Goal: Task Accomplishment & Management: Use online tool/utility

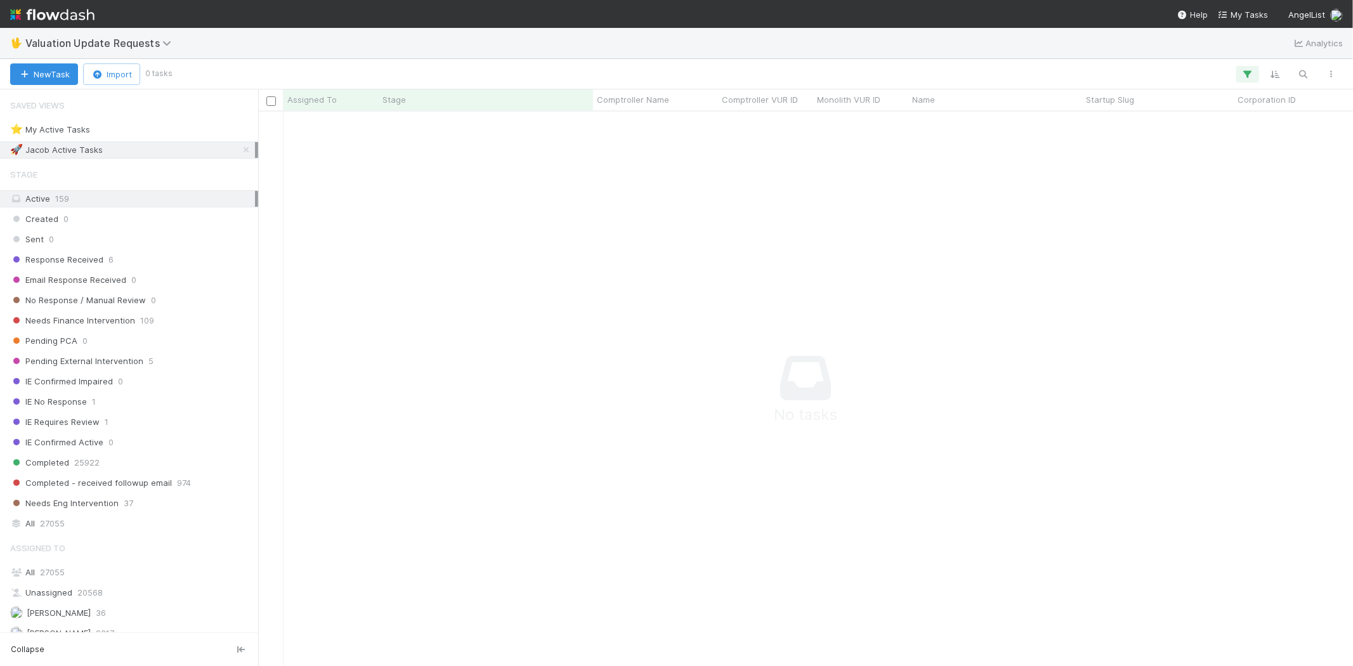
scroll to position [533, 1073]
drag, startPoint x: 1260, startPoint y: 67, endPoint x: 1252, endPoint y: 71, distance: 9.7
click at [1259, 67] on div at bounding box center [757, 74] width 1175 height 16
click at [1248, 72] on icon "button" at bounding box center [1247, 74] width 13 height 11
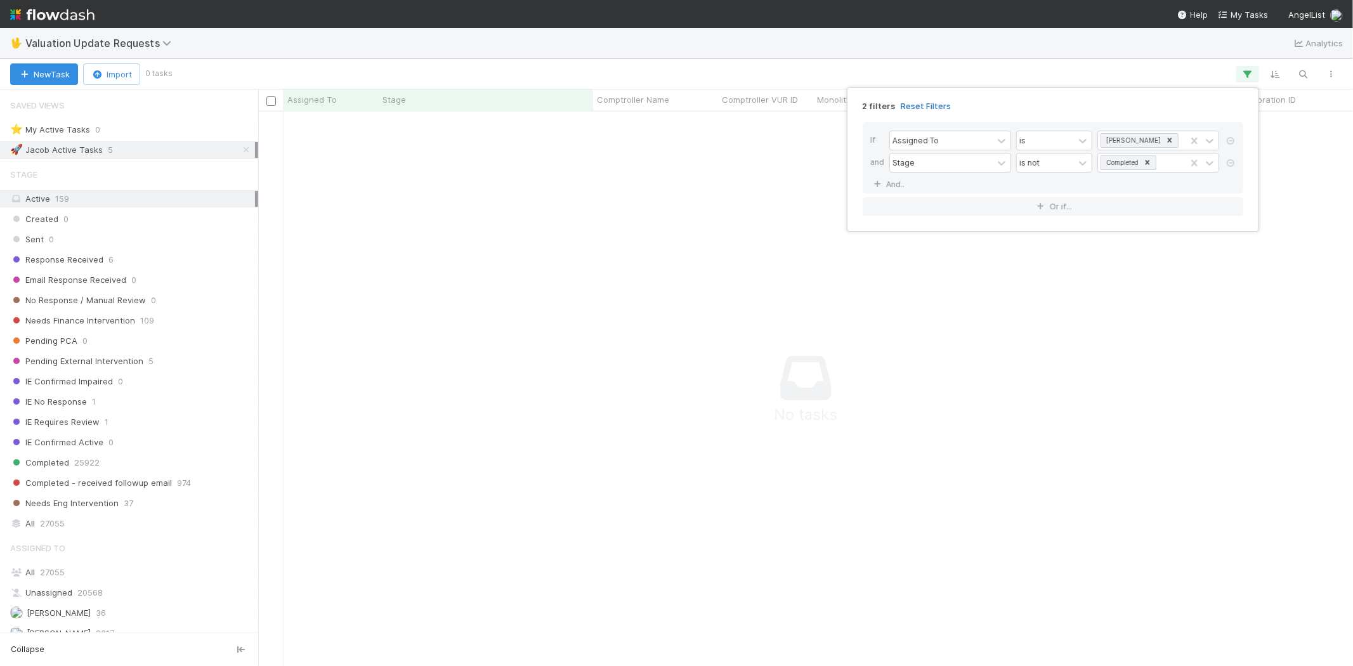
click at [921, 103] on link "Reset Filters" at bounding box center [926, 106] width 50 height 11
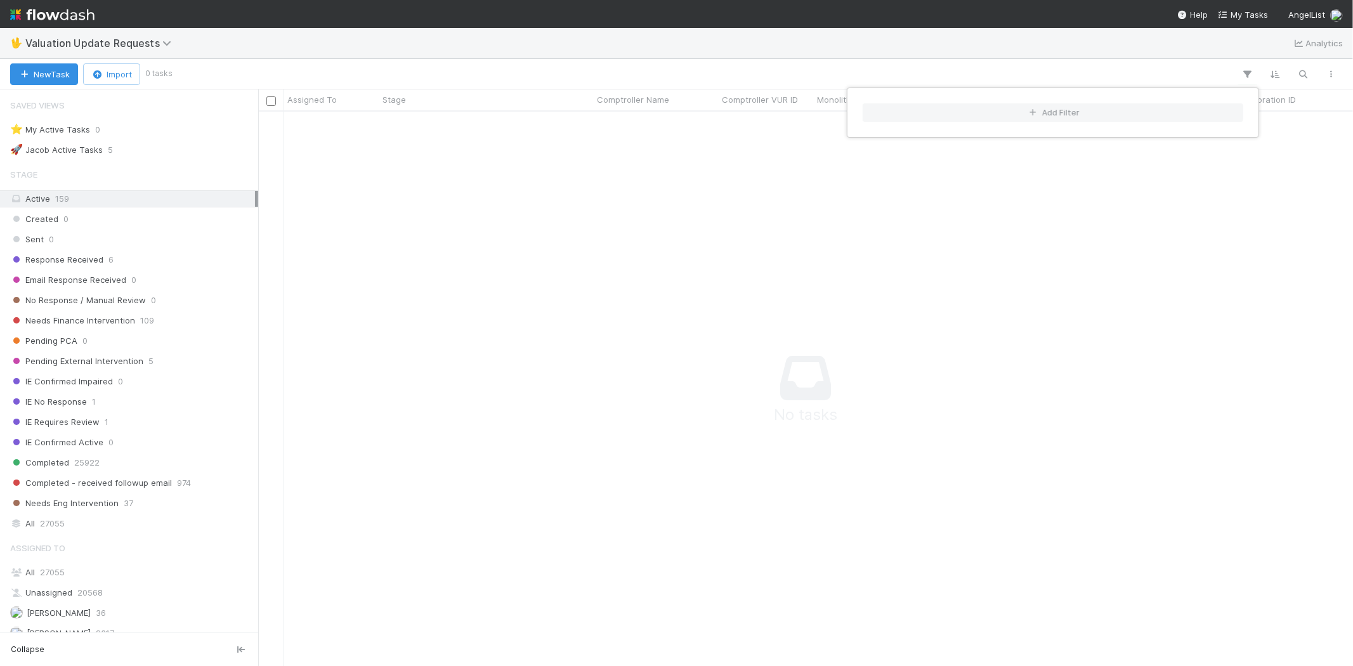
click at [727, 62] on div "Add Filter" at bounding box center [676, 333] width 1353 height 666
click at [702, 67] on div "Add Filter" at bounding box center [676, 333] width 1353 height 666
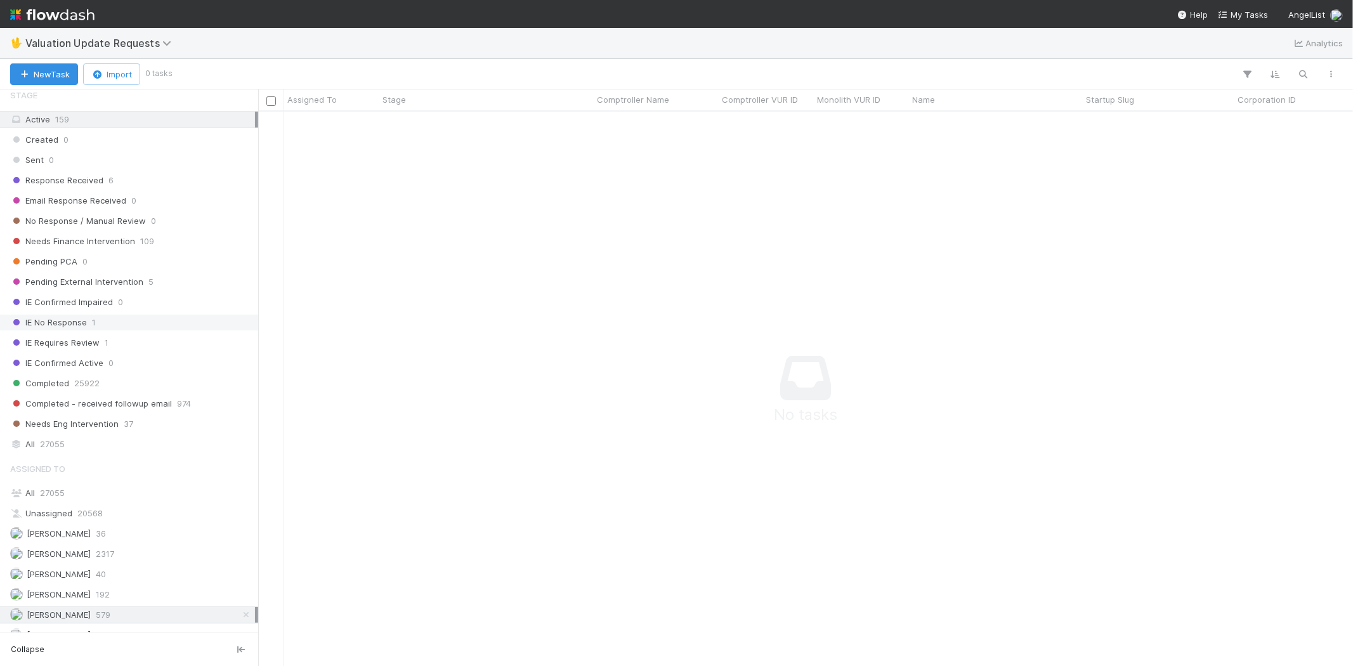
scroll to position [9, 0]
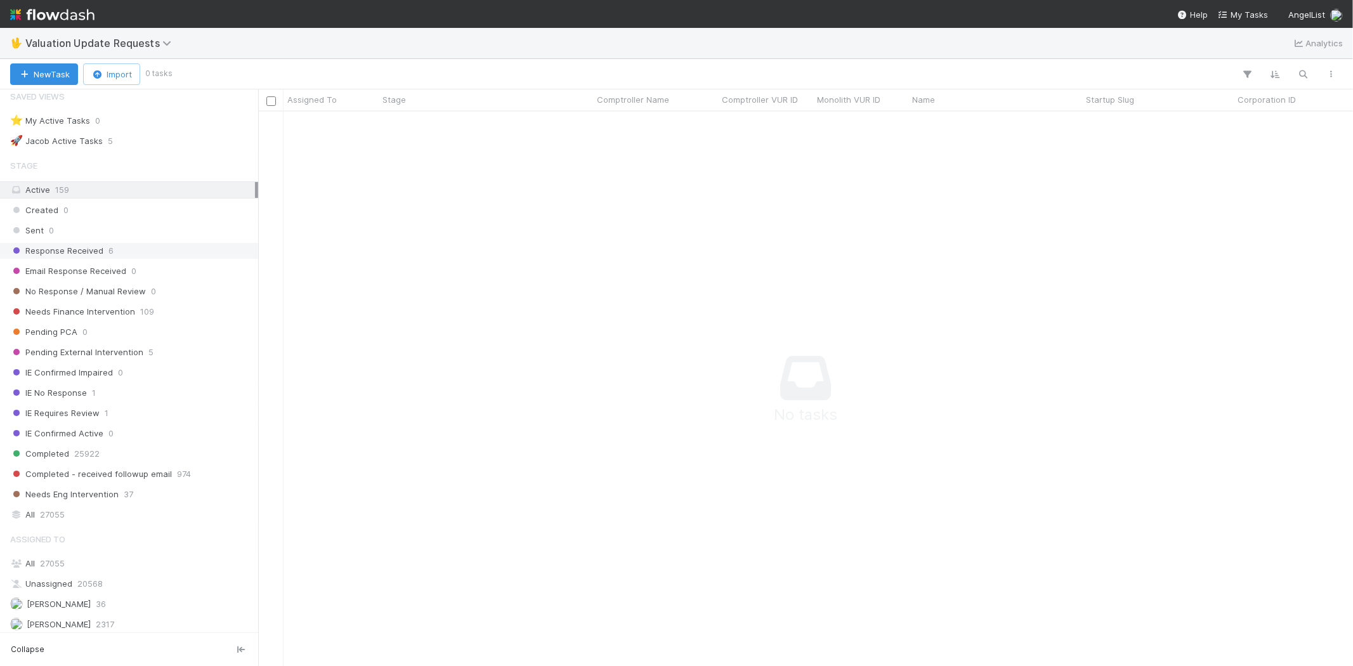
click at [74, 250] on span "Response Received" at bounding box center [56, 251] width 93 height 16
click at [131, 305] on span "Needs Finance Intervention" at bounding box center [72, 312] width 125 height 16
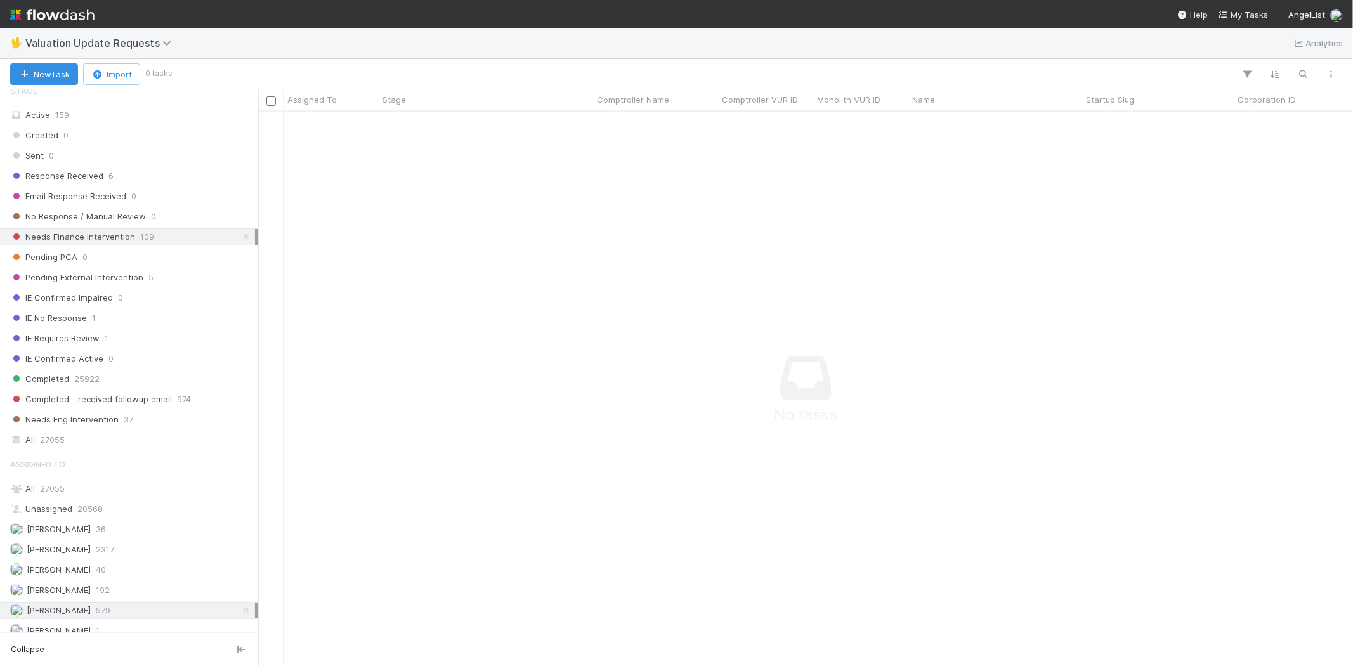
scroll to position [79, 0]
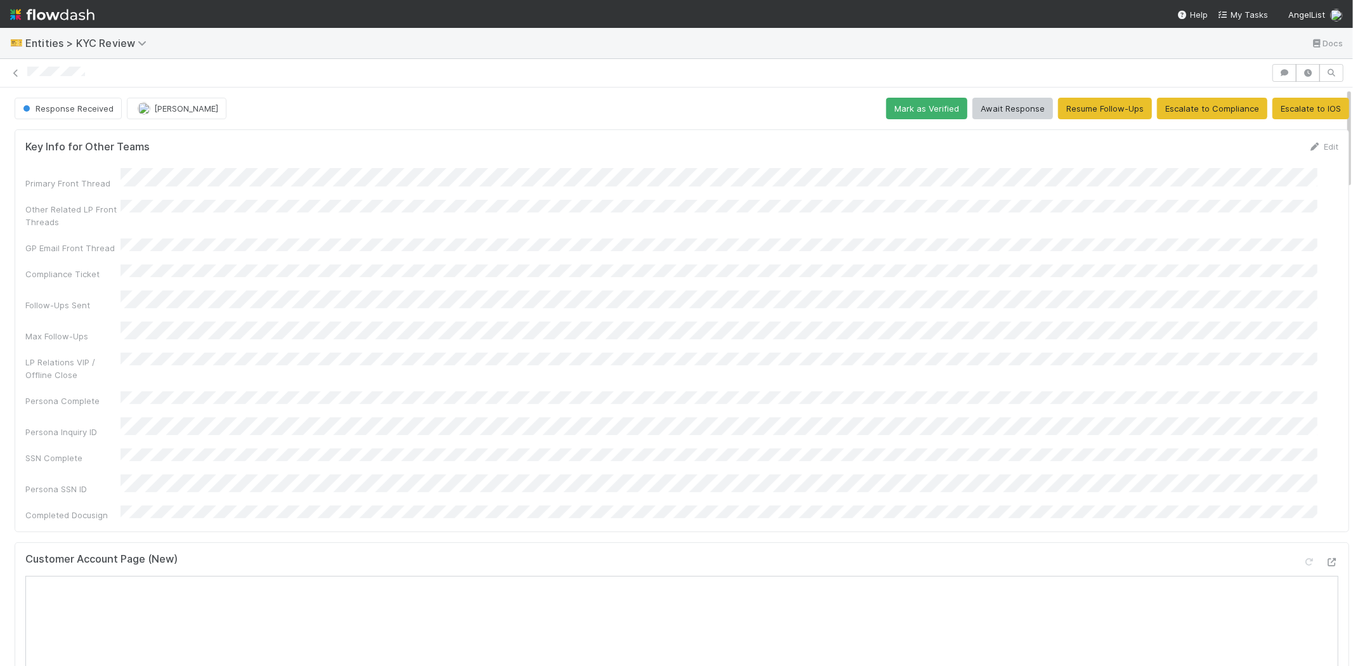
click at [291, 390] on div "Primary Front Thread Other Related LP Front Threads GP Email Front Thread Compl…" at bounding box center [681, 344] width 1313 height 353
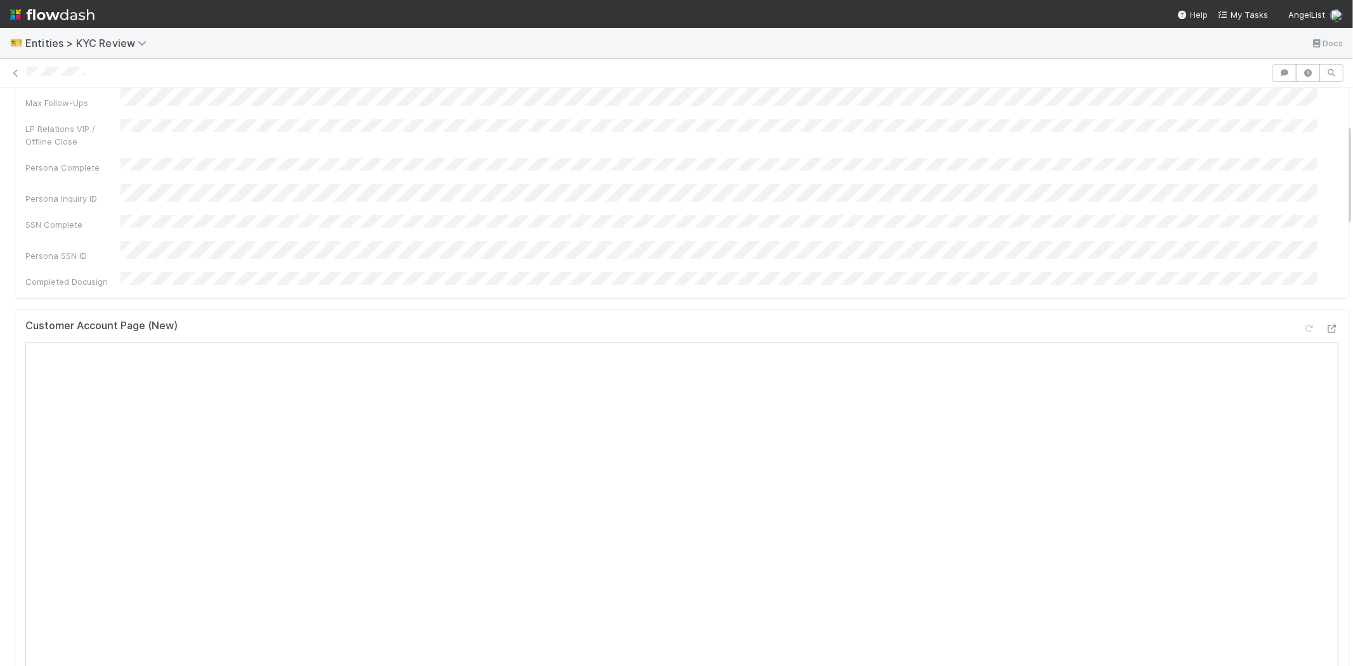
scroll to position [211, 0]
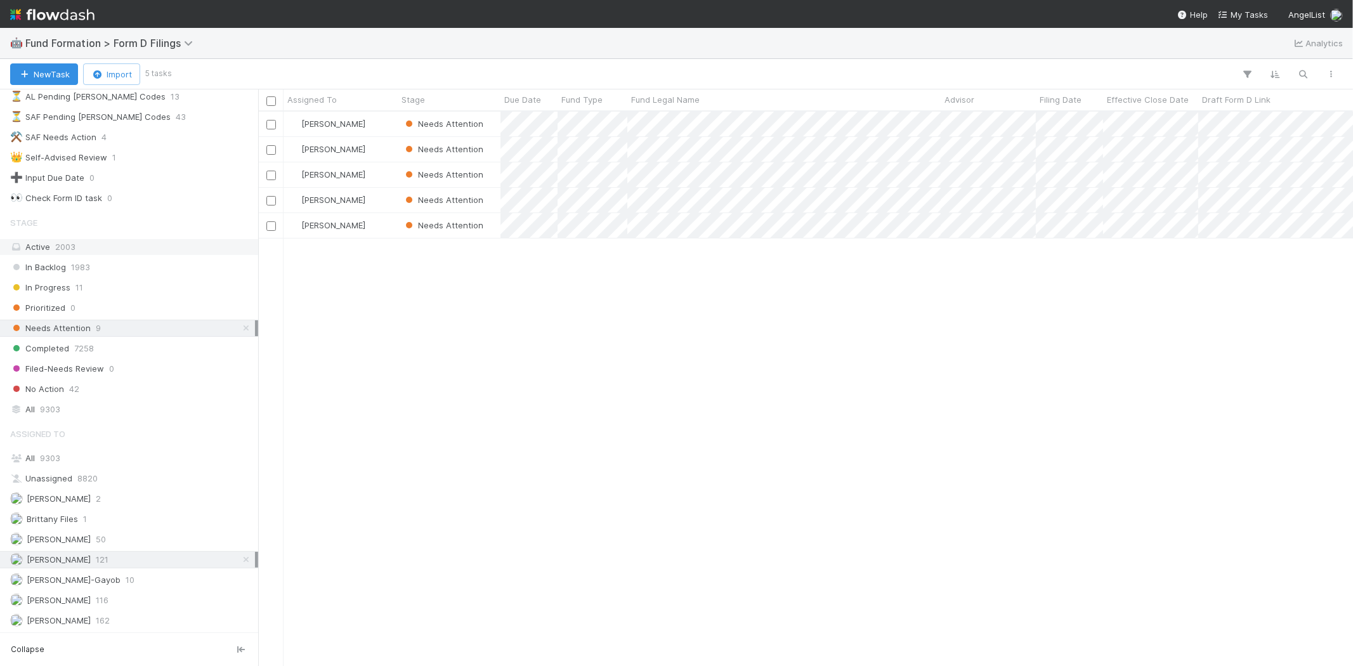
scroll to position [159, 0]
click at [103, 600] on div "Raven Jacinto 116" at bounding box center [132, 600] width 245 height 16
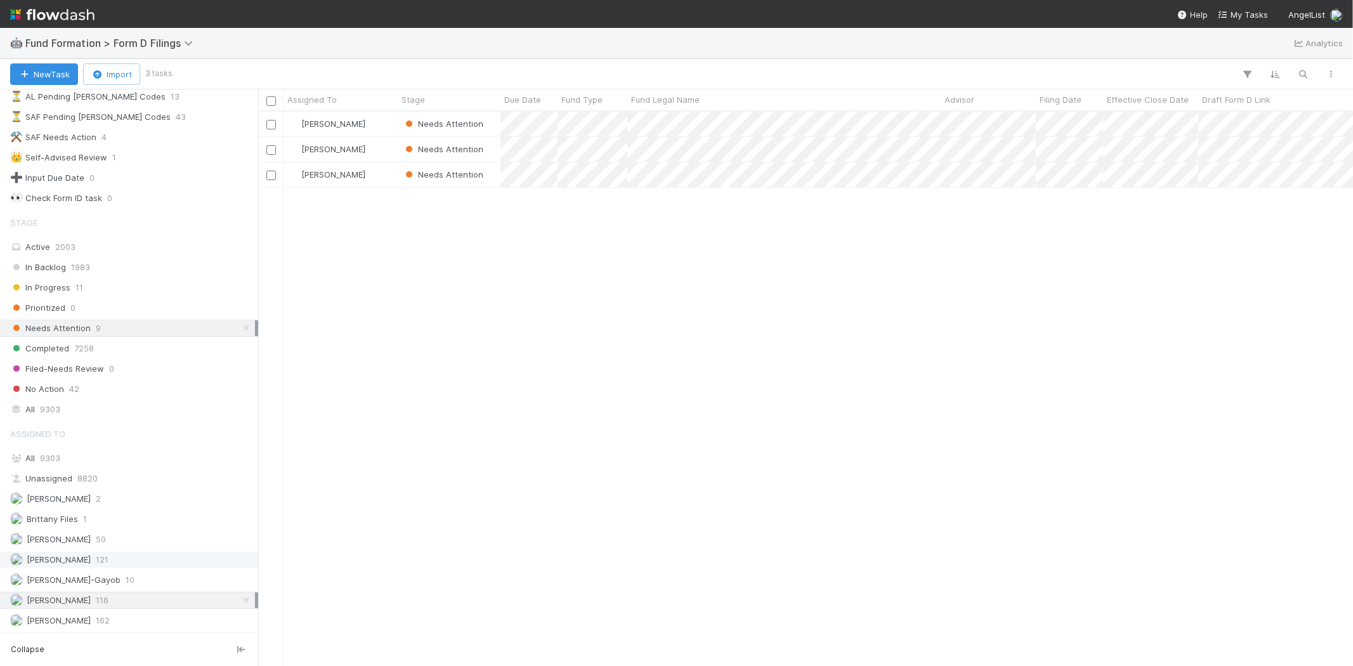
scroll to position [544, 1083]
click at [131, 556] on div "Karen Jane Salcedo 121" at bounding box center [132, 560] width 245 height 16
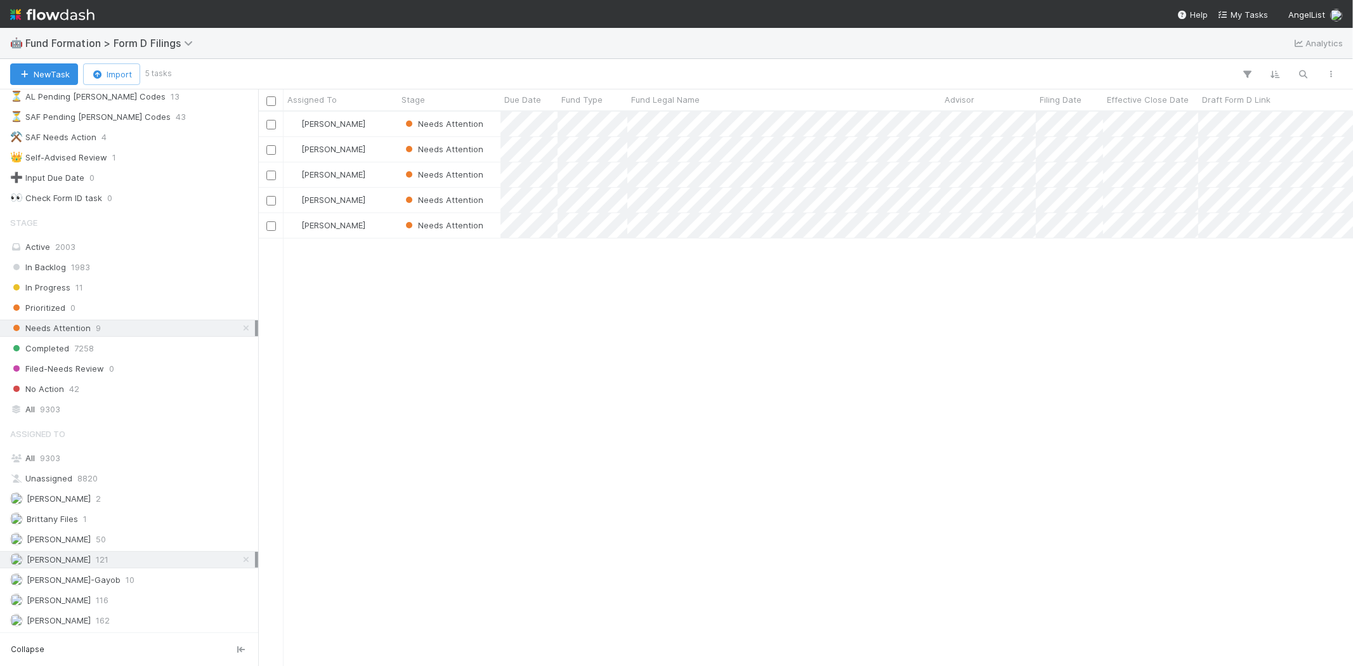
scroll to position [544, 1083]
click at [490, 461] on div "Karen Jane Salcedo Needs Attention 8/28/25, 8:20:28 AM 9/2/25, 10:41:06 PM 1 Ka…" at bounding box center [805, 389] width 1095 height 554
click at [746, 322] on div "Karen Jane Salcedo Needs Attention 8/28/25, 8:20:28 AM 9/2/25, 10:41:06 PM 1 Ka…" at bounding box center [805, 389] width 1095 height 554
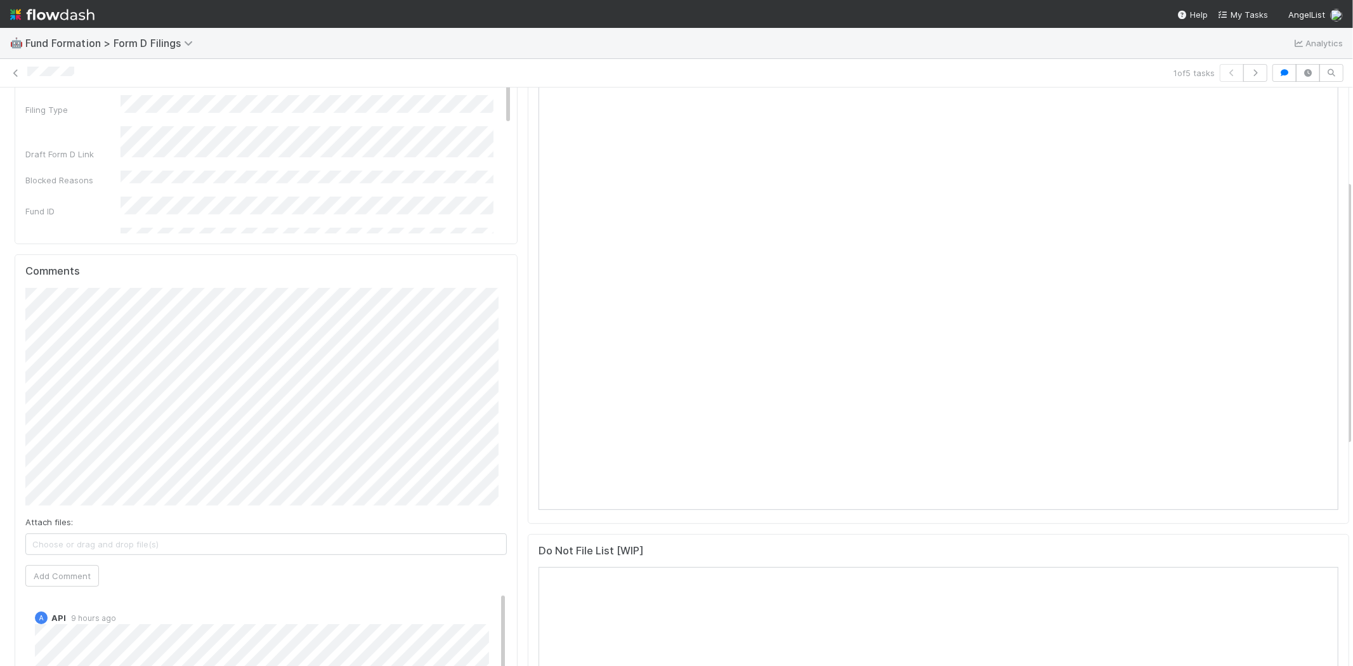
scroll to position [282, 0]
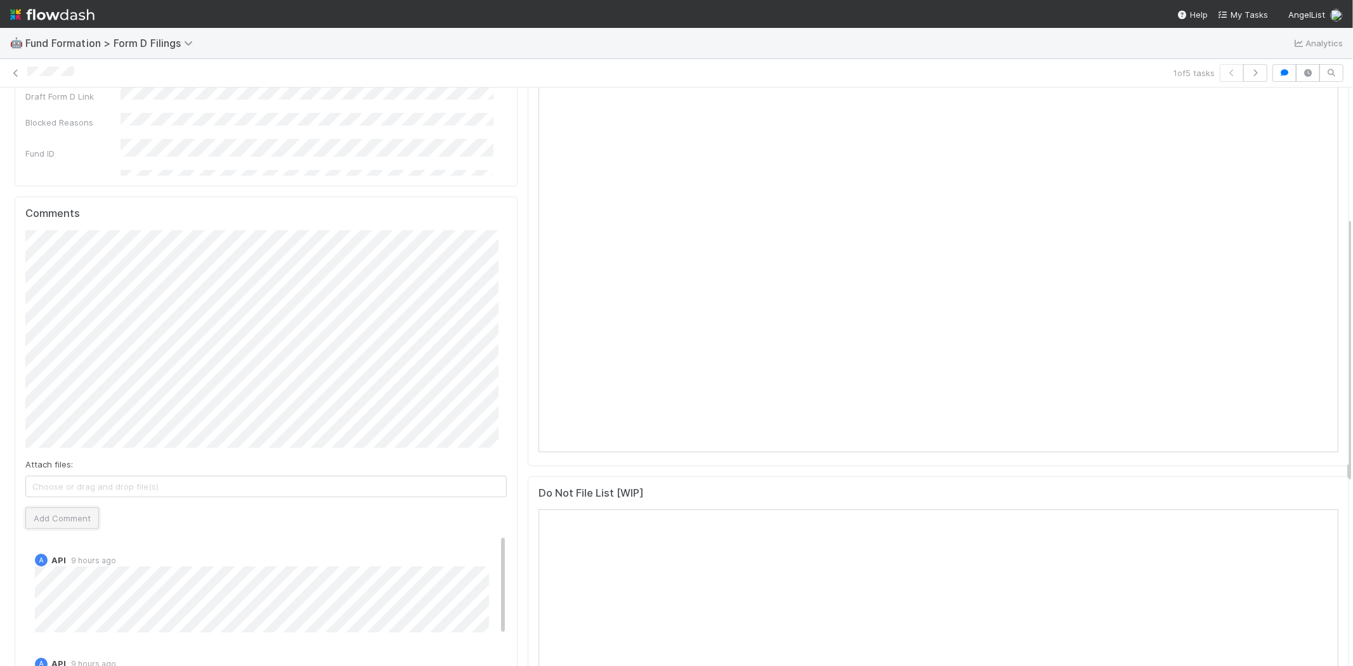
click at [67, 518] on button "Add Comment" at bounding box center [62, 518] width 74 height 22
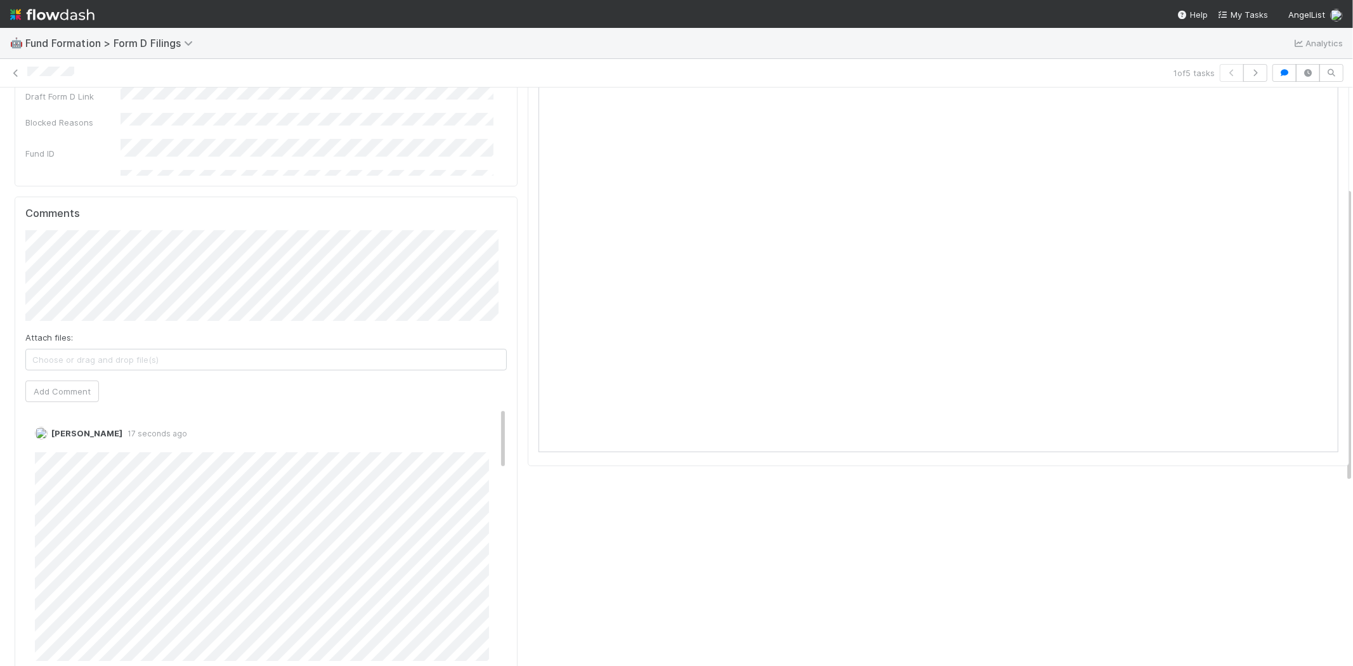
scroll to position [0, 0]
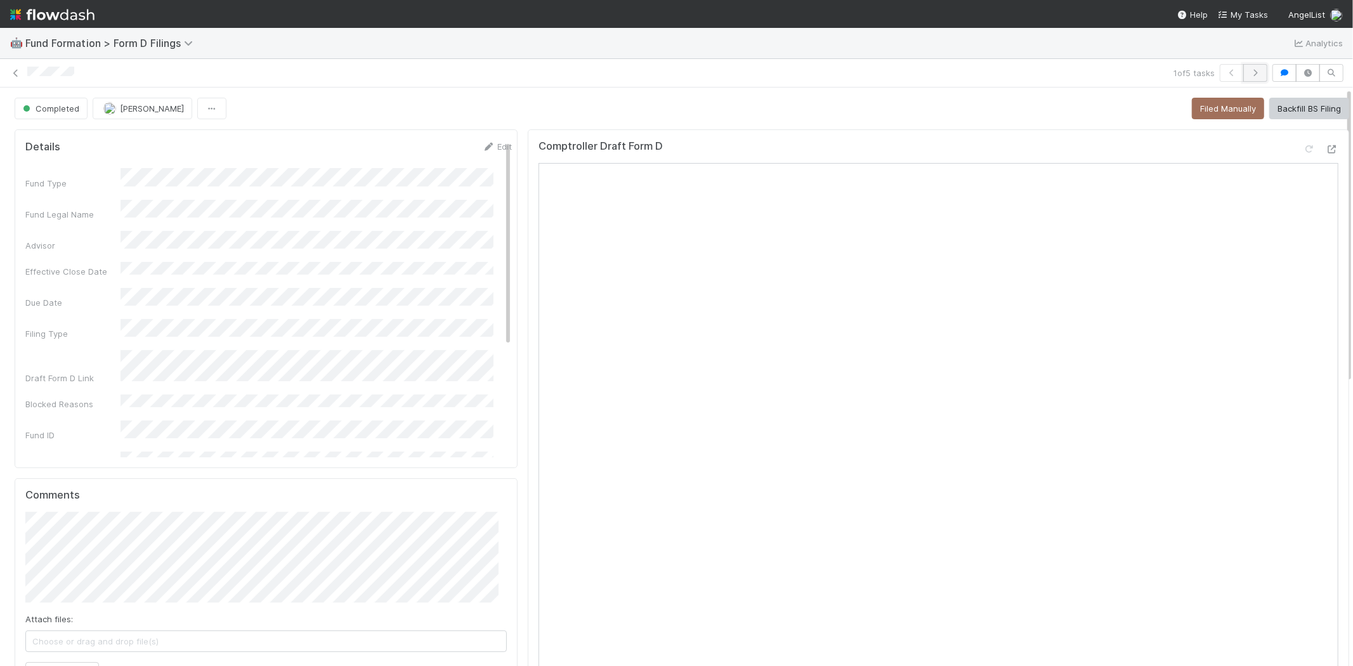
click at [1249, 76] on icon "button" at bounding box center [1255, 73] width 13 height 8
click at [1248, 67] on button "button" at bounding box center [1255, 73] width 24 height 18
click at [1226, 74] on icon "button" at bounding box center [1232, 73] width 13 height 8
click at [11, 78] on link at bounding box center [16, 73] width 13 height 13
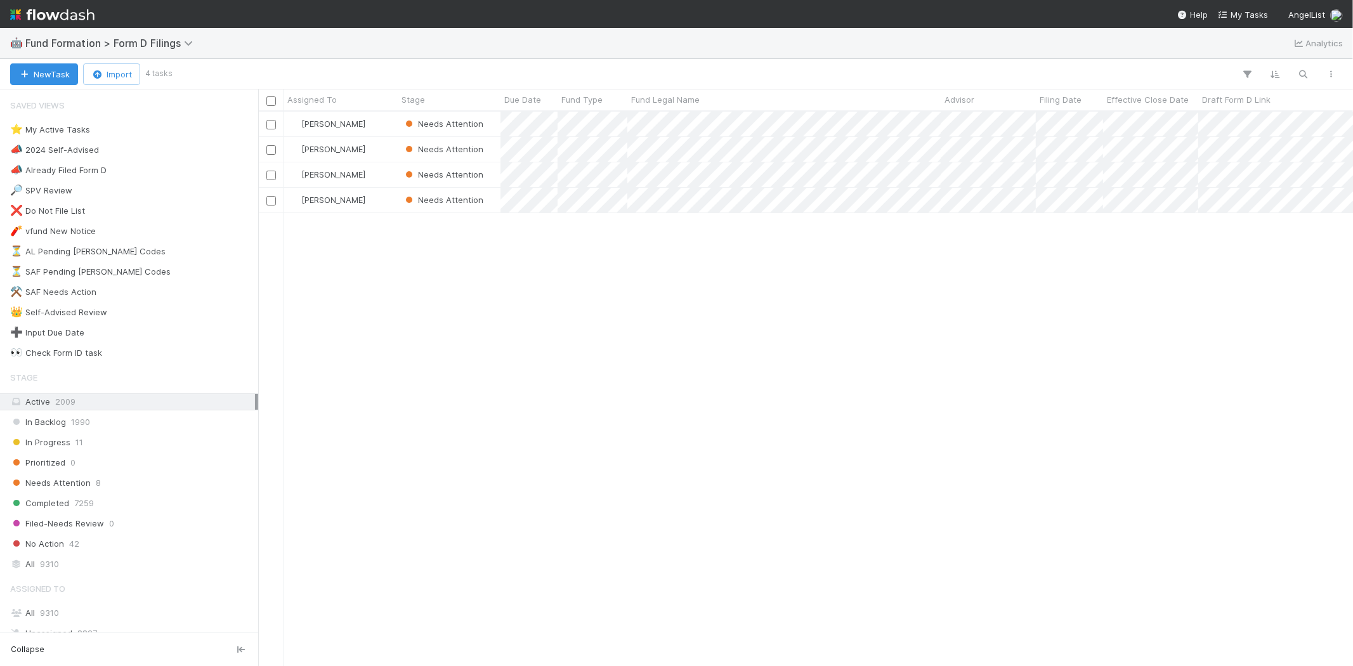
scroll to position [544, 1083]
click at [455, 376] on div "Karen Jane Salcedo Needs Attention 8/27/25, 6:36:32 AM 9/2/25, 10:41:35 PM 1 Ka…" at bounding box center [805, 389] width 1095 height 554
click at [869, 296] on div "Karen Jane Salcedo Needs Attention 8/27/25, 6:36:32 AM 9/2/25, 10:41:35 PM 1 Ka…" at bounding box center [805, 389] width 1095 height 554
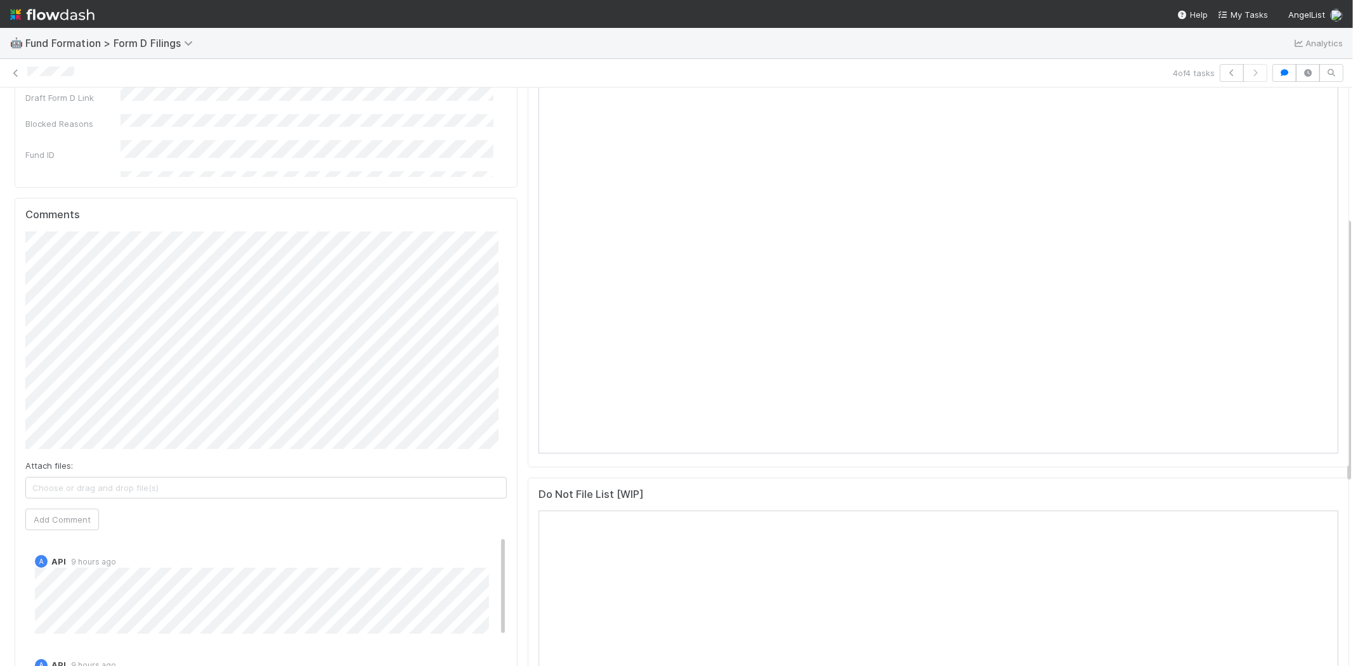
scroll to position [282, 0]
click at [62, 525] on button "Add Comment" at bounding box center [62, 518] width 74 height 22
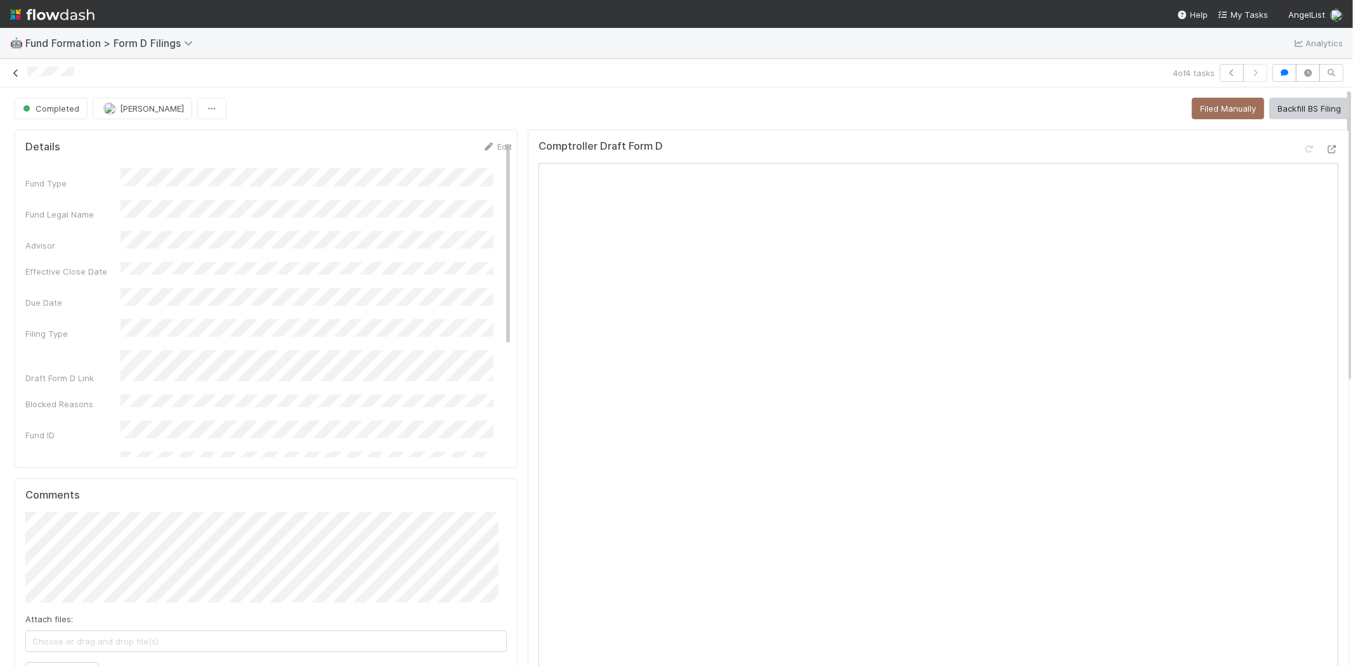
click at [13, 74] on icon at bounding box center [16, 73] width 13 height 8
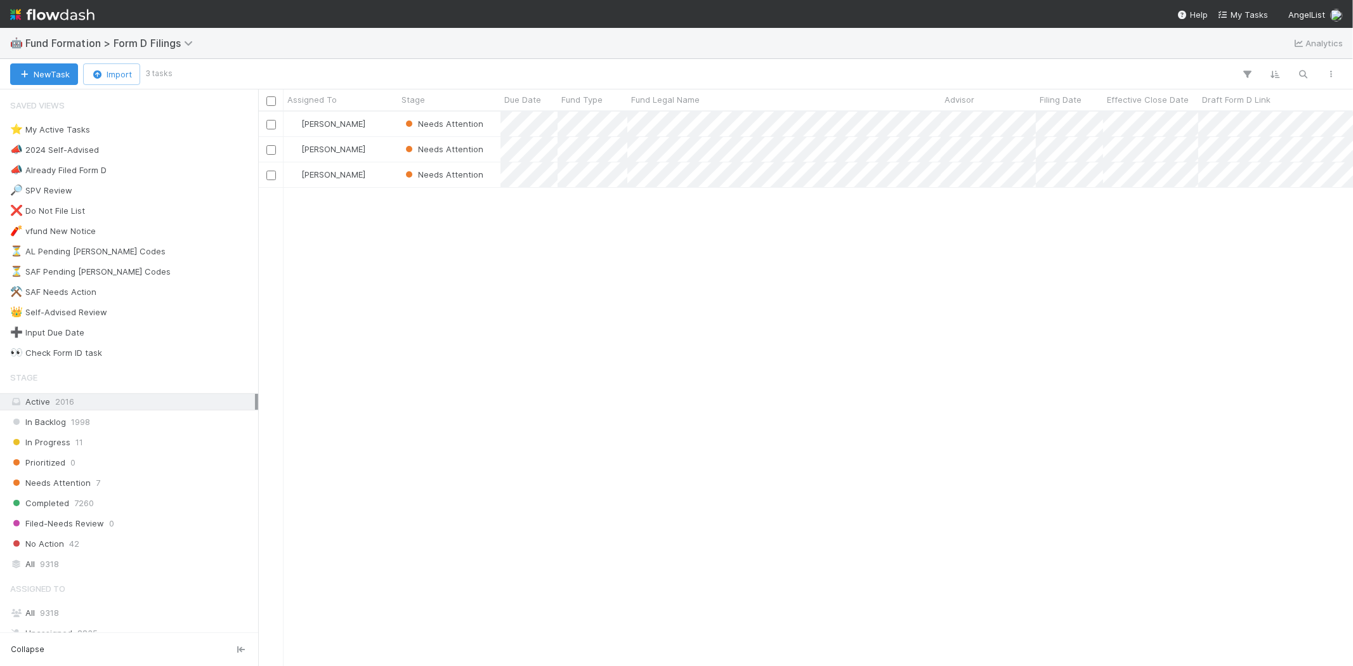
scroll to position [544, 1083]
click at [540, 421] on div "Karen Jane Salcedo Needs Attention 8/27/25, 6:36:32 AM 9/2/25, 10:41:35 PM 1 Ka…" at bounding box center [805, 389] width 1095 height 554
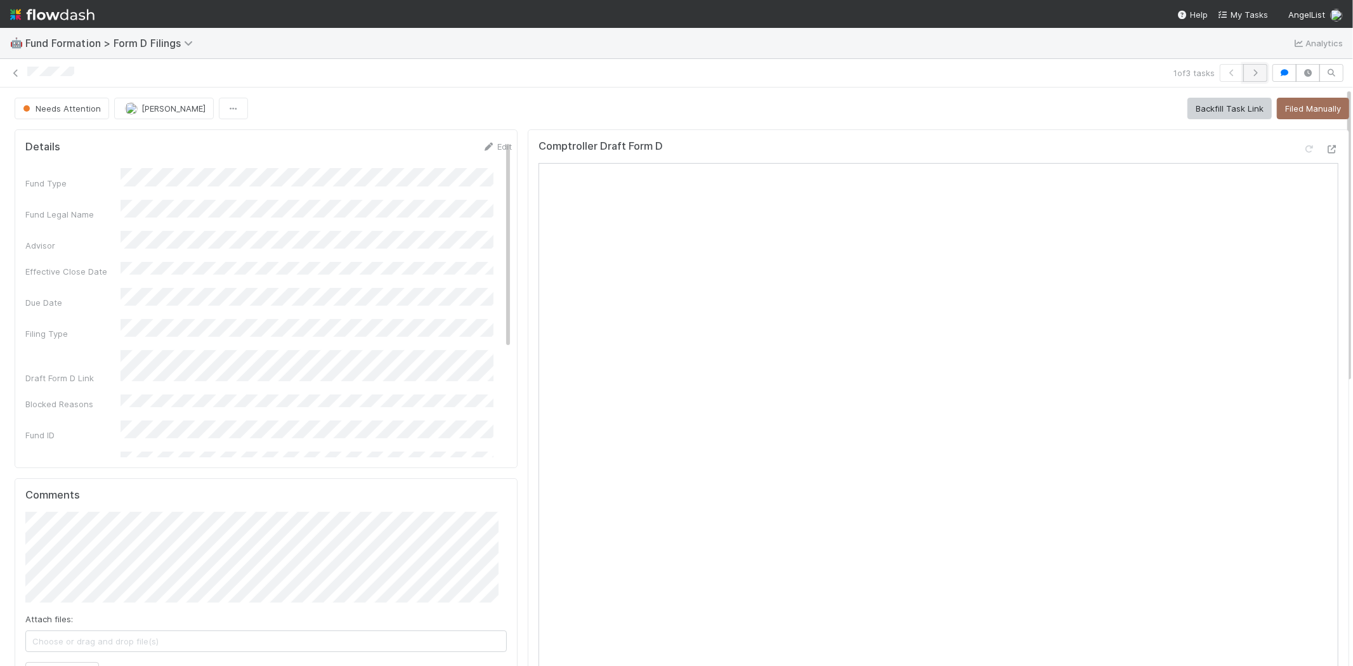
click at [1249, 73] on icon "button" at bounding box center [1255, 73] width 13 height 8
click at [16, 70] on icon at bounding box center [16, 73] width 13 height 8
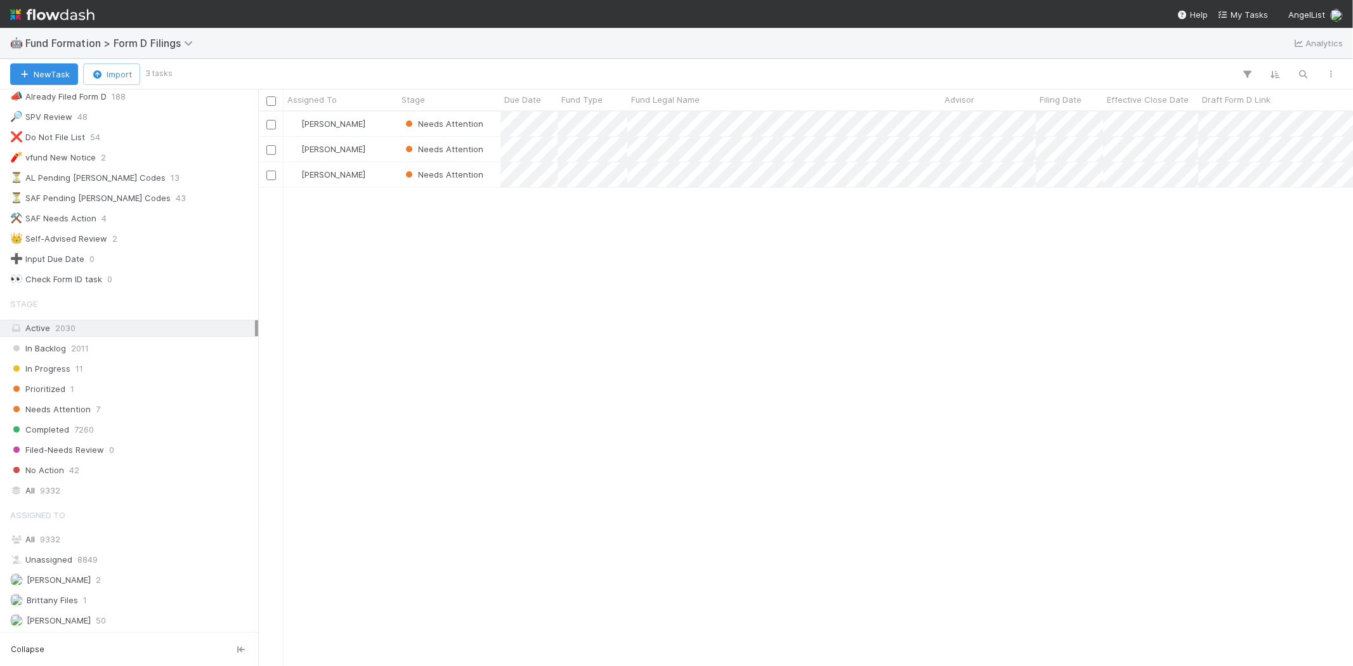
scroll to position [159, 0]
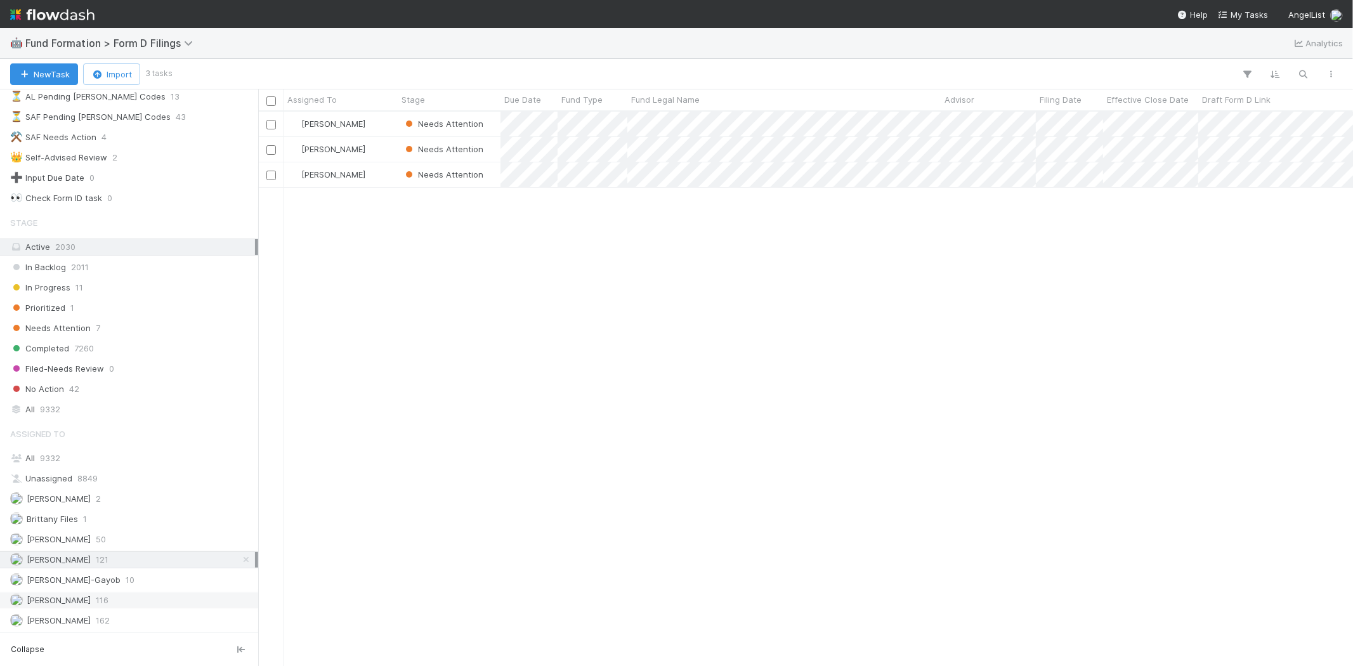
click at [111, 595] on div "Raven Jacinto 116" at bounding box center [132, 600] width 245 height 16
click at [129, 554] on div "Karen Jane Salcedo 121" at bounding box center [132, 560] width 245 height 16
click at [555, 392] on div "Karen Jane Salcedo Needs Attention 8/27/25, 6:36:32 AM 9/2/25, 10:41:35 PM 1 Ka…" at bounding box center [805, 389] width 1095 height 554
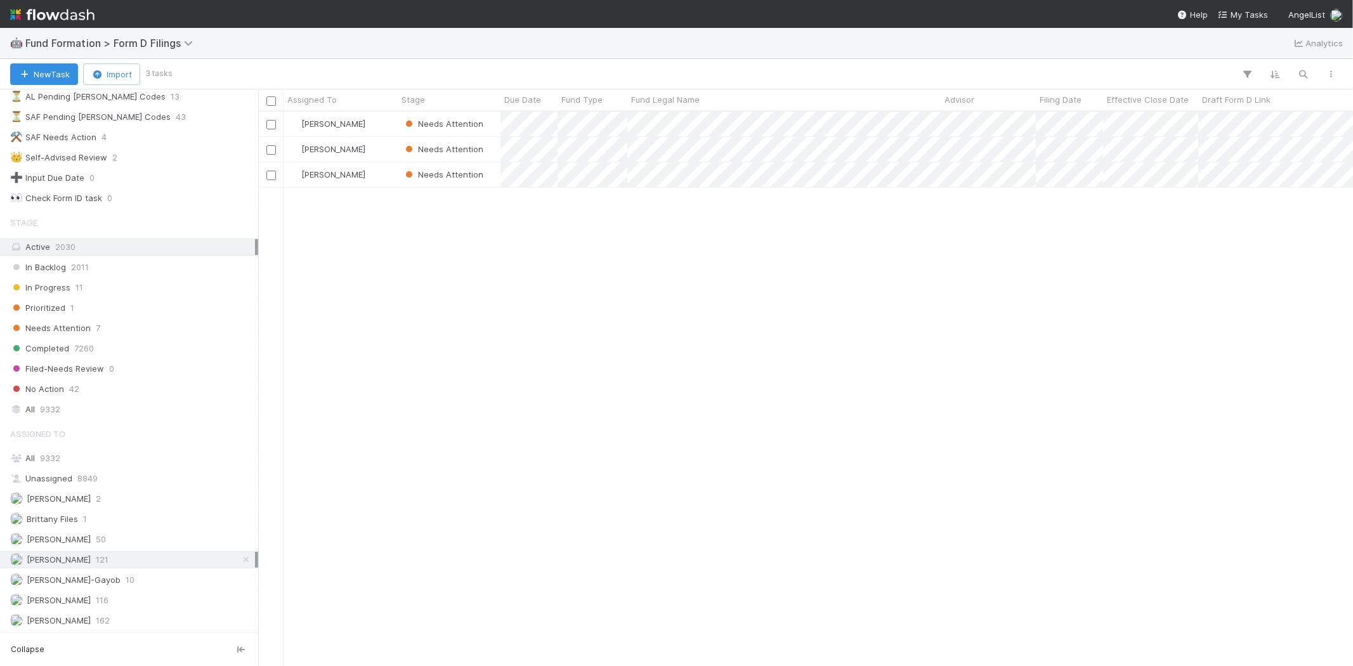
drag, startPoint x: 555, startPoint y: 392, endPoint x: 606, endPoint y: 1, distance: 394.0
click at [555, 377] on div "Karen Jane Salcedo Needs Attention 8/27/25, 6:36:32 AM 9/2/25, 10:41:35 PM 1 Ka…" at bounding box center [805, 389] width 1095 height 554
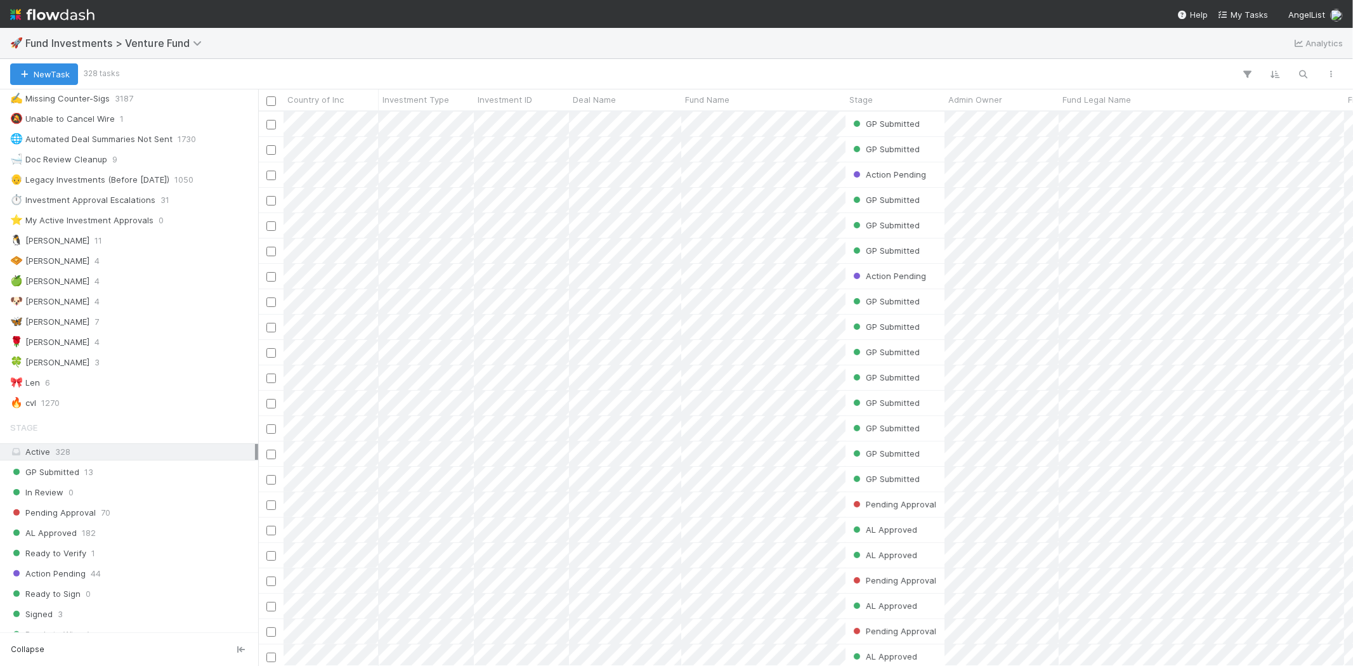
scroll to position [70, 0]
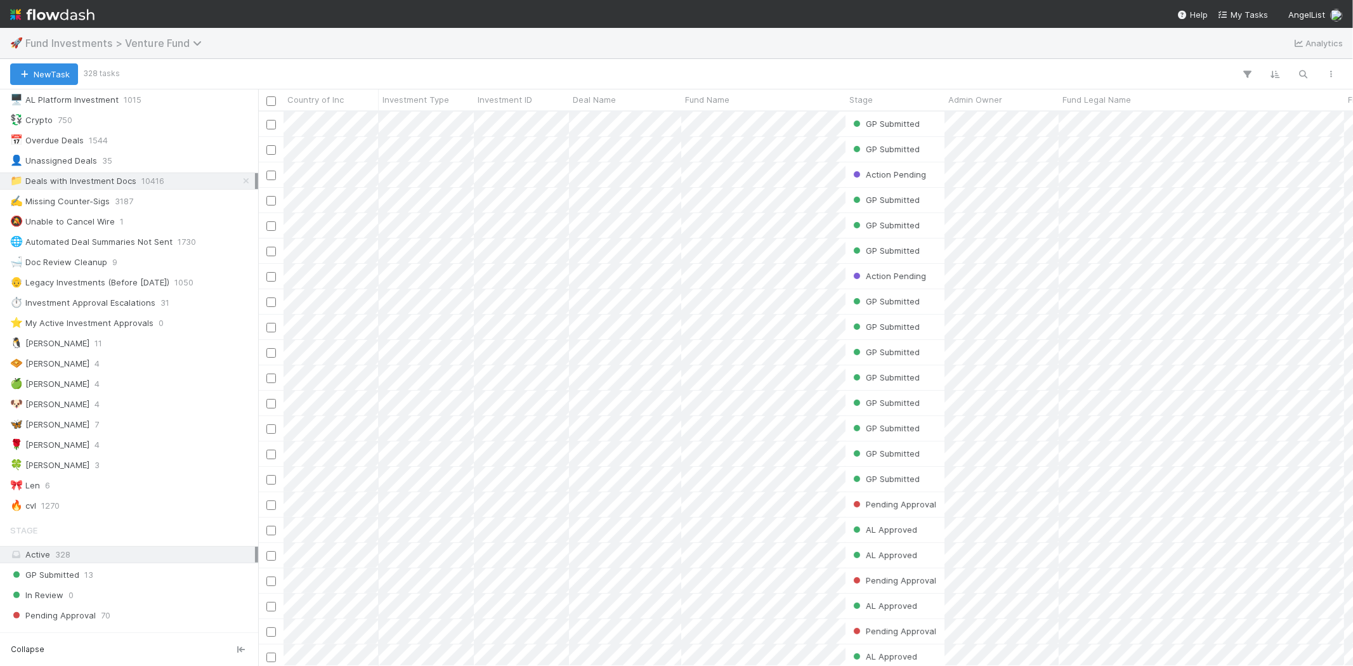
click at [162, 48] on span "Fund Investments > Venture Fund" at bounding box center [116, 43] width 183 height 13
click at [559, 43] on div "Search workflows" at bounding box center [676, 333] width 1353 height 666
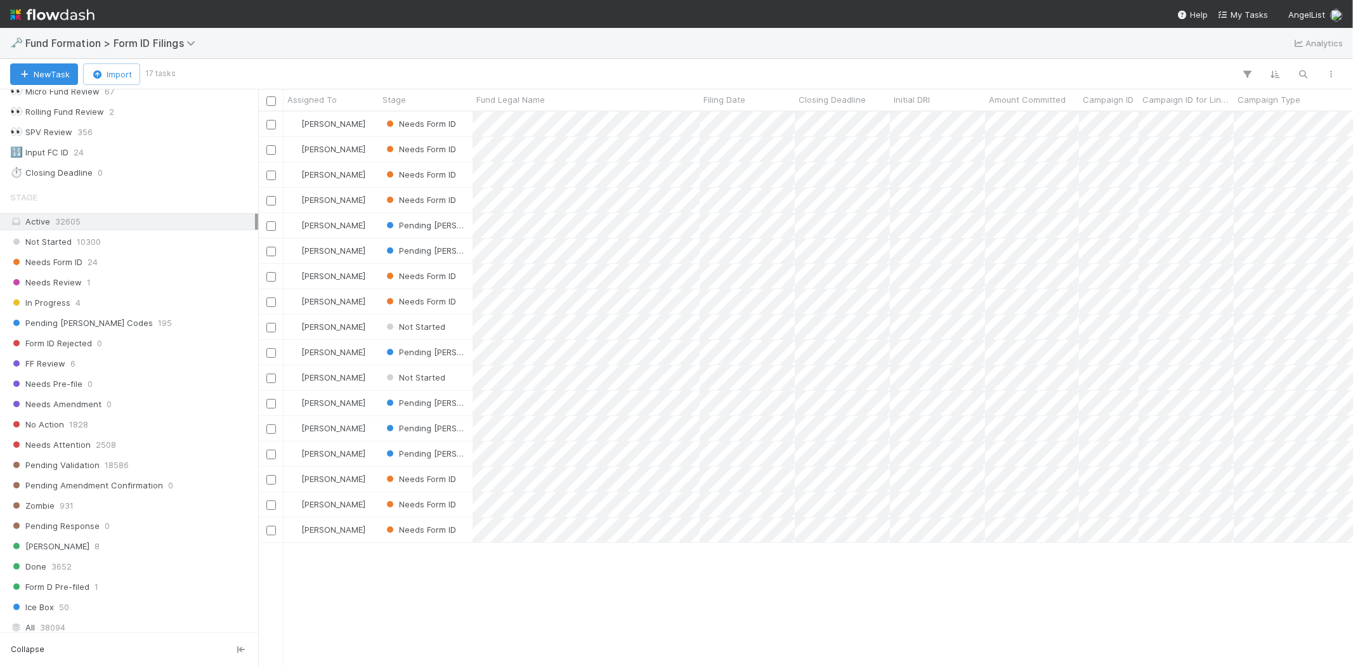
scroll to position [322, 0]
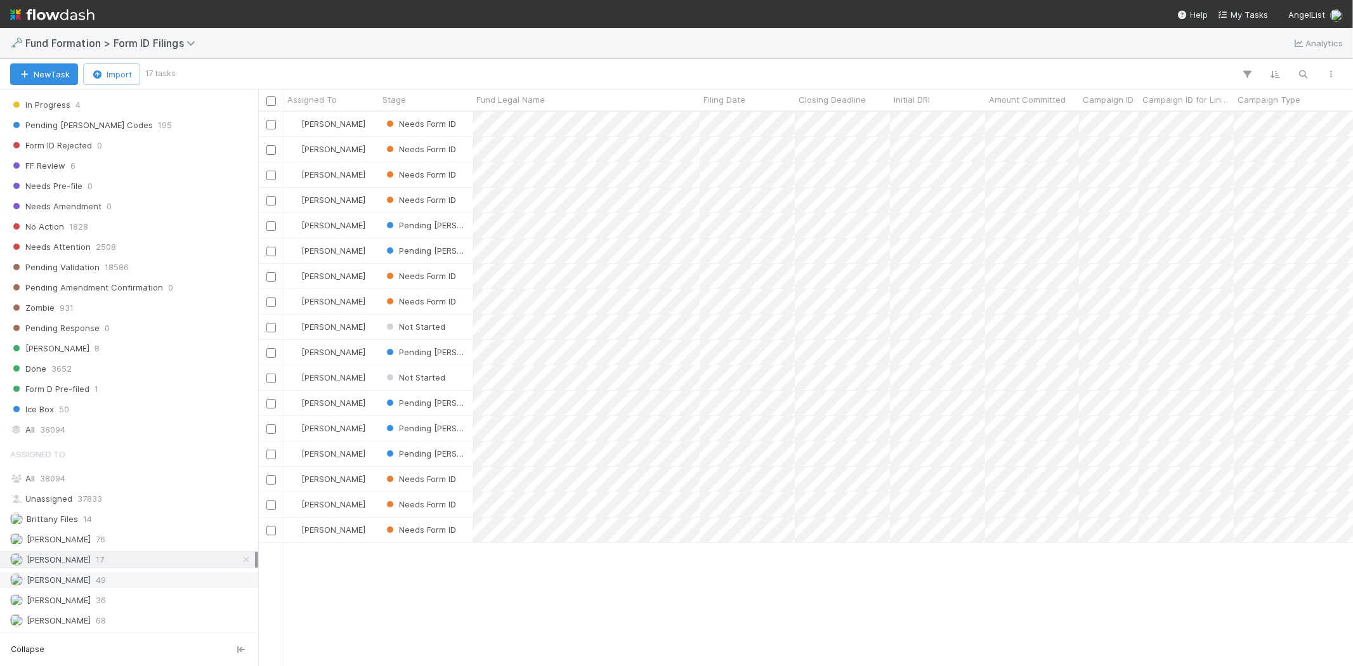
click at [128, 581] on div "[PERSON_NAME] 49" at bounding box center [132, 580] width 245 height 16
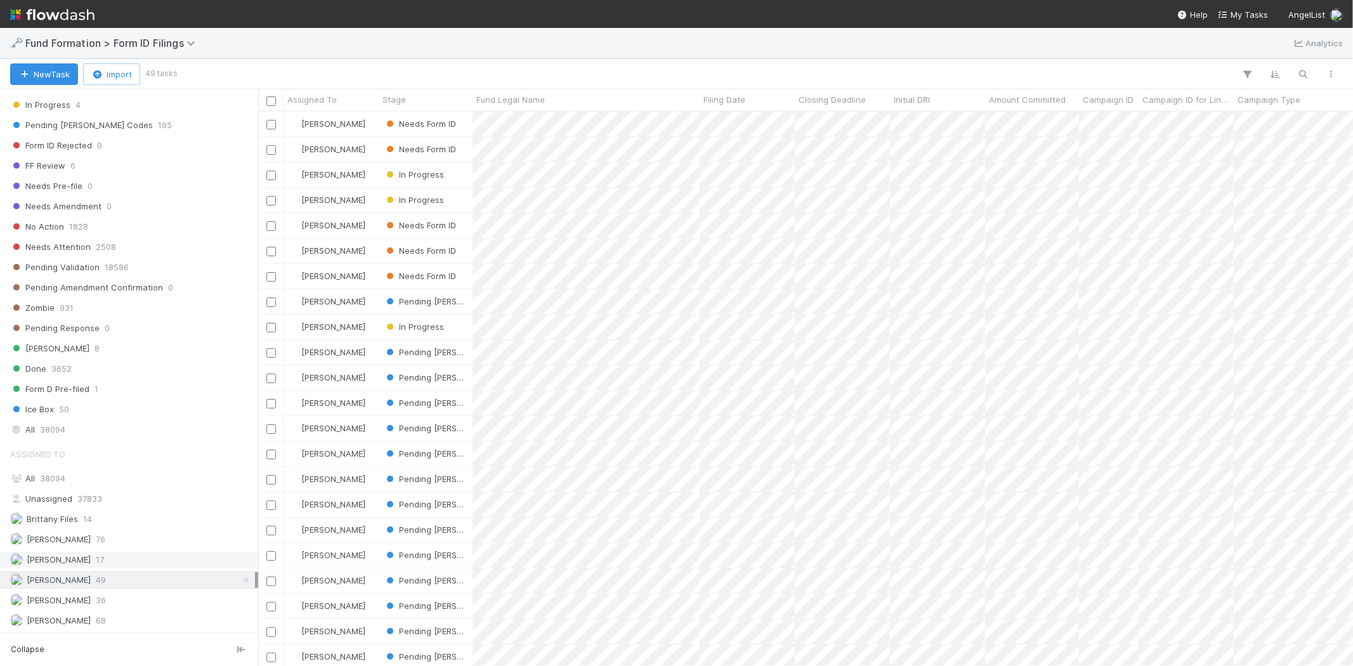
click at [129, 554] on div "Karen Jane Salcedo 17" at bounding box center [132, 560] width 245 height 16
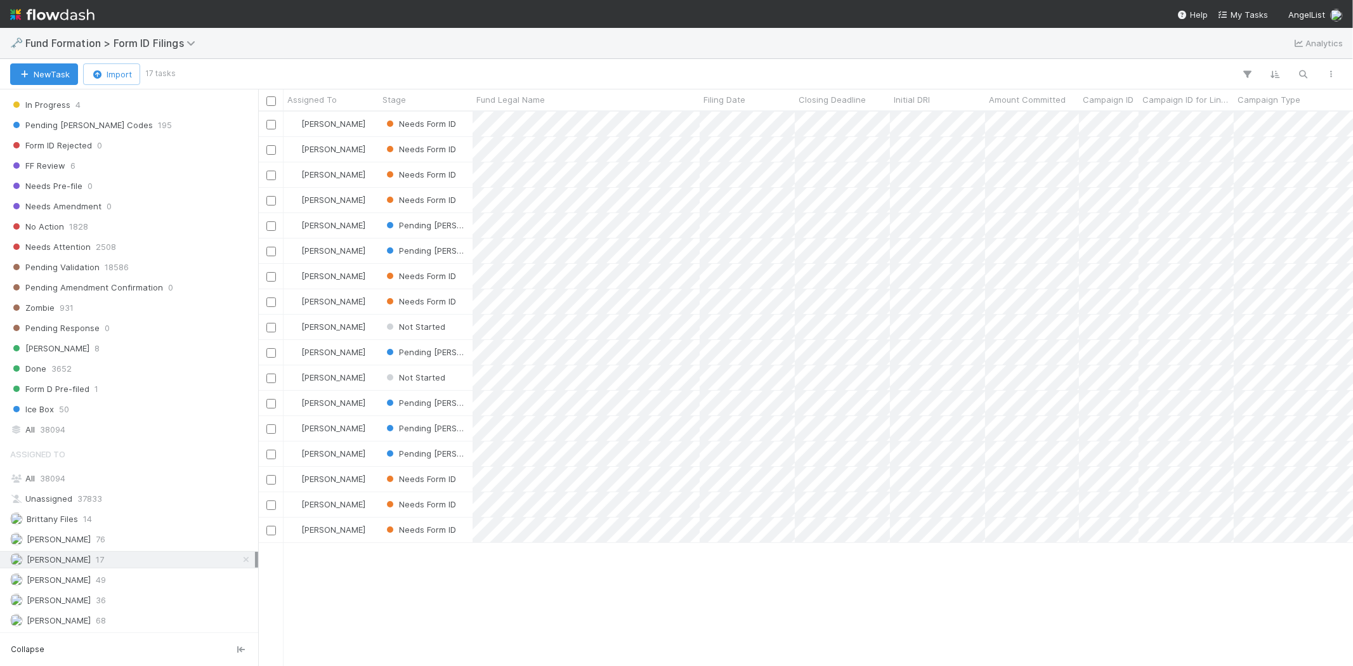
scroll to position [544, 1083]
click at [484, 591] on div "Karen Jane Salcedo Needs Form ID 9/2/25, 10:13:45 AM 9/3/25, 12:24:27 AM 1 0 Ka…" at bounding box center [805, 389] width 1095 height 554
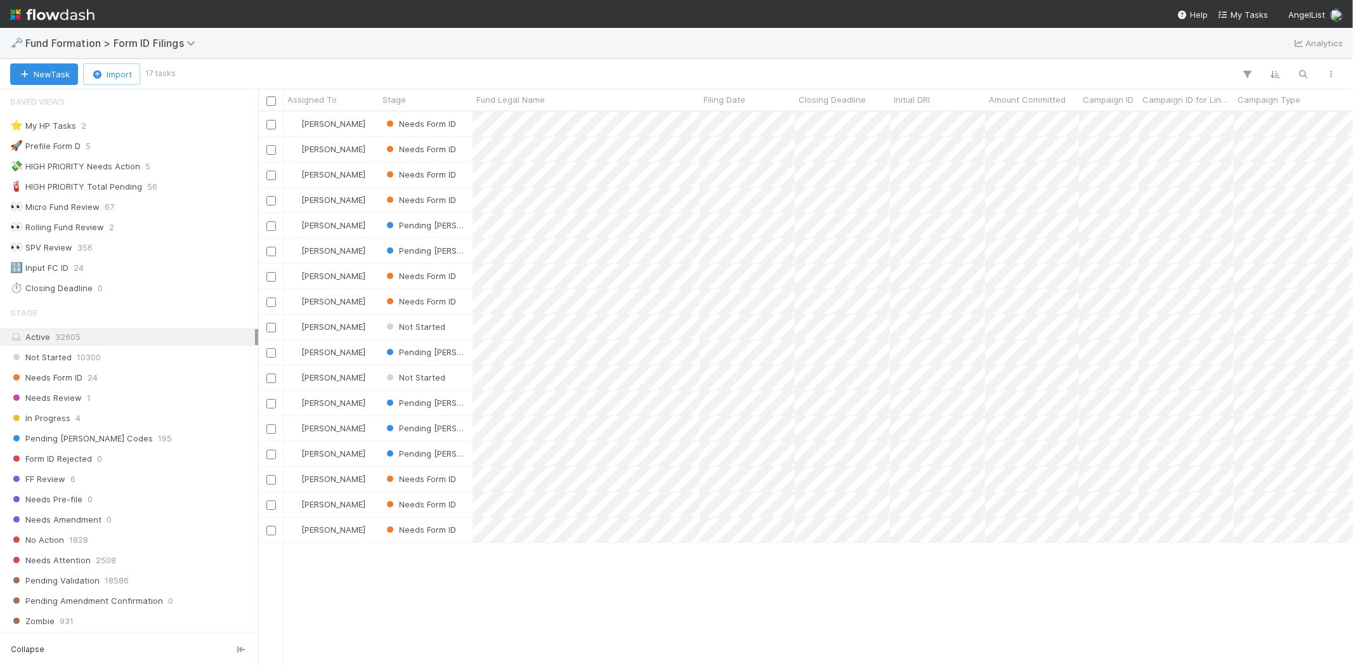
scroll to position [0, 0]
click at [548, 592] on div "Karen Jane Salcedo Needs Form ID 9/2/25, 10:13:45 AM 9/3/25, 12:24:27 AM 1 0 Ka…" at bounding box center [805, 389] width 1095 height 554
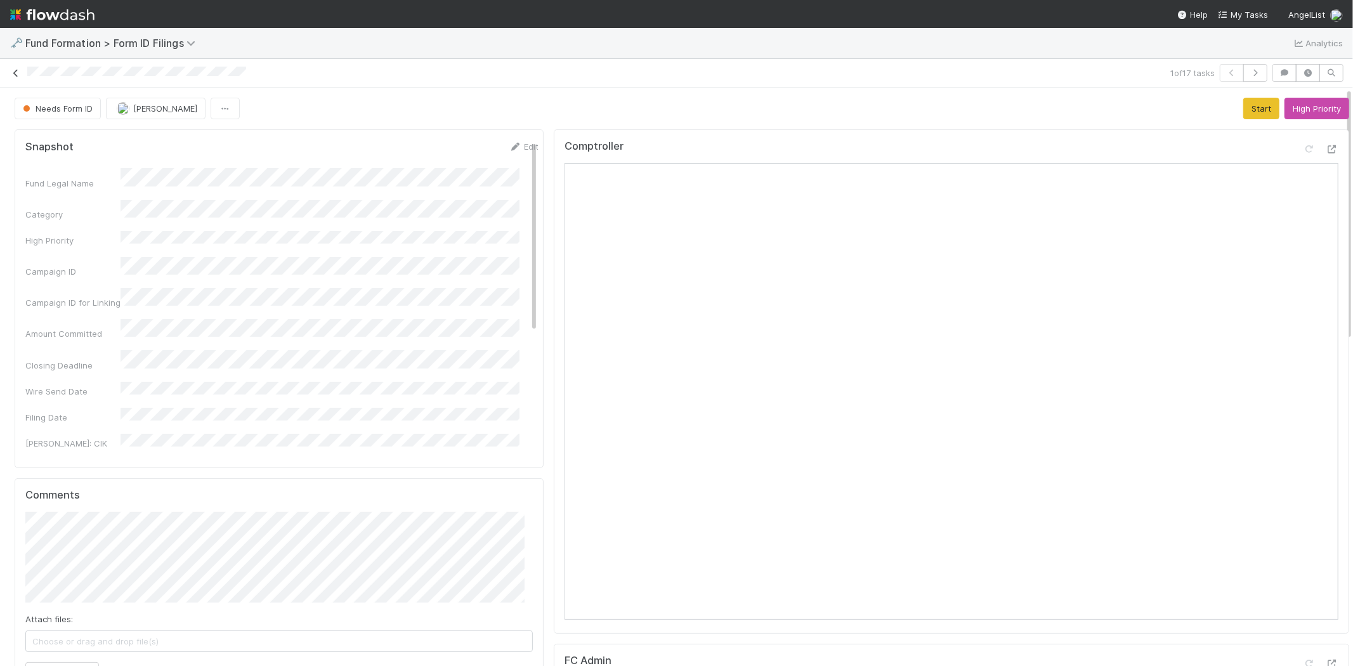
click at [15, 70] on icon at bounding box center [16, 73] width 13 height 8
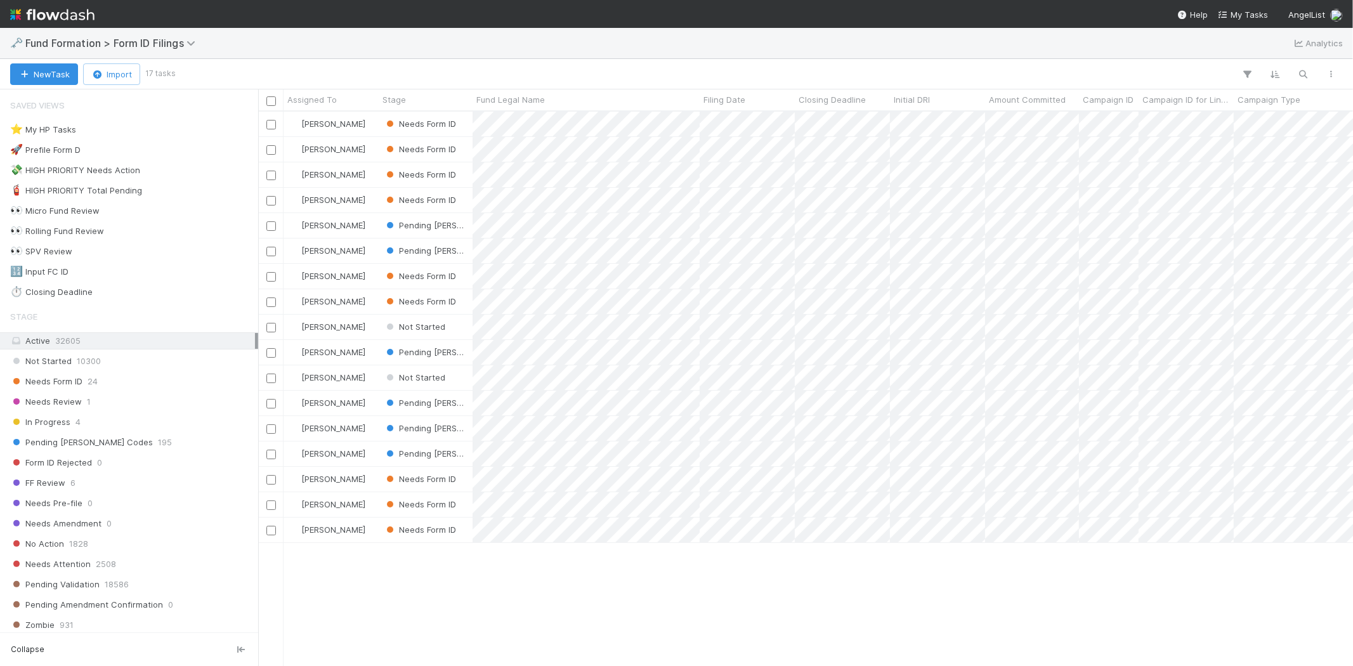
scroll to position [544, 1083]
click at [78, 388] on span "Needs Form ID" at bounding box center [46, 382] width 72 height 16
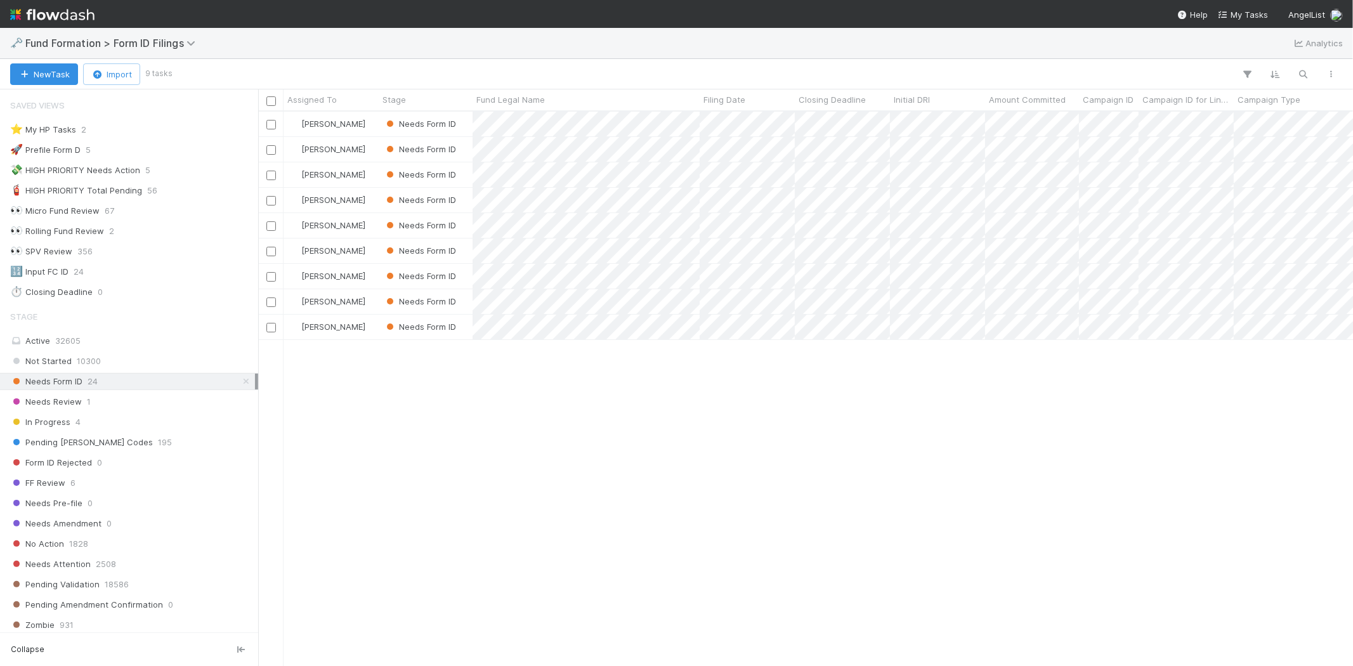
scroll to position [544, 1083]
click at [579, 485] on div "Karen Jane Salcedo Needs Form ID 9/2/25, 10:13:45 AM 9/3/25, 12:24:27 AM 1 0 Ka…" at bounding box center [805, 389] width 1095 height 554
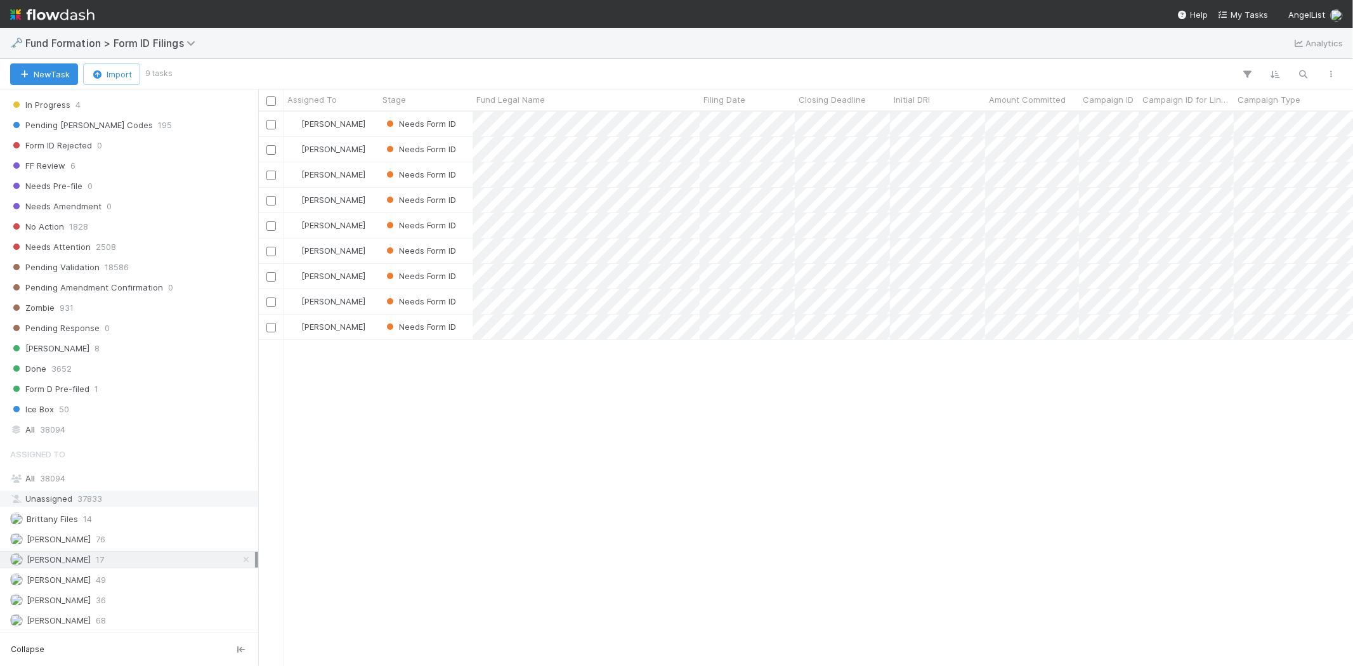
scroll to position [322, 0]
click at [128, 576] on div "Novia Bautista 49" at bounding box center [132, 580] width 245 height 16
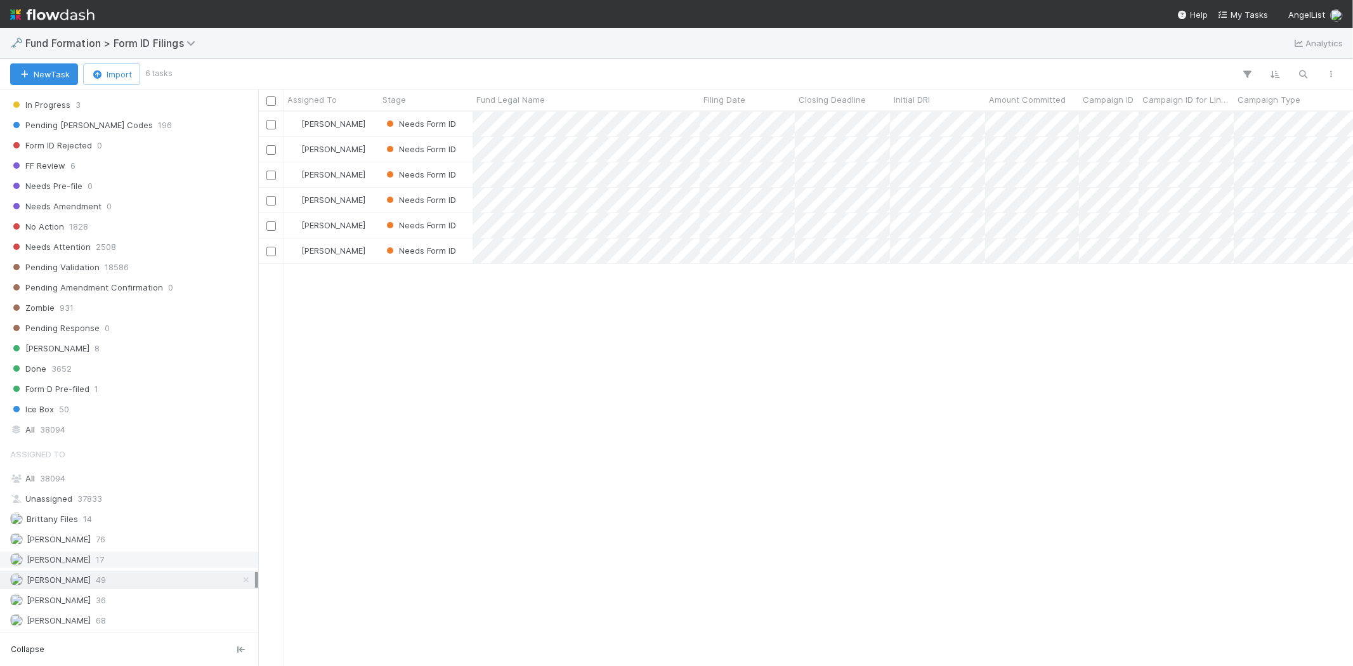
scroll to position [544, 1083]
click at [138, 557] on div "Karen Jane Salcedo 17" at bounding box center [132, 560] width 245 height 16
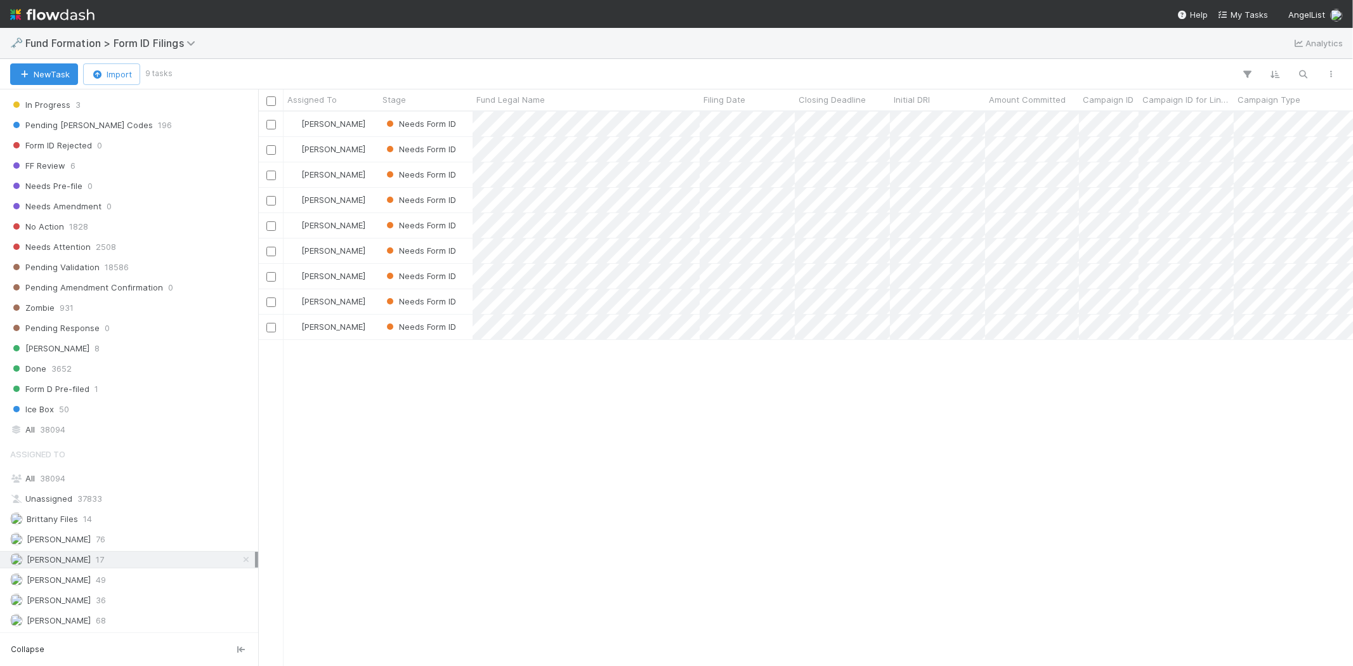
scroll to position [544, 1083]
click at [635, 453] on div "Karen Jane Salcedo Needs Form ID 9/2/25, 10:13:45 AM 9/3/25, 12:24:27 AM 1 0 Ka…" at bounding box center [805, 389] width 1095 height 554
click at [823, 99] on span "Closing Deadline" at bounding box center [832, 99] width 67 height 13
click at [832, 121] on div "Sort Oldest → Newest" at bounding box center [871, 123] width 145 height 19
click at [722, 429] on div "Karen Jane Salcedo Needs Form ID 5/23/25, 10:54:45 PM 9/1/25, 11:23:04 AM 0 0 K…" at bounding box center [805, 389] width 1095 height 554
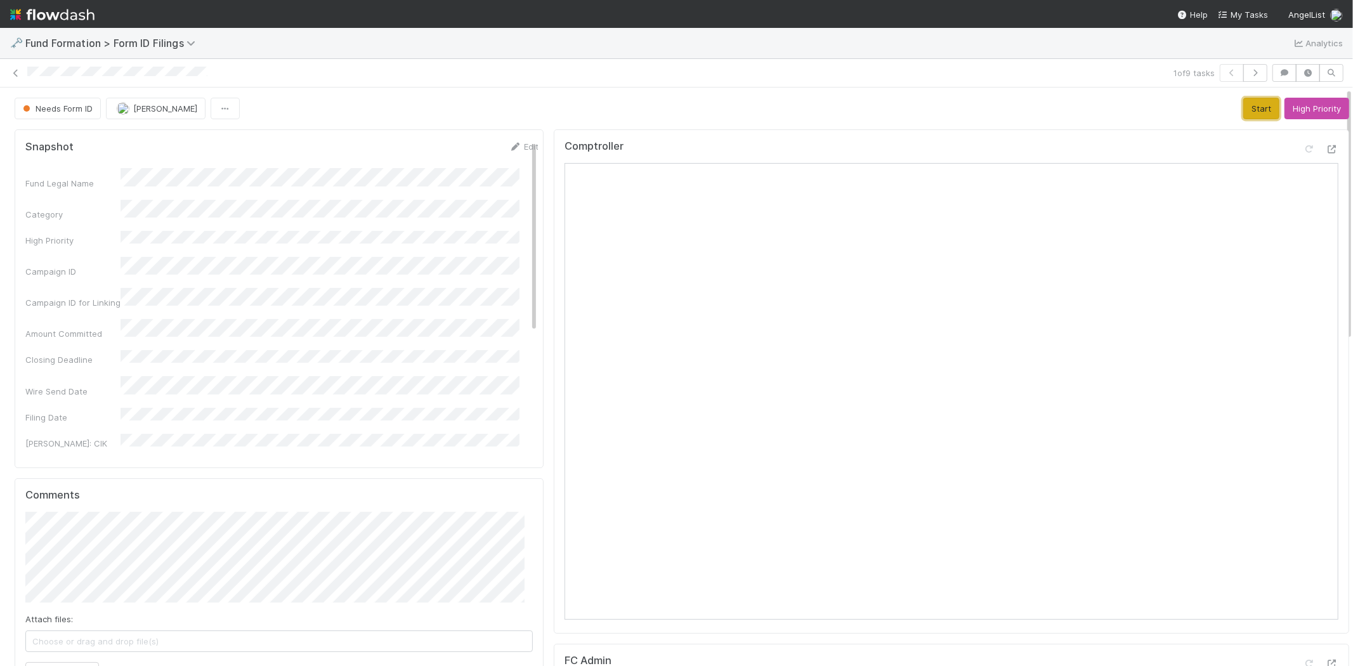
click at [1243, 103] on button "Start" at bounding box center [1261, 109] width 36 height 22
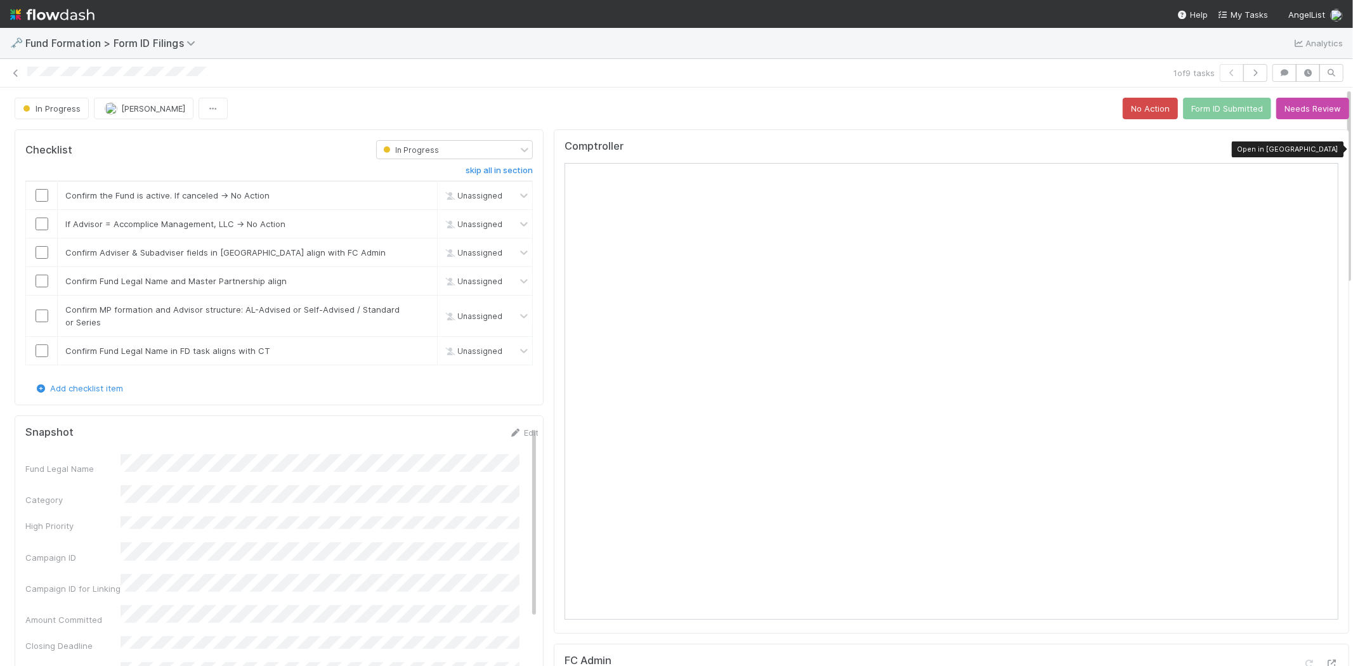
click at [1326, 148] on icon at bounding box center [1332, 149] width 13 height 8
click at [43, 193] on input "checkbox" at bounding box center [42, 195] width 13 height 13
click at [40, 223] on input "checkbox" at bounding box center [42, 224] width 13 height 13
click at [43, 255] on input "checkbox" at bounding box center [42, 252] width 13 height 13
click at [46, 279] on input "checkbox" at bounding box center [42, 281] width 13 height 13
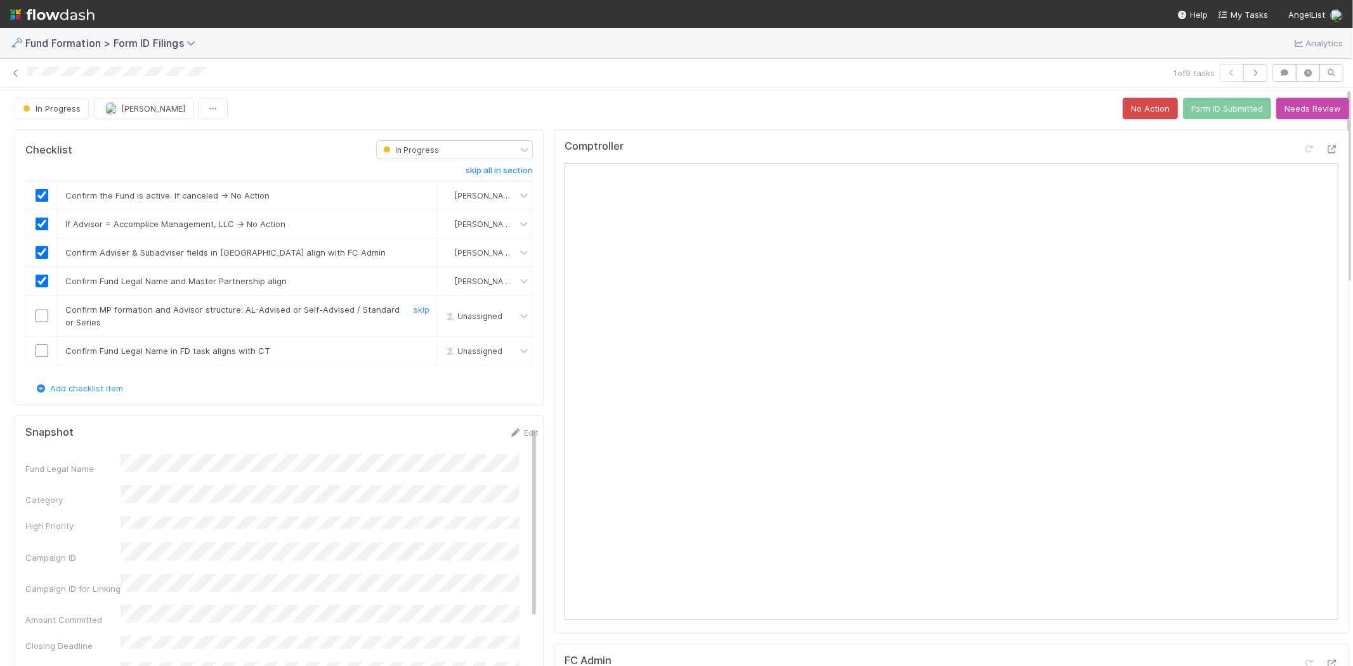
click at [42, 318] on input "checkbox" at bounding box center [42, 316] width 13 height 13
drag, startPoint x: 41, startPoint y: 351, endPoint x: 93, endPoint y: 393, distance: 67.2
click at [41, 351] on input "checkbox" at bounding box center [42, 350] width 13 height 13
click at [1202, 112] on button "Form ID Submitted" at bounding box center [1227, 109] width 88 height 22
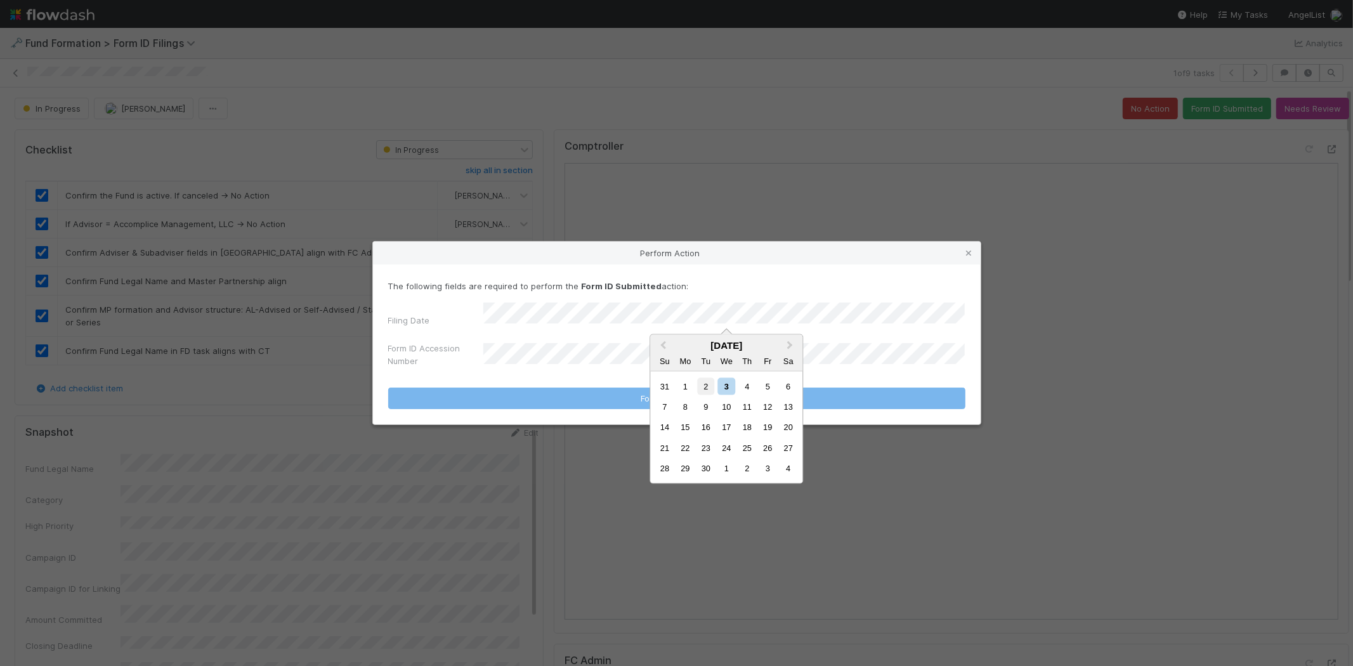
drag, startPoint x: 707, startPoint y: 387, endPoint x: 481, endPoint y: 348, distance: 229.2
click at [706, 387] on div "2" at bounding box center [705, 385] width 17 height 17
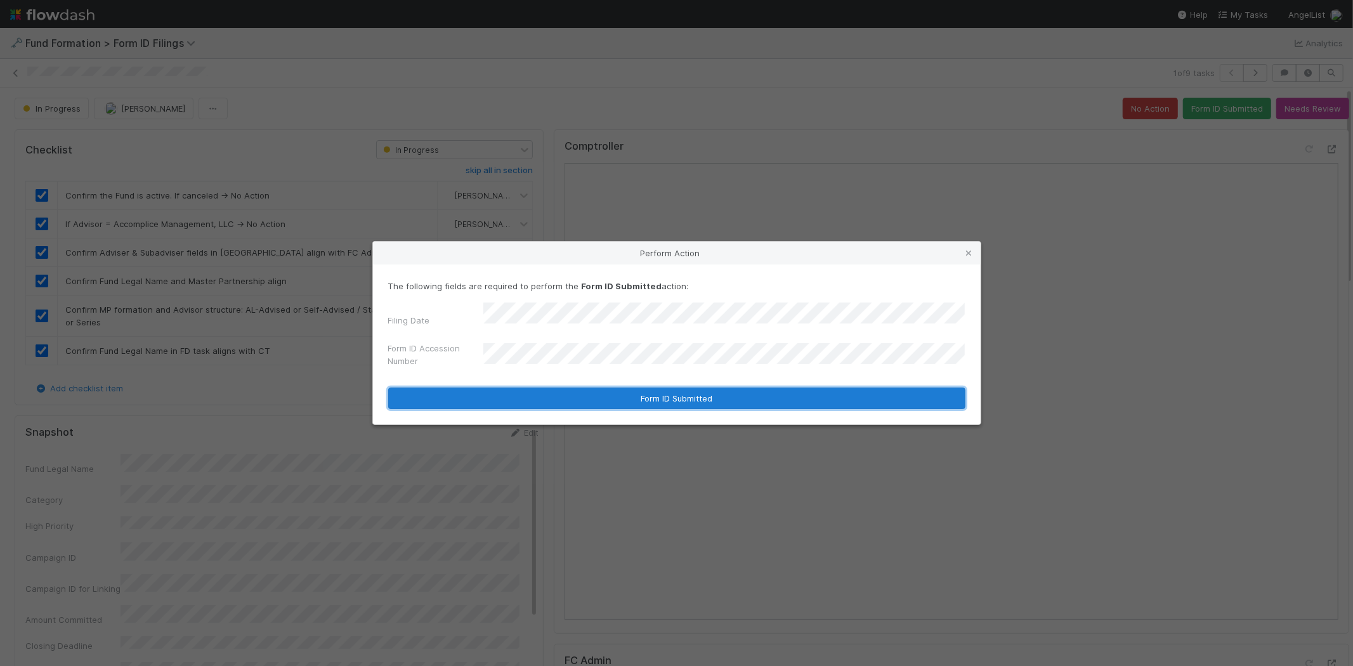
click at [485, 393] on button "Form ID Submitted" at bounding box center [676, 399] width 577 height 22
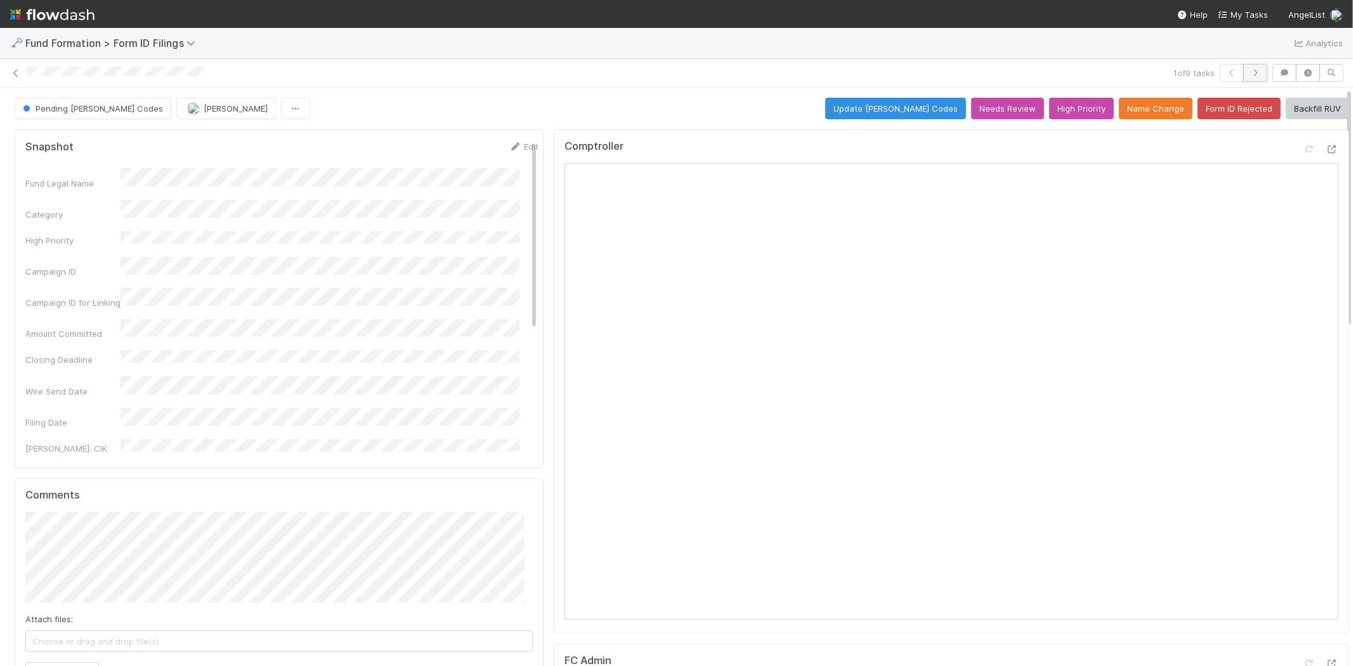
click at [1249, 72] on icon "button" at bounding box center [1255, 73] width 13 height 8
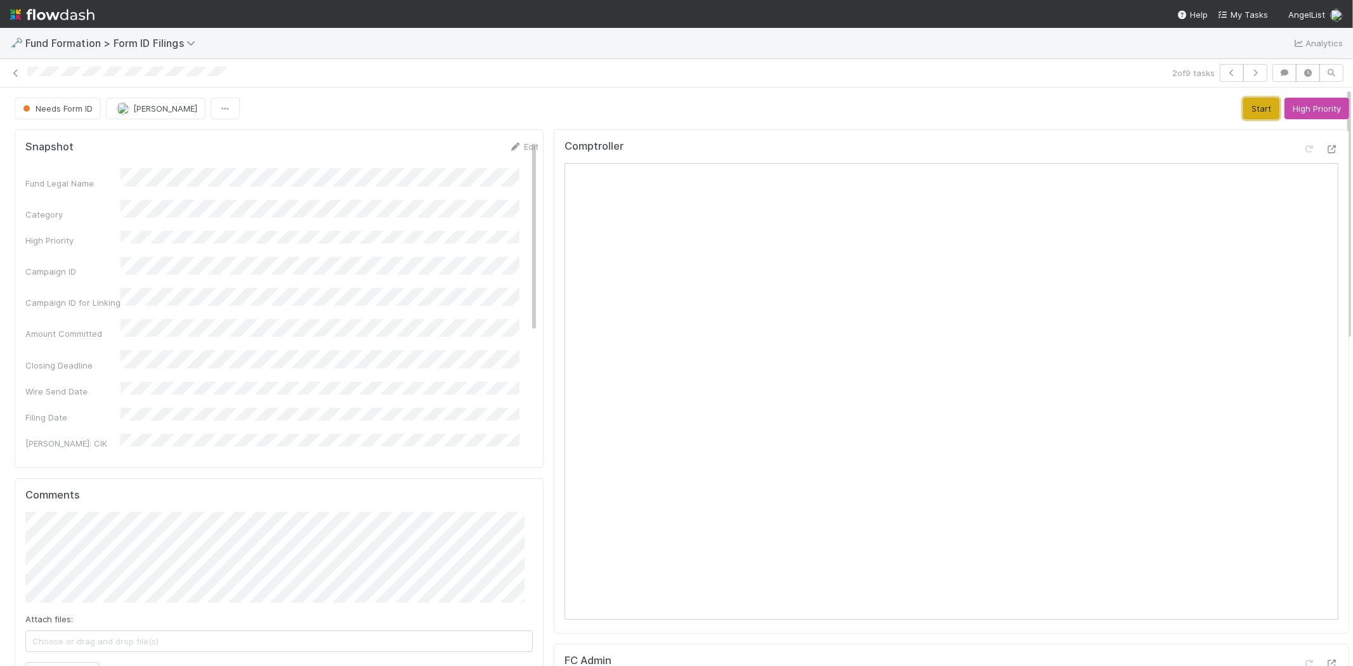
click at [1248, 108] on button "Start" at bounding box center [1261, 109] width 36 height 22
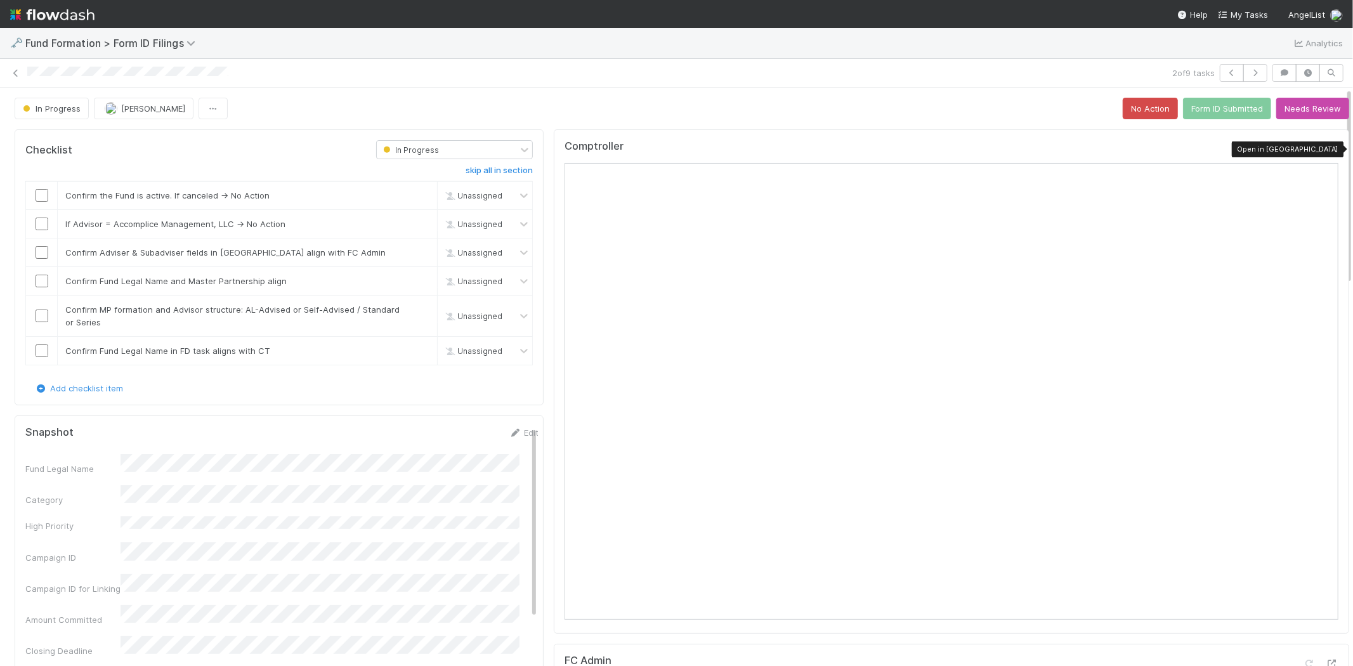
click at [1326, 151] on icon at bounding box center [1332, 149] width 13 height 8
click at [41, 197] on input "checkbox" at bounding box center [42, 195] width 13 height 13
click at [39, 223] on input "checkbox" at bounding box center [42, 224] width 13 height 13
click at [41, 250] on input "checkbox" at bounding box center [42, 252] width 13 height 13
click at [43, 280] on input "checkbox" at bounding box center [42, 281] width 13 height 13
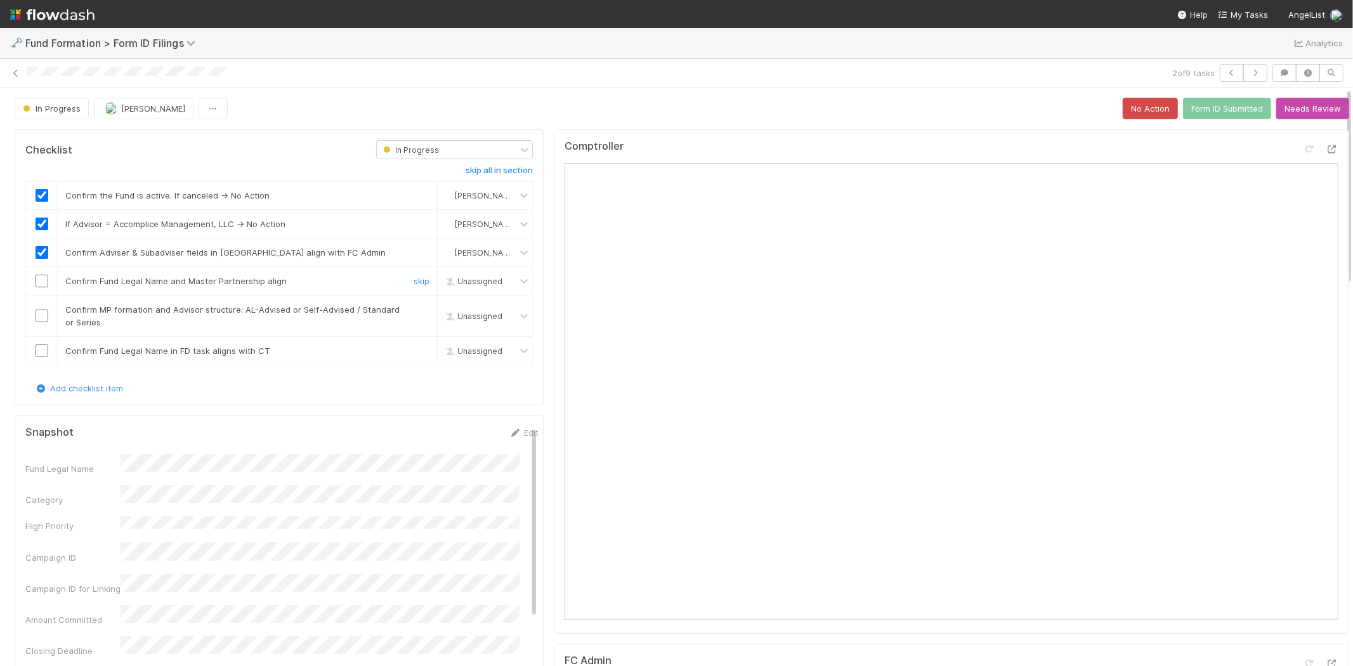
click at [43, 280] on input "checkbox" at bounding box center [42, 281] width 13 height 13
click at [48, 315] on input "checkbox" at bounding box center [42, 316] width 13 height 13
click at [511, 436] on link "Edit" at bounding box center [524, 433] width 30 height 10
click at [51, 468] on div "Fund Legal Name *" at bounding box center [281, 475] width 513 height 25
click at [457, 436] on button "Save" at bounding box center [471, 437] width 36 height 22
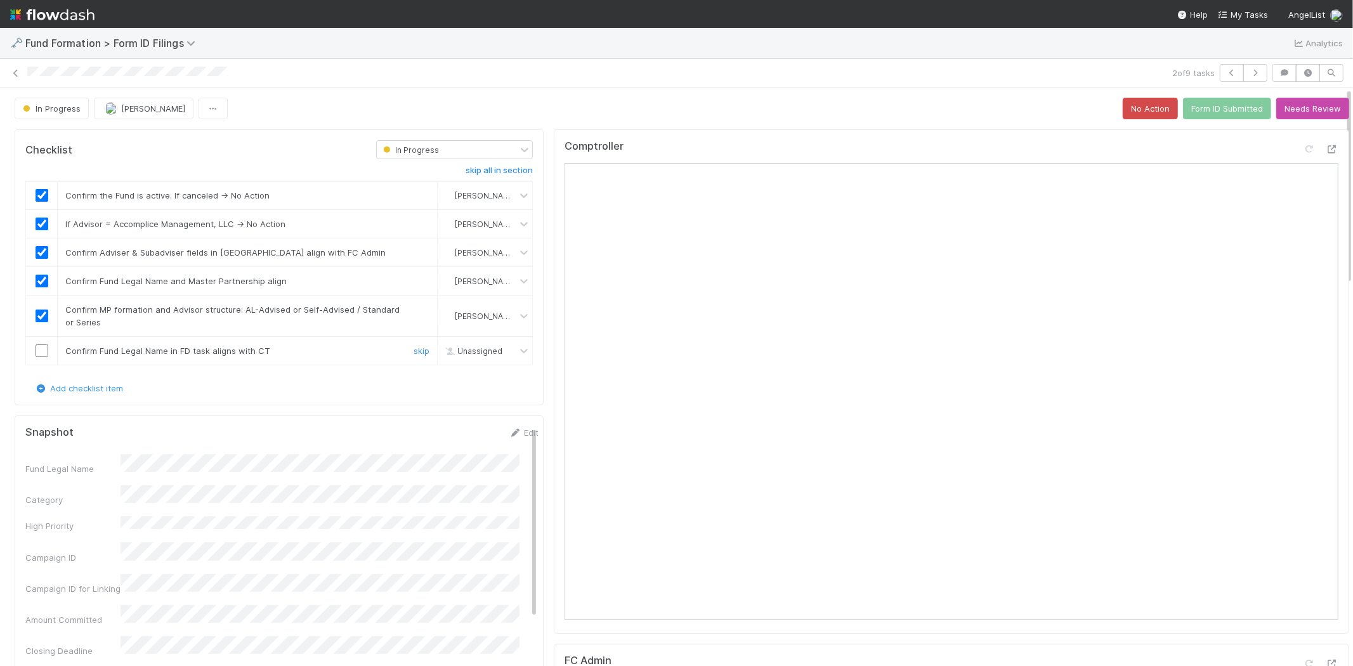
click at [42, 347] on input "checkbox" at bounding box center [42, 350] width 13 height 13
checkbox input "true"
click at [1191, 110] on button "Form ID Submitted" at bounding box center [1227, 109] width 88 height 22
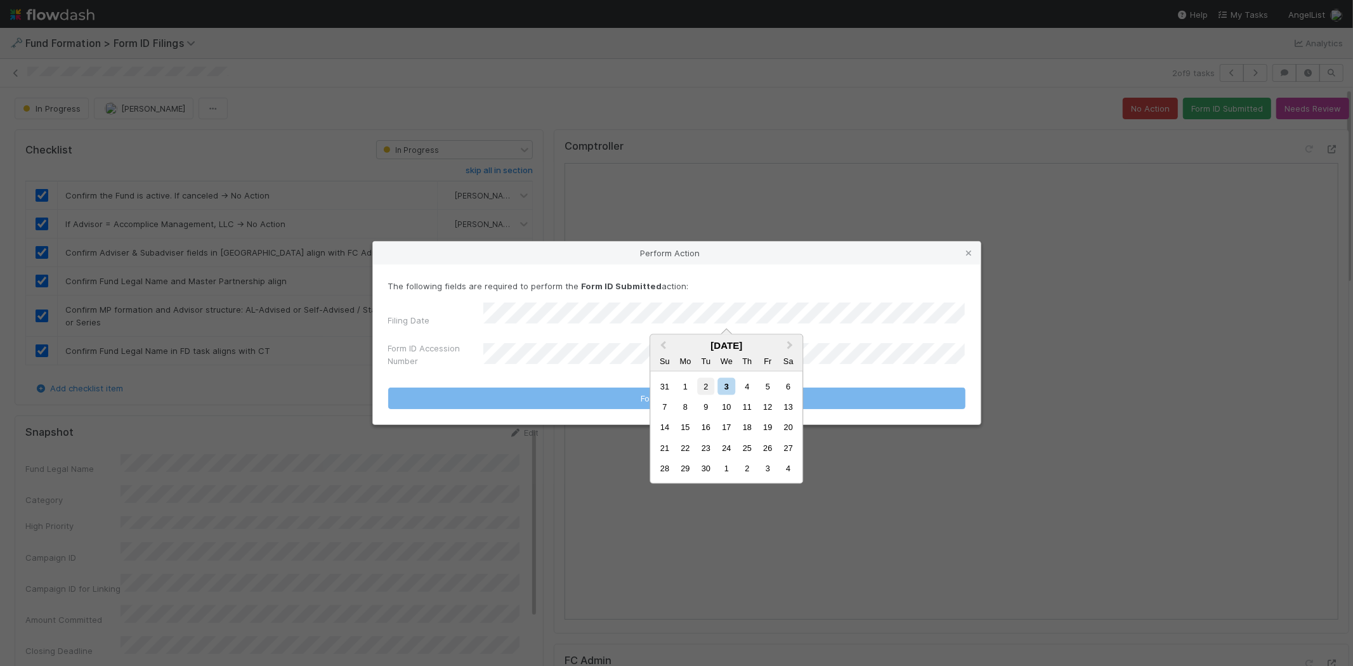
click at [705, 383] on div "2" at bounding box center [705, 385] width 17 height 17
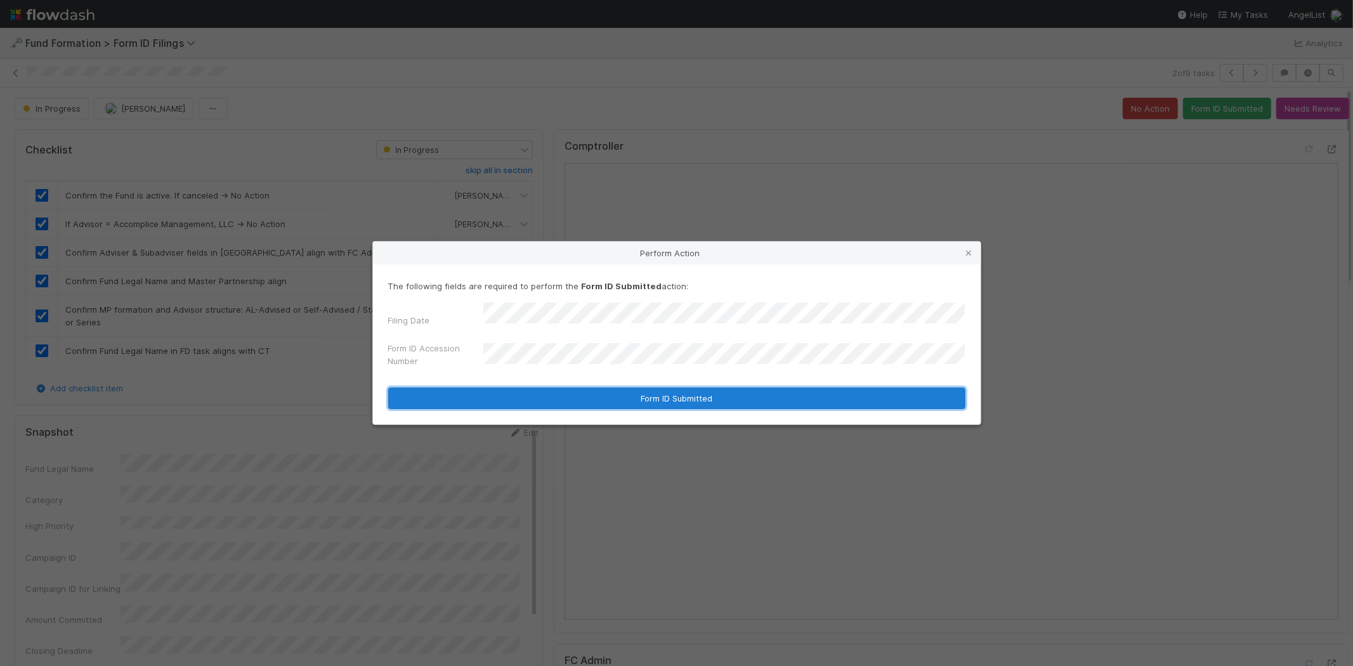
click at [533, 396] on button "Form ID Submitted" at bounding box center [676, 399] width 577 height 22
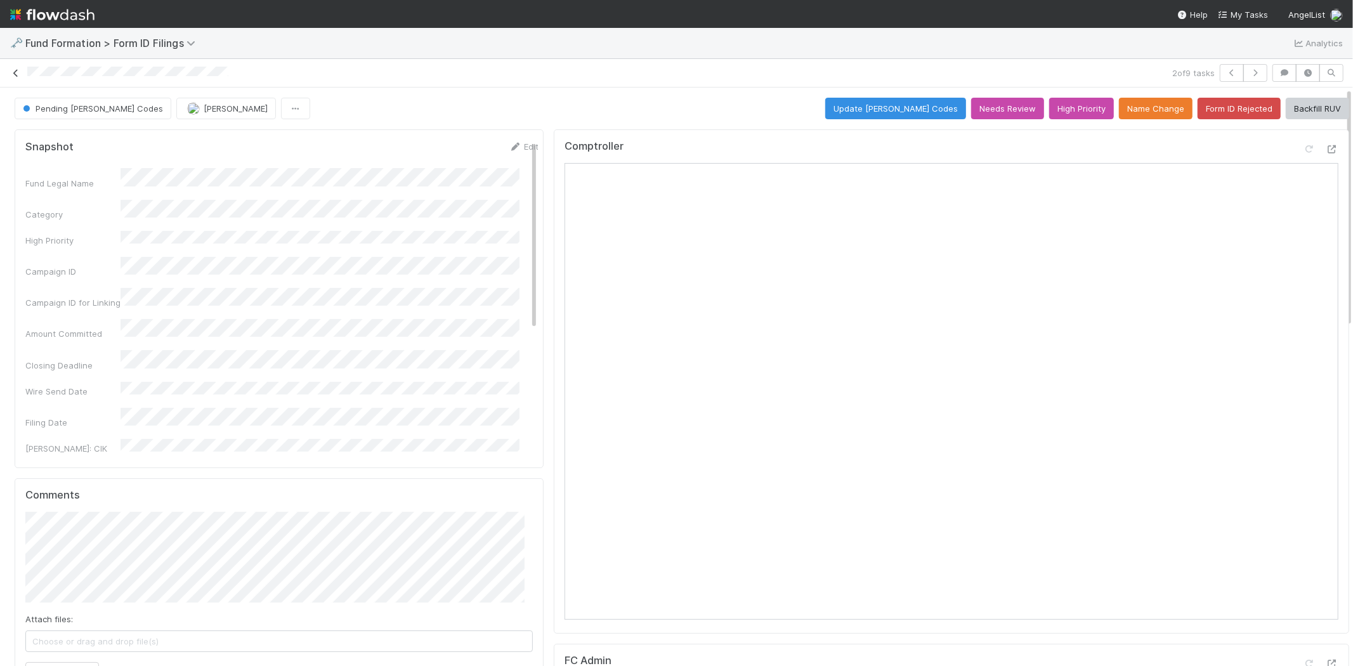
click at [16, 67] on link at bounding box center [16, 73] width 13 height 13
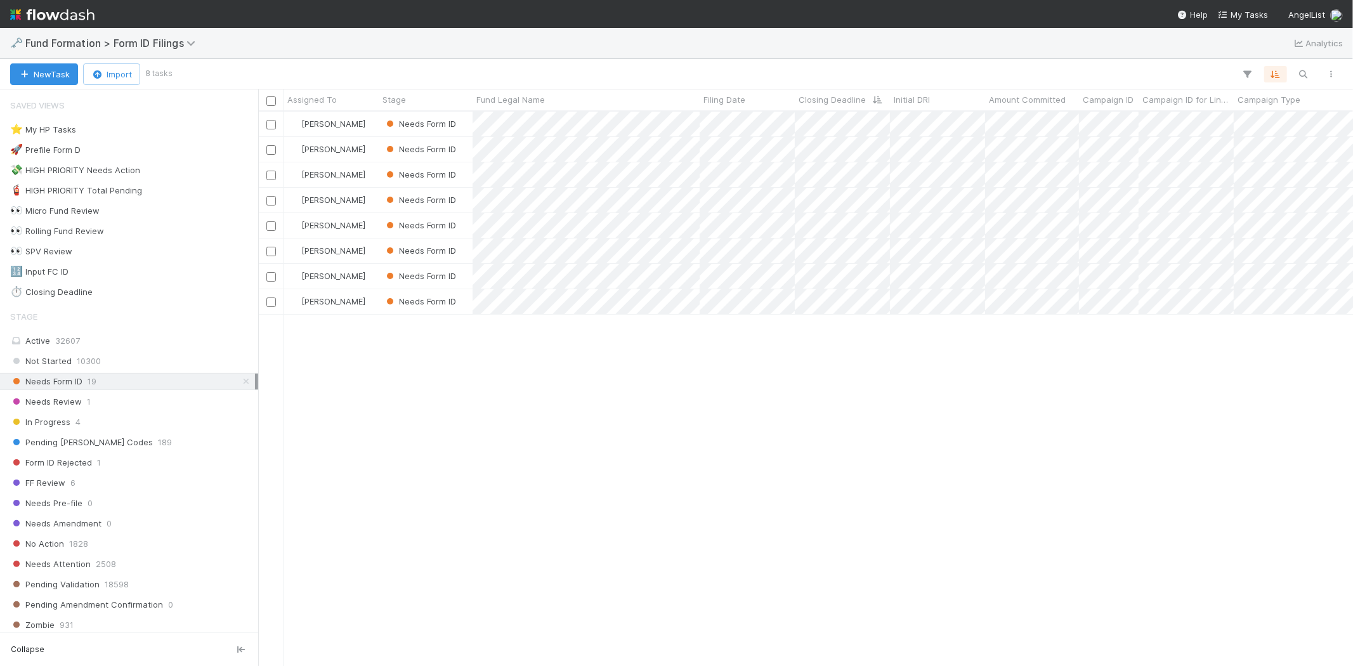
scroll to position [544, 1083]
click at [639, 417] on div "Karen Jane Salcedo Needs Form ID 8/27/25, 5:18:55 AM 9/3/25, 7:05:50 AM 0 0 Kar…" at bounding box center [805, 389] width 1095 height 554
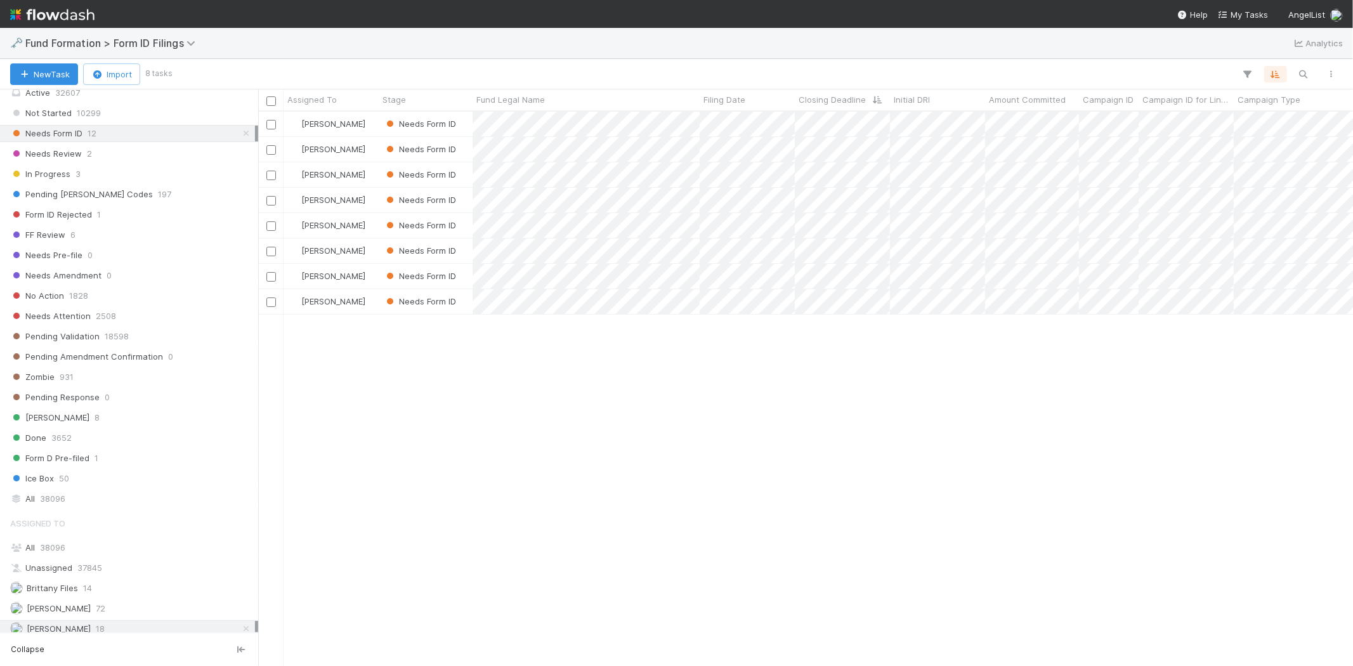
scroll to position [282, 0]
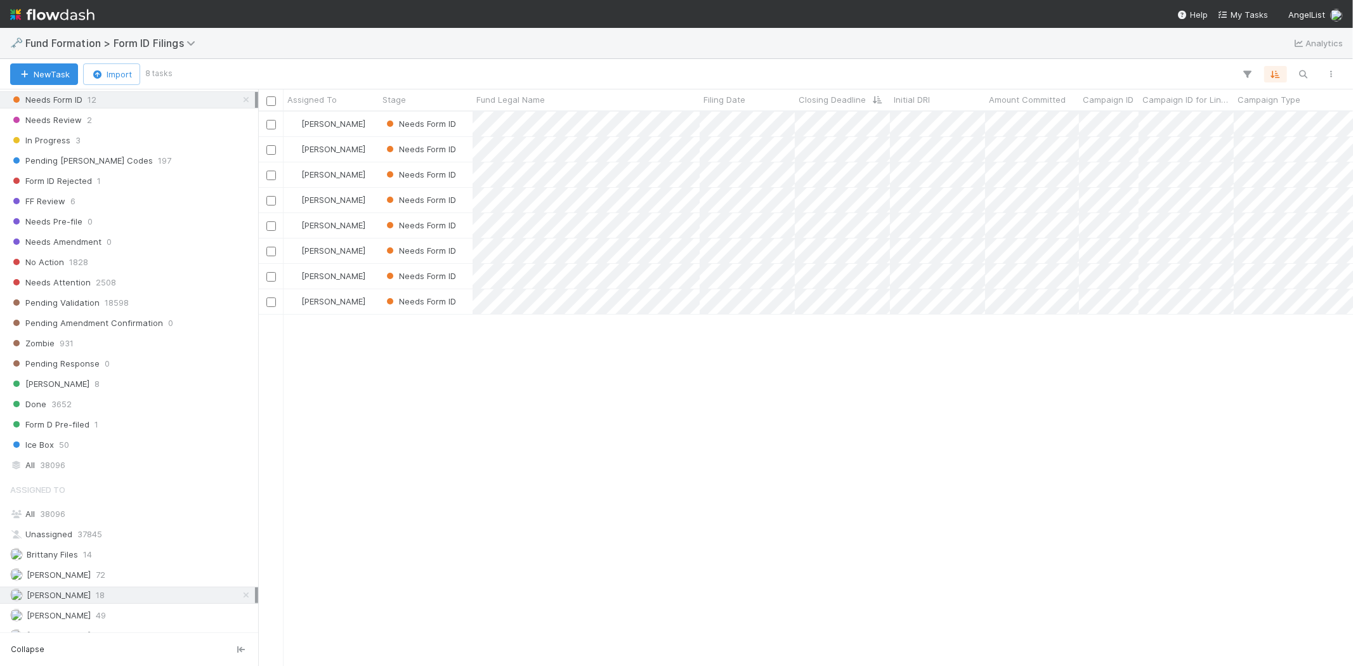
click at [110, 610] on div "Assigned To All 38096 Unassigned 37845 Brittany Files 14 Catherine Lambright 72…" at bounding box center [129, 571] width 258 height 188
click at [108, 618] on div "Novia Bautista 49" at bounding box center [132, 616] width 245 height 16
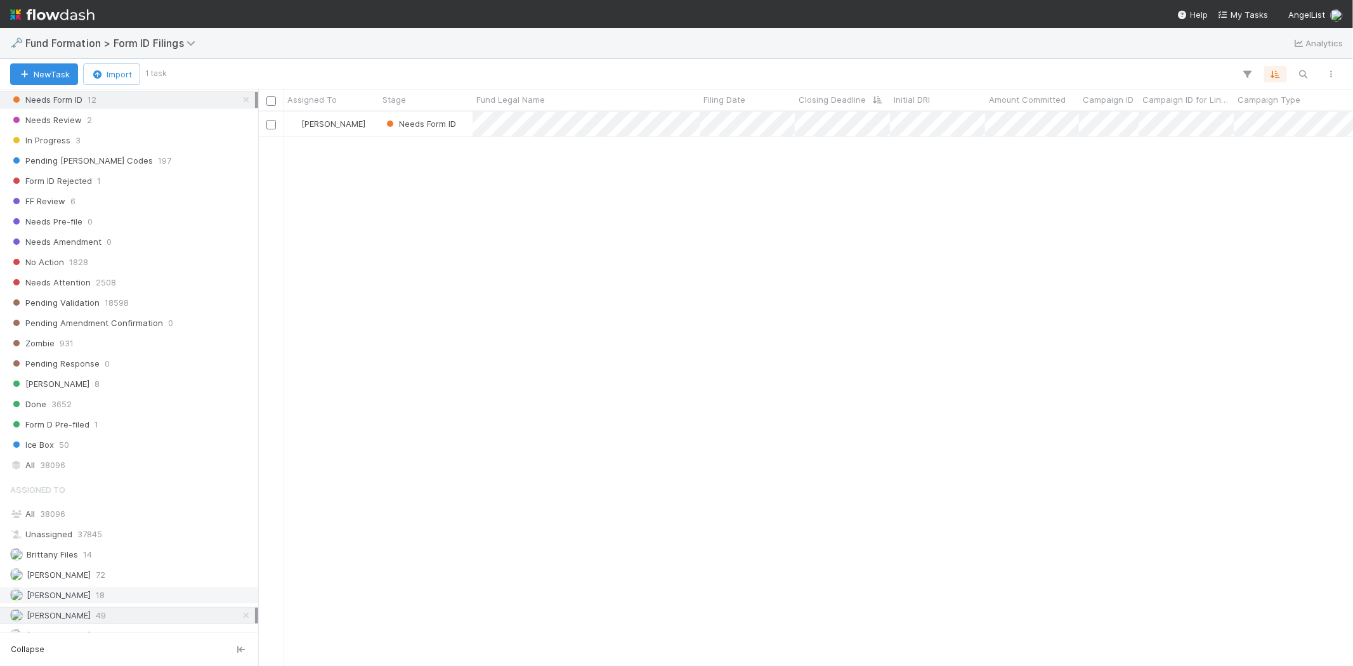
scroll to position [544, 1083]
click at [128, 598] on div "Karen Jane Salcedo 18" at bounding box center [132, 595] width 245 height 16
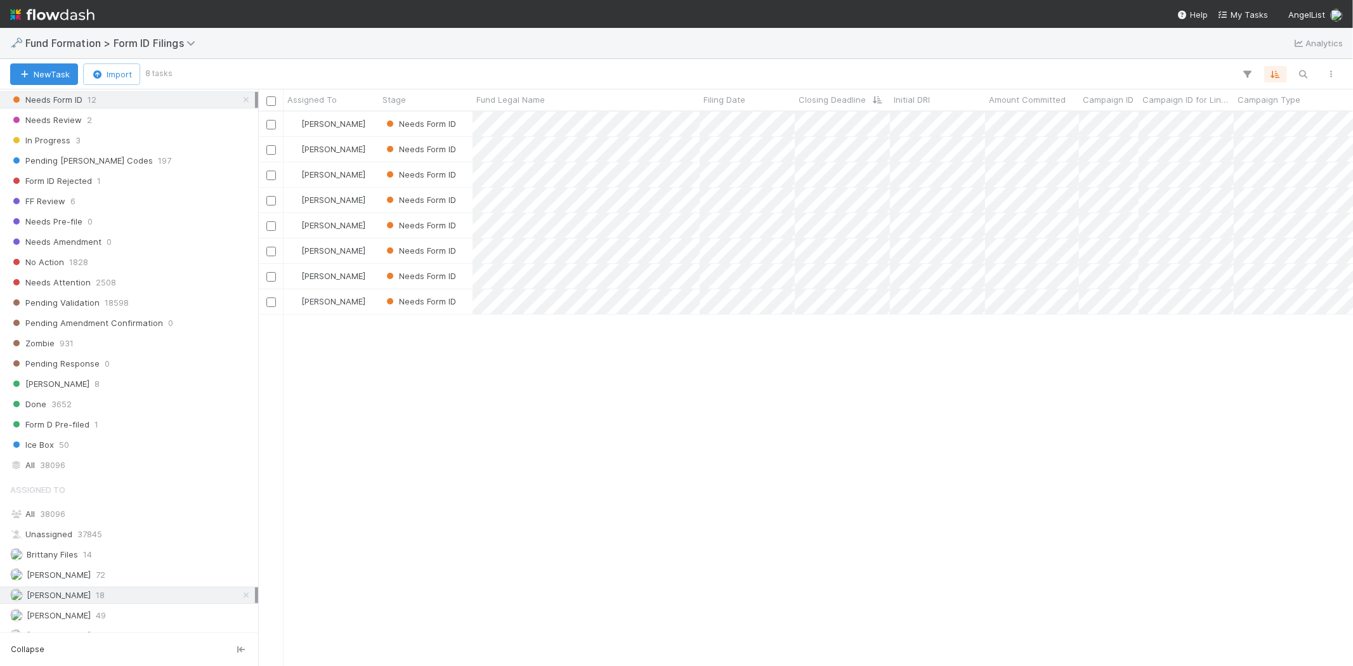
scroll to position [544, 1083]
click at [546, 450] on div "Karen Jane Salcedo Needs Form ID 8/27/25, 5:18:55 AM 9/3/25, 7:05:50 AM 0 0 Kar…" at bounding box center [805, 389] width 1095 height 554
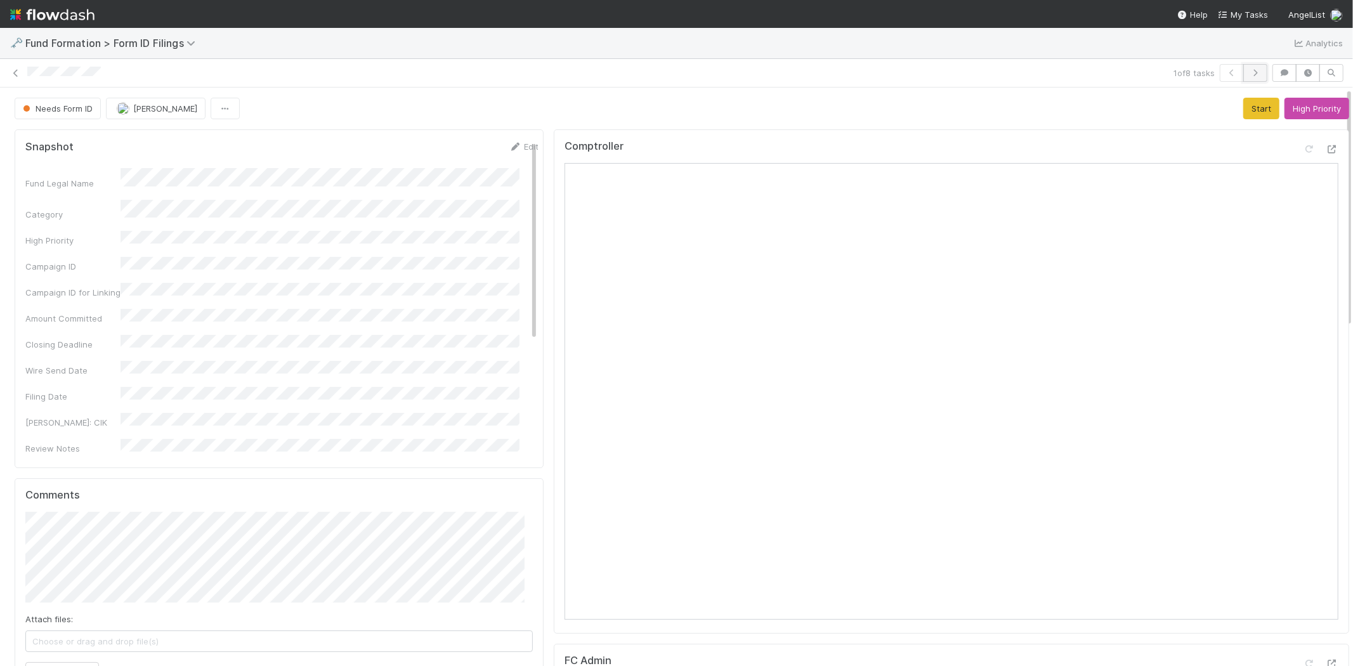
click at [1250, 69] on icon "button" at bounding box center [1255, 73] width 13 height 8
click at [1243, 104] on button "Start" at bounding box center [1261, 109] width 36 height 22
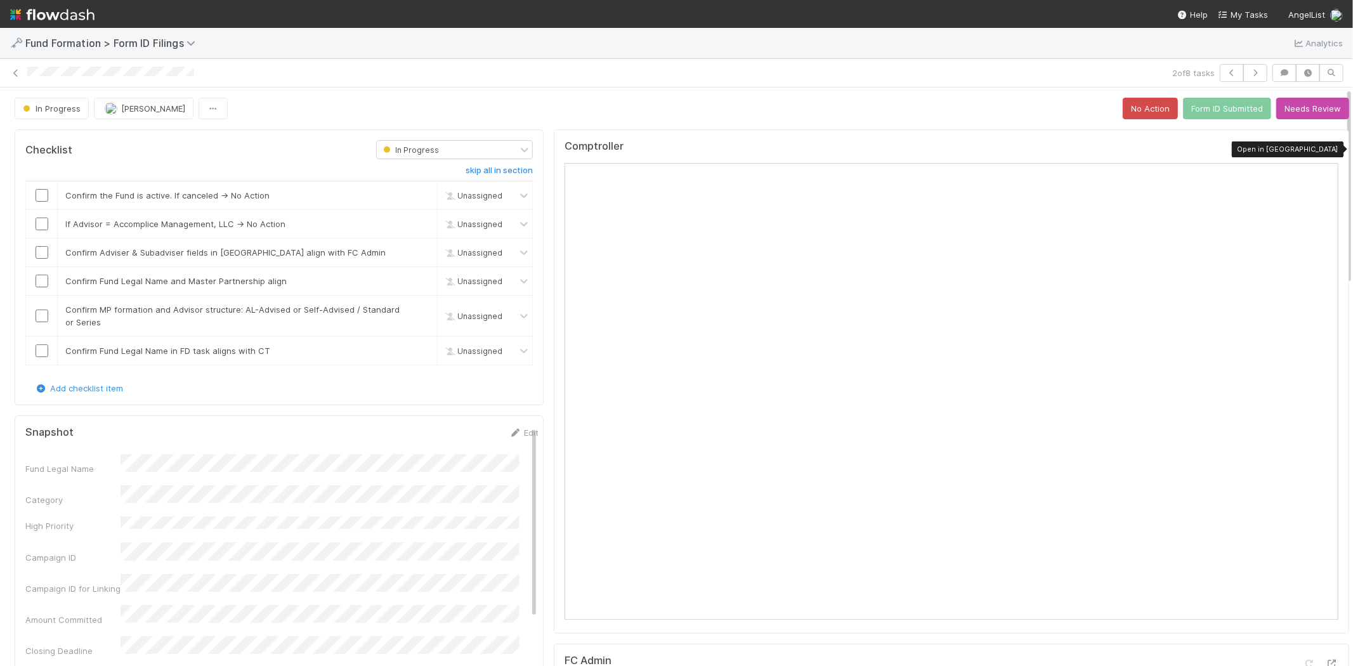
click at [1326, 148] on icon at bounding box center [1332, 149] width 13 height 8
click at [40, 199] on input "checkbox" at bounding box center [42, 195] width 13 height 13
click at [39, 228] on input "checkbox" at bounding box center [42, 224] width 13 height 13
click at [36, 252] on input "checkbox" at bounding box center [42, 252] width 13 height 13
click at [40, 277] on input "checkbox" at bounding box center [42, 281] width 13 height 13
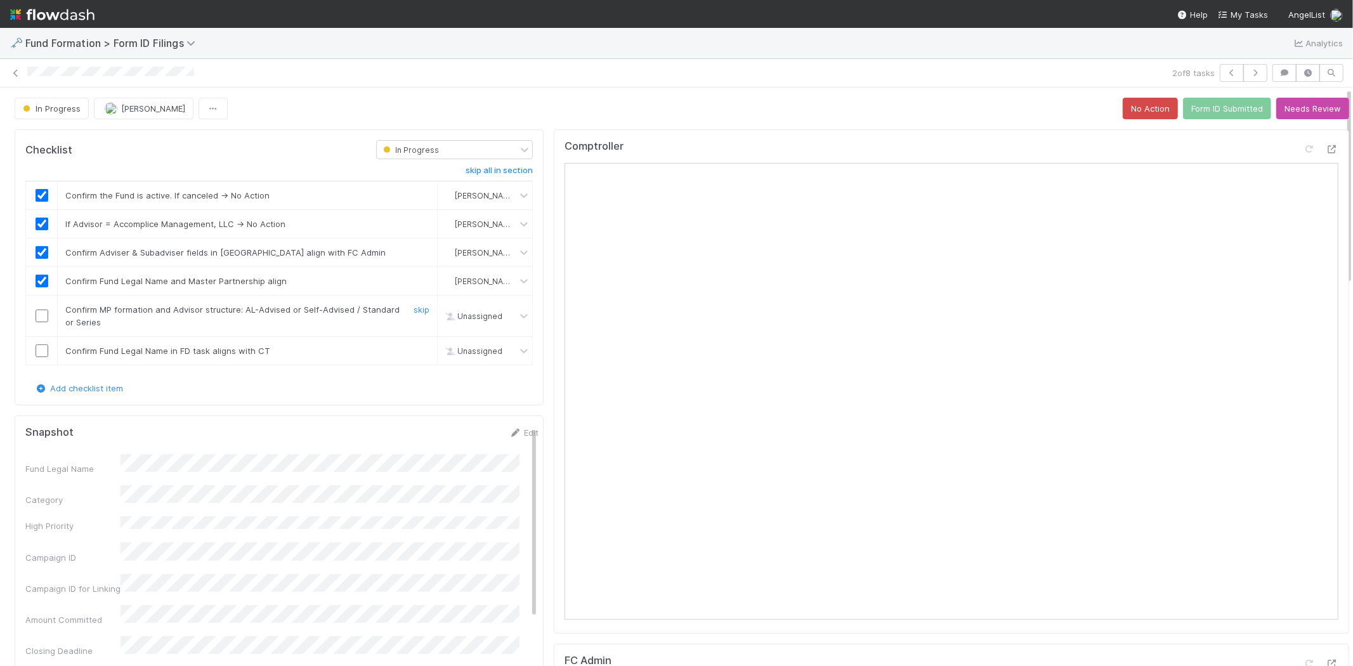
click at [41, 318] on input "checkbox" at bounding box center [42, 316] width 13 height 13
click at [40, 353] on input "checkbox" at bounding box center [42, 350] width 13 height 13
click at [1194, 108] on button "Form ID Submitted" at bounding box center [1227, 109] width 88 height 22
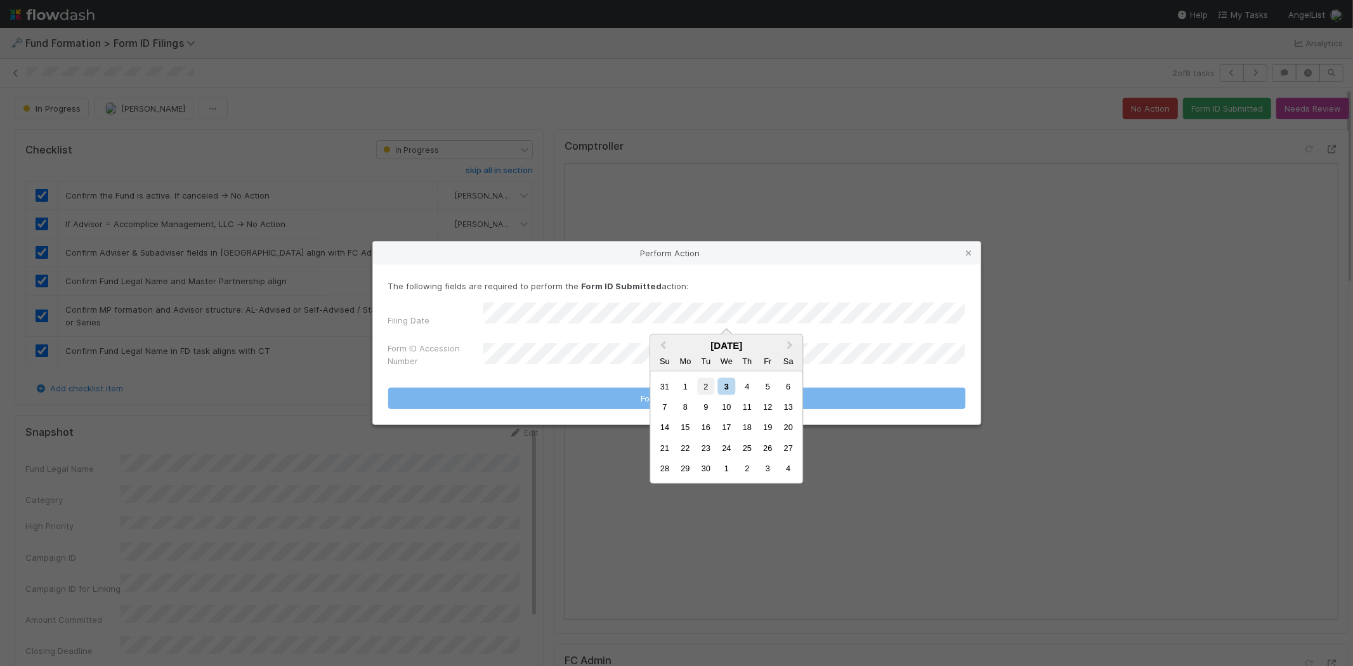
click at [700, 383] on div "2" at bounding box center [705, 385] width 17 height 17
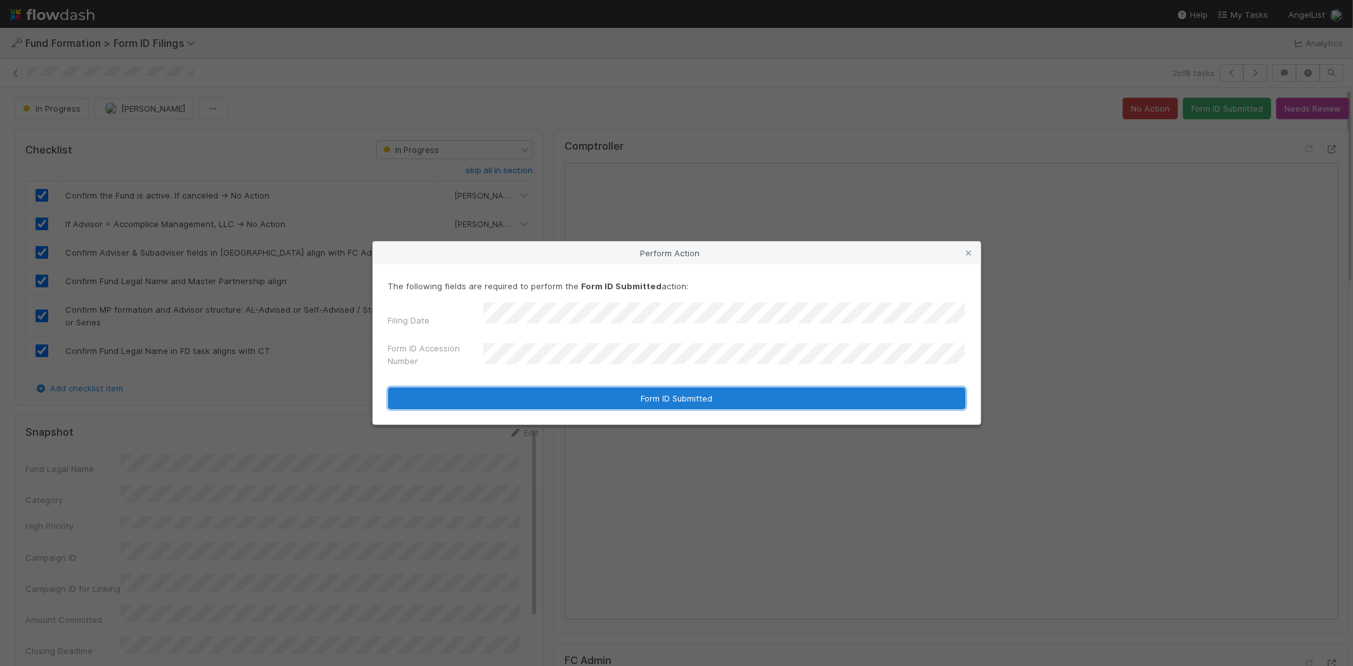
click at [538, 395] on button "Form ID Submitted" at bounding box center [676, 399] width 577 height 22
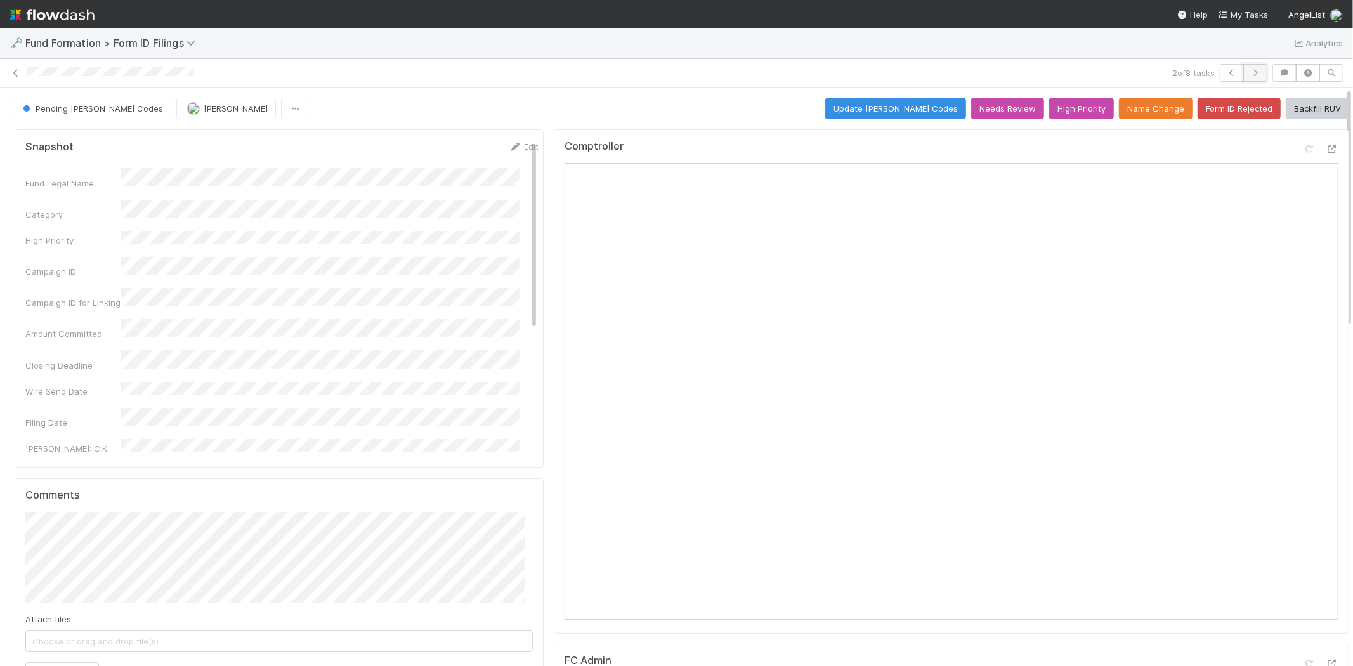
click at [1249, 72] on icon "button" at bounding box center [1255, 73] width 13 height 8
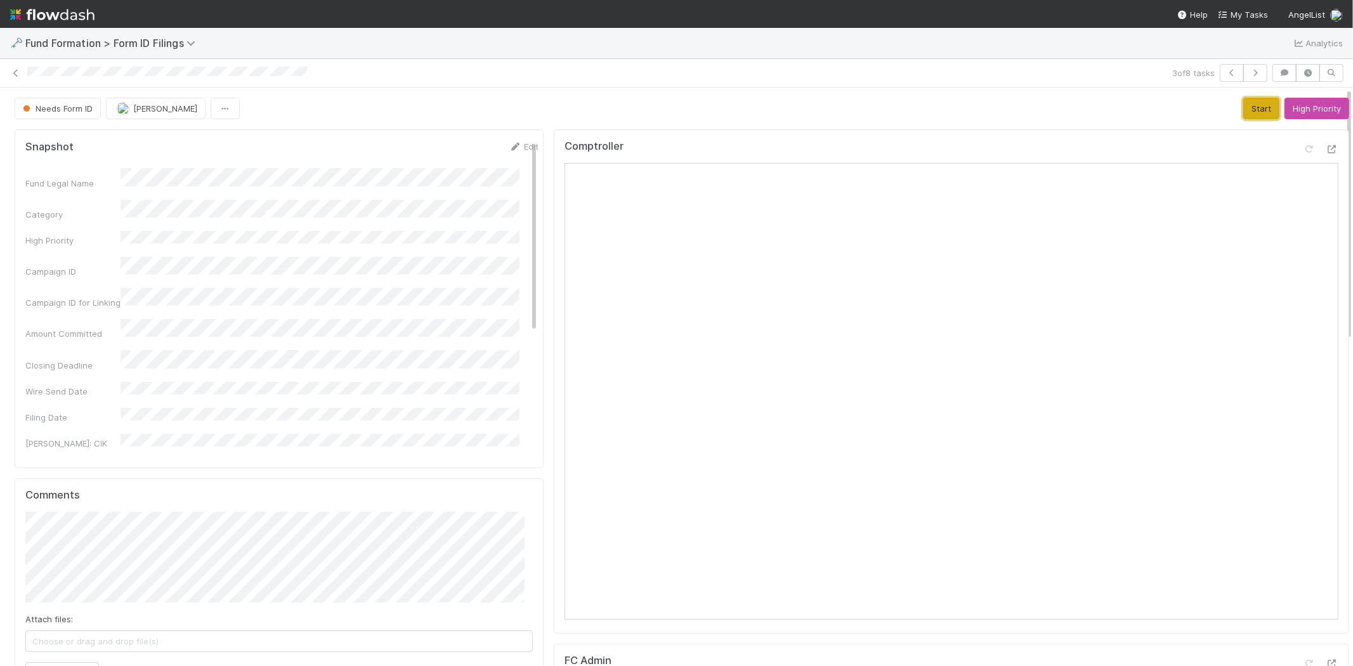
click at [1243, 104] on button "Start" at bounding box center [1261, 109] width 36 height 22
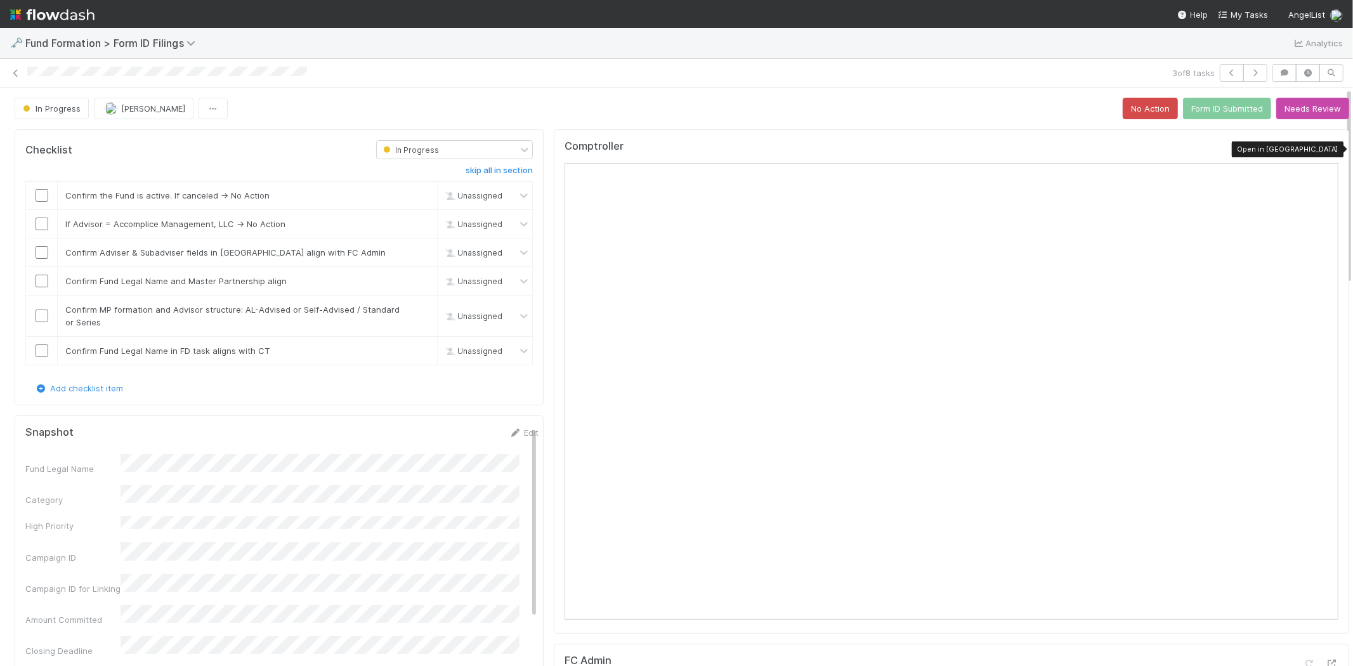
click at [1326, 150] on icon at bounding box center [1332, 149] width 13 height 8
click at [43, 194] on input "checkbox" at bounding box center [42, 195] width 13 height 13
click at [39, 226] on input "checkbox" at bounding box center [42, 224] width 13 height 13
click at [44, 250] on input "checkbox" at bounding box center [42, 252] width 13 height 13
click at [42, 277] on input "checkbox" at bounding box center [42, 281] width 13 height 13
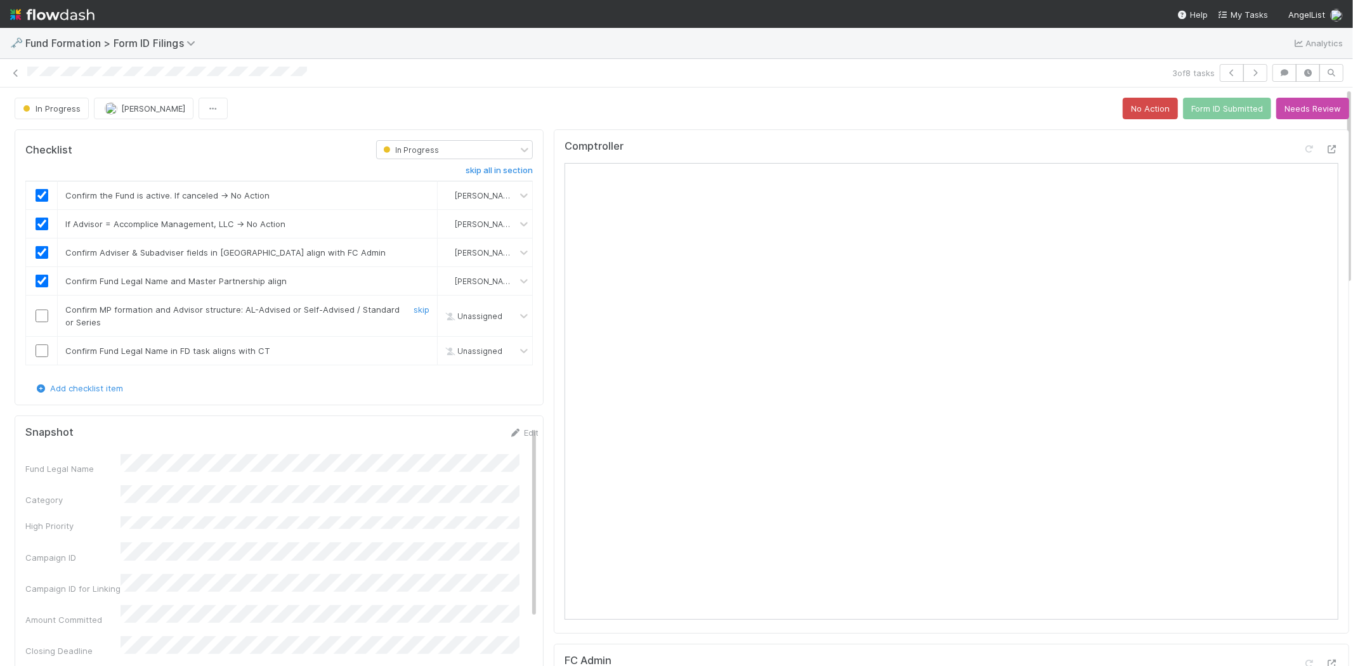
click at [46, 318] on input "checkbox" at bounding box center [42, 316] width 13 height 13
click at [42, 355] on input "checkbox" at bounding box center [42, 350] width 13 height 13
click at [1191, 107] on button "Form ID Submitted" at bounding box center [1227, 109] width 88 height 22
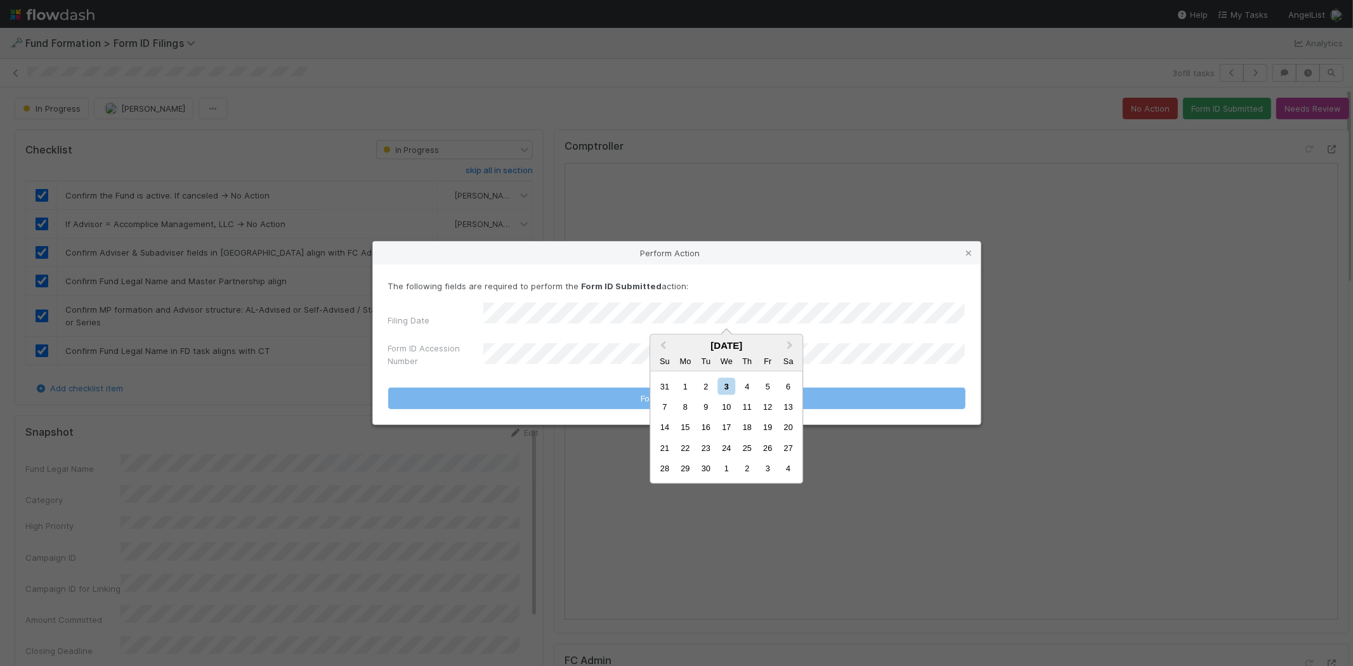
click at [700, 386] on div "2" at bounding box center [705, 385] width 17 height 17
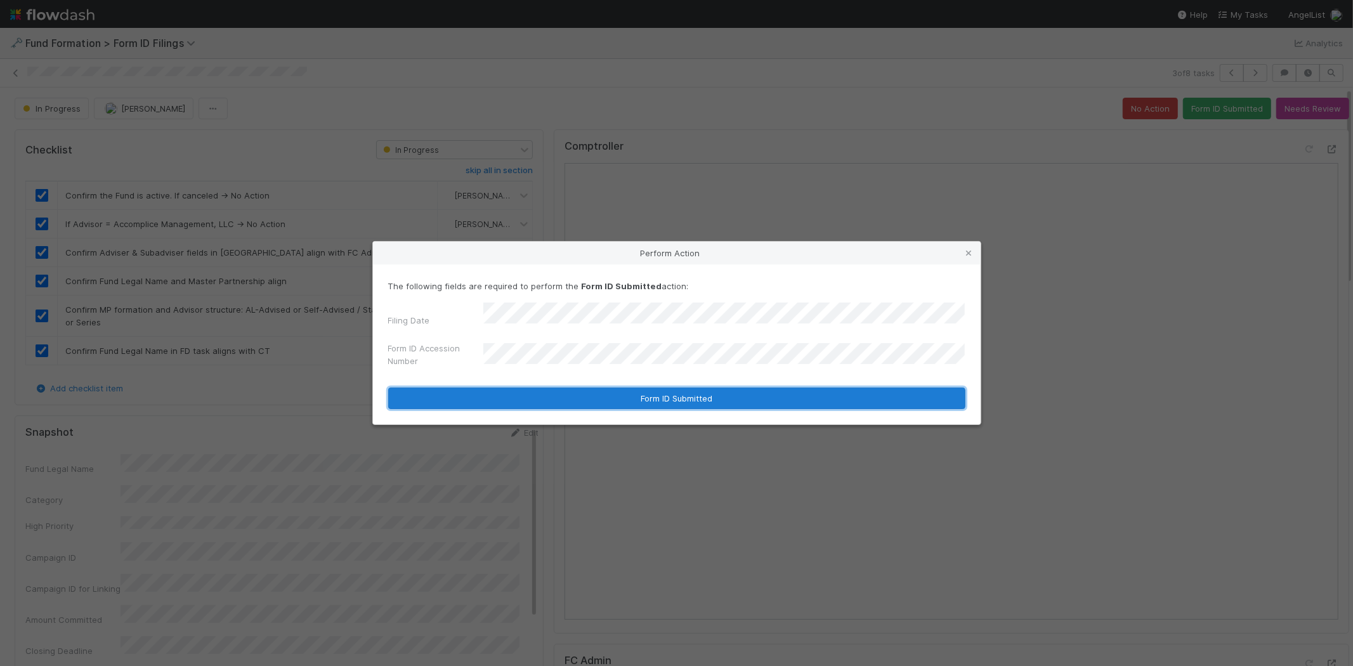
click at [572, 400] on button "Form ID Submitted" at bounding box center [676, 399] width 577 height 22
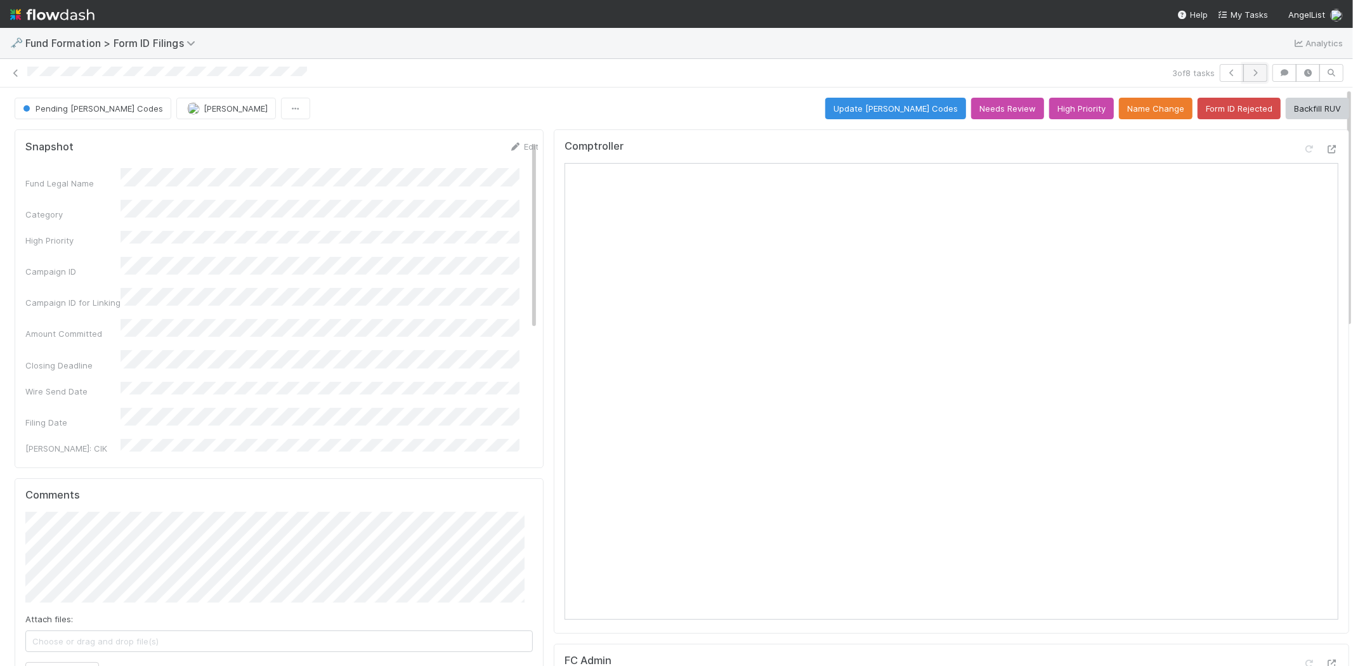
click at [1250, 74] on icon "button" at bounding box center [1255, 73] width 13 height 8
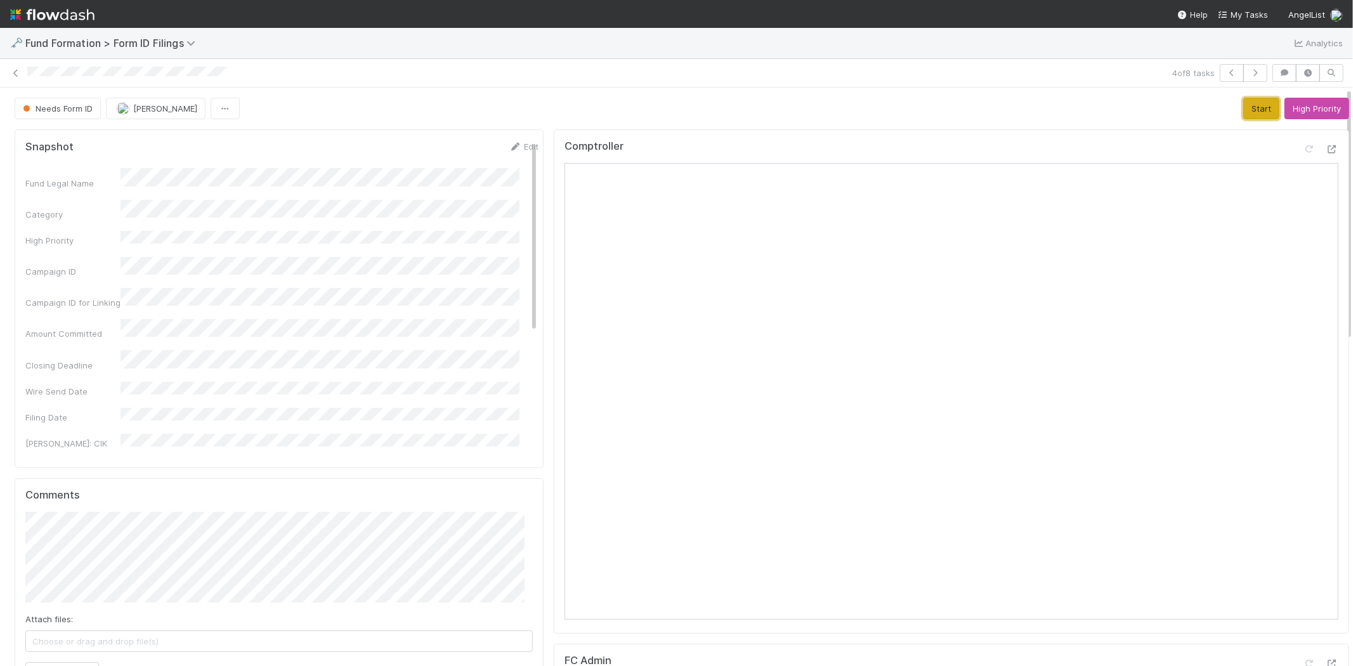
click at [1243, 109] on button "Start" at bounding box center [1261, 109] width 36 height 22
click at [1326, 152] on icon at bounding box center [1332, 149] width 13 height 8
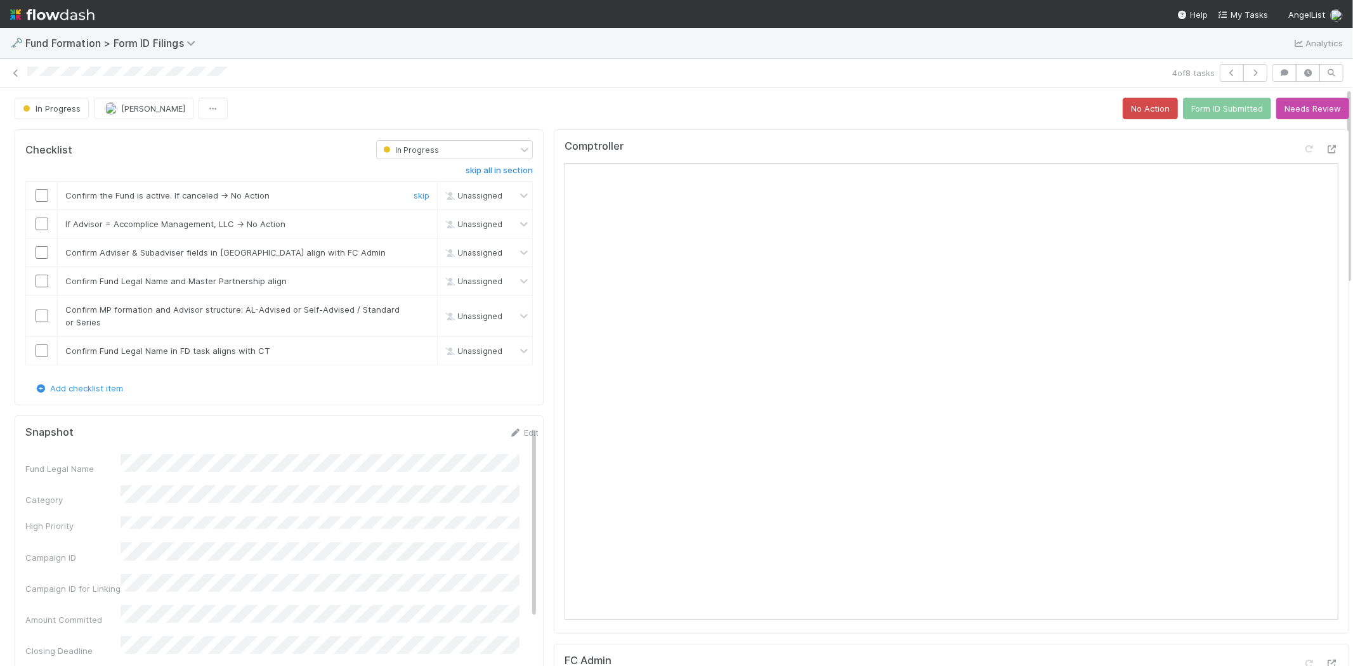
click at [48, 192] on input "checkbox" at bounding box center [42, 195] width 13 height 13
click at [39, 225] on input "checkbox" at bounding box center [42, 224] width 13 height 13
click at [41, 250] on input "checkbox" at bounding box center [42, 252] width 13 height 13
click at [40, 280] on input "checkbox" at bounding box center [42, 281] width 13 height 13
click at [43, 318] on input "checkbox" at bounding box center [42, 316] width 13 height 13
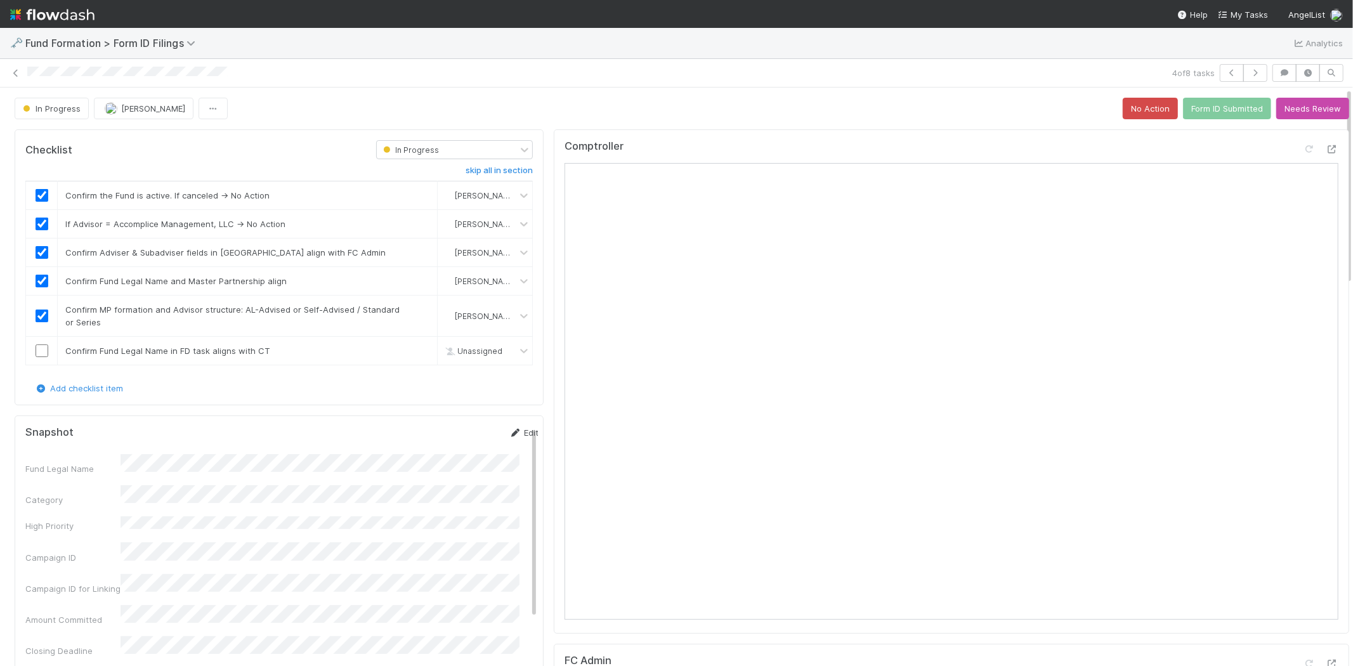
click at [509, 434] on link "Edit" at bounding box center [524, 433] width 30 height 10
click at [73, 480] on div "Fund Legal Name *" at bounding box center [281, 475] width 513 height 25
click at [453, 440] on button "Save" at bounding box center [471, 437] width 36 height 22
click at [41, 349] on input "checkbox" at bounding box center [42, 350] width 13 height 13
click at [1215, 112] on button "Form ID Submitted" at bounding box center [1227, 109] width 88 height 22
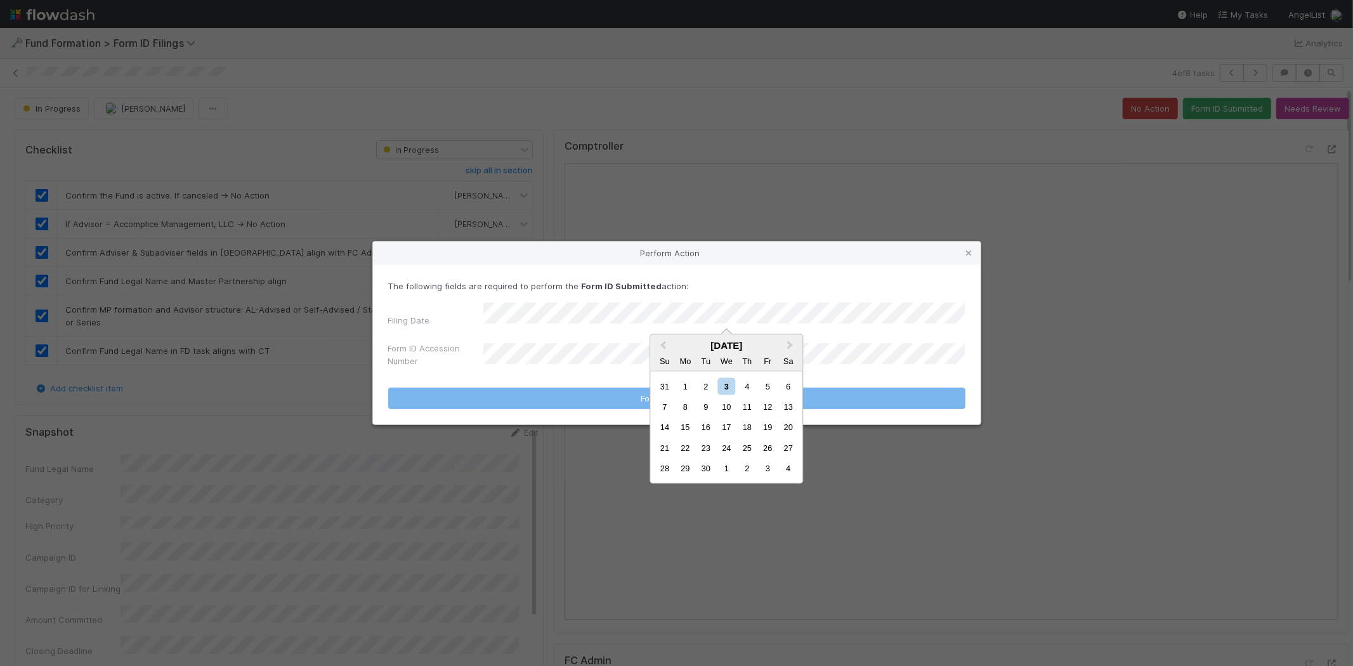
drag, startPoint x: 705, startPoint y: 383, endPoint x: 622, endPoint y: 383, distance: 83.7
click at [705, 383] on div "2" at bounding box center [705, 385] width 17 height 17
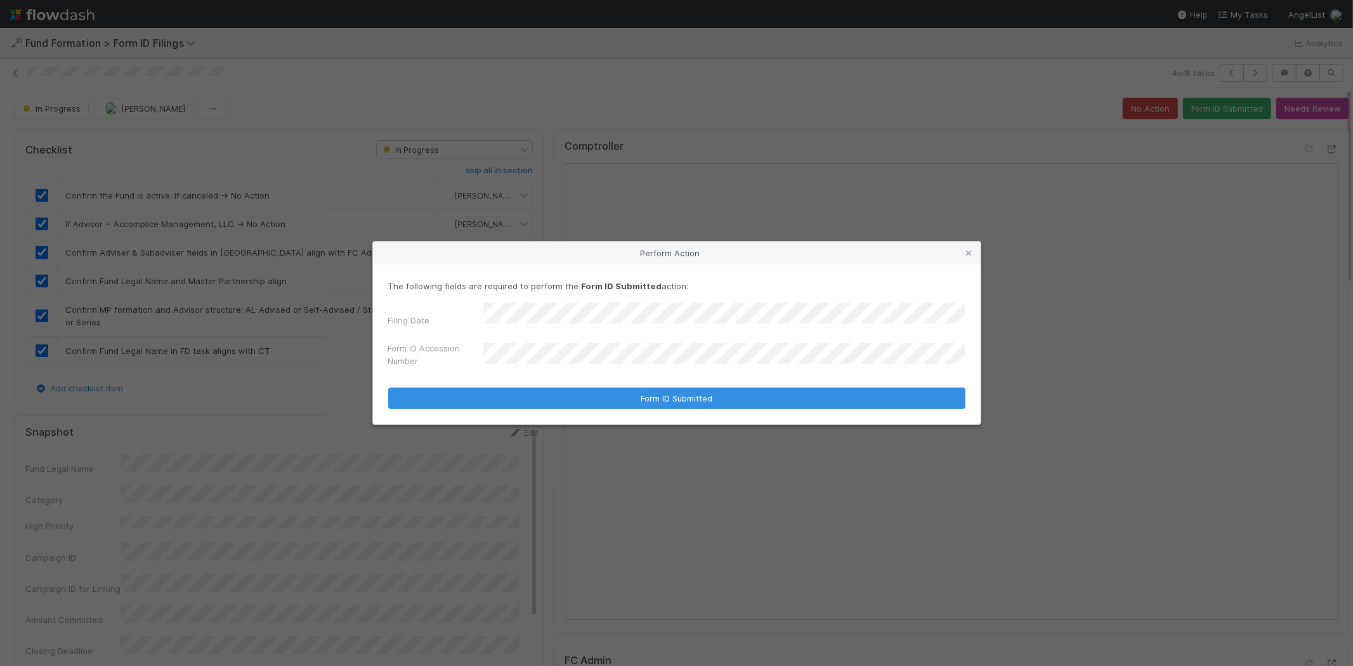
click at [438, 345] on label"] "Form ID Accession Number" at bounding box center [435, 354] width 95 height 25
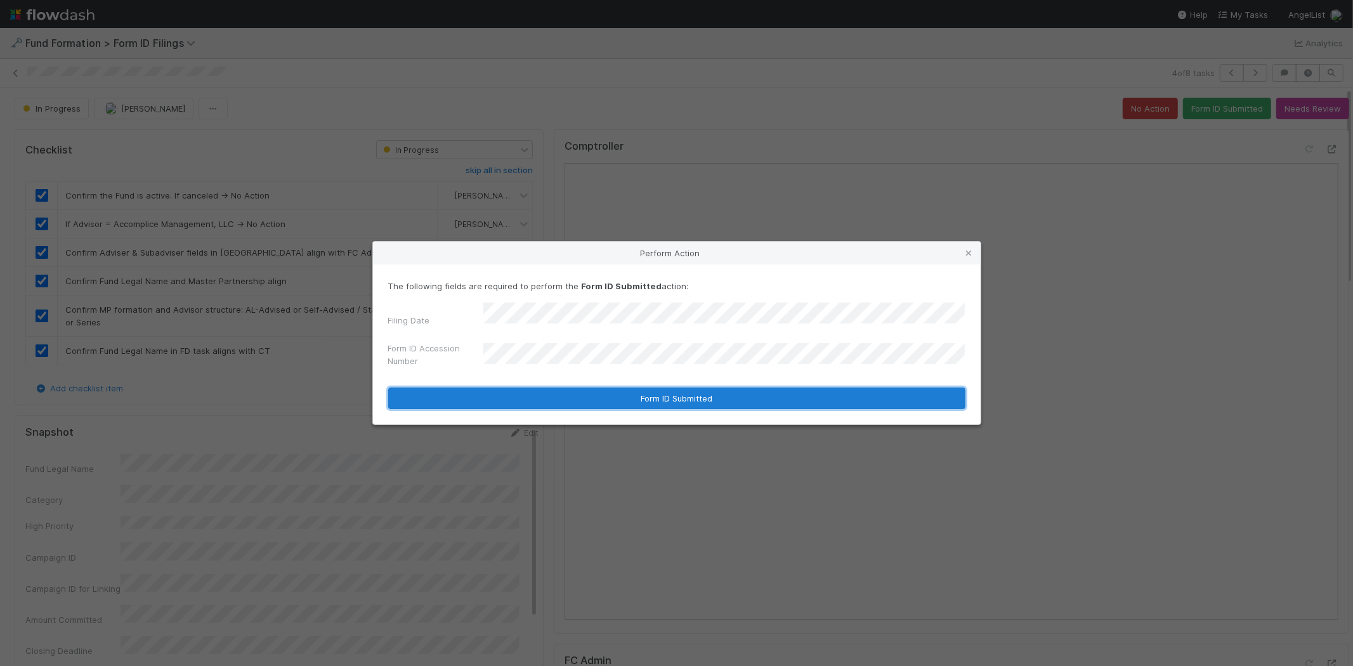
click at [517, 389] on button "Form ID Submitted" at bounding box center [676, 399] width 577 height 22
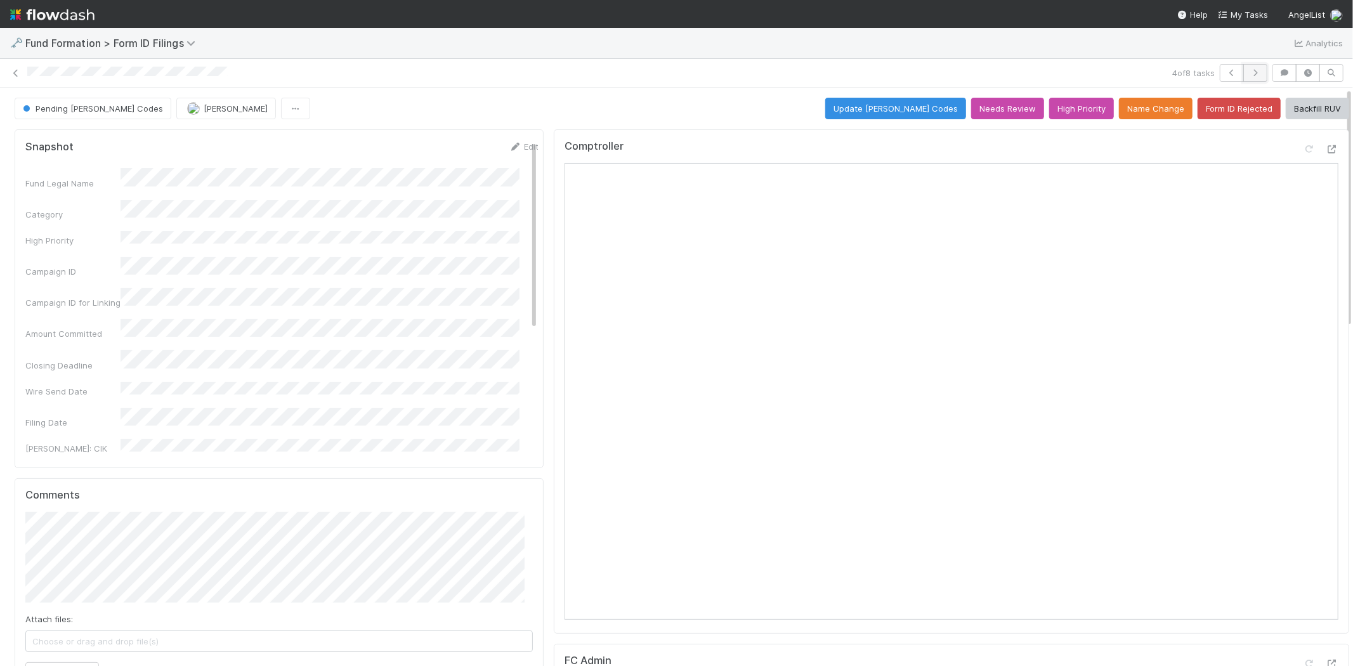
click at [1250, 67] on button "button" at bounding box center [1255, 73] width 24 height 18
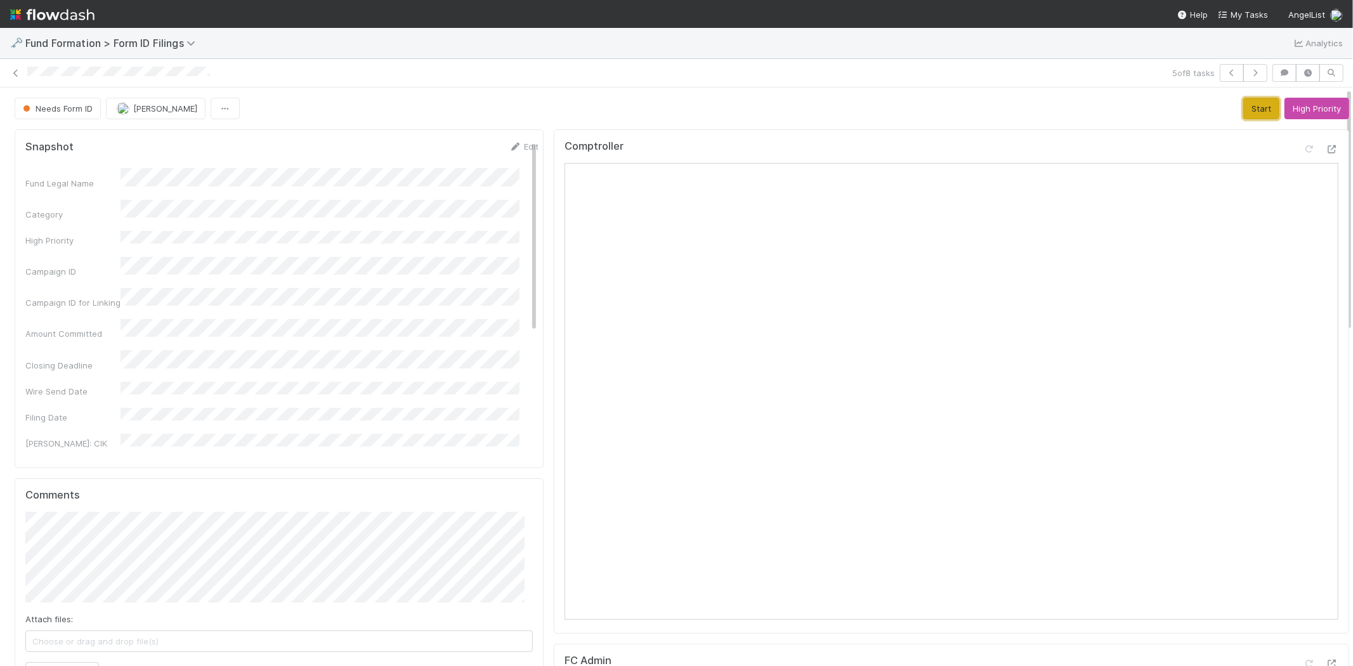
click at [1243, 103] on button "Start" at bounding box center [1261, 109] width 36 height 22
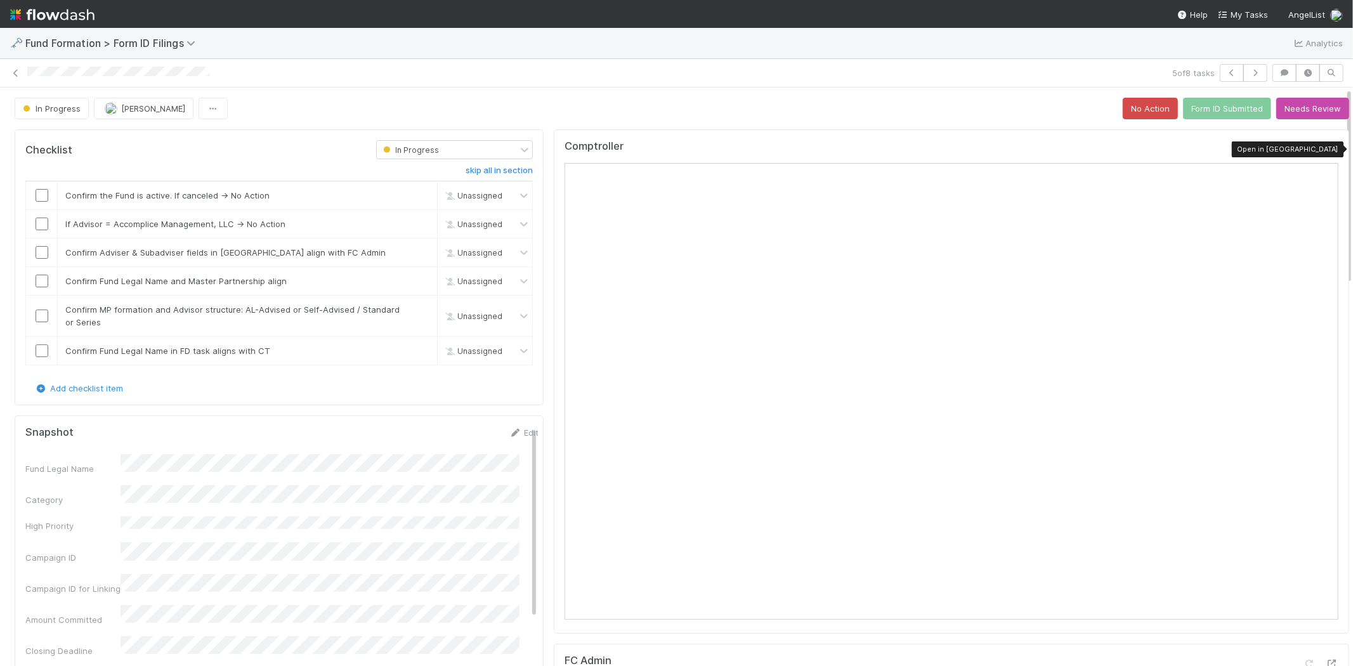
click at [1326, 147] on icon at bounding box center [1332, 149] width 13 height 8
click at [36, 200] on input "checkbox" at bounding box center [42, 195] width 13 height 13
click at [41, 225] on input "checkbox" at bounding box center [42, 224] width 13 height 13
click at [40, 249] on input "checkbox" at bounding box center [42, 252] width 13 height 13
click at [43, 280] on input "checkbox" at bounding box center [42, 281] width 13 height 13
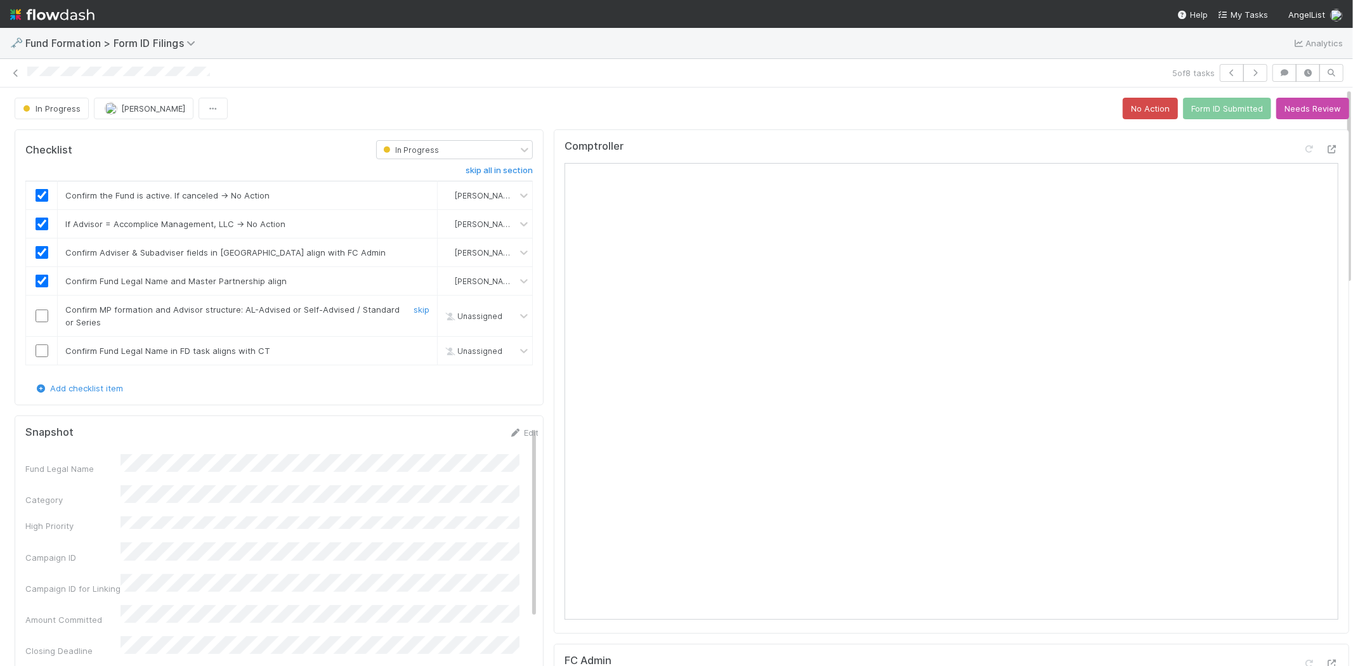
click at [41, 317] on input "checkbox" at bounding box center [42, 316] width 13 height 13
click at [509, 434] on link "Edit" at bounding box center [524, 433] width 30 height 10
click at [93, 473] on div "Fund Legal Name *" at bounding box center [281, 475] width 513 height 25
click at [453, 436] on button "Save" at bounding box center [471, 437] width 36 height 22
click at [45, 351] on input "checkbox" at bounding box center [42, 350] width 13 height 13
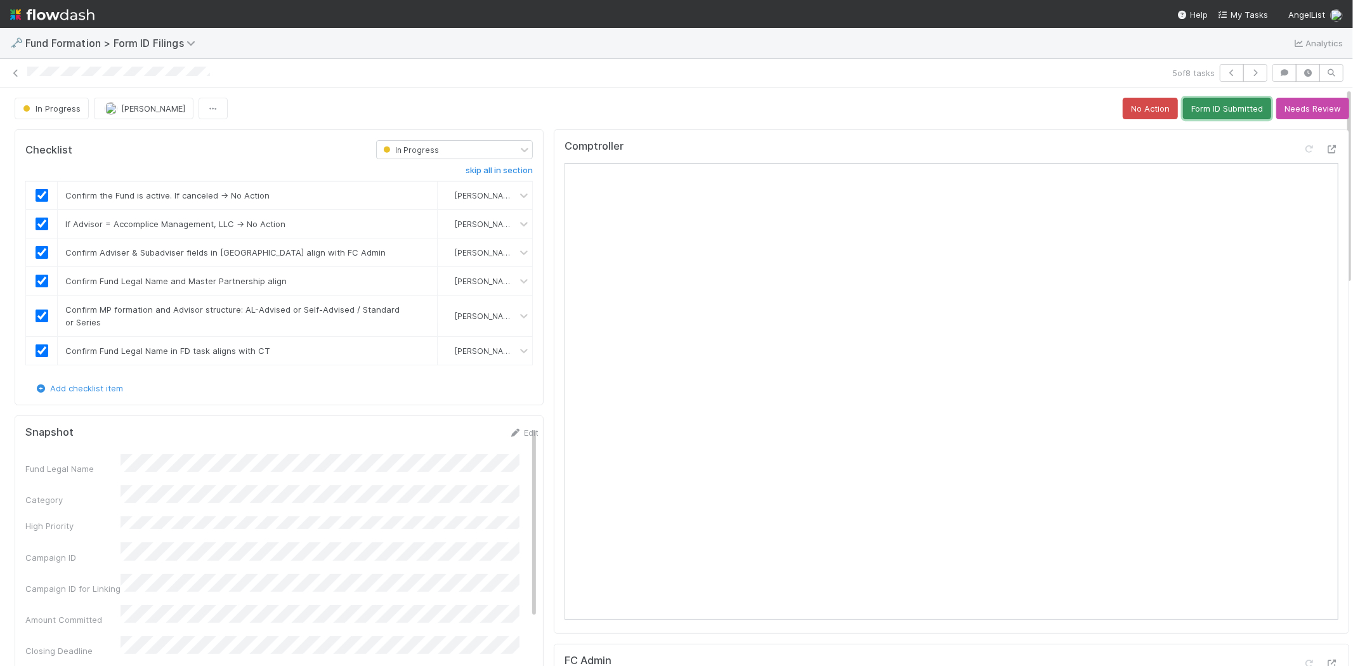
click at [1189, 104] on button "Form ID Submitted" at bounding box center [1227, 109] width 88 height 22
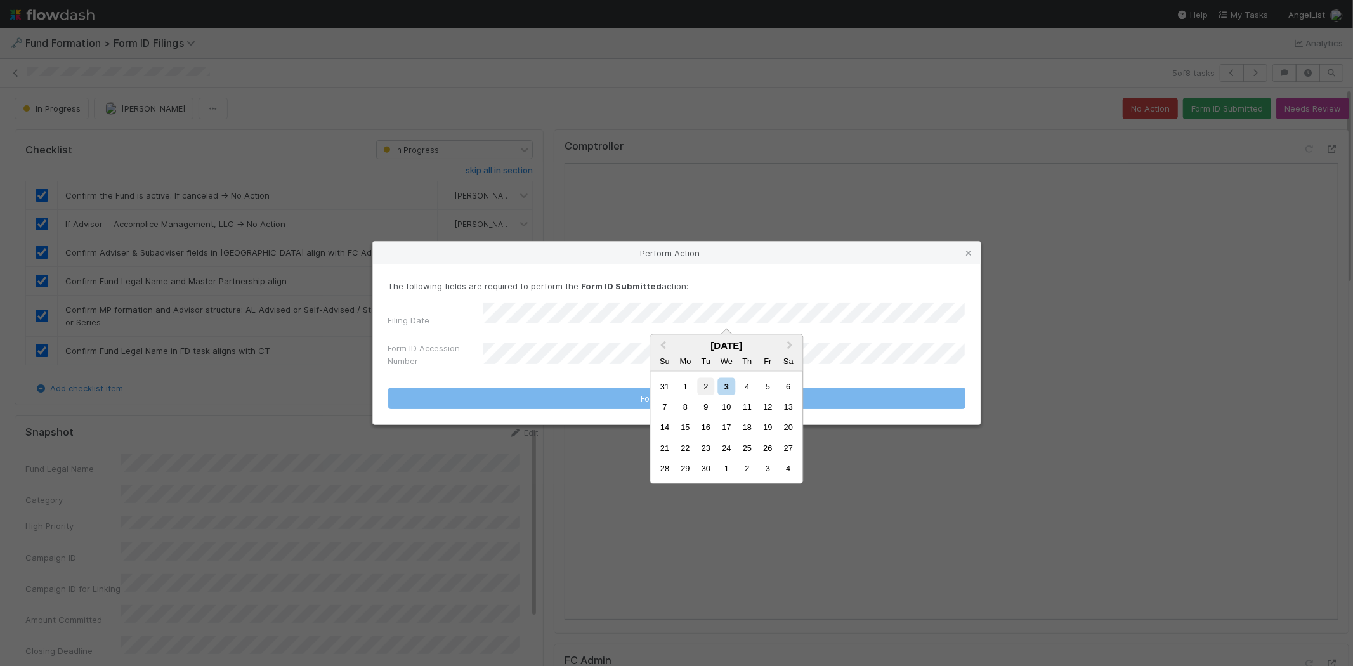
click at [700, 384] on div "2" at bounding box center [705, 385] width 17 height 17
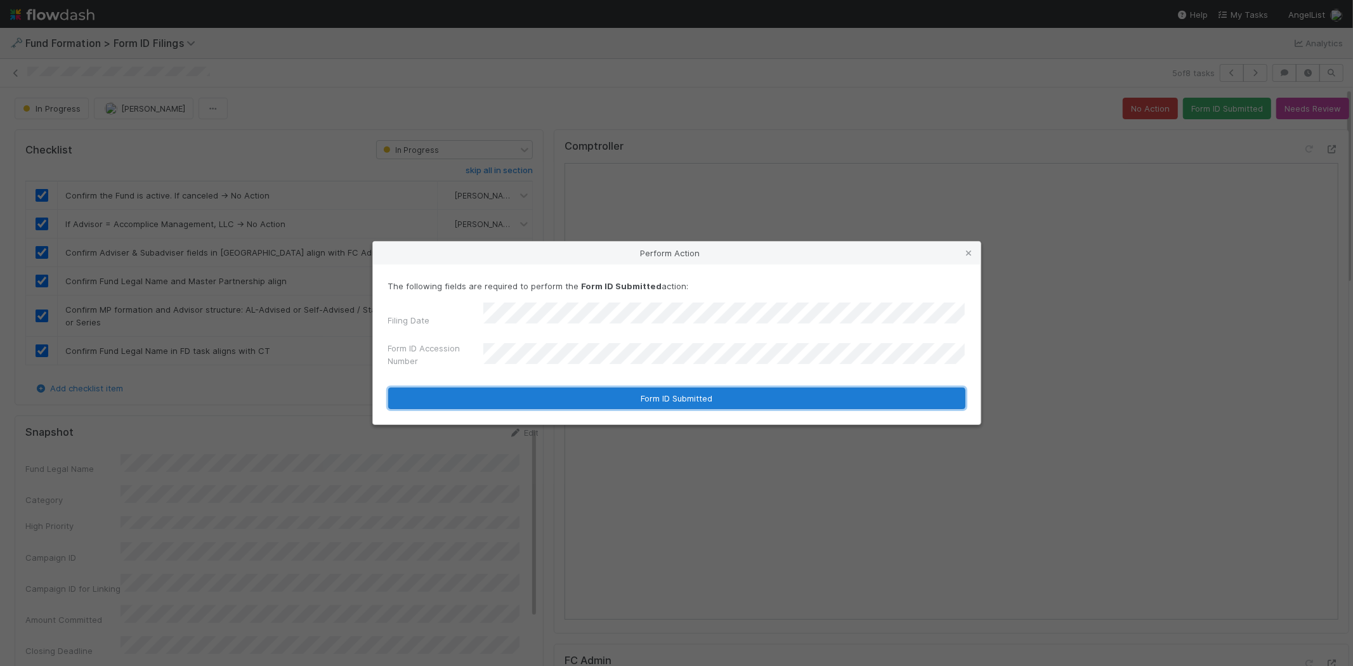
click at [549, 398] on button "Form ID Submitted" at bounding box center [676, 399] width 577 height 22
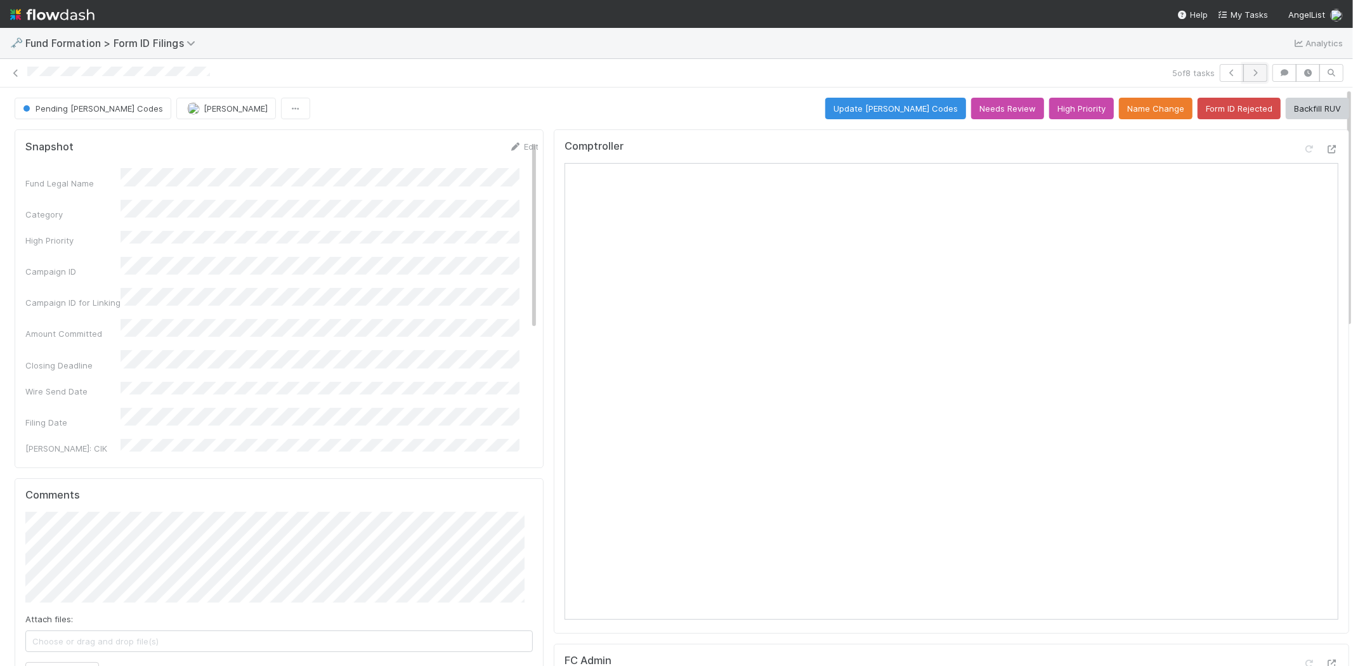
click at [1250, 73] on icon "button" at bounding box center [1255, 73] width 13 height 8
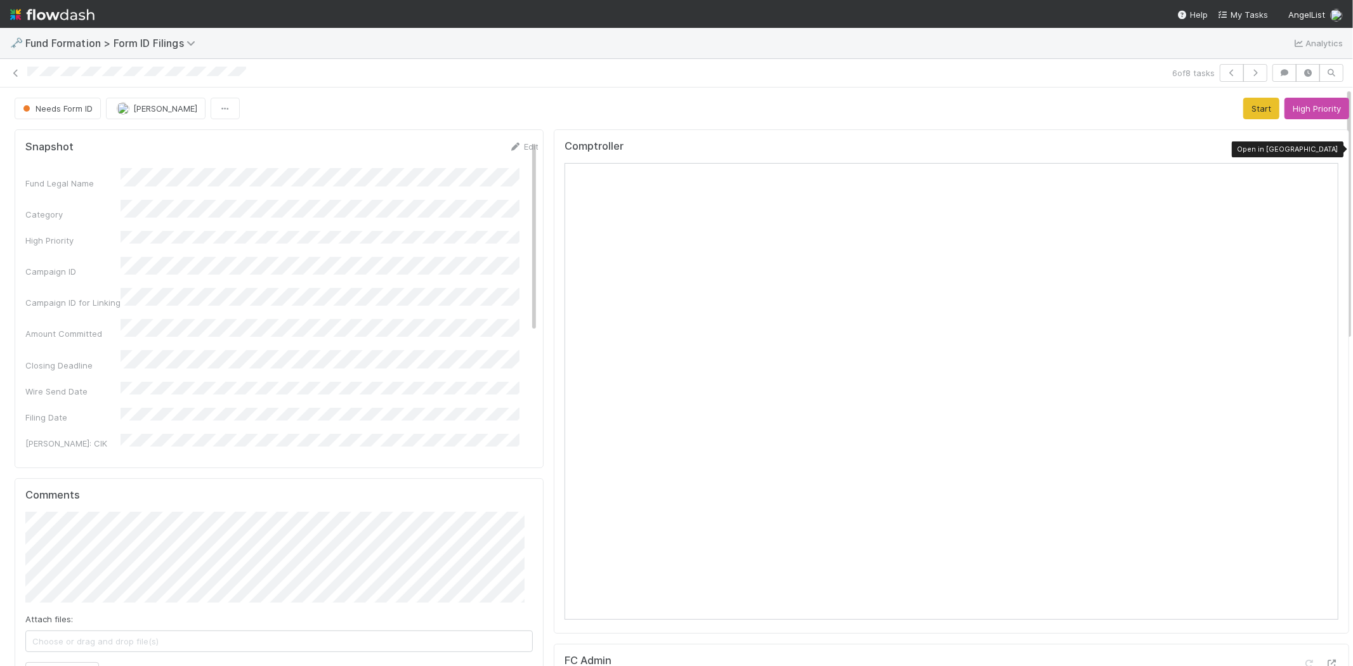
click at [1326, 147] on icon at bounding box center [1332, 149] width 13 height 8
click at [1243, 108] on button "Start" at bounding box center [1261, 109] width 36 height 22
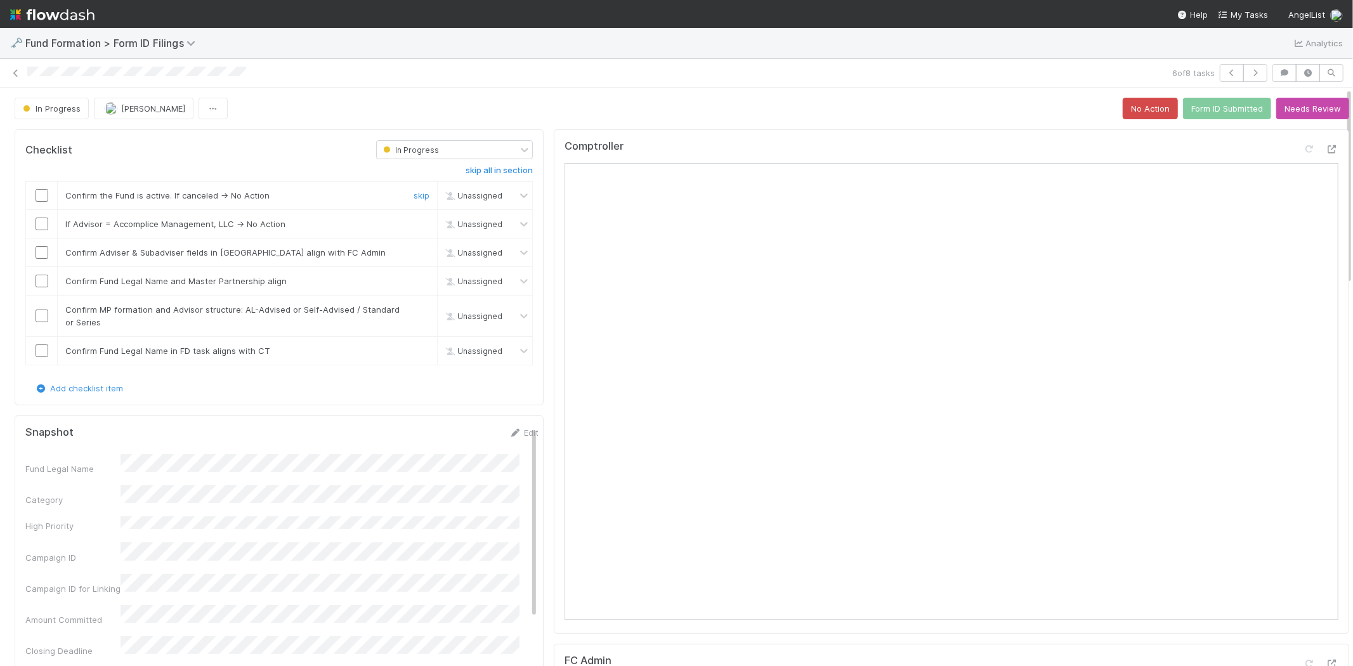
click at [38, 195] on input "checkbox" at bounding box center [42, 195] width 13 height 13
click at [36, 226] on input "checkbox" at bounding box center [42, 224] width 13 height 13
click at [41, 254] on input "checkbox" at bounding box center [42, 252] width 13 height 13
click at [46, 285] on input "checkbox" at bounding box center [42, 281] width 13 height 13
click at [42, 311] on input "checkbox" at bounding box center [42, 316] width 13 height 13
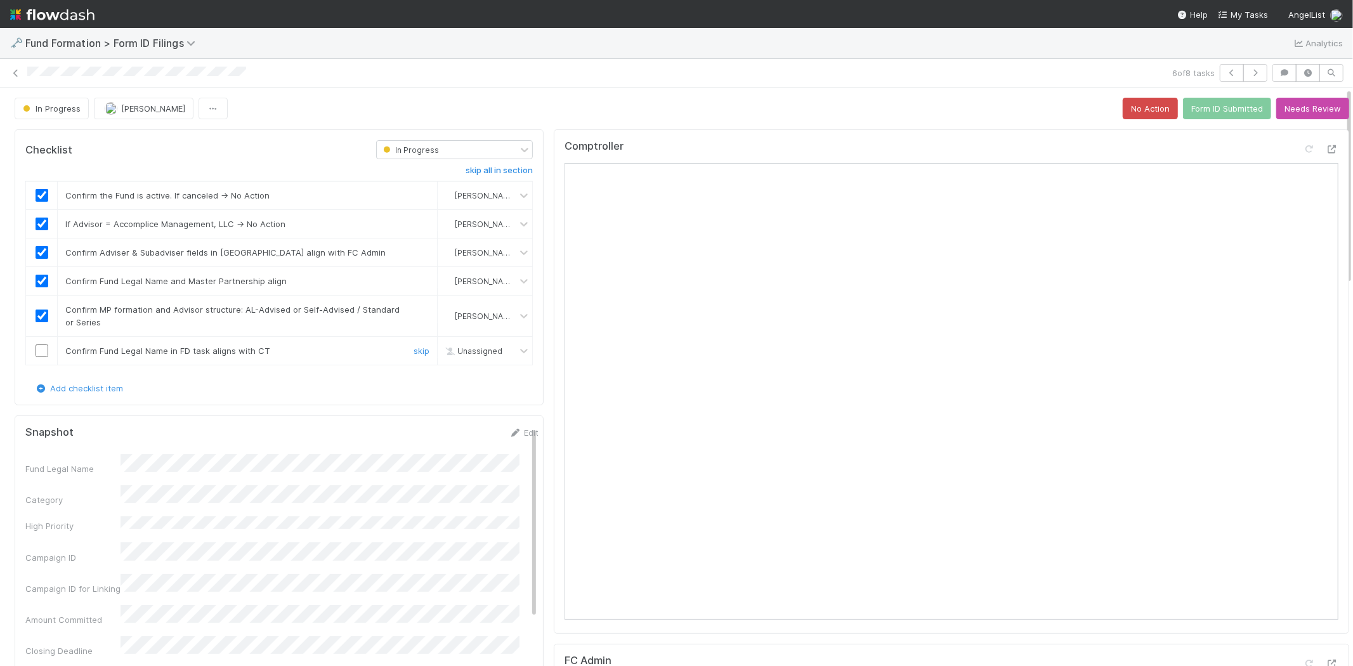
click at [41, 356] on input "checkbox" at bounding box center [42, 350] width 13 height 13
click at [1200, 112] on button "Form ID Submitted" at bounding box center [1227, 109] width 88 height 22
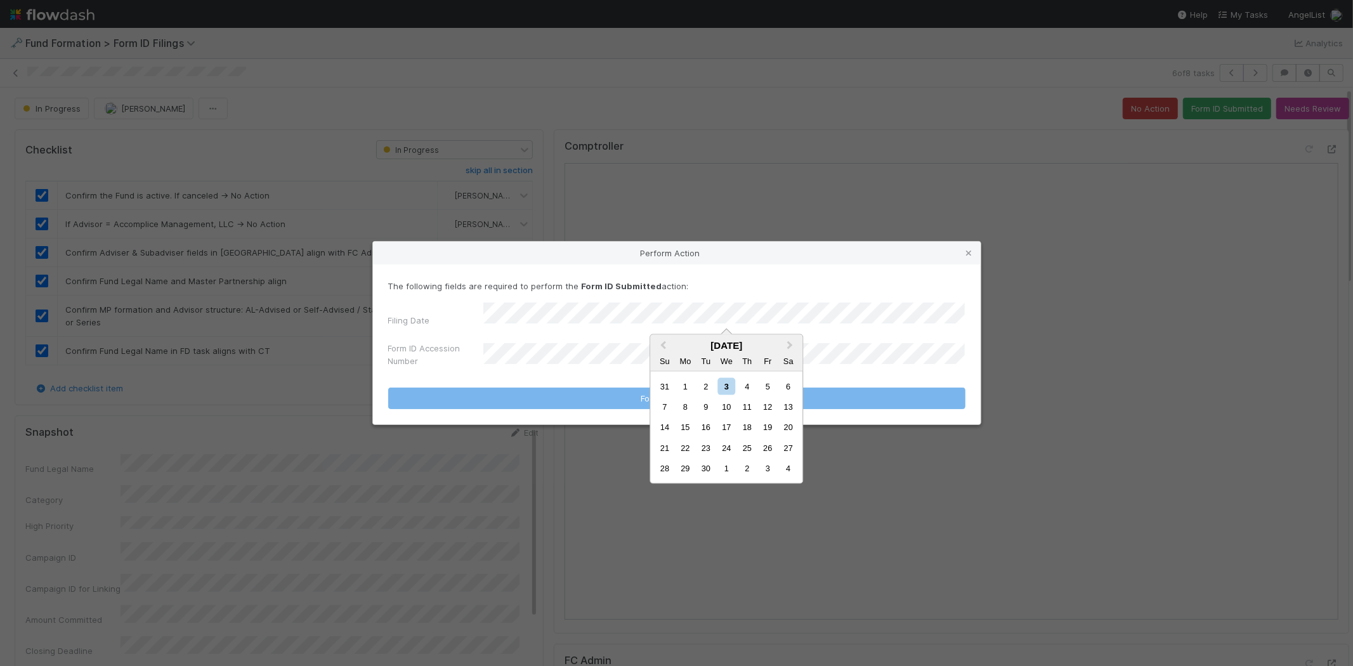
click at [702, 385] on div "2" at bounding box center [705, 385] width 17 height 17
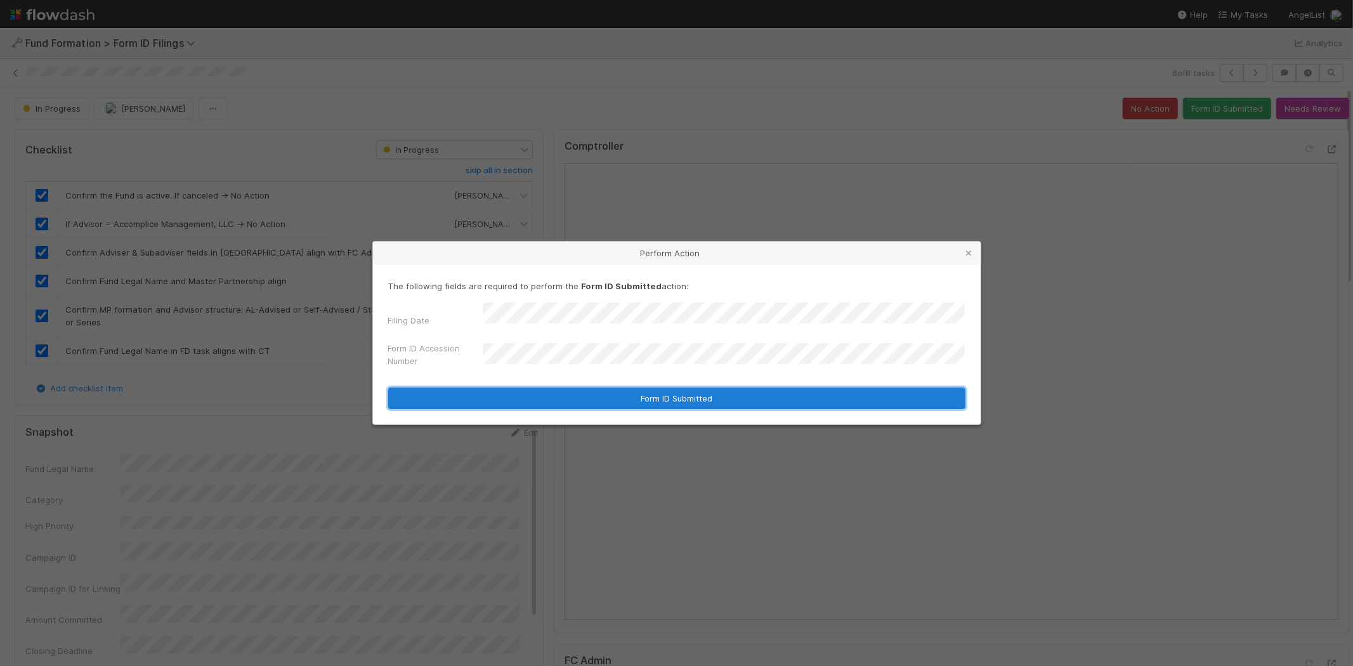
click at [540, 396] on button "Form ID Submitted" at bounding box center [676, 399] width 577 height 22
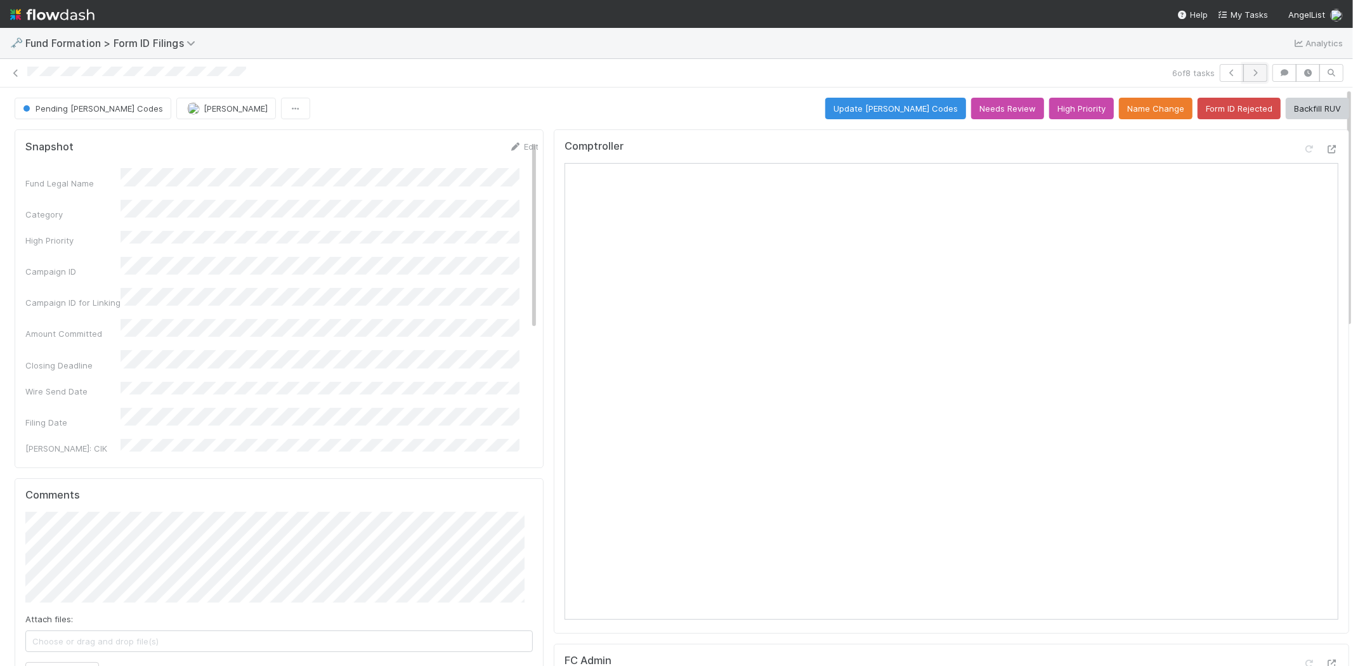
click at [1249, 75] on icon "button" at bounding box center [1255, 73] width 13 height 8
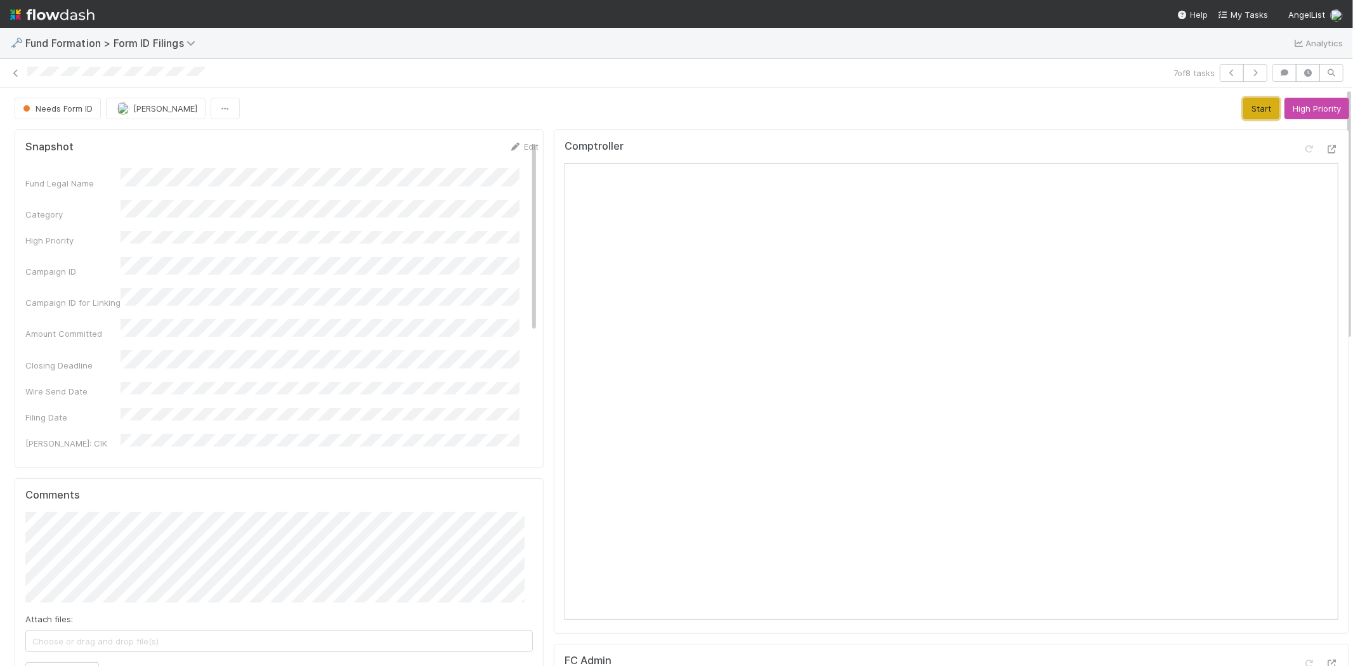
click at [1243, 110] on button "Start" at bounding box center [1261, 109] width 36 height 22
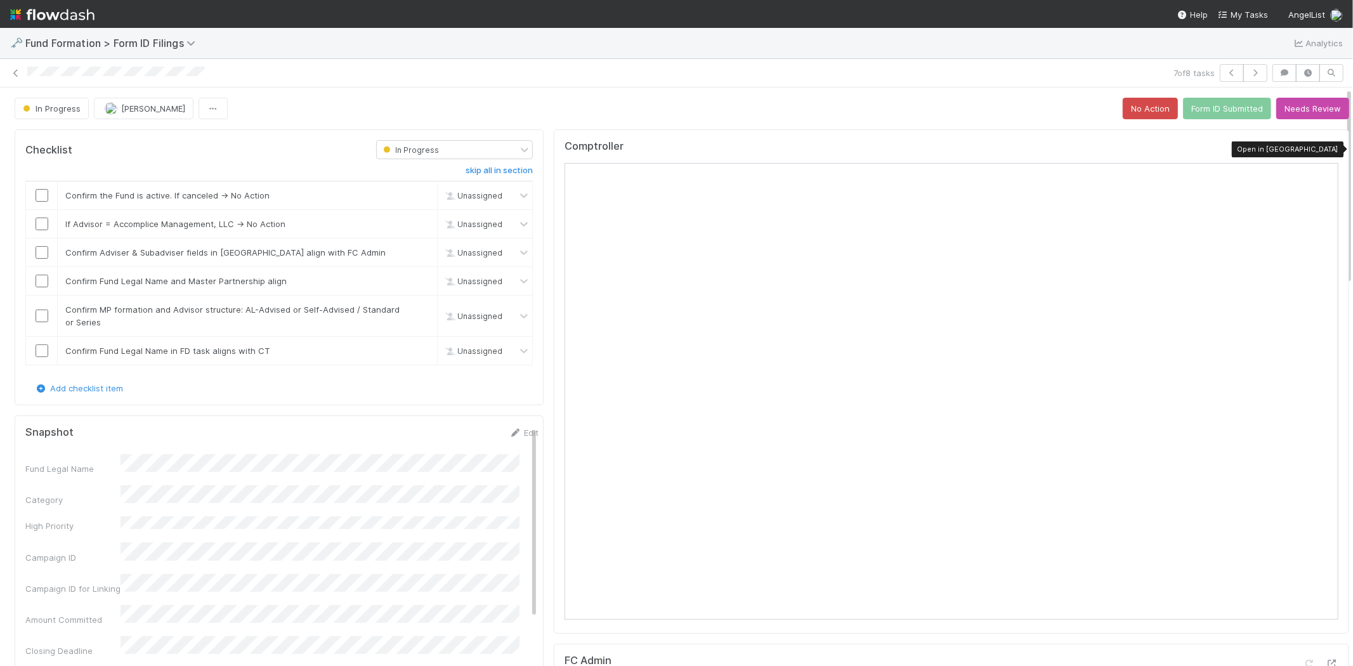
click at [1326, 148] on icon at bounding box center [1332, 149] width 13 height 8
click at [41, 195] on input "checkbox" at bounding box center [42, 195] width 13 height 13
click at [40, 222] on input "checkbox" at bounding box center [42, 224] width 13 height 13
click at [43, 251] on input "checkbox" at bounding box center [42, 252] width 13 height 13
click at [40, 280] on input "checkbox" at bounding box center [42, 281] width 13 height 13
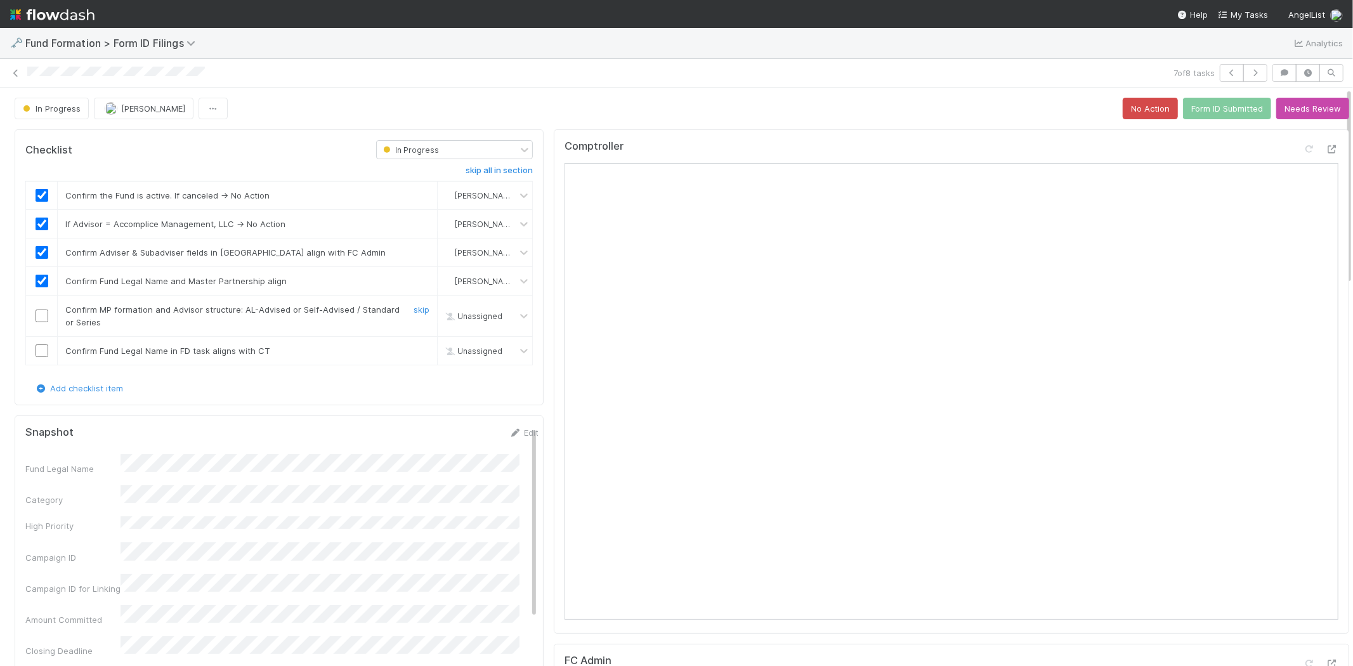
click at [38, 318] on input "checkbox" at bounding box center [42, 316] width 13 height 13
click at [509, 429] on icon at bounding box center [515, 433] width 13 height 8
click at [86, 478] on div "Fund Legal Name *" at bounding box center [281, 475] width 513 height 25
click at [454, 433] on button "Save" at bounding box center [471, 437] width 36 height 22
click at [41, 350] on input "checkbox" at bounding box center [42, 350] width 13 height 13
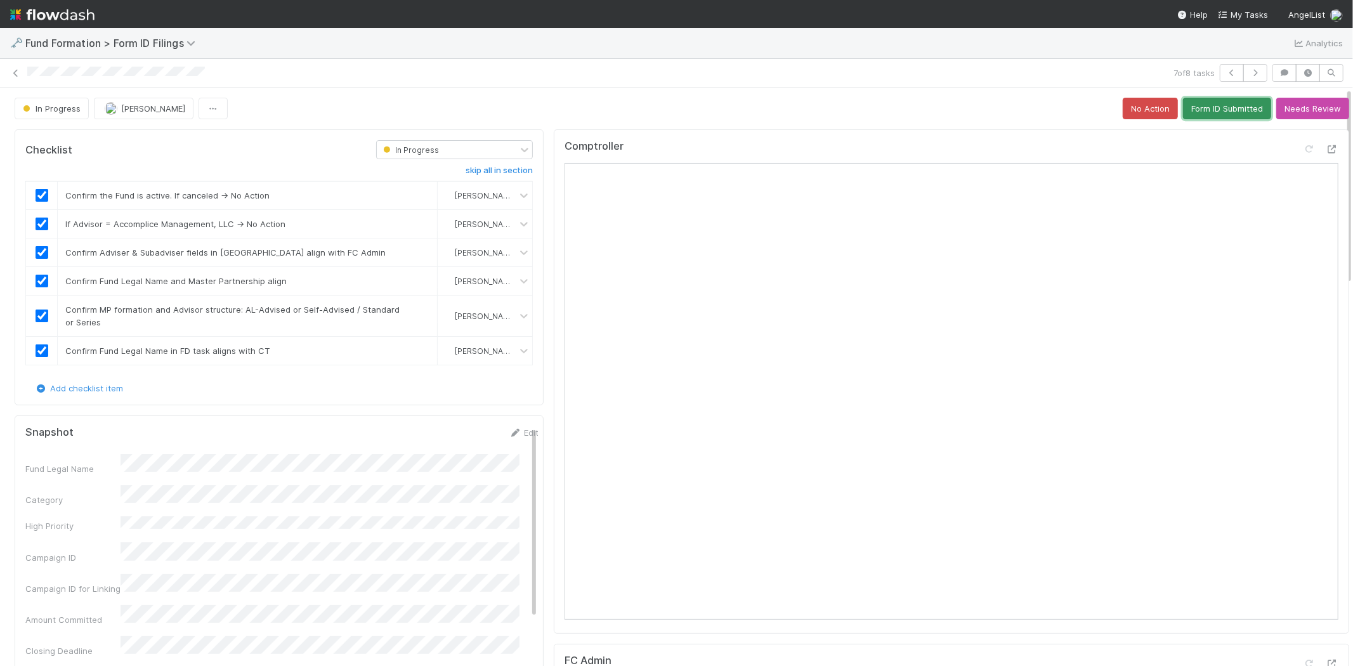
click at [1210, 110] on button "Form ID Submitted" at bounding box center [1227, 109] width 88 height 22
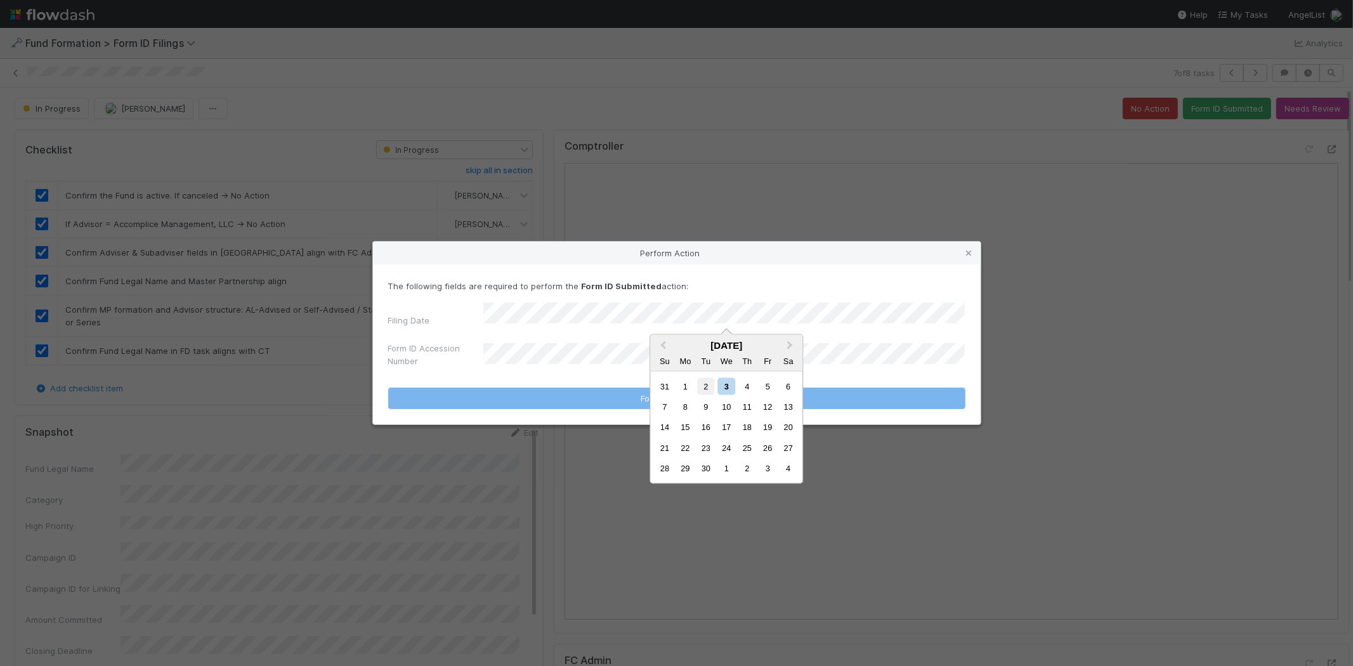
click at [707, 379] on div "2" at bounding box center [705, 385] width 17 height 17
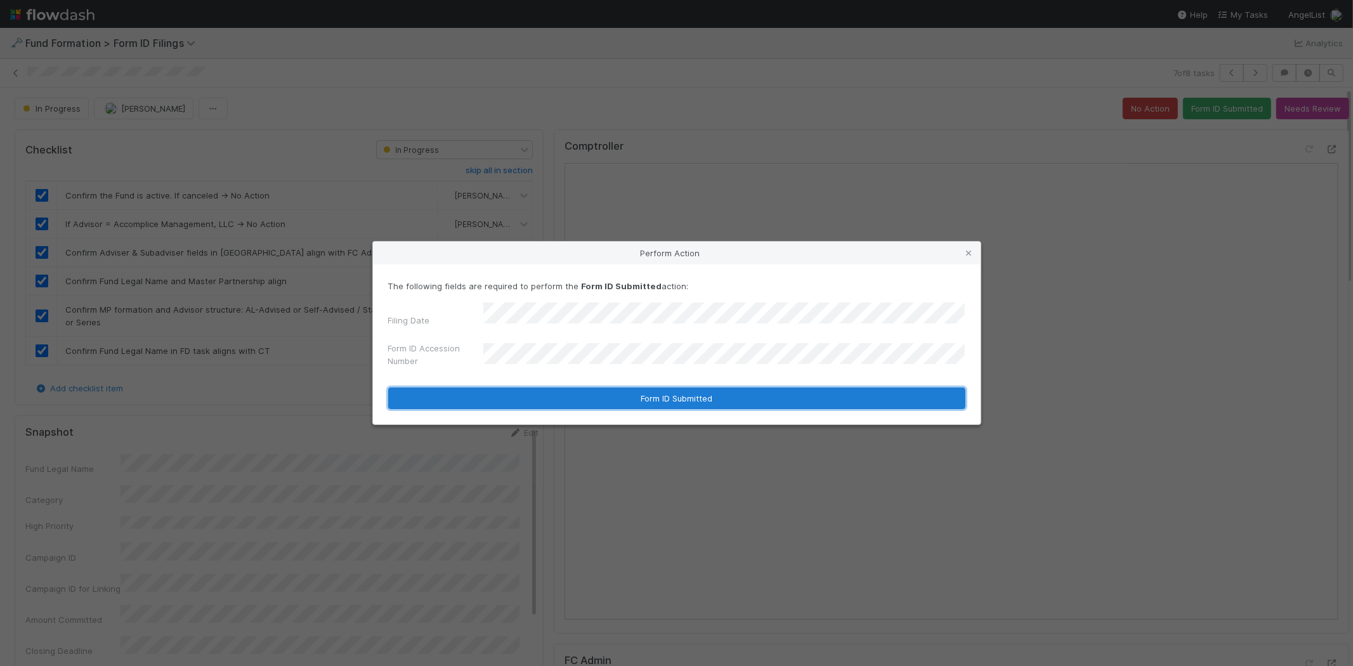
click at [511, 392] on button "Form ID Submitted" at bounding box center [676, 399] width 577 height 22
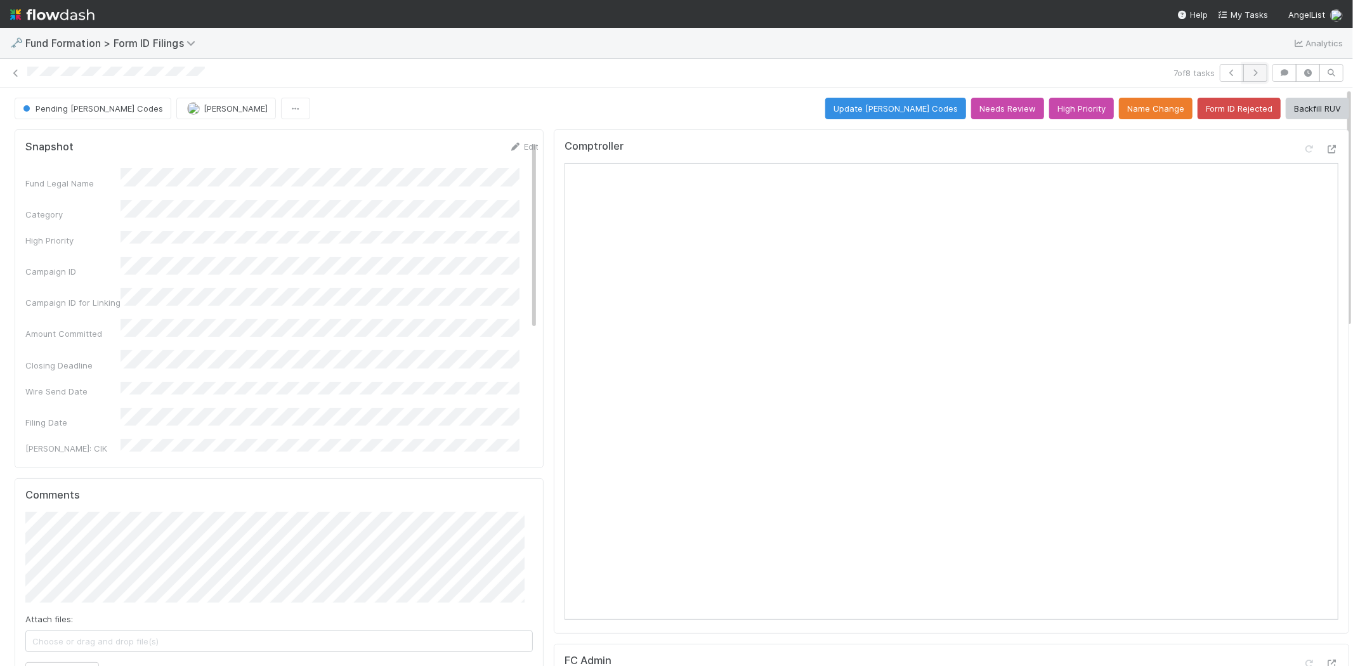
click at [1243, 77] on button "button" at bounding box center [1255, 73] width 24 height 18
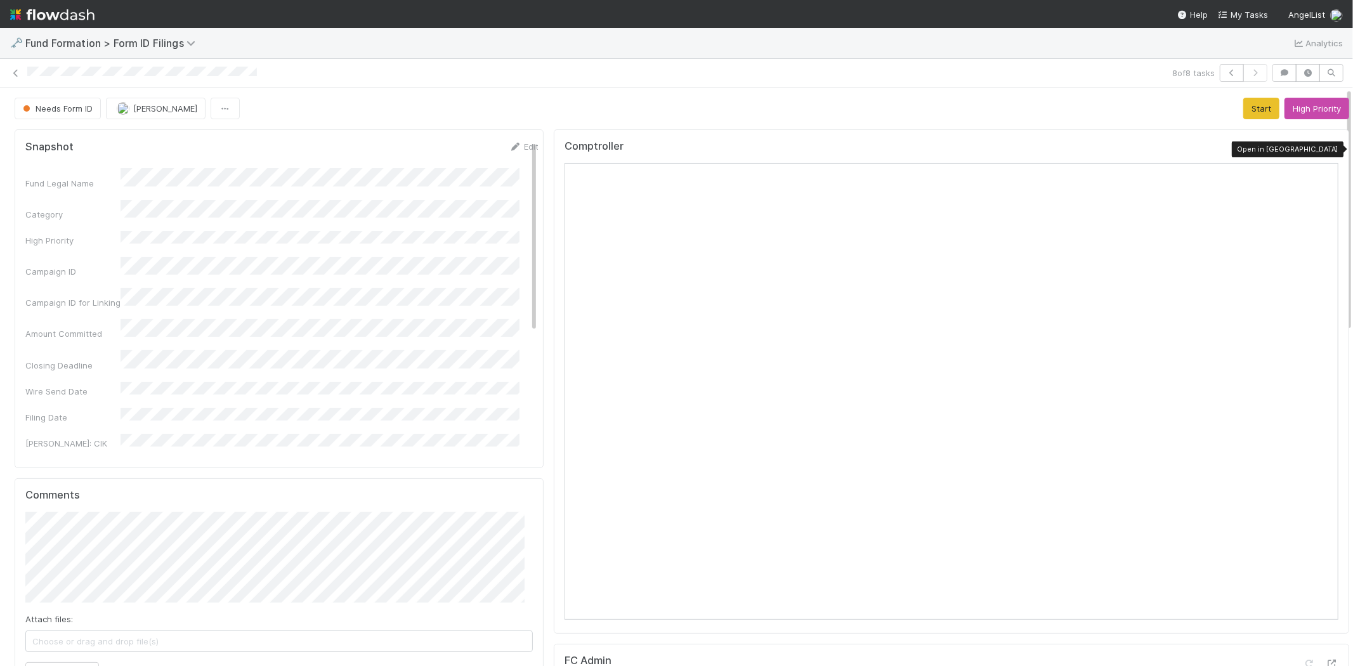
click at [1326, 150] on icon at bounding box center [1332, 149] width 13 height 8
click at [1243, 112] on button "Start" at bounding box center [1261, 109] width 36 height 22
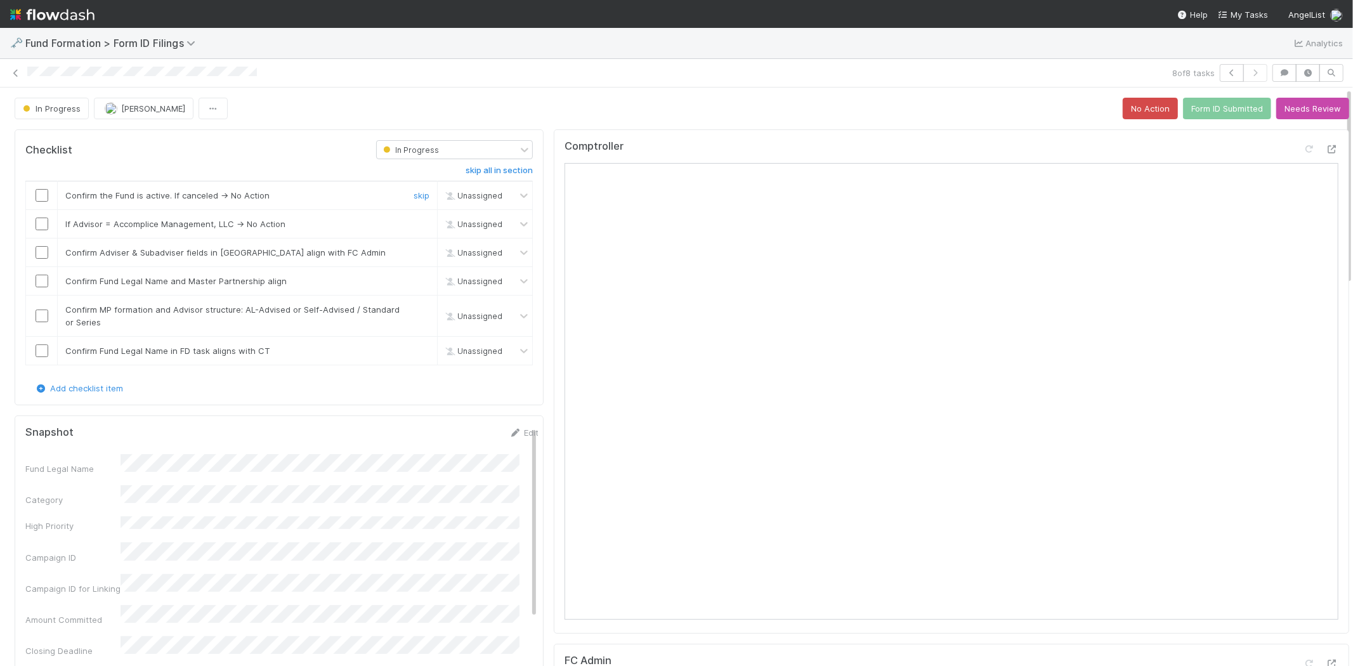
click at [41, 189] on input "checkbox" at bounding box center [42, 195] width 13 height 13
click at [44, 226] on input "checkbox" at bounding box center [42, 224] width 13 height 13
click at [36, 249] on input "checkbox" at bounding box center [42, 252] width 13 height 13
click at [44, 284] on input "checkbox" at bounding box center [42, 281] width 13 height 13
click at [47, 316] on input "checkbox" at bounding box center [42, 316] width 13 height 13
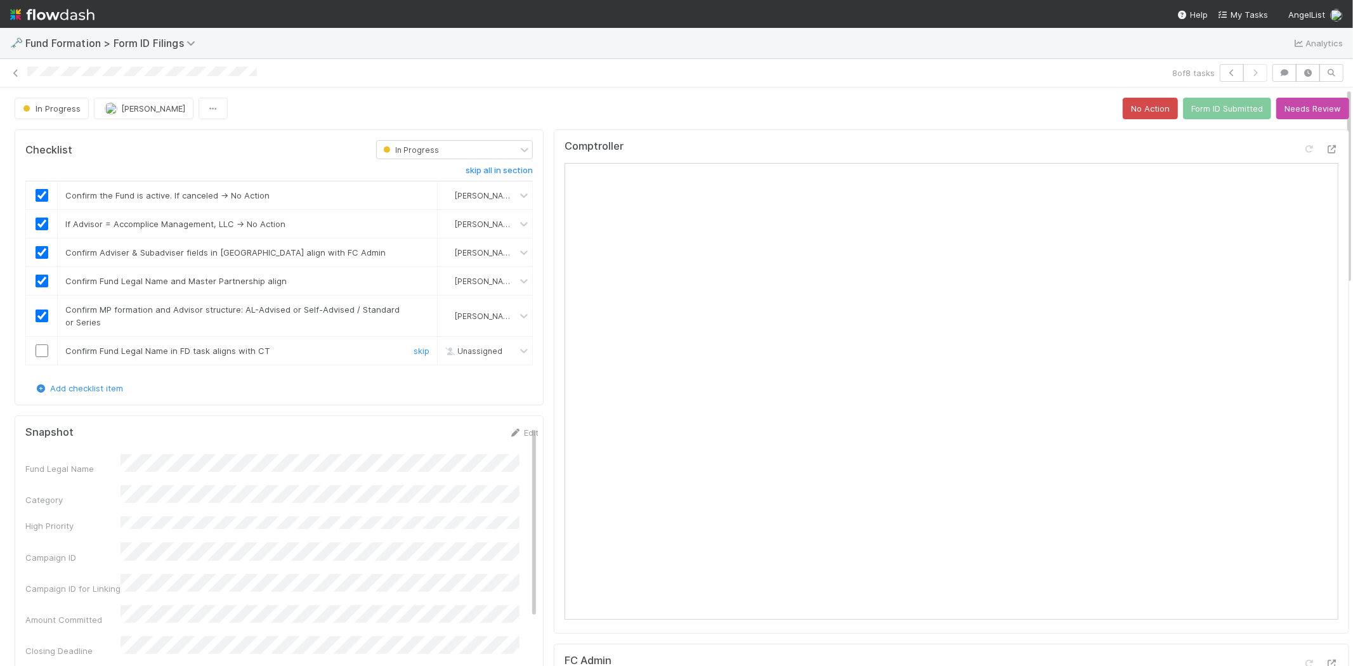
click at [43, 346] on input "checkbox" at bounding box center [42, 350] width 13 height 13
click at [1198, 106] on button "Form ID Submitted" at bounding box center [1227, 109] width 88 height 22
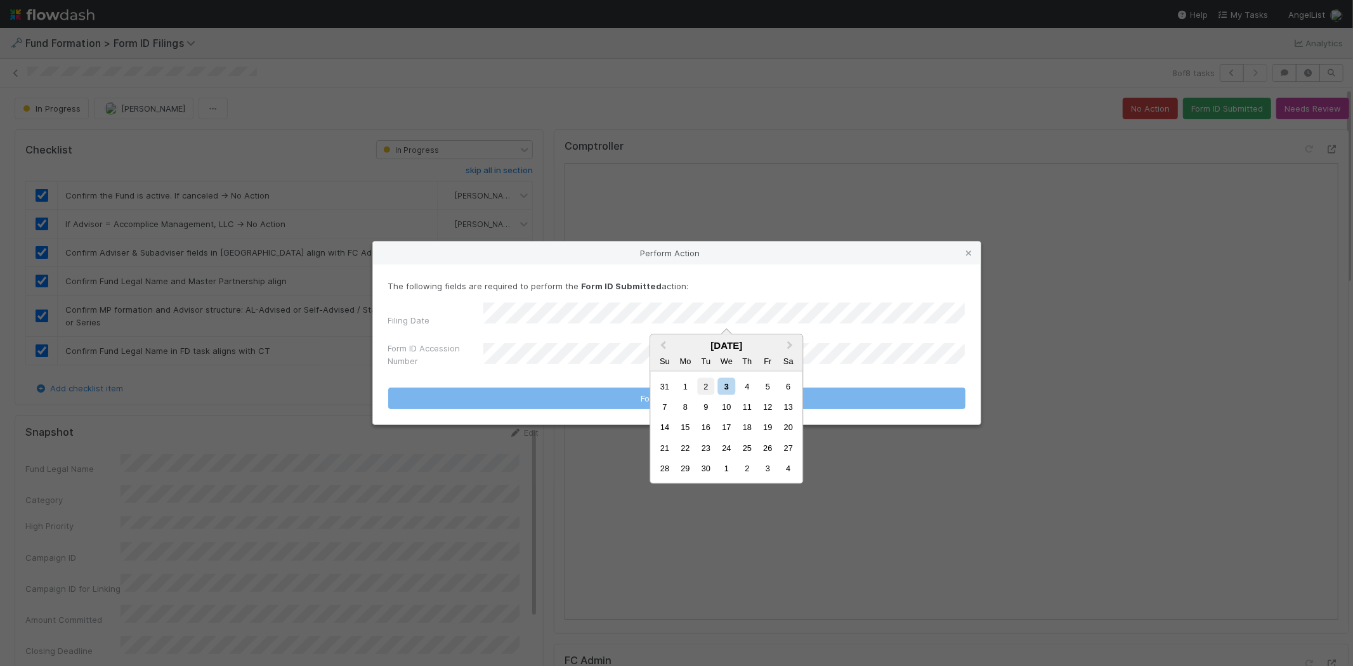
click at [705, 384] on div "2" at bounding box center [705, 385] width 17 height 17
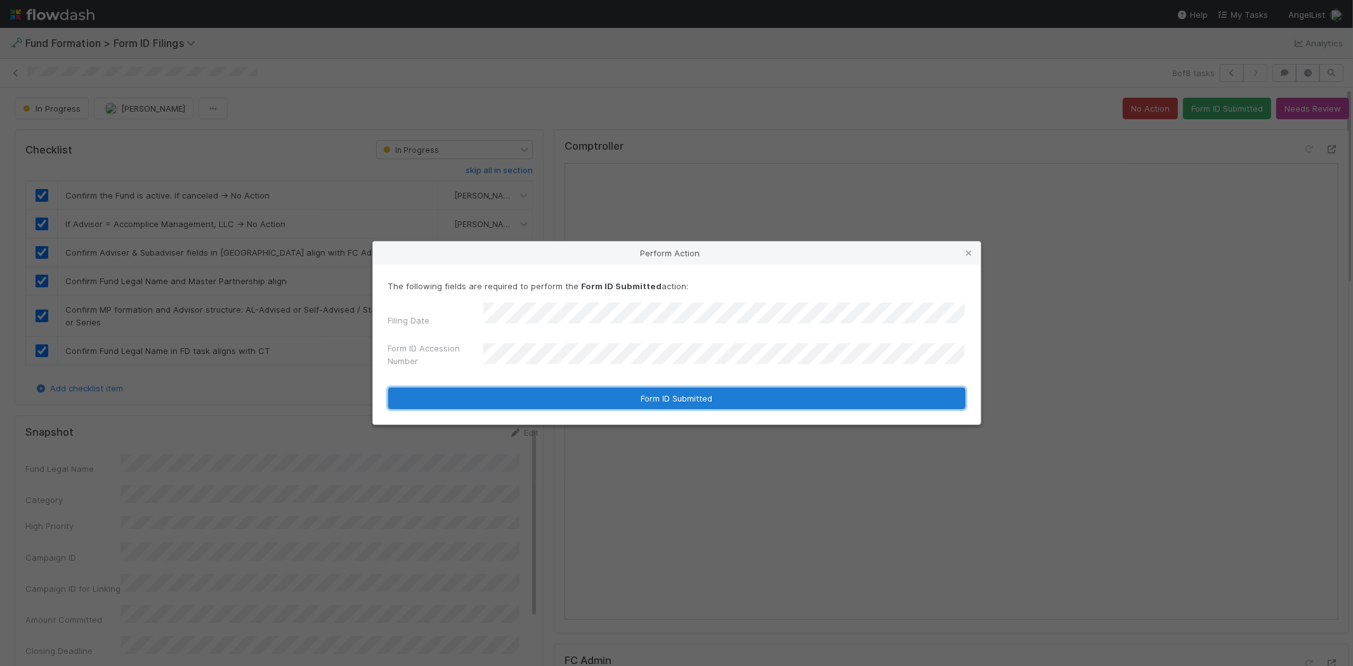
click at [523, 398] on button "Form ID Submitted" at bounding box center [676, 399] width 577 height 22
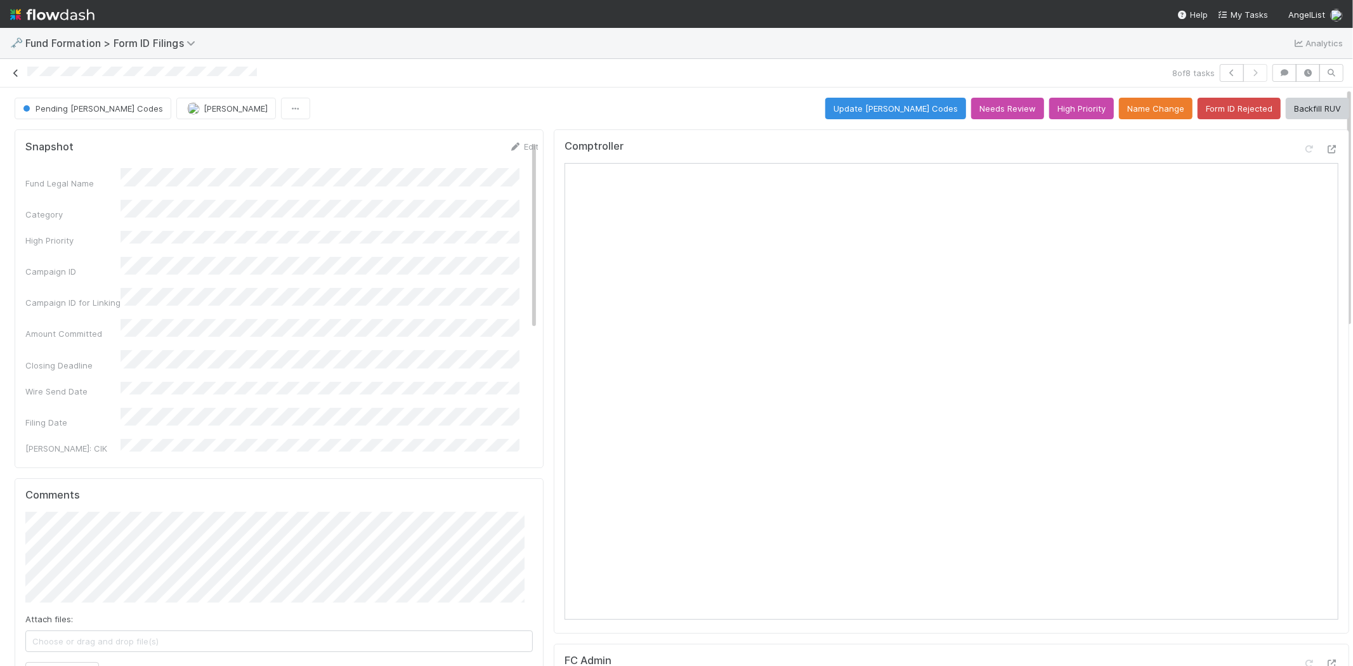
click at [14, 71] on icon at bounding box center [16, 73] width 13 height 8
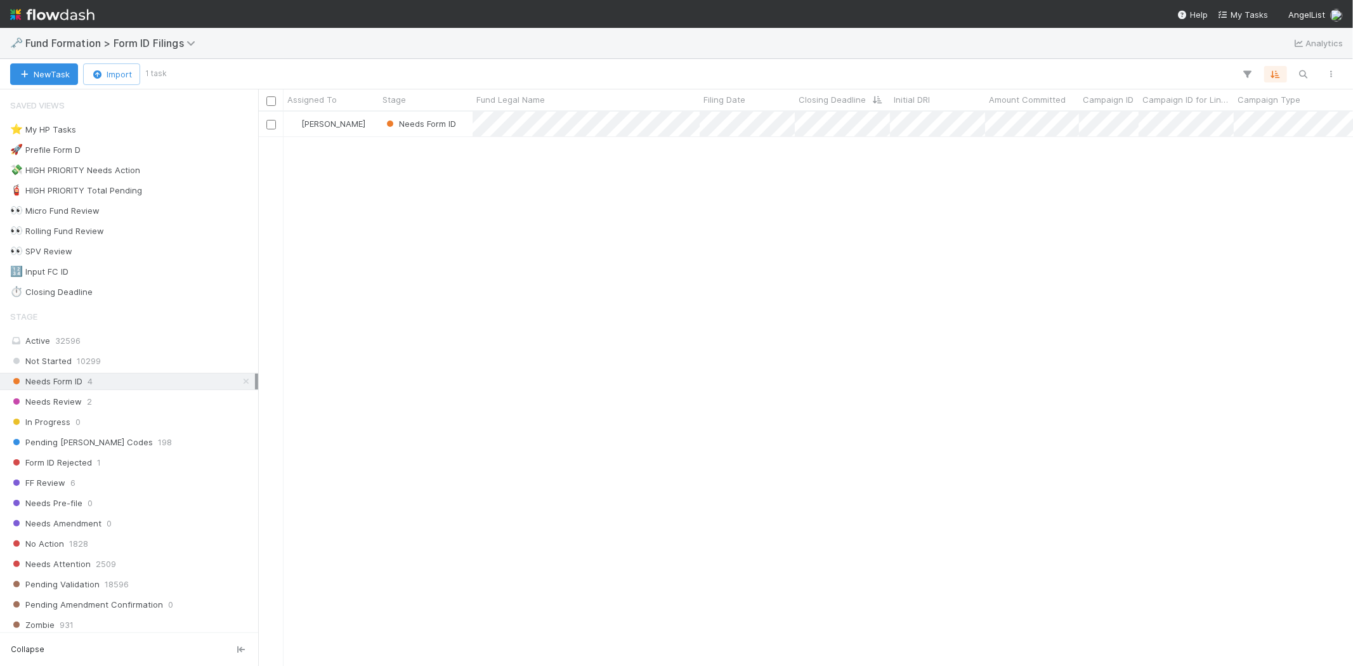
scroll to position [544, 1083]
drag, startPoint x: 615, startPoint y: 372, endPoint x: 626, endPoint y: 258, distance: 115.3
click at [616, 372] on div "Karen Jane Salcedo Needs Form ID 8/27/25, 5:18:55 AM 9/3/25, 7:05:50 AM 0 0" at bounding box center [805, 389] width 1095 height 554
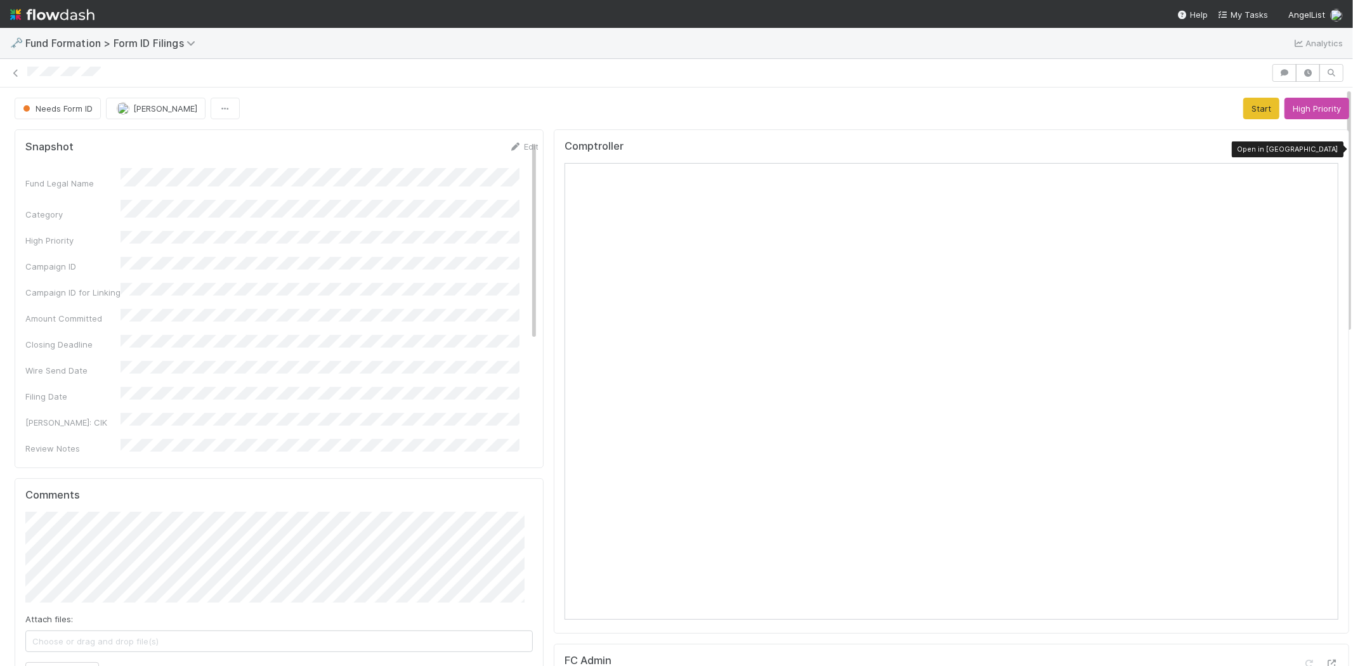
click at [1326, 145] on icon at bounding box center [1332, 149] width 13 height 8
click at [1243, 112] on button "Start" at bounding box center [1261, 109] width 36 height 22
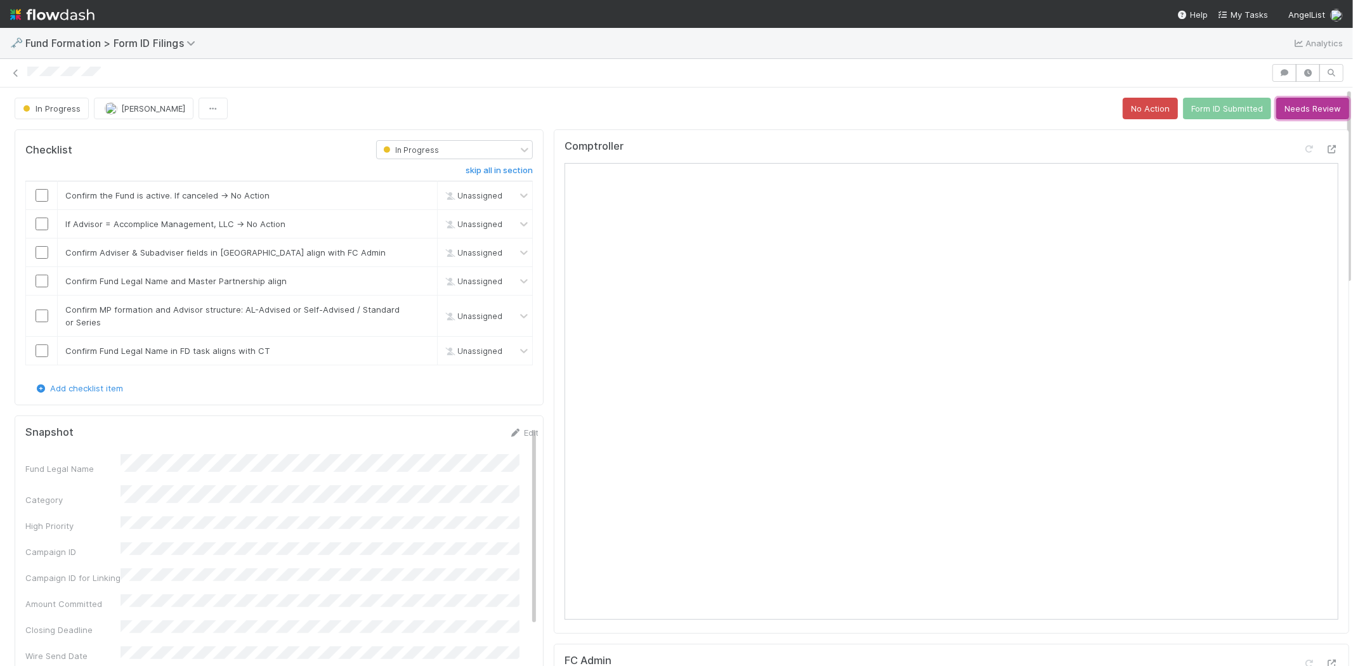
click at [1280, 102] on button "Needs Review" at bounding box center [1312, 109] width 73 height 22
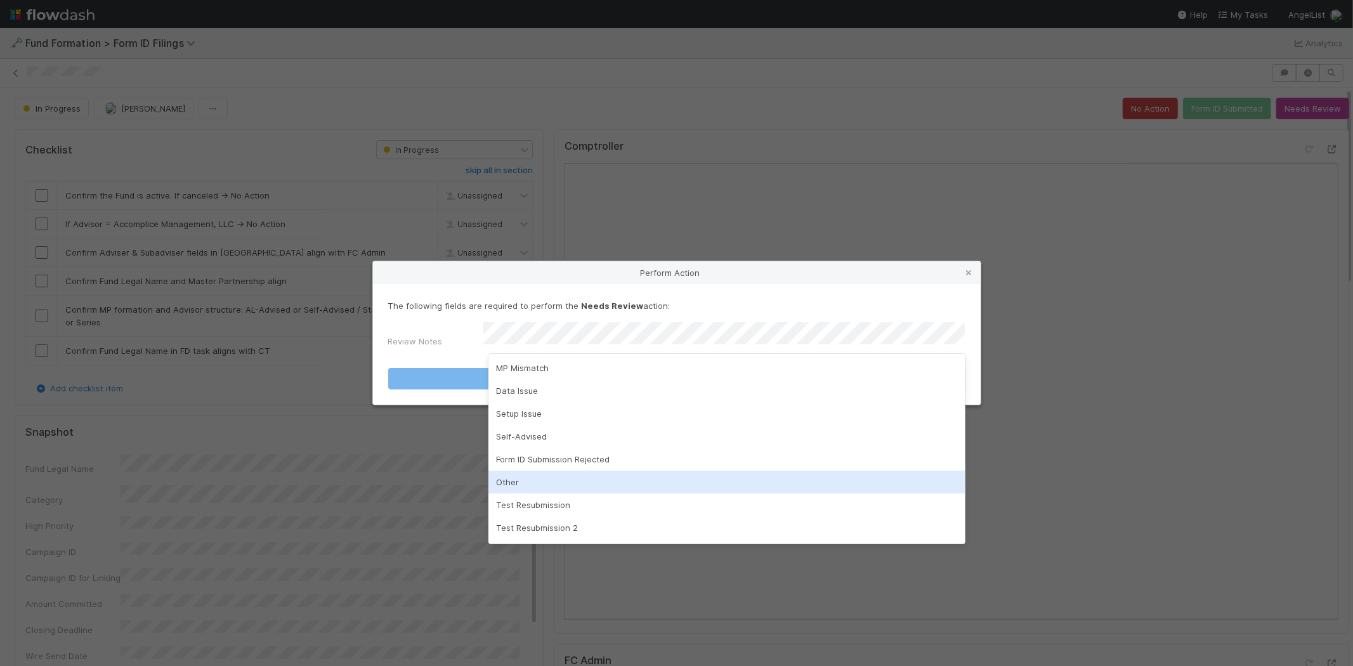
click at [502, 479] on div "Other" at bounding box center [726, 482] width 477 height 23
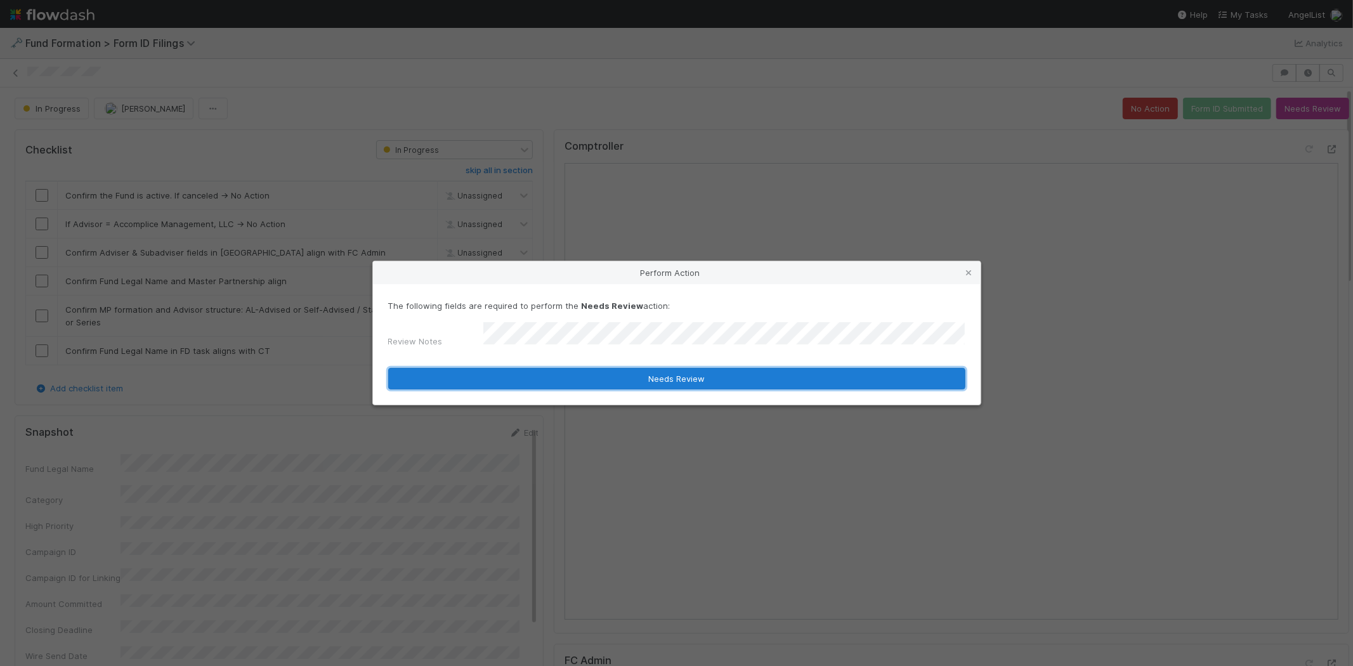
click at [463, 371] on button "Needs Review" at bounding box center [676, 379] width 577 height 22
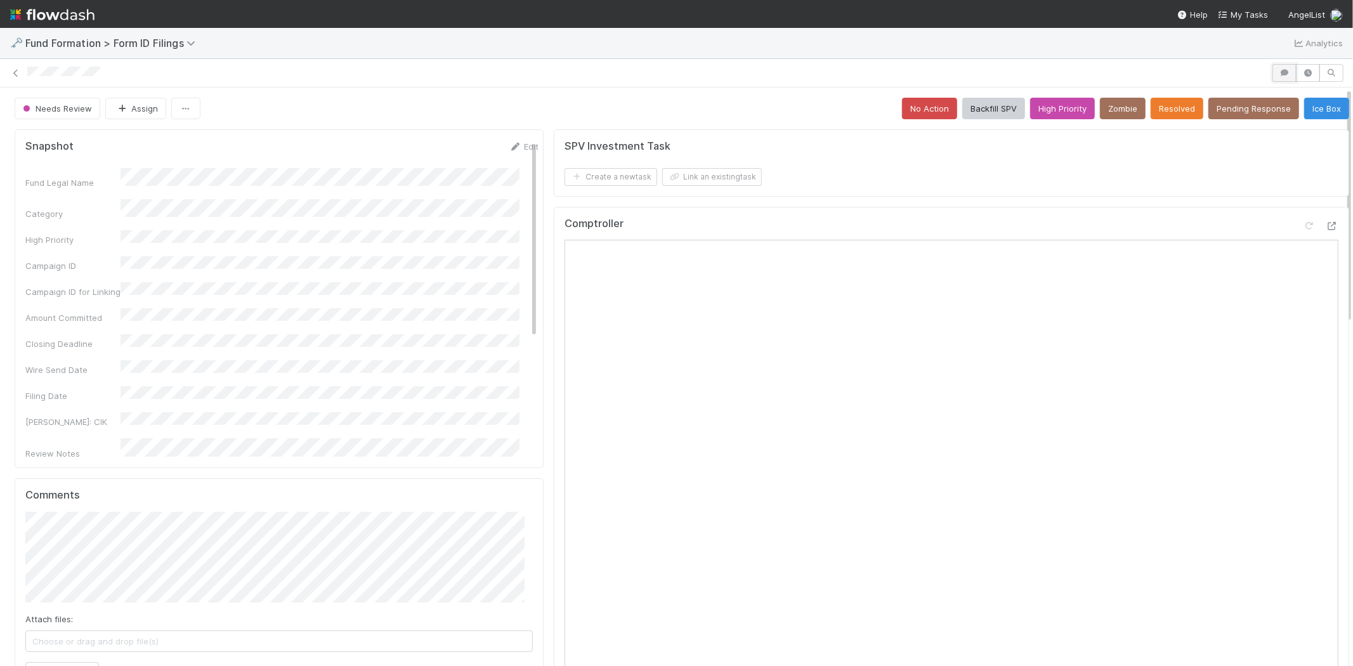
click at [1278, 72] on icon "button" at bounding box center [1284, 73] width 13 height 8
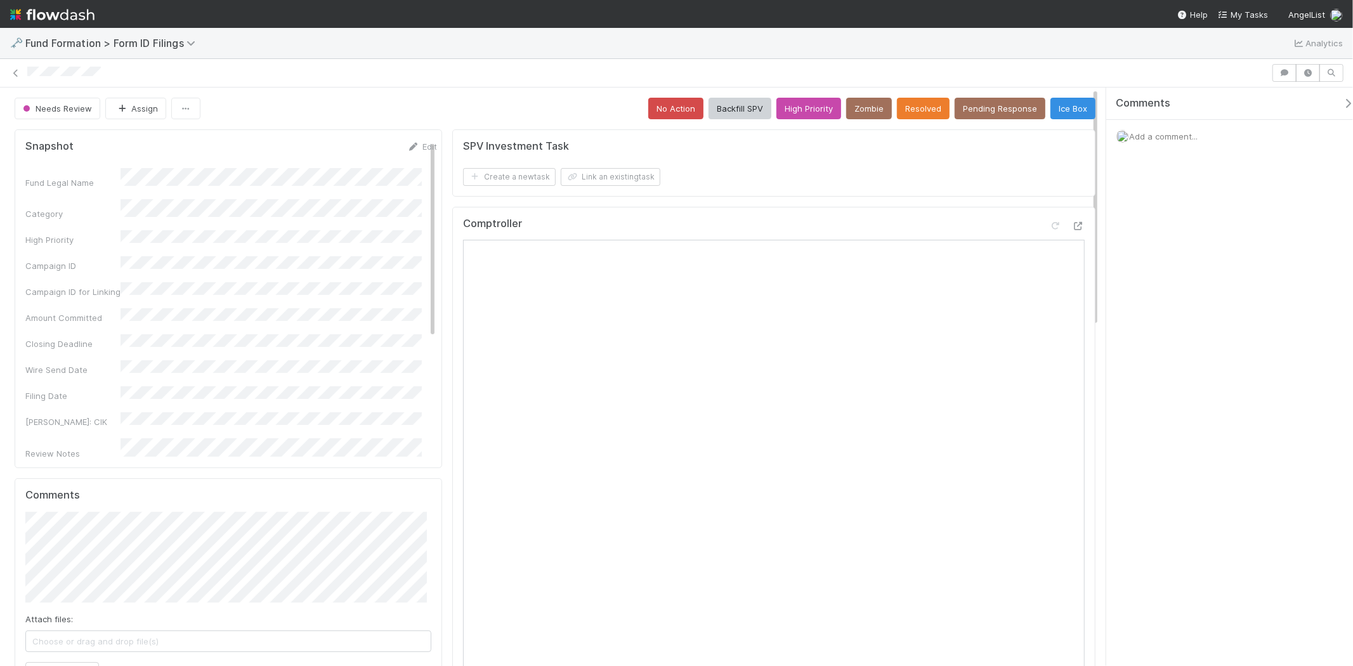
click at [1156, 131] on span "Add a comment..." at bounding box center [1163, 136] width 69 height 10
click at [1167, 339] on button "Add Comment" at bounding box center [1164, 332] width 74 height 22
click at [1196, 389] on div "Comments Add a comment... Karen Jane Salcedo just now Reply..." at bounding box center [1229, 377] width 247 height 579
click at [1278, 71] on icon "button" at bounding box center [1284, 73] width 13 height 8
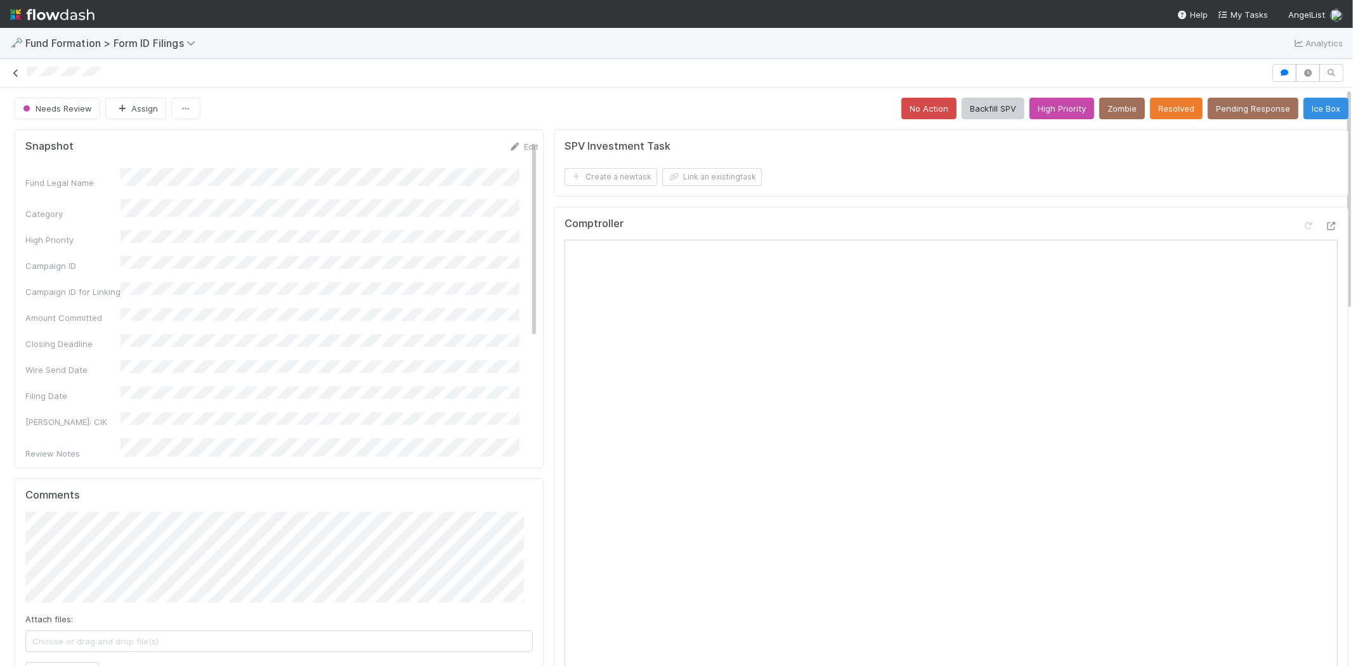
click at [15, 69] on icon at bounding box center [16, 73] width 13 height 8
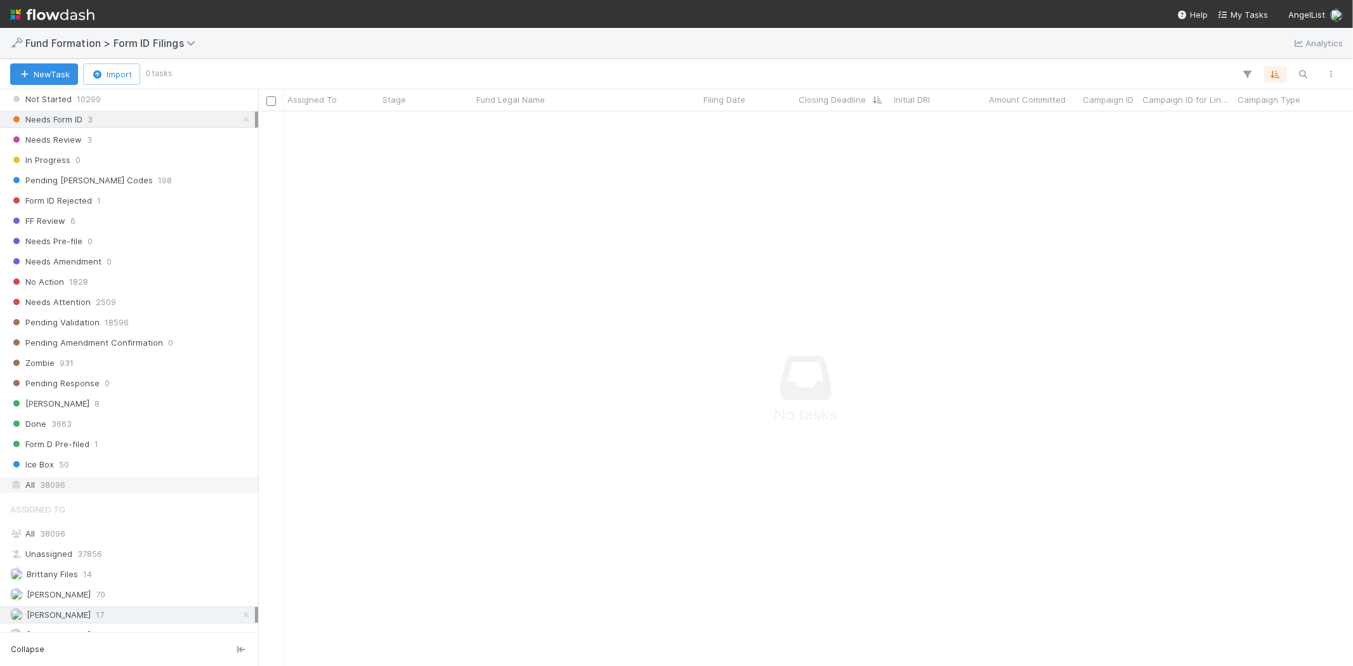
scroll to position [322, 0]
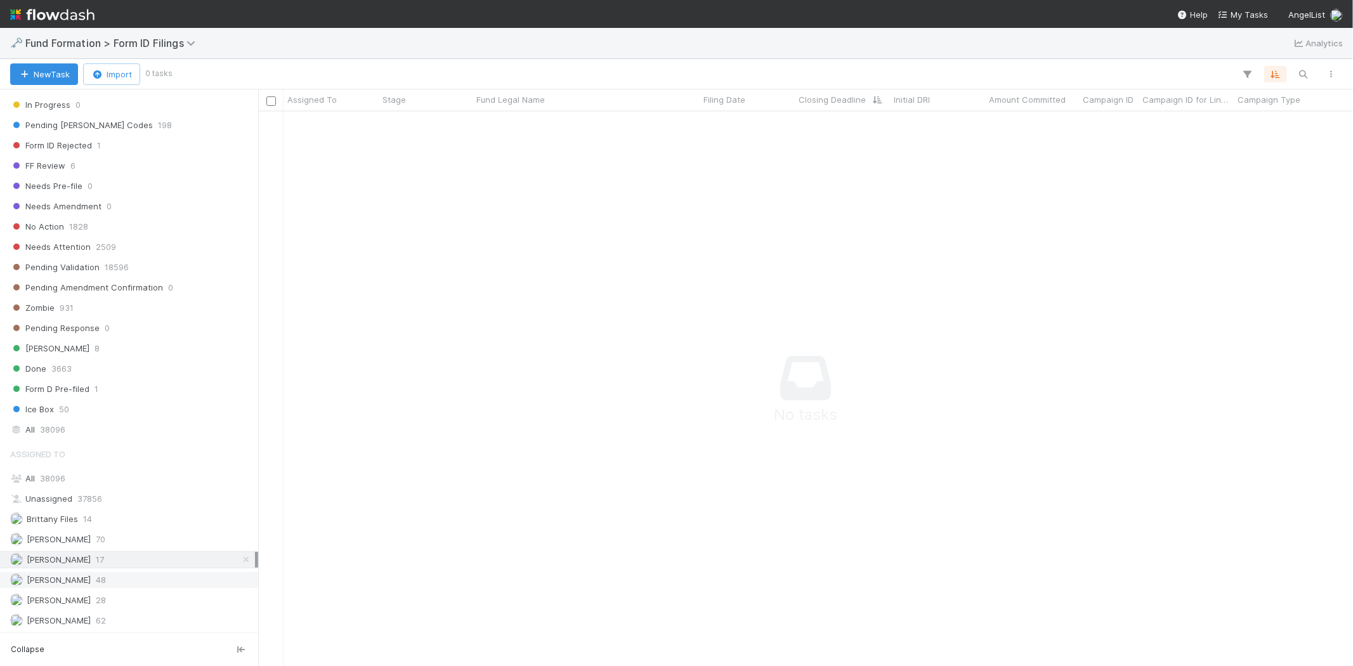
click at [99, 575] on div "Novia Bautista 48" at bounding box center [132, 580] width 245 height 16
click at [91, 557] on span "[PERSON_NAME]" at bounding box center [59, 559] width 64 height 10
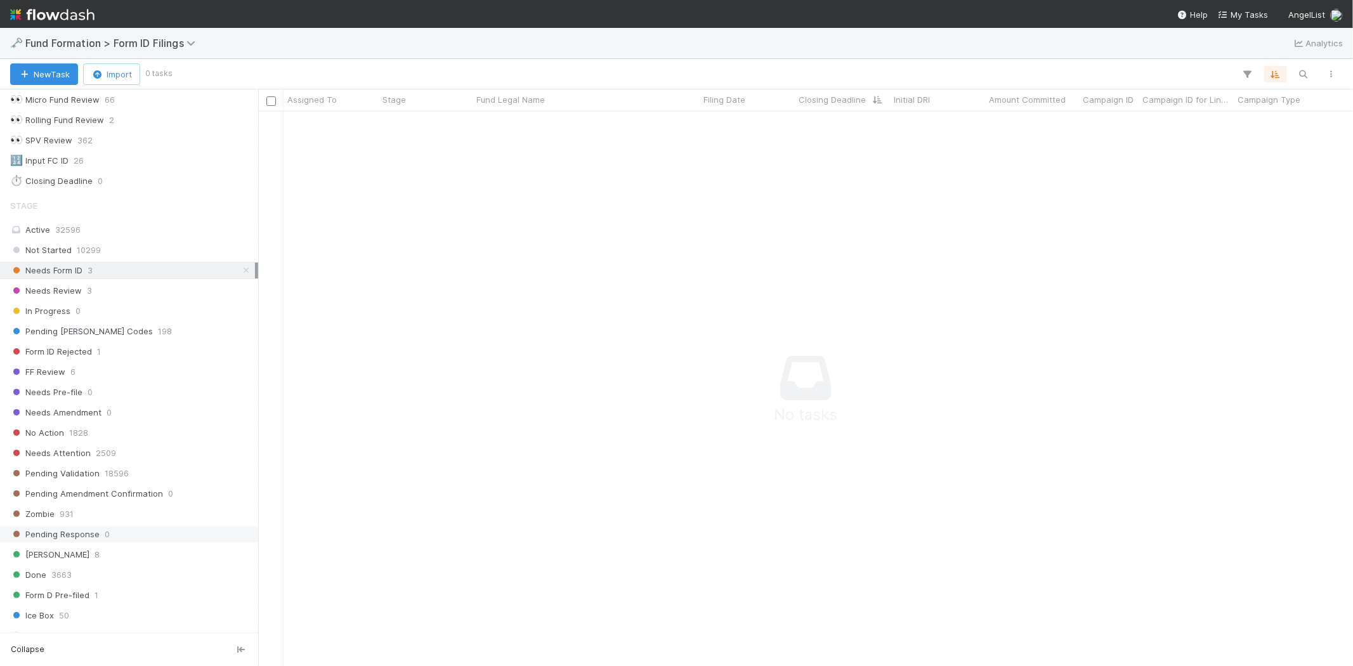
scroll to position [533, 1073]
click at [107, 229] on div "Active 32596" at bounding box center [132, 230] width 245 height 16
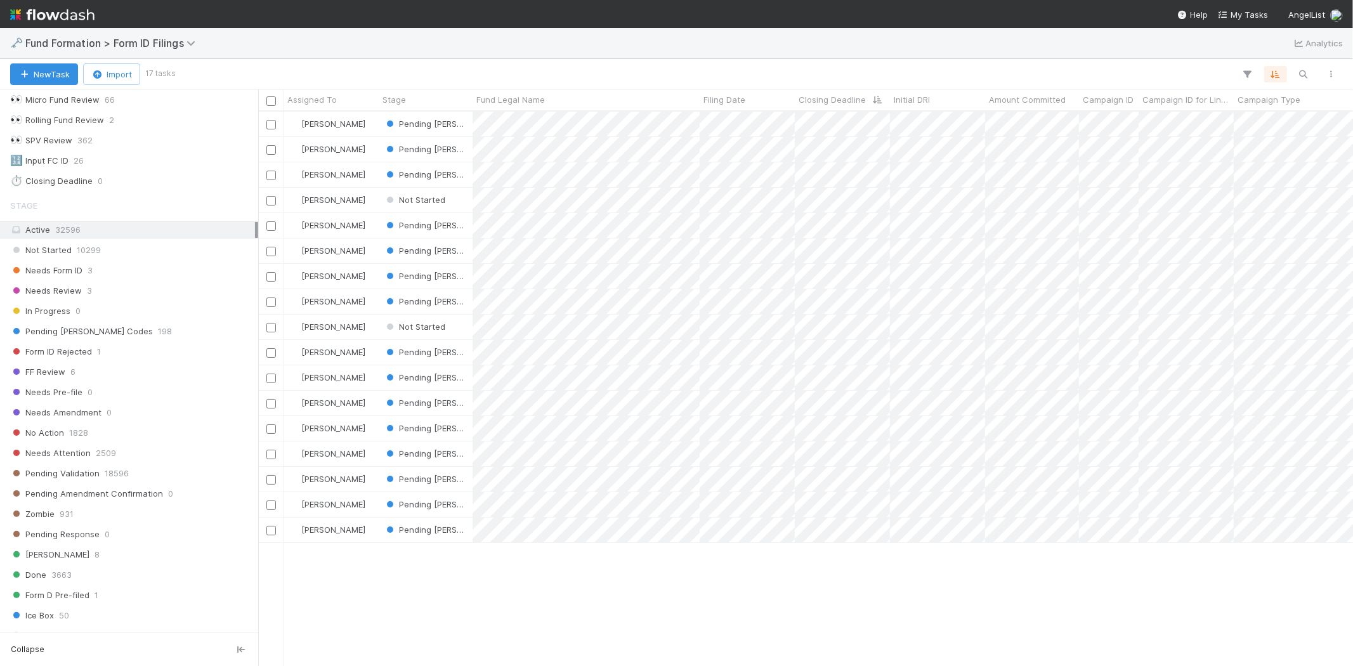
scroll to position [544, 1083]
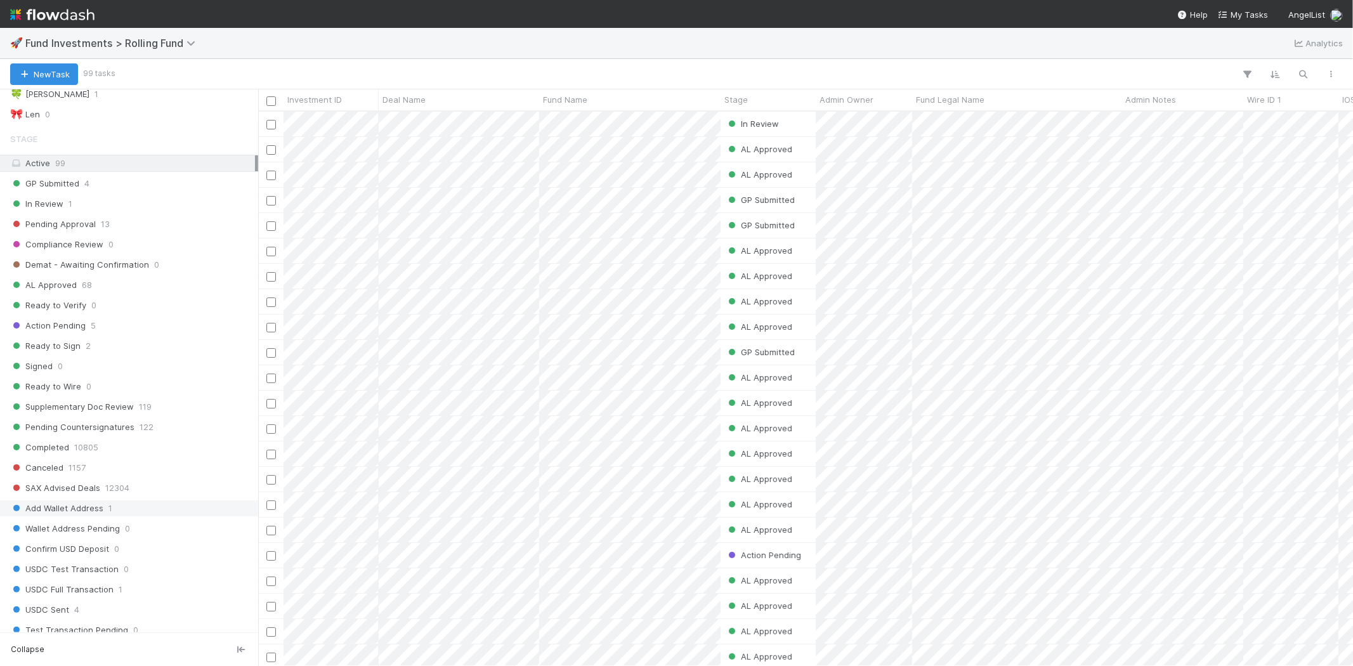
scroll to position [422, 0]
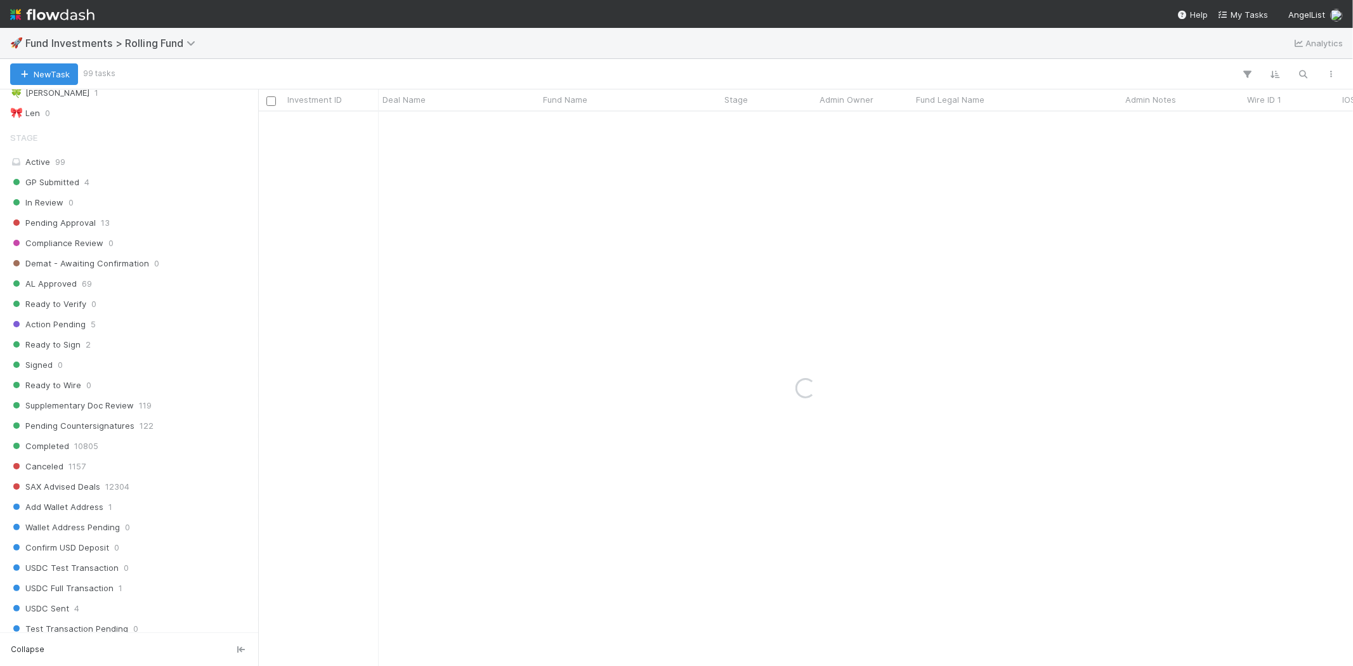
scroll to position [563, 0]
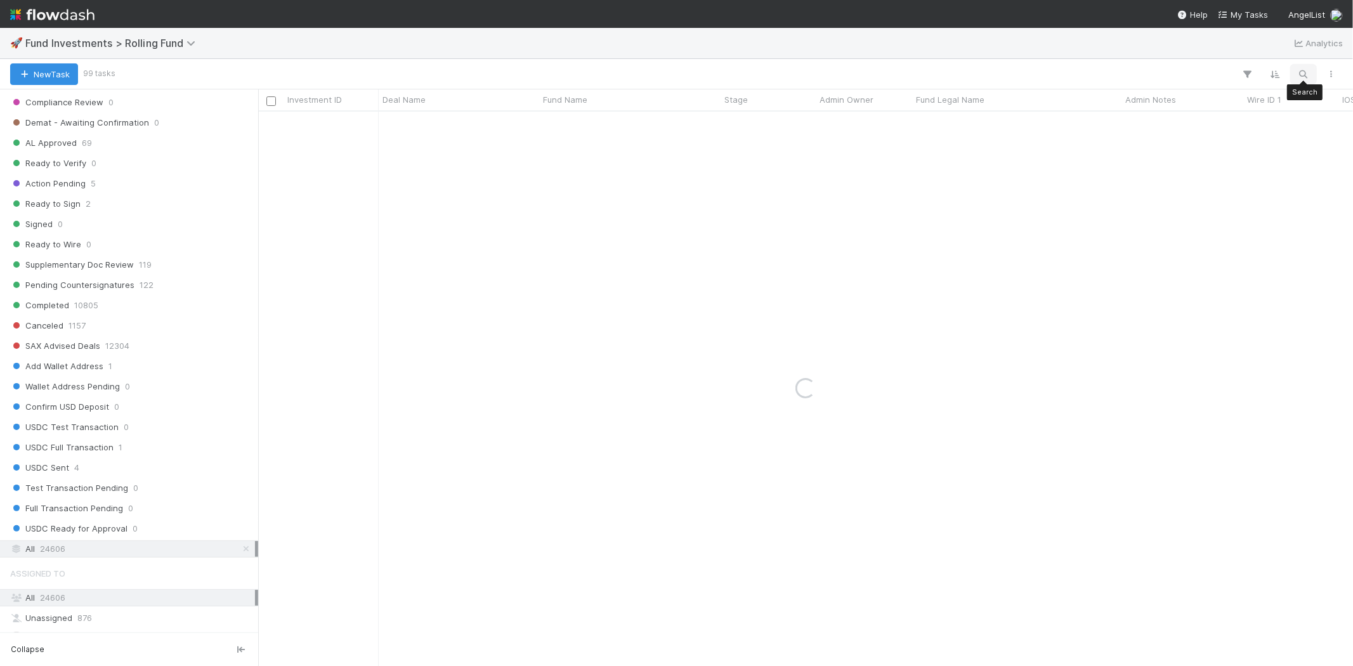
click at [1302, 72] on icon "button" at bounding box center [1303, 74] width 13 height 11
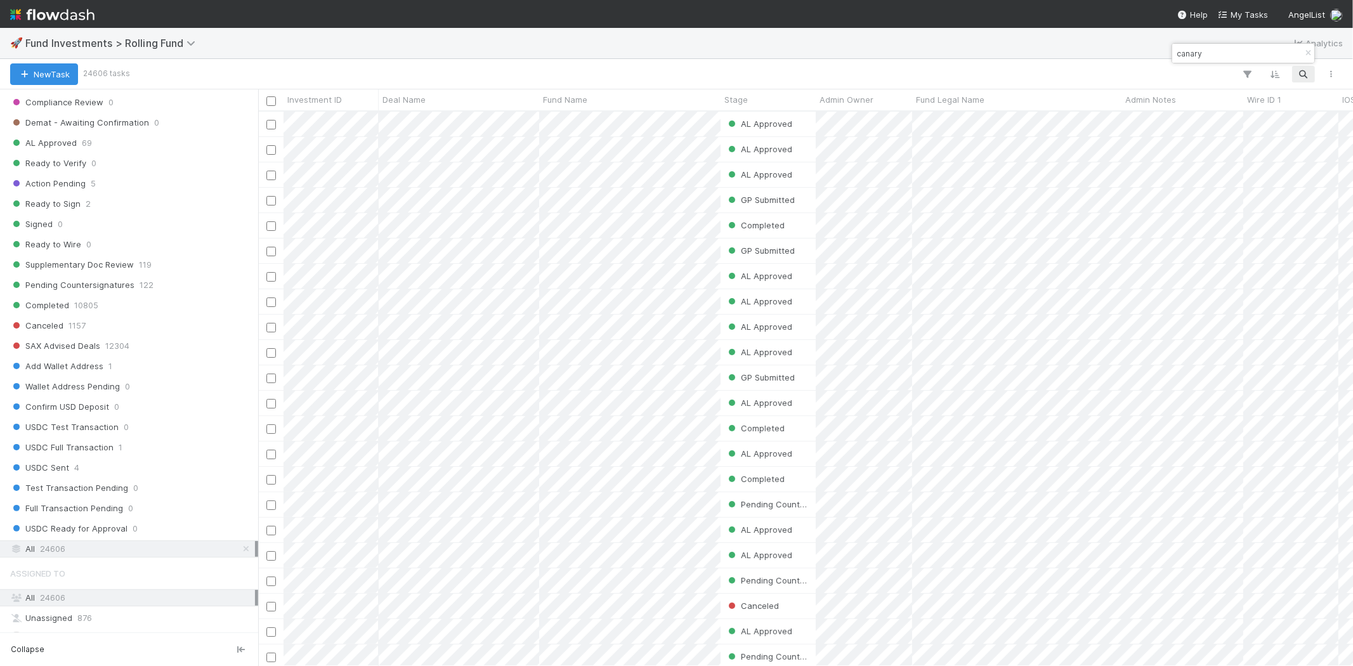
scroll to position [544, 1083]
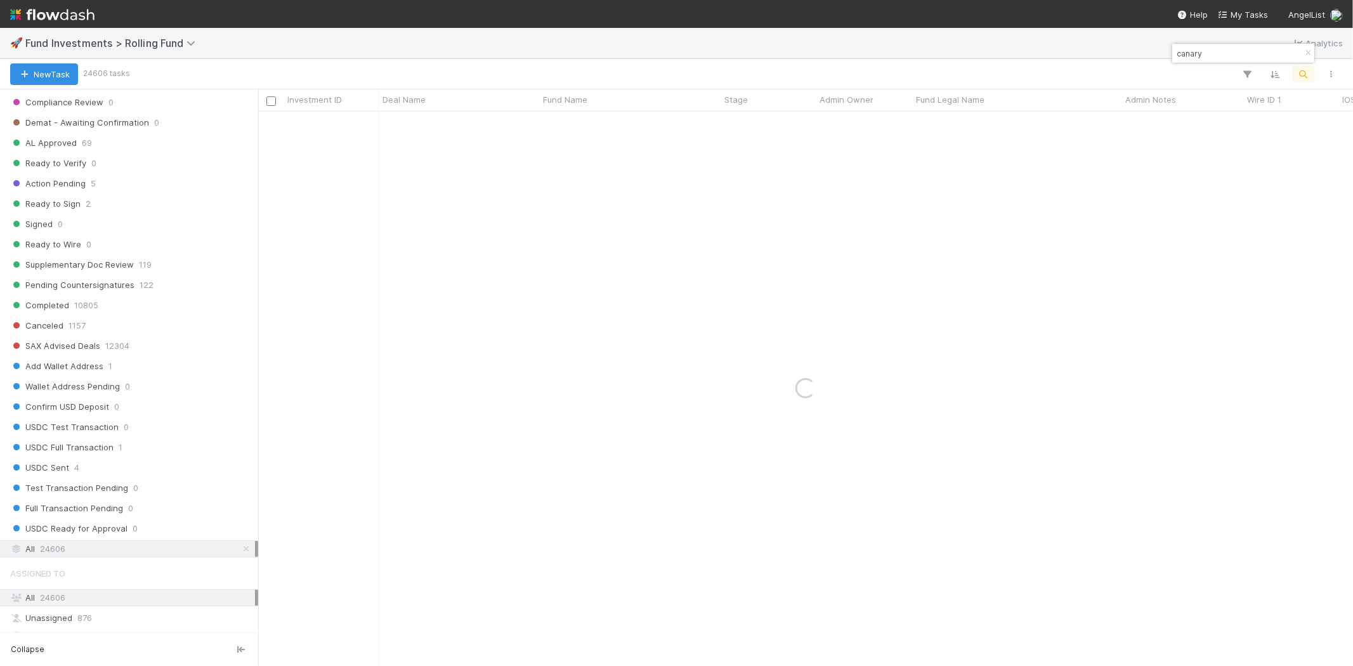
type input "canary"
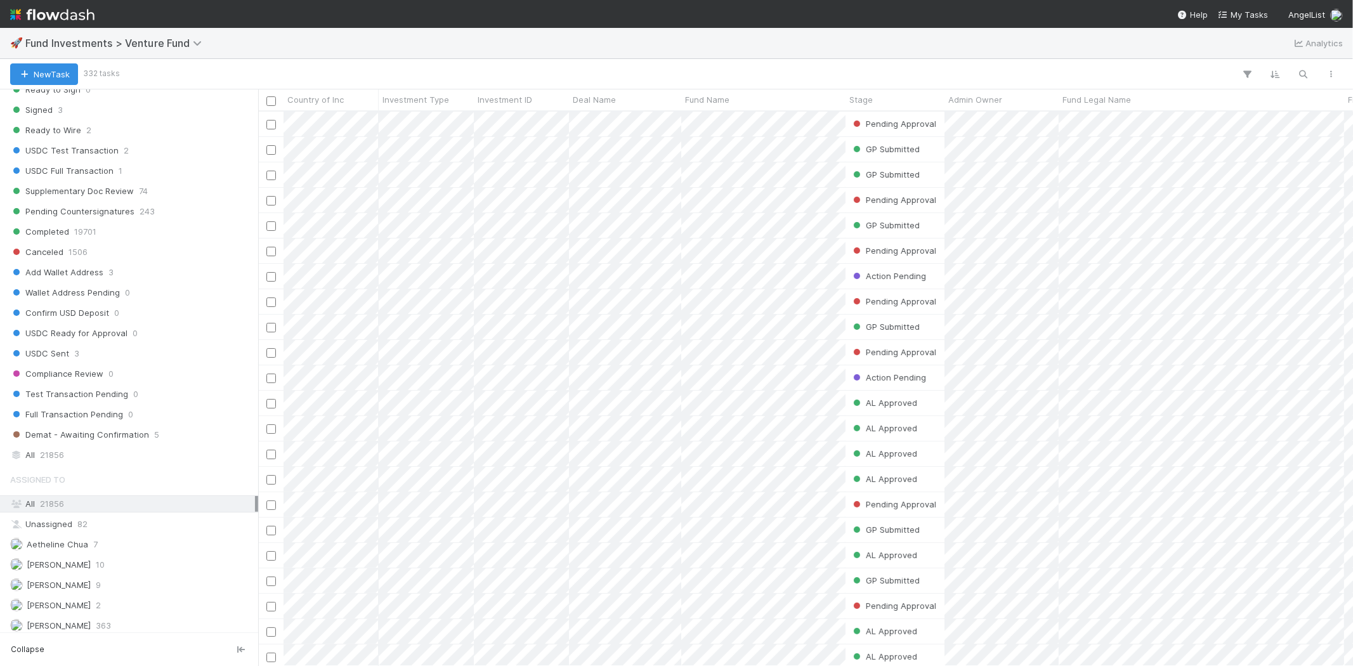
scroll to position [705, 0]
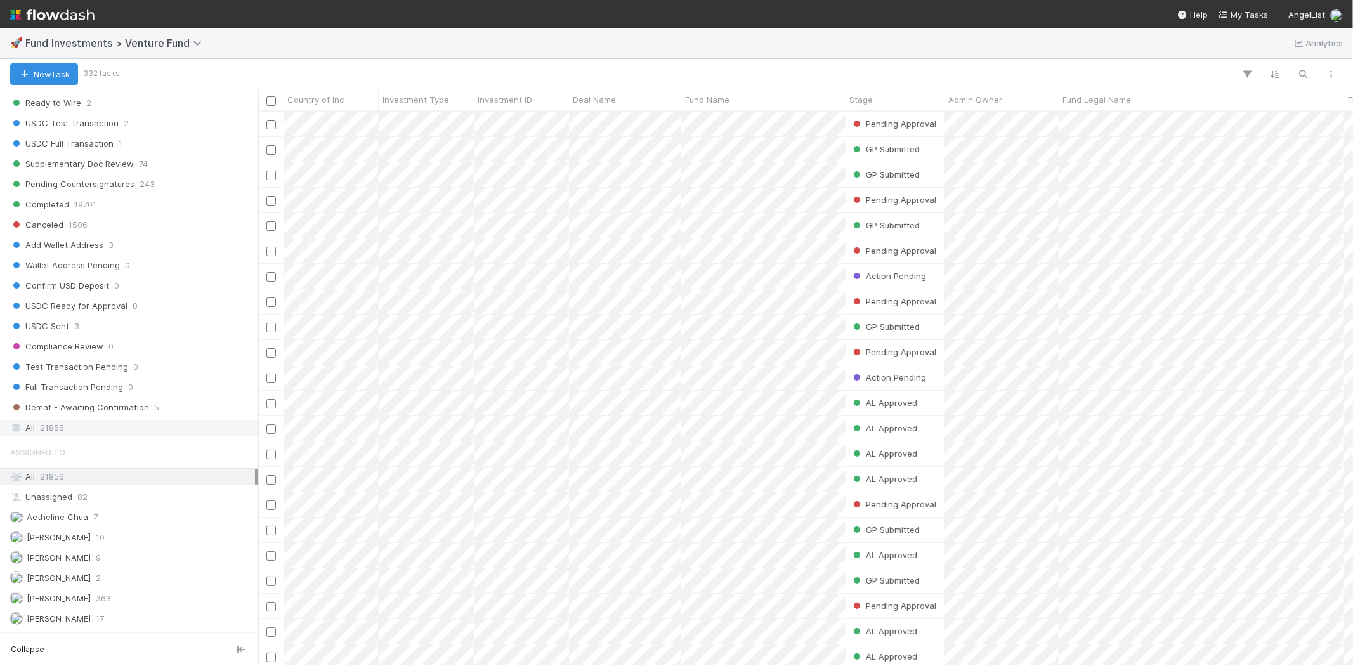
click at [60, 430] on span "21856" at bounding box center [52, 428] width 24 height 16
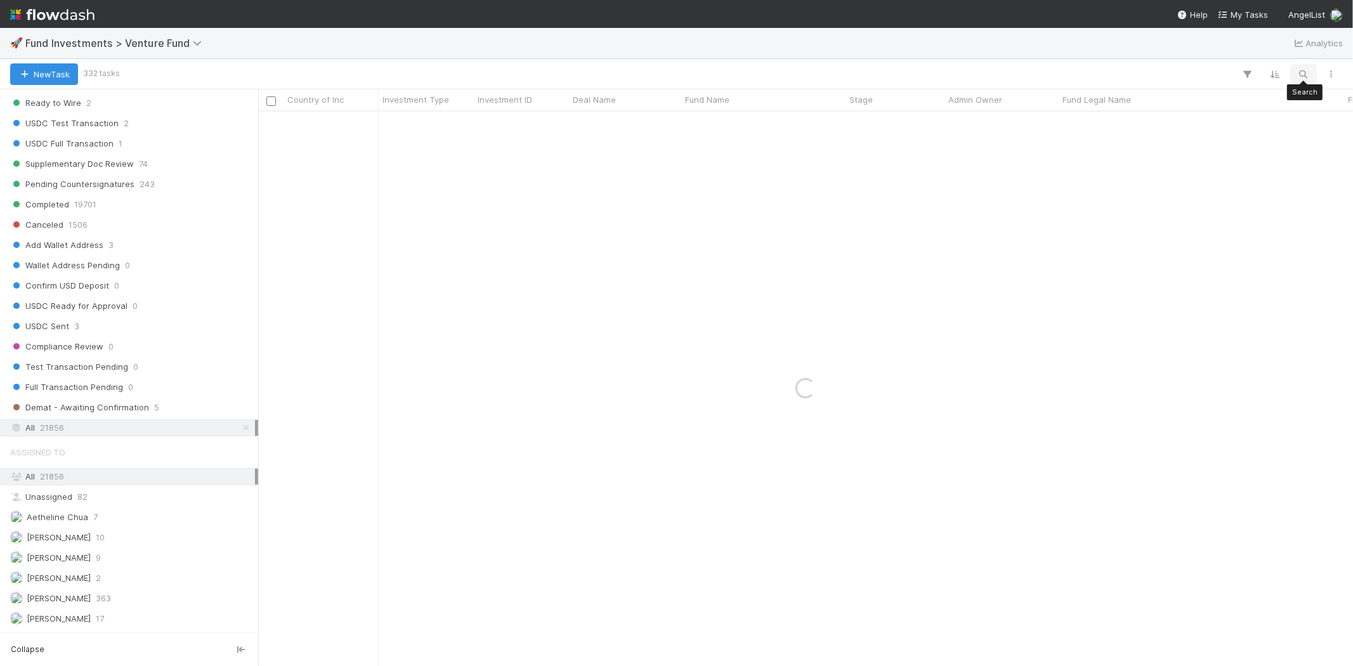
click at [1300, 76] on icon "button" at bounding box center [1303, 74] width 13 height 11
click at [1198, 51] on input "recase" at bounding box center [1237, 53] width 127 height 15
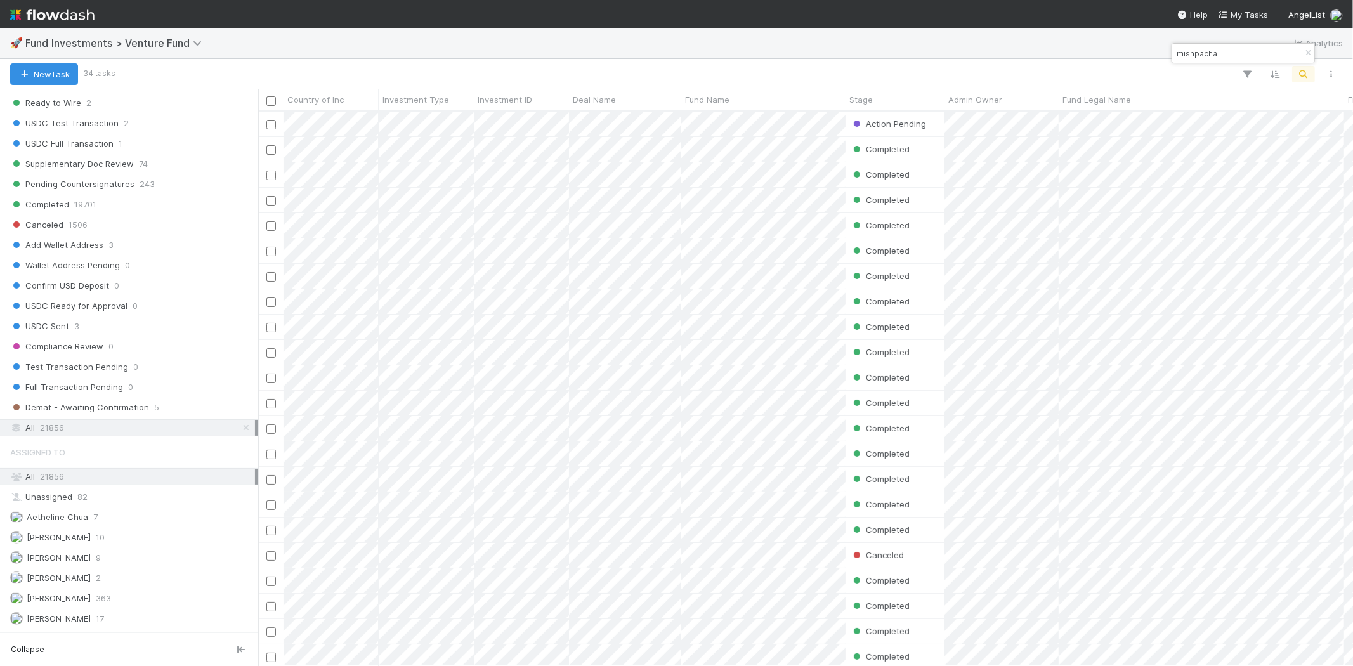
scroll to position [544, 1083]
type input "mishpacha"
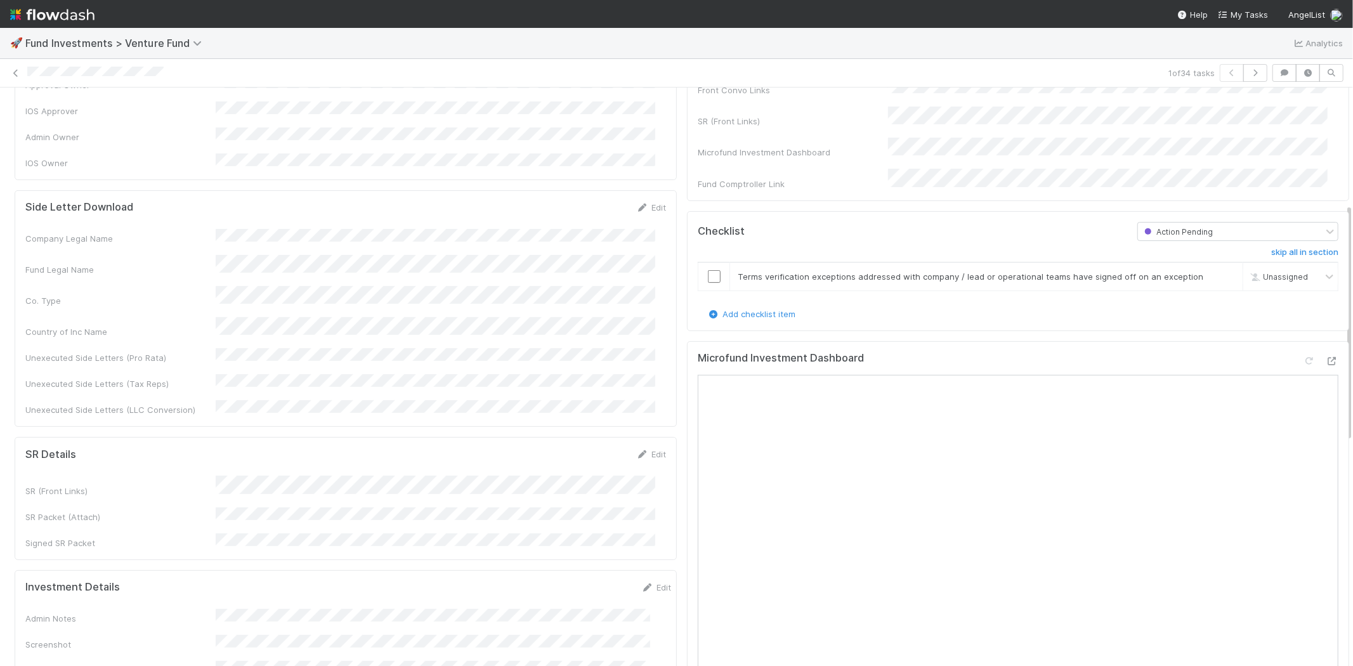
scroll to position [282, 0]
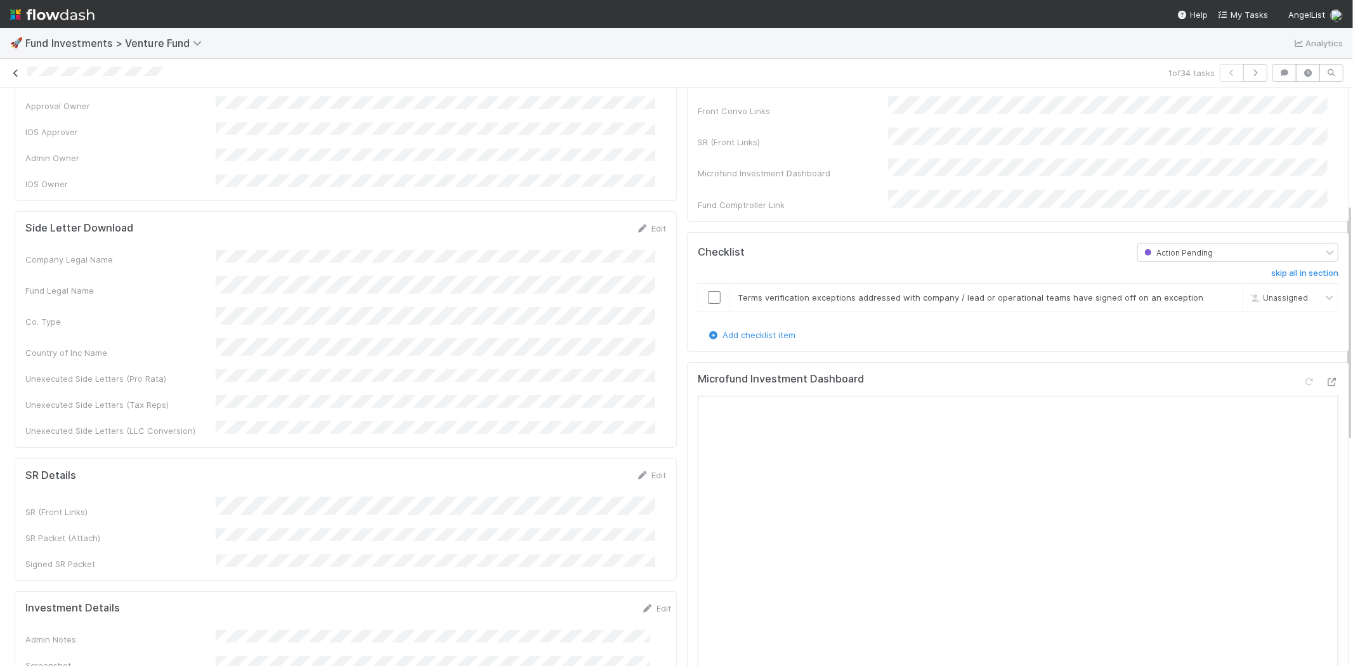
click at [15, 74] on icon at bounding box center [16, 73] width 13 height 8
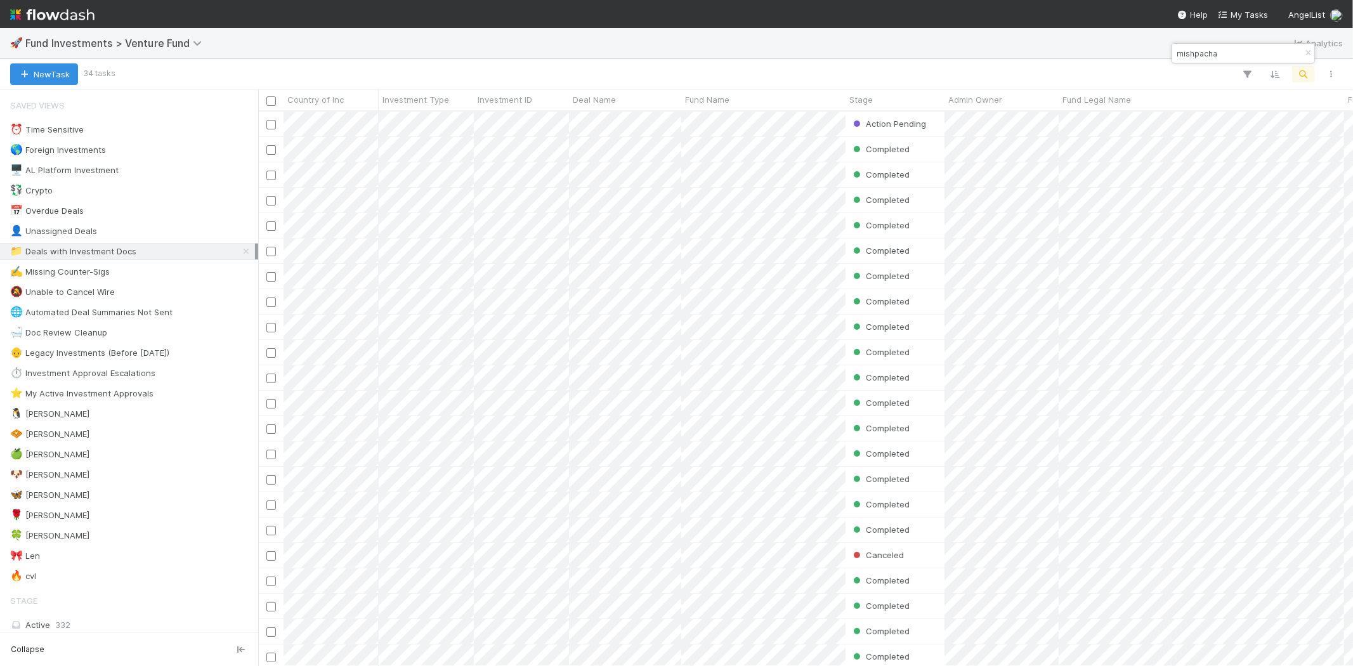
scroll to position [544, 1083]
click at [1199, 48] on input "mishpacha" at bounding box center [1237, 53] width 127 height 15
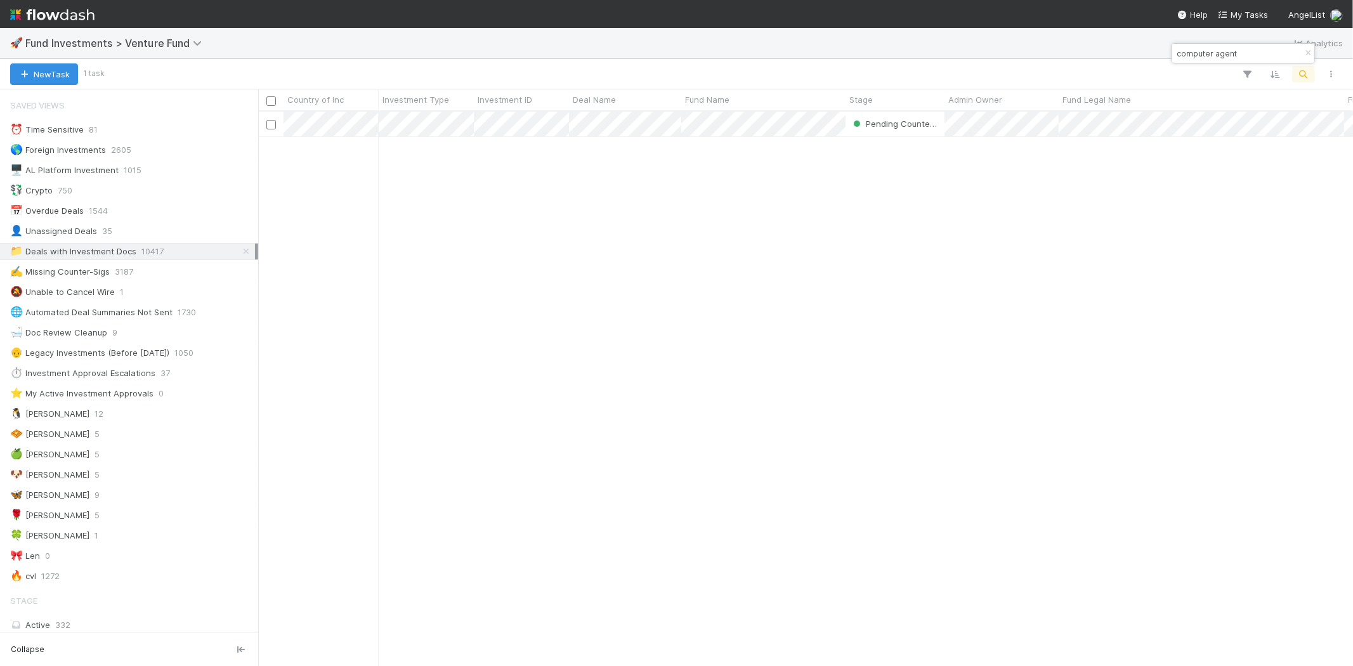
type input "computer agent"
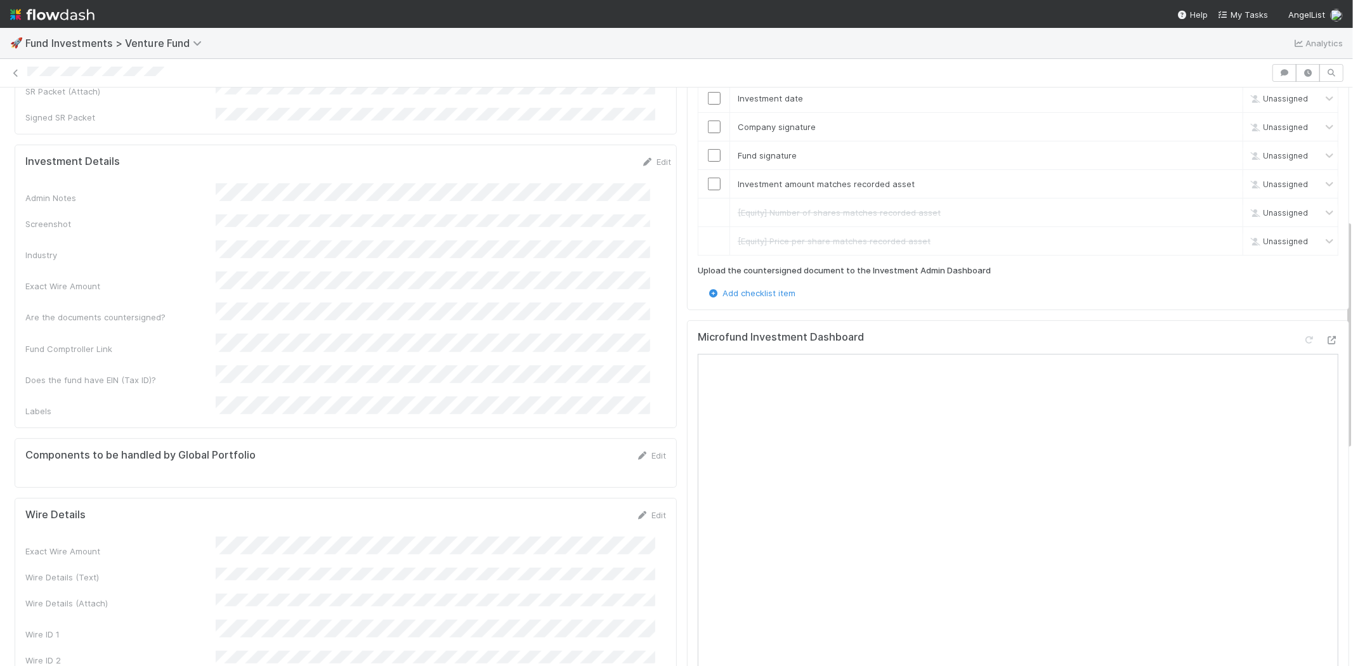
scroll to position [352, 0]
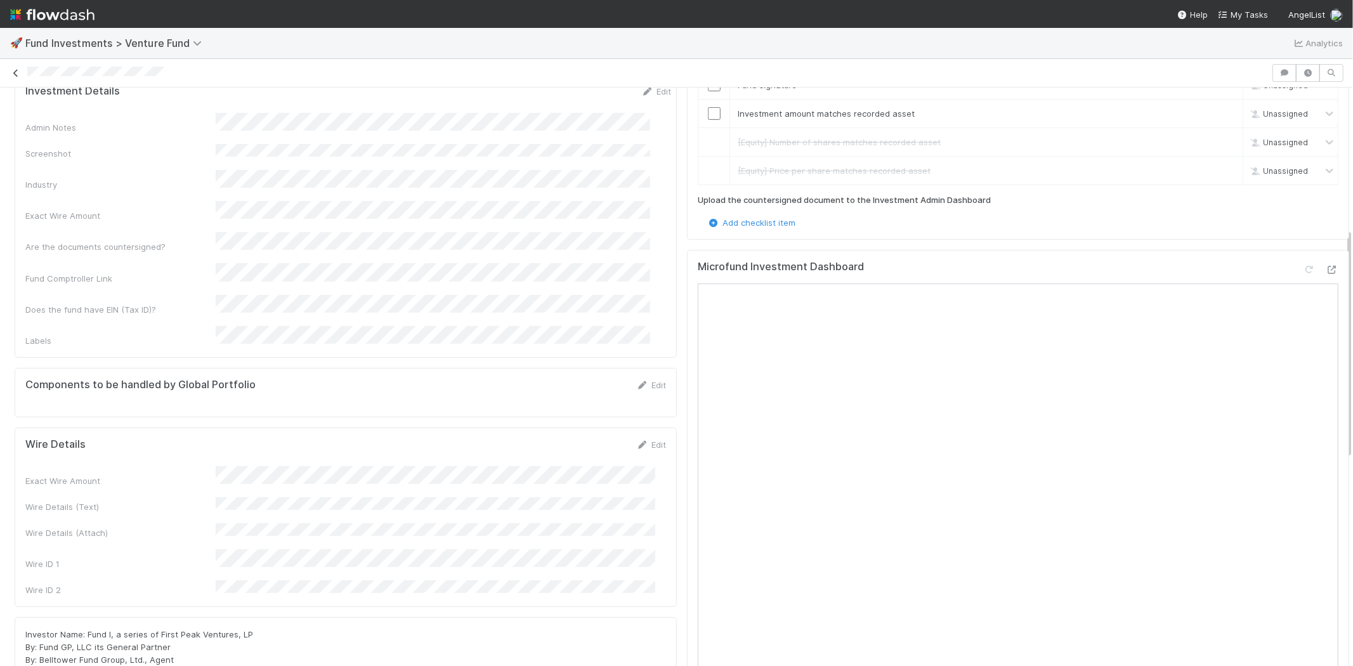
click at [10, 74] on icon at bounding box center [16, 73] width 13 height 8
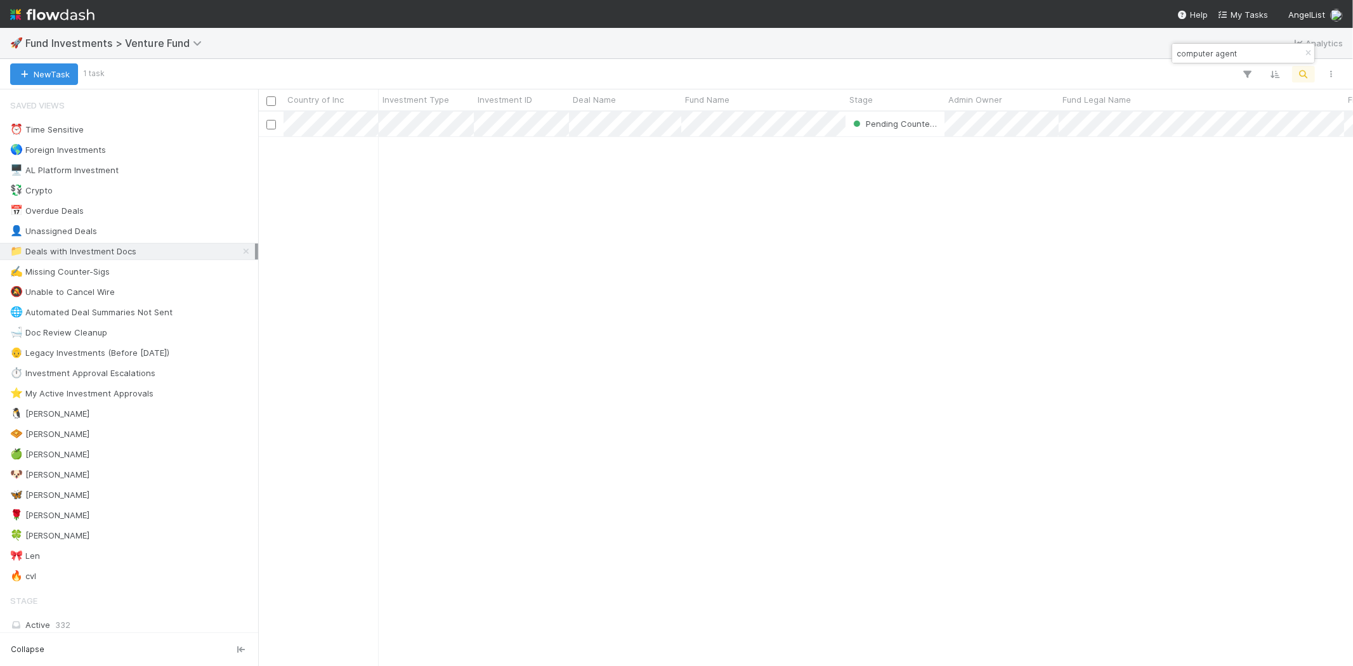
scroll to position [544, 1083]
click at [1194, 54] on input "computer agent" at bounding box center [1237, 53] width 127 height 15
type input "latitude fund, lp"
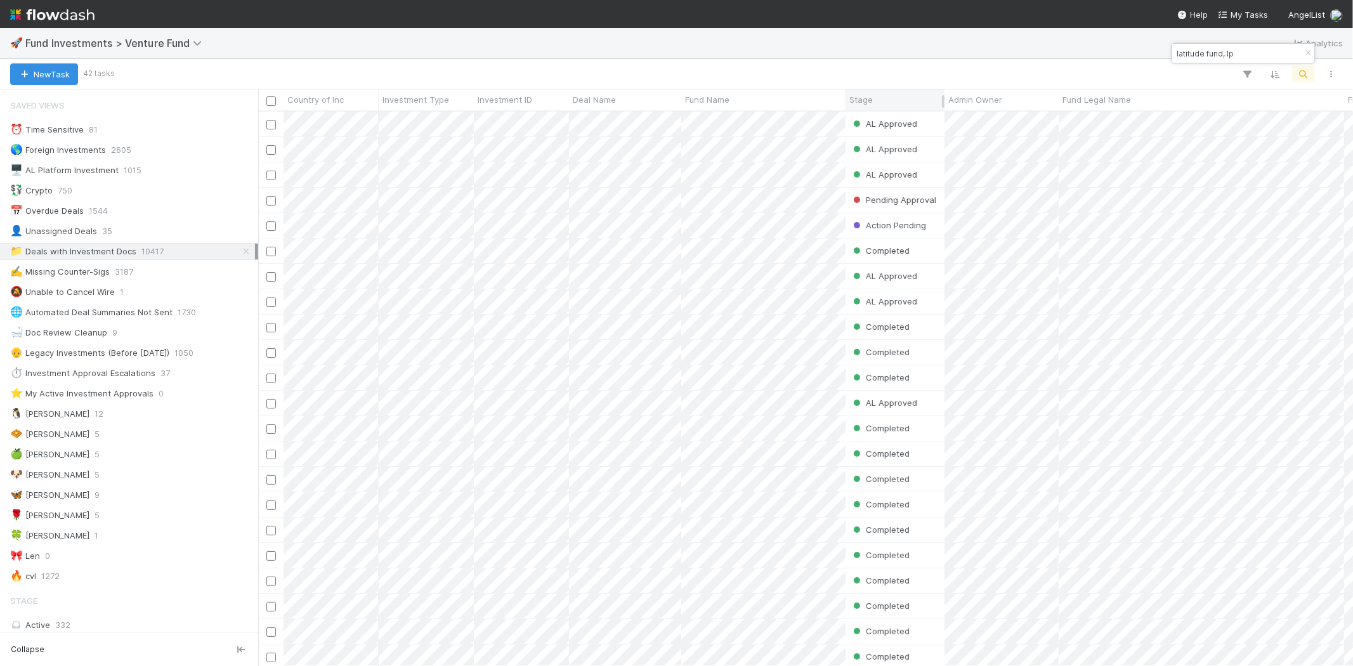
click at [893, 95] on div "Stage" at bounding box center [895, 99] width 92 height 13
click at [894, 122] on div "Sort First → Last" at bounding box center [922, 123] width 145 height 19
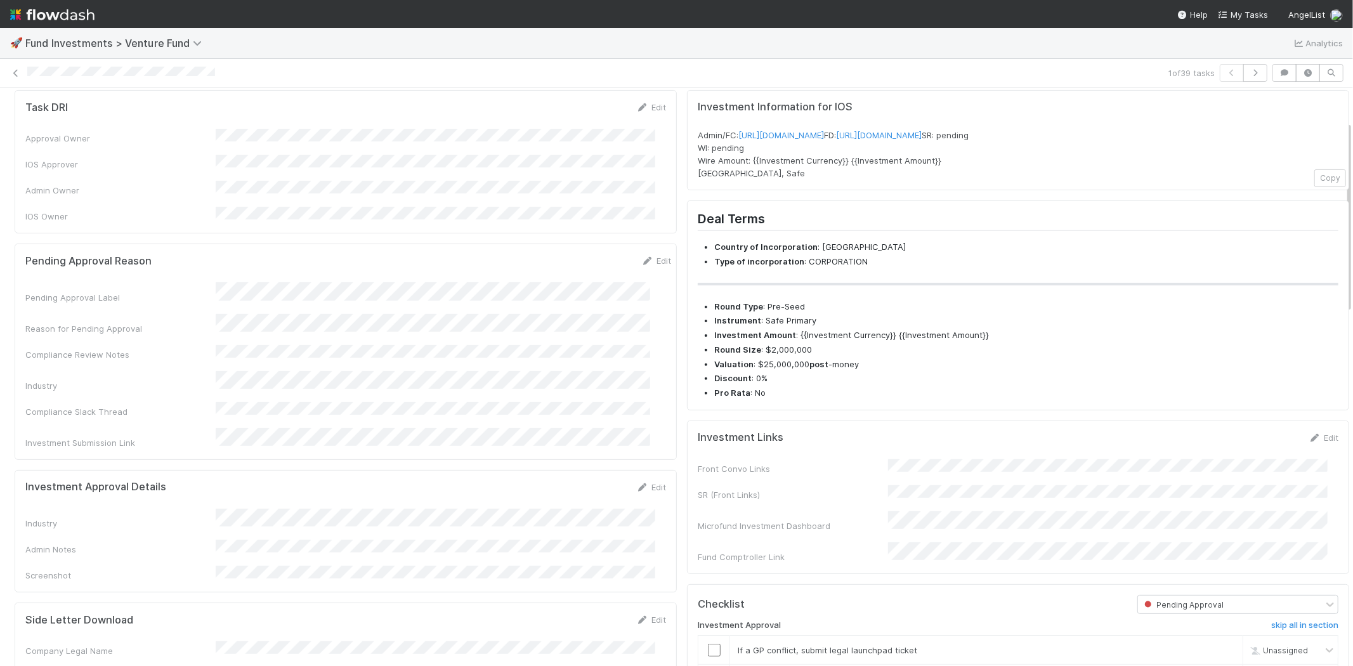
scroll to position [282, 0]
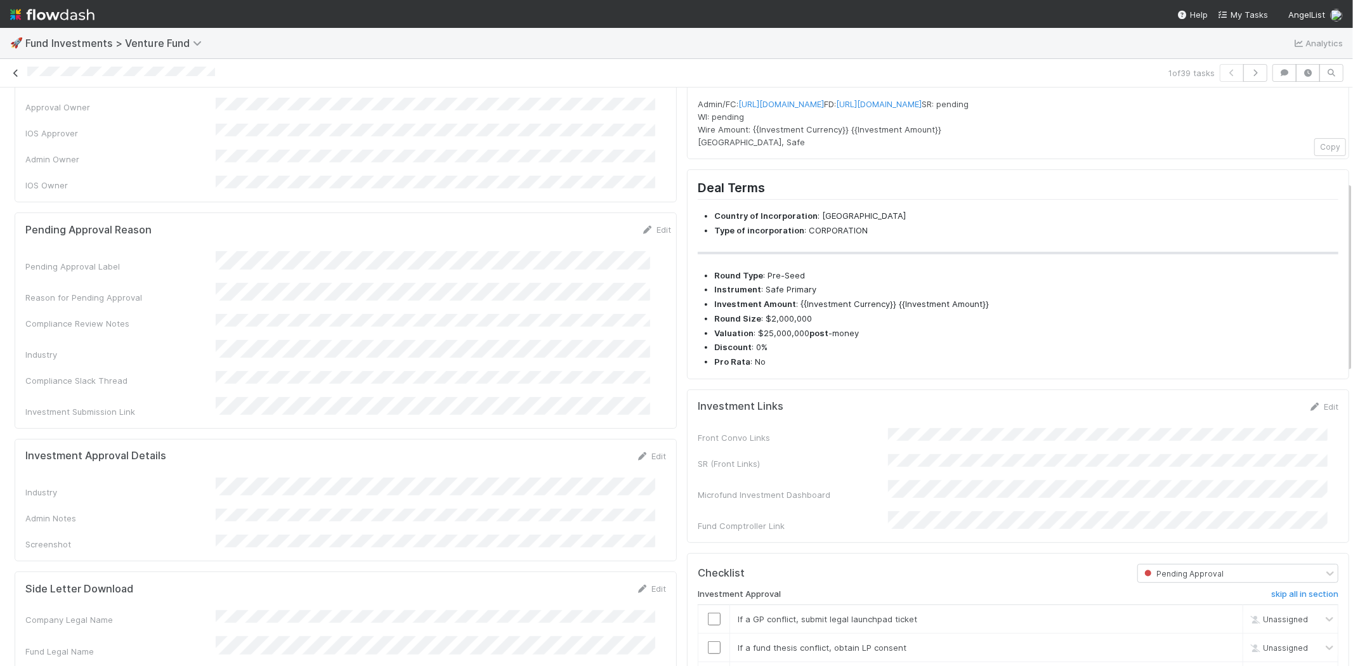
click at [13, 69] on icon at bounding box center [16, 73] width 13 height 8
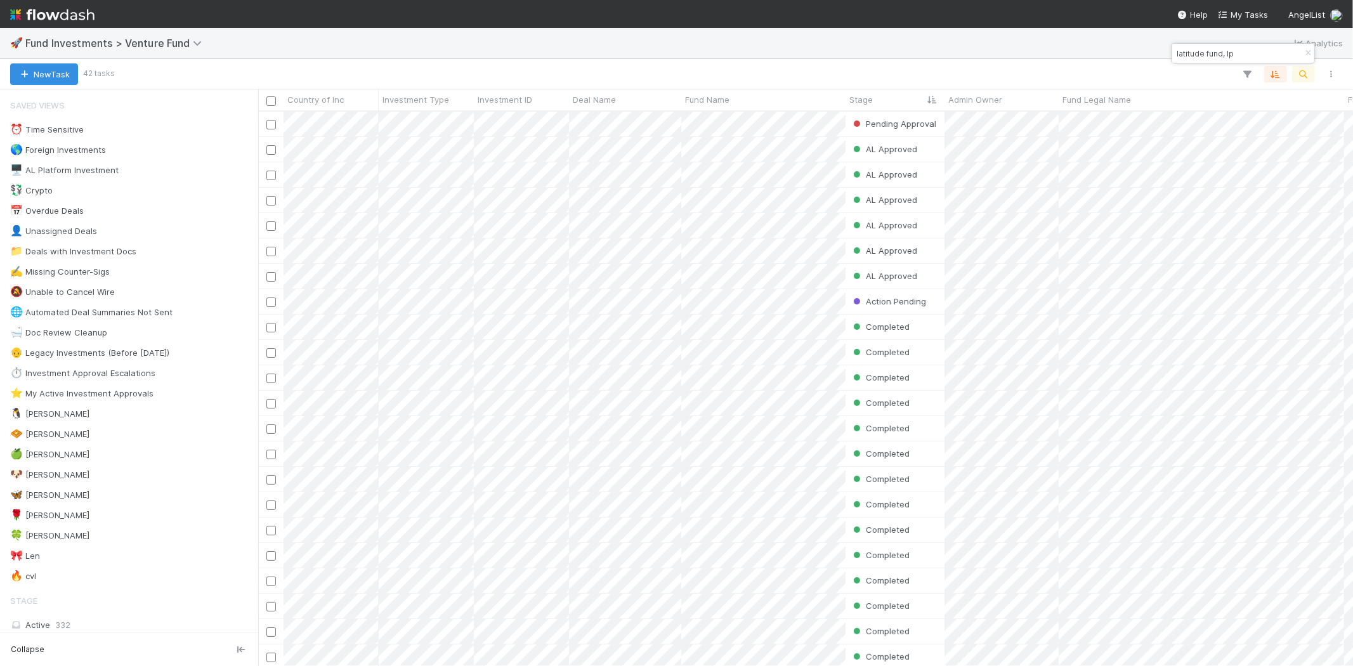
scroll to position [544, 1083]
click at [1220, 57] on input "latitude fund, lp" at bounding box center [1237, 53] width 127 height 15
click at [1219, 57] on input "latitude fund, lp" at bounding box center [1237, 53] width 127 height 15
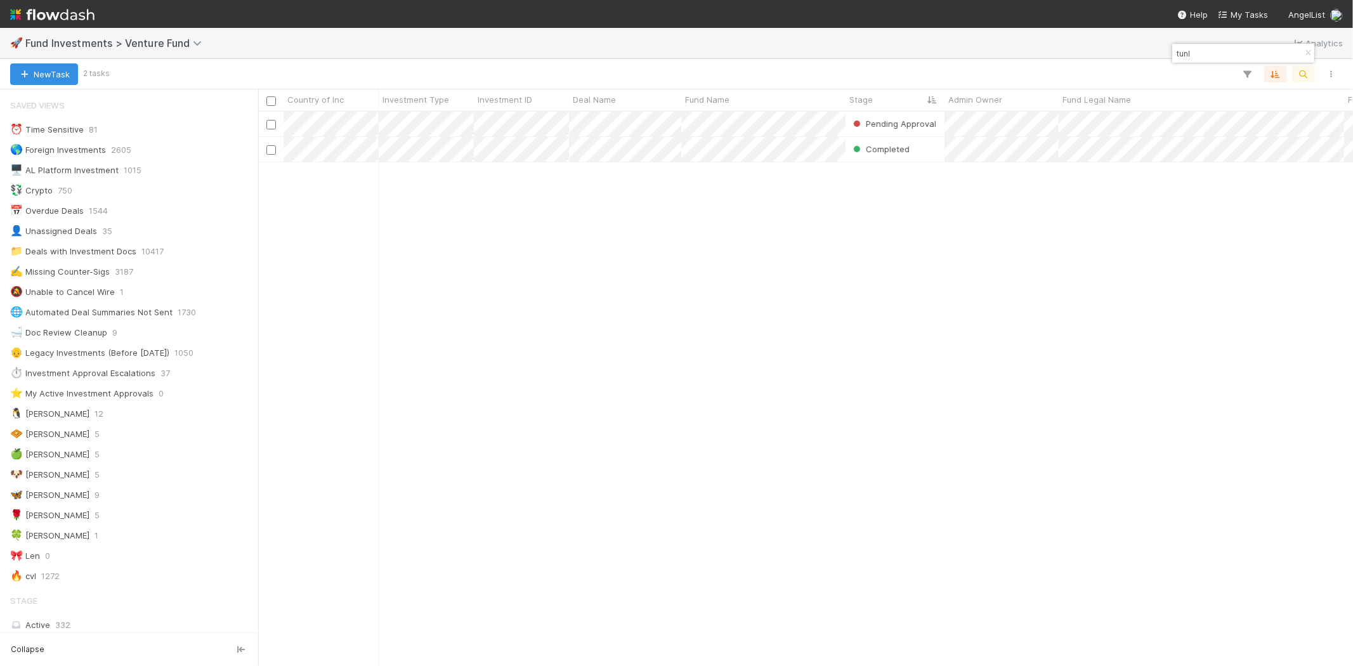
type input "tunl"
click at [799, 276] on div "Pending Approval Colton Smith 9/2/25, 11:47:08 PM 9/3/25, 7:38:03 AM 0 0 0 0 Co…" at bounding box center [805, 389] width 1095 height 554
click at [720, 246] on div "Pending Approval Colton Smith 9/2/25, 11:47:08 PM 9/3/25, 7:38:03 AM 0 0 0 0 Co…" at bounding box center [805, 389] width 1095 height 554
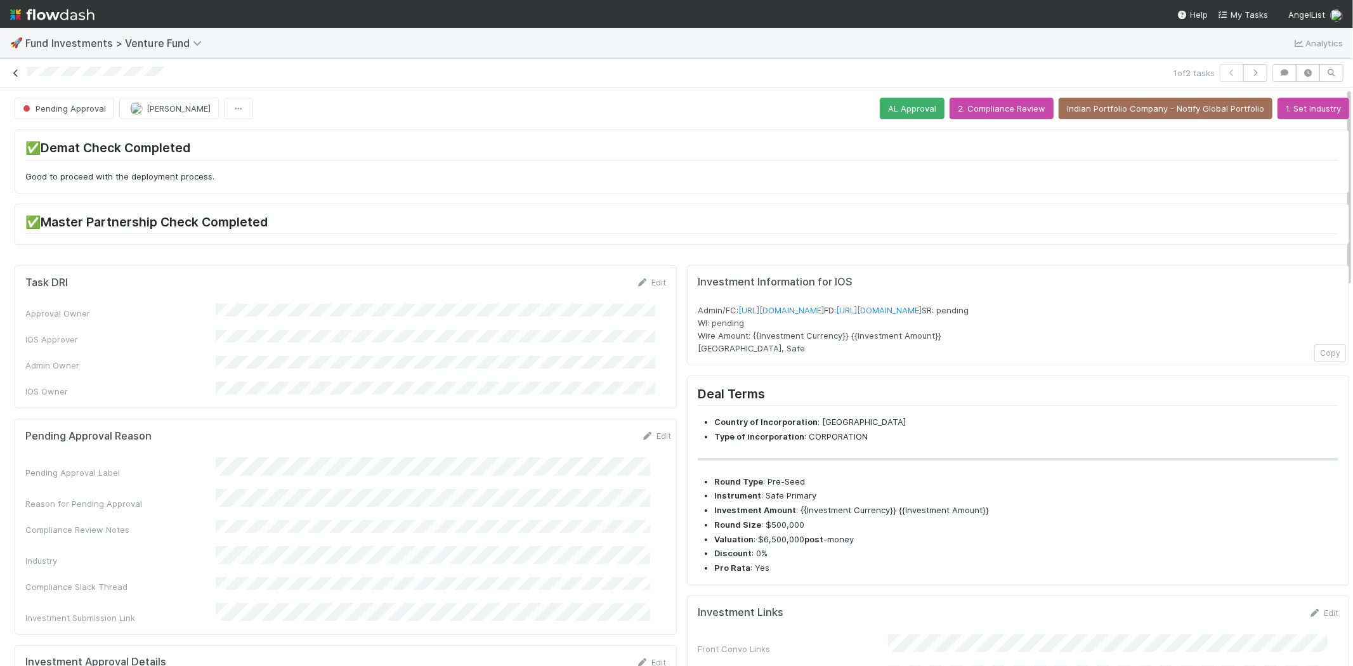
click at [16, 73] on icon at bounding box center [16, 73] width 13 height 8
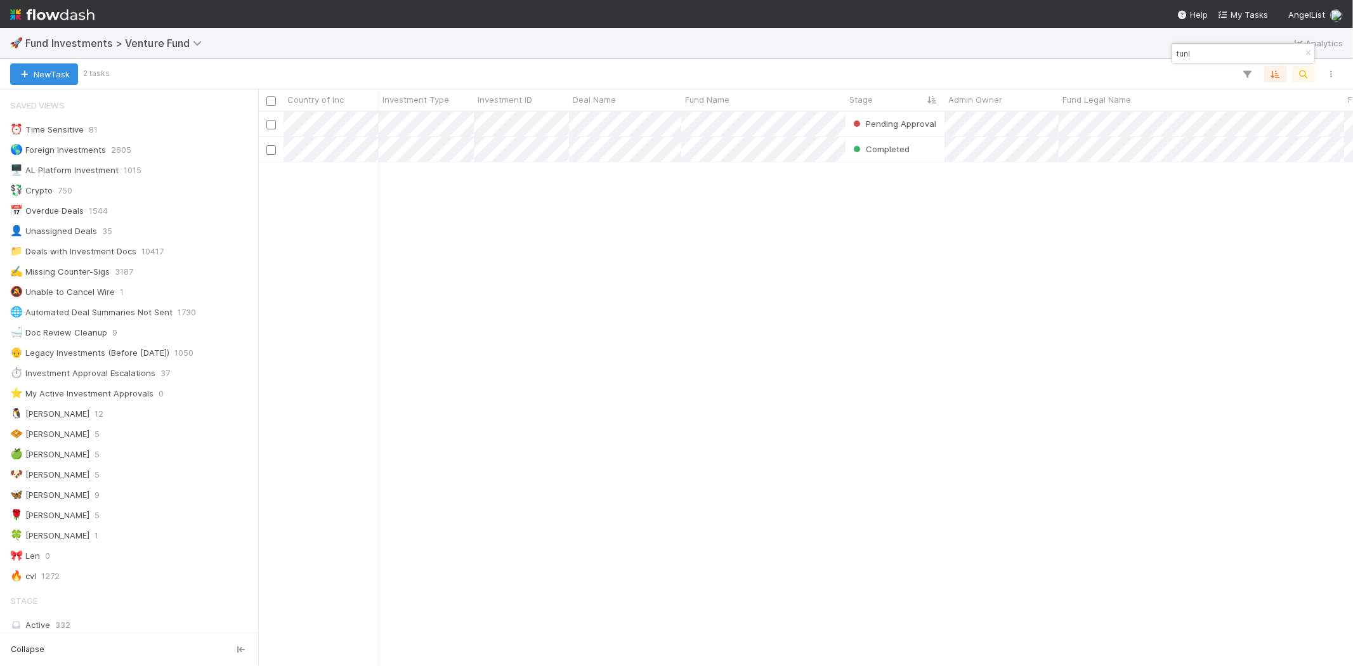
scroll to position [11, 10]
click at [1191, 53] on input "tunl" at bounding box center [1237, 53] width 127 height 15
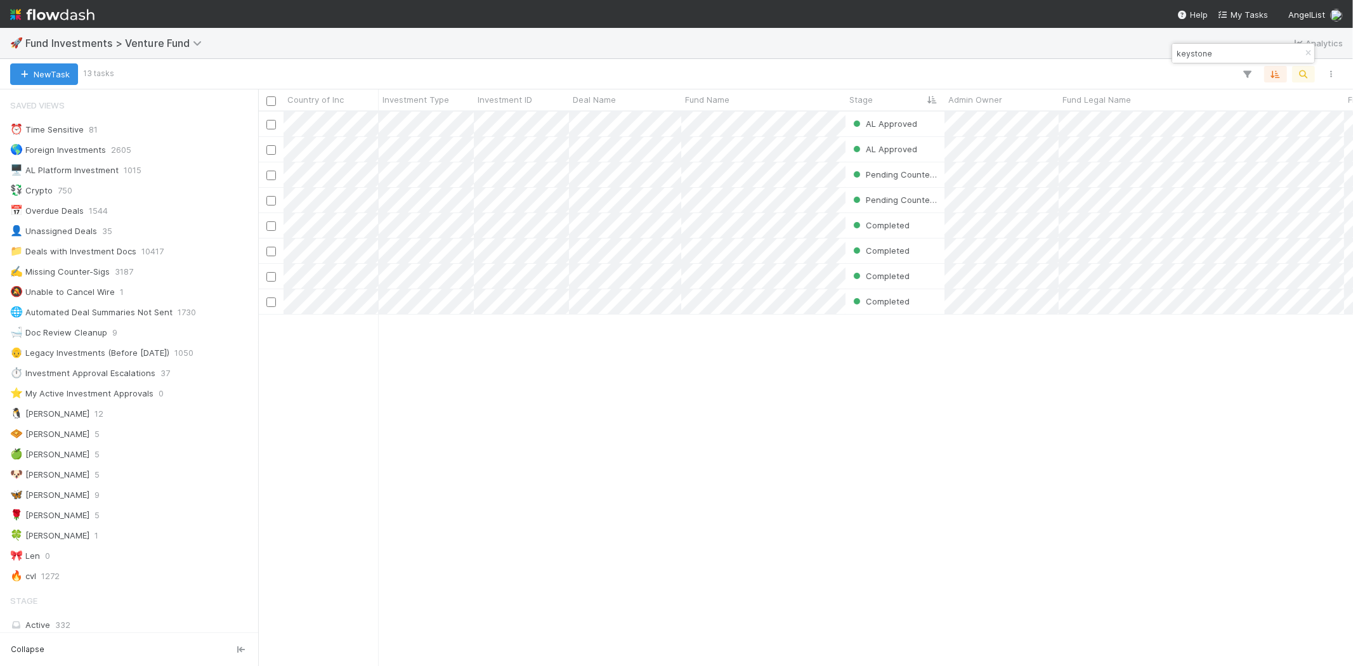
scroll to position [544, 1083]
type input "keystone"
click at [612, 444] on div "AL Approved Manav Mehta 8/22/25, 3:01:06 AM 8/25/25, 7:30:31 PM 0 0 0 0 AL Appr…" at bounding box center [805, 389] width 1095 height 554
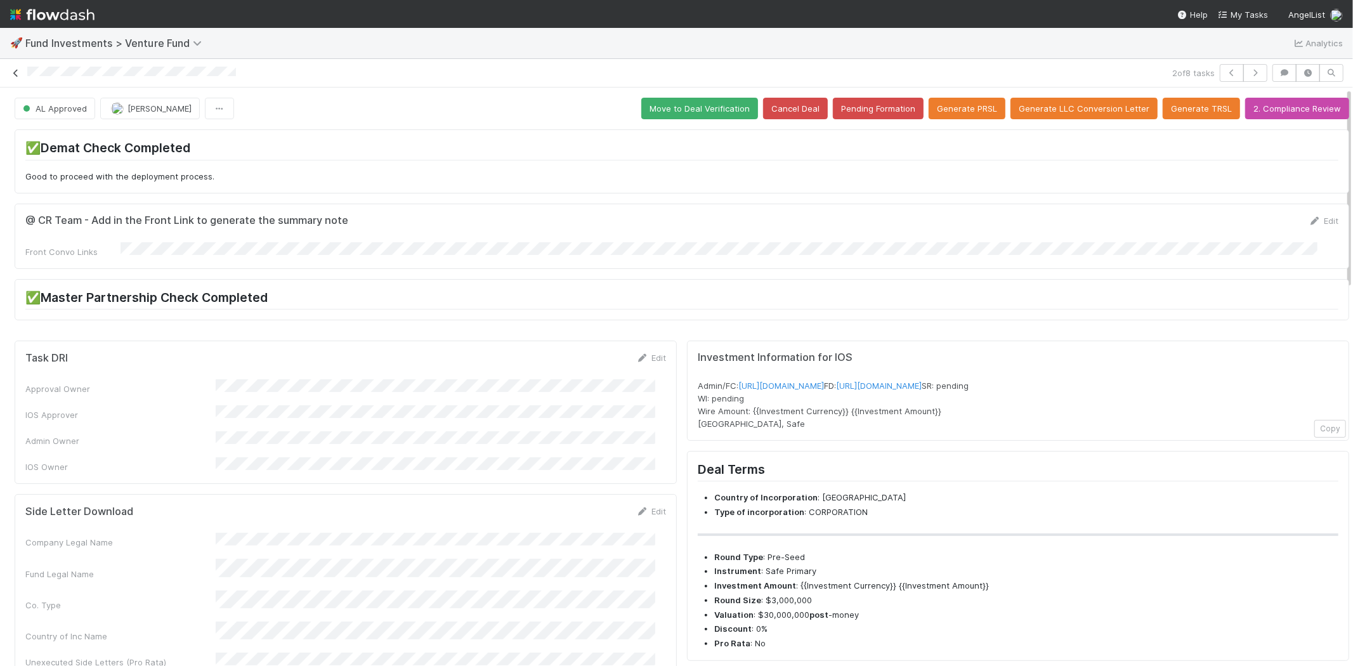
click at [13, 72] on icon at bounding box center [16, 73] width 13 height 8
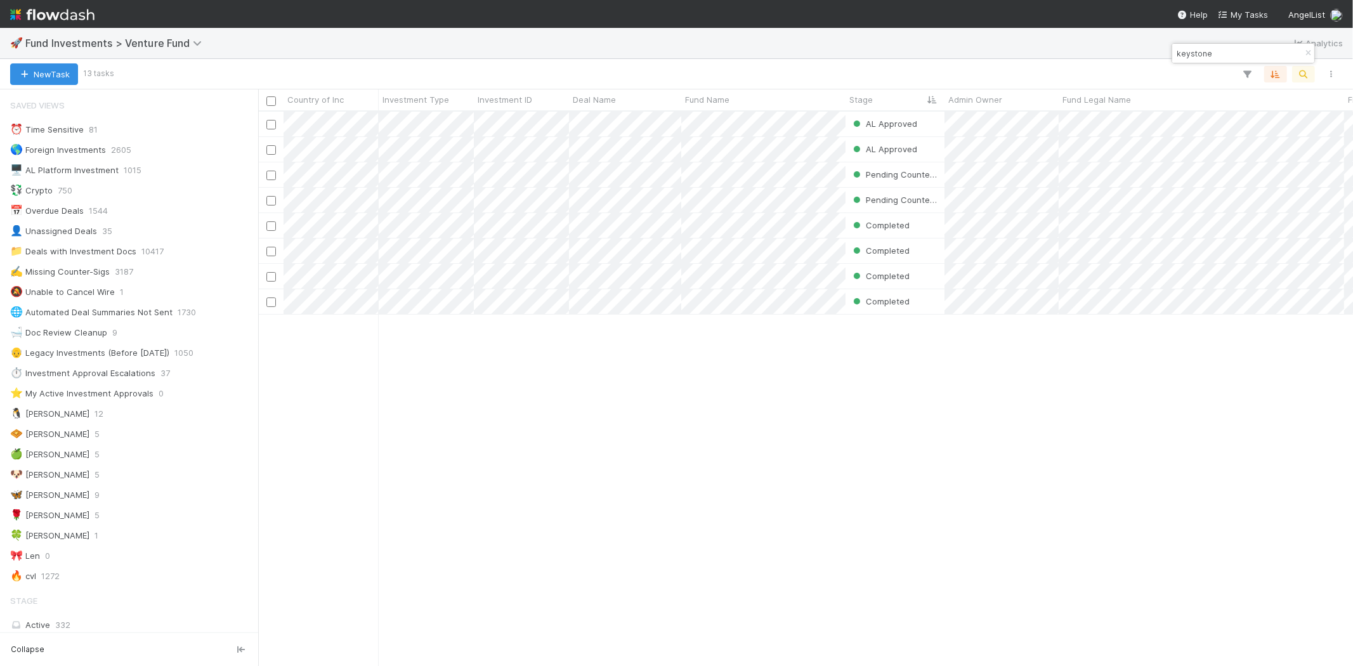
scroll to position [11, 10]
click at [1203, 52] on input "keystone" at bounding box center [1237, 53] width 127 height 15
click at [1204, 53] on input "keystone" at bounding box center [1237, 53] width 127 height 15
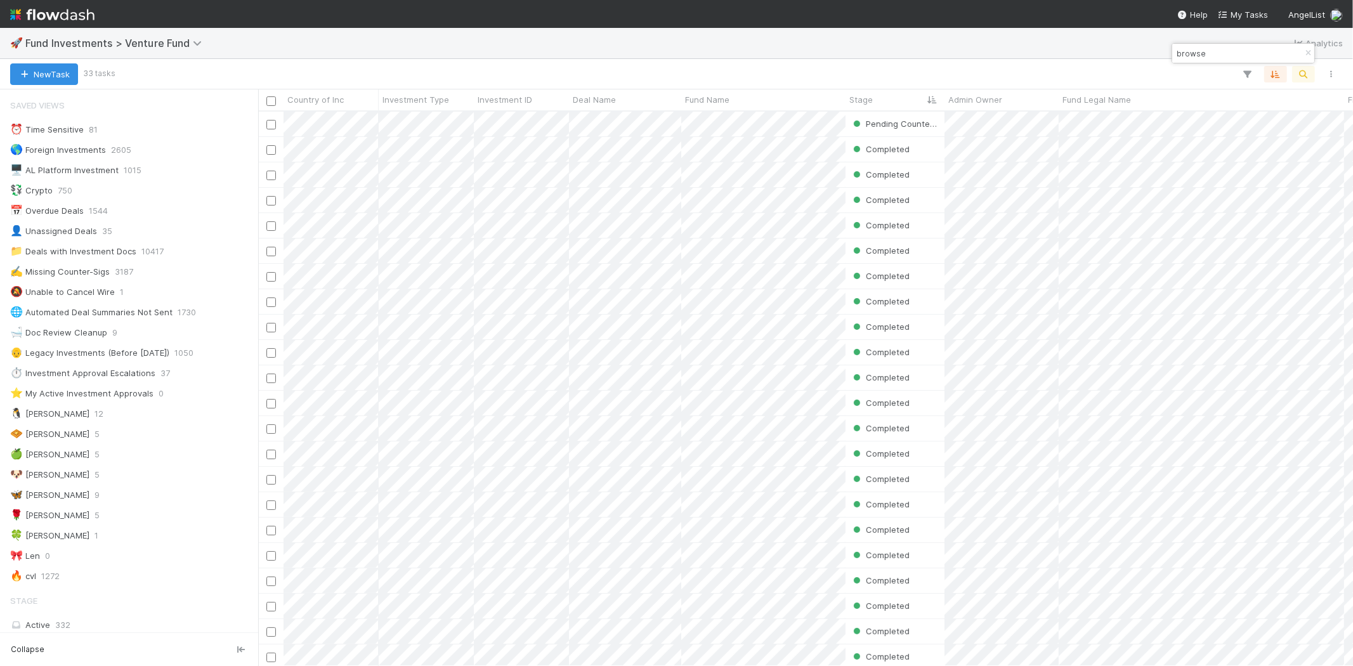
scroll to position [544, 1083]
click at [1218, 47] on input "browse" at bounding box center [1237, 53] width 127 height 15
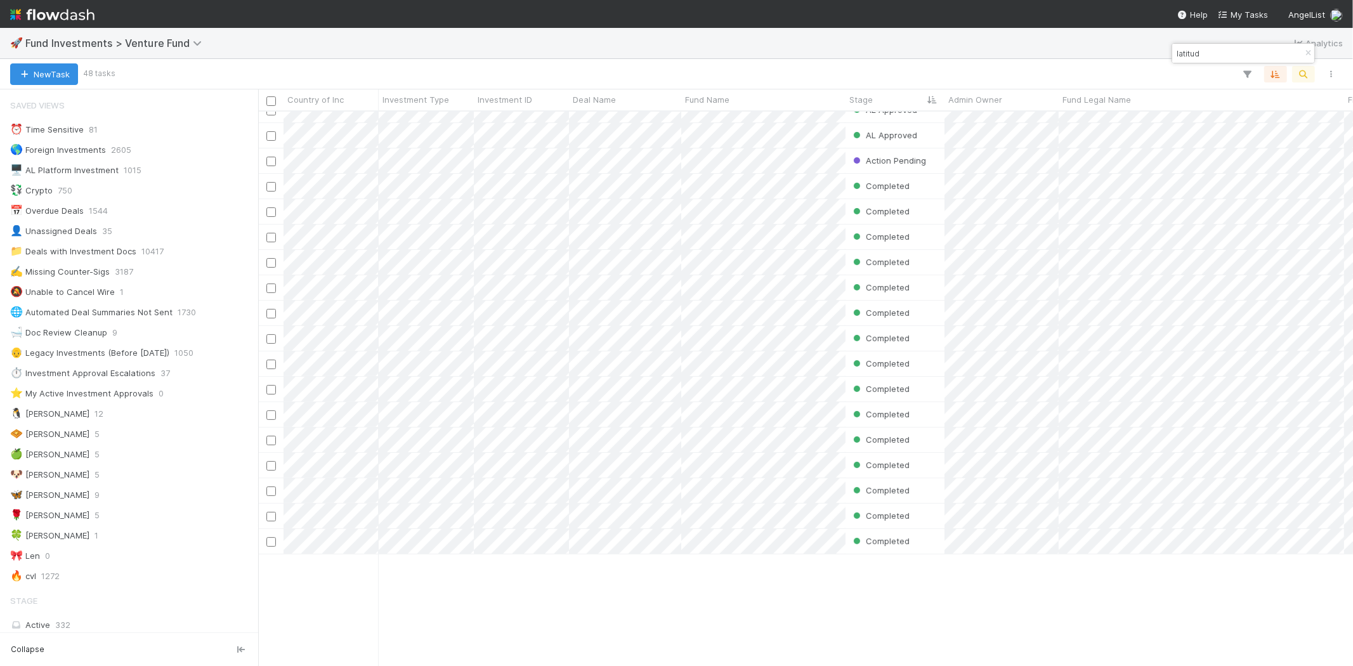
scroll to position [0, 0]
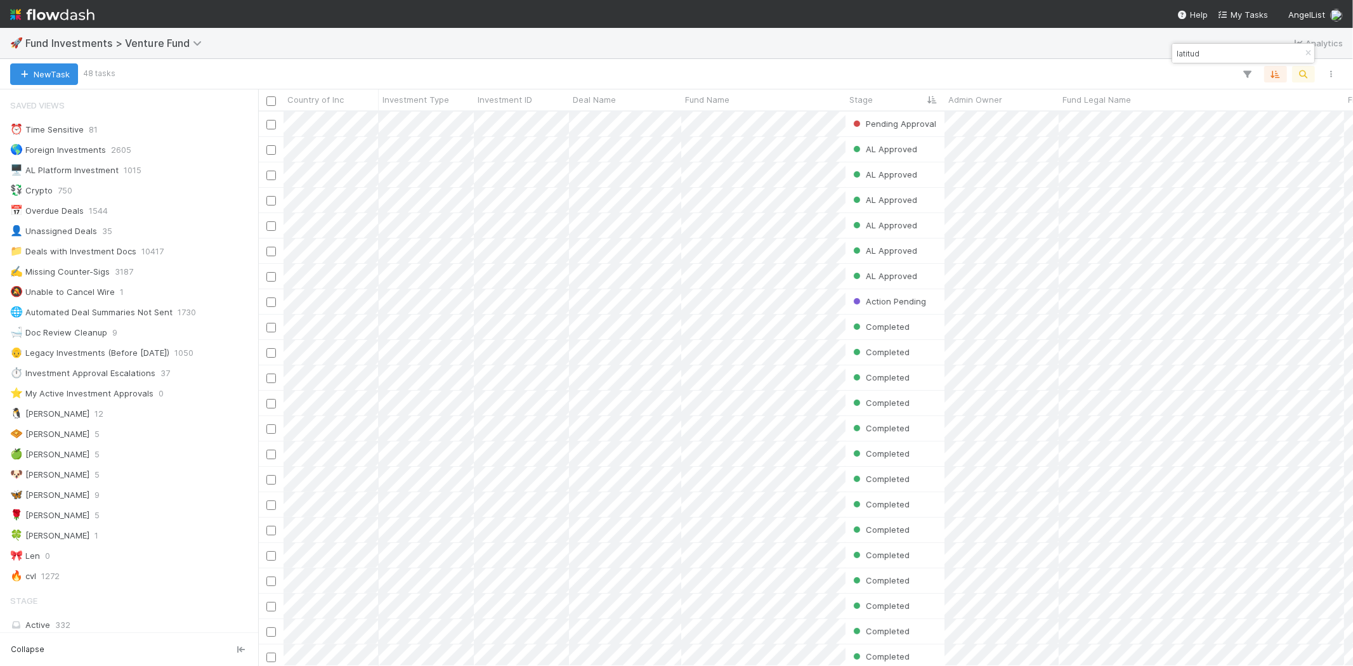
type input "latitud"
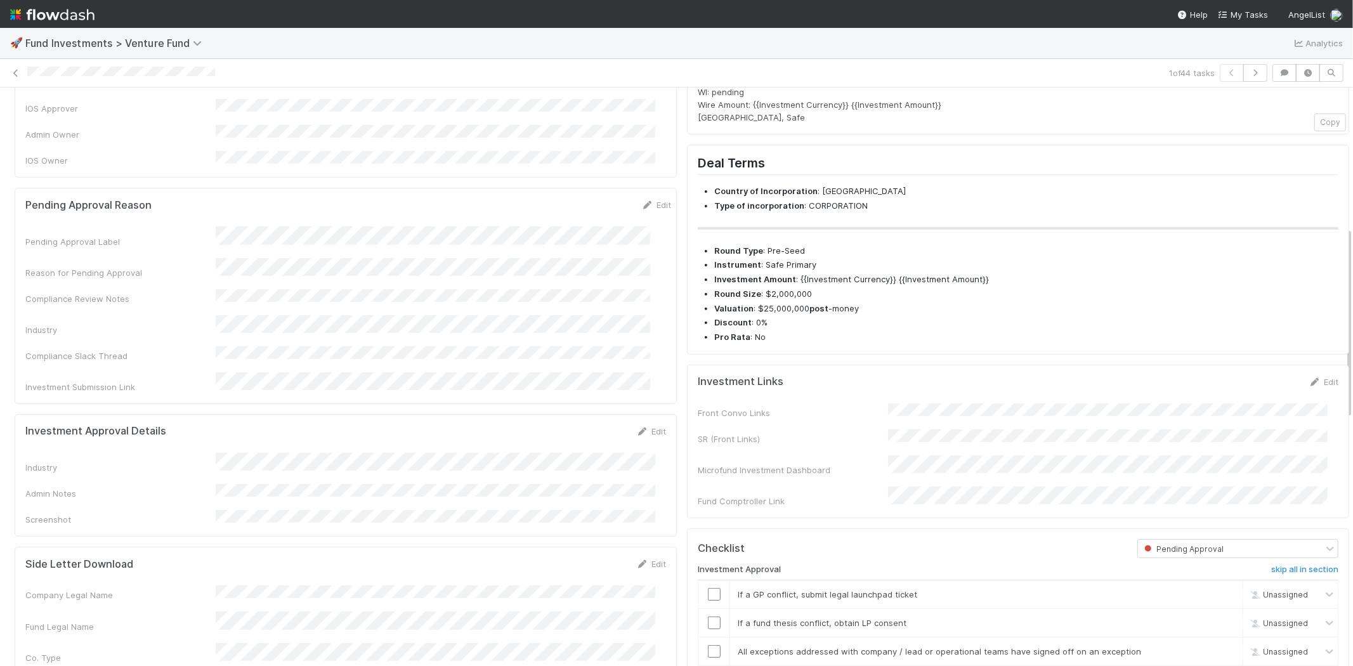
scroll to position [422, 0]
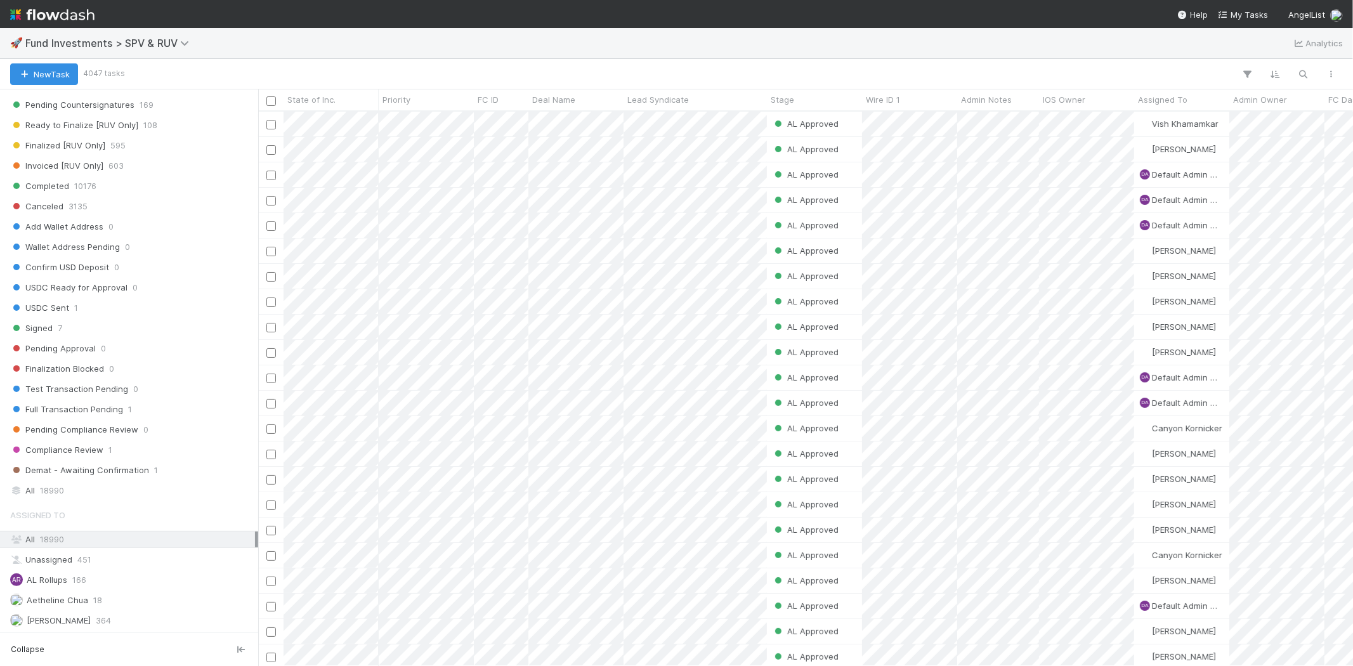
scroll to position [705, 0]
click at [46, 490] on span "18990" at bounding box center [52, 489] width 24 height 16
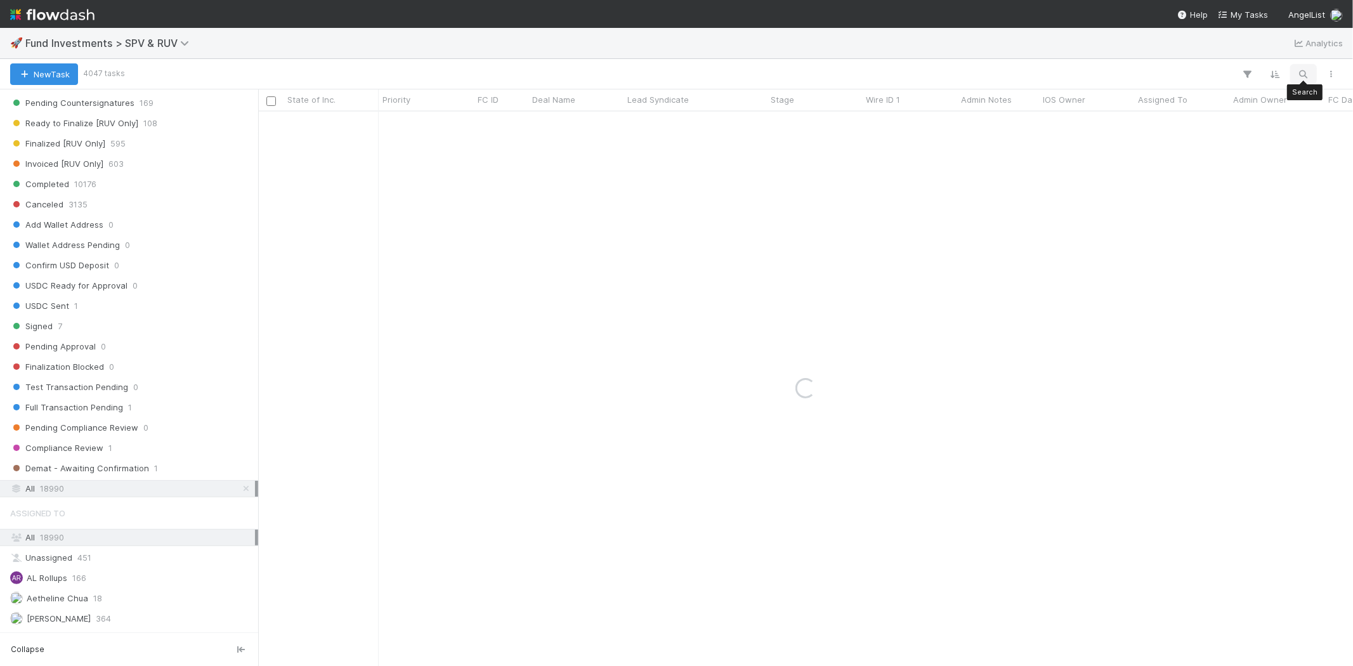
click at [1304, 75] on icon "button" at bounding box center [1303, 74] width 13 height 11
type input "computer agent"
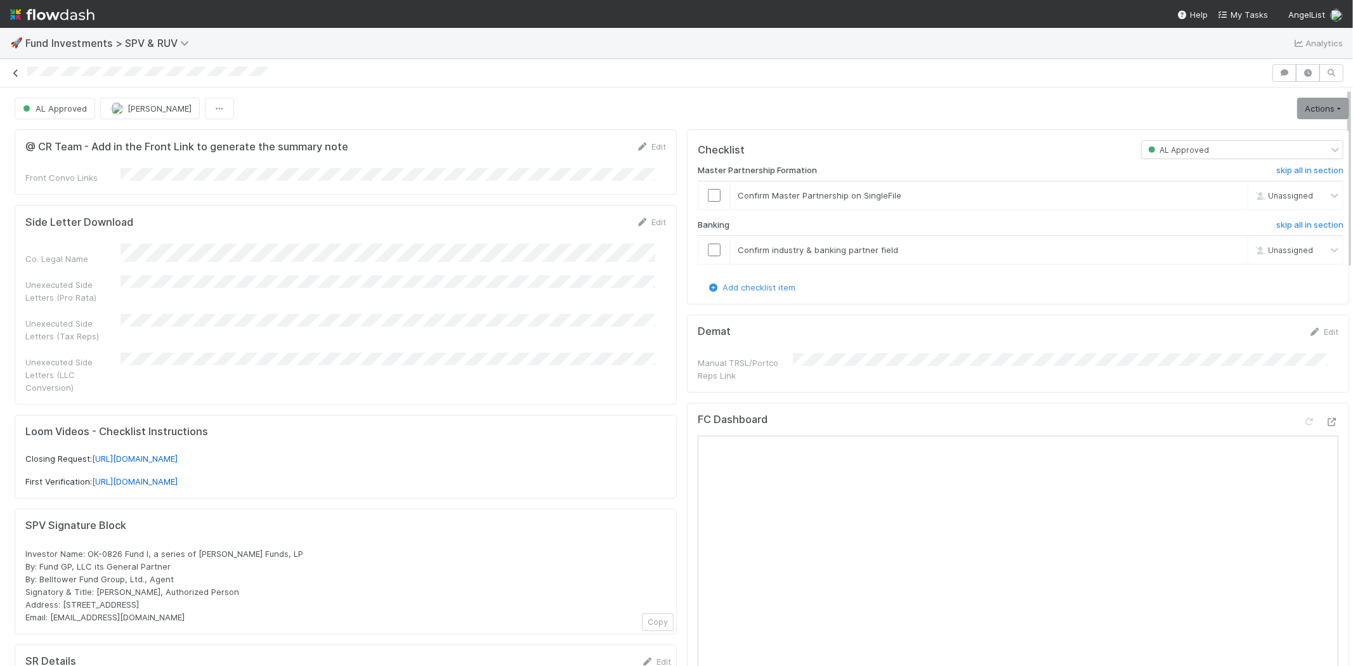
click at [15, 73] on icon at bounding box center [16, 73] width 13 height 8
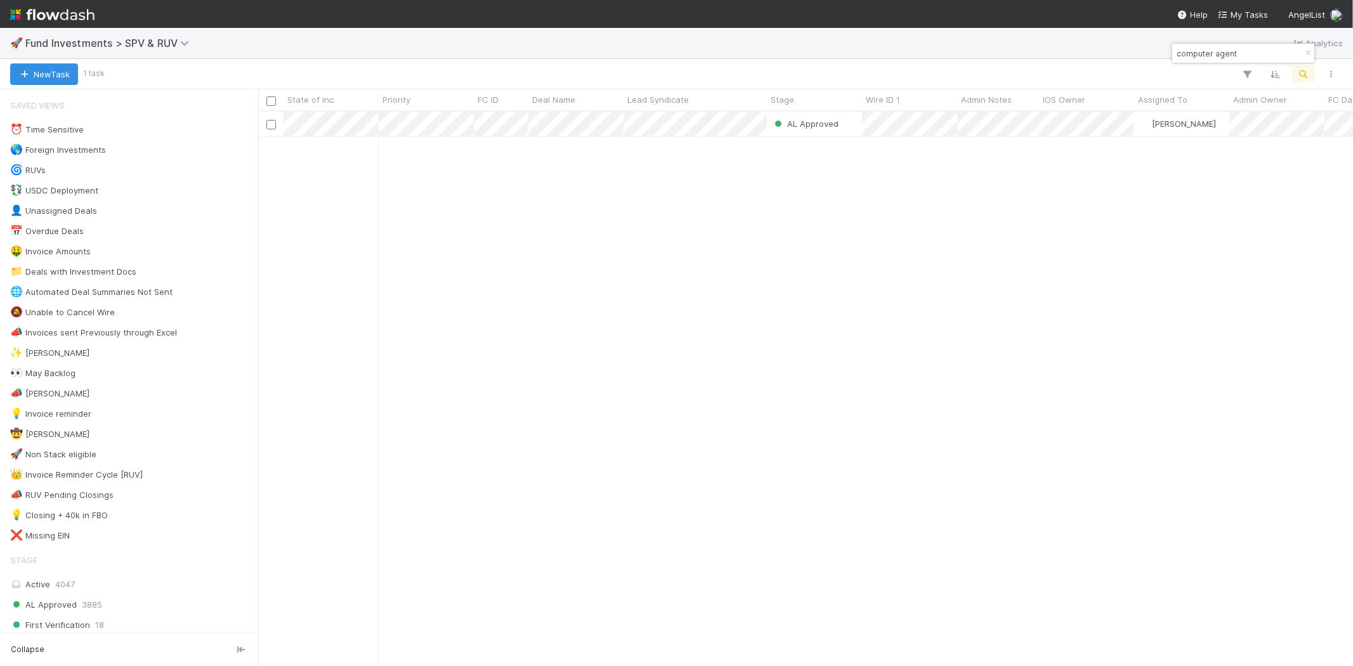
scroll to position [544, 1083]
click at [1212, 51] on input "computer agent" at bounding box center [1237, 53] width 127 height 15
paste input "latitude fund, lp"
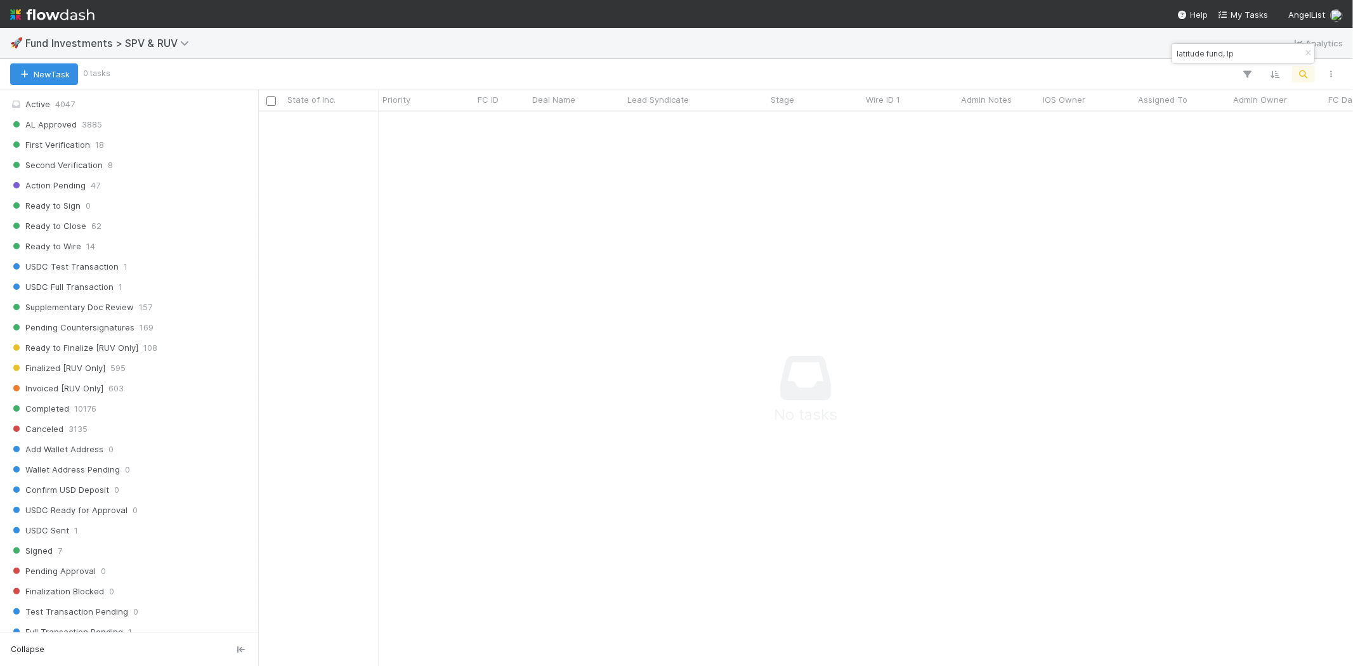
scroll to position [493, 0]
click at [1194, 49] on input "latitude fund, lp" at bounding box center [1237, 53] width 127 height 15
type input "s"
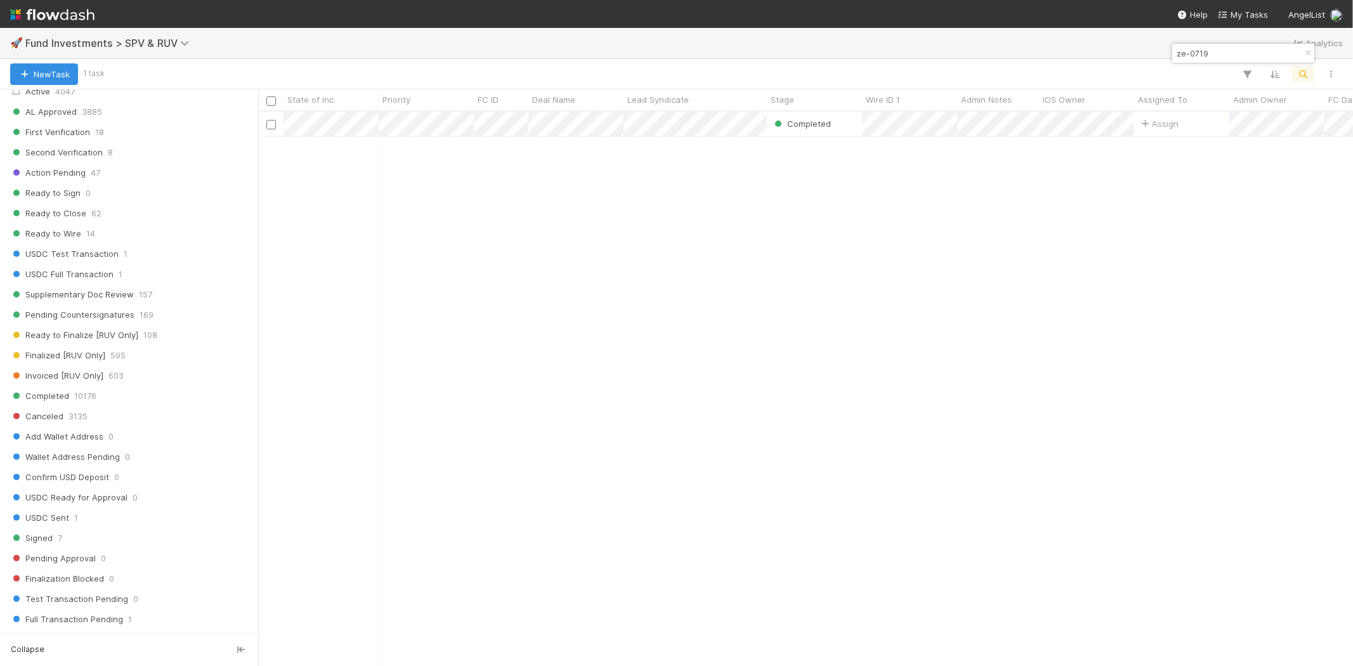
scroll to position [544, 1083]
type input "ze-0719"
click at [549, 195] on div "Completed Assign 7/20/23, 2:15:26 AM 4/10/25, 5:13:21 AM 1 0 0 0 0" at bounding box center [805, 389] width 1095 height 554
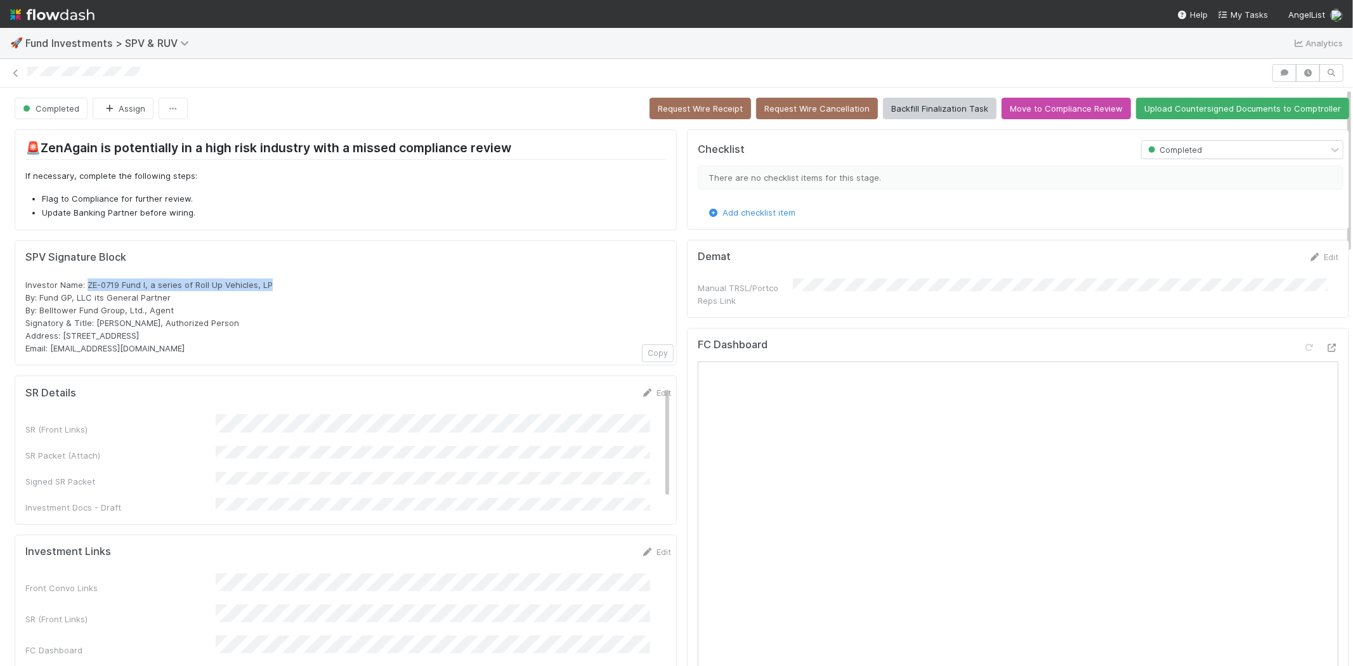
drag, startPoint x: 86, startPoint y: 284, endPoint x: 301, endPoint y: 288, distance: 215.1
click at [301, 288] on div "Investor Name: ZE-0719 Fund I, a series of Roll Up Vehicles, LP By: Fund GP, LL…" at bounding box center [345, 316] width 641 height 76
click at [16, 72] on icon at bounding box center [16, 73] width 13 height 8
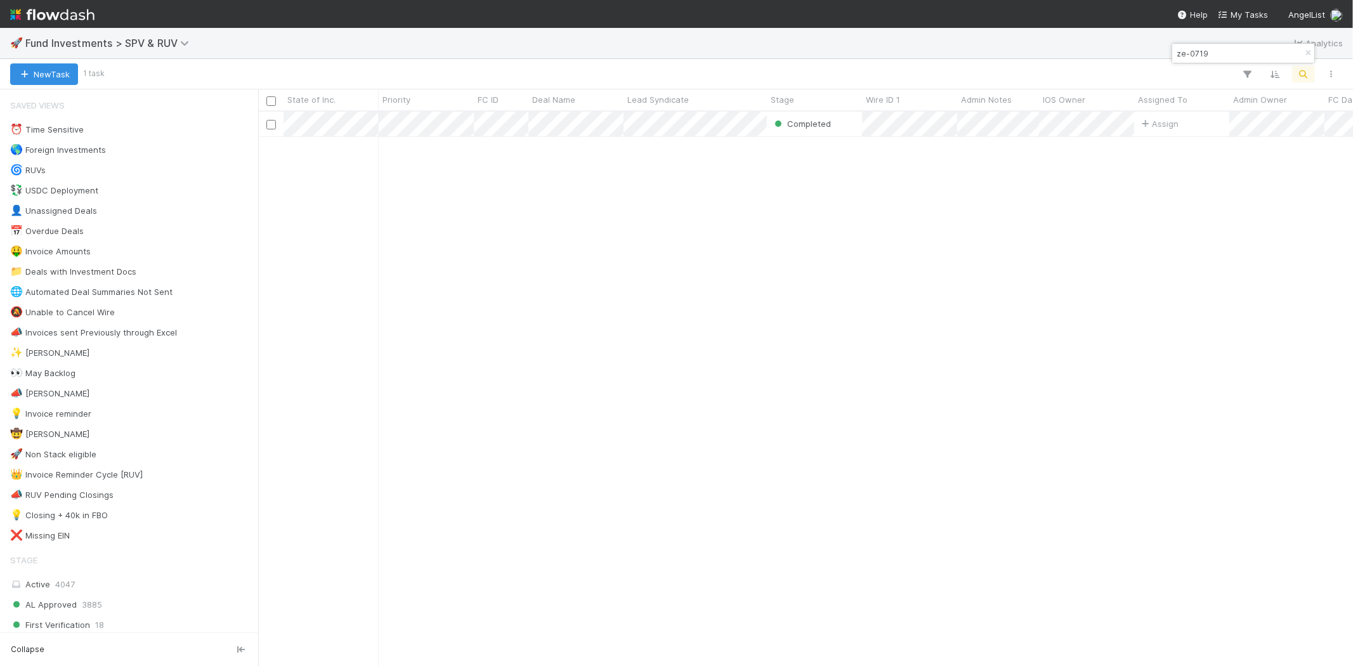
scroll to position [544, 1083]
click at [1195, 55] on input "ze-0719" at bounding box center [1237, 53] width 127 height 15
type input "recase"
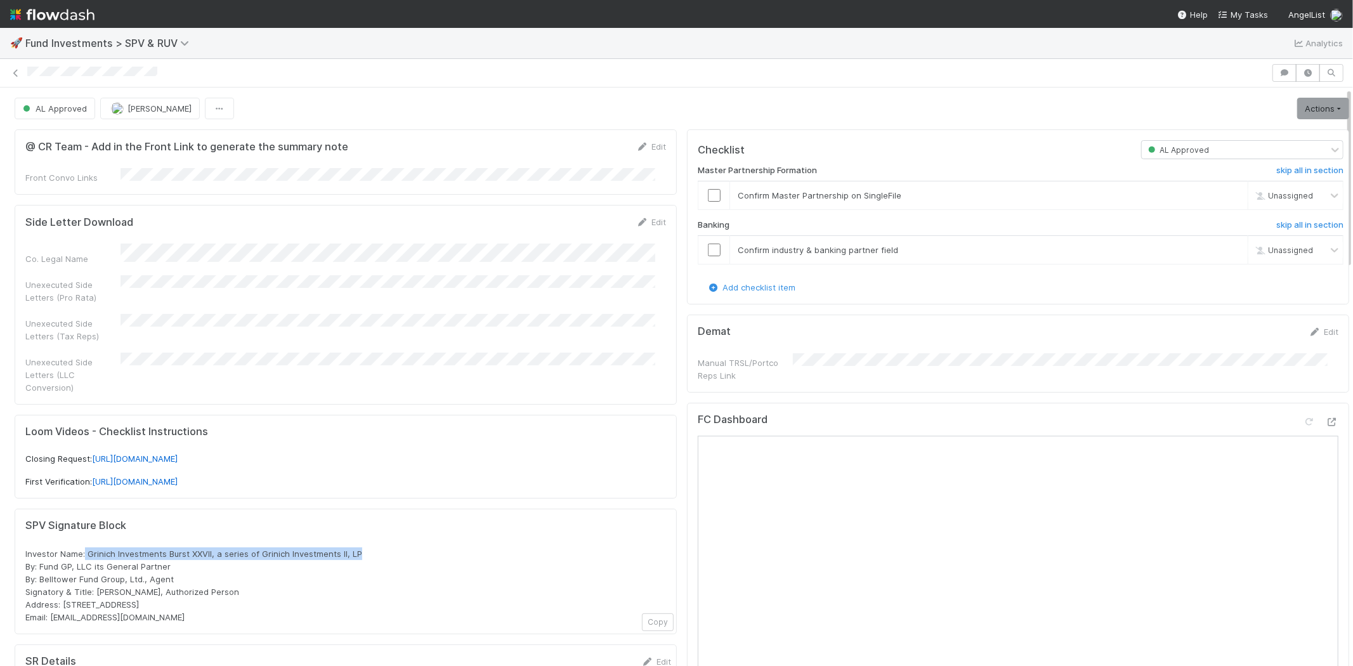
drag, startPoint x: 84, startPoint y: 538, endPoint x: 371, endPoint y: 537, distance: 286.7
click at [371, 547] on div "Investor Name: Grinich Investments Burst XXVII, a series of Grinich Investments…" at bounding box center [345, 585] width 641 height 76
copy span "Grinich Investments Burst XXVII, a series of Grinich Investments II, LP"
click at [151, 579] on span "Investor Name: Grinich Investments Burst XXVII, a series of Grinich Investments…" at bounding box center [193, 586] width 337 height 74
drag, startPoint x: 89, startPoint y: 537, endPoint x: 343, endPoint y: 537, distance: 253.7
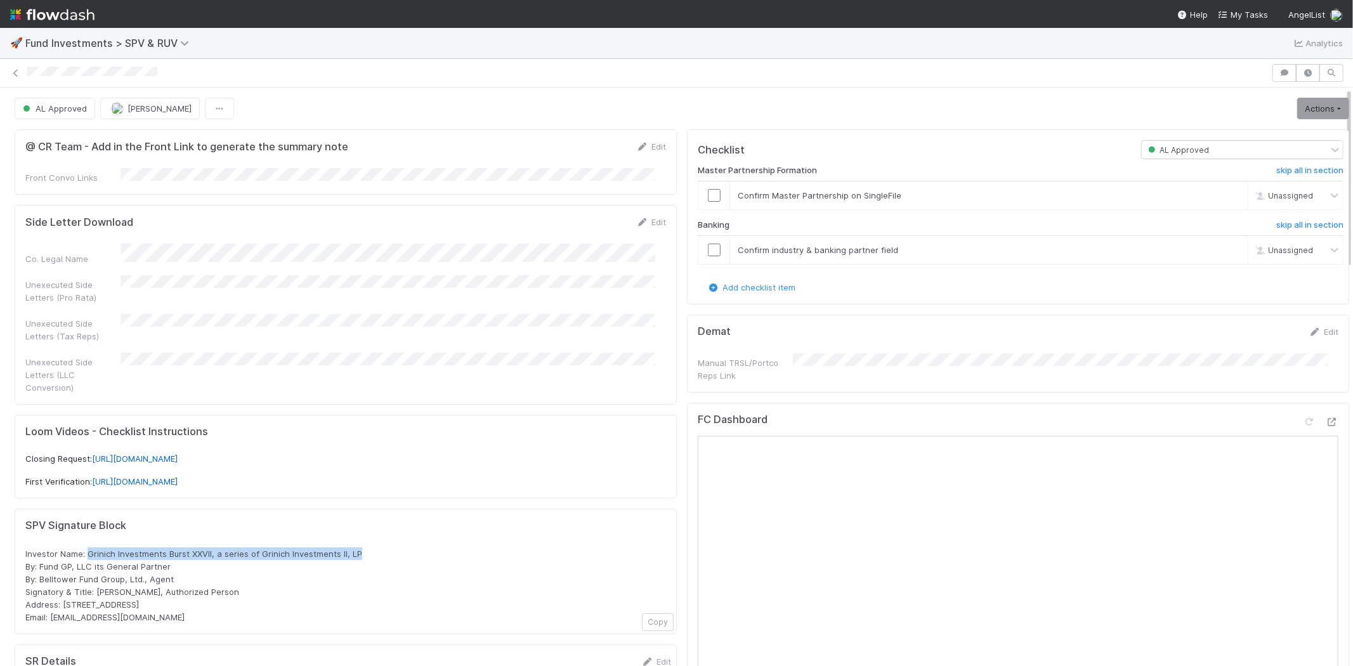
click at [373, 547] on div "Investor Name: Grinich Investments Burst XXVII, a series of Grinich Investments…" at bounding box center [345, 585] width 641 height 76
copy span "Grinich Investments Burst XXVII, a series of Grinich Investments II, LP"
click at [13, 68] on link at bounding box center [16, 73] width 13 height 13
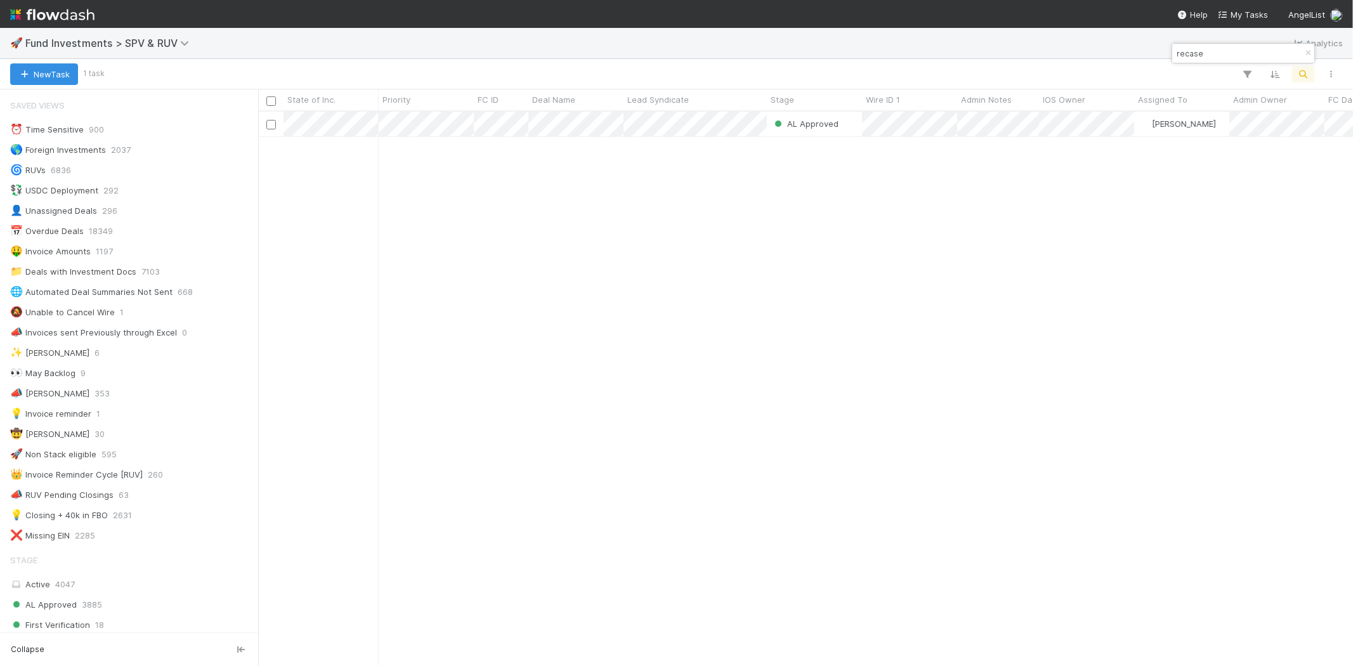
scroll to position [11, 10]
click at [1213, 42] on div "🚀 Fund Investments > SPV & RUV Analytics" at bounding box center [676, 43] width 1353 height 30
click at [1208, 51] on input "recase" at bounding box center [1237, 53] width 127 height 15
paste input "Baseten"
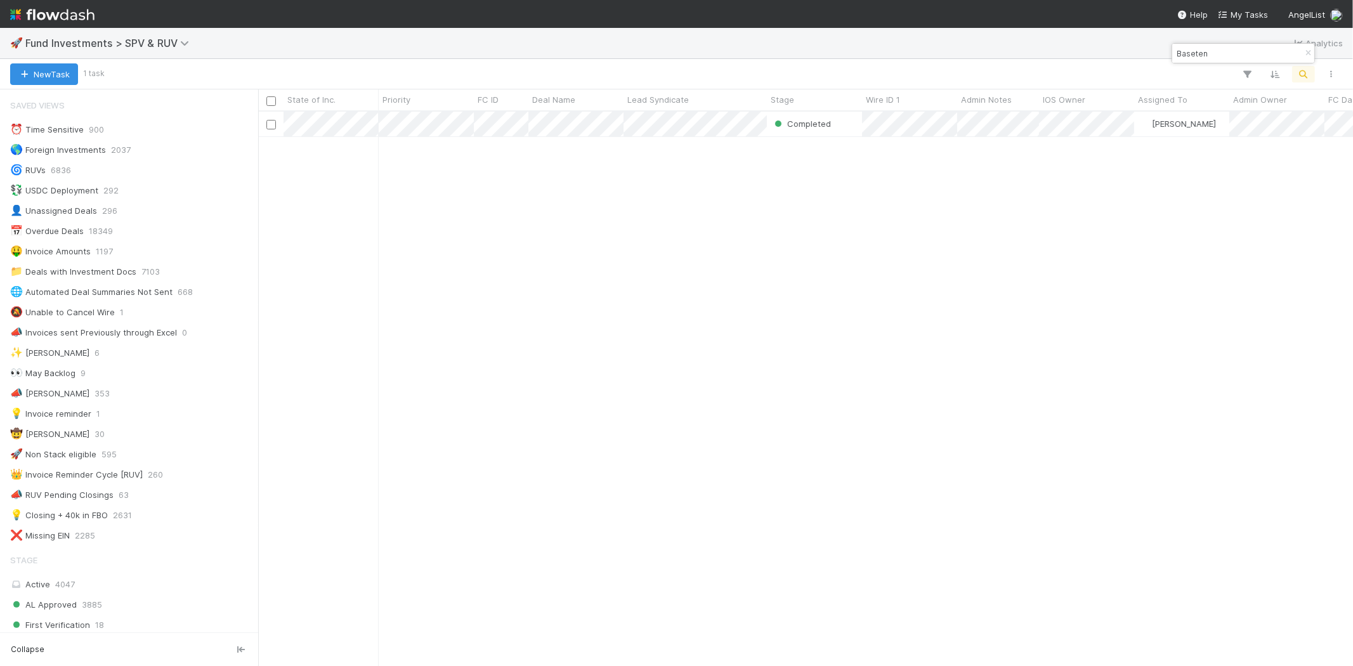
scroll to position [544, 1083]
type input "Baseten"
click at [728, 350] on div "Completed Leia Slosberg 12/28/23, 4:25:22 AM 4/10/25, 4:21:26 AM 1 0 1 0 0" at bounding box center [805, 389] width 1095 height 554
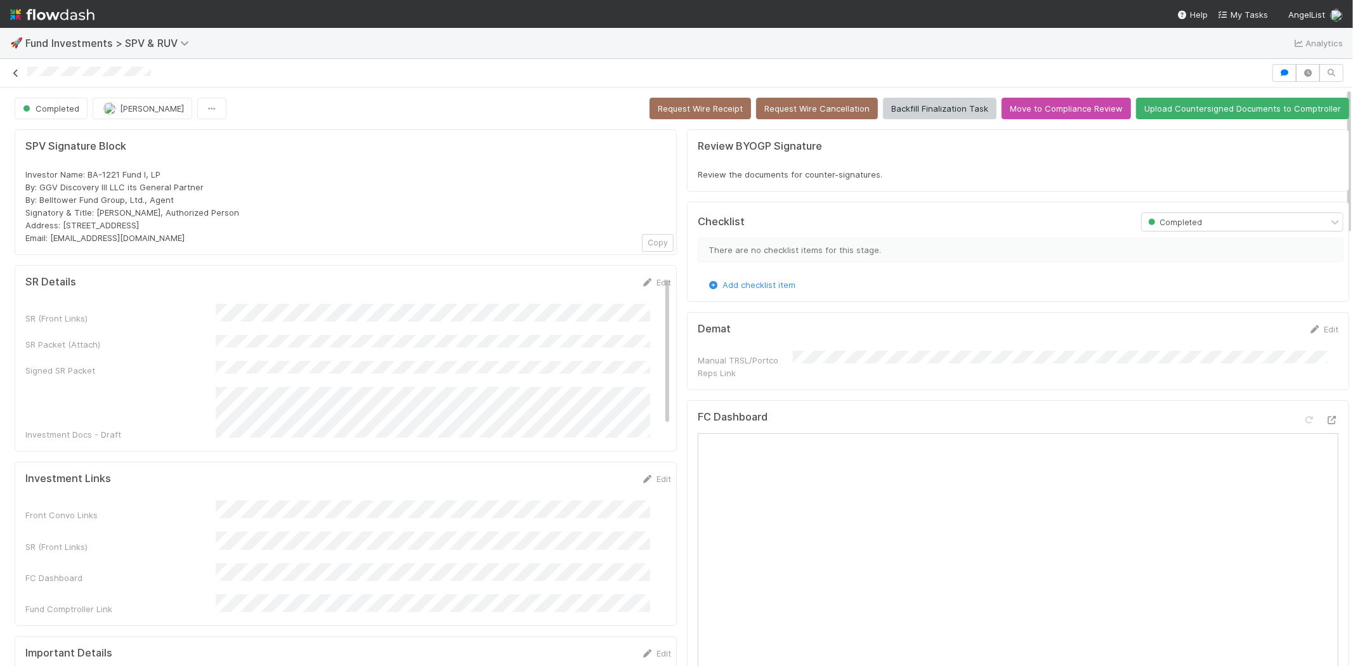
click at [19, 71] on icon at bounding box center [16, 73] width 13 height 8
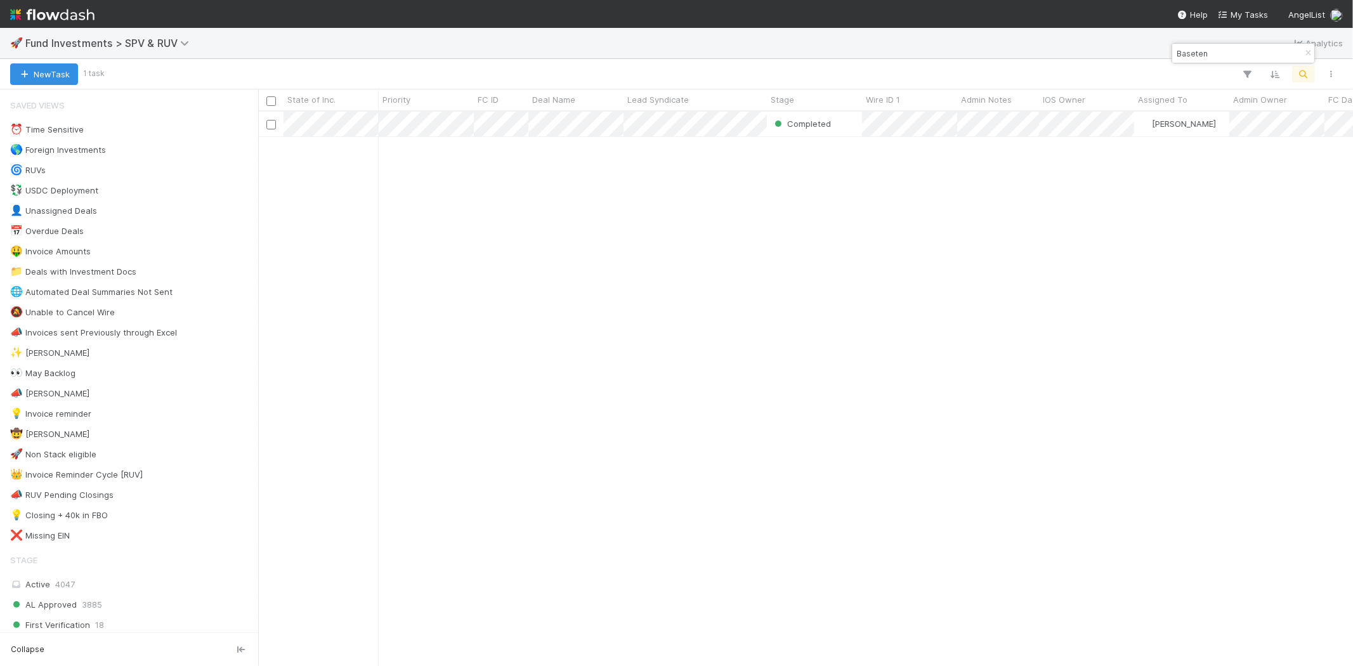
scroll to position [544, 1083]
click at [1229, 49] on input "Baseten" at bounding box center [1237, 53] width 127 height 15
click at [1233, 51] on input "Baseten" at bounding box center [1237, 53] width 127 height 15
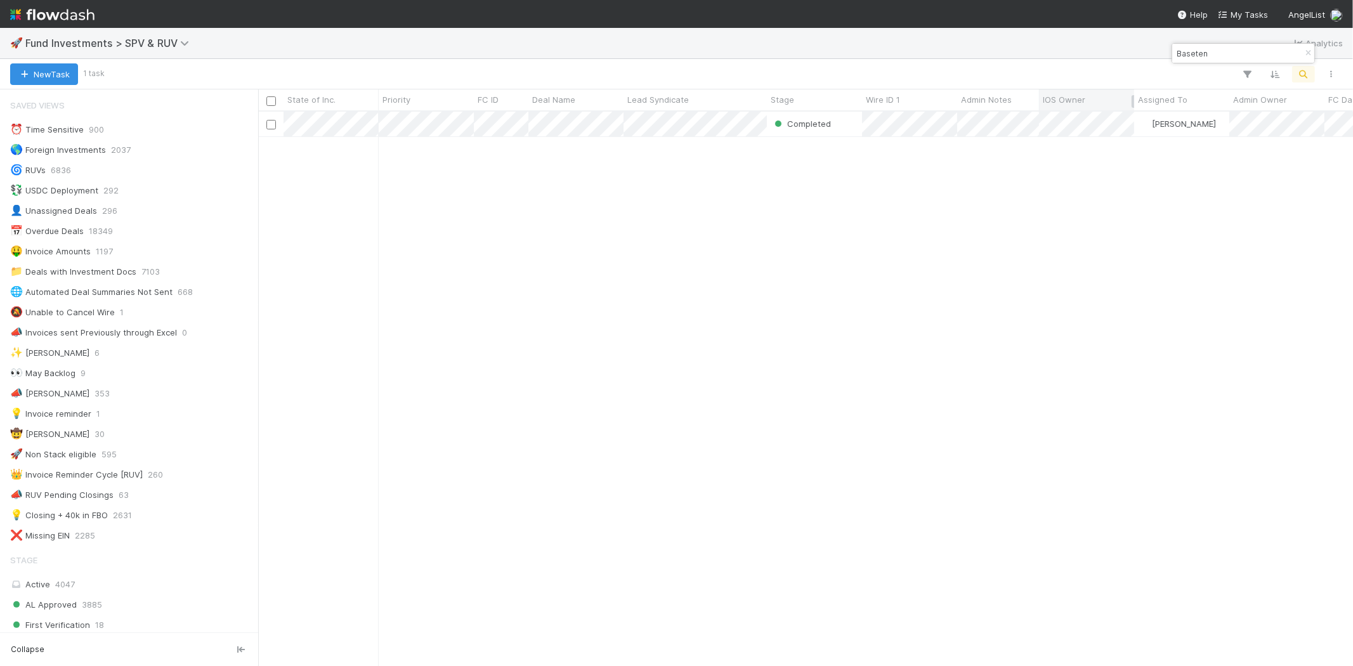
paste input "Rauch Capital Burst CLXX"
drag, startPoint x: 1246, startPoint y: 49, endPoint x: 1299, endPoint y: 53, distance: 53.4
click at [1299, 53] on div "Rauch Capital Burst CLXX" at bounding box center [1243, 53] width 142 height 19
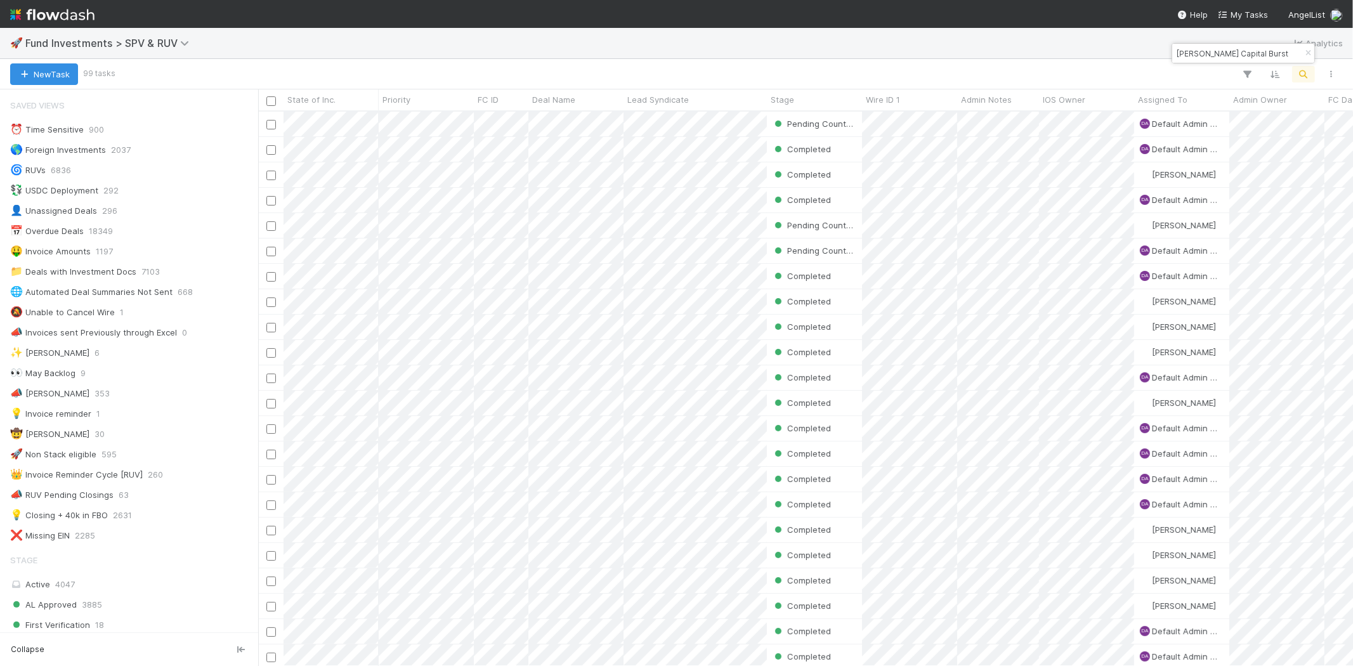
scroll to position [544, 1083]
type input "Rauch Capital Burst"
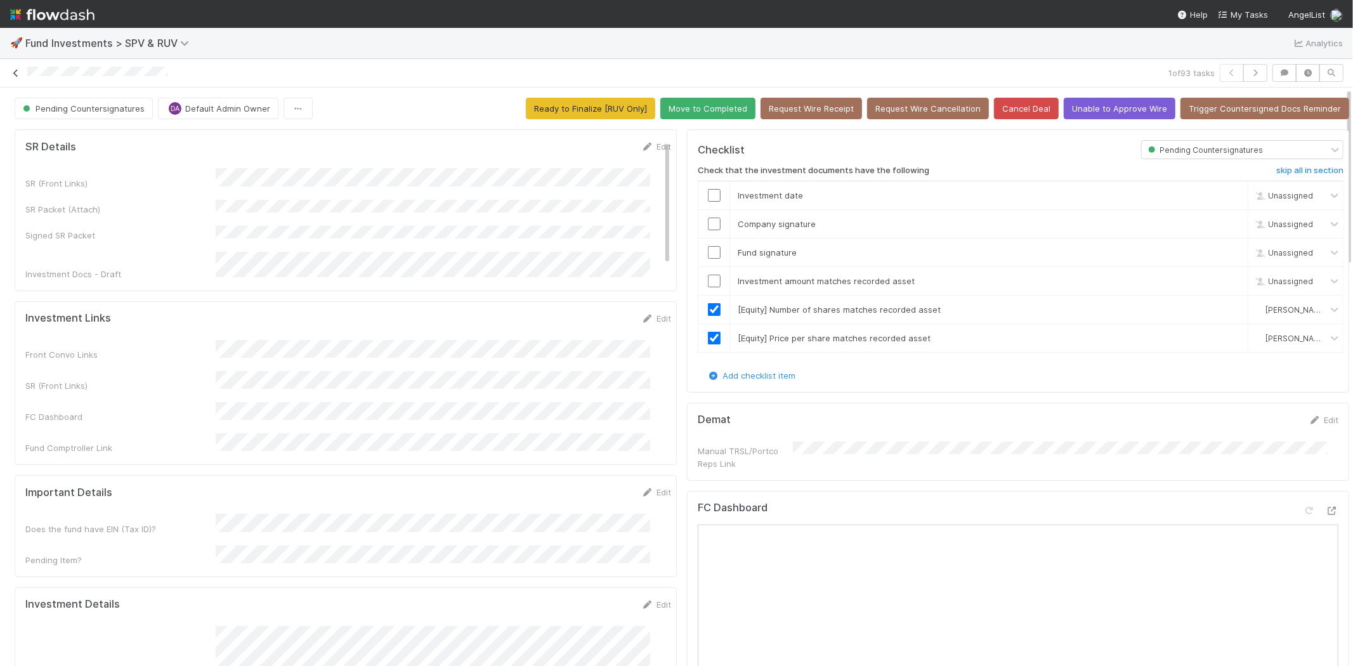
click at [13, 74] on icon at bounding box center [16, 73] width 13 height 8
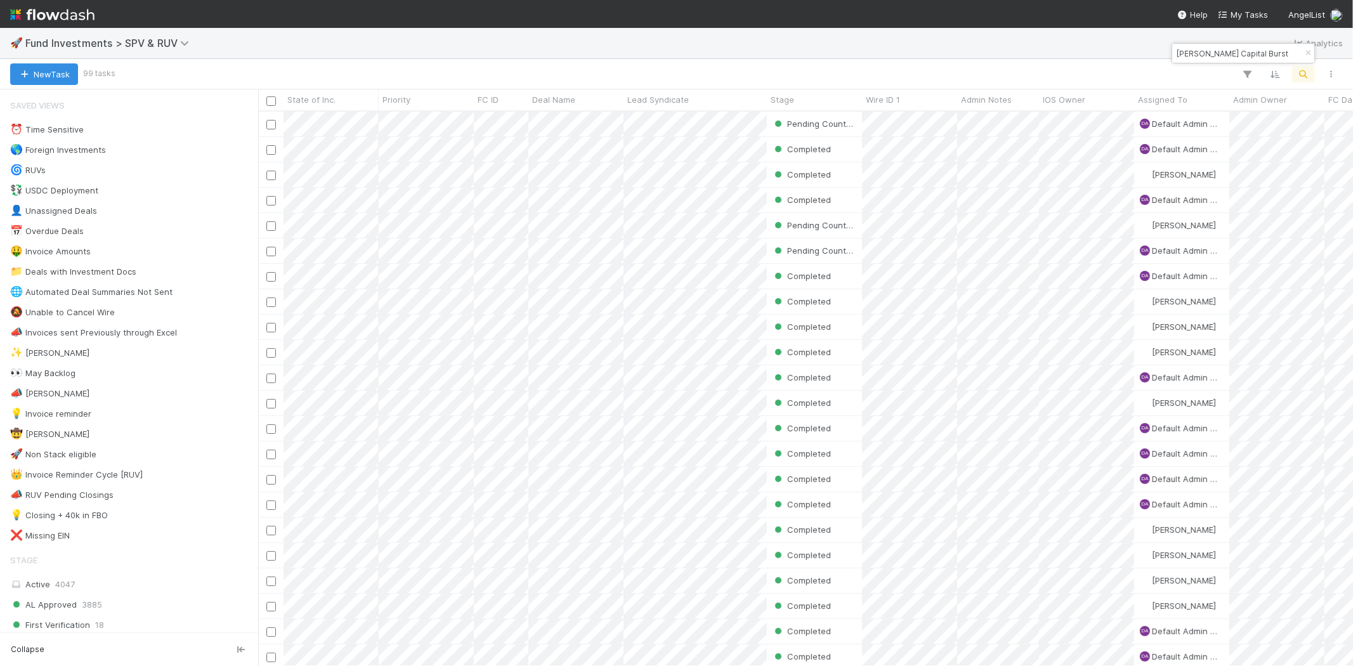
scroll to position [544, 1083]
click at [1209, 55] on input "Rauch Capital Burst" at bounding box center [1237, 53] width 127 height 15
paste input "browse"
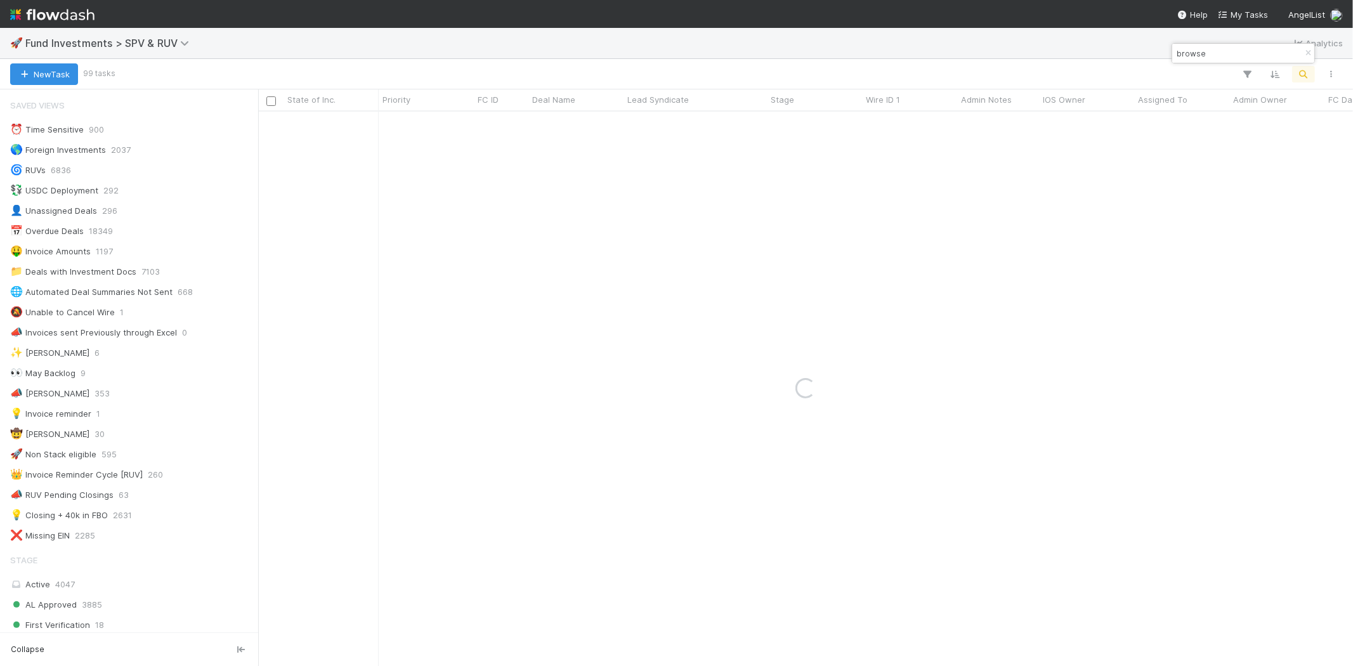
type input "browse"
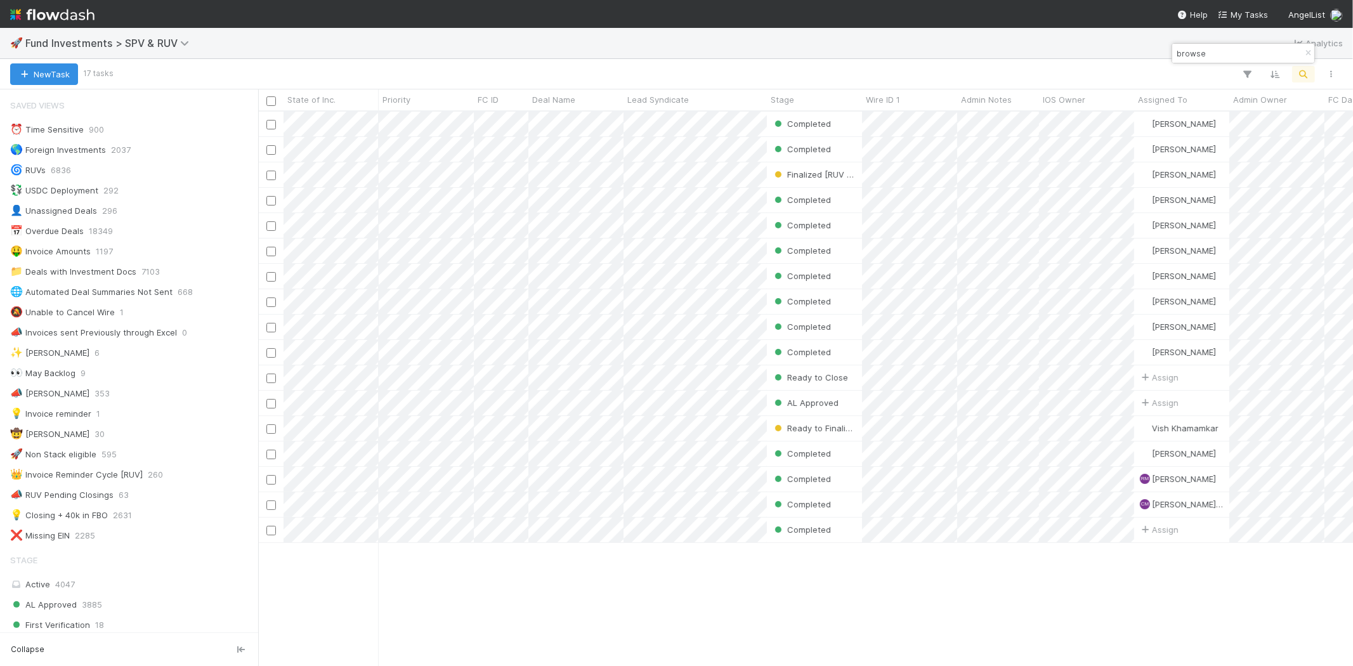
scroll to position [11, 10]
click at [806, 98] on div "Stage" at bounding box center [815, 99] width 88 height 13
click at [816, 121] on div "Sort First → Last" at bounding box center [843, 123] width 145 height 19
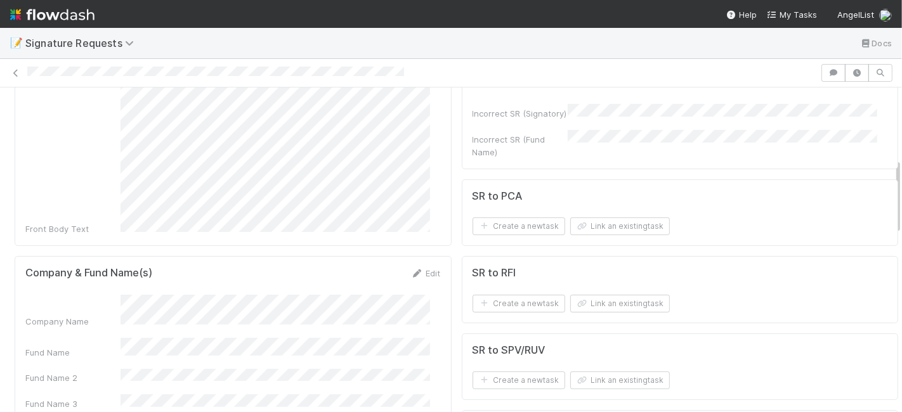
scroll to position [352, 0]
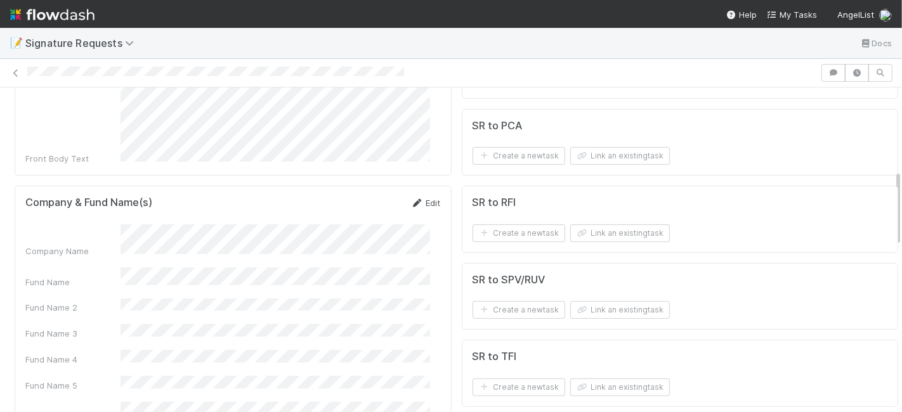
click at [417, 198] on link "Edit" at bounding box center [426, 203] width 30 height 10
click at [79, 268] on div "Fund Name" at bounding box center [232, 280] width 415 height 25
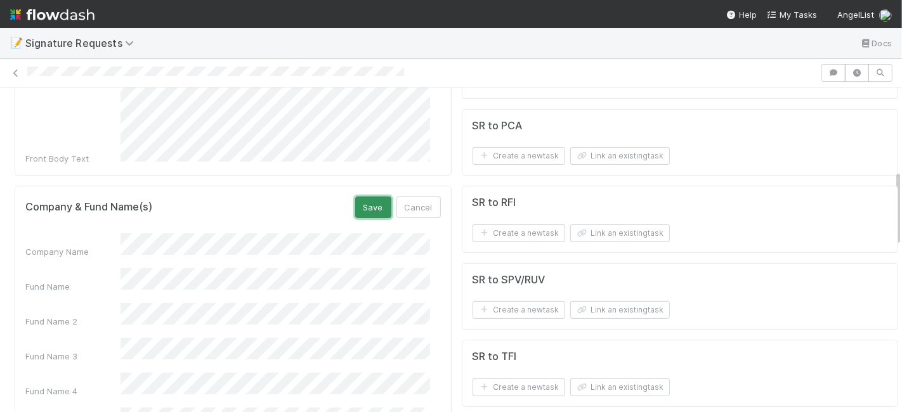
click at [361, 197] on button "Save" at bounding box center [373, 208] width 36 height 22
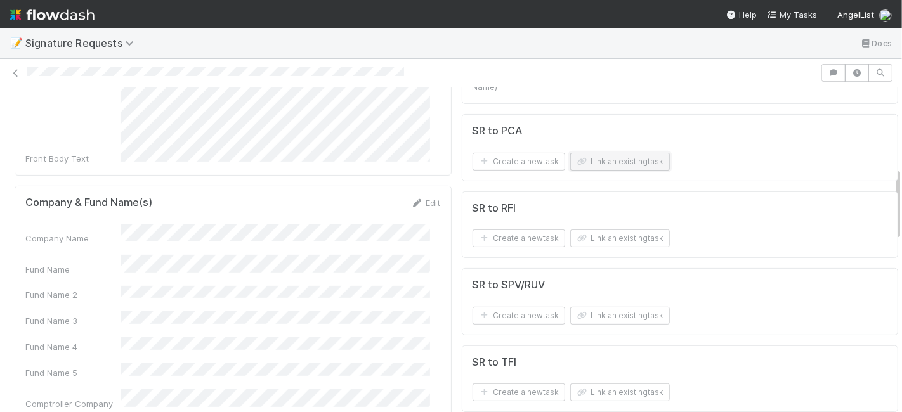
click at [610, 153] on button "Link an existing task" at bounding box center [620, 162] width 100 height 18
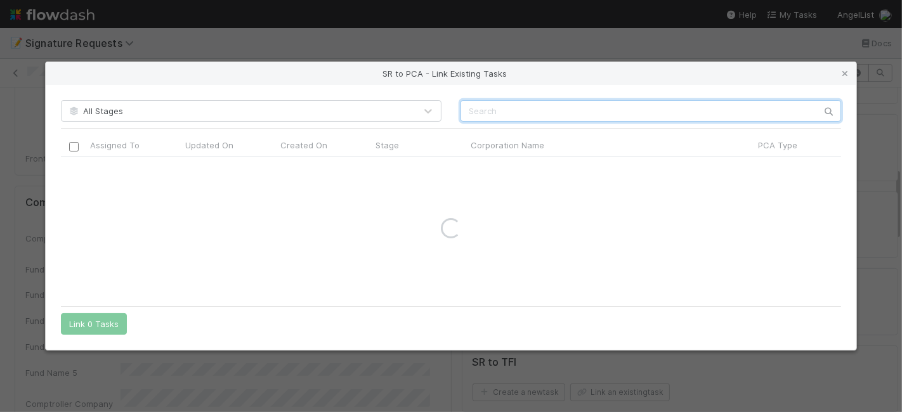
click at [514, 114] on input "text" at bounding box center [651, 111] width 381 height 22
paste input "Custom Capacity Inc."
type input "Custom Capacity Inc."
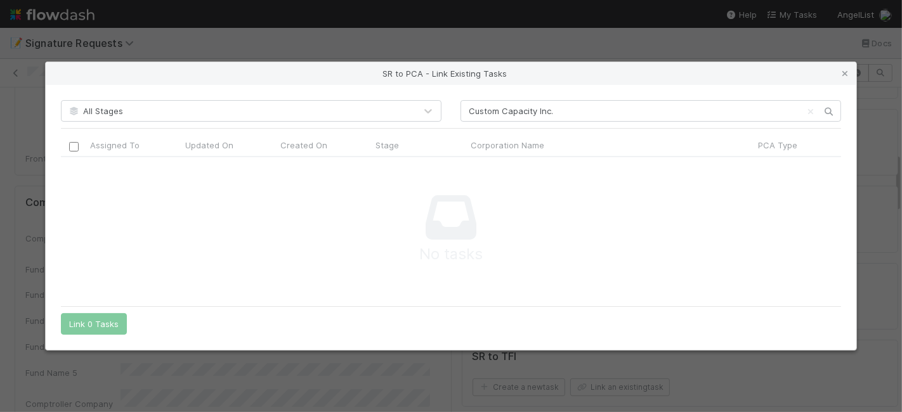
drag, startPoint x: 842, startPoint y: 72, endPoint x: 822, endPoint y: 86, distance: 24.3
click at [843, 72] on icon at bounding box center [845, 74] width 13 height 8
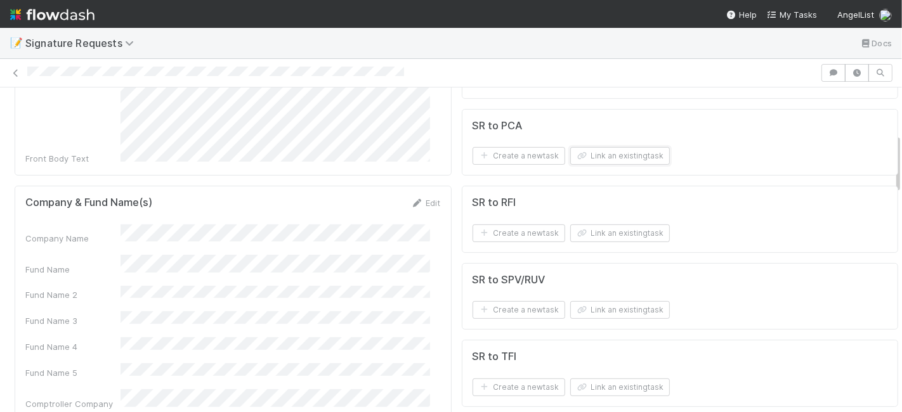
scroll to position [0, 0]
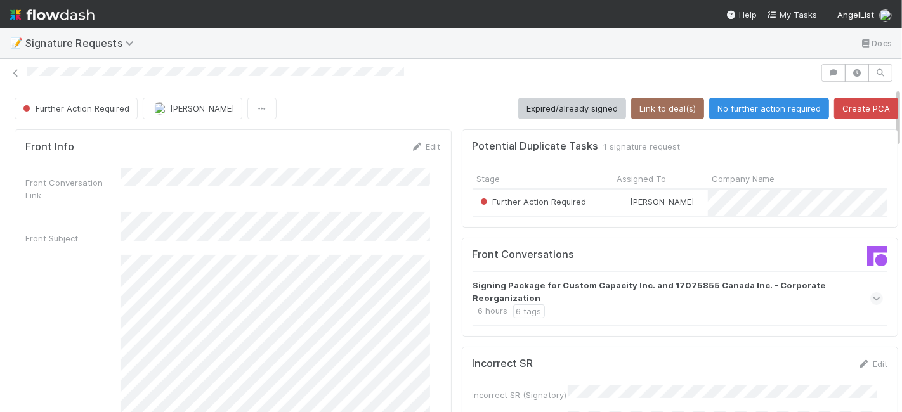
click at [851, 111] on button "Create PCA" at bounding box center [866, 109] width 64 height 22
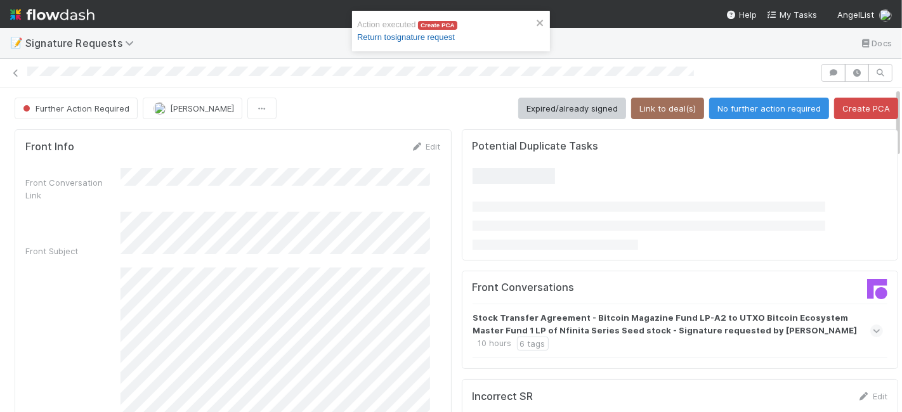
click at [437, 36] on link "Return to signature request" at bounding box center [406, 37] width 98 height 10
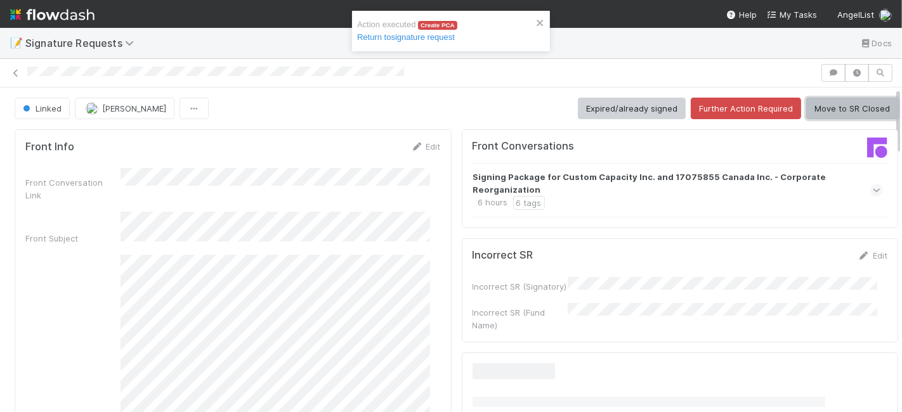
click at [835, 109] on button "Move to SR Closed" at bounding box center [852, 109] width 92 height 22
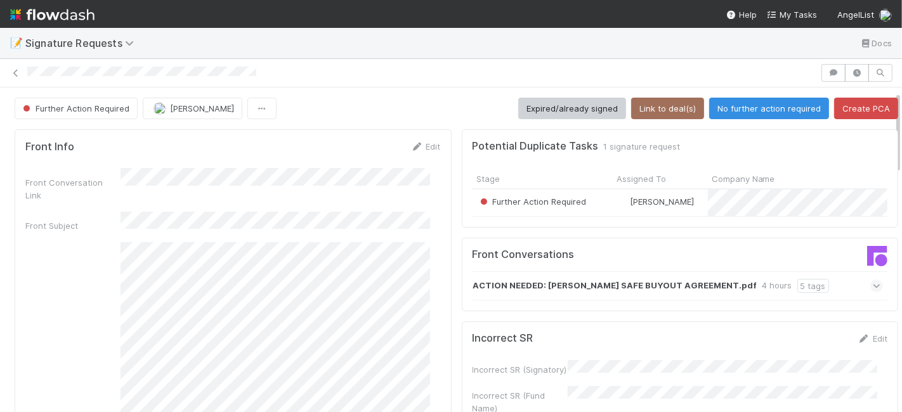
scroll to position [282, 0]
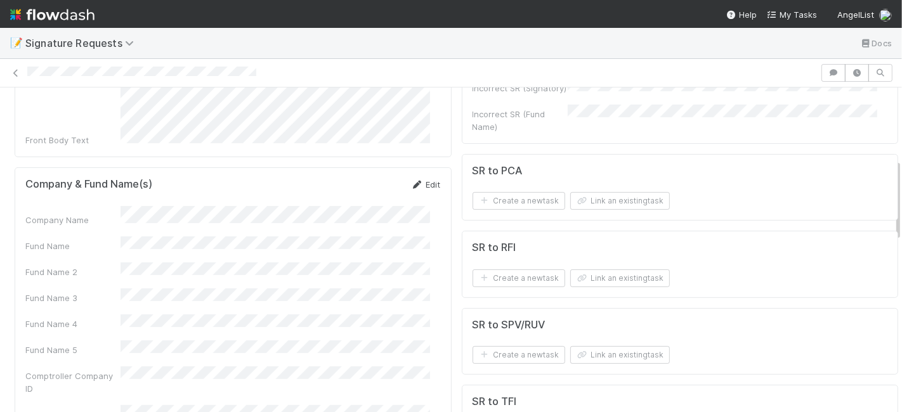
click at [427, 180] on link "Edit" at bounding box center [426, 185] width 30 height 10
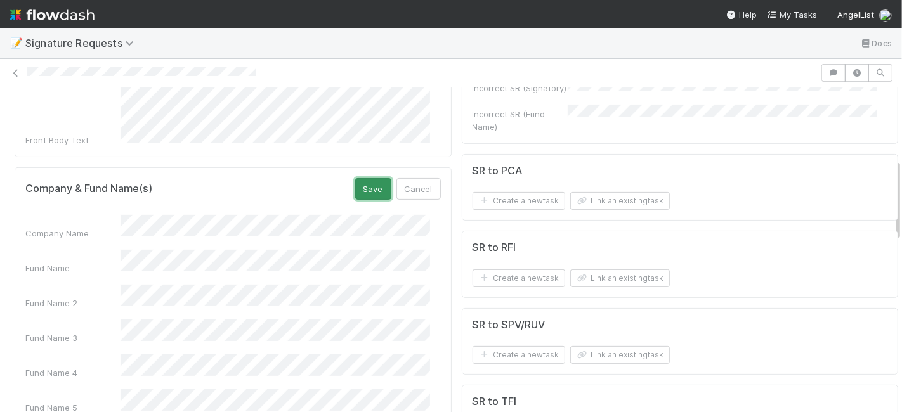
click at [358, 178] on button "Save" at bounding box center [373, 189] width 36 height 22
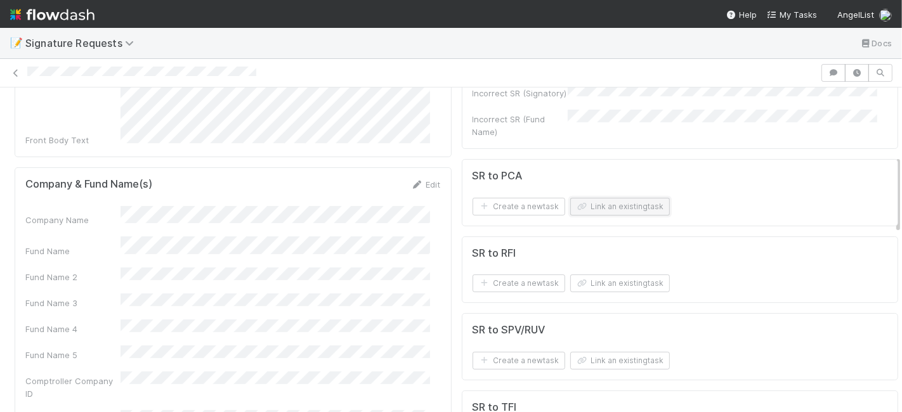
click at [623, 202] on button "Link an existing task" at bounding box center [620, 207] width 100 height 18
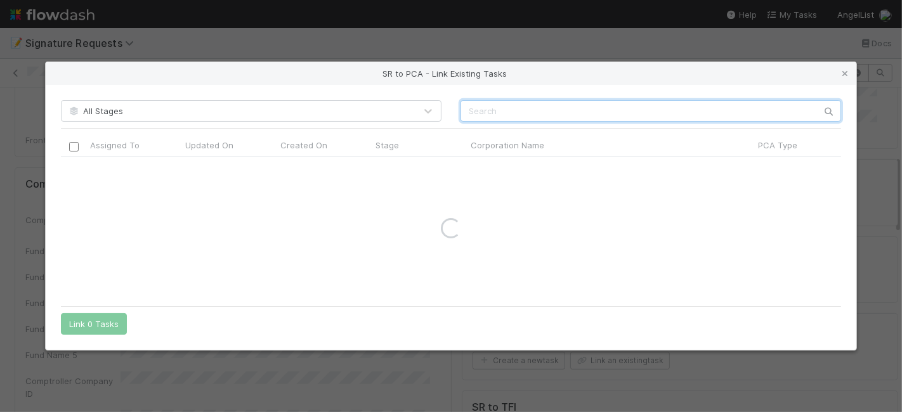
click at [536, 114] on input "text" at bounding box center [651, 111] width 381 height 22
paste input "V One, Inc."
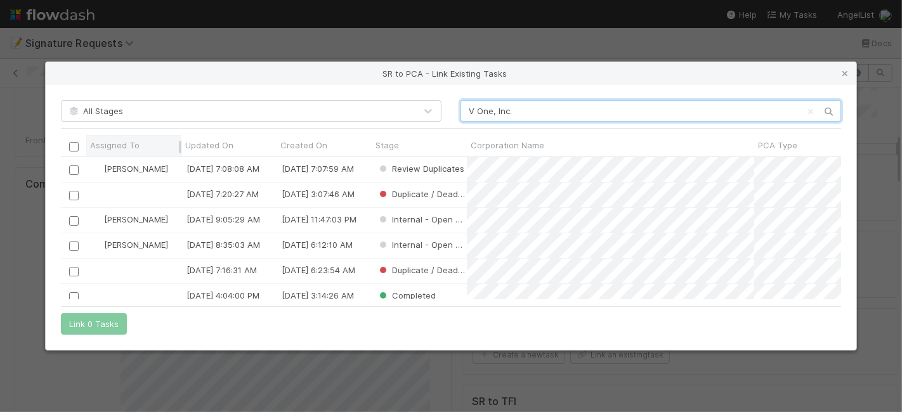
scroll to position [132, 769]
type input "V One, Inc."
click at [70, 167] on input "checkbox" at bounding box center [74, 171] width 10 height 10
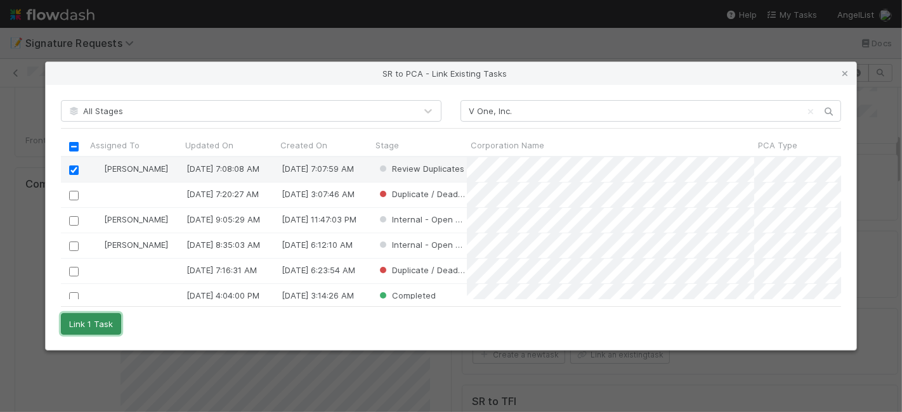
click at [82, 322] on button "Link 1 Task" at bounding box center [91, 324] width 60 height 22
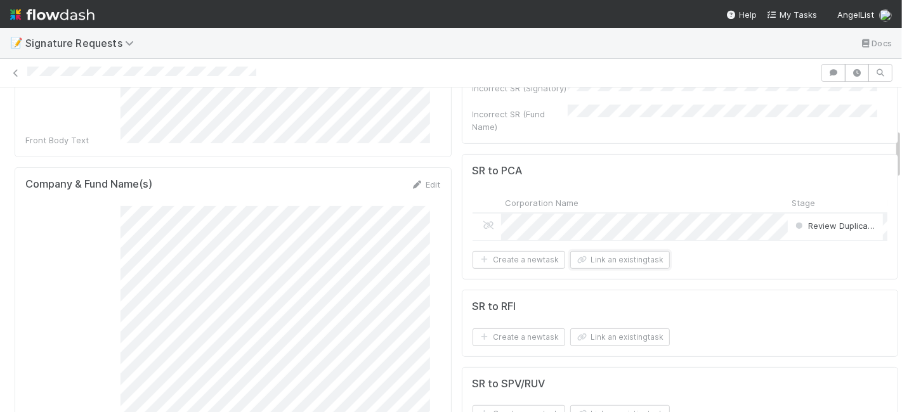
scroll to position [0, 0]
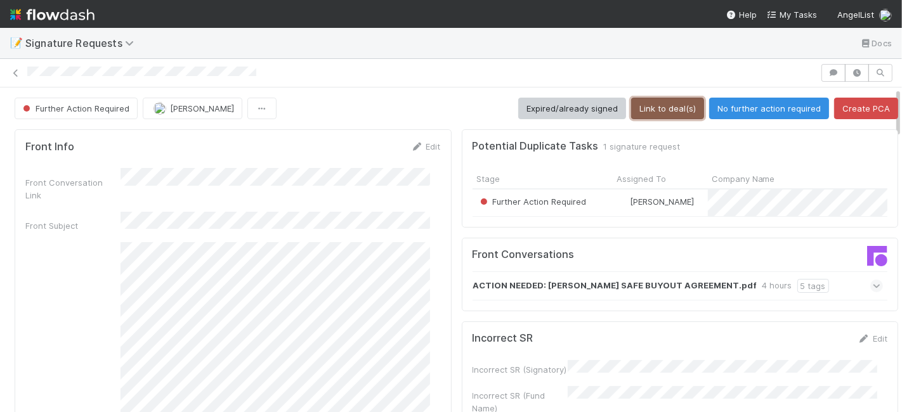
click at [655, 106] on button "Link to deal(s)" at bounding box center [667, 109] width 73 height 22
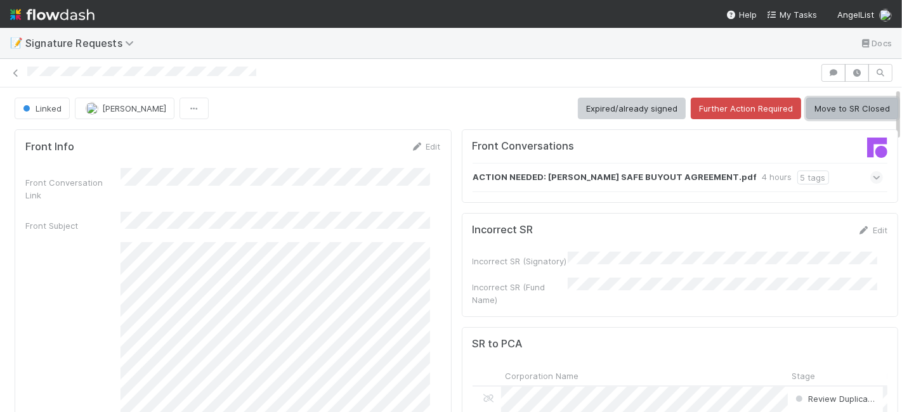
click at [819, 108] on button "Move to SR Closed" at bounding box center [852, 109] width 92 height 22
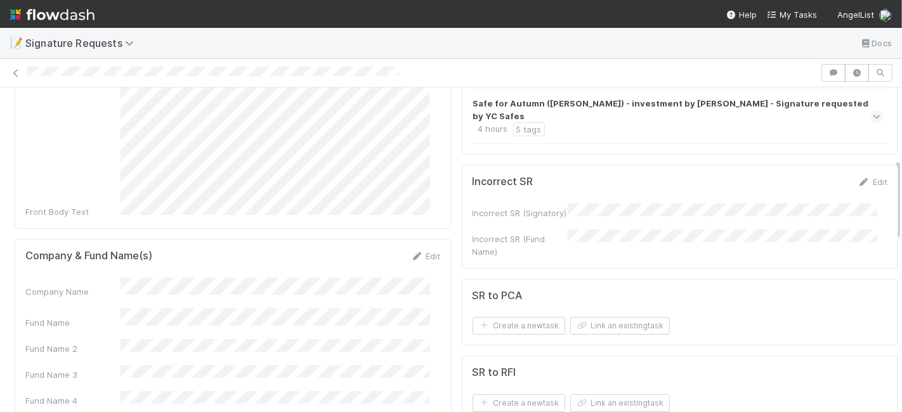
scroll to position [282, 0]
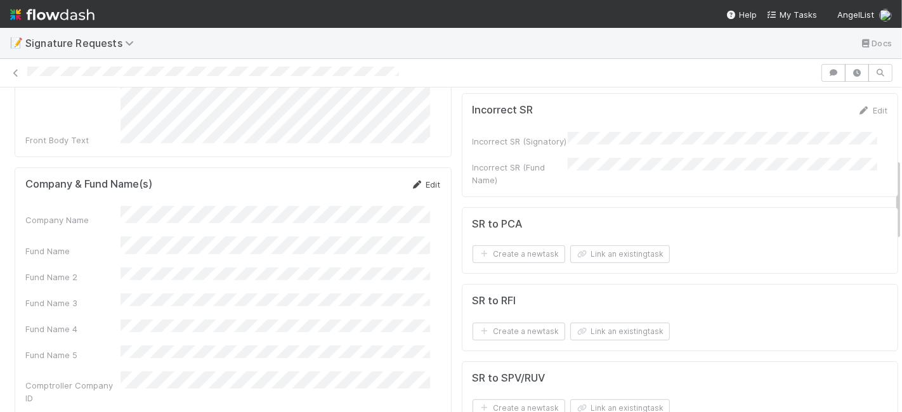
click at [419, 180] on link "Edit" at bounding box center [426, 185] width 30 height 10
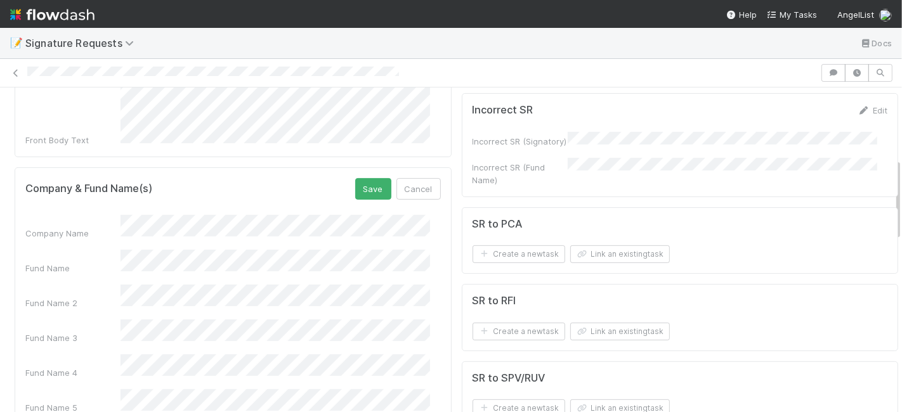
click at [90, 250] on div "Fund Name" at bounding box center [232, 262] width 415 height 25
click at [47, 215] on div "Company Name" at bounding box center [232, 227] width 415 height 25
click at [365, 178] on button "Save" at bounding box center [373, 189] width 36 height 22
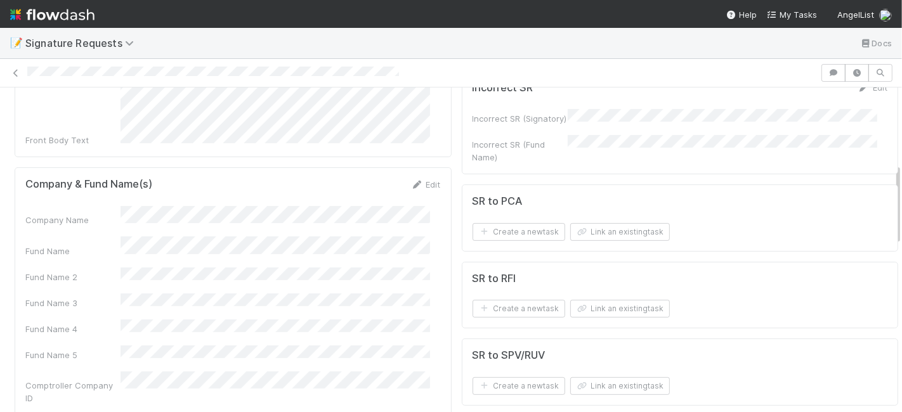
scroll to position [422, 0]
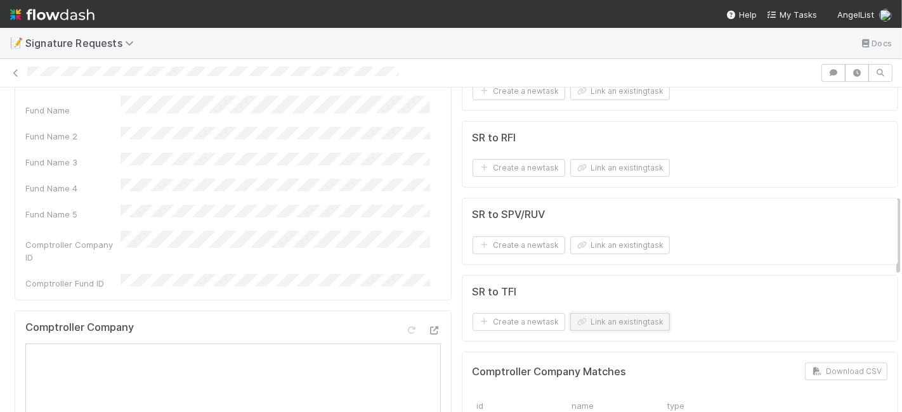
click at [605, 313] on button "Link an existing task" at bounding box center [620, 322] width 100 height 18
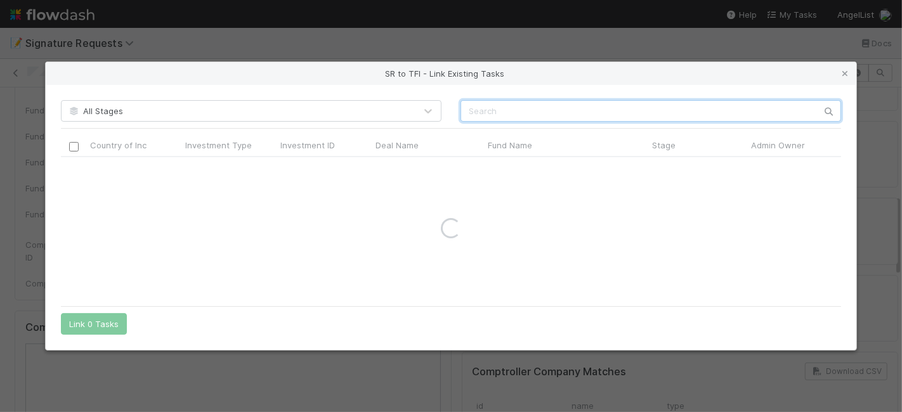
click at [476, 116] on input "text" at bounding box center [651, 111] width 381 height 22
paste input "Autumn"
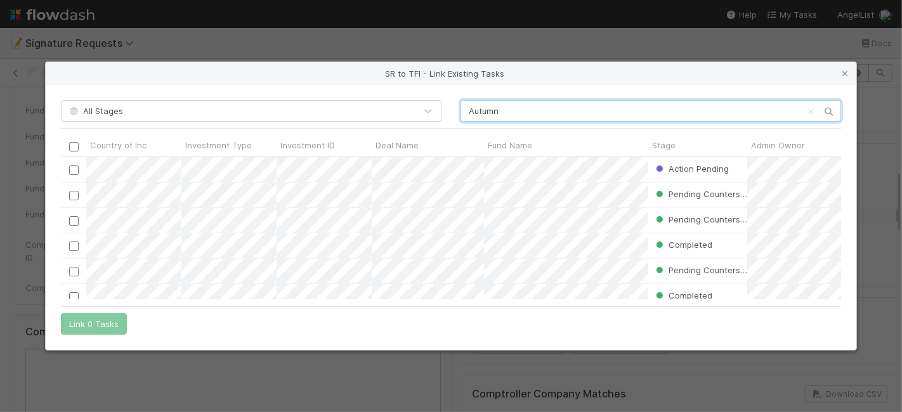
scroll to position [132, 769]
type input "Autumn"
click at [72, 172] on input "checkbox" at bounding box center [74, 171] width 10 height 10
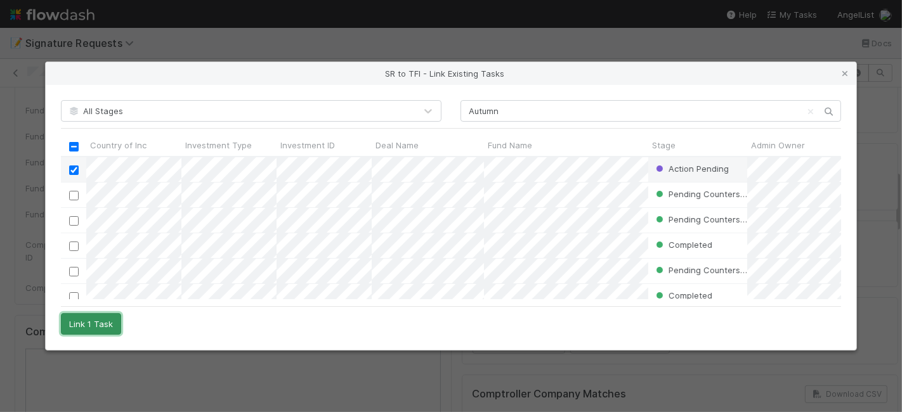
click at [91, 322] on button "Link 1 Task" at bounding box center [91, 324] width 60 height 22
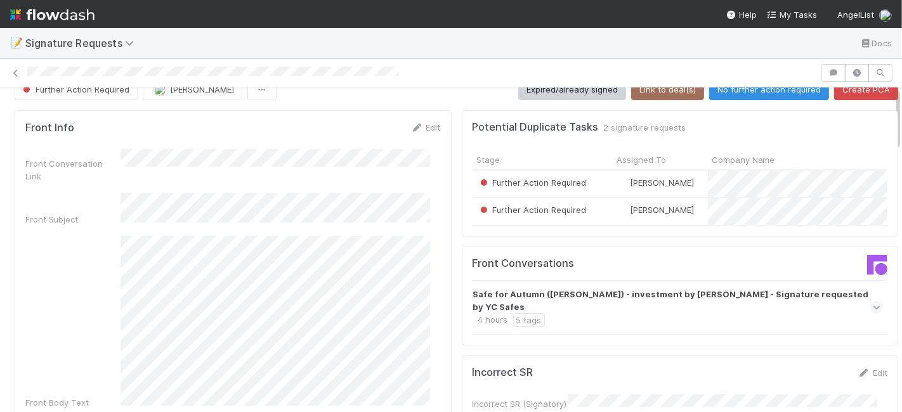
scroll to position [0, 0]
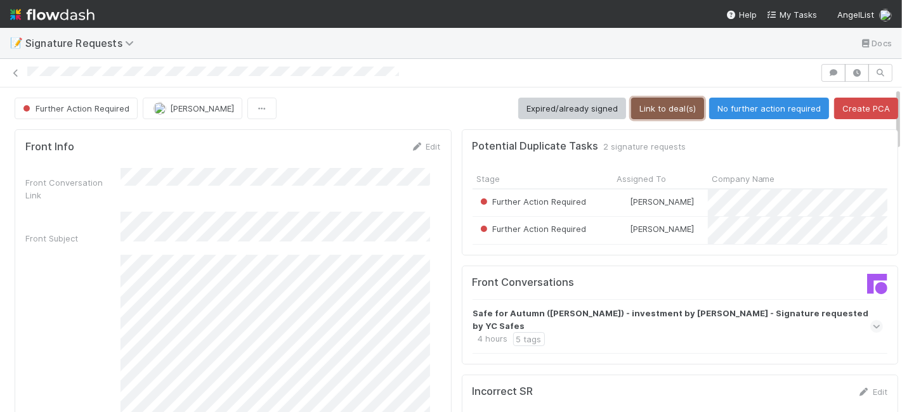
click at [644, 107] on button "Link to deal(s)" at bounding box center [667, 109] width 73 height 22
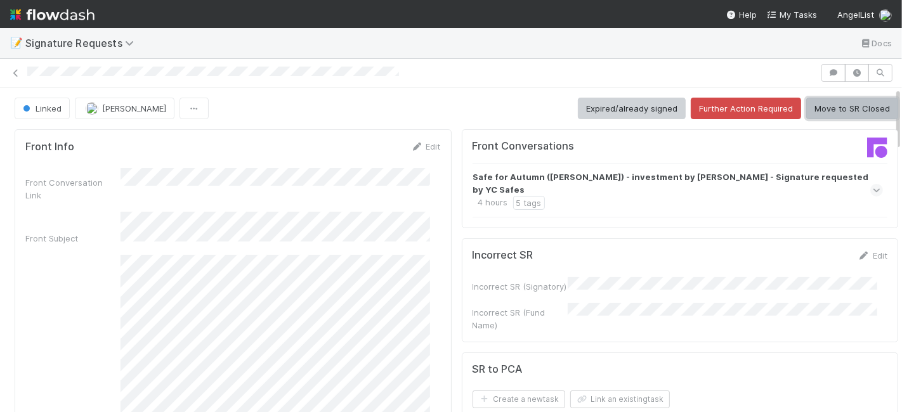
click at [836, 103] on button "Move to SR Closed" at bounding box center [852, 109] width 92 height 22
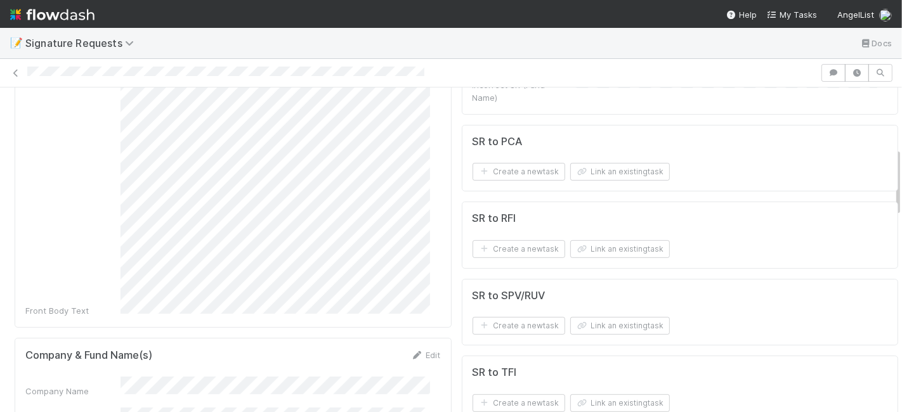
scroll to position [422, 0]
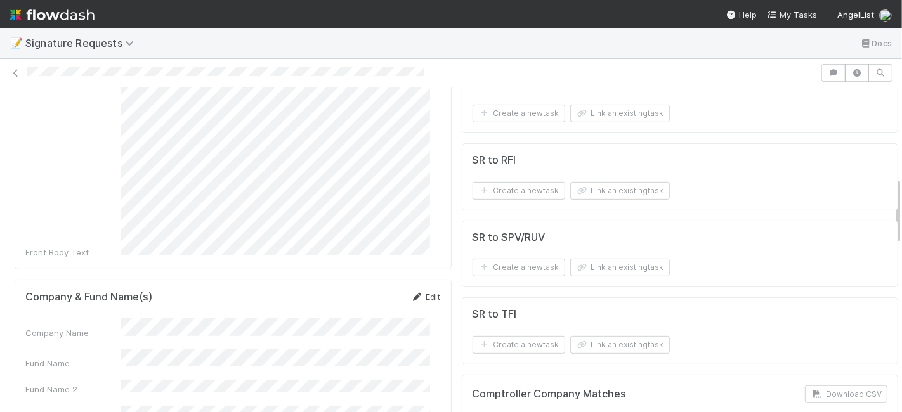
click at [417, 292] on link "Edit" at bounding box center [426, 297] width 30 height 10
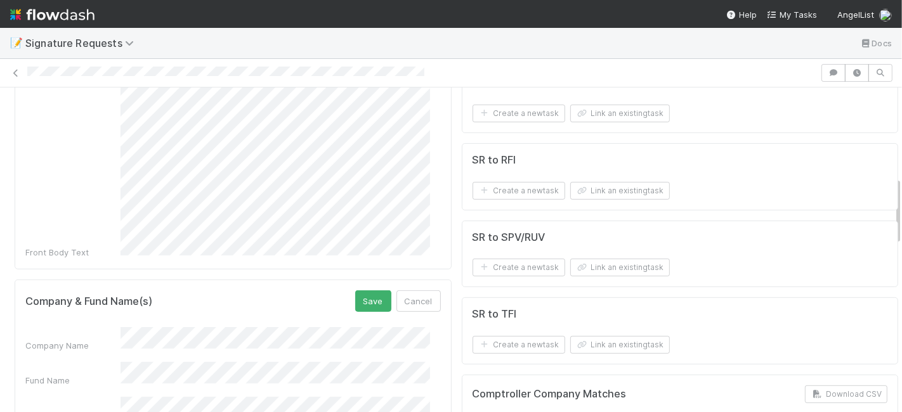
click at [68, 362] on div "Fund Name" at bounding box center [232, 374] width 415 height 25
click at [364, 291] on button "Save" at bounding box center [373, 302] width 36 height 22
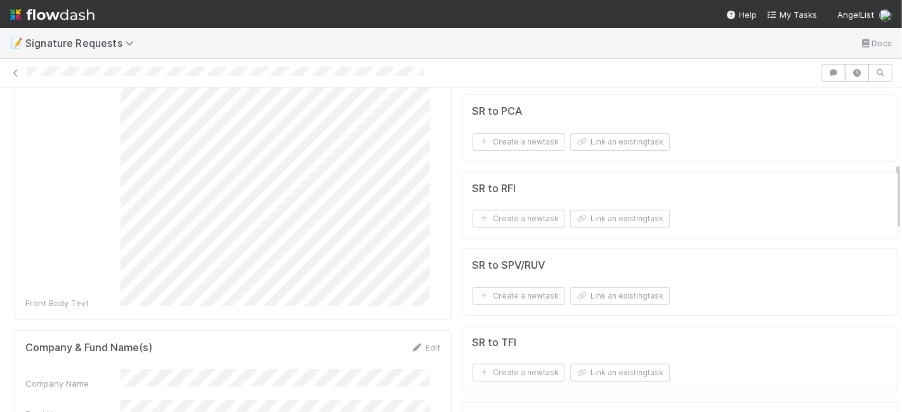
scroll to position [352, 0]
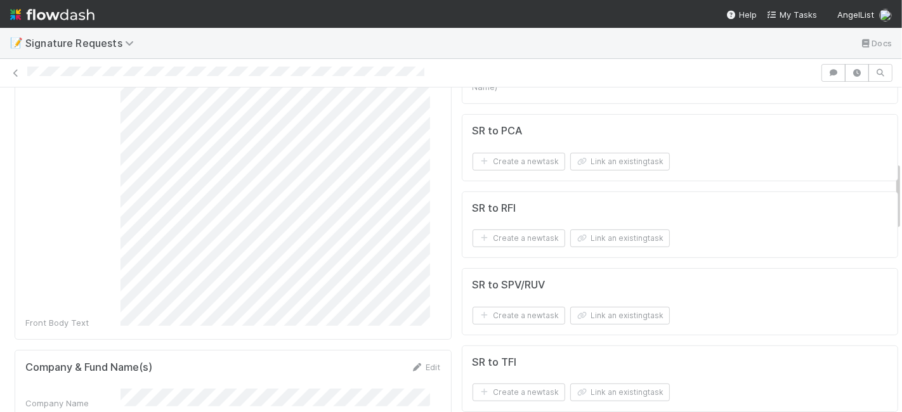
click at [605, 138] on form "SR to PCA Create a new task Link an existing task" at bounding box center [680, 148] width 415 height 46
click at [605, 153] on button "Link an existing task" at bounding box center [620, 162] width 100 height 18
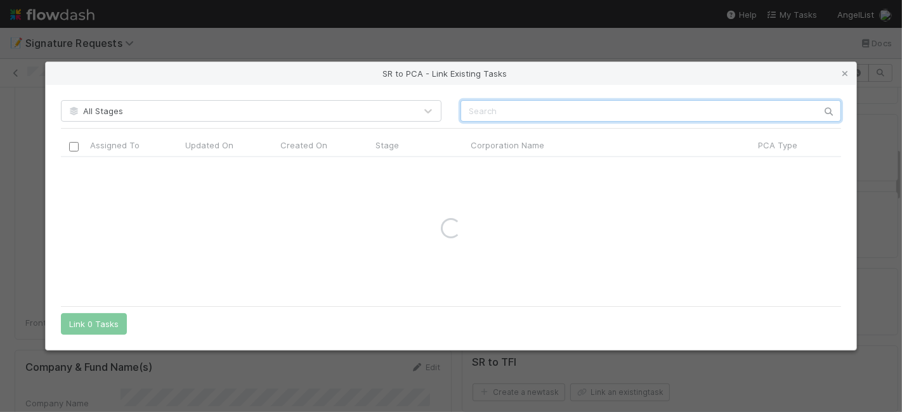
click at [525, 104] on input "text" at bounding box center [651, 111] width 381 height 22
paste input "Botanix Labs Inc."
type input "Botanix Labs Inc."
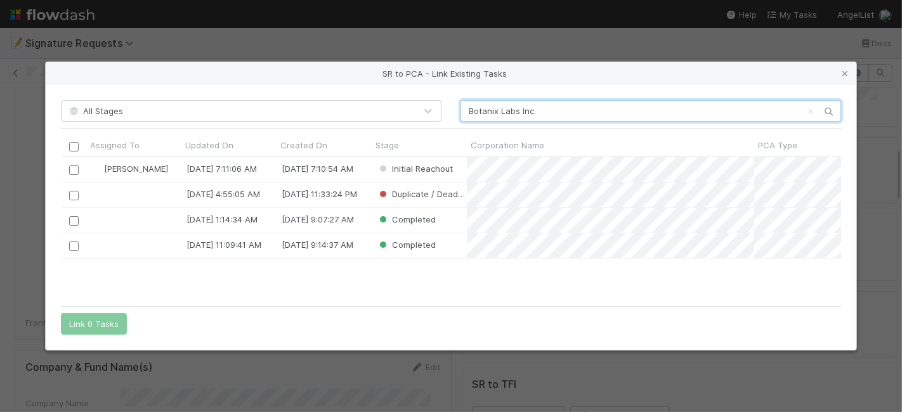
scroll to position [132, 769]
click at [308, 288] on div "Jemma Cunningham 9/3/25, 7:11:06 AM 9/3/25, 7:10:54 AM Initial Reachout 12/5/24…" at bounding box center [451, 228] width 781 height 142
click at [70, 171] on input "checkbox" at bounding box center [74, 171] width 10 height 10
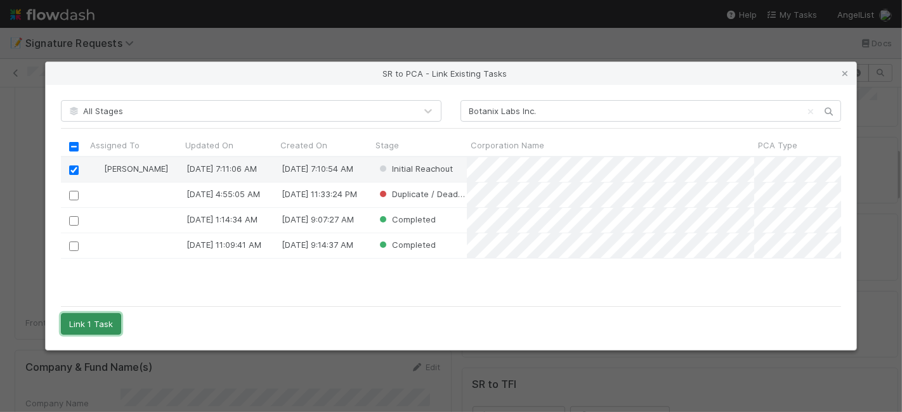
click at [82, 324] on button "Link 1 Task" at bounding box center [91, 324] width 60 height 22
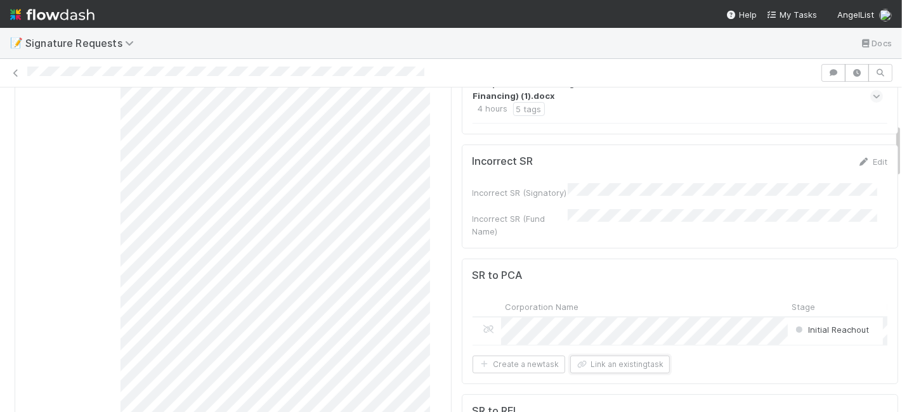
scroll to position [211, 0]
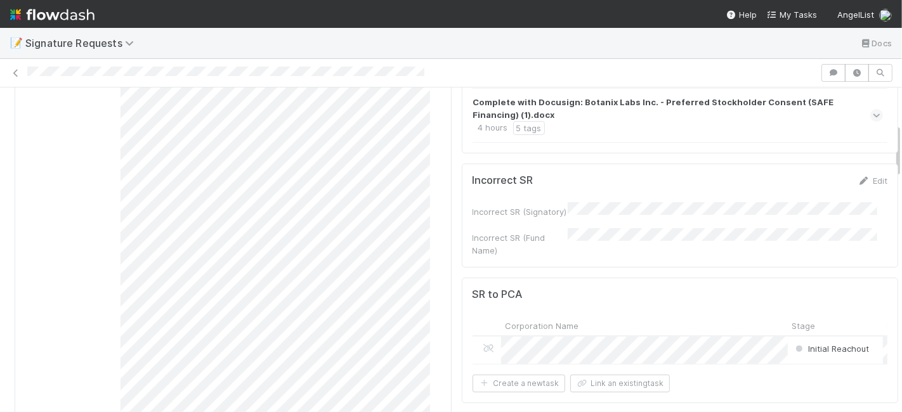
drag, startPoint x: 858, startPoint y: 183, endPoint x: 822, endPoint y: 188, distance: 36.5
click at [858, 183] on link "Edit" at bounding box center [873, 181] width 30 height 10
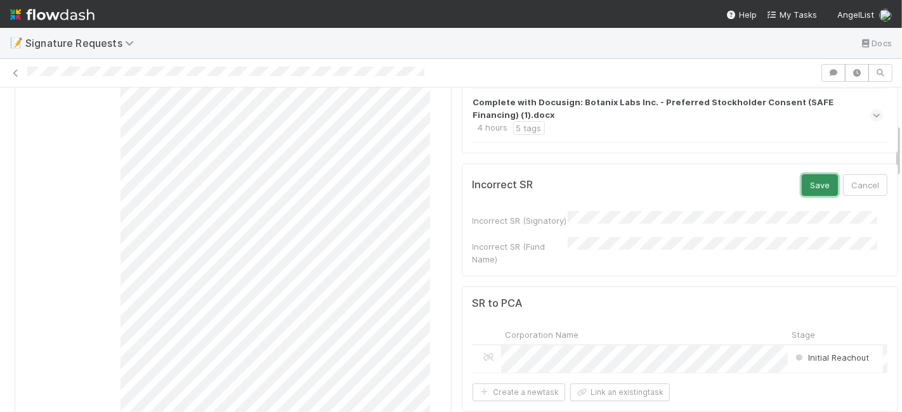
click at [802, 196] on button "Save" at bounding box center [820, 185] width 36 height 22
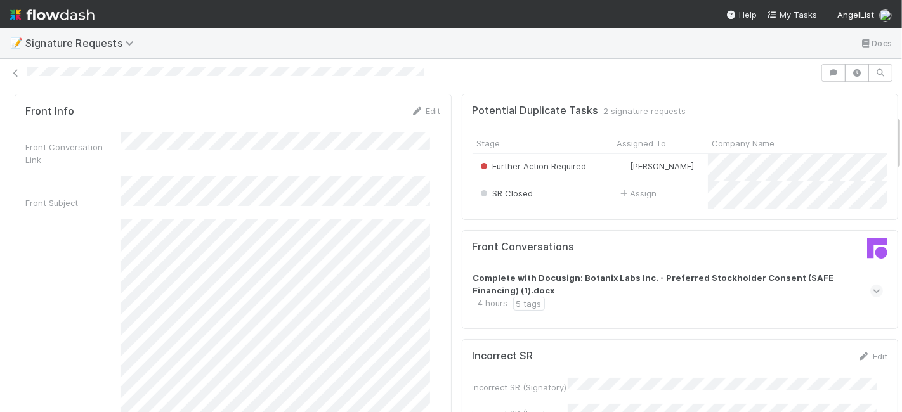
scroll to position [0, 0]
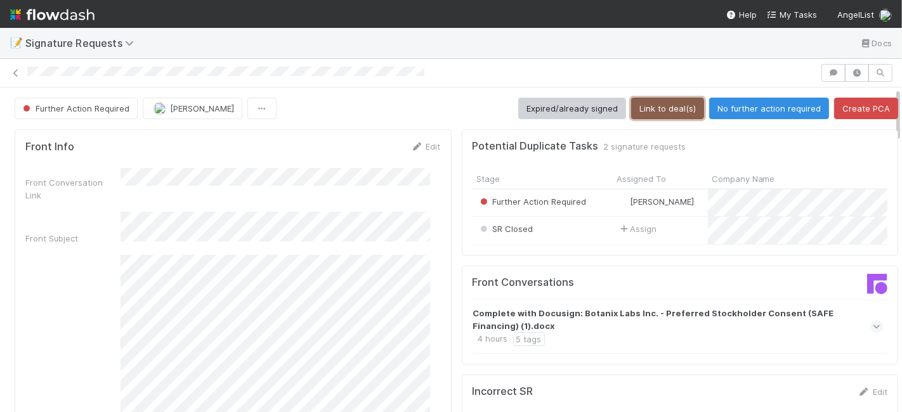
click at [650, 105] on button "Link to deal(s)" at bounding box center [667, 109] width 73 height 22
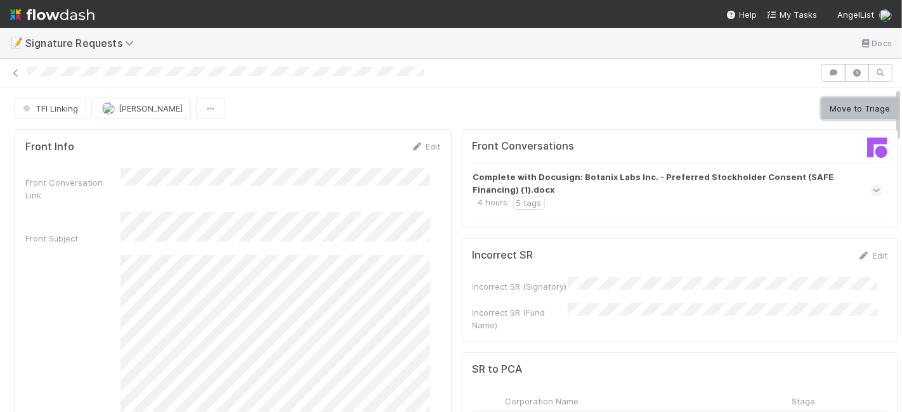
click at [821, 106] on button "Move to Triage" at bounding box center [859, 109] width 77 height 22
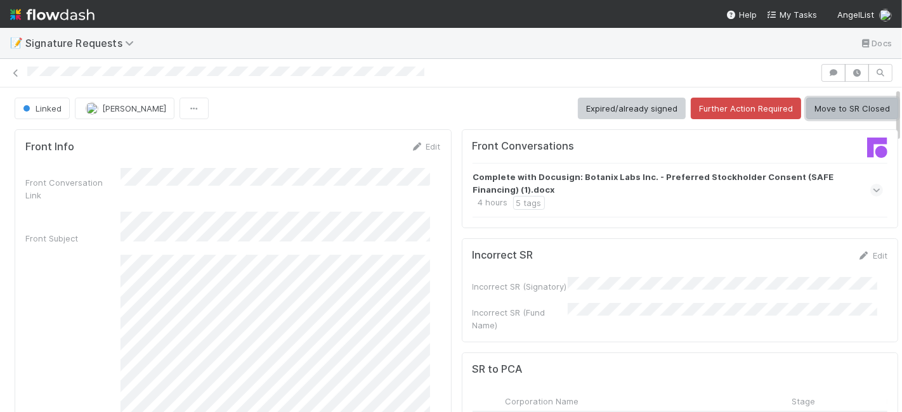
click at [830, 98] on button "Move to SR Closed" at bounding box center [852, 109] width 92 height 22
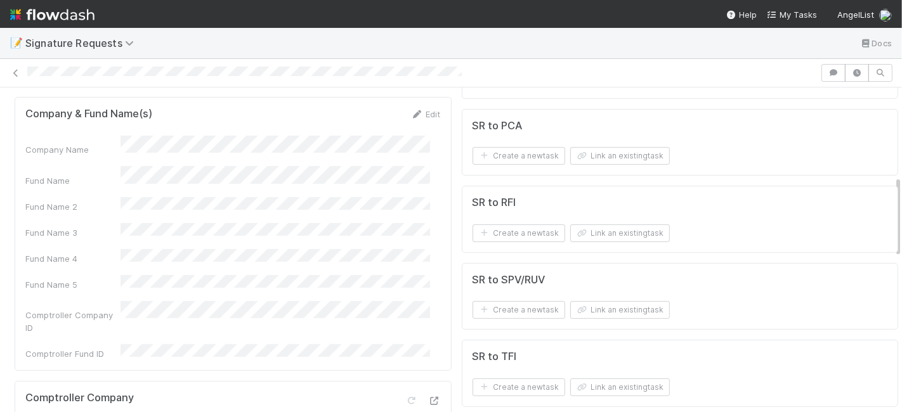
scroll to position [282, 0]
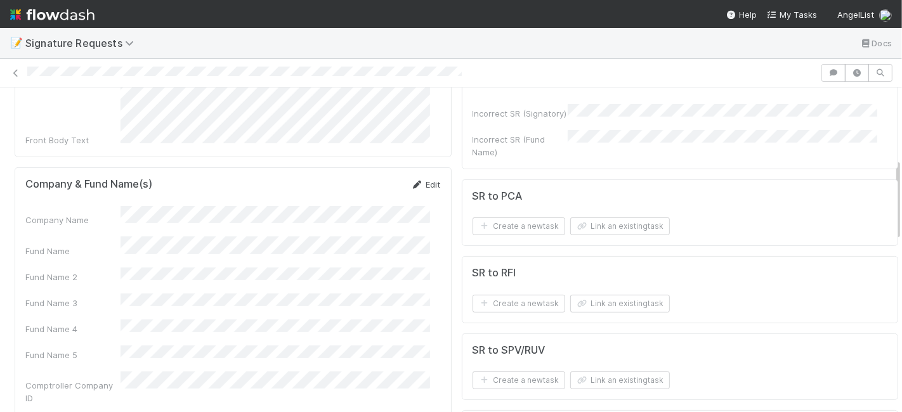
click at [420, 178] on div "Edit" at bounding box center [426, 184] width 30 height 13
click at [426, 180] on link "Edit" at bounding box center [426, 185] width 30 height 10
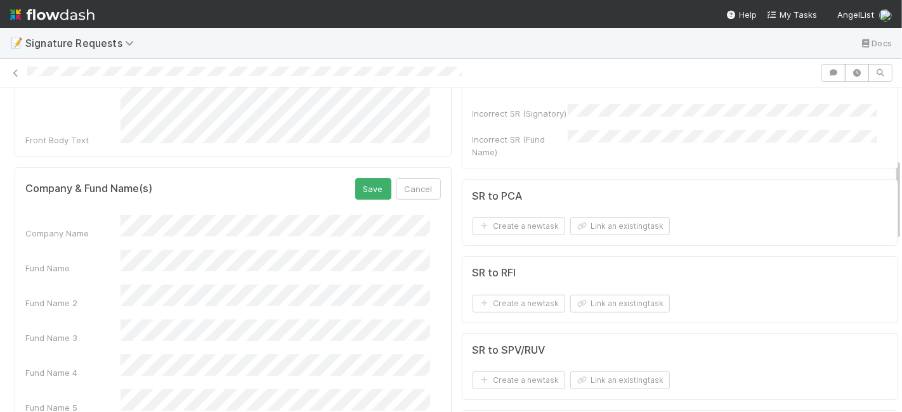
click at [69, 250] on div "Fund Name" at bounding box center [232, 262] width 415 height 25
click at [358, 178] on button "Save" at bounding box center [373, 189] width 36 height 22
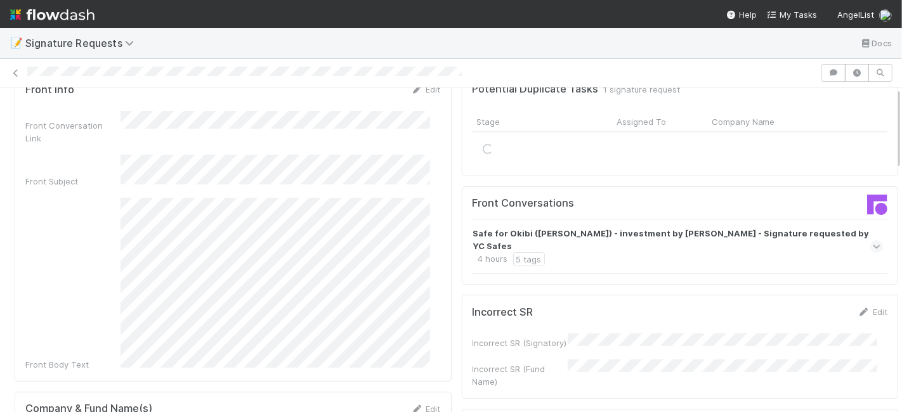
scroll to position [0, 0]
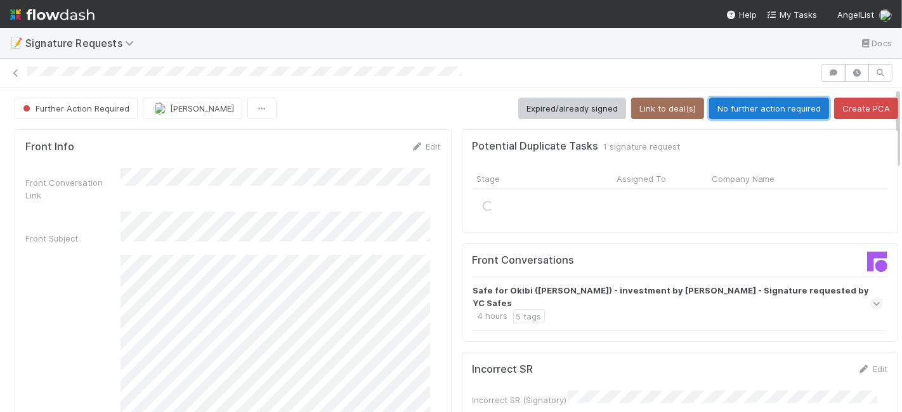
click at [732, 109] on button "No further action required" at bounding box center [769, 109] width 120 height 22
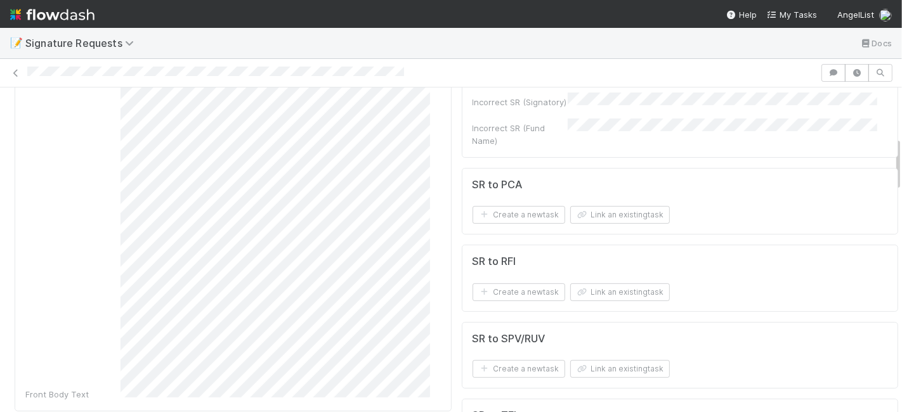
scroll to position [493, 0]
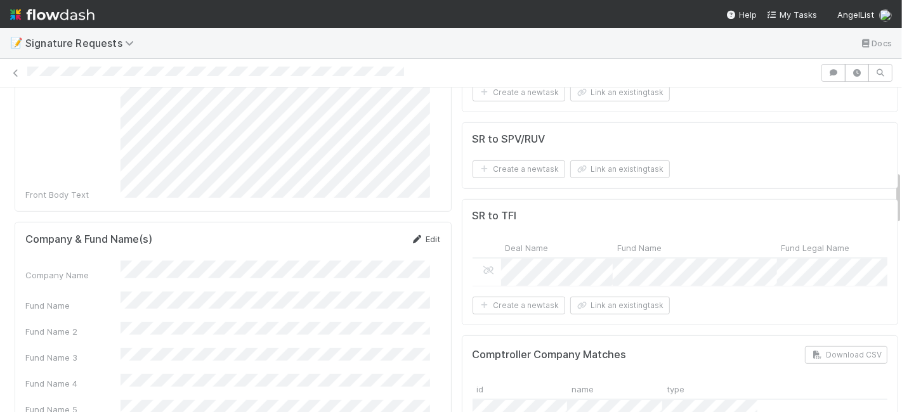
click at [418, 234] on link "Edit" at bounding box center [426, 239] width 30 height 10
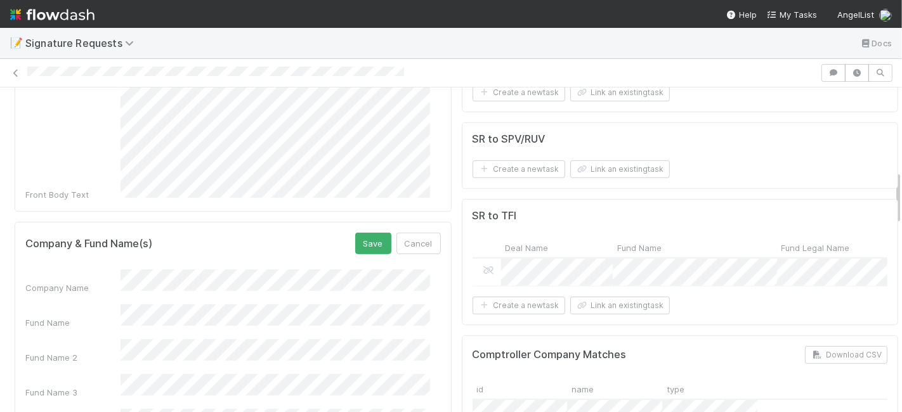
click at [60, 270] on div "Company Name Fund Name Fund Name 2 Fund Name 3 Fund Name 4 Fund Name 5 Comptrol…" at bounding box center [232, 411] width 415 height 282
click at [43, 270] on div "Company Name" at bounding box center [232, 282] width 415 height 25
click at [355, 233] on button "Save" at bounding box center [373, 244] width 36 height 22
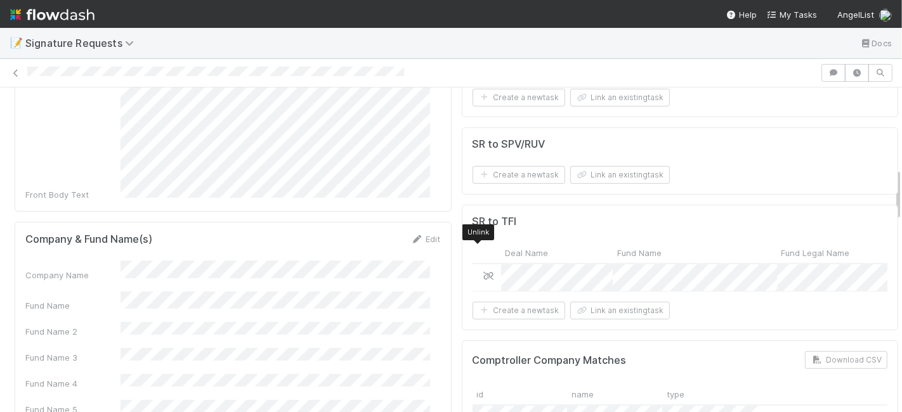
click at [483, 272] on icon at bounding box center [489, 276] width 13 height 8
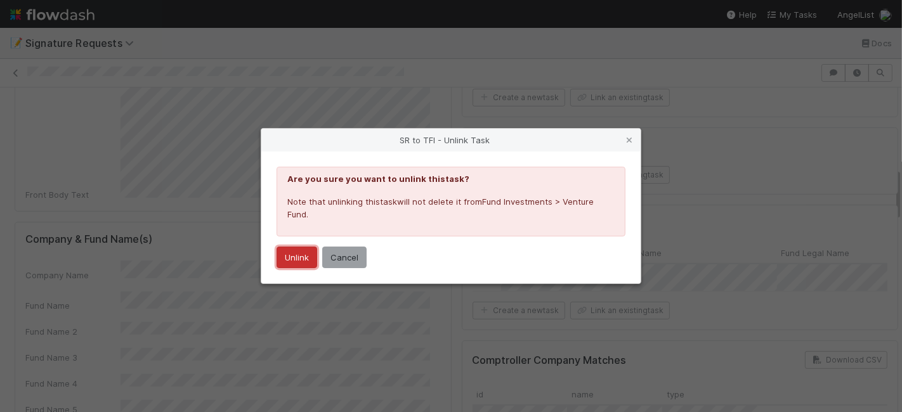
click at [293, 257] on button "Unlink" at bounding box center [297, 258] width 41 height 22
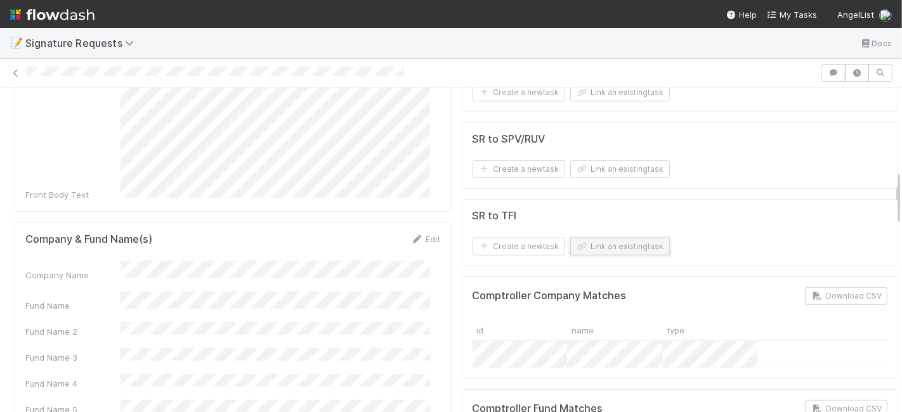
click at [596, 238] on button "Link an existing task" at bounding box center [620, 247] width 100 height 18
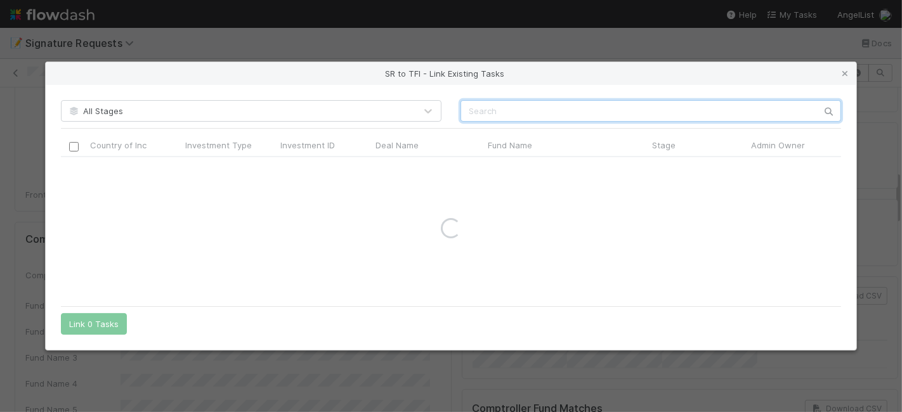
click at [500, 115] on input "text" at bounding box center [651, 111] width 381 height 22
paste input "TUNL, INC."
drag, startPoint x: 491, startPoint y: 109, endPoint x: 548, endPoint y: 111, distance: 57.1
click at [548, 111] on input "TUNL, INC." at bounding box center [651, 111] width 381 height 22
type input "TUNL"
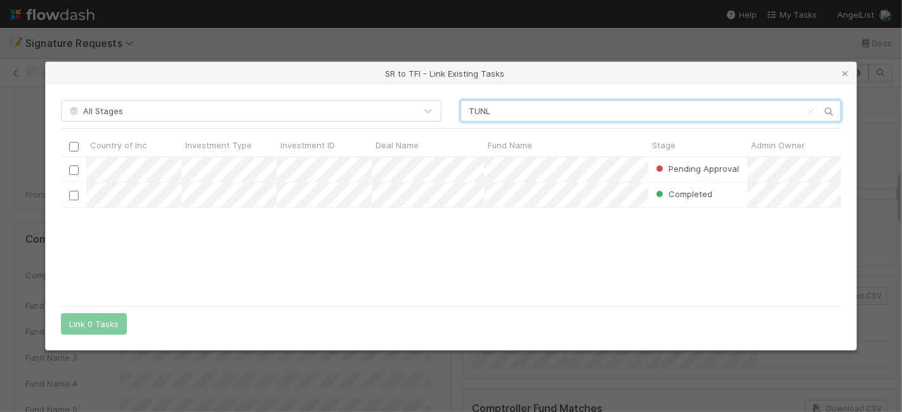
scroll to position [132, 769]
click at [351, 254] on div "Pending Approval Colton Smith 9/2/25, 11:47:08 PM 9/3/25, 7:38:03 AM Completed …" at bounding box center [451, 228] width 781 height 142
click at [74, 169] on input "checkbox" at bounding box center [74, 171] width 10 height 10
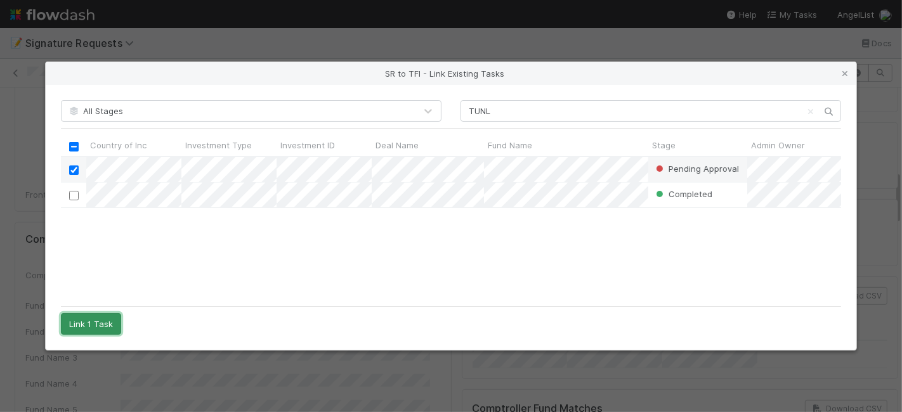
click at [92, 325] on button "Link 1 Task" at bounding box center [91, 324] width 60 height 22
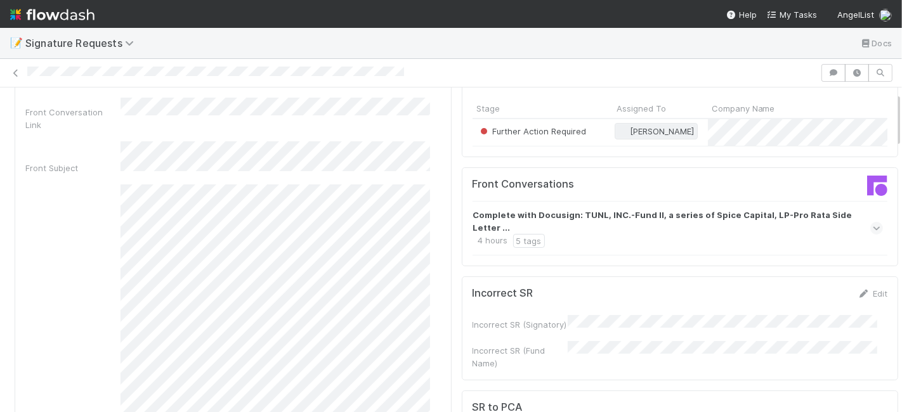
scroll to position [0, 0]
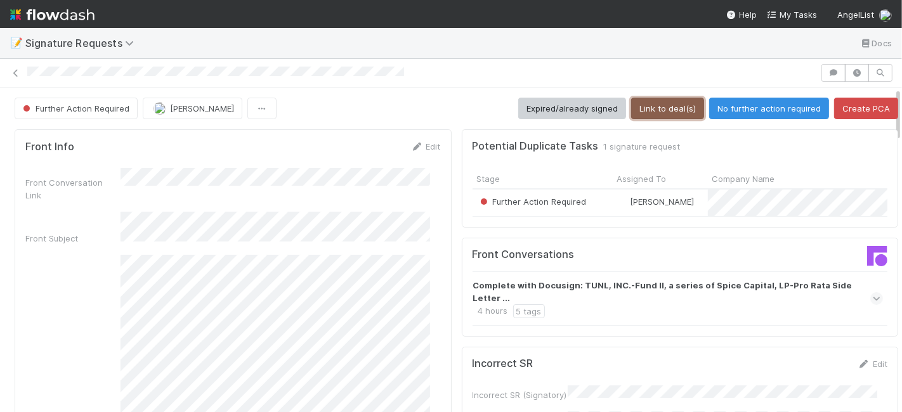
click at [669, 112] on button "Link to deal(s)" at bounding box center [667, 109] width 73 height 22
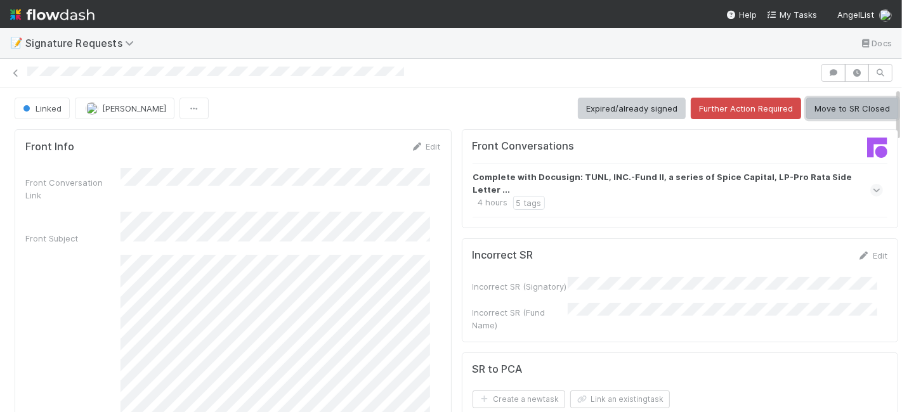
click at [847, 114] on button "Move to SR Closed" at bounding box center [852, 109] width 92 height 22
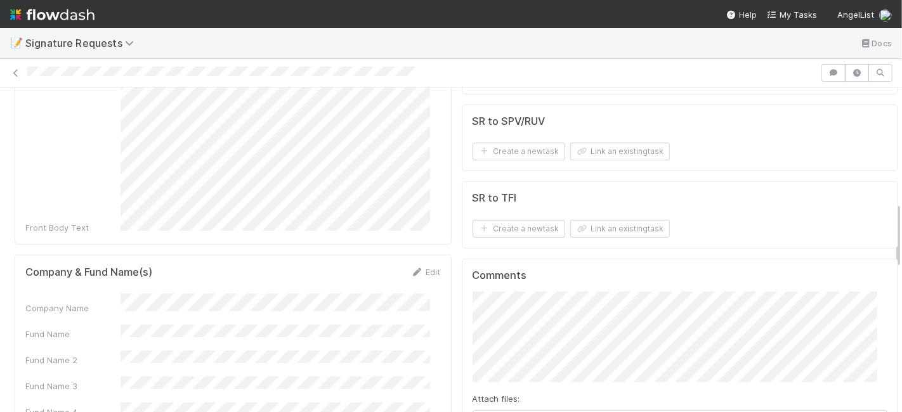
scroll to position [563, 0]
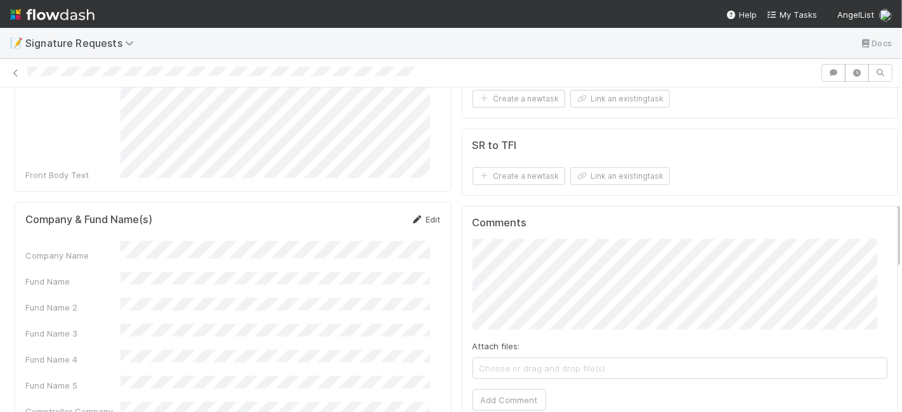
click at [421, 214] on link "Edit" at bounding box center [426, 219] width 30 height 10
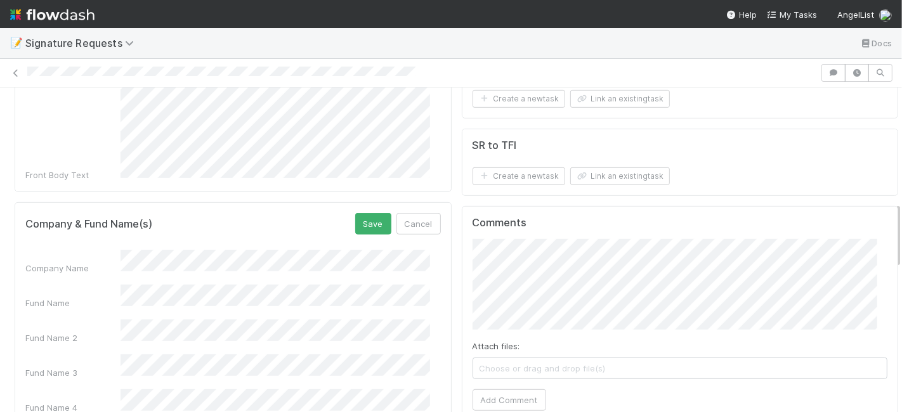
click at [56, 250] on div "Company Name" at bounding box center [232, 262] width 415 height 25
click at [355, 213] on button "Save" at bounding box center [373, 224] width 36 height 22
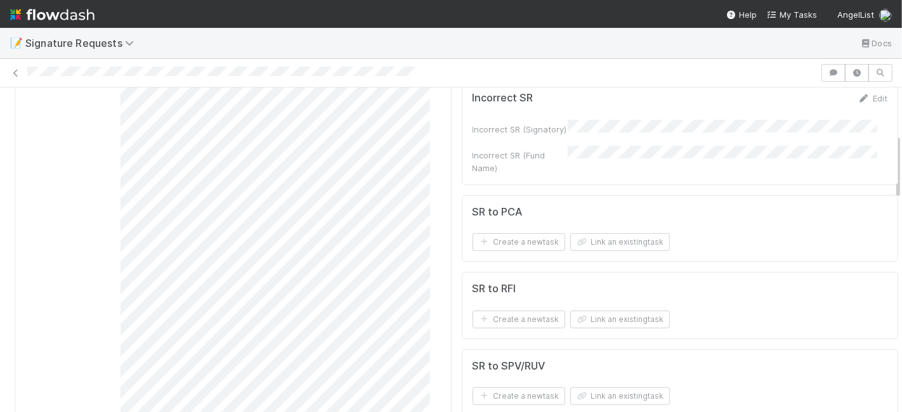
scroll to position [211, 0]
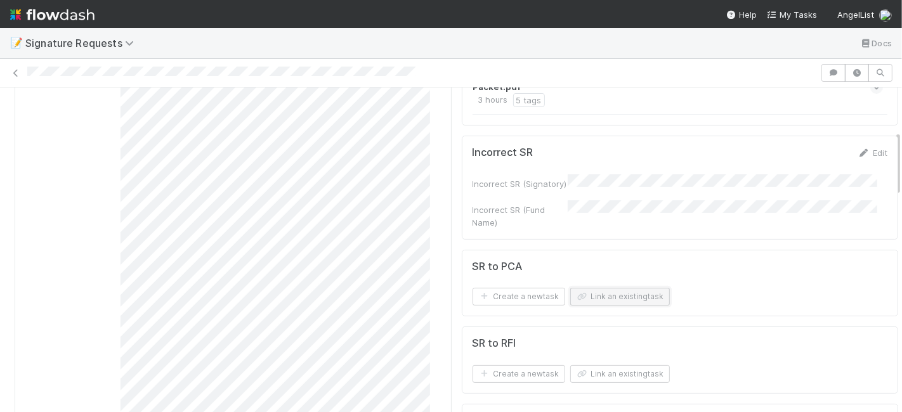
click at [615, 294] on button "Link an existing task" at bounding box center [620, 297] width 100 height 18
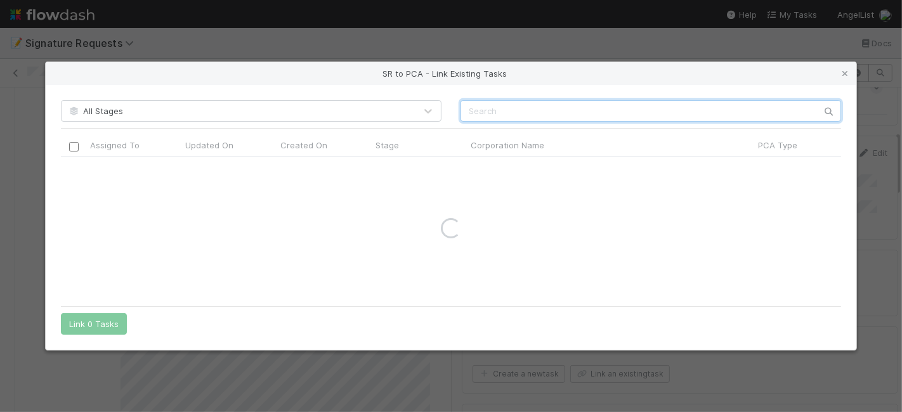
click at [501, 109] on input "text" at bounding box center [651, 111] width 381 height 22
paste input "ZenAgain Inc."
drag, startPoint x: 507, startPoint y: 113, endPoint x: 569, endPoint y: 118, distance: 61.7
click at [569, 118] on input "ZenAgain Inc." at bounding box center [651, 111] width 381 height 22
type input "ZenAgain"
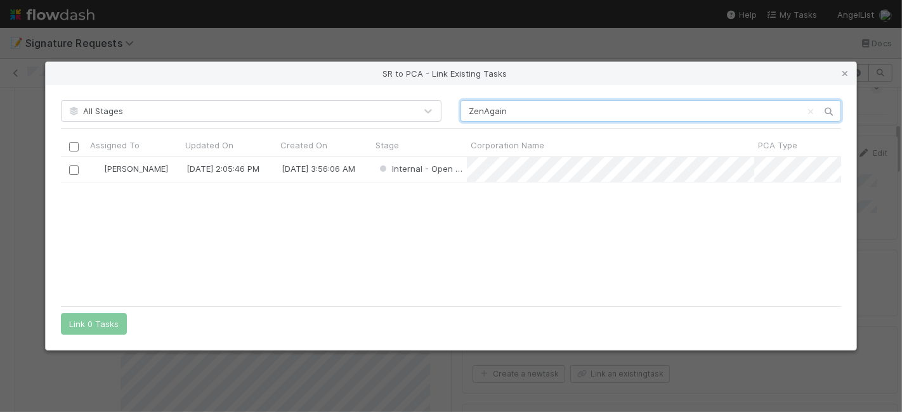
scroll to position [132, 769]
click at [342, 230] on div "[PERSON_NAME] [DATE] 2:05:46 PM [DATE] 3:56:06 AM Internal - Open Question / Re…" at bounding box center [451, 228] width 781 height 142
click at [73, 167] on input "checkbox" at bounding box center [74, 171] width 10 height 10
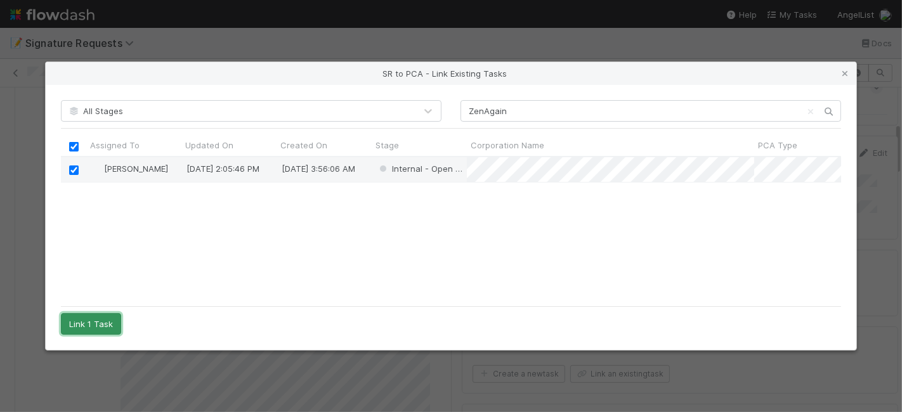
click at [94, 325] on button "Link 1 Task" at bounding box center [91, 324] width 60 height 22
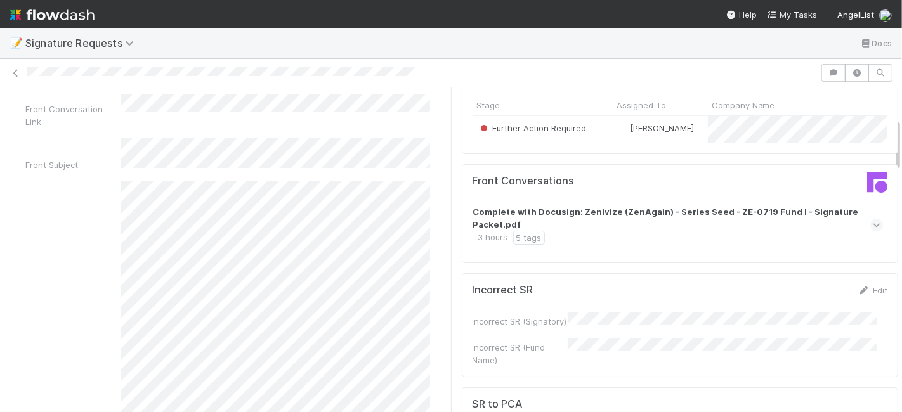
scroll to position [0, 0]
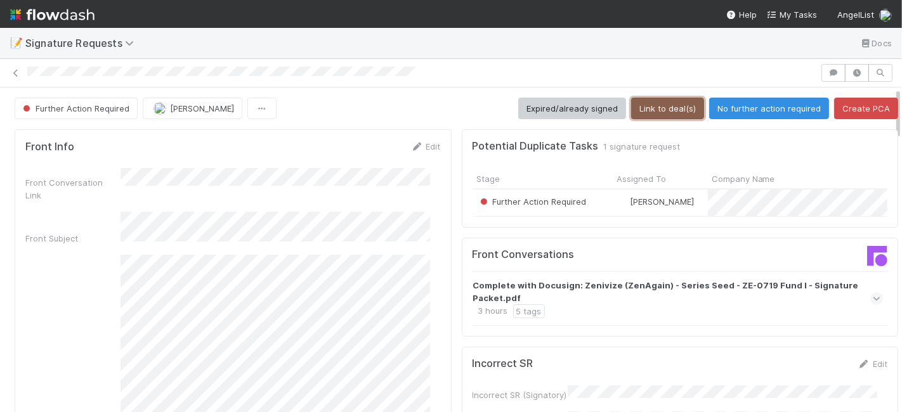
click at [656, 107] on button "Link to deal(s)" at bounding box center [667, 109] width 73 height 22
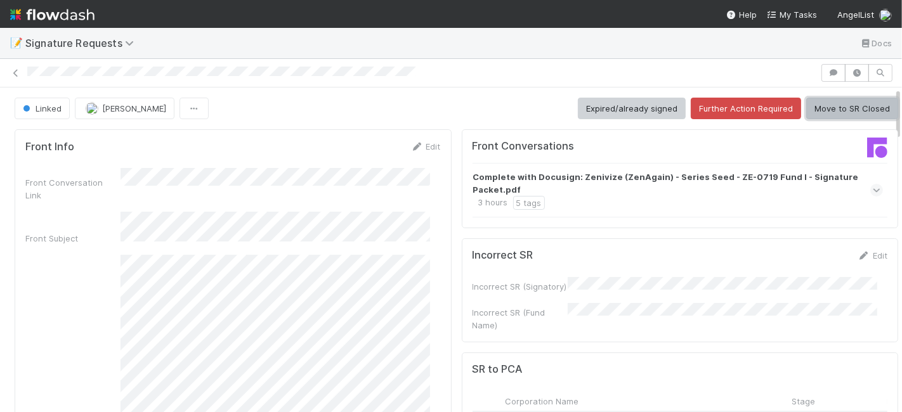
click at [840, 112] on button "Move to SR Closed" at bounding box center [852, 109] width 92 height 22
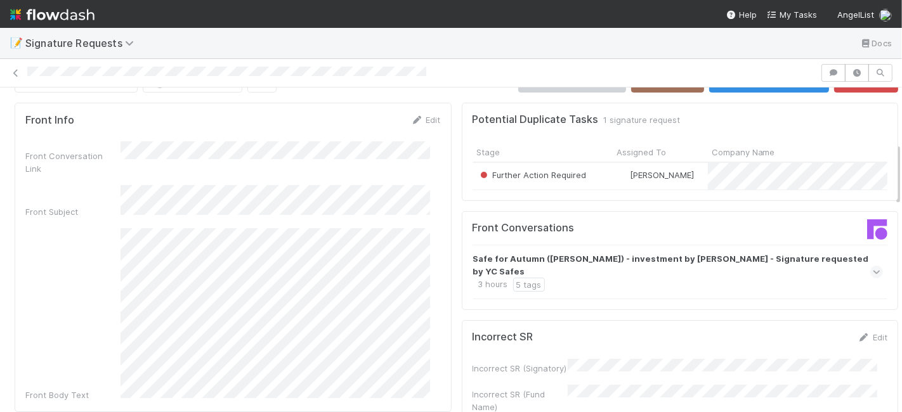
scroll to position [282, 0]
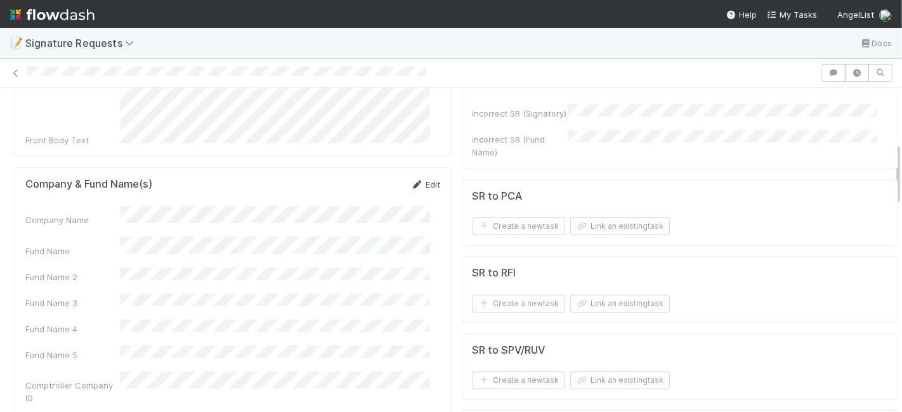
click at [417, 180] on link "Edit" at bounding box center [426, 185] width 30 height 10
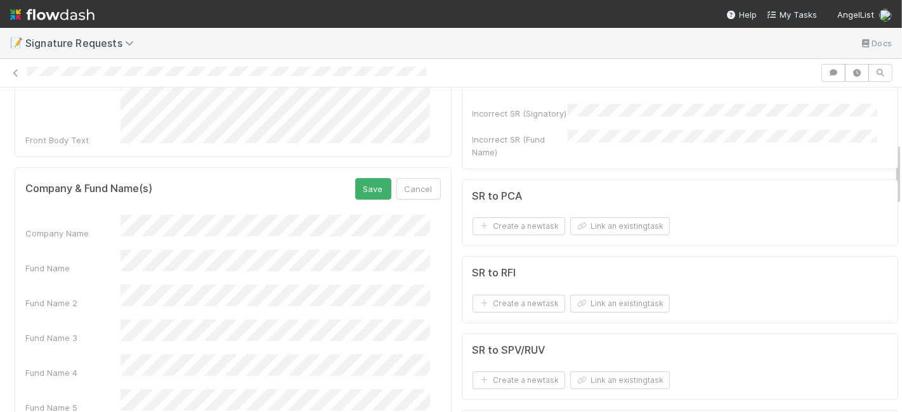
click at [107, 250] on div "Fund Name" at bounding box center [232, 262] width 415 height 25
click at [366, 178] on button "Save" at bounding box center [373, 189] width 36 height 22
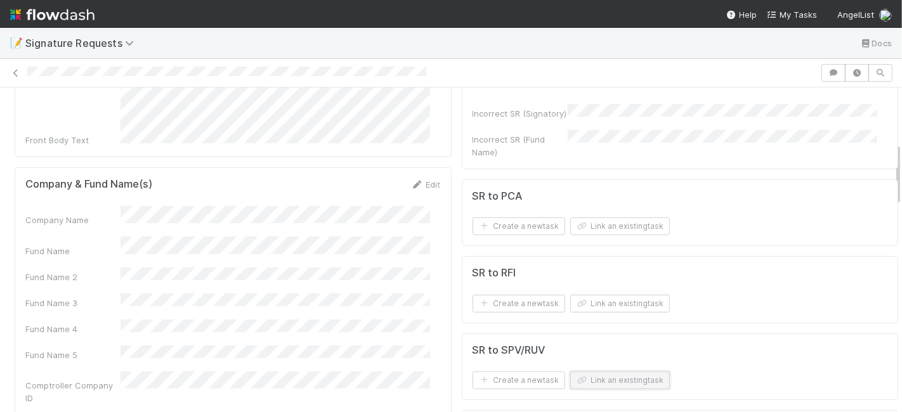
click at [594, 377] on button "Link an existing task" at bounding box center [620, 381] width 100 height 18
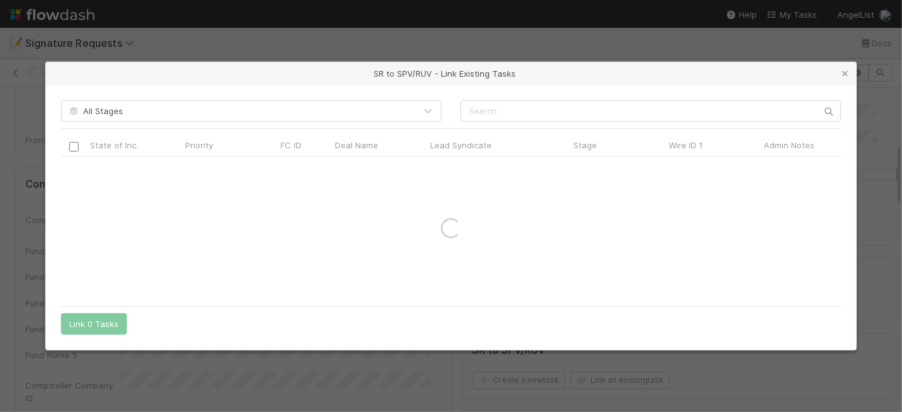
click at [549, 100] on div "All Stages State of Inc. Priority FC ID Deal Name Lead Syndicate Stage Wire ID …" at bounding box center [451, 217] width 811 height 265
click at [543, 114] on input "text" at bounding box center [651, 111] width 381 height 22
paste input "58317"
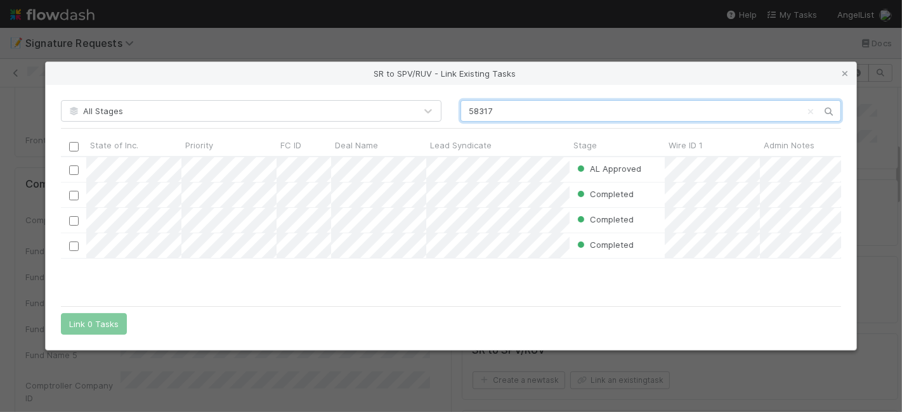
scroll to position [132, 769]
type input "58317"
drag, startPoint x: 343, startPoint y: 281, endPoint x: 323, endPoint y: 271, distance: 22.1
click at [342, 282] on div "AL Approved Cody Maldonado 9/3/25, 5:51:58 AM 9/3/25, 8:02:36 AM Completed Durg…" at bounding box center [451, 228] width 781 height 142
click at [75, 167] on input "checkbox" at bounding box center [74, 171] width 10 height 10
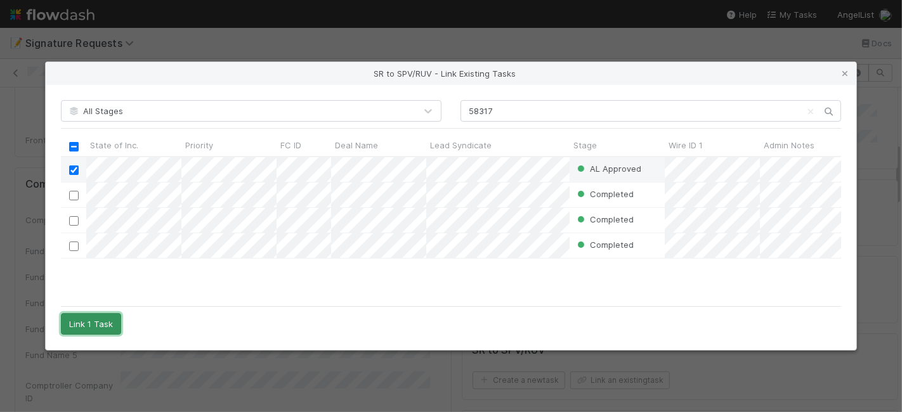
click at [77, 324] on button "Link 1 Task" at bounding box center [91, 324] width 60 height 22
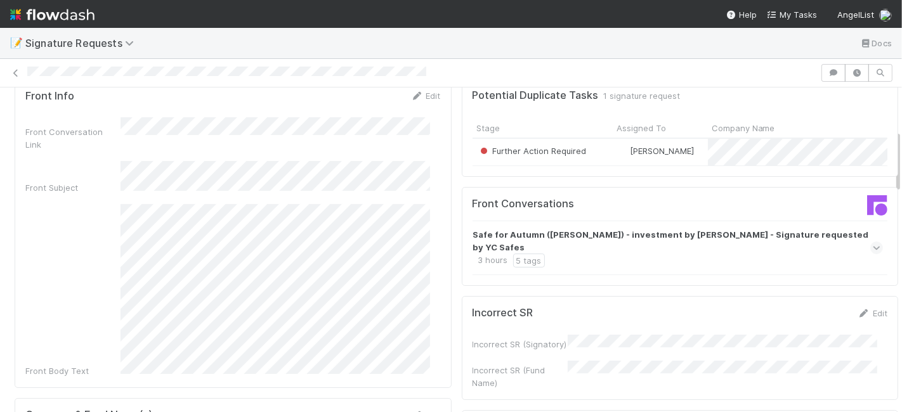
scroll to position [0, 0]
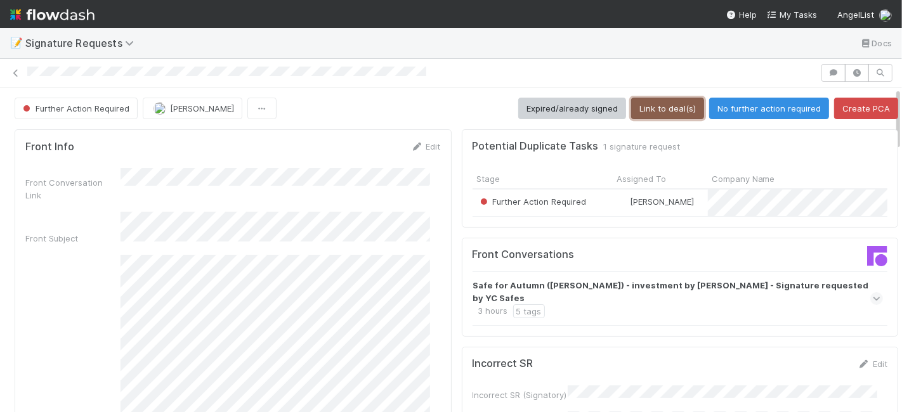
click at [656, 102] on button "Link to deal(s)" at bounding box center [667, 109] width 73 height 22
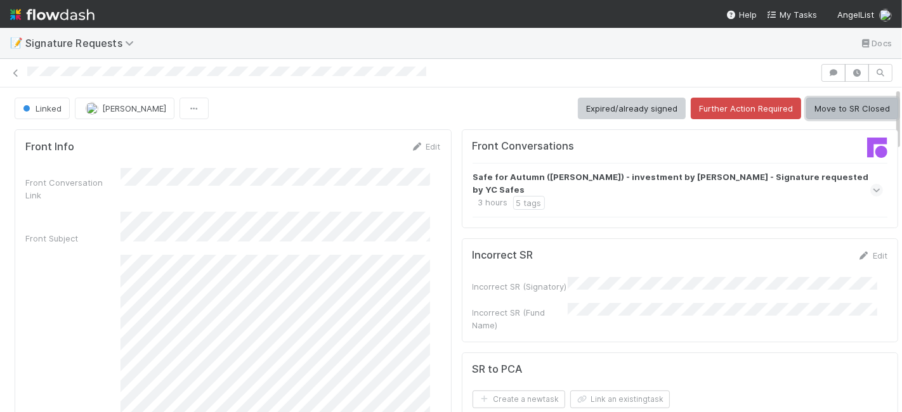
click at [829, 111] on button "Move to SR Closed" at bounding box center [852, 109] width 92 height 22
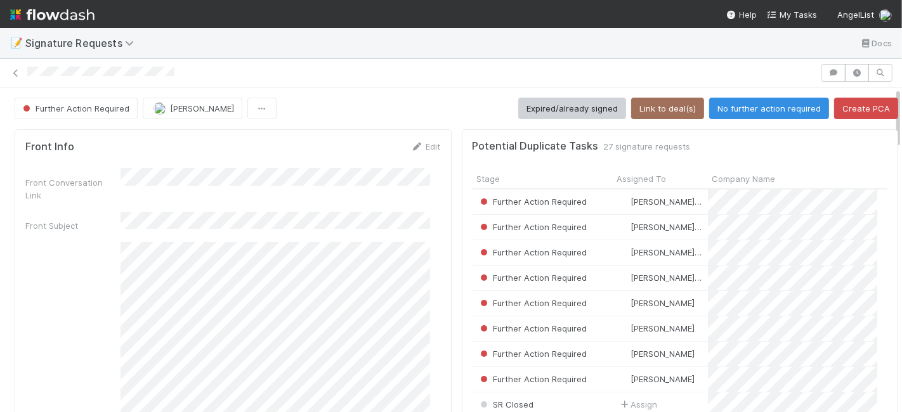
scroll to position [11, 11]
click at [546, 106] on button "Expired/already signed" at bounding box center [572, 109] width 108 height 22
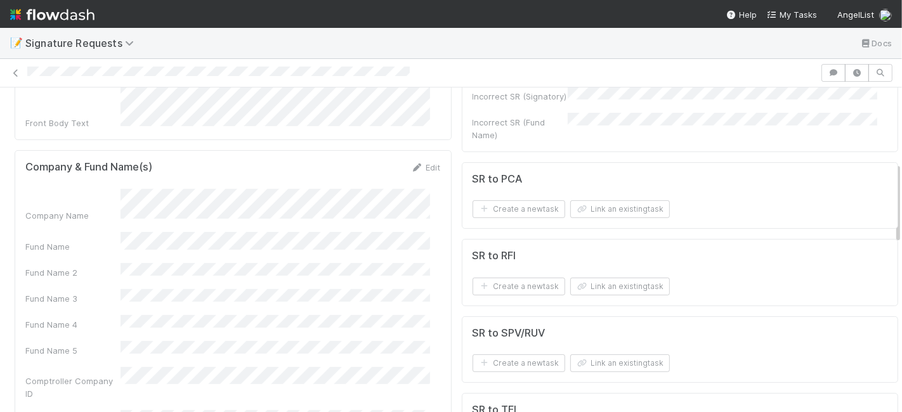
scroll to position [282, 0]
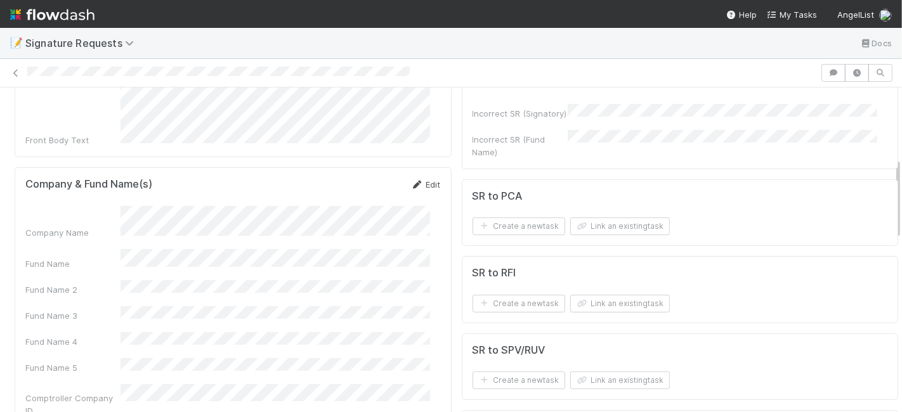
click at [420, 180] on link "Edit" at bounding box center [426, 185] width 30 height 10
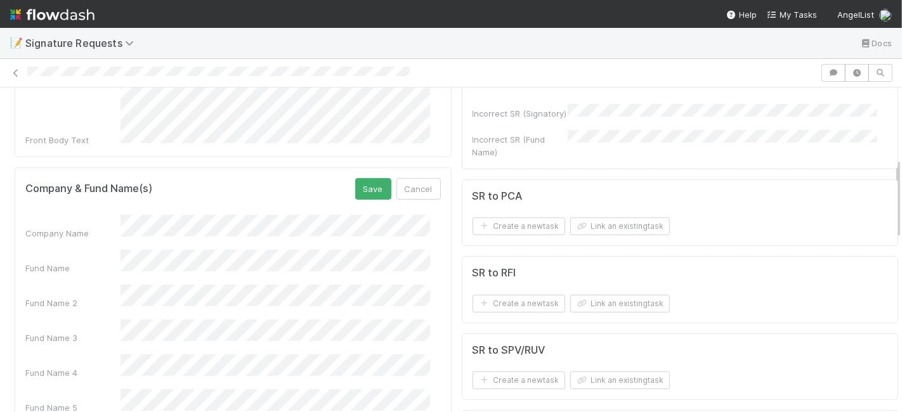
click at [84, 250] on div "Fund Name" at bounding box center [232, 262] width 415 height 25
click at [368, 178] on button "Save" at bounding box center [373, 189] width 36 height 22
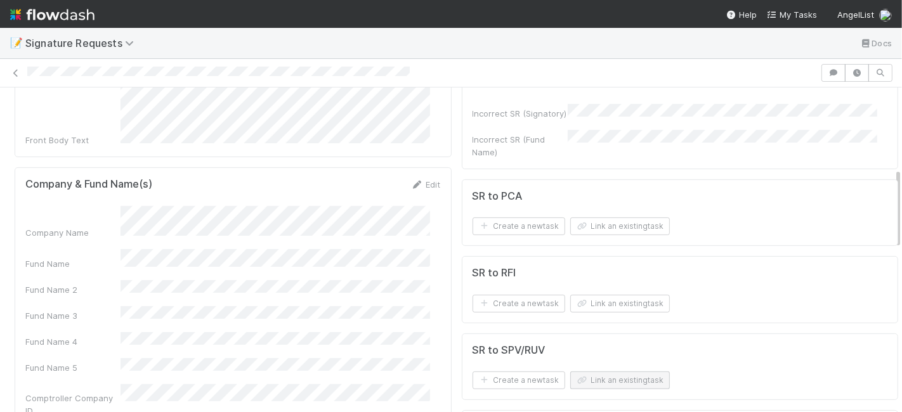
scroll to position [352, 0]
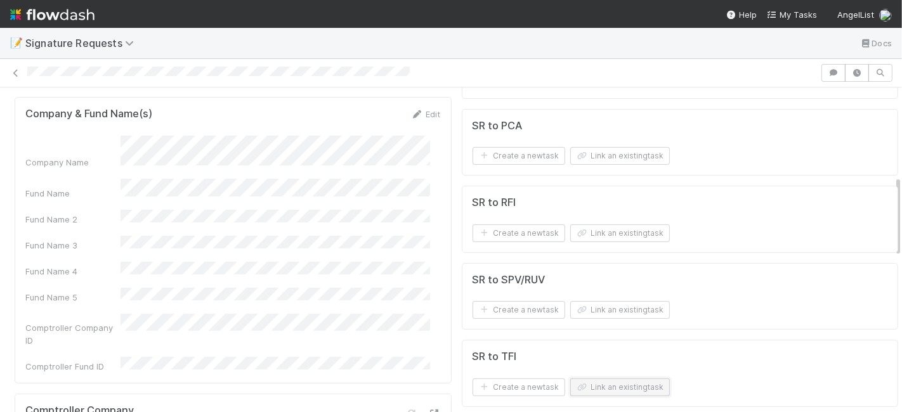
click at [581, 388] on button "Link an existing task" at bounding box center [620, 388] width 100 height 18
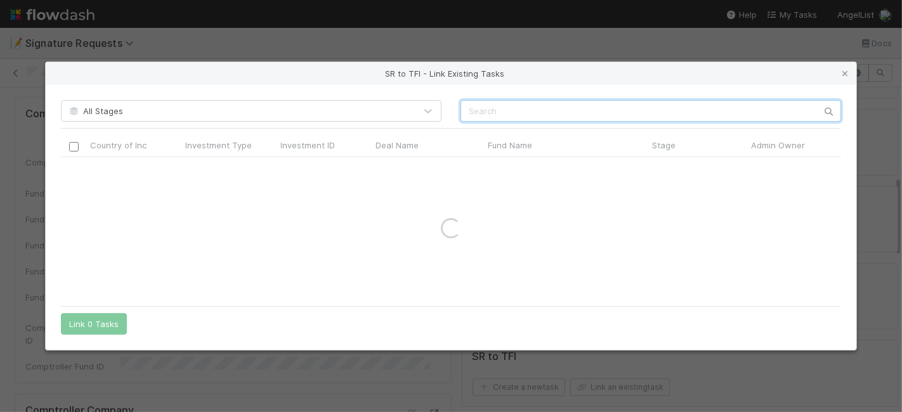
click at [538, 121] on input "text" at bounding box center [651, 111] width 381 height 22
paste input "Keystone"
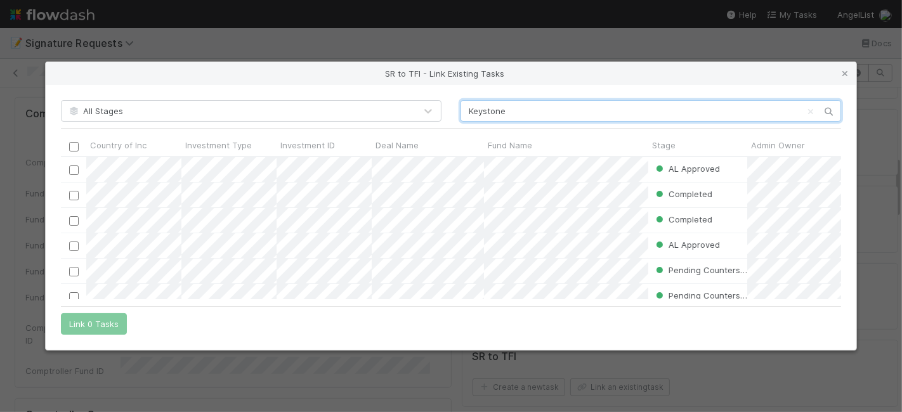
scroll to position [132, 769]
type input "Keystone"
click at [72, 169] on input "checkbox" at bounding box center [74, 171] width 10 height 10
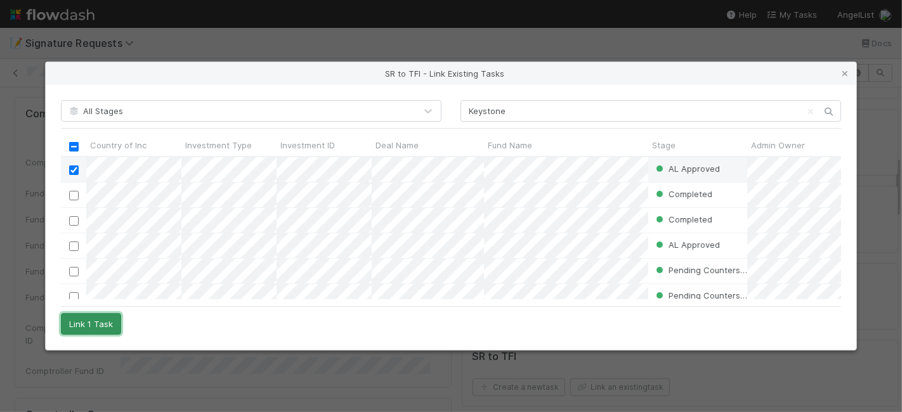
click at [107, 325] on button "Link 1 Task" at bounding box center [91, 324] width 60 height 22
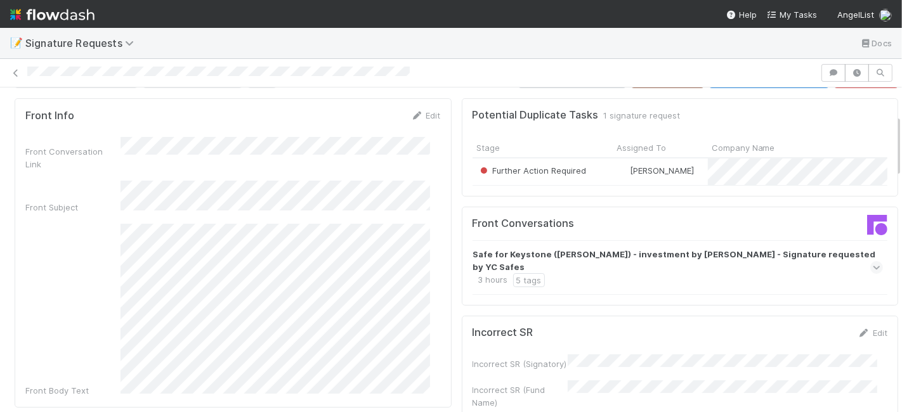
scroll to position [0, 0]
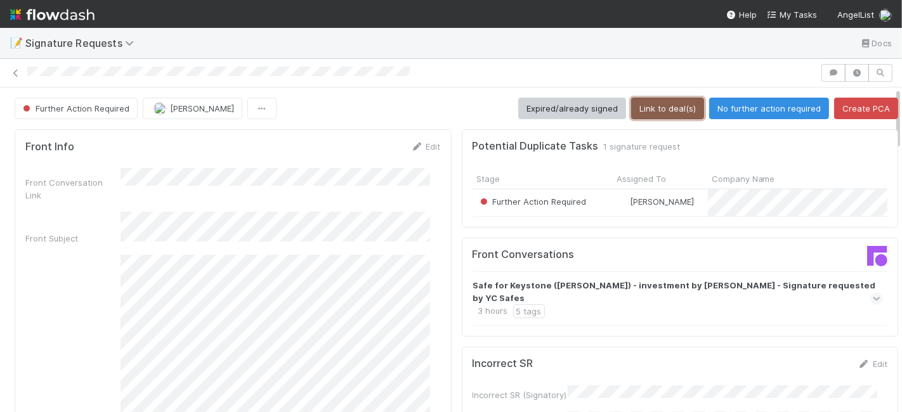
click at [654, 99] on button "Link to deal(s)" at bounding box center [667, 109] width 73 height 22
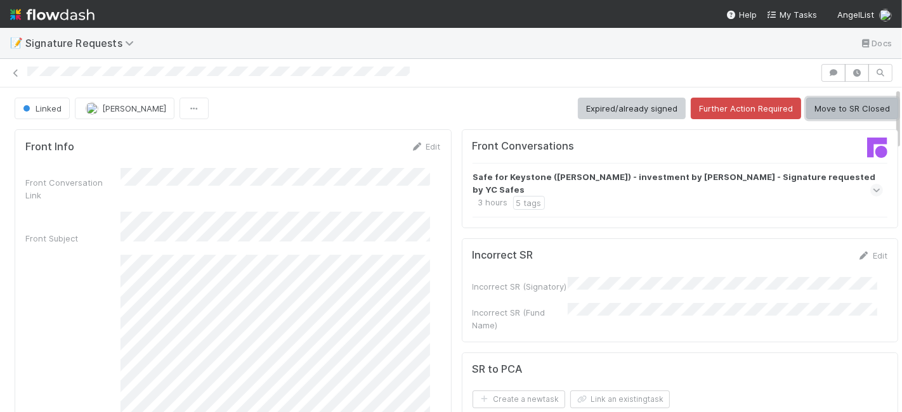
click at [827, 106] on button "Move to SR Closed" at bounding box center [852, 109] width 92 height 22
click at [814, 108] on button "Move to SR Closed" at bounding box center [852, 109] width 92 height 22
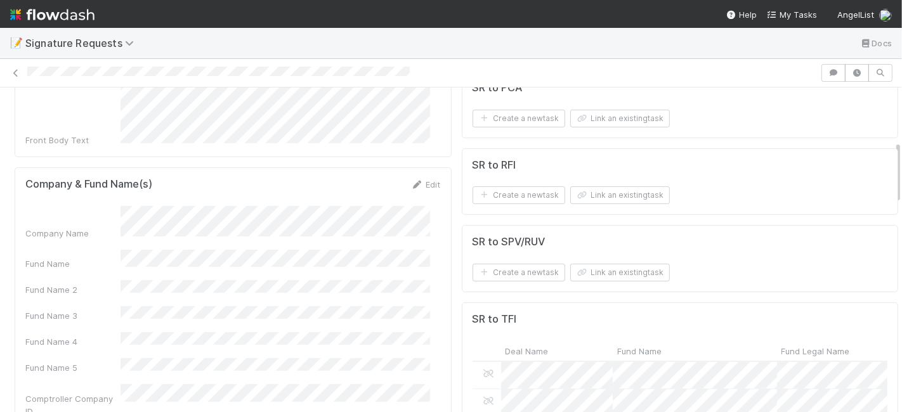
scroll to position [282, 0]
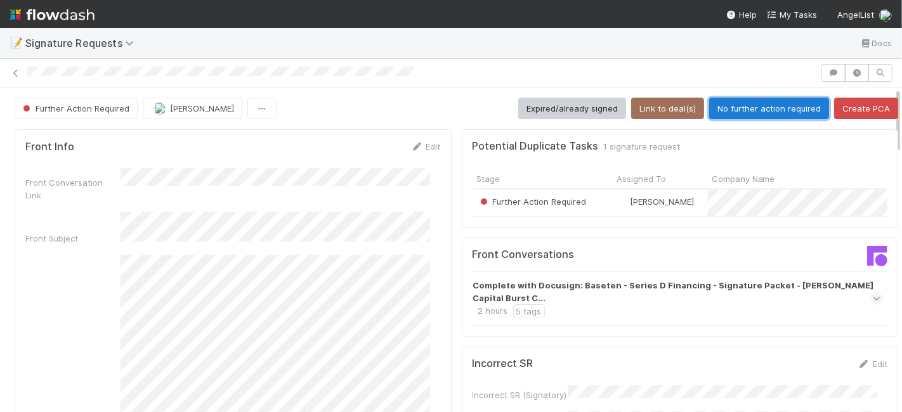
click at [736, 110] on button "No further action required" at bounding box center [769, 109] width 120 height 22
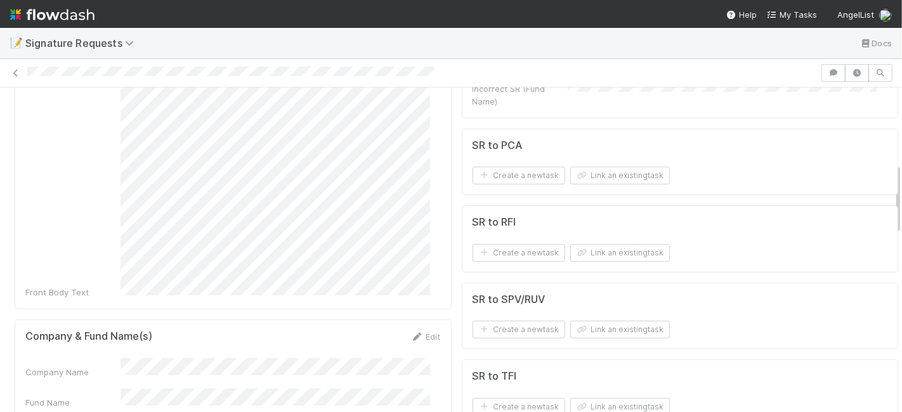
scroll to position [352, 0]
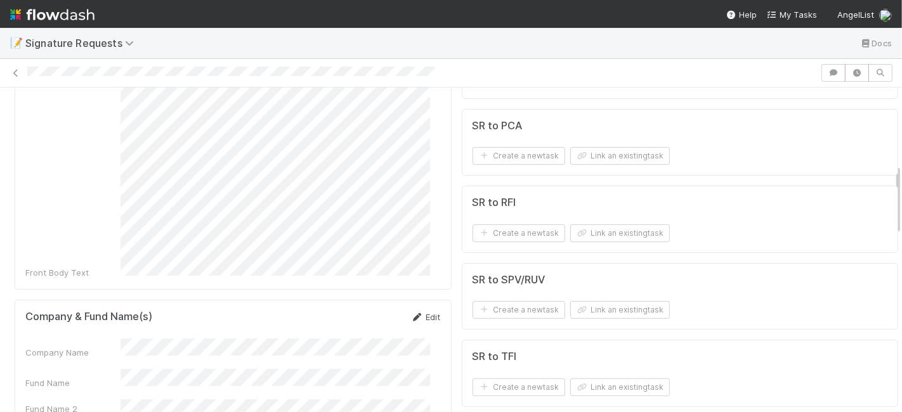
click at [417, 312] on link "Edit" at bounding box center [426, 317] width 30 height 10
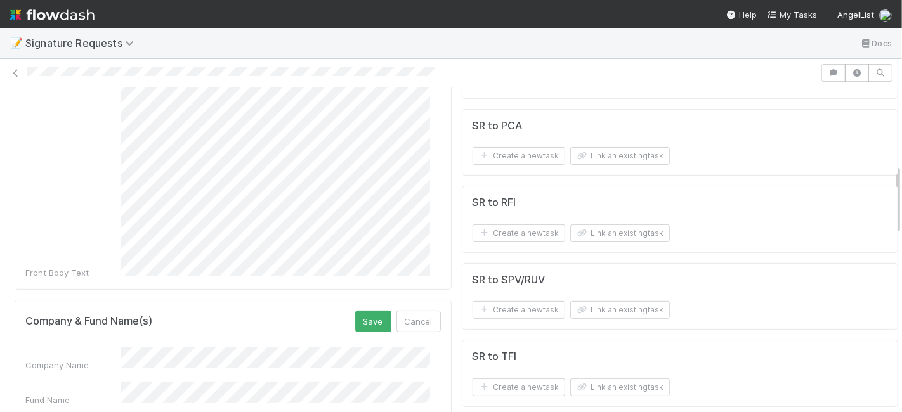
click at [96, 382] on div "Fund Name" at bounding box center [232, 394] width 415 height 25
click at [362, 311] on button "Save" at bounding box center [373, 322] width 36 height 22
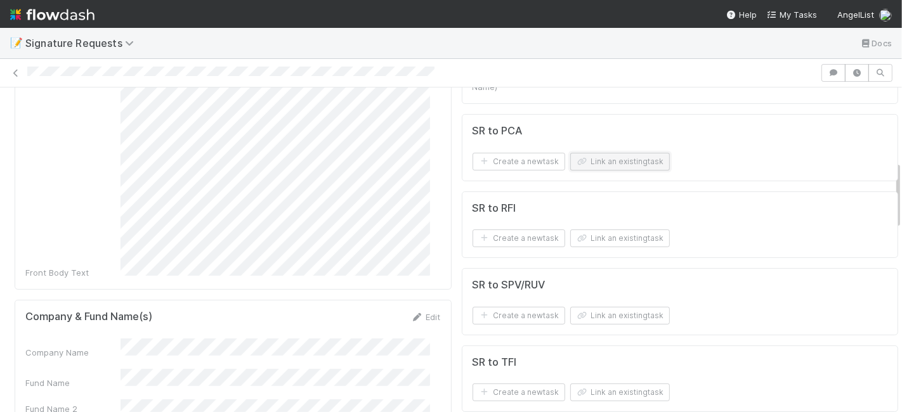
click at [614, 153] on button "Link an existing task" at bounding box center [620, 162] width 100 height 18
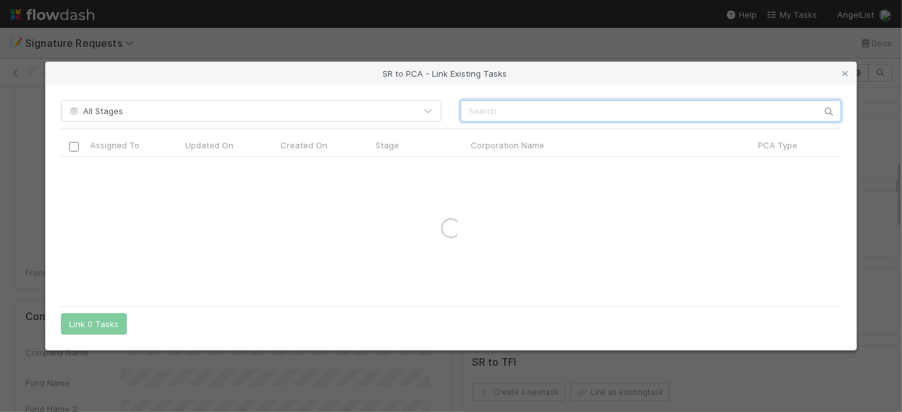
click at [551, 115] on input "text" at bounding box center [651, 111] width 381 height 22
paste input "Canary Technologies Corp."
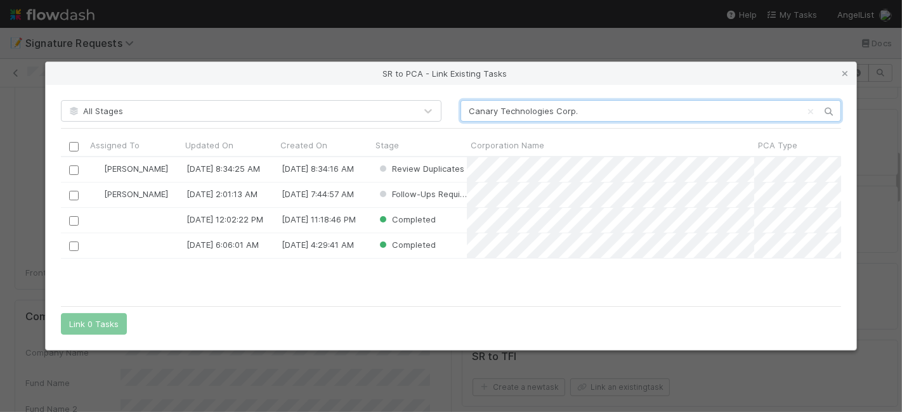
scroll to position [132, 769]
type input "Canary Technologies Corp."
click at [103, 274] on div "Charlie Bell 9/3/25, 8:34:25 AM 9/3/25, 8:34:16 AM Review Duplicates Roselyn de…" at bounding box center [451, 228] width 781 height 142
click at [74, 192] on input "checkbox" at bounding box center [74, 196] width 10 height 10
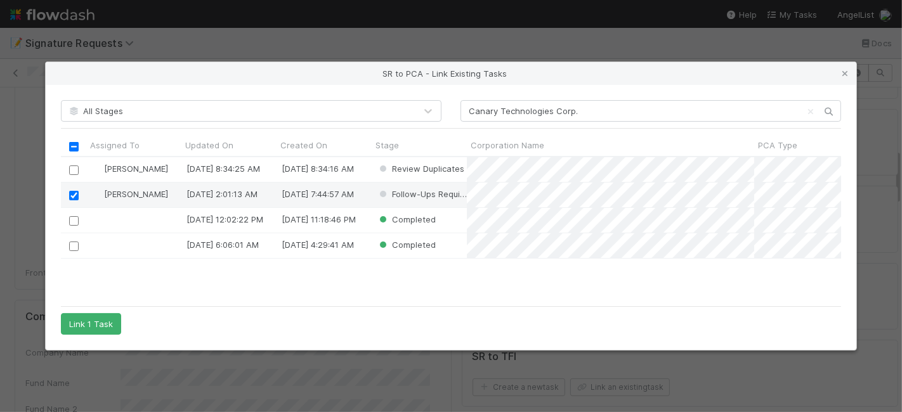
click at [89, 272] on div "Charlie Bell 9/3/25, 8:34:25 AM 9/3/25, 8:34:16 AM Review Duplicates Roselyn de…" at bounding box center [451, 228] width 781 height 142
click at [96, 318] on button "Link 1 Task" at bounding box center [91, 324] width 60 height 22
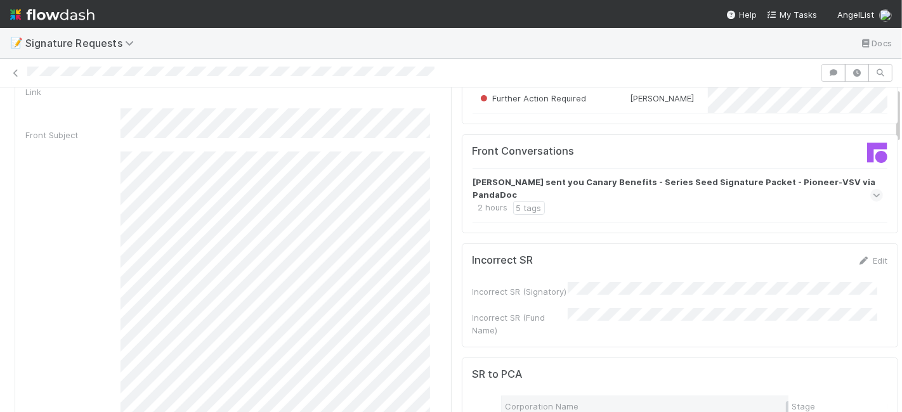
scroll to position [0, 0]
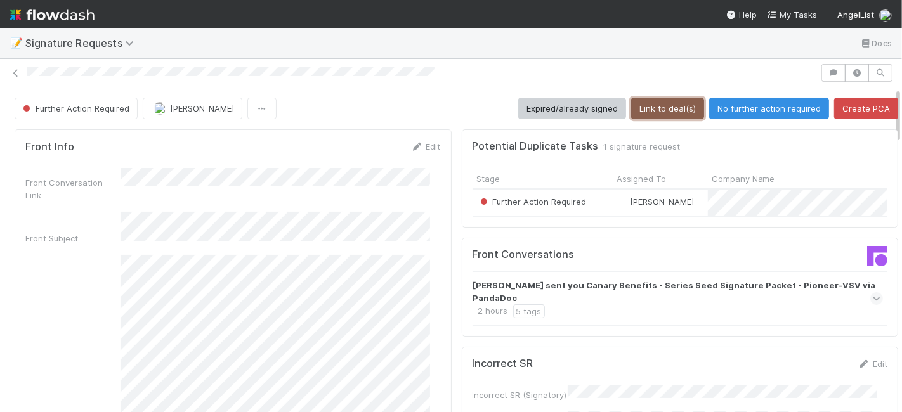
click at [647, 112] on button "Link to deal(s)" at bounding box center [667, 109] width 73 height 22
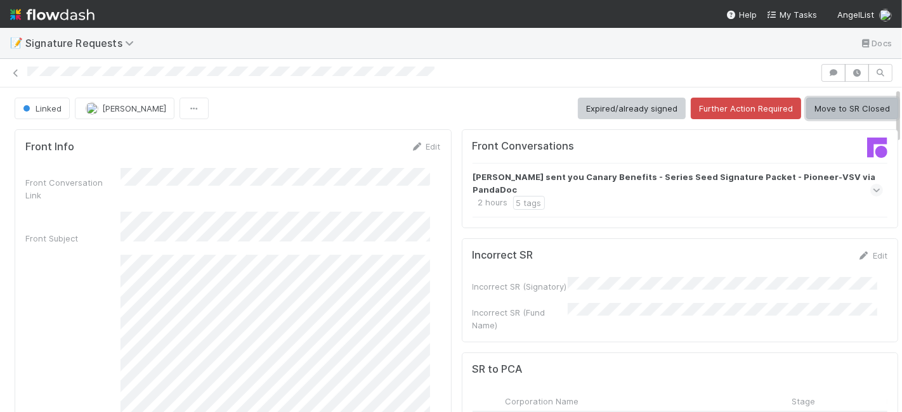
click at [821, 106] on button "Move to SR Closed" at bounding box center [852, 109] width 92 height 22
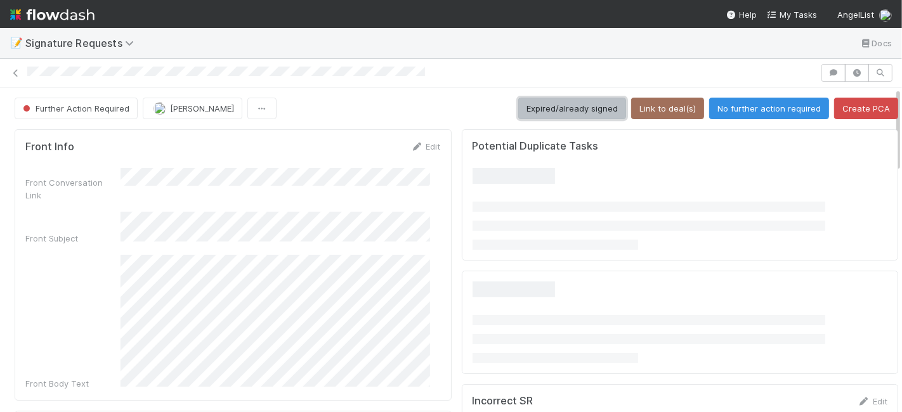
click at [571, 111] on button "Expired/already signed" at bounding box center [572, 109] width 108 height 22
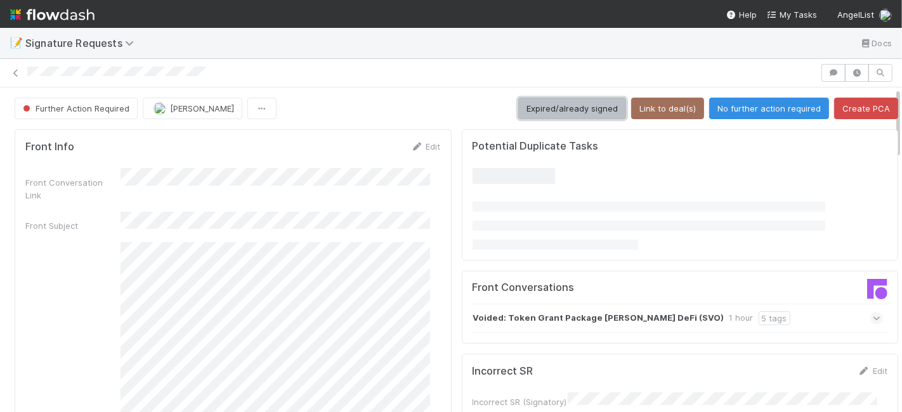
click at [580, 106] on button "Expired/already signed" at bounding box center [572, 109] width 108 height 22
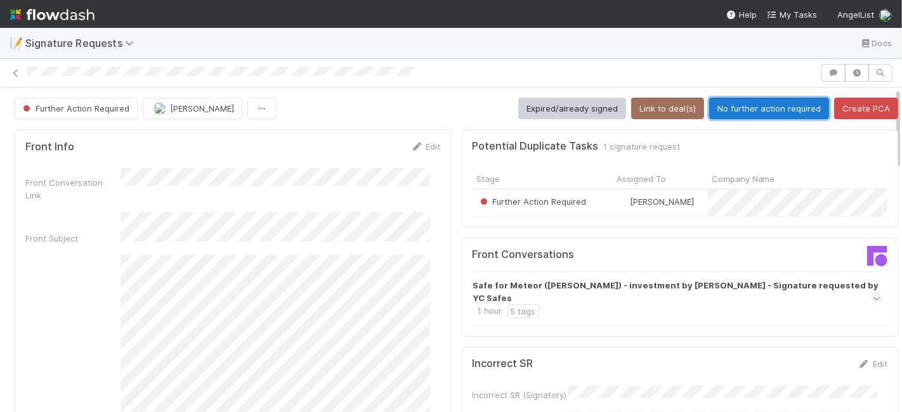
click at [742, 113] on button "No further action required" at bounding box center [769, 109] width 120 height 22
click at [740, 104] on button "No further action required" at bounding box center [769, 109] width 120 height 22
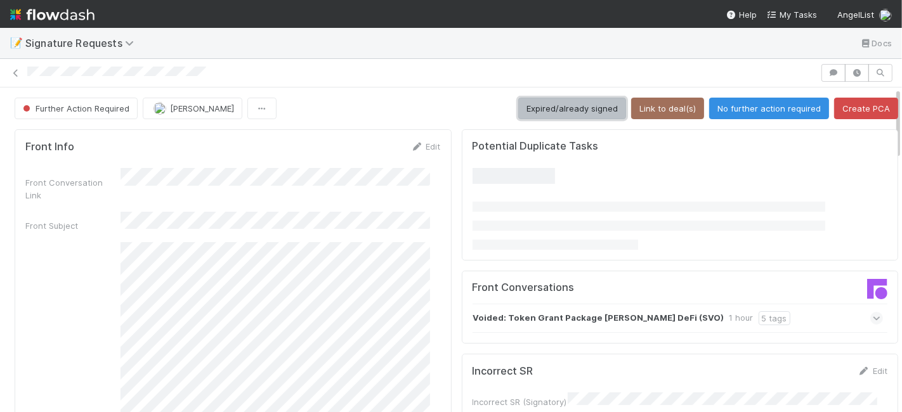
click at [547, 115] on button "Expired/already signed" at bounding box center [572, 109] width 108 height 22
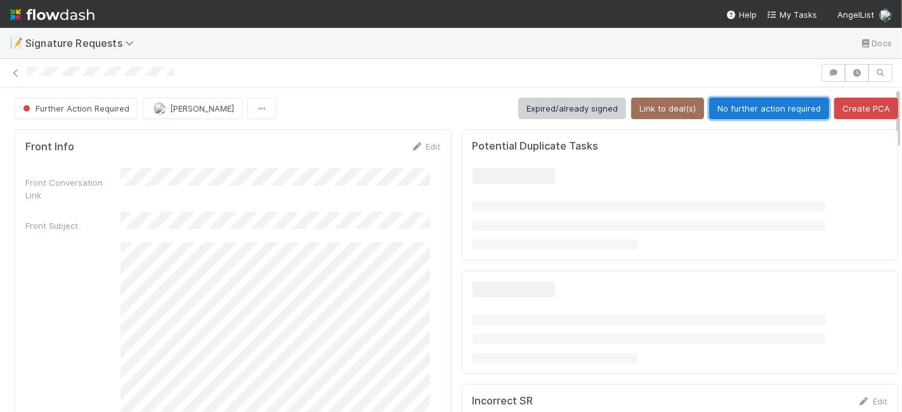
click at [731, 109] on button "No further action required" at bounding box center [769, 109] width 120 height 22
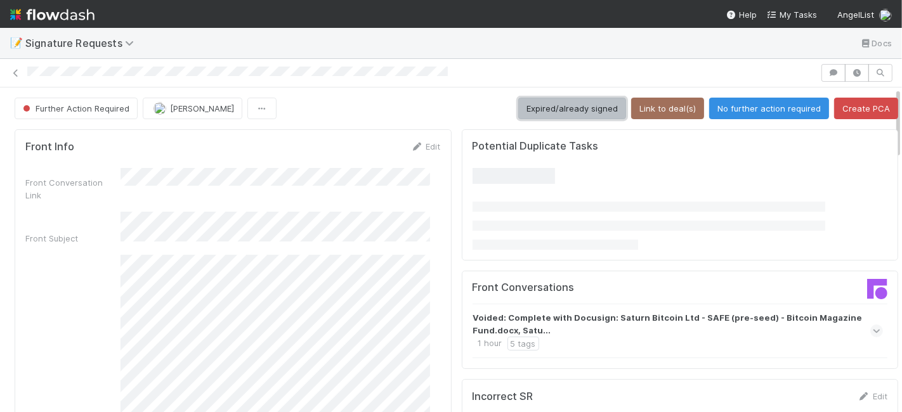
click at [553, 108] on button "Expired/already signed" at bounding box center [572, 109] width 108 height 22
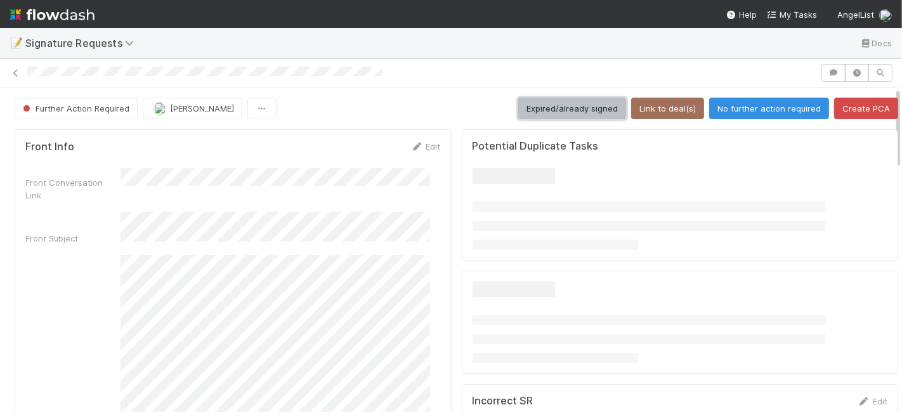
click at [565, 110] on button "Expired/already signed" at bounding box center [572, 109] width 108 height 22
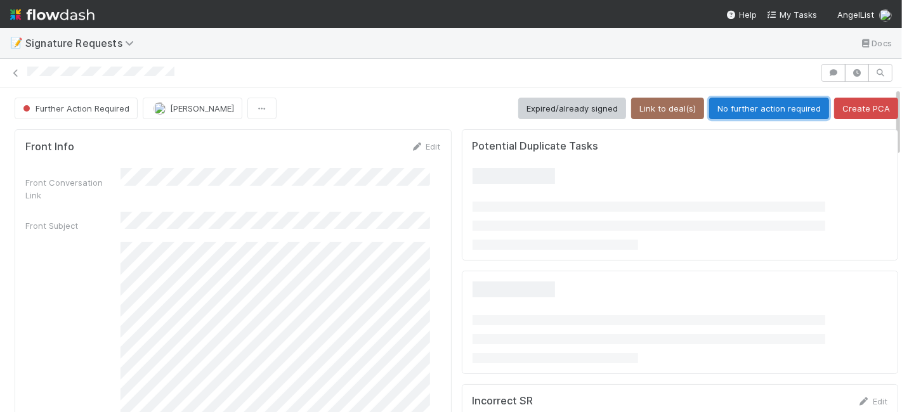
click at [738, 107] on button "No further action required" at bounding box center [769, 109] width 120 height 22
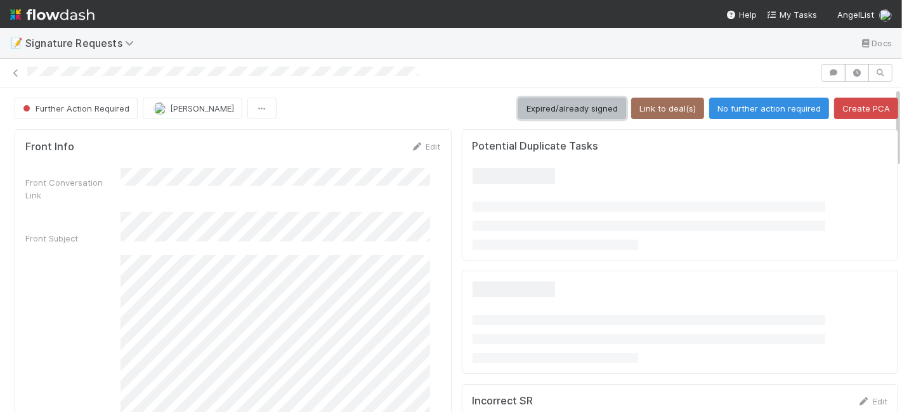
click at [596, 108] on button "Expired/already signed" at bounding box center [572, 109] width 108 height 22
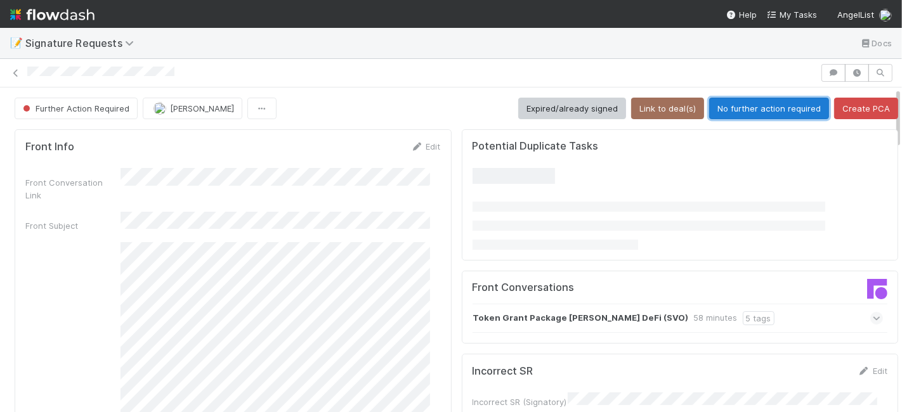
click at [728, 101] on button "No further action required" at bounding box center [769, 109] width 120 height 22
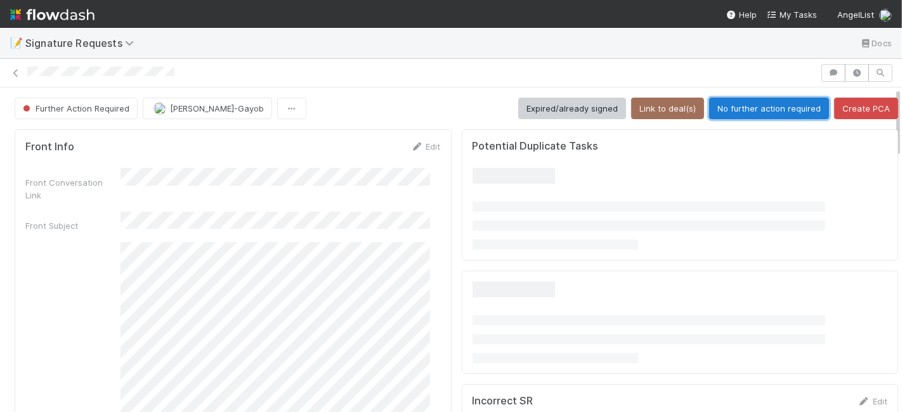
click at [735, 103] on button "No further action required" at bounding box center [769, 109] width 120 height 22
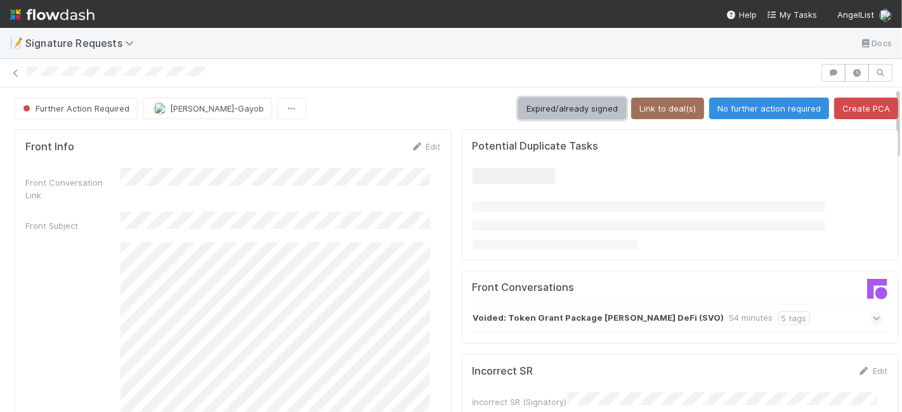
click at [556, 106] on button "Expired/already signed" at bounding box center [572, 109] width 108 height 22
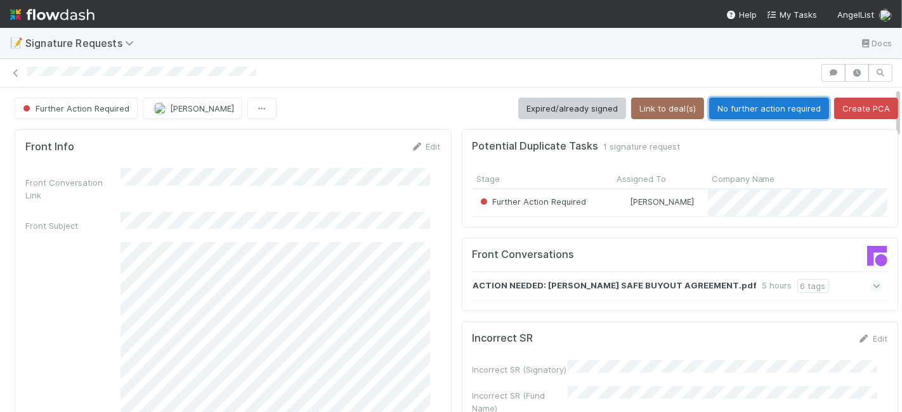
click at [724, 114] on button "No further action required" at bounding box center [769, 109] width 120 height 22
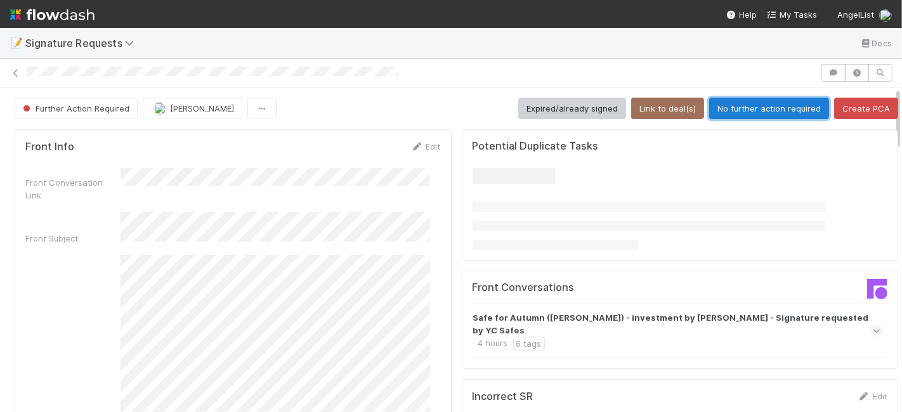
click at [756, 111] on button "No further action required" at bounding box center [769, 109] width 120 height 22
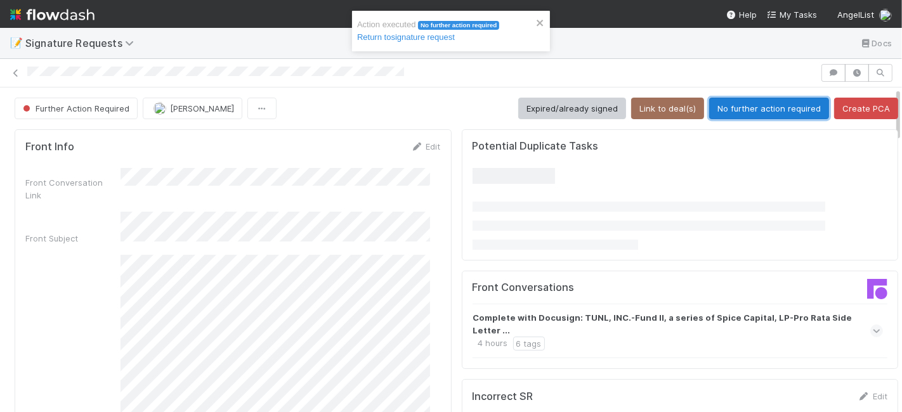
click at [724, 108] on button "No further action required" at bounding box center [769, 109] width 120 height 22
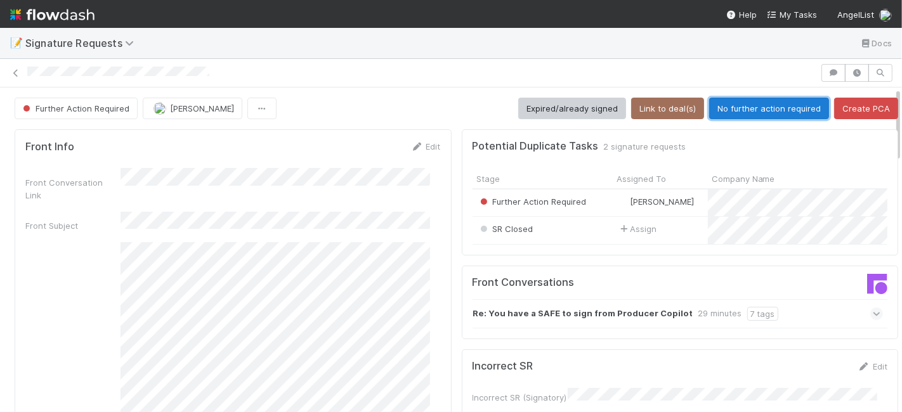
click at [727, 114] on button "No further action required" at bounding box center [769, 109] width 120 height 22
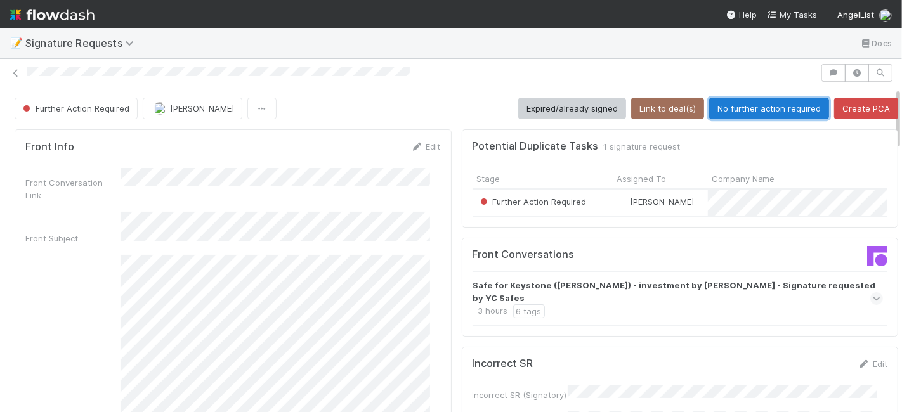
click at [747, 110] on button "No further action required" at bounding box center [769, 109] width 120 height 22
click at [751, 98] on button "No further action required" at bounding box center [769, 109] width 120 height 22
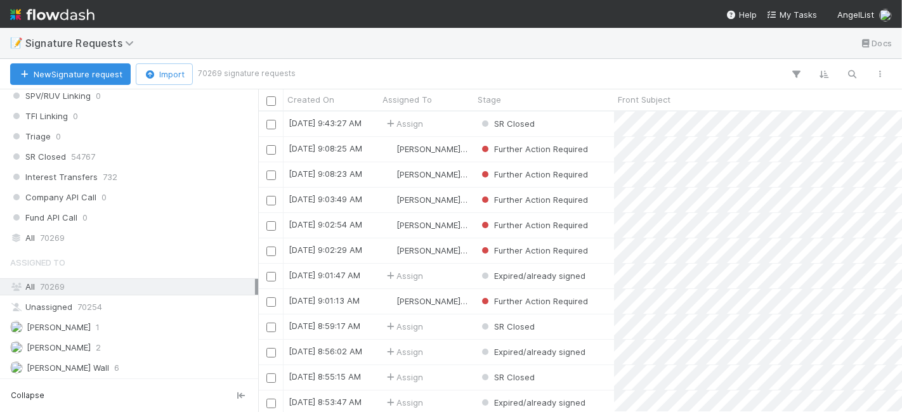
scroll to position [318, 0]
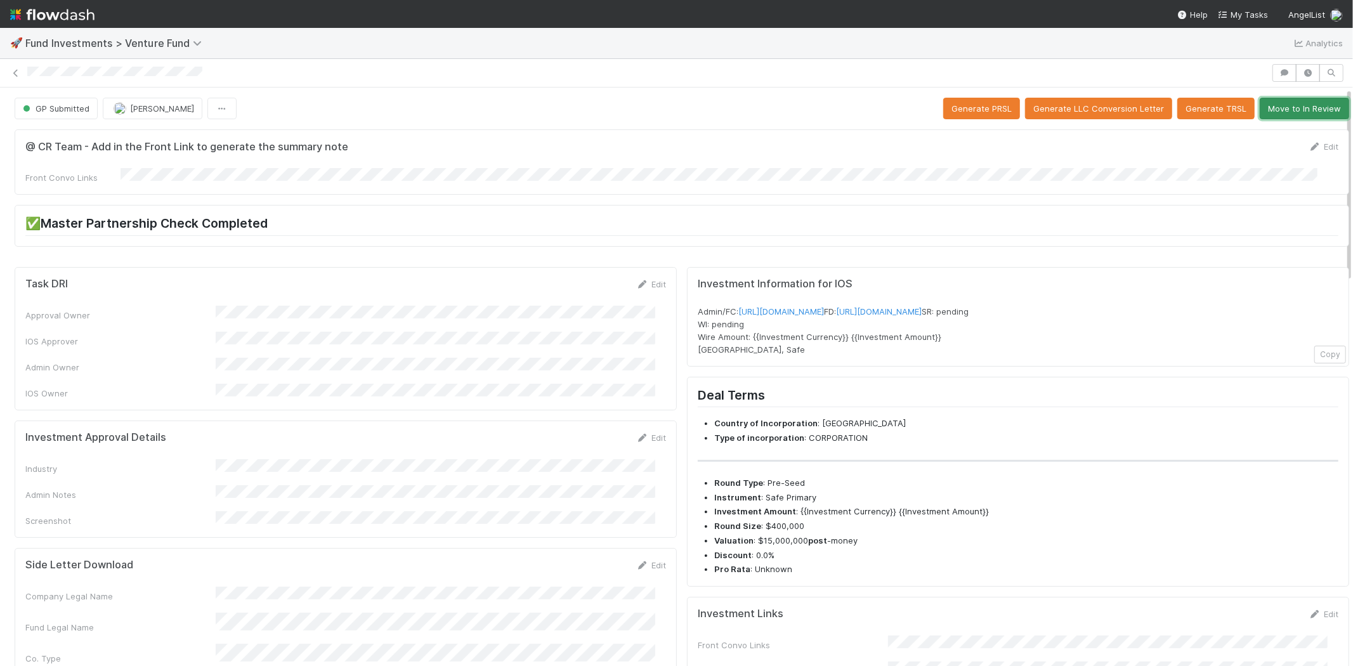
click at [1288, 108] on button "Move to In Review" at bounding box center [1304, 109] width 89 height 22
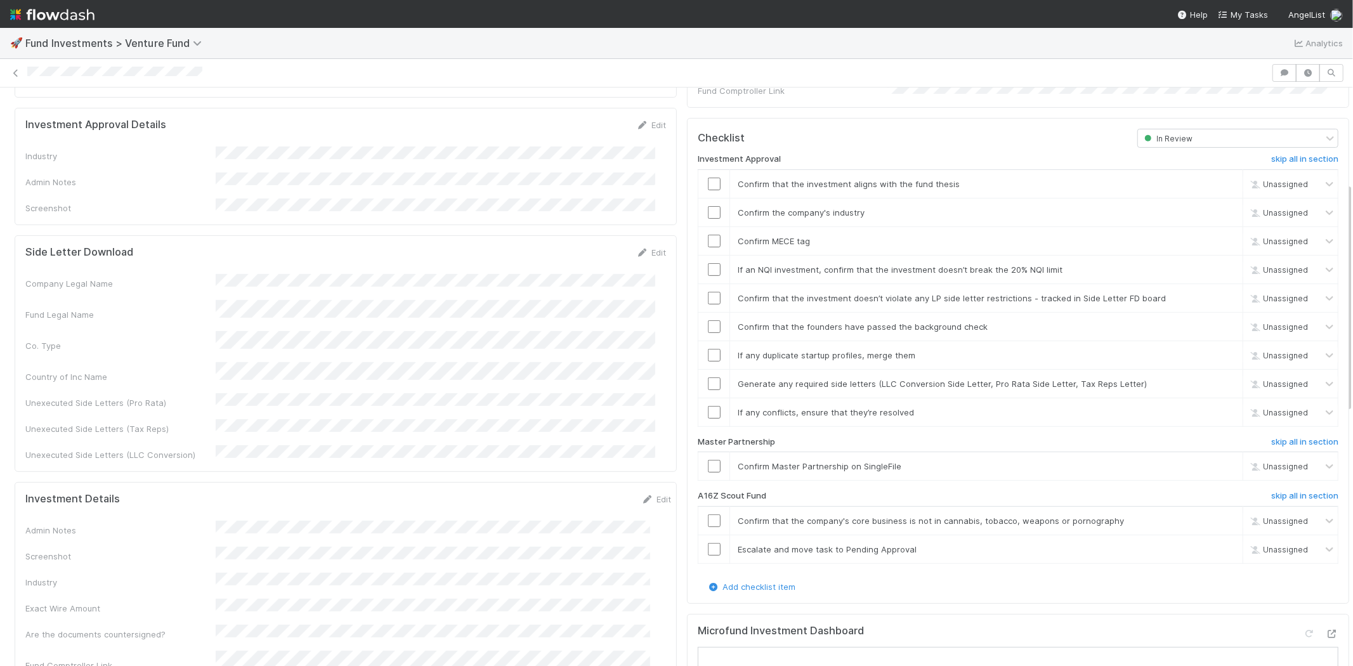
scroll to position [238, 0]
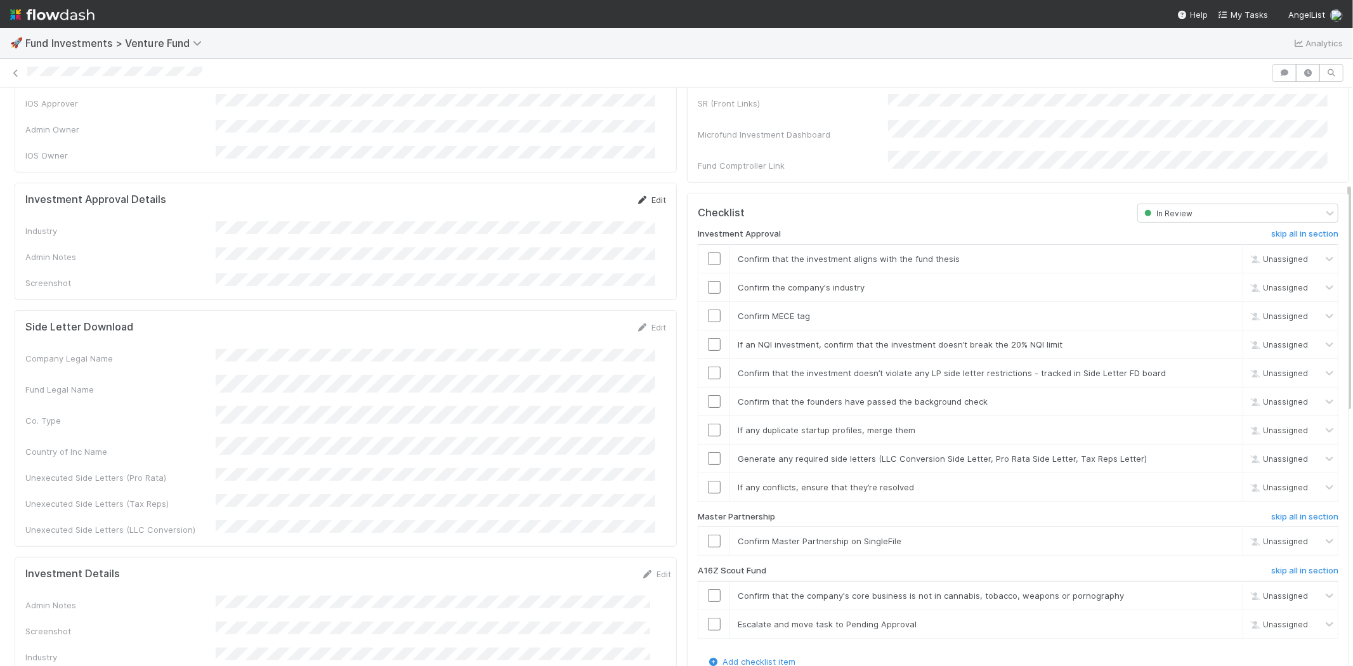
click at [637, 196] on icon at bounding box center [642, 200] width 13 height 8
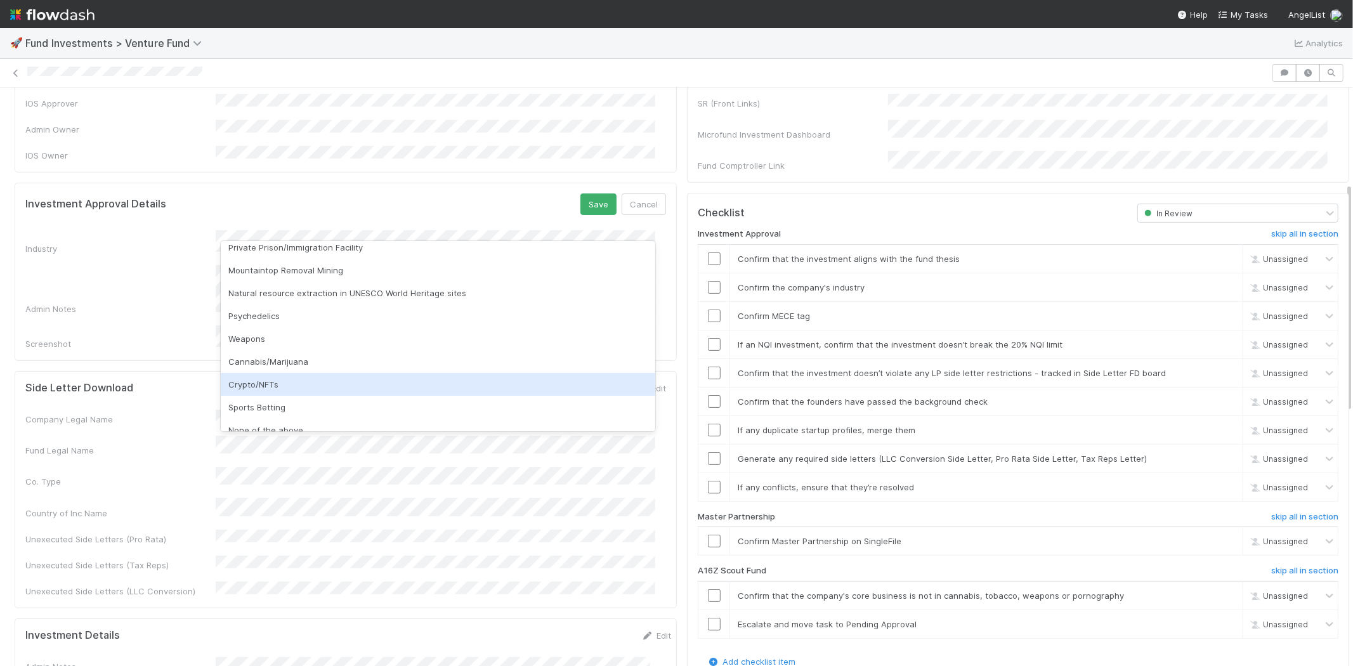
scroll to position [362, 0]
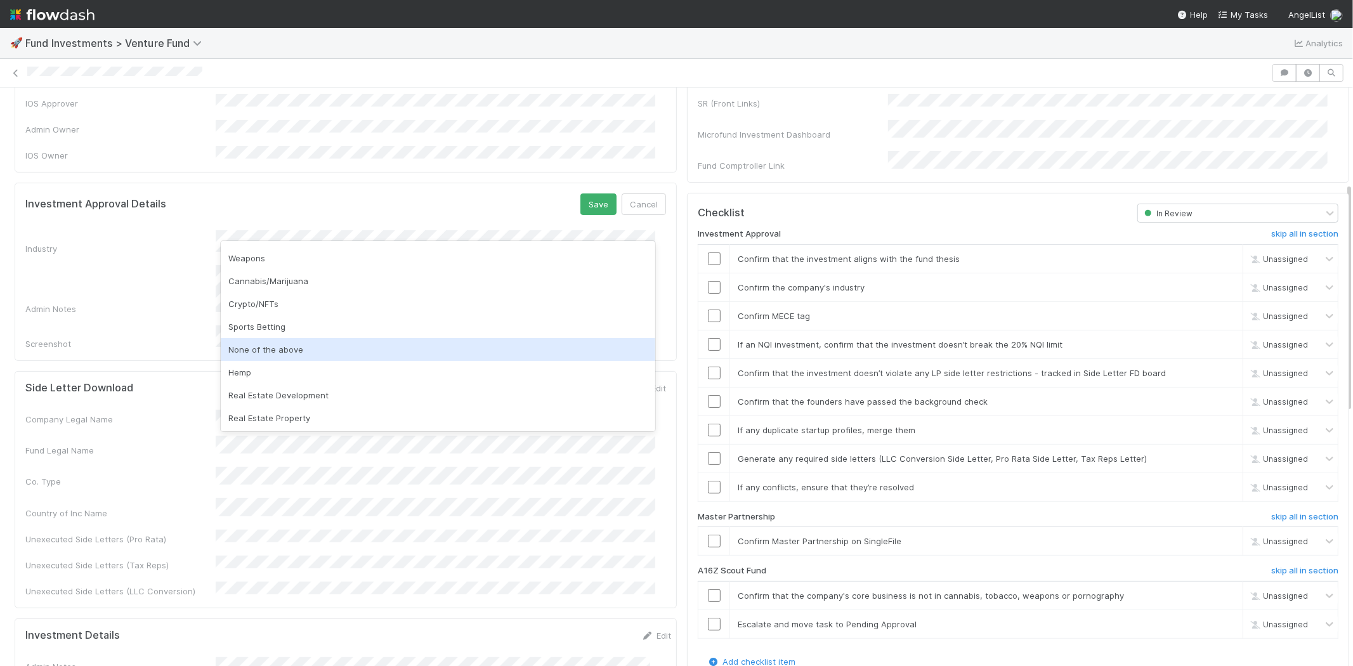
click at [256, 350] on div "None of the above" at bounding box center [438, 349] width 435 height 23
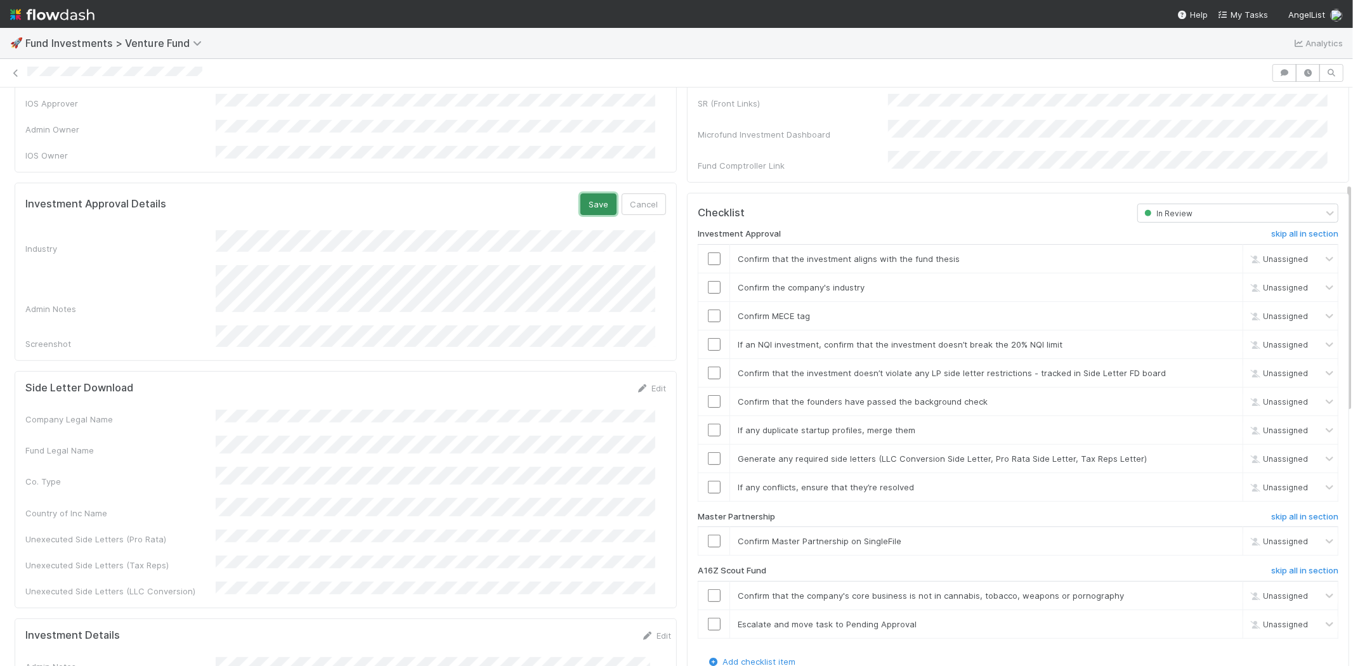
click at [585, 193] on button "Save" at bounding box center [598, 204] width 36 height 22
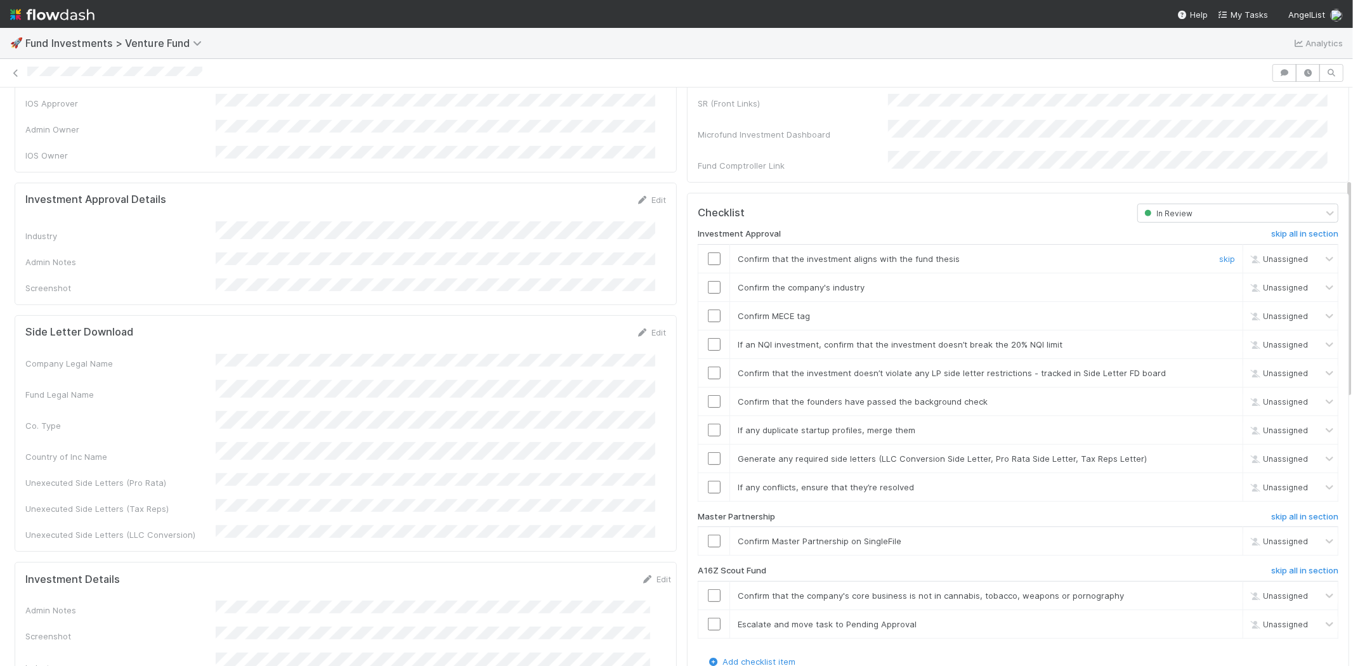
drag, startPoint x: 703, startPoint y: 243, endPoint x: 705, endPoint y: 261, distance: 17.9
click at [708, 252] on input "checkbox" at bounding box center [714, 258] width 13 height 13
click at [708, 281] on input "checkbox" at bounding box center [714, 287] width 13 height 13
click at [708, 310] on input "checkbox" at bounding box center [714, 316] width 13 height 13
click at [700, 335] on td at bounding box center [714, 344] width 32 height 29
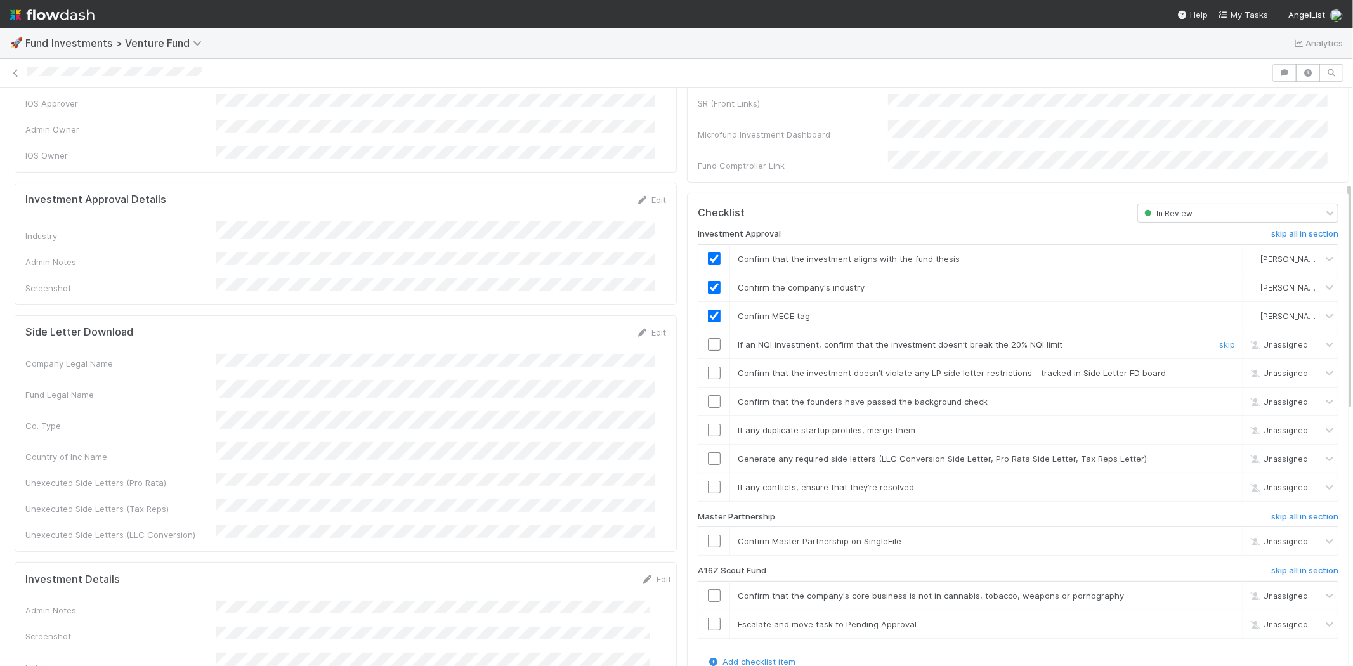
click at [708, 338] on input "checkbox" at bounding box center [714, 344] width 13 height 13
click at [708, 367] on input "checkbox" at bounding box center [714, 373] width 13 height 13
click at [708, 395] on input "checkbox" at bounding box center [714, 401] width 13 height 13
click at [708, 424] on input "checkbox" at bounding box center [714, 430] width 13 height 13
click at [708, 452] on input "checkbox" at bounding box center [714, 458] width 13 height 13
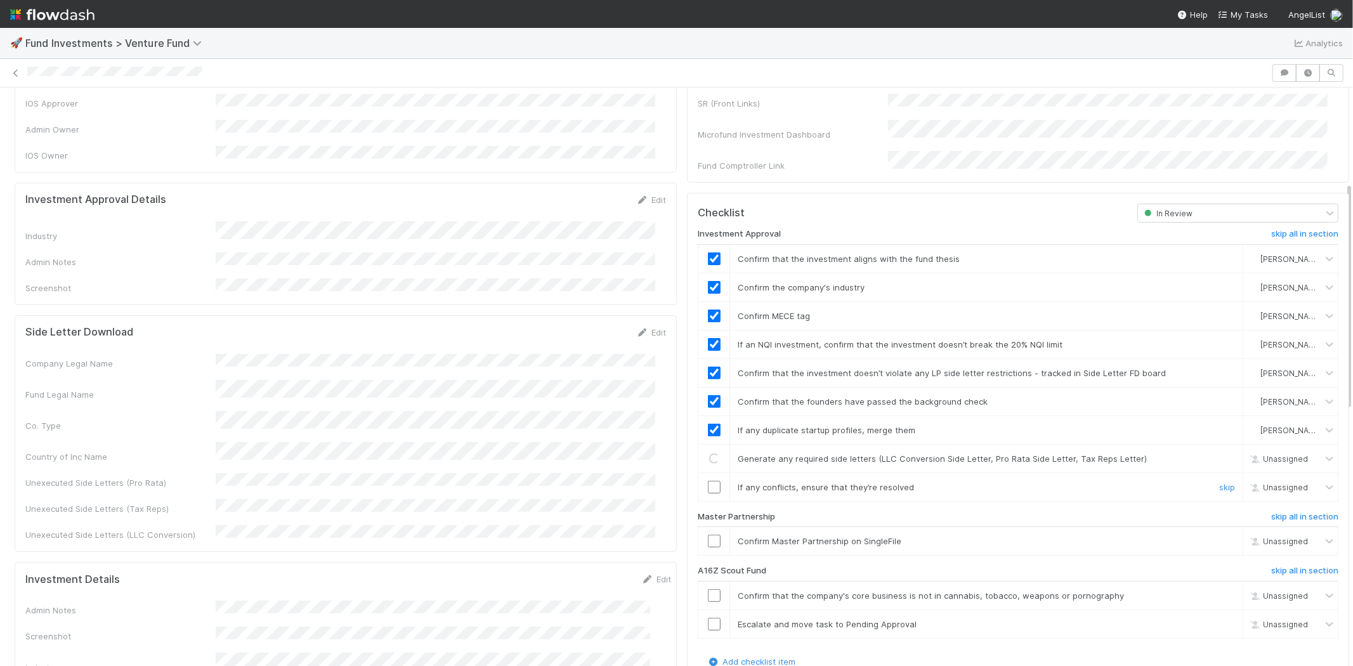
click at [708, 481] on input "checkbox" at bounding box center [714, 487] width 13 height 13
click at [712, 535] on div at bounding box center [713, 541] width 31 height 13
click at [708, 535] on input "checkbox" at bounding box center [714, 541] width 13 height 13
checkbox input "true"
click at [708, 481] on input "checkbox" at bounding box center [714, 487] width 13 height 13
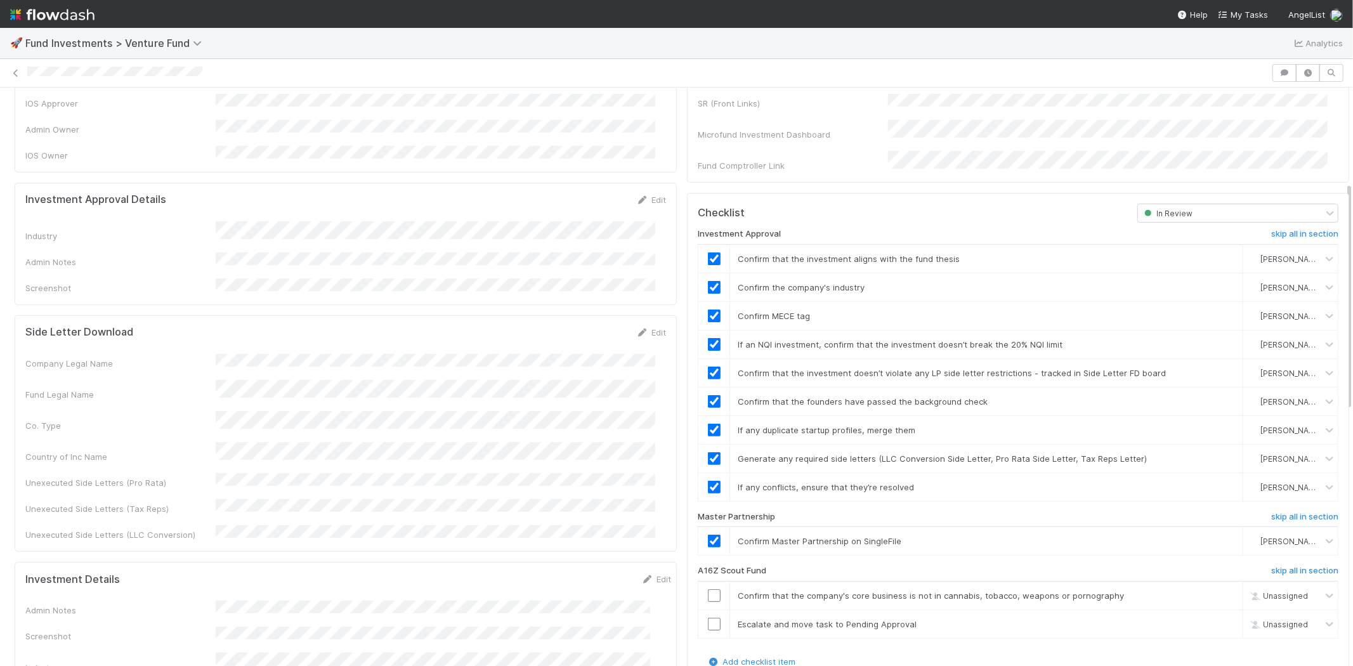
click at [226, 71] on div at bounding box center [647, 73] width 1240 height 13
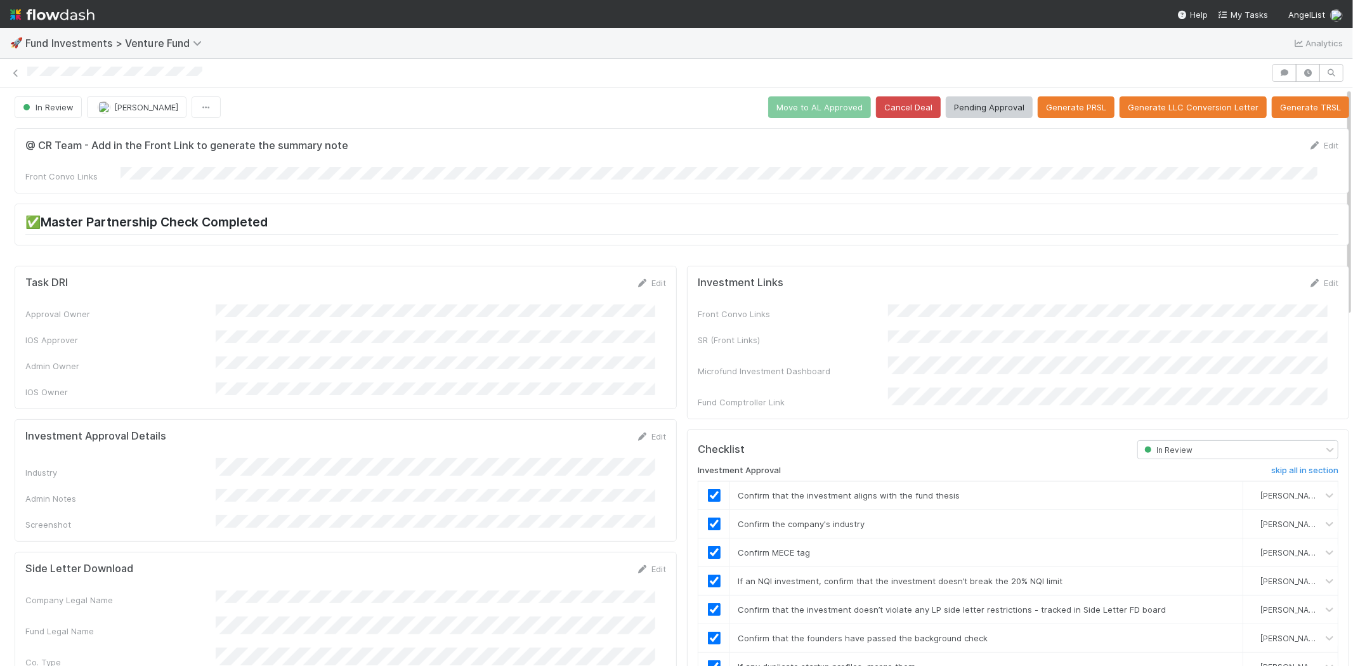
scroll to position [0, 0]
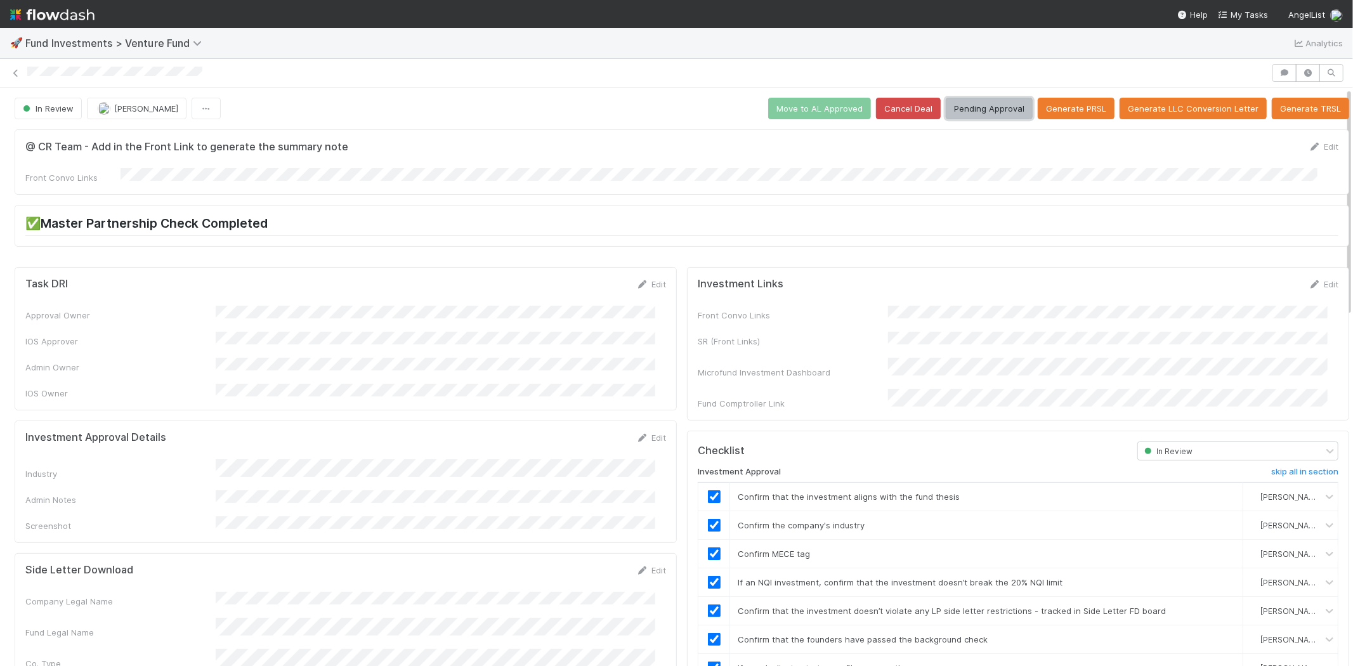
click at [969, 110] on button "Pending Approval" at bounding box center [989, 109] width 87 height 22
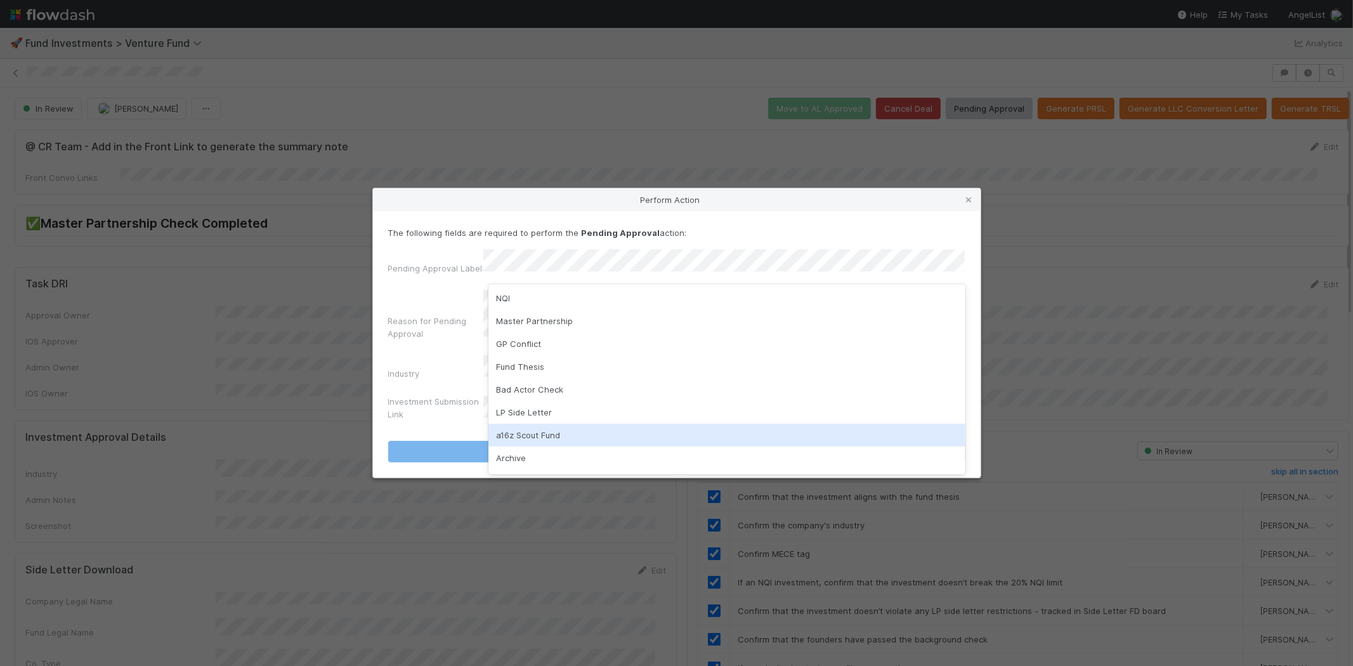
click at [514, 427] on div "a16z Scout Fund" at bounding box center [726, 435] width 477 height 23
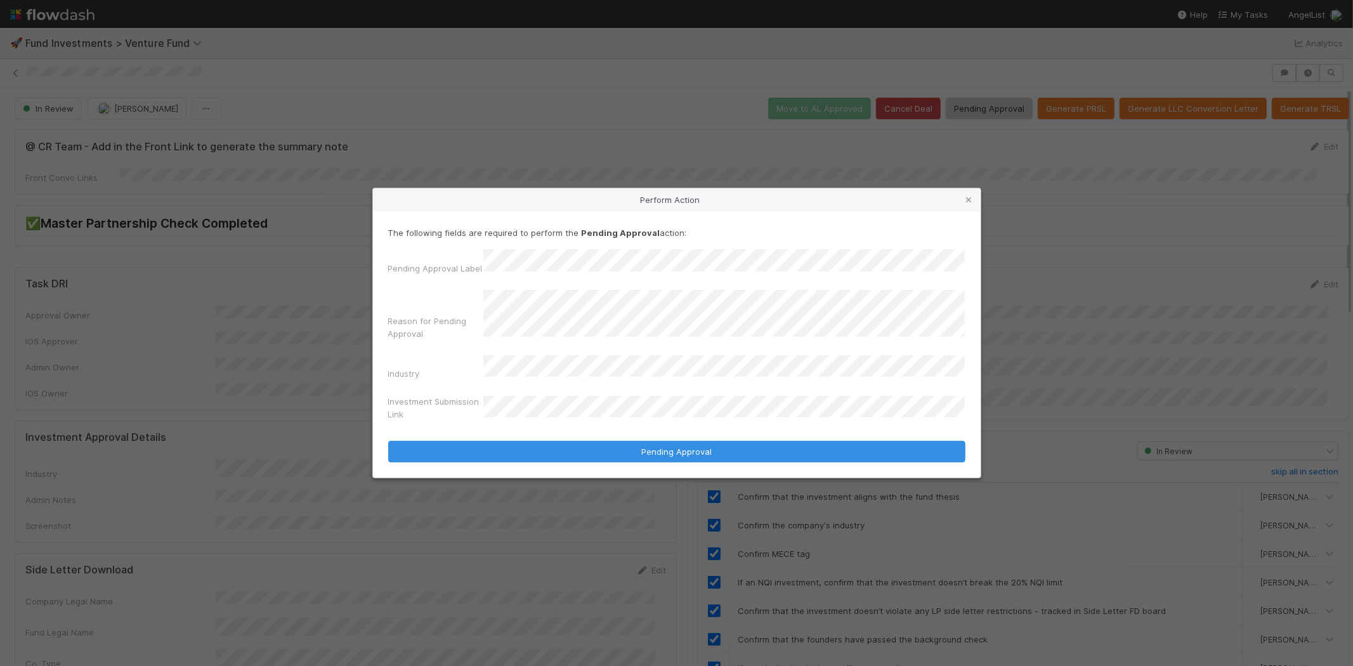
click at [388, 441] on button "Pending Approval" at bounding box center [676, 452] width 577 height 22
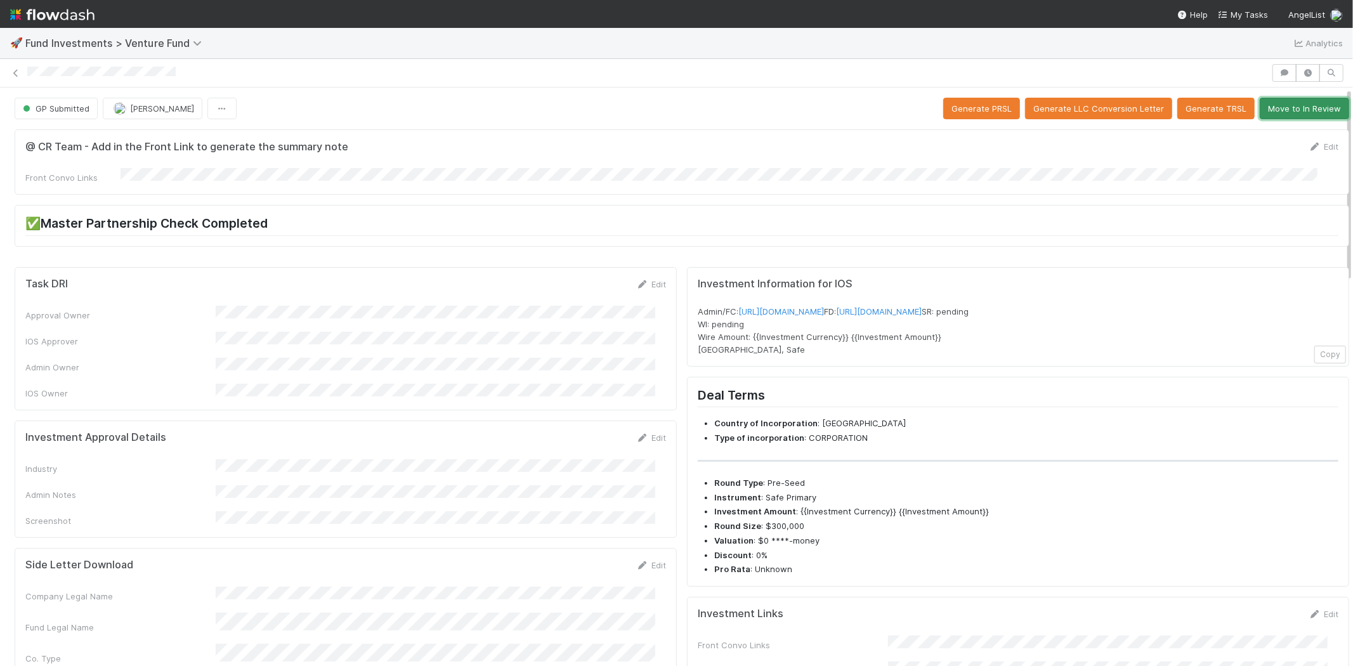
click at [1301, 102] on button "Move to In Review" at bounding box center [1304, 109] width 89 height 22
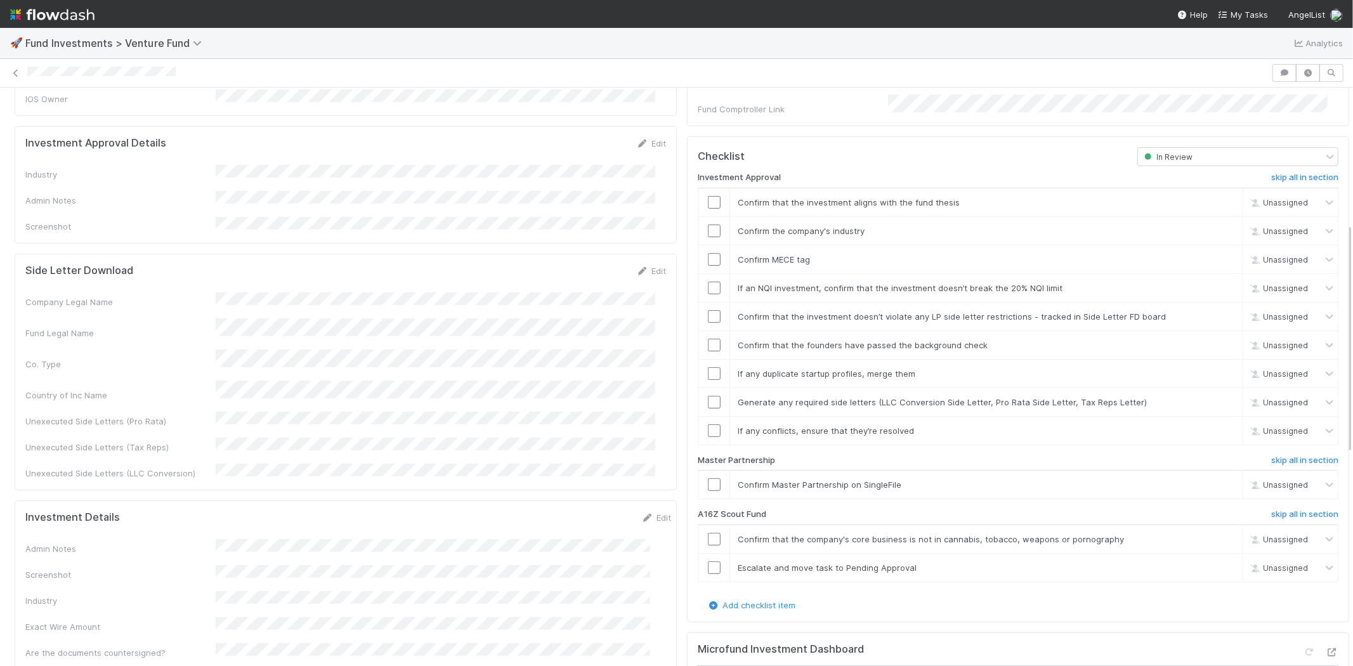
scroll to position [211, 0]
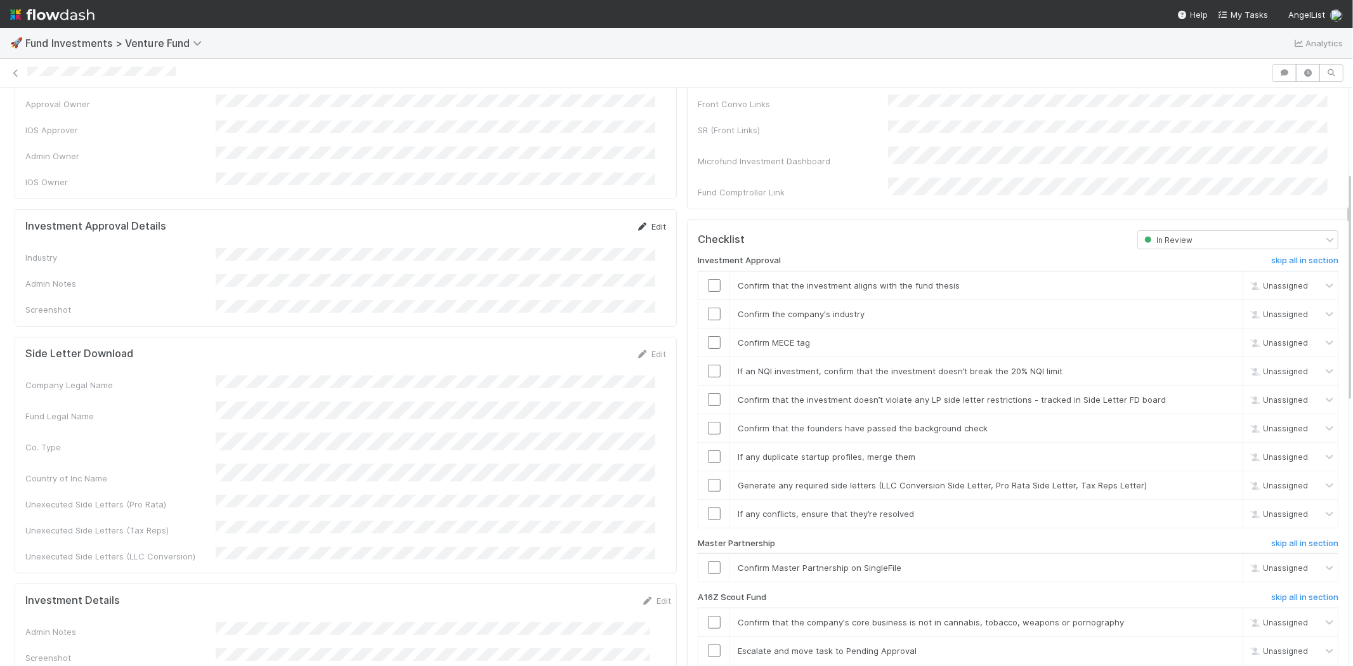
drag, startPoint x: 657, startPoint y: 206, endPoint x: 648, endPoint y: 207, distance: 8.9
click at [657, 220] on div "Investment Approval Details Edit" at bounding box center [346, 226] width 660 height 13
click at [641, 221] on link "Edit" at bounding box center [651, 226] width 30 height 10
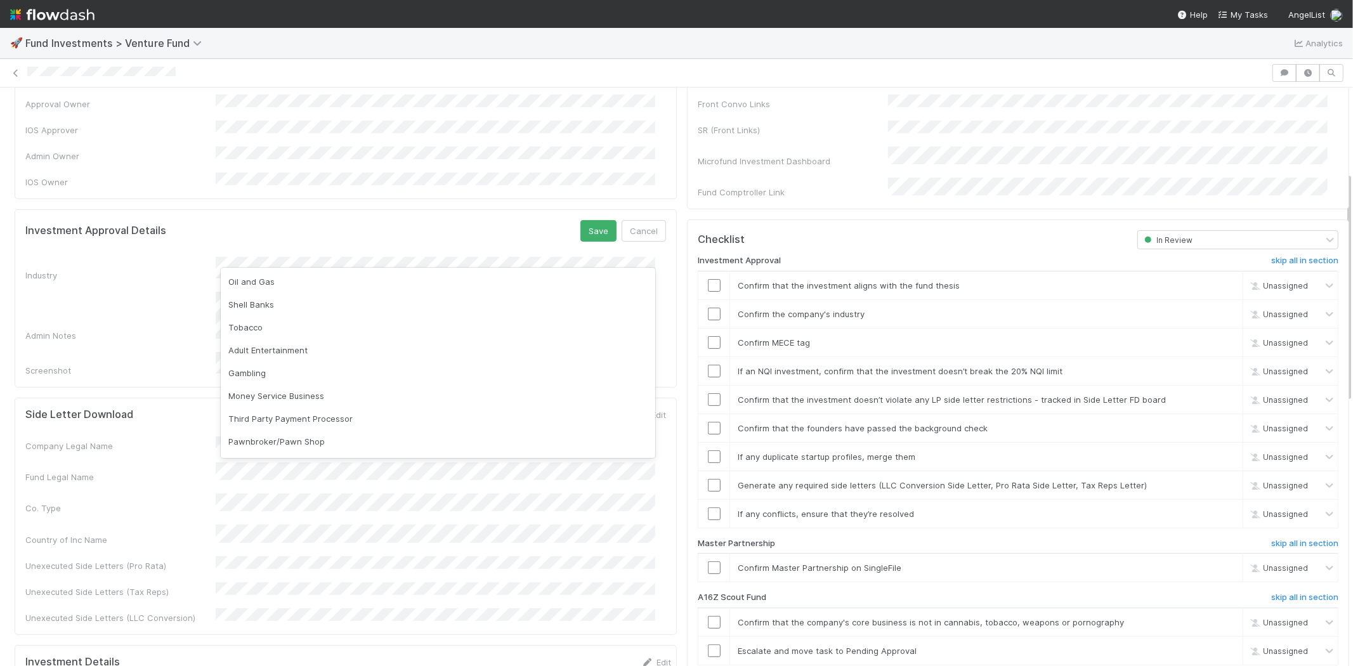
scroll to position [362, 0]
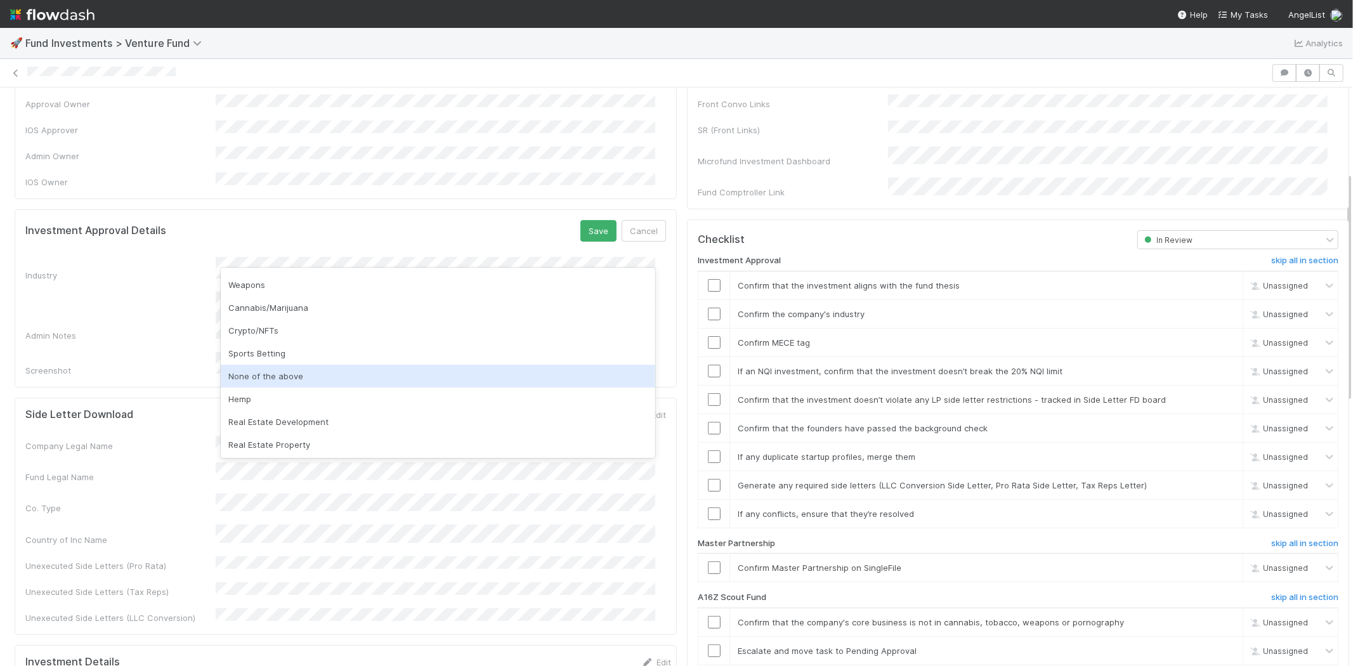
click at [267, 372] on div "None of the above" at bounding box center [438, 376] width 435 height 23
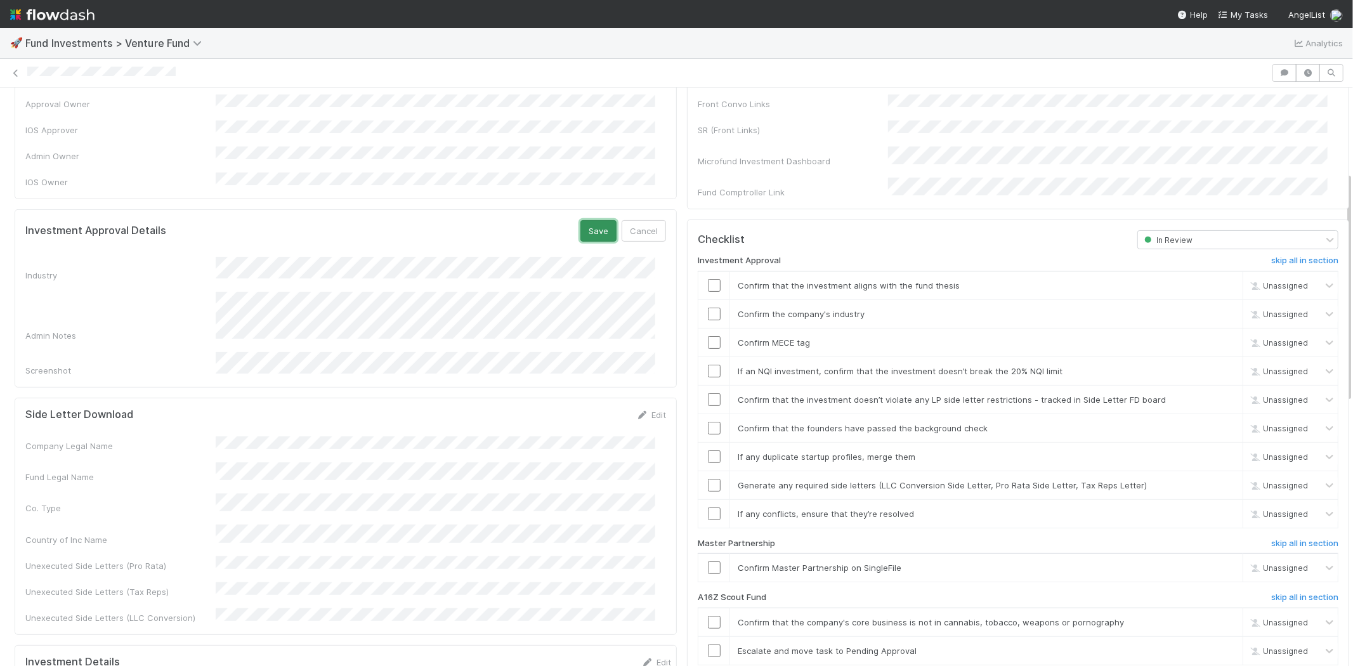
click at [580, 220] on button "Save" at bounding box center [598, 231] width 36 height 22
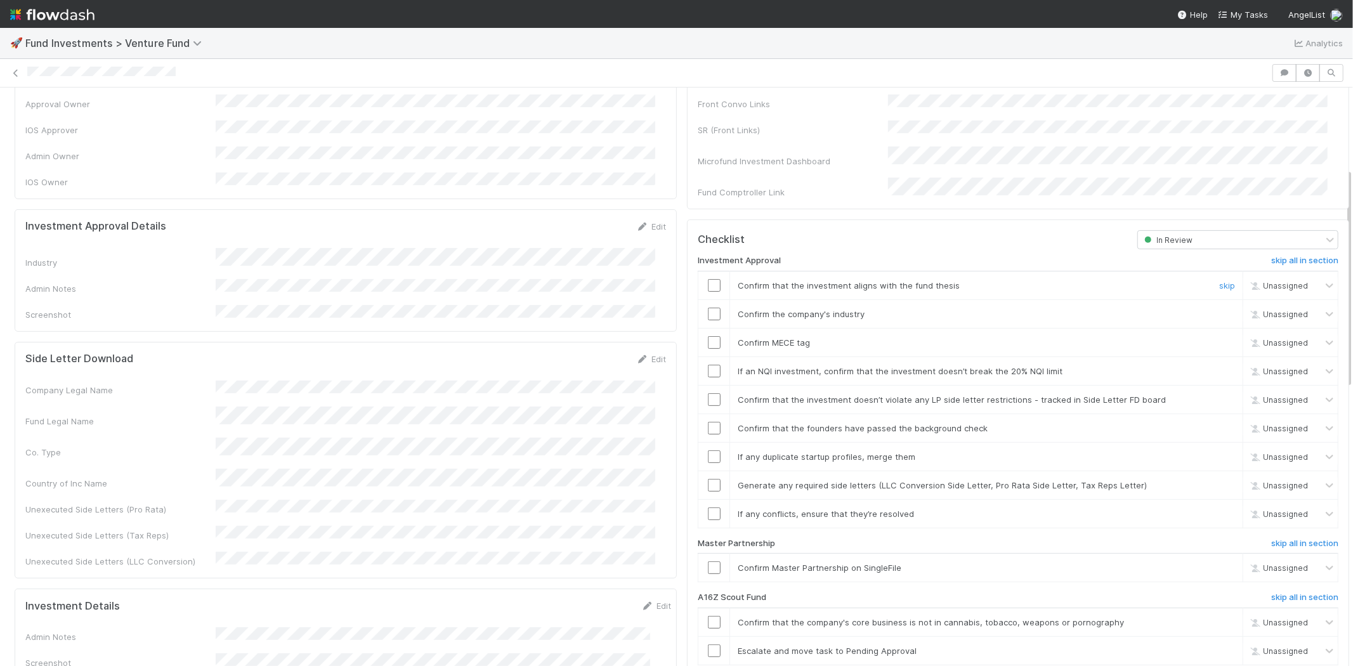
drag, startPoint x: 702, startPoint y: 268, endPoint x: 702, endPoint y: 289, distance: 20.3
click at [708, 279] on input "checkbox" at bounding box center [714, 285] width 13 height 13
click at [708, 308] on input "checkbox" at bounding box center [714, 314] width 13 height 13
click at [708, 336] on input "checkbox" at bounding box center [714, 342] width 13 height 13
click at [708, 365] on input "checkbox" at bounding box center [714, 371] width 13 height 13
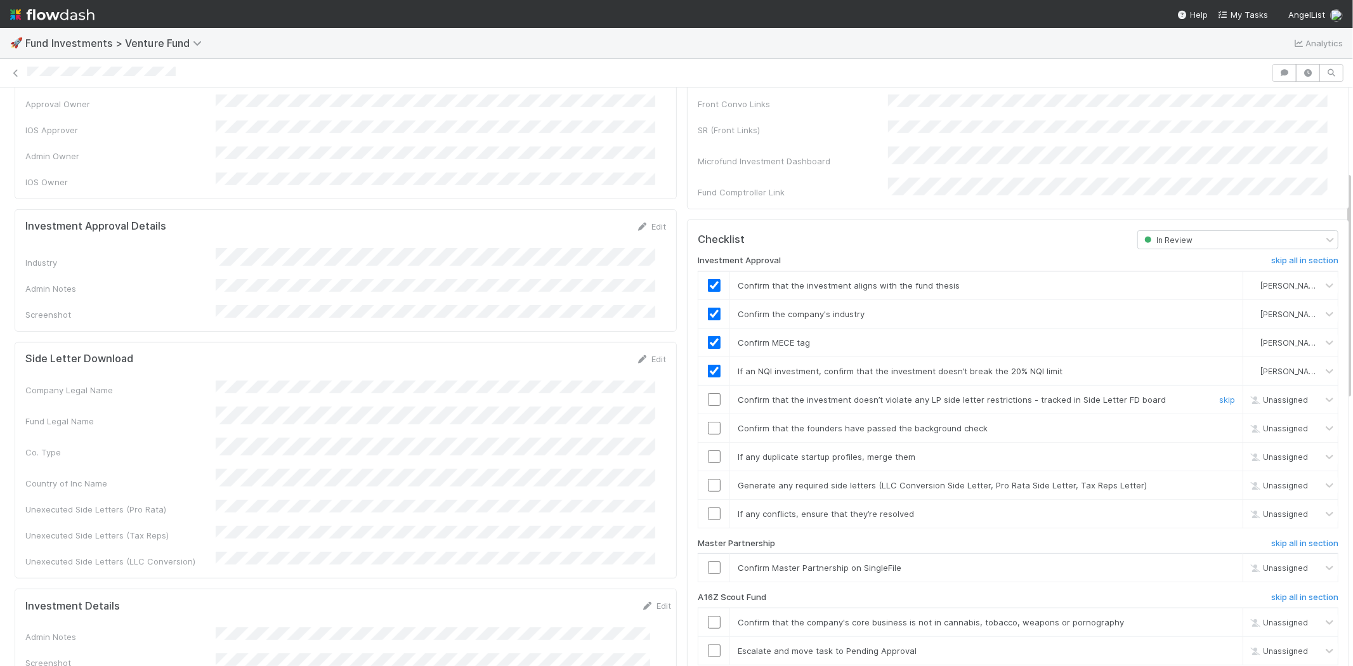
click at [708, 393] on input "checkbox" at bounding box center [714, 399] width 13 height 13
click at [708, 422] on input "checkbox" at bounding box center [714, 428] width 13 height 13
click at [708, 450] on input "checkbox" at bounding box center [714, 456] width 13 height 13
click at [708, 479] on input "checkbox" at bounding box center [714, 485] width 13 height 13
click at [708, 507] on input "checkbox" at bounding box center [714, 513] width 13 height 13
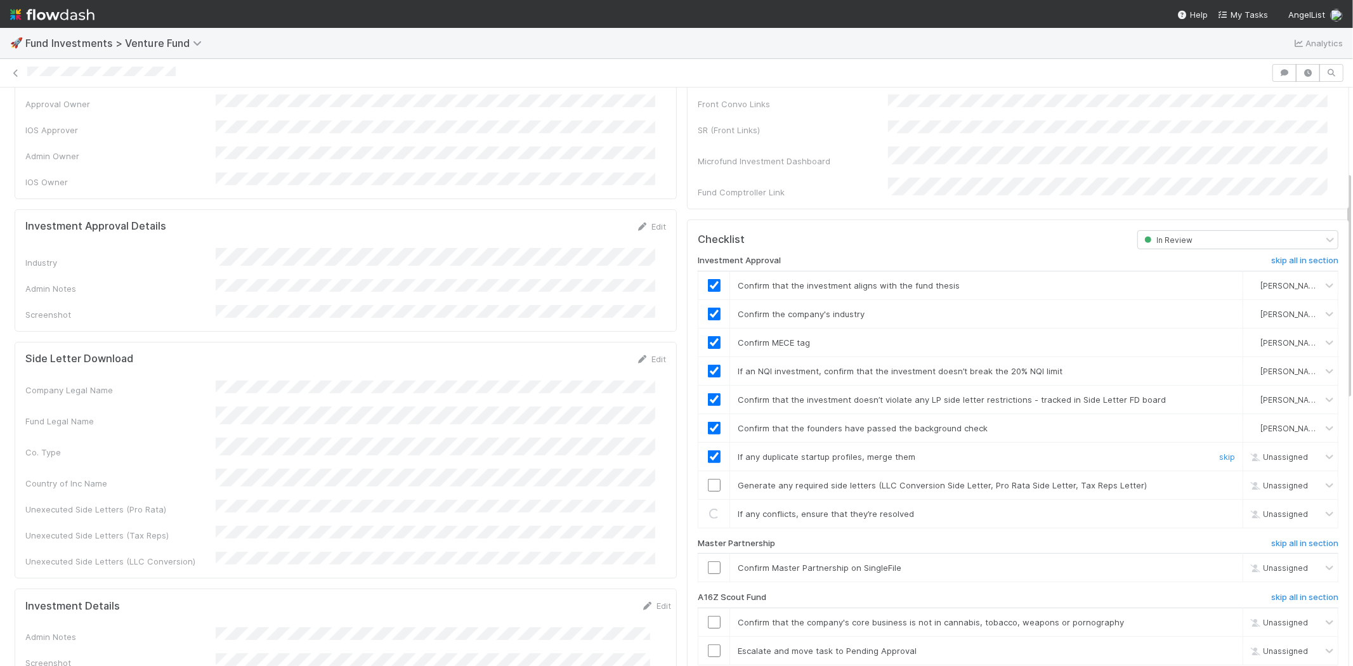
checkbox input "true"
click at [708, 479] on input "checkbox" at bounding box center [714, 485] width 13 height 13
click at [708, 561] on input "checkbox" at bounding box center [714, 567] width 13 height 13
click at [188, 77] on div at bounding box center [647, 73] width 1240 height 13
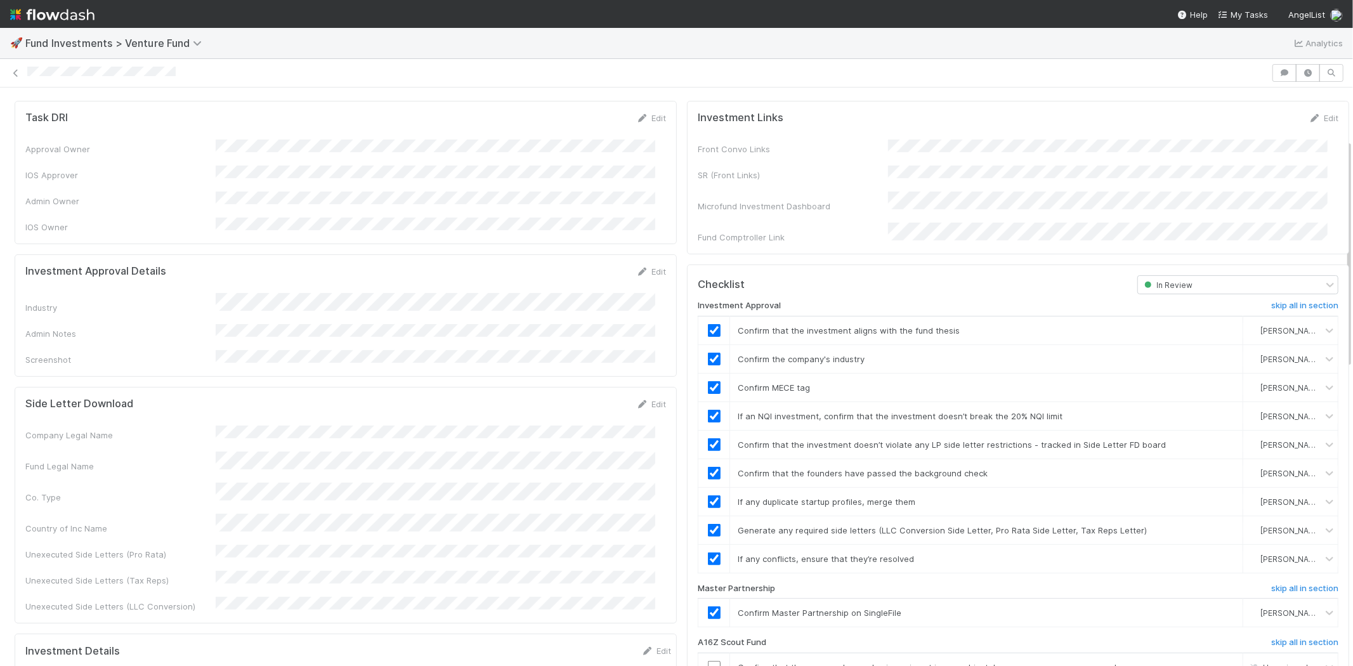
scroll to position [0, 0]
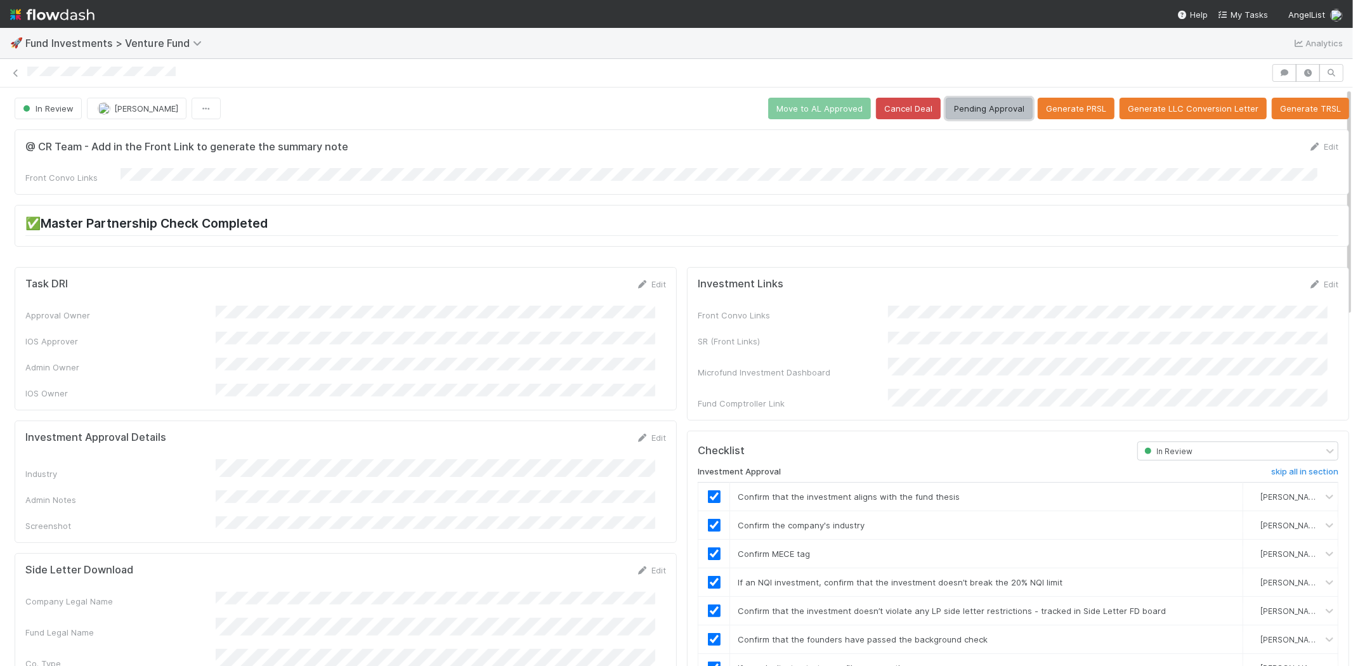
click at [956, 112] on button "Pending Approval" at bounding box center [989, 109] width 87 height 22
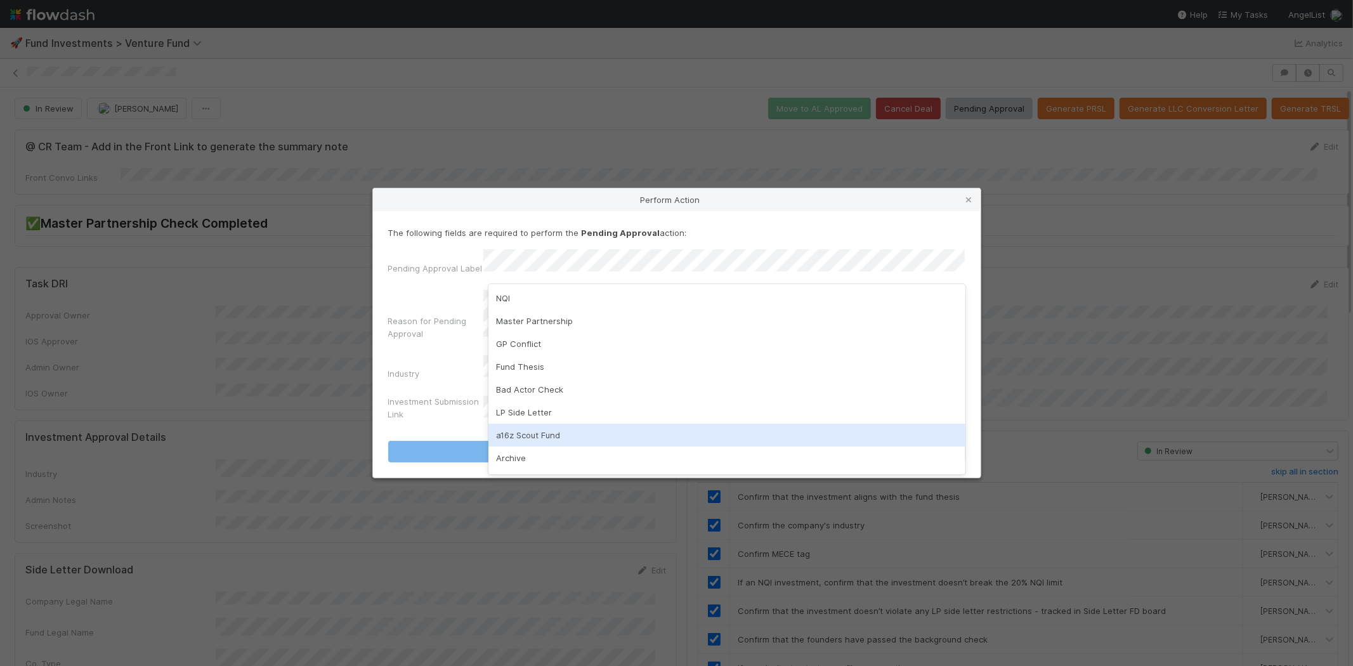
drag, startPoint x: 511, startPoint y: 433, endPoint x: 522, endPoint y: 385, distance: 48.8
click at [511, 433] on div "a16z Scout Fund" at bounding box center [726, 435] width 477 height 23
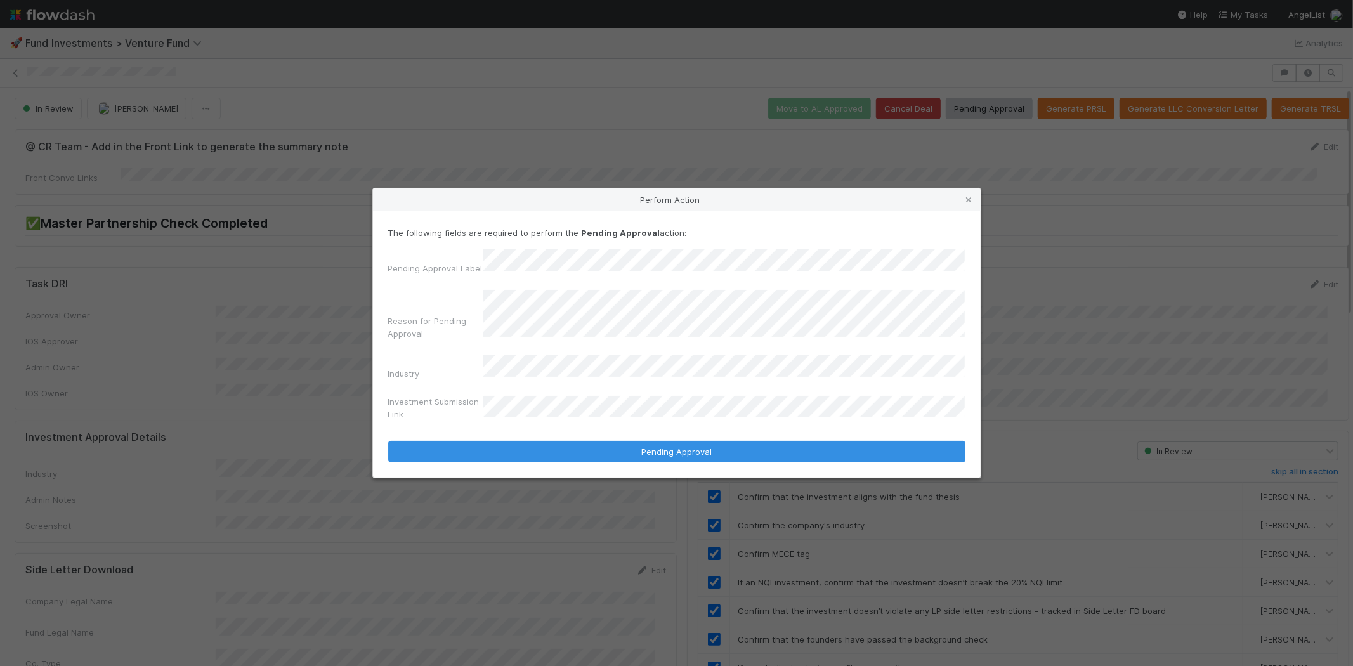
click at [388, 441] on button "Pending Approval" at bounding box center [676, 452] width 577 height 22
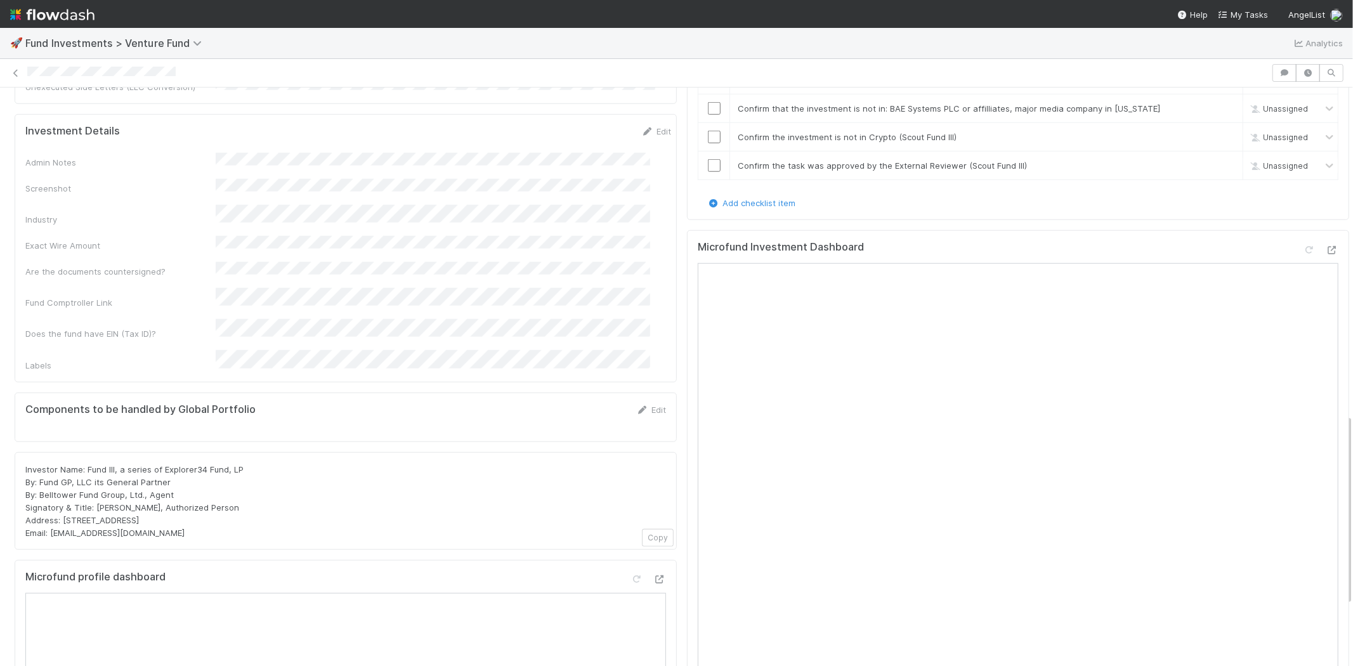
scroll to position [1057, 0]
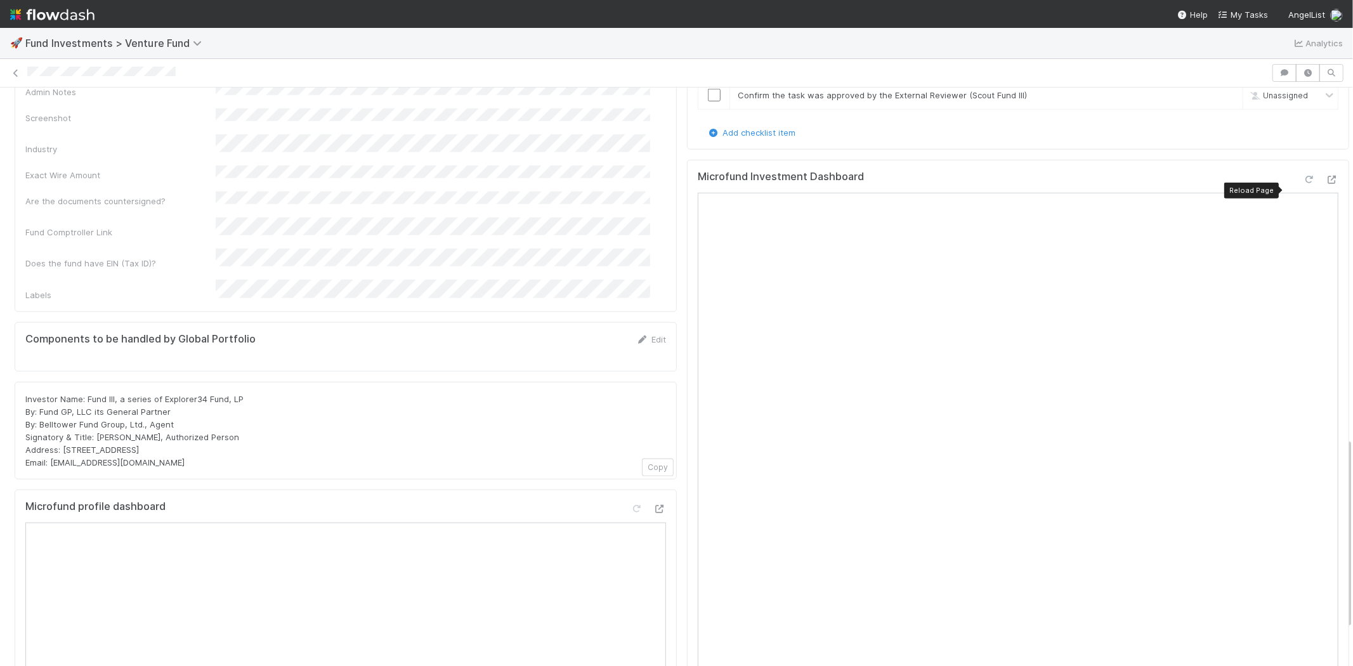
click at [1303, 184] on icon at bounding box center [1309, 180] width 13 height 8
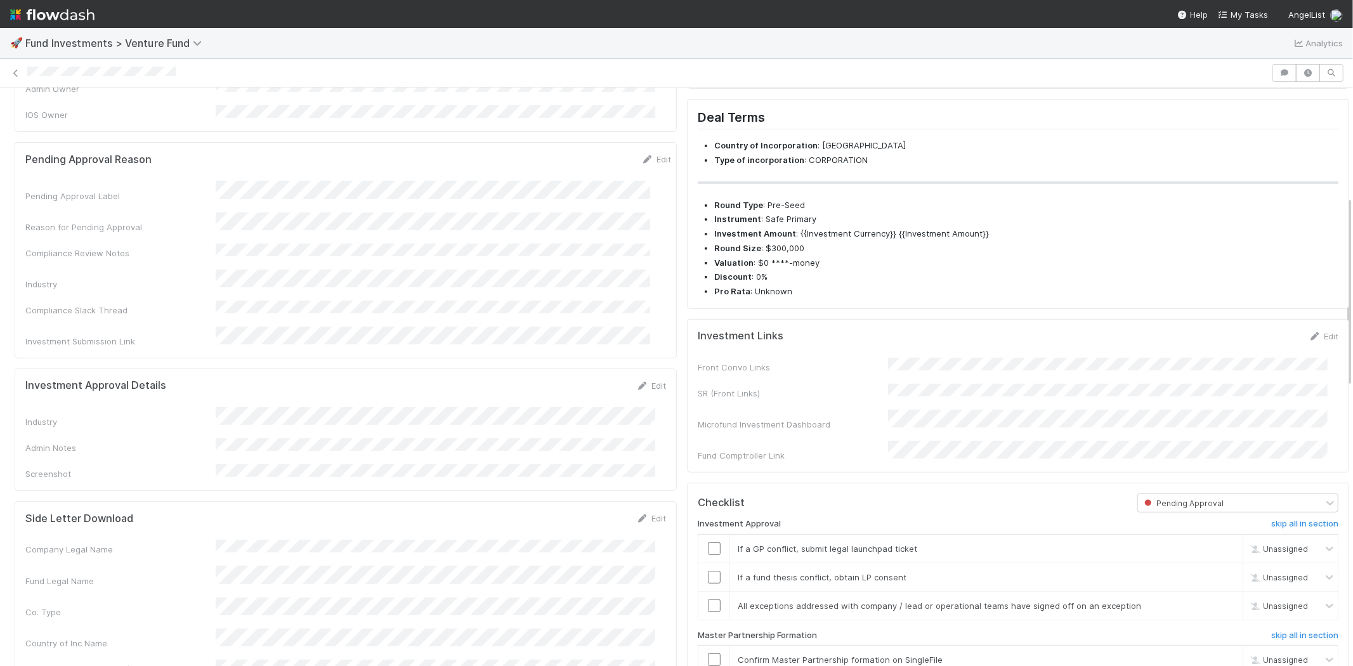
scroll to position [0, 0]
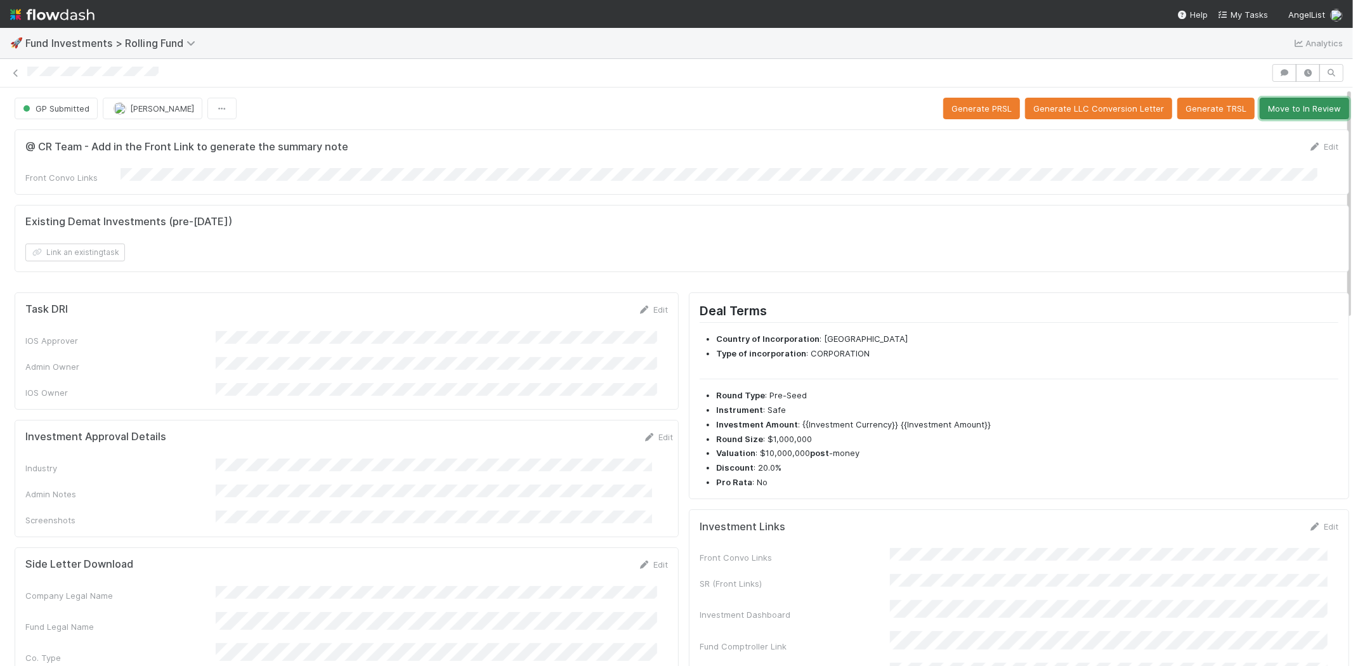
click at [1266, 107] on button "Move to In Review" at bounding box center [1304, 109] width 89 height 22
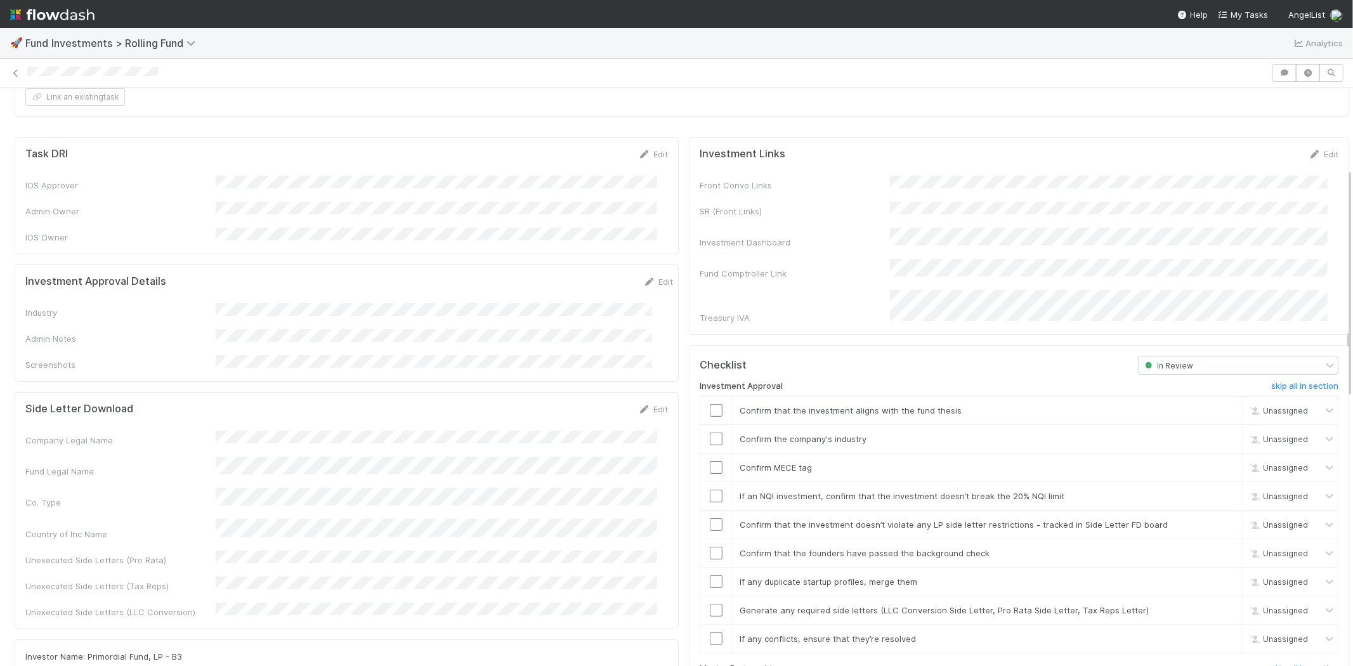
scroll to position [141, 0]
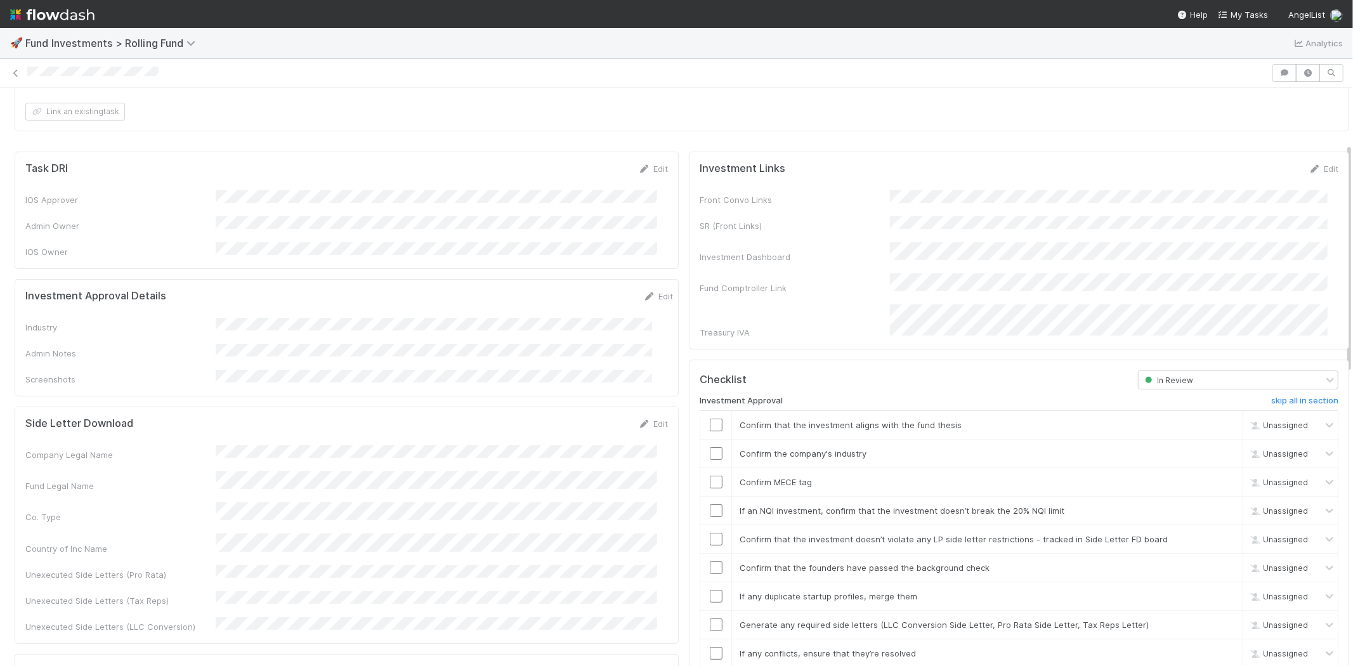
drag, startPoint x: 639, startPoint y: 278, endPoint x: 550, endPoint y: 301, distance: 91.9
click at [643, 290] on div "Edit" at bounding box center [658, 296] width 30 height 13
click at [653, 290] on div "Investment Approval Details Edit" at bounding box center [349, 296] width 667 height 13
click at [643, 291] on link "Edit" at bounding box center [658, 296] width 30 height 10
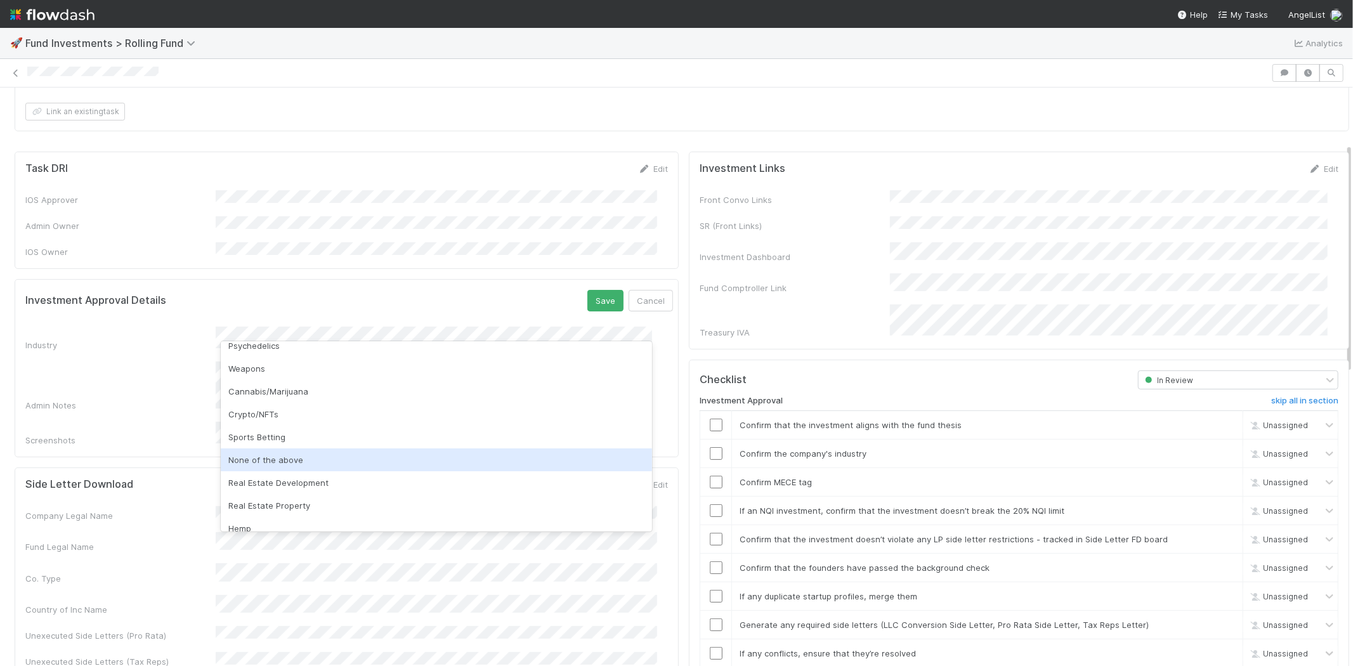
scroll to position [362, 0]
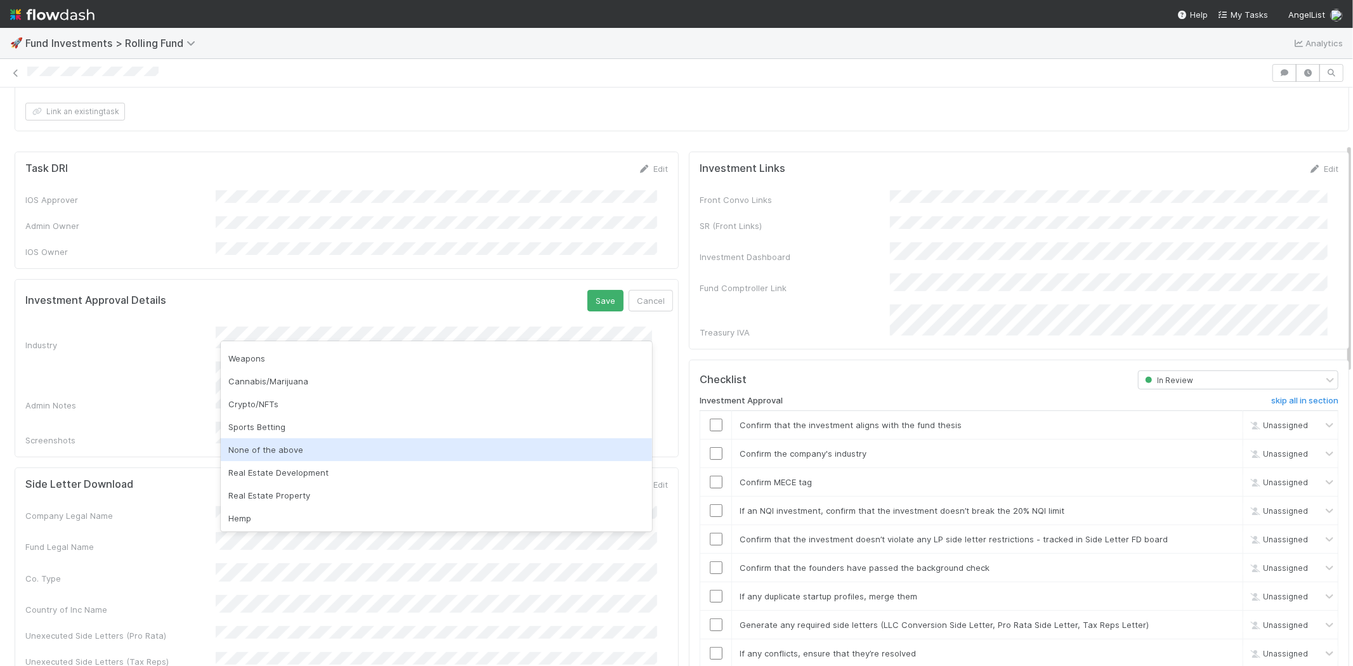
click at [259, 447] on div "None of the above" at bounding box center [436, 449] width 431 height 23
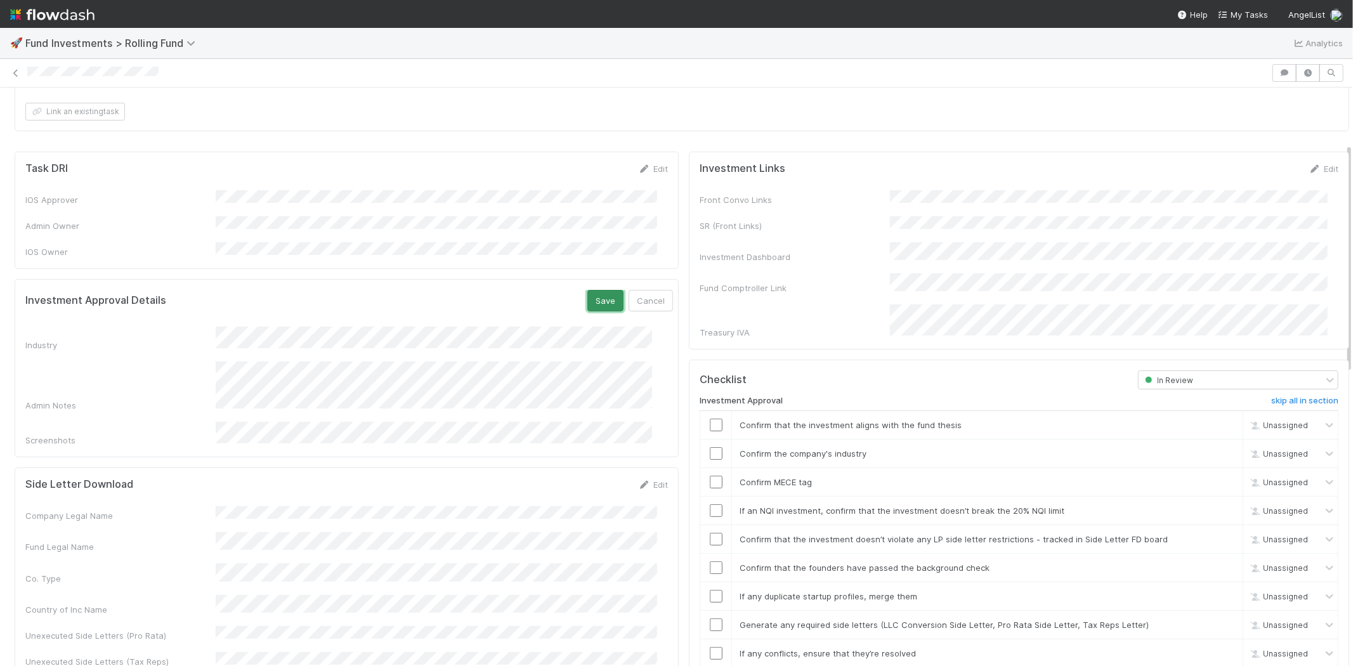
click at [587, 290] on button "Save" at bounding box center [605, 301] width 36 height 22
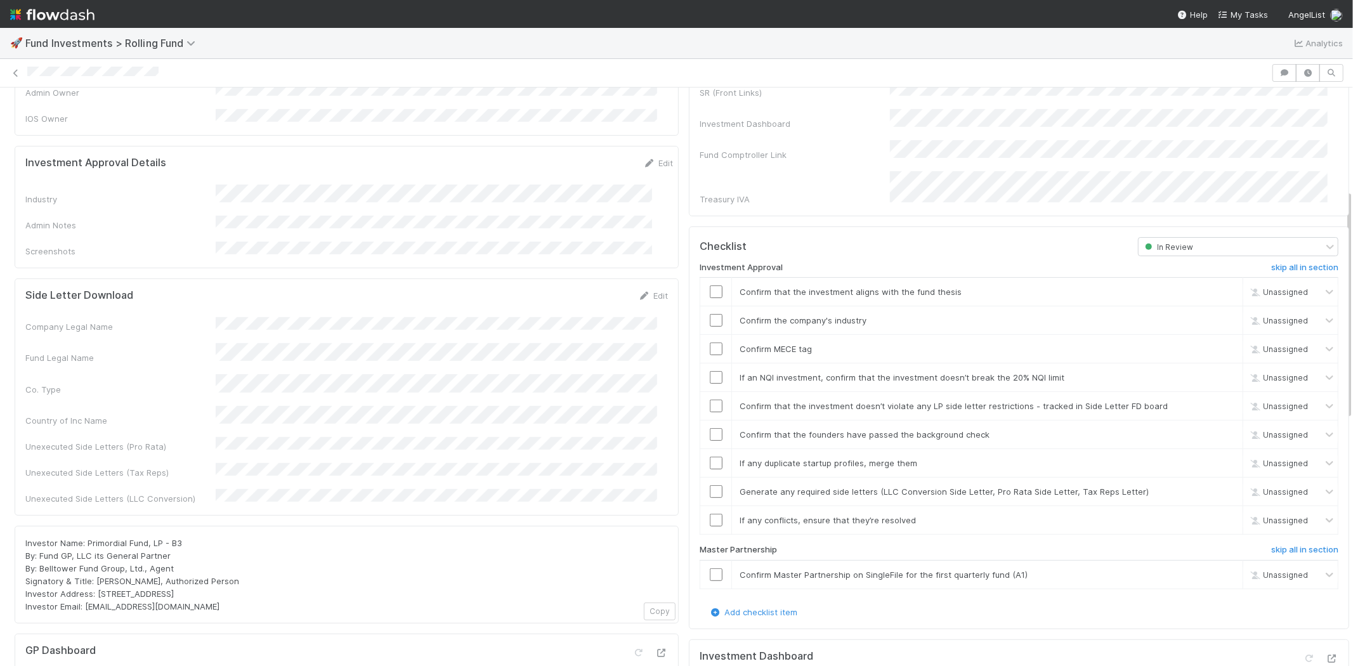
scroll to position [282, 0]
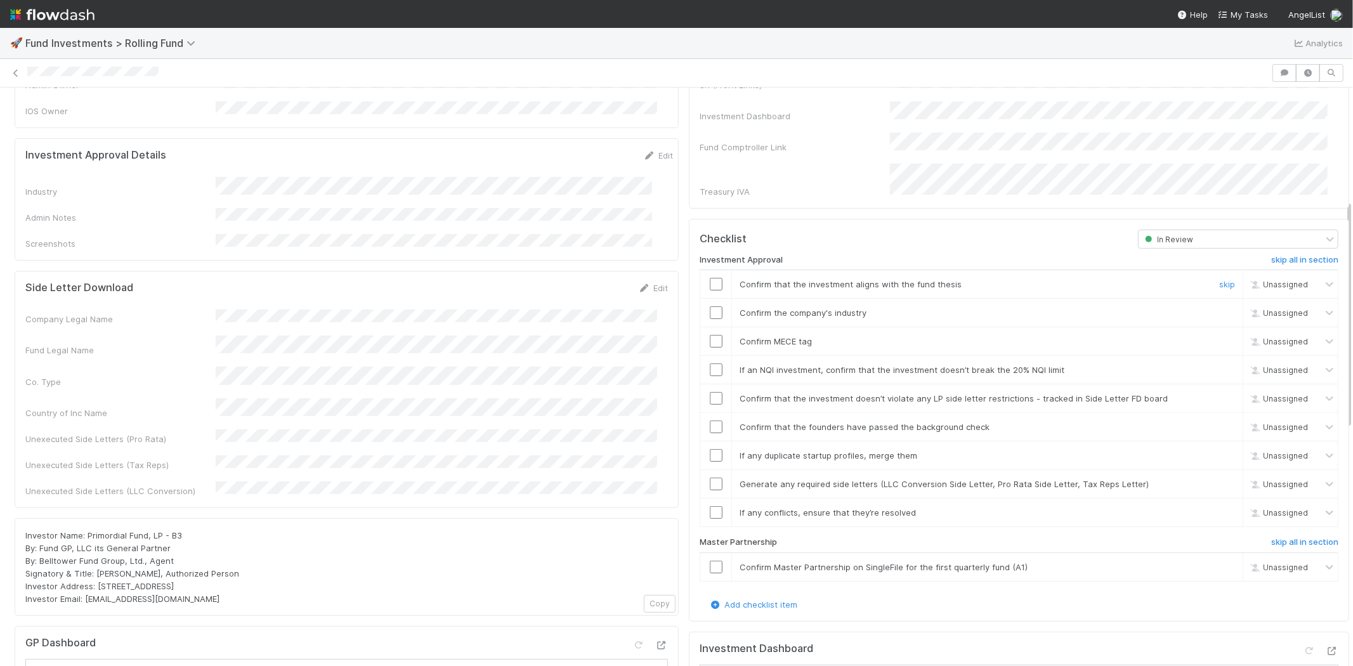
click at [710, 278] on input "checkbox" at bounding box center [716, 284] width 13 height 13
click at [710, 306] on input "checkbox" at bounding box center [716, 312] width 13 height 13
click at [710, 335] on input "checkbox" at bounding box center [716, 341] width 13 height 13
click at [710, 363] on input "checkbox" at bounding box center [716, 369] width 13 height 13
click at [708, 387] on td at bounding box center [716, 398] width 32 height 29
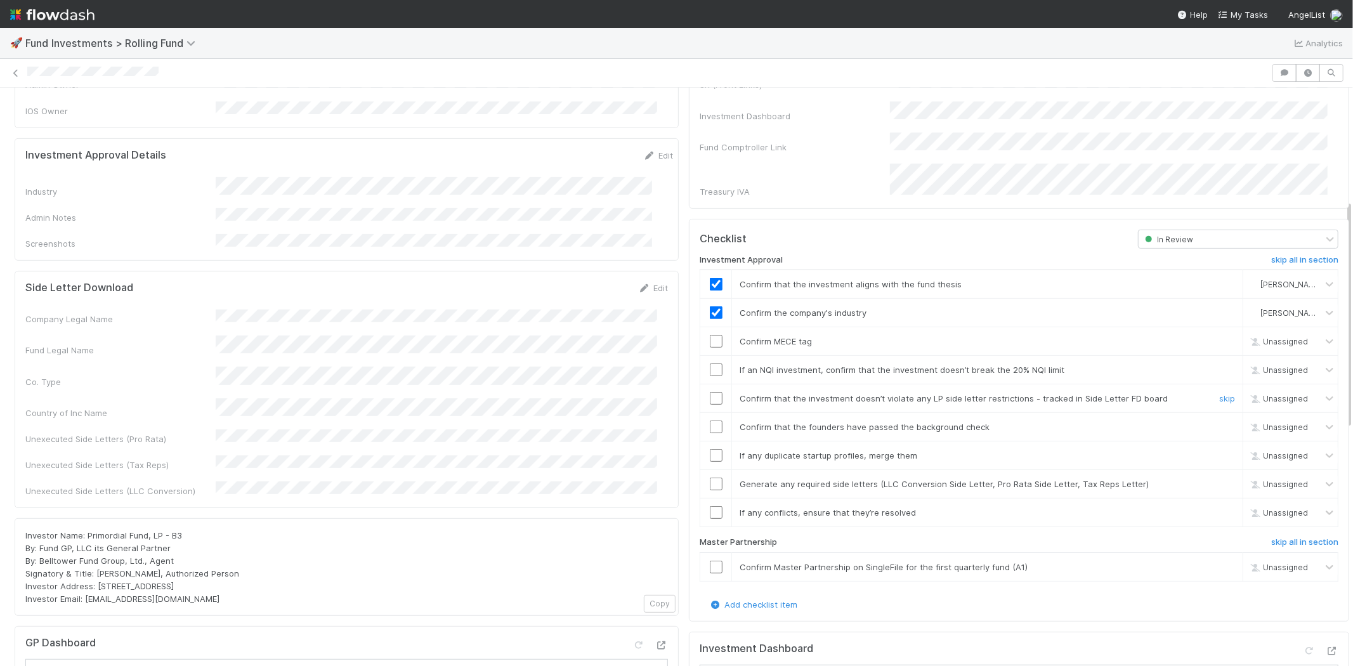
click at [710, 392] on input "checkbox" at bounding box center [716, 398] width 13 height 13
checkbox input "true"
click at [710, 421] on input "checkbox" at bounding box center [716, 427] width 13 height 13
click at [710, 363] on input "checkbox" at bounding box center [716, 369] width 13 height 13
click at [700, 449] on div at bounding box center [715, 455] width 31 height 13
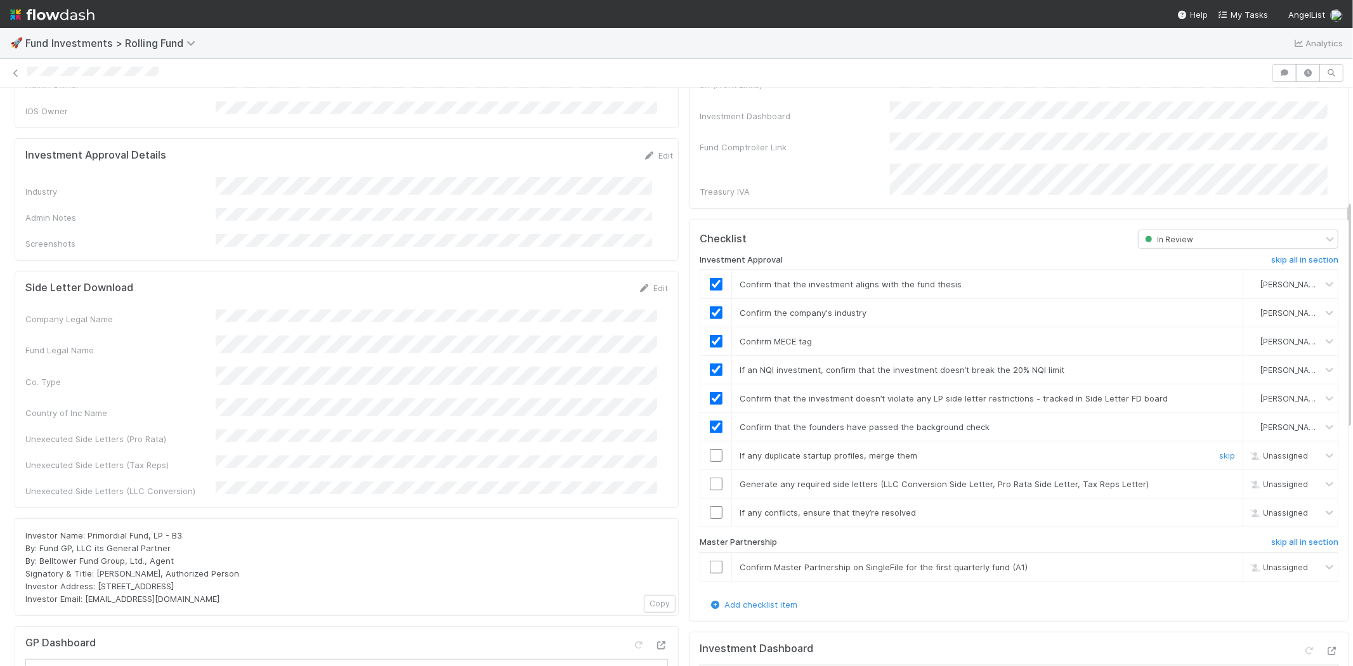
click at [710, 449] on input "checkbox" at bounding box center [716, 455] width 13 height 13
click at [710, 478] on input "checkbox" at bounding box center [716, 484] width 13 height 13
click at [710, 506] on input "checkbox" at bounding box center [716, 512] width 13 height 13
click at [710, 561] on input "checkbox" at bounding box center [716, 567] width 13 height 13
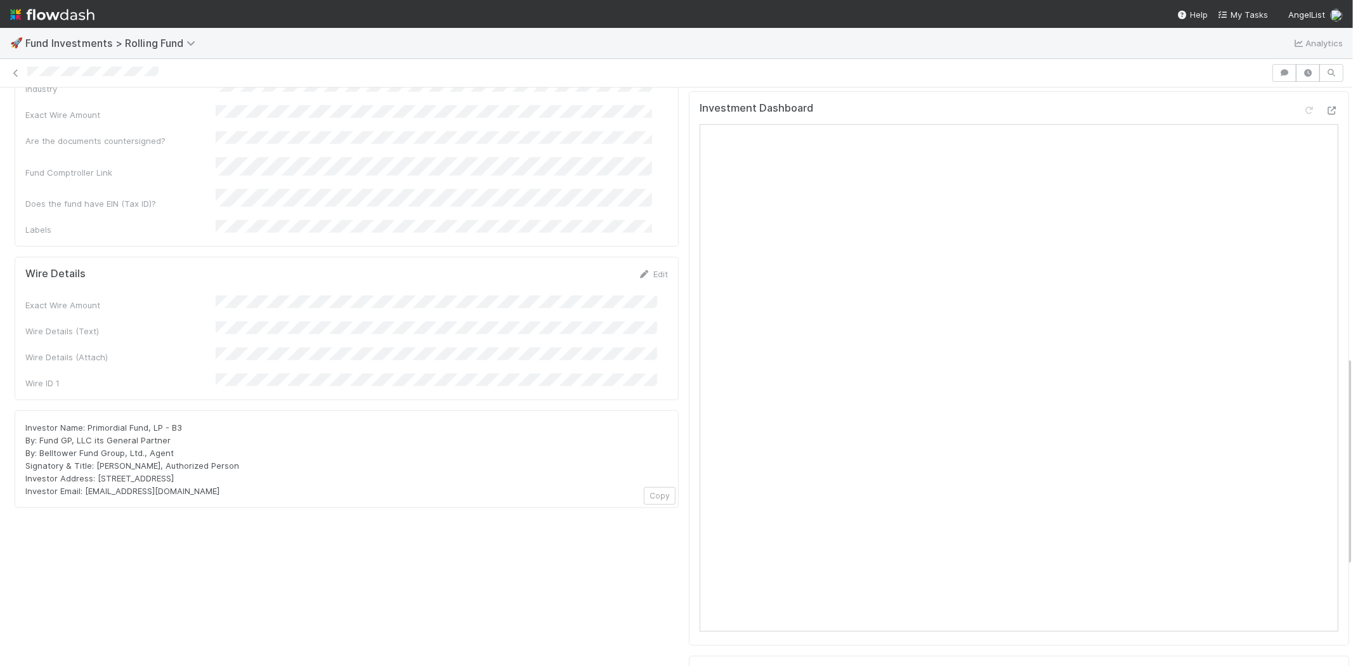
scroll to position [736, 0]
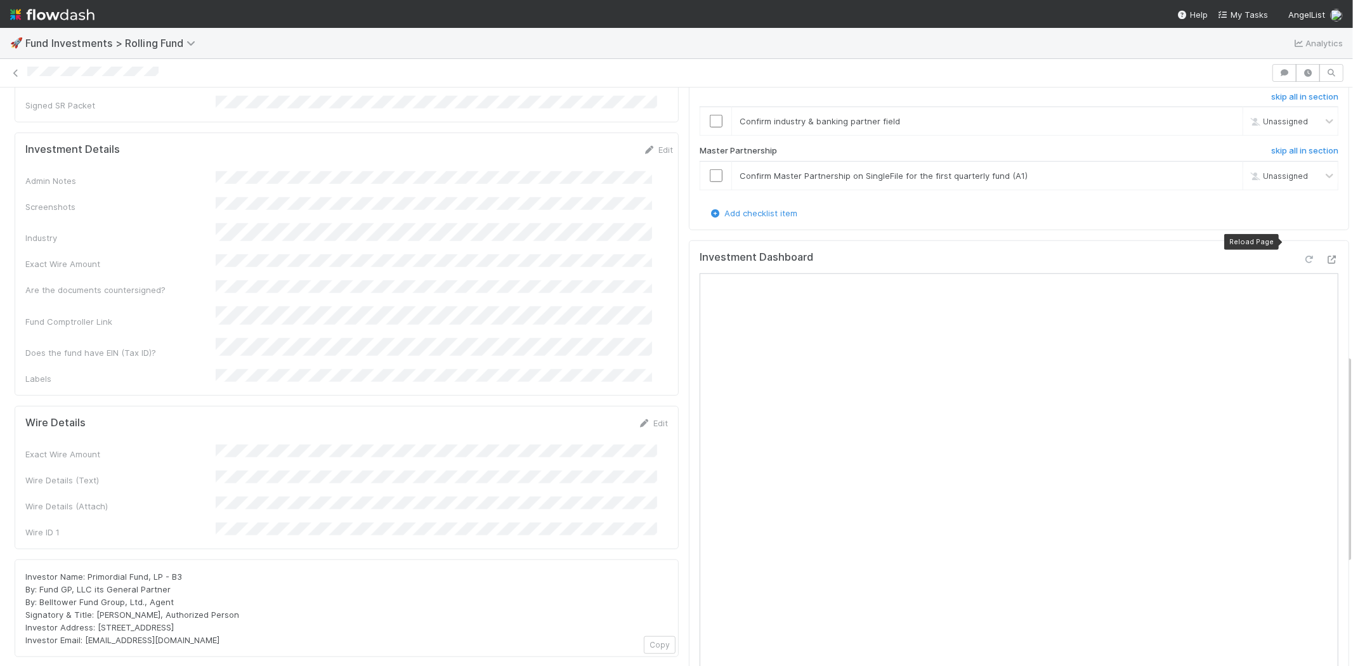
click at [1303, 256] on icon at bounding box center [1309, 260] width 13 height 8
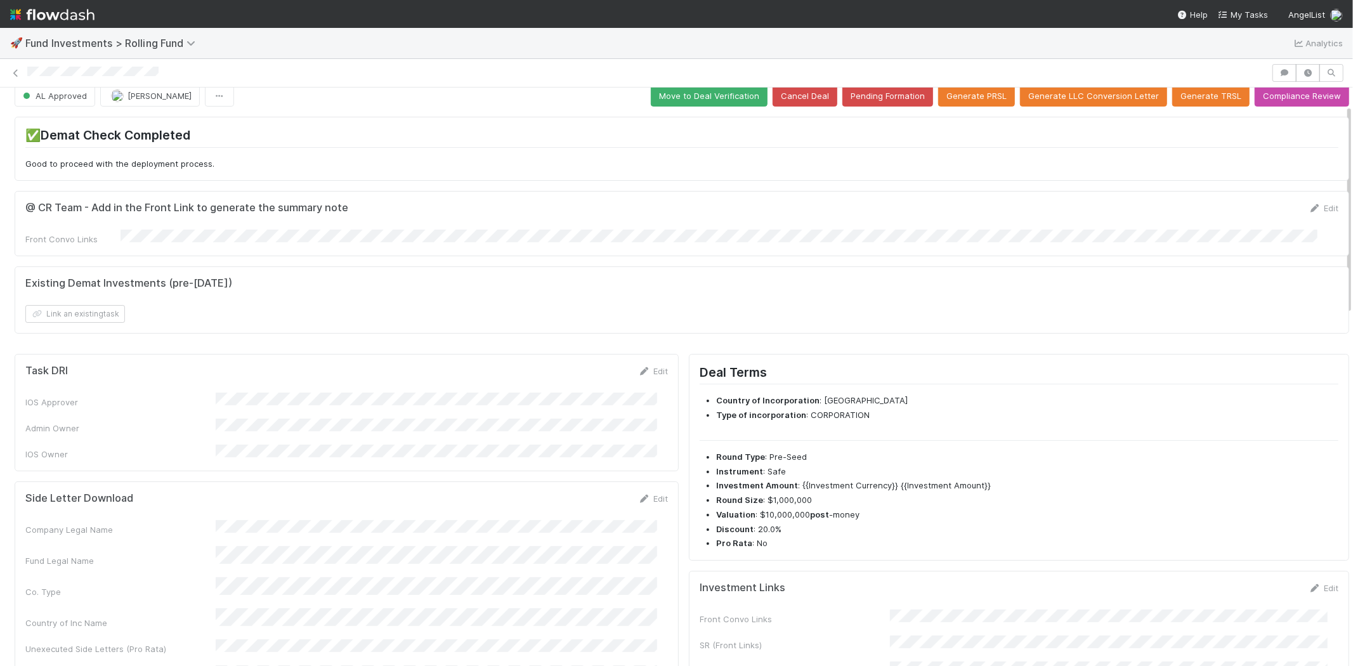
scroll to position [0, 0]
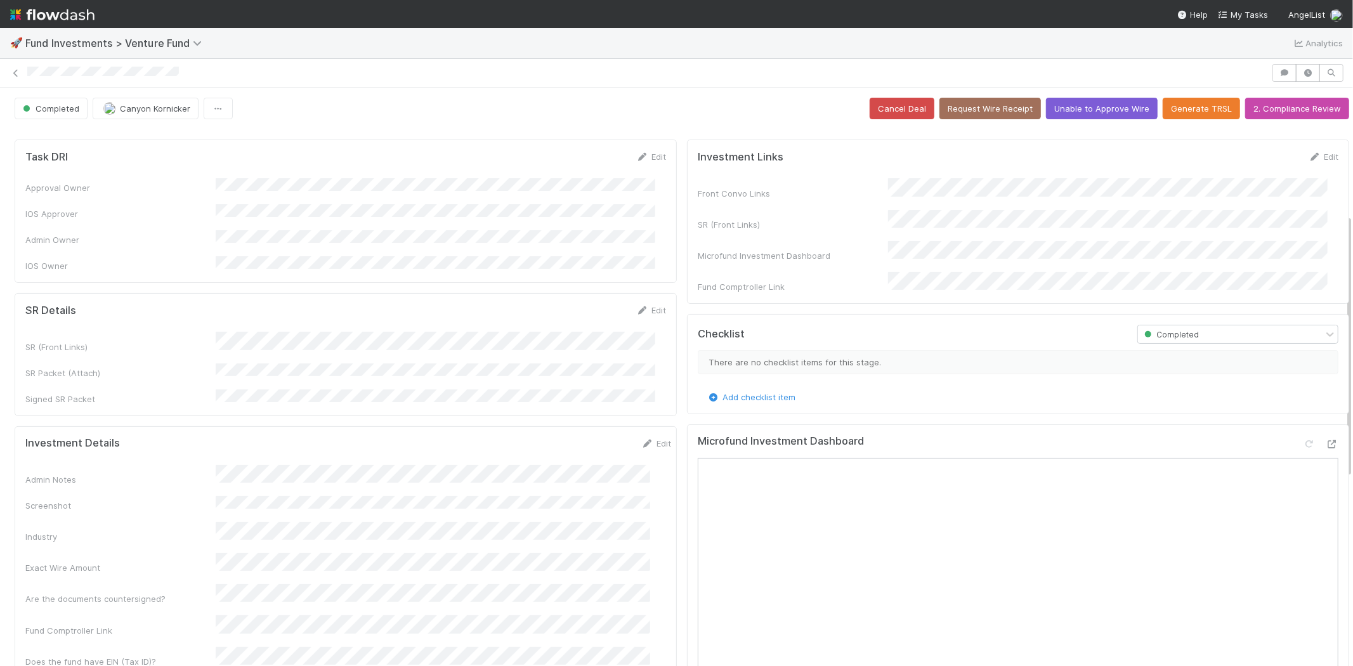
scroll to position [282, 0]
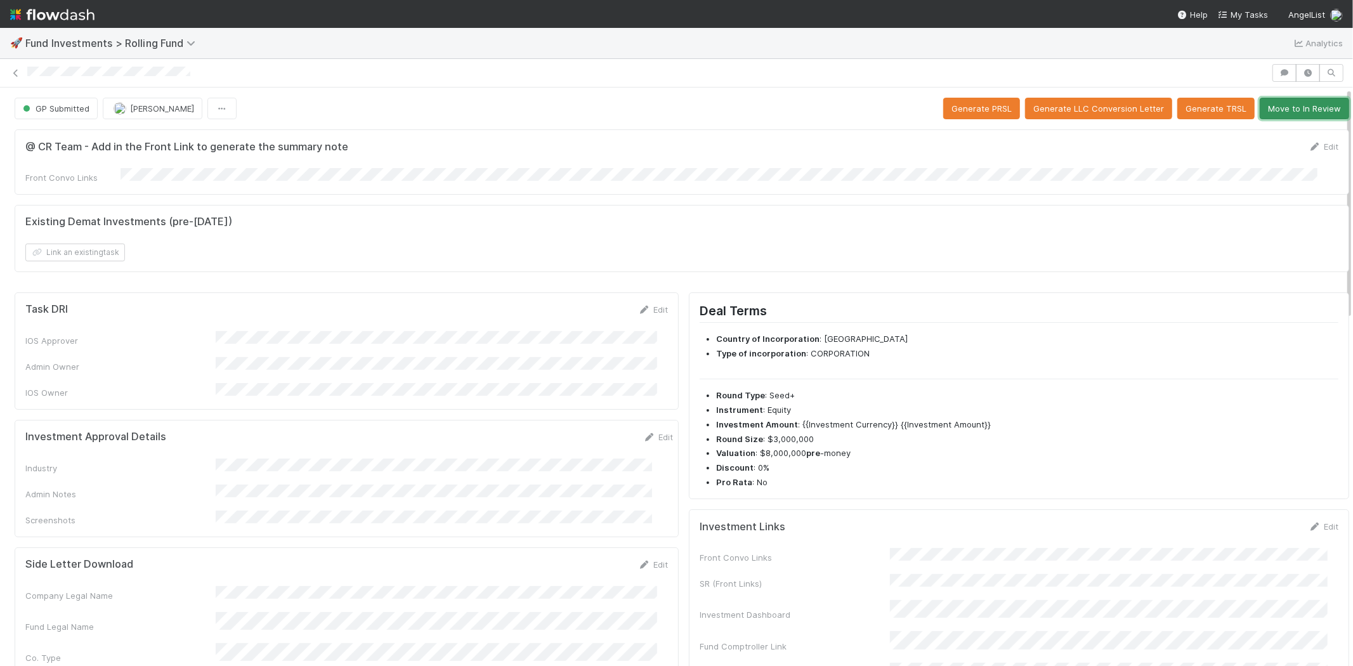
click at [1276, 110] on button "Move to In Review" at bounding box center [1304, 109] width 89 height 22
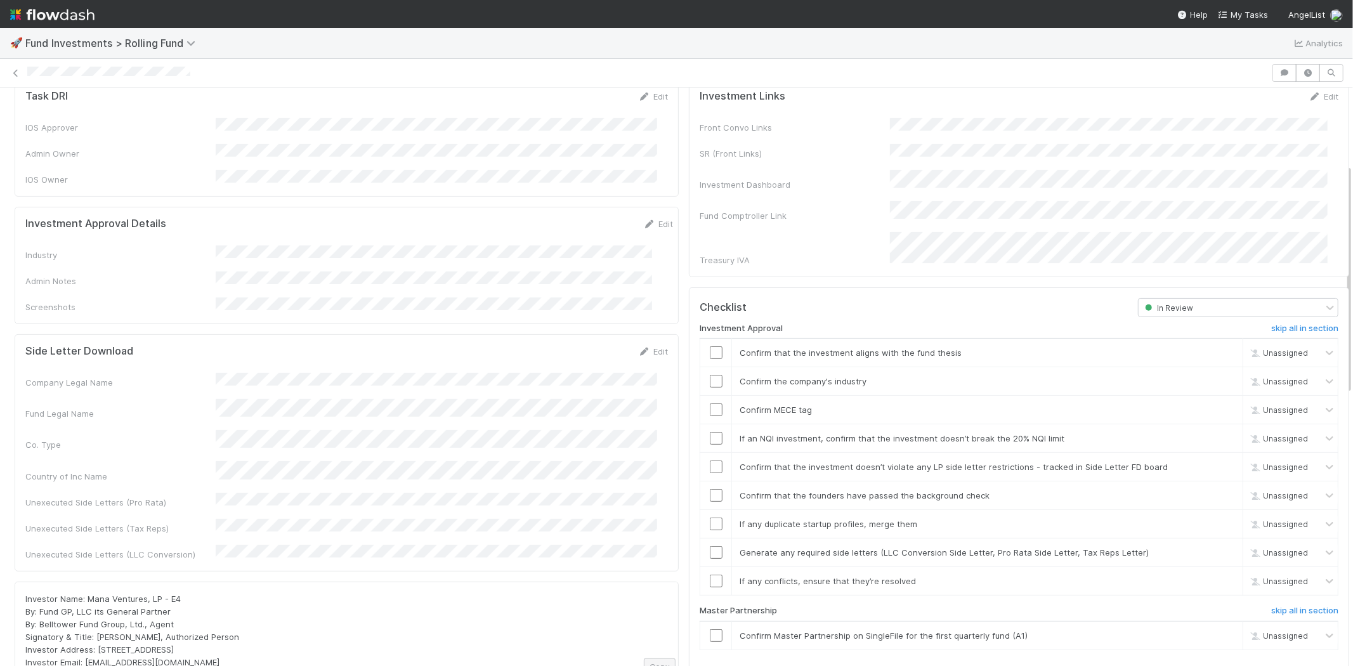
scroll to position [141, 0]
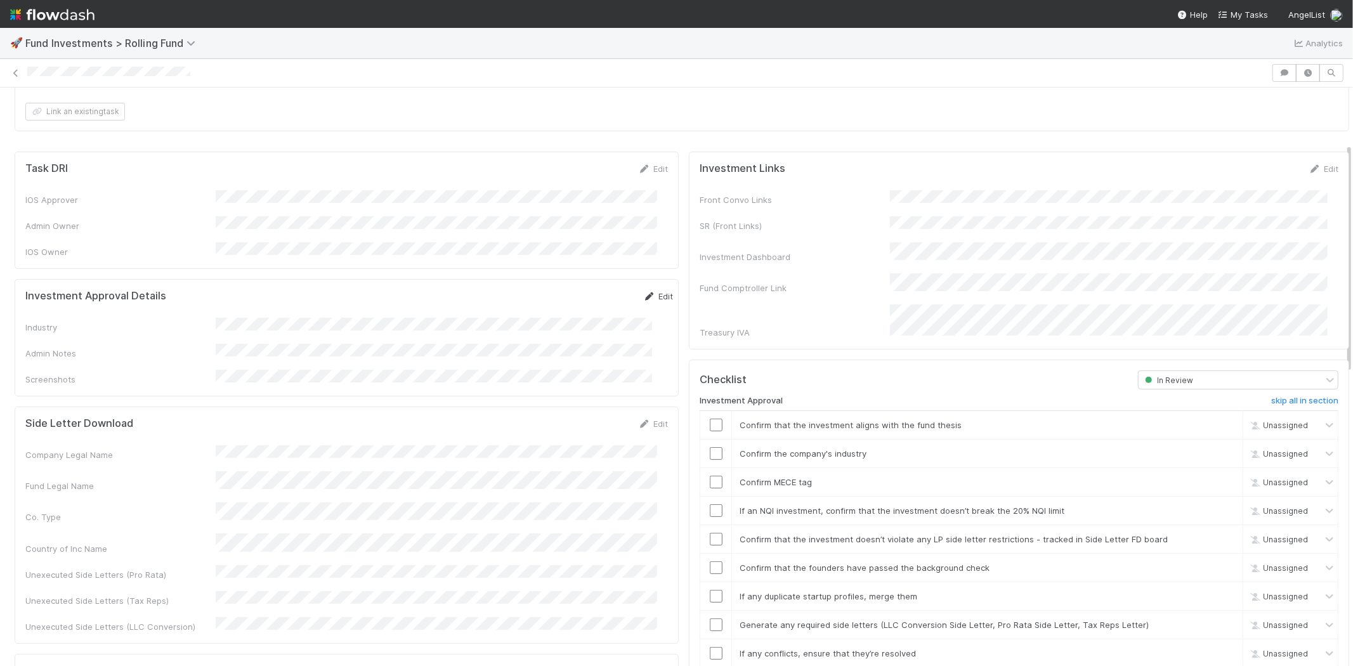
click at [648, 291] on link "Edit" at bounding box center [658, 296] width 30 height 10
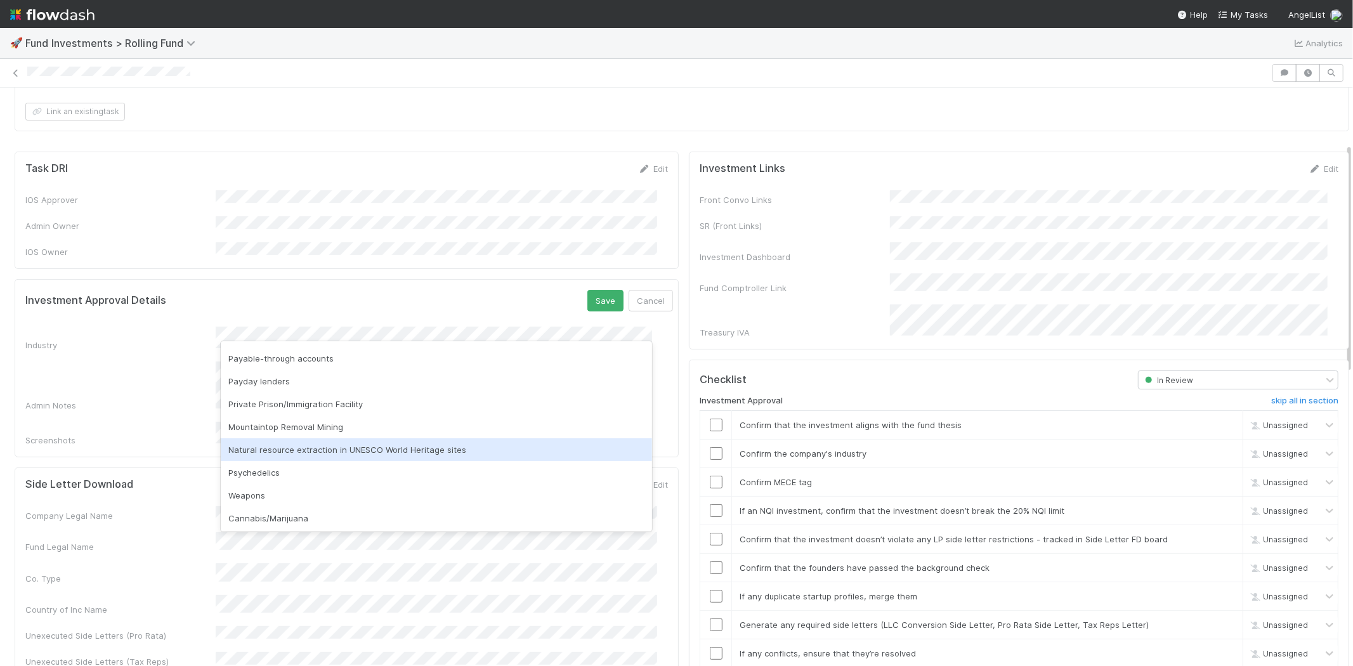
scroll to position [362, 0]
click at [300, 452] on div "None of the above" at bounding box center [436, 449] width 431 height 23
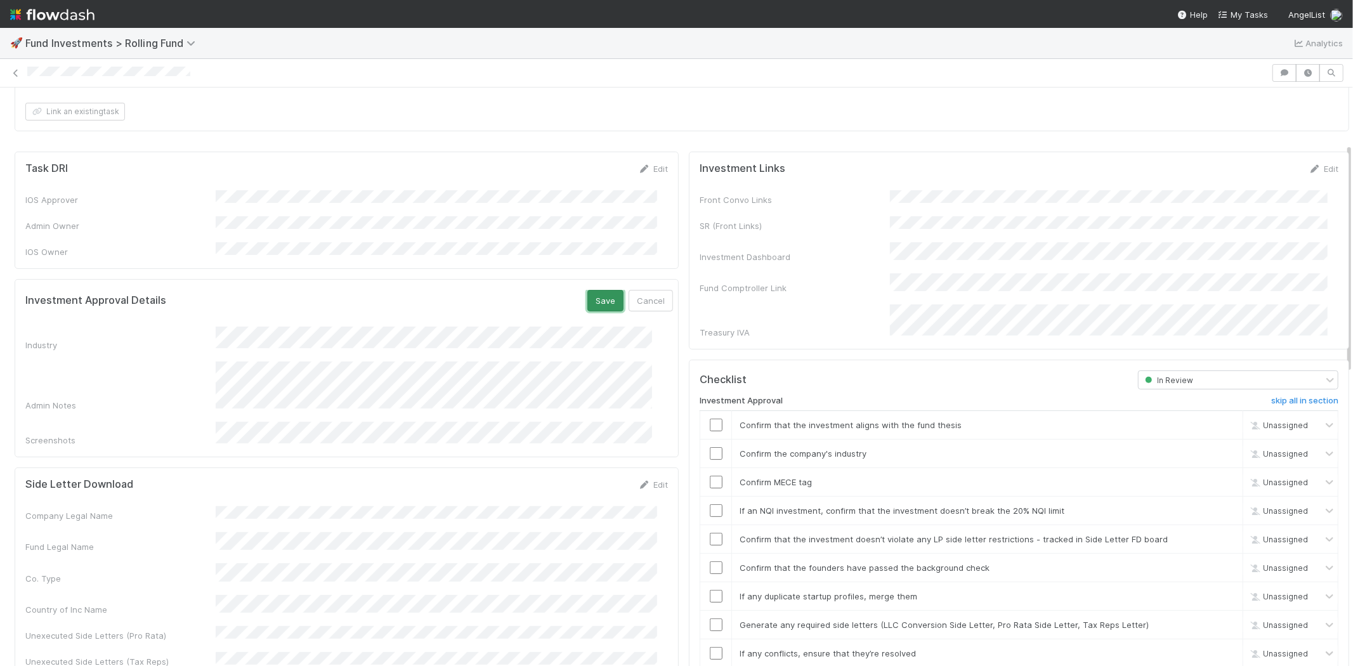
click at [587, 290] on button "Save" at bounding box center [605, 301] width 36 height 22
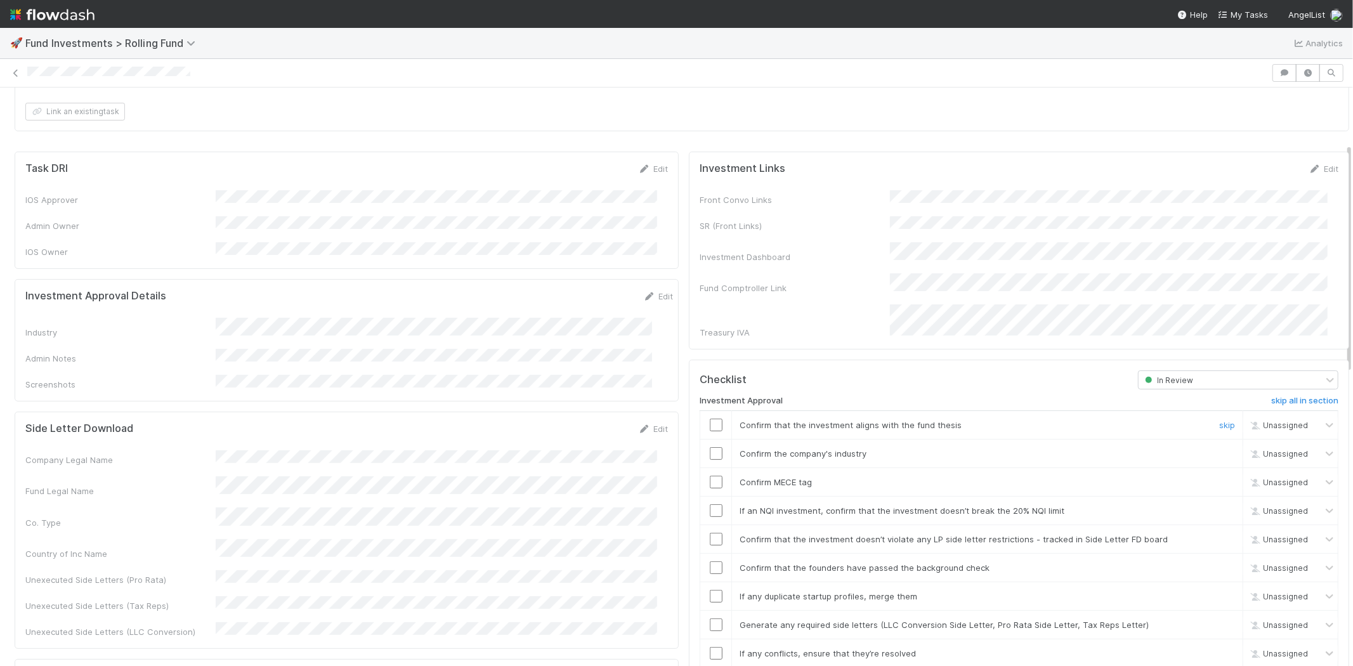
click at [710, 419] on input "checkbox" at bounding box center [716, 425] width 13 height 13
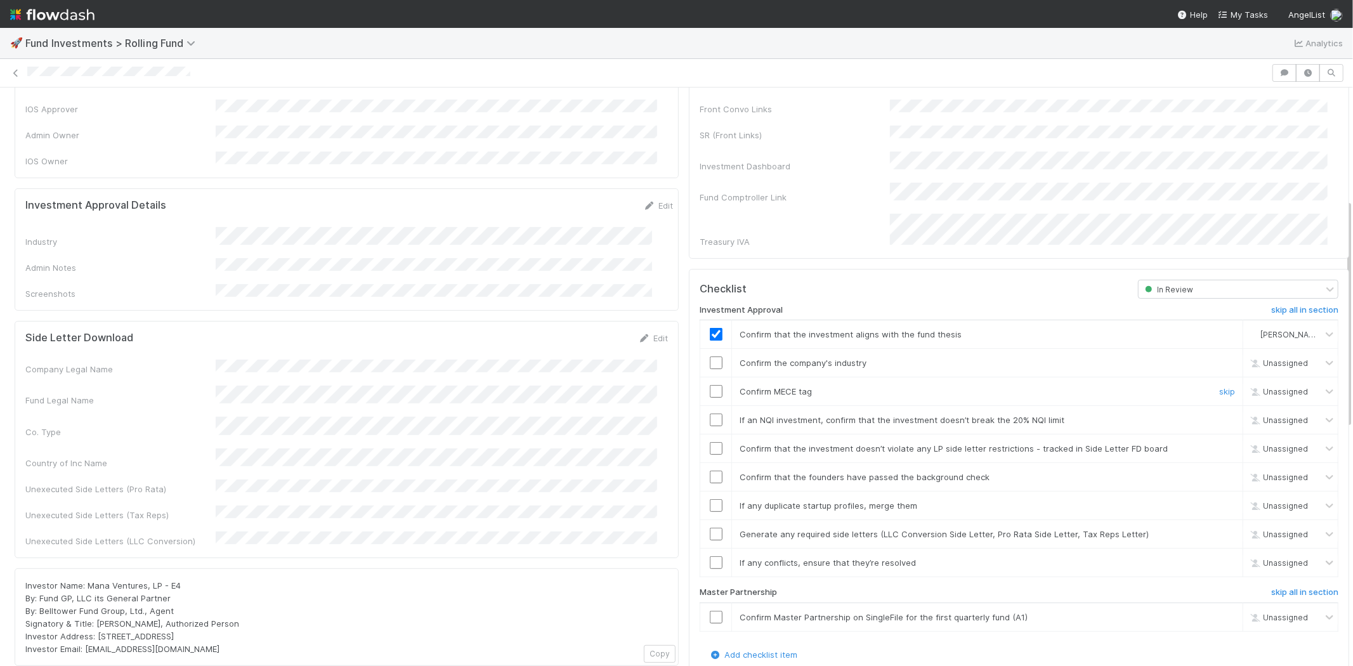
scroll to position [282, 0]
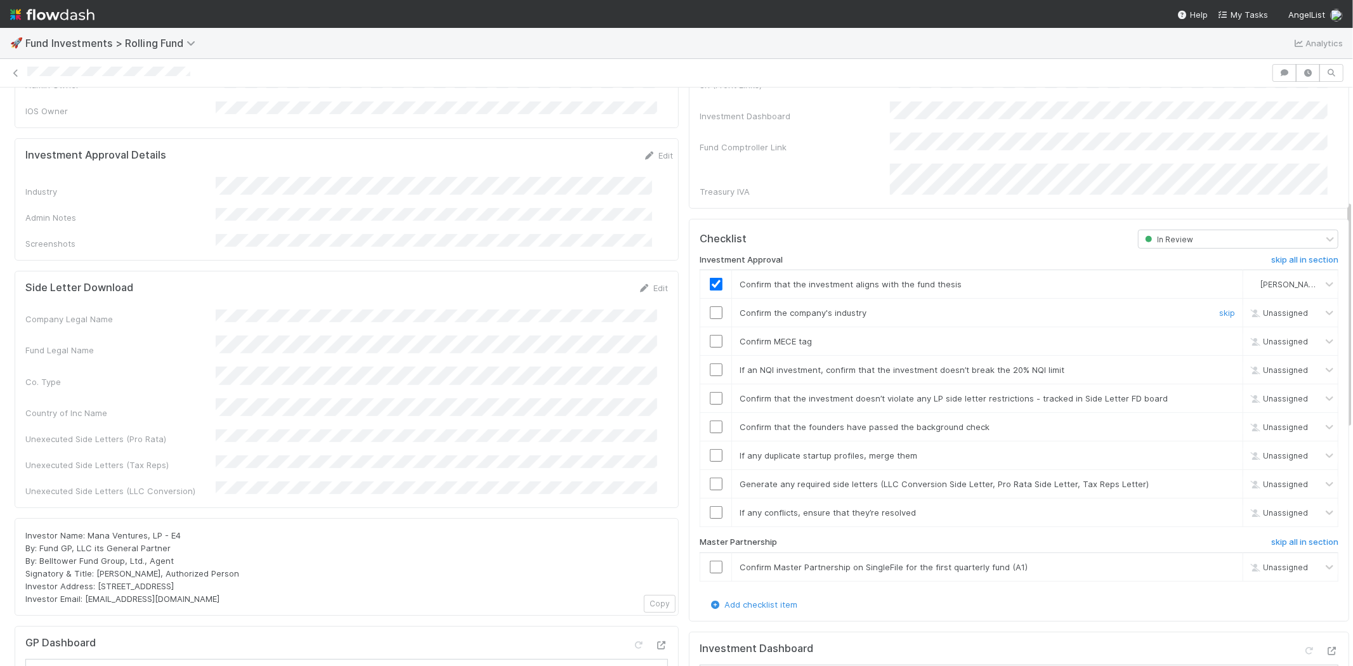
click at [710, 306] on input "checkbox" at bounding box center [716, 312] width 13 height 13
click at [710, 335] on input "checkbox" at bounding box center [716, 341] width 13 height 13
click at [710, 363] on input "checkbox" at bounding box center [716, 369] width 13 height 13
click at [710, 392] on input "checkbox" at bounding box center [716, 398] width 13 height 13
click at [710, 421] on input "checkbox" at bounding box center [716, 427] width 13 height 13
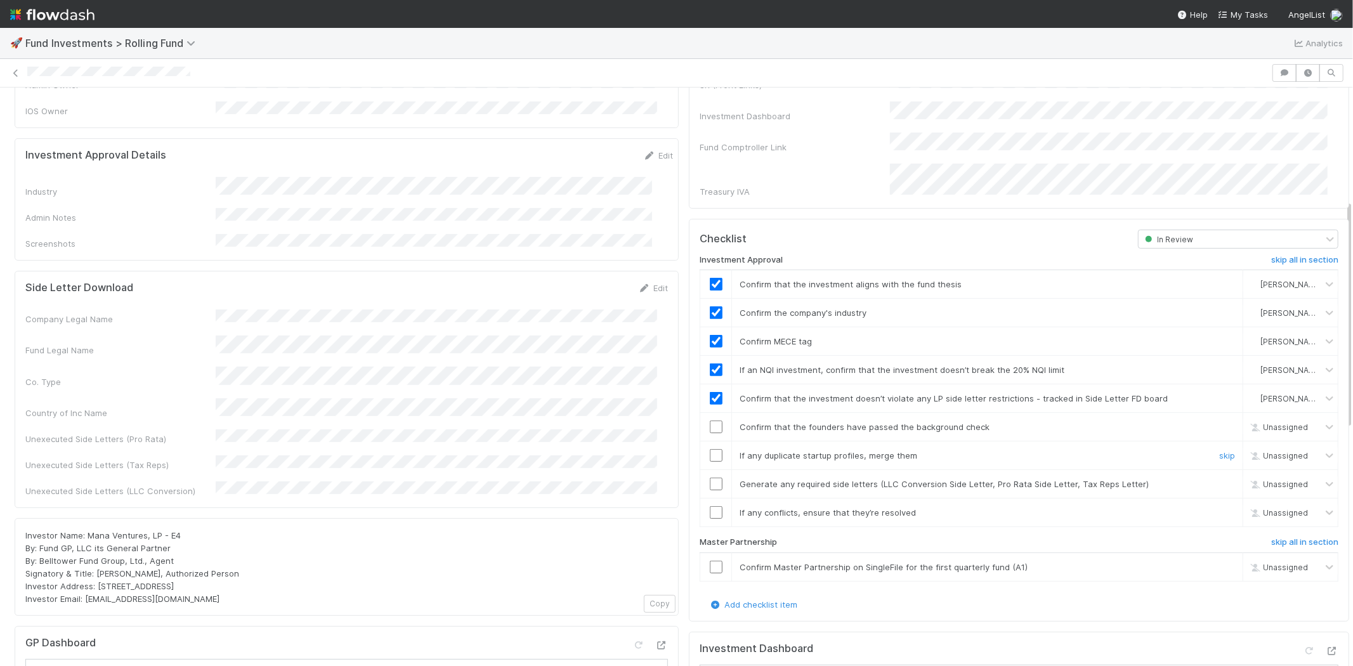
click at [710, 449] on input "checkbox" at bounding box center [716, 455] width 13 height 13
click at [710, 478] on input "checkbox" at bounding box center [716, 484] width 13 height 13
checkbox input "true"
click at [710, 506] on input "checkbox" at bounding box center [716, 512] width 13 height 13
click at [710, 561] on input "checkbox" at bounding box center [716, 567] width 13 height 13
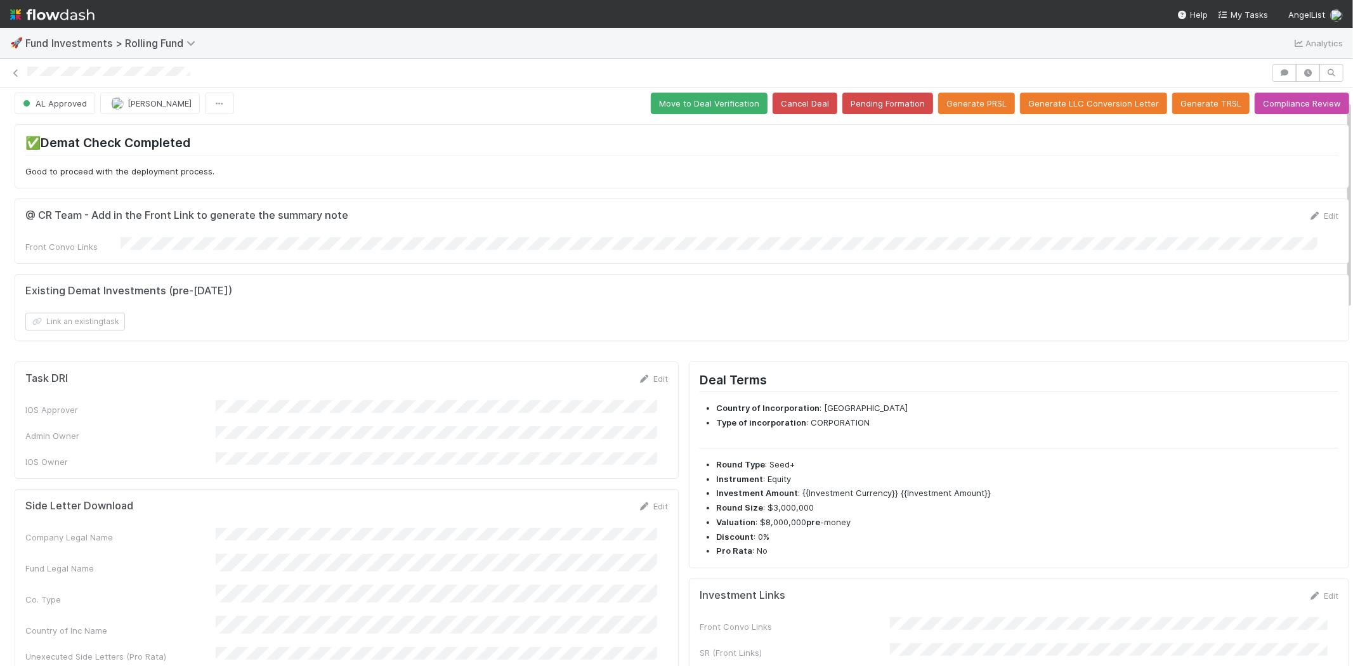
scroll to position [0, 0]
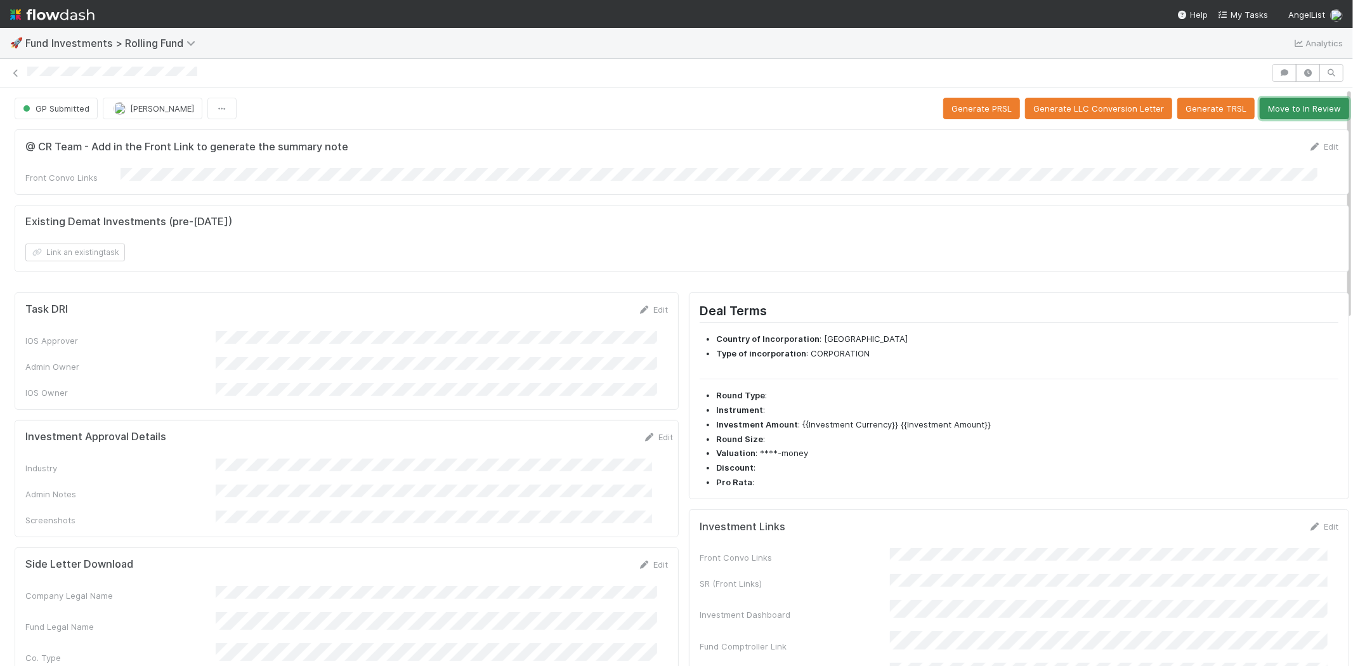
click at [1273, 108] on button "Move to In Review" at bounding box center [1304, 109] width 89 height 22
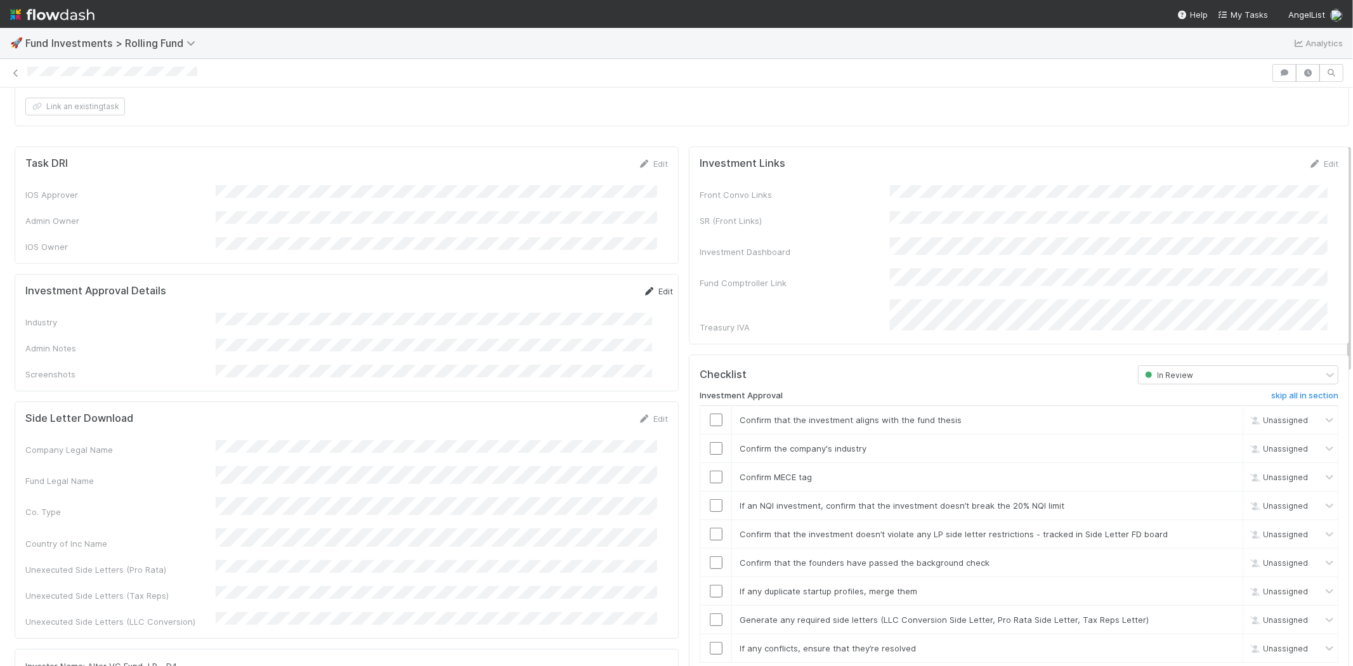
scroll to position [141, 0]
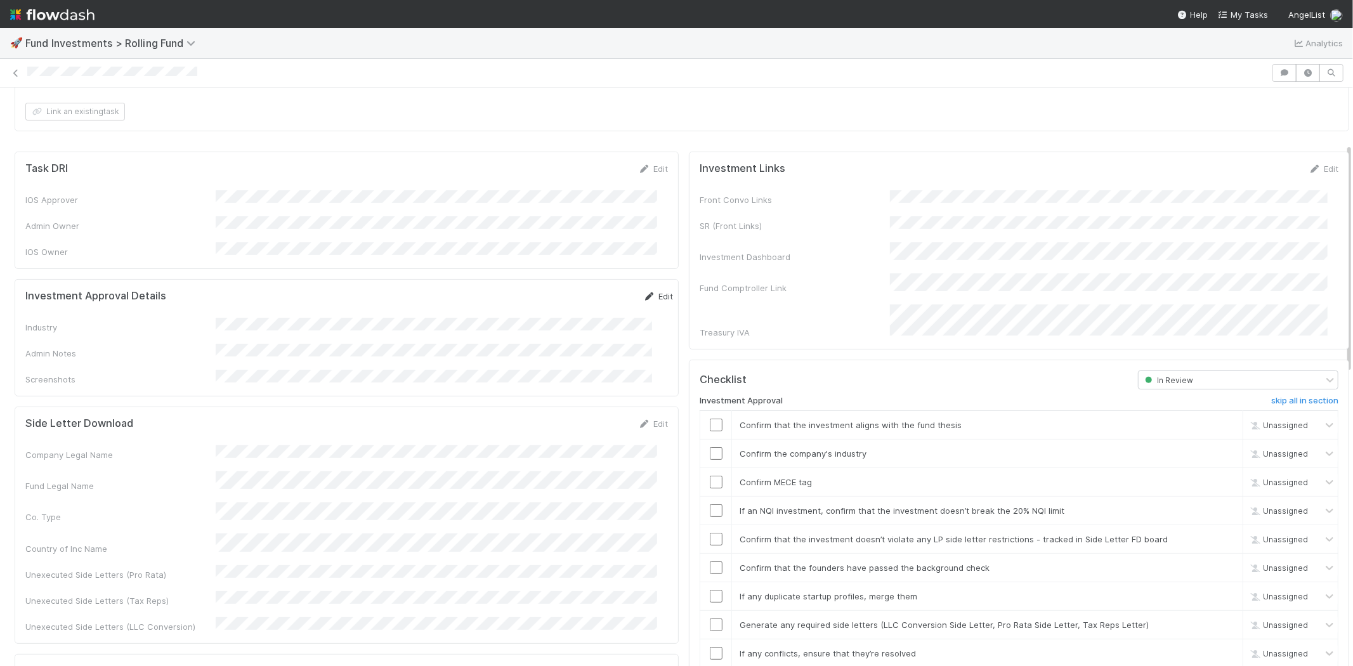
click at [644, 291] on link "Edit" at bounding box center [658, 296] width 30 height 10
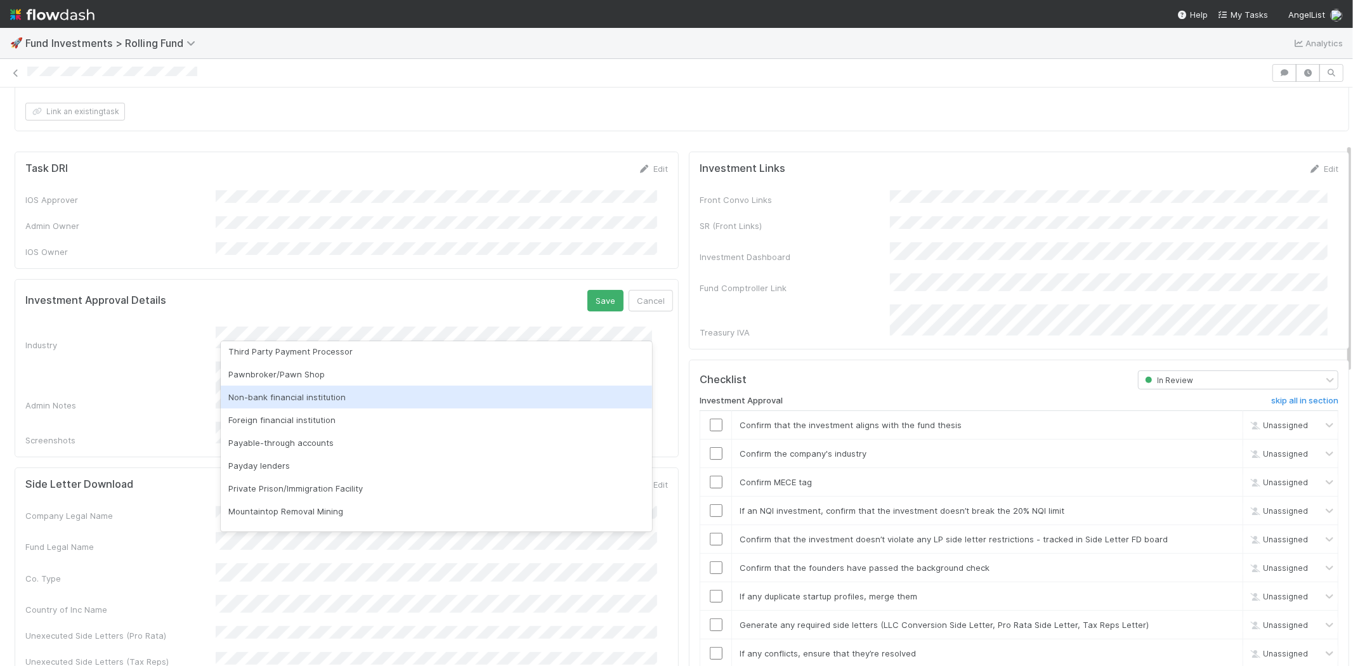
click at [307, 393] on div "Non-bank financial institution" at bounding box center [436, 397] width 431 height 23
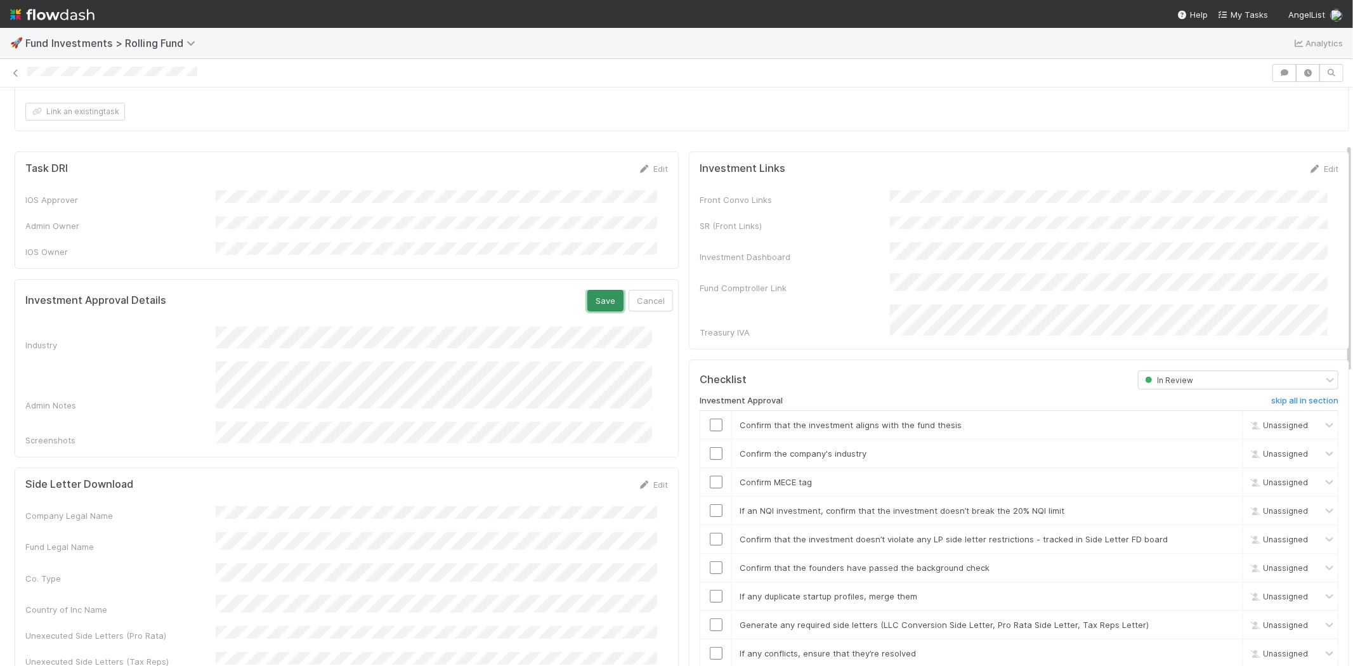
click at [587, 290] on button "Save" at bounding box center [605, 301] width 36 height 22
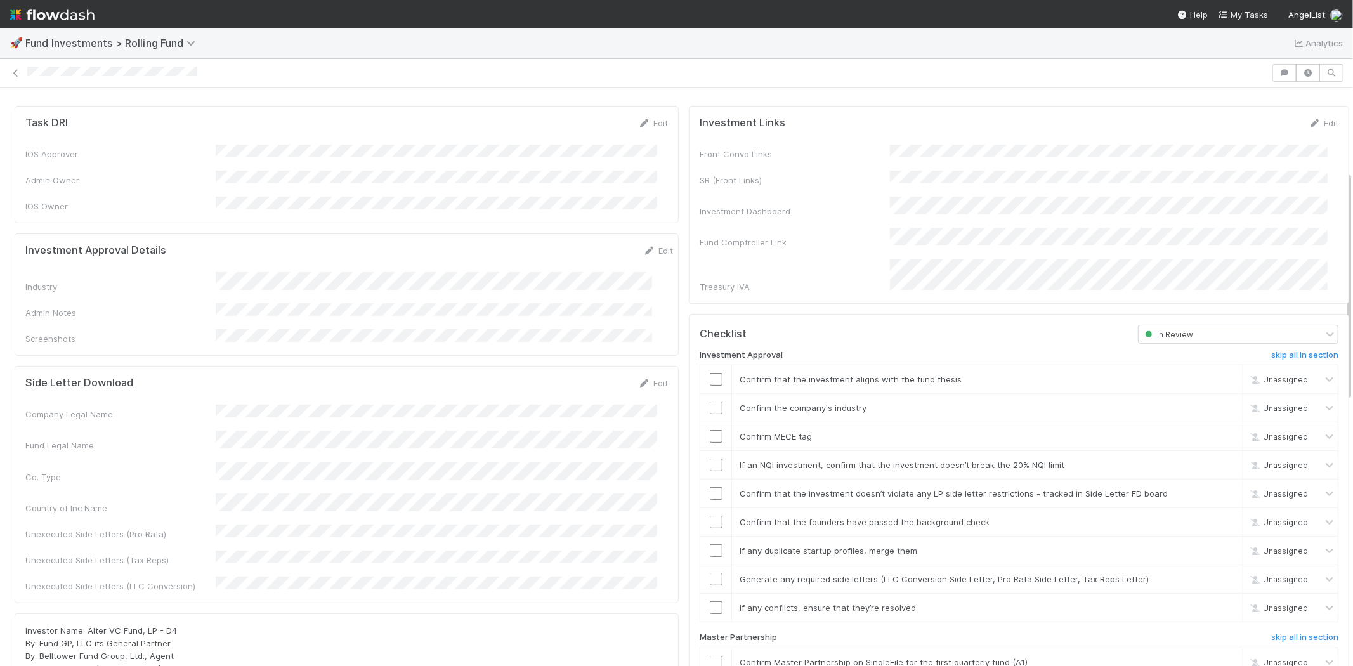
scroll to position [211, 0]
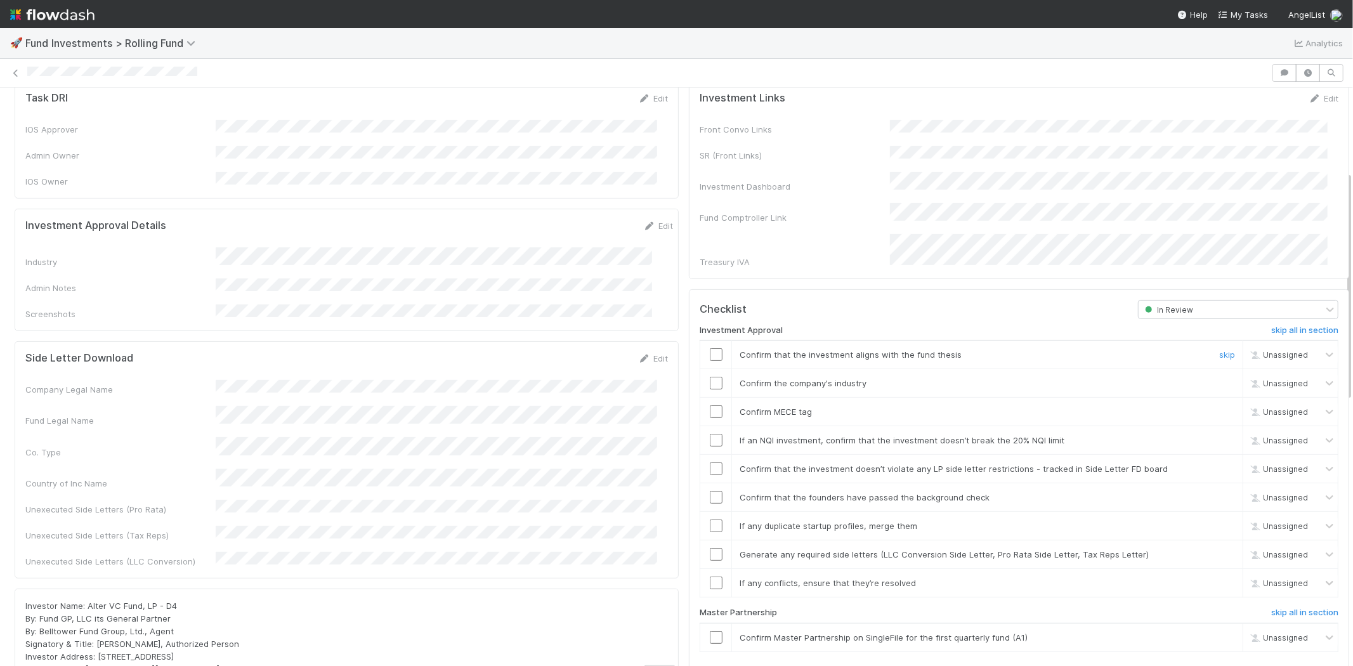
click at [710, 348] on input "checkbox" at bounding box center [716, 354] width 13 height 13
click at [710, 377] on input "checkbox" at bounding box center [716, 383] width 13 height 13
click at [710, 405] on input "checkbox" at bounding box center [716, 411] width 13 height 13
click at [710, 434] on input "checkbox" at bounding box center [716, 440] width 13 height 13
drag, startPoint x: 707, startPoint y: 334, endPoint x: 698, endPoint y: 430, distance: 96.1
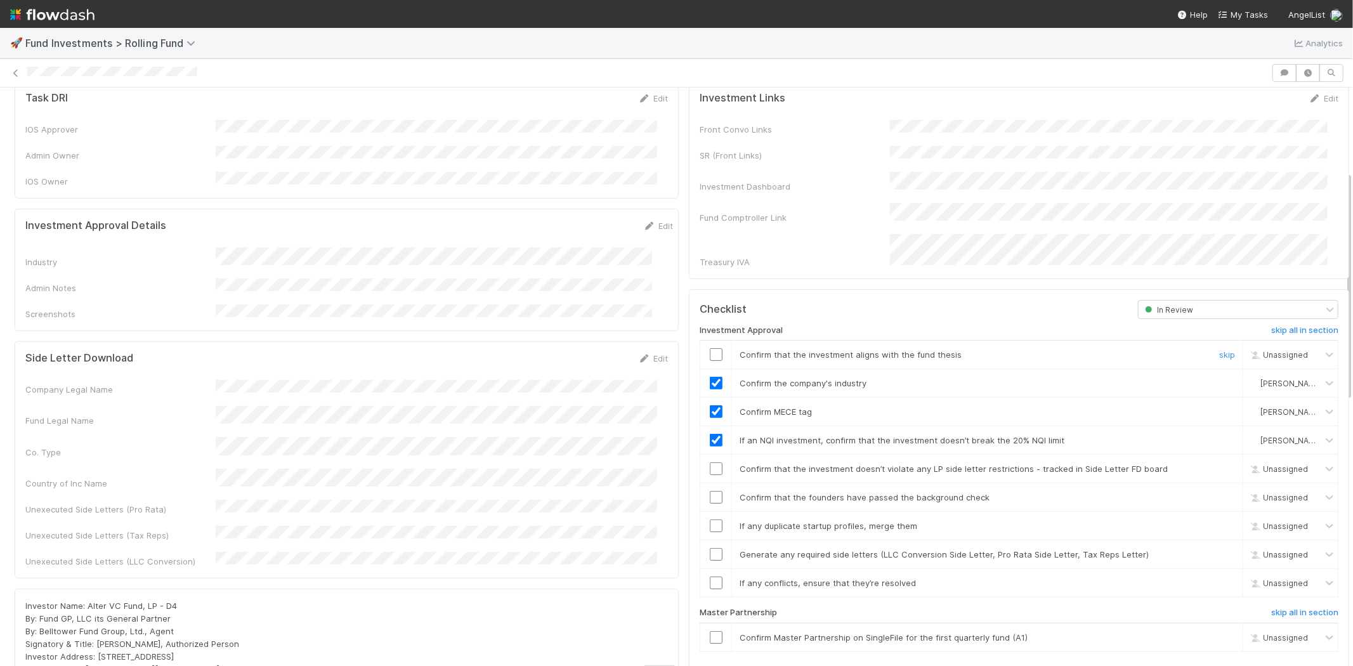
click at [710, 348] on input "checkbox" at bounding box center [716, 354] width 13 height 13
click at [710, 462] on input "checkbox" at bounding box center [716, 468] width 13 height 13
click at [710, 491] on input "checkbox" at bounding box center [716, 497] width 13 height 13
click at [710, 520] on input "checkbox" at bounding box center [716, 526] width 13 height 13
click at [710, 548] on input "checkbox" at bounding box center [716, 554] width 13 height 13
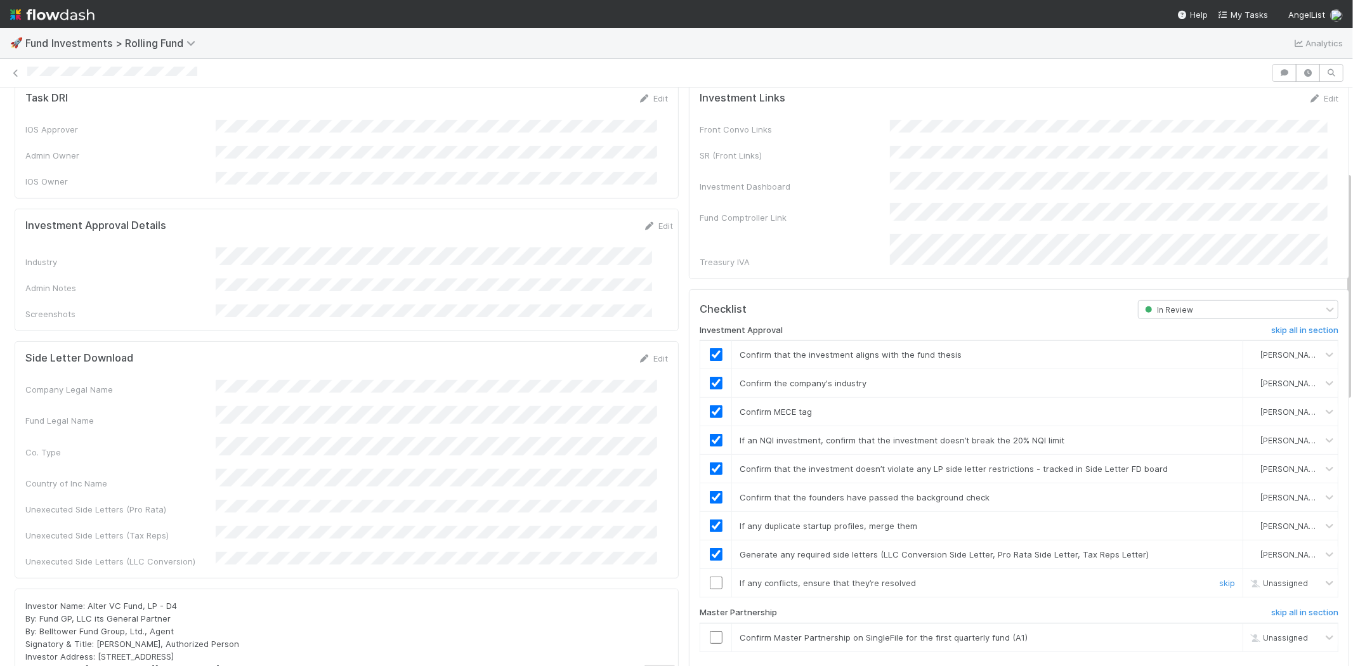
drag, startPoint x: 704, startPoint y: 565, endPoint x: 707, endPoint y: 599, distance: 35.0
click at [710, 577] on input "checkbox" at bounding box center [716, 583] width 13 height 13
drag, startPoint x: 711, startPoint y: 613, endPoint x: 719, endPoint y: 607, distance: 9.5
click at [710, 631] on input "checkbox" at bounding box center [716, 637] width 13 height 13
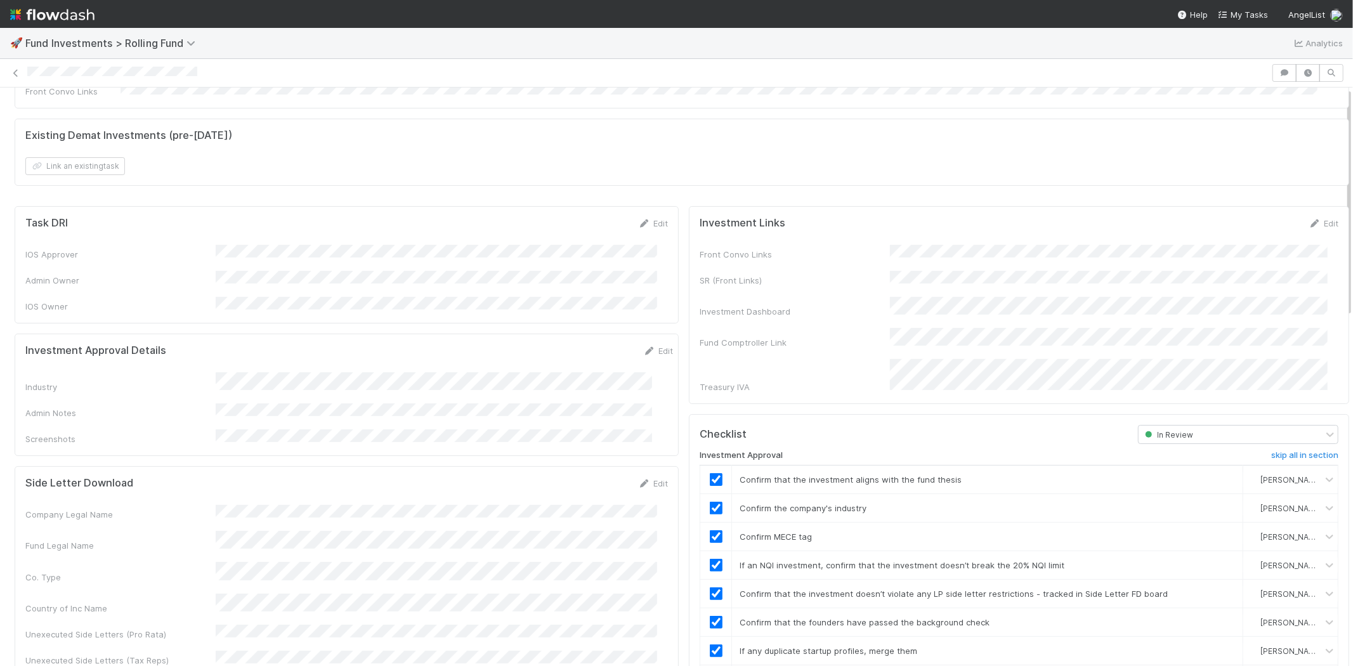
scroll to position [0, 0]
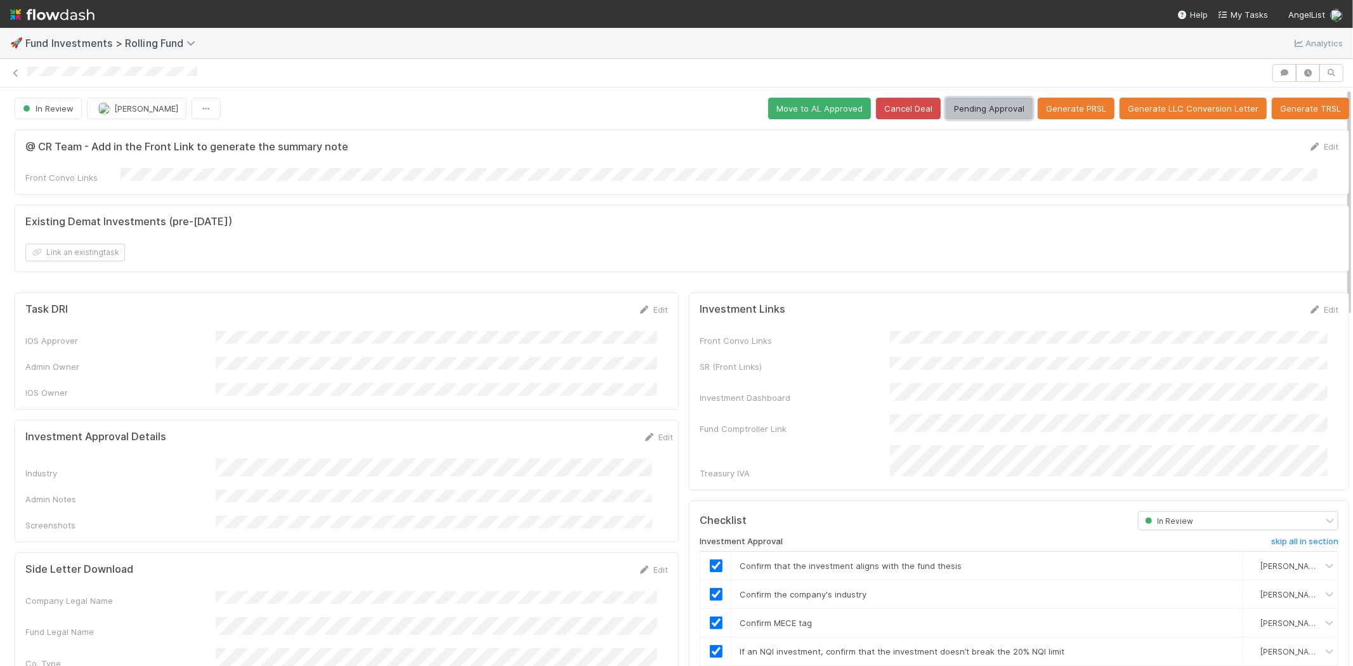
click at [975, 110] on button "Pending Approval" at bounding box center [989, 109] width 87 height 22
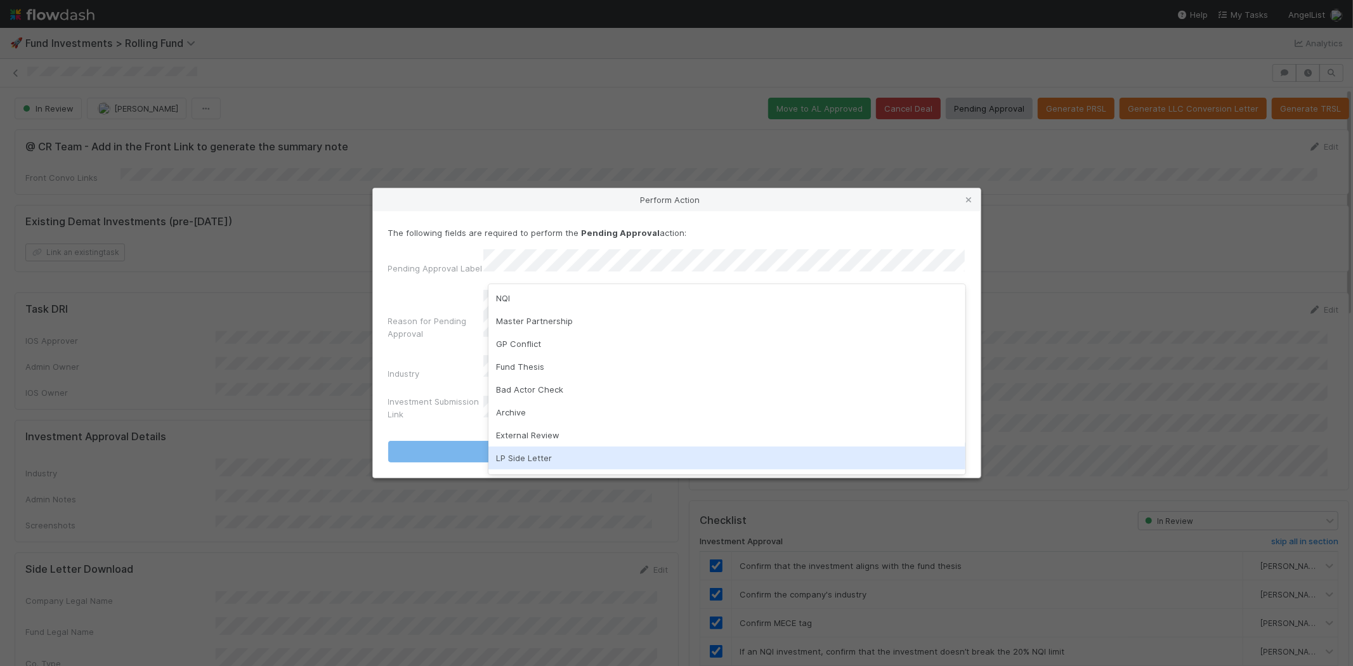
scroll to position [65, 0]
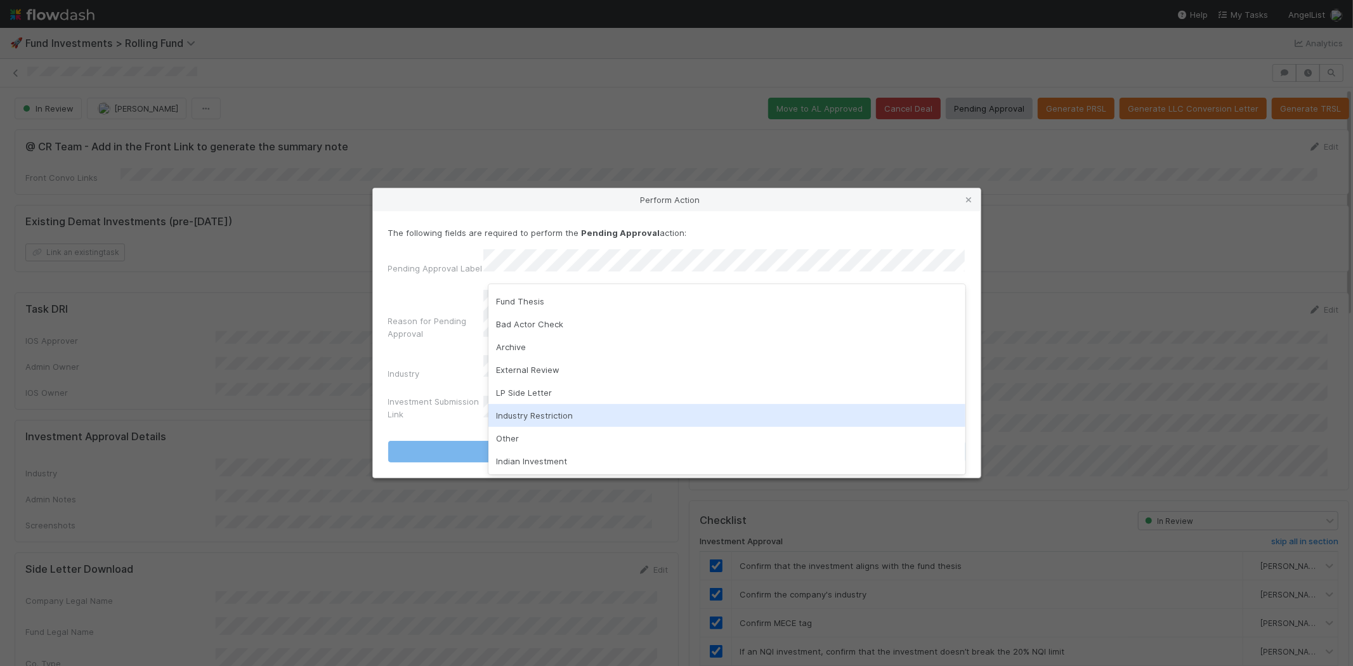
click at [569, 413] on div "Industry Restriction" at bounding box center [726, 415] width 477 height 23
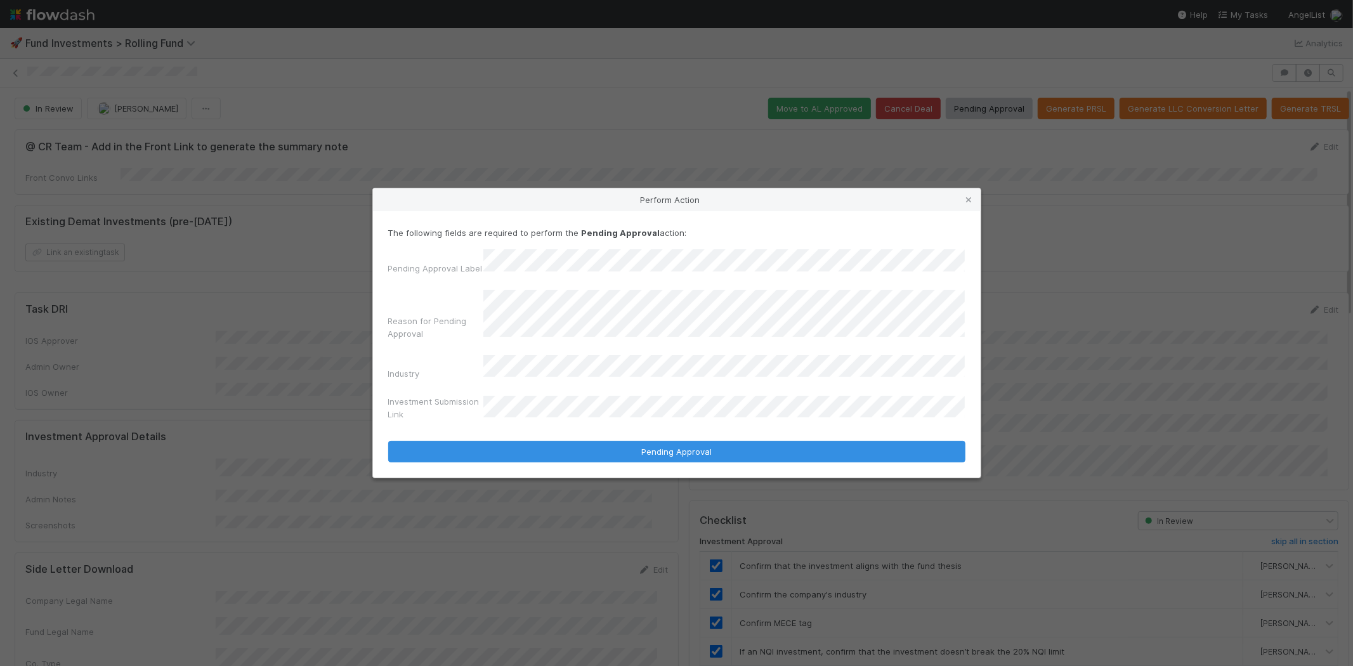
click at [388, 441] on button "Pending Approval" at bounding box center [676, 452] width 577 height 22
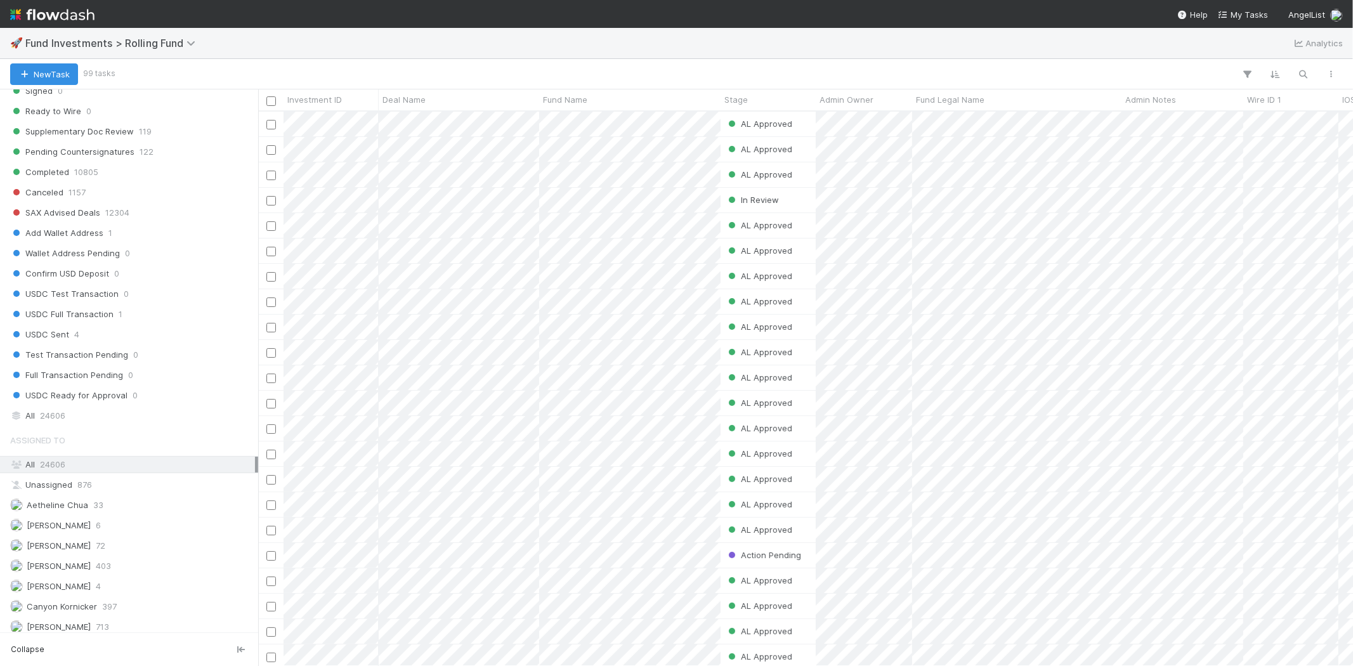
scroll to position [705, 0]
click at [91, 415] on div "All 24606" at bounding box center [132, 408] width 245 height 16
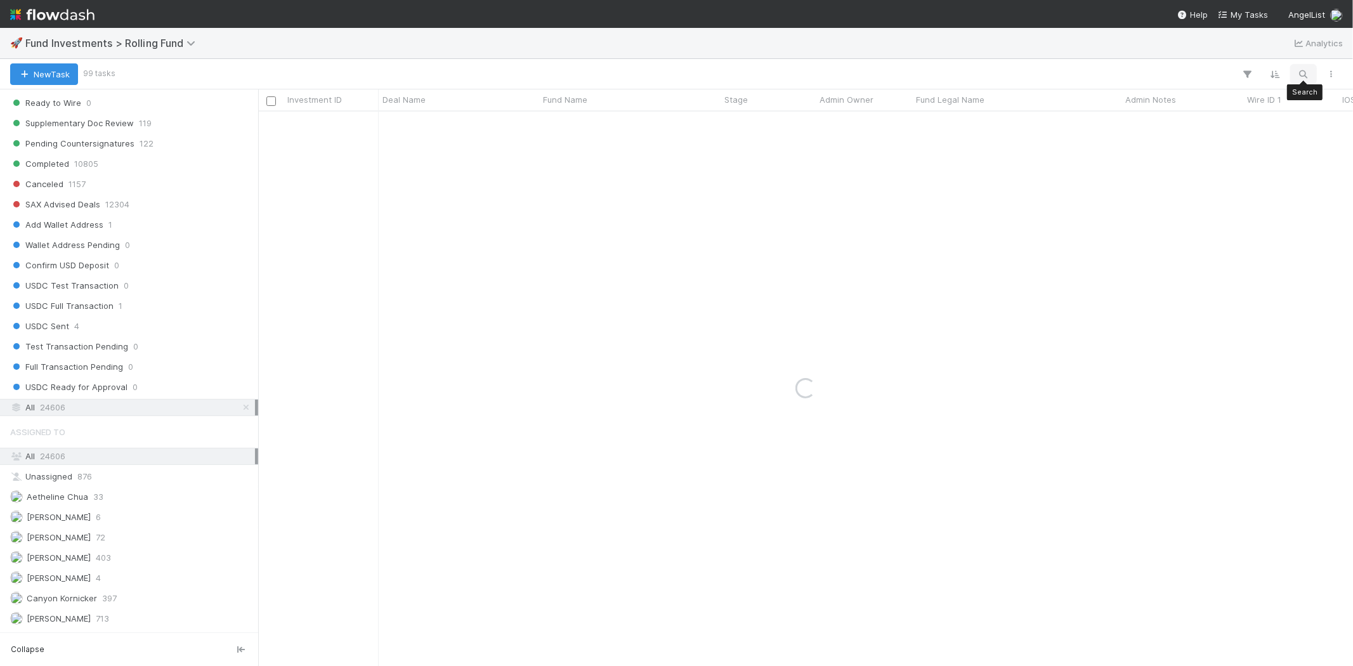
click at [1217, 69] on icon "button" at bounding box center [1303, 74] width 13 height 11
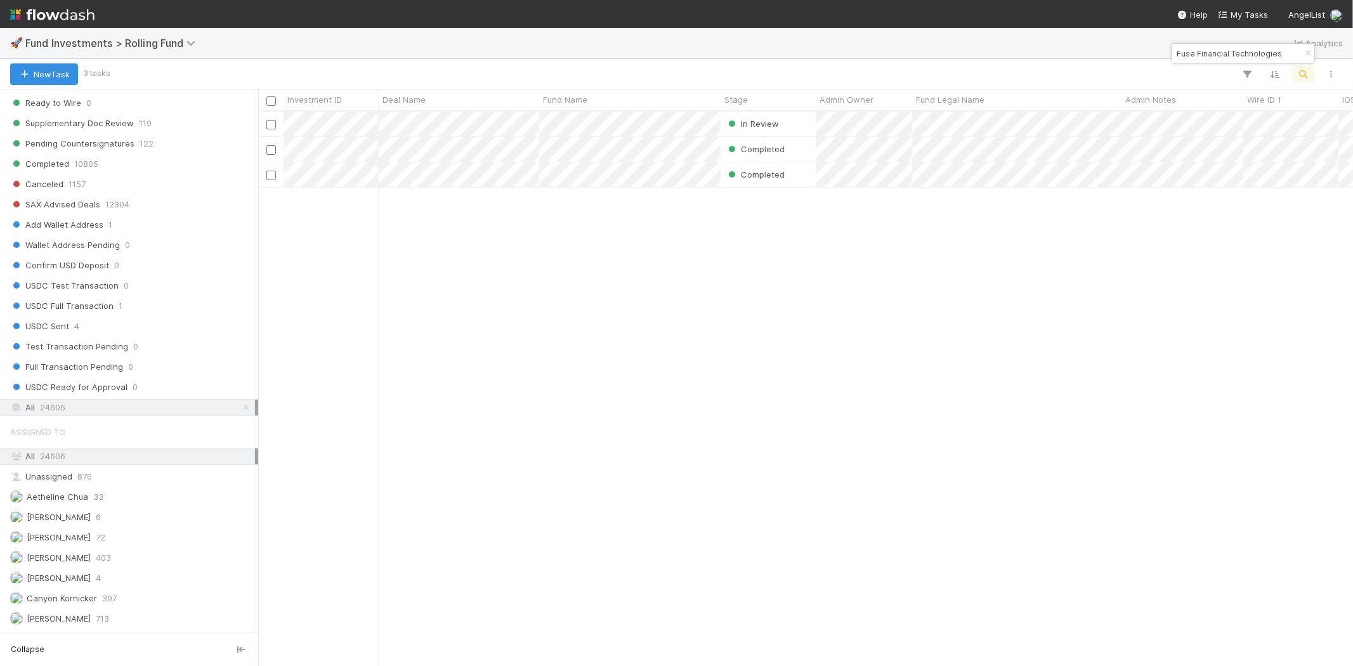
scroll to position [544, 1083]
type input "Fuse Financial Technologies"
click at [728, 363] on div "In Review Jeremy Navarro 9/3/25, 1:24:04 AM 9/3/25, 10:07:41 AM 0 0 0 0 Complet…" at bounding box center [805, 389] width 1095 height 554
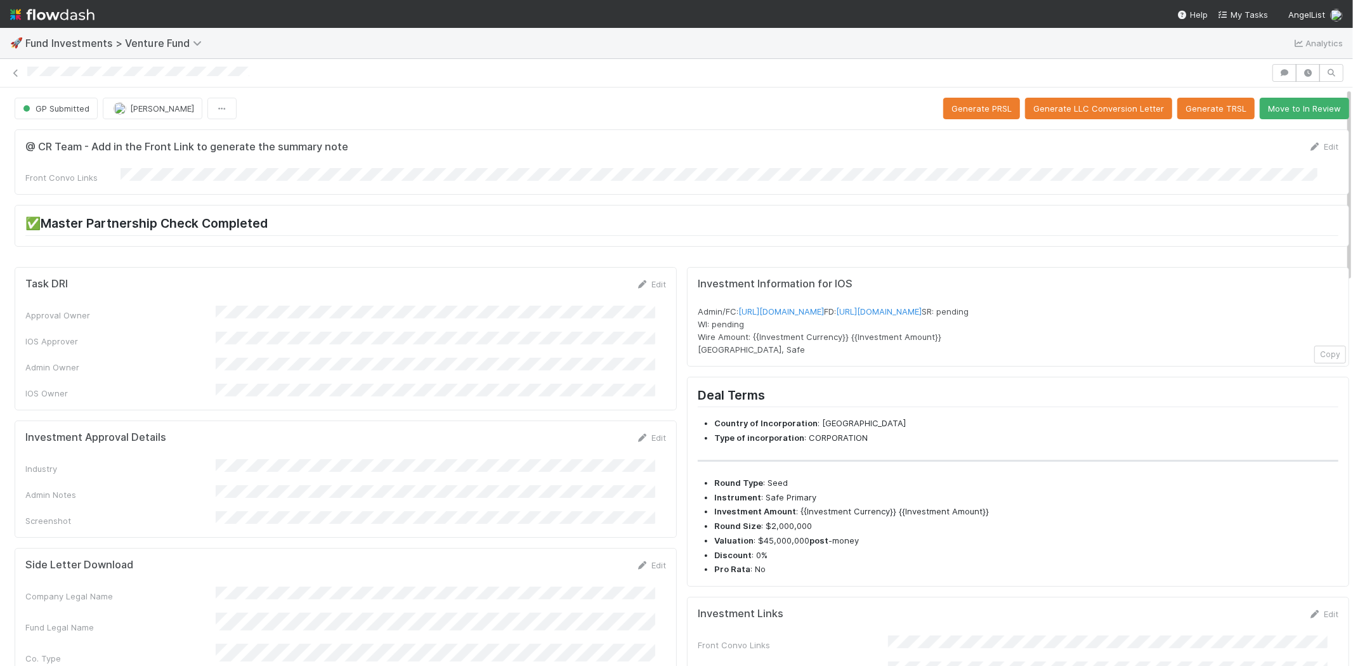
click at [1290, 109] on button "Move to In Review" at bounding box center [1304, 109] width 89 height 22
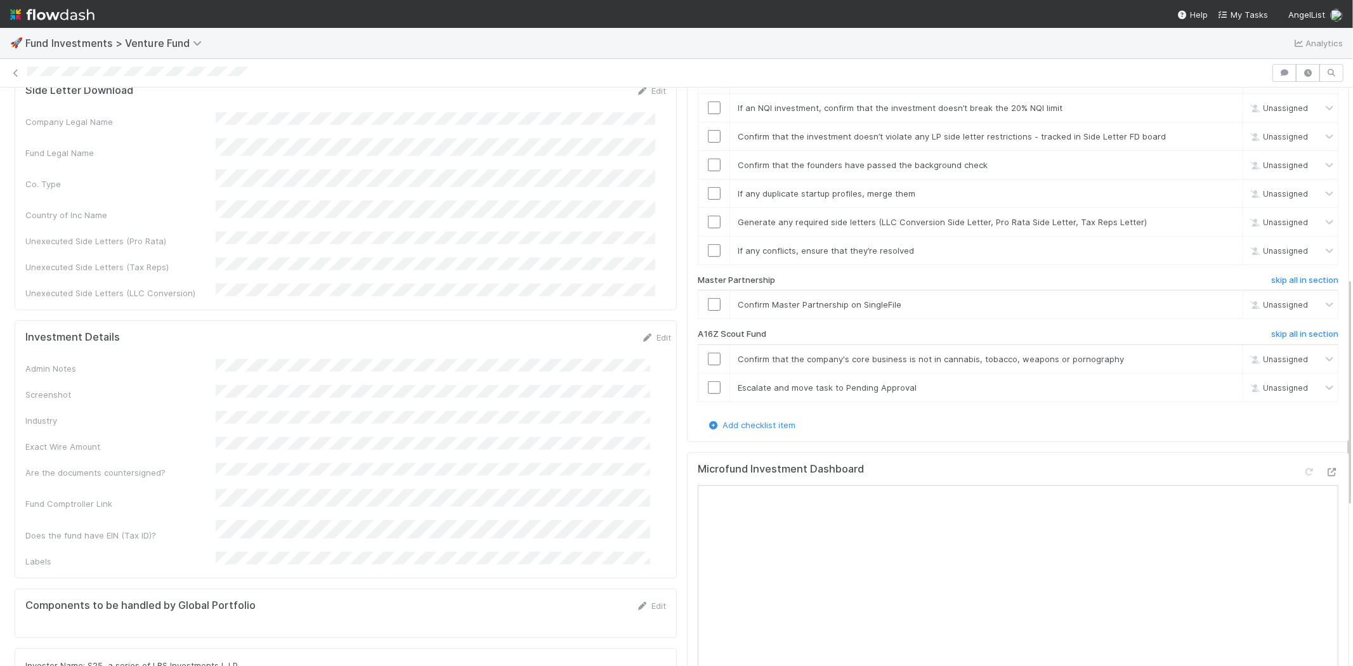
scroll to position [493, 0]
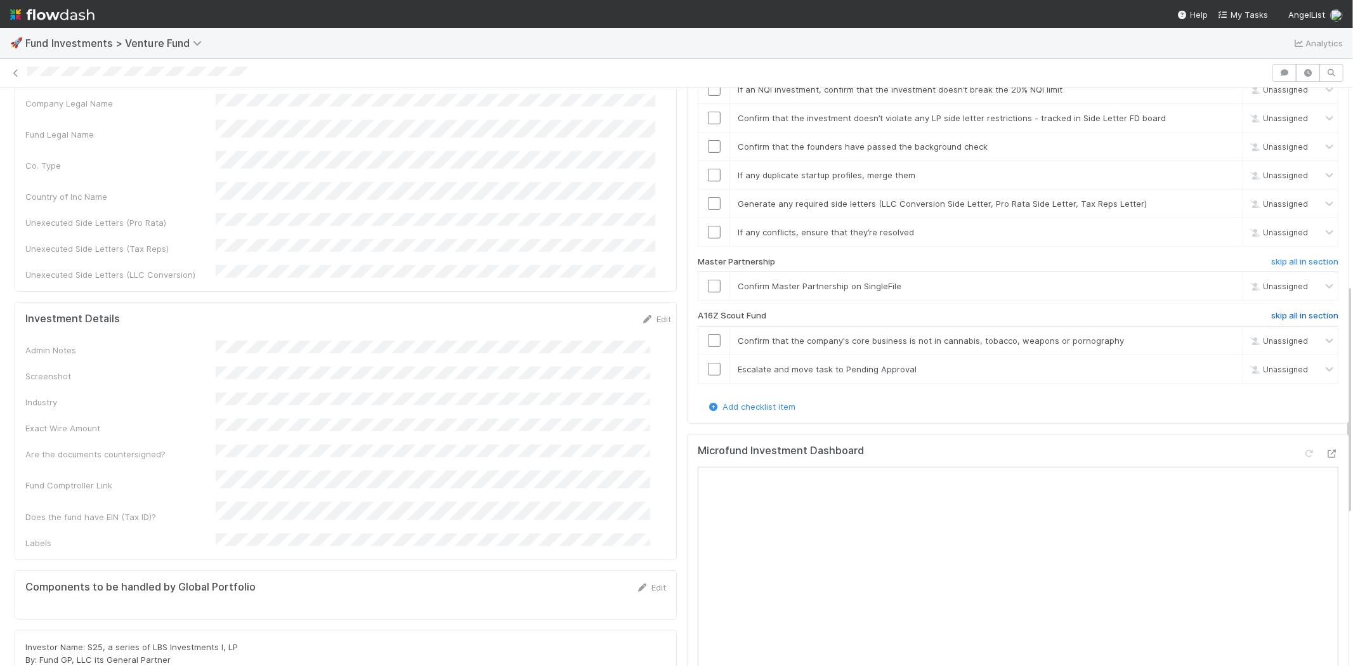
click at [1271, 311] on h6 "skip all in section" at bounding box center [1304, 316] width 67 height 10
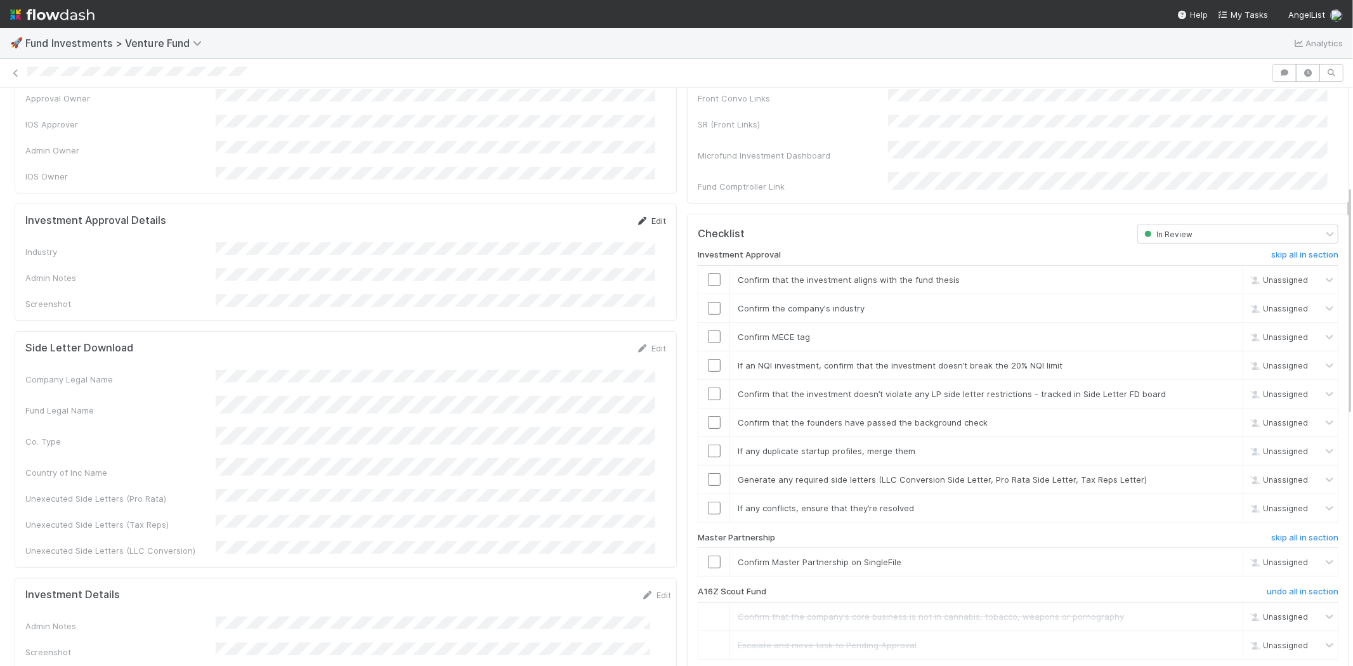
scroll to position [211, 0]
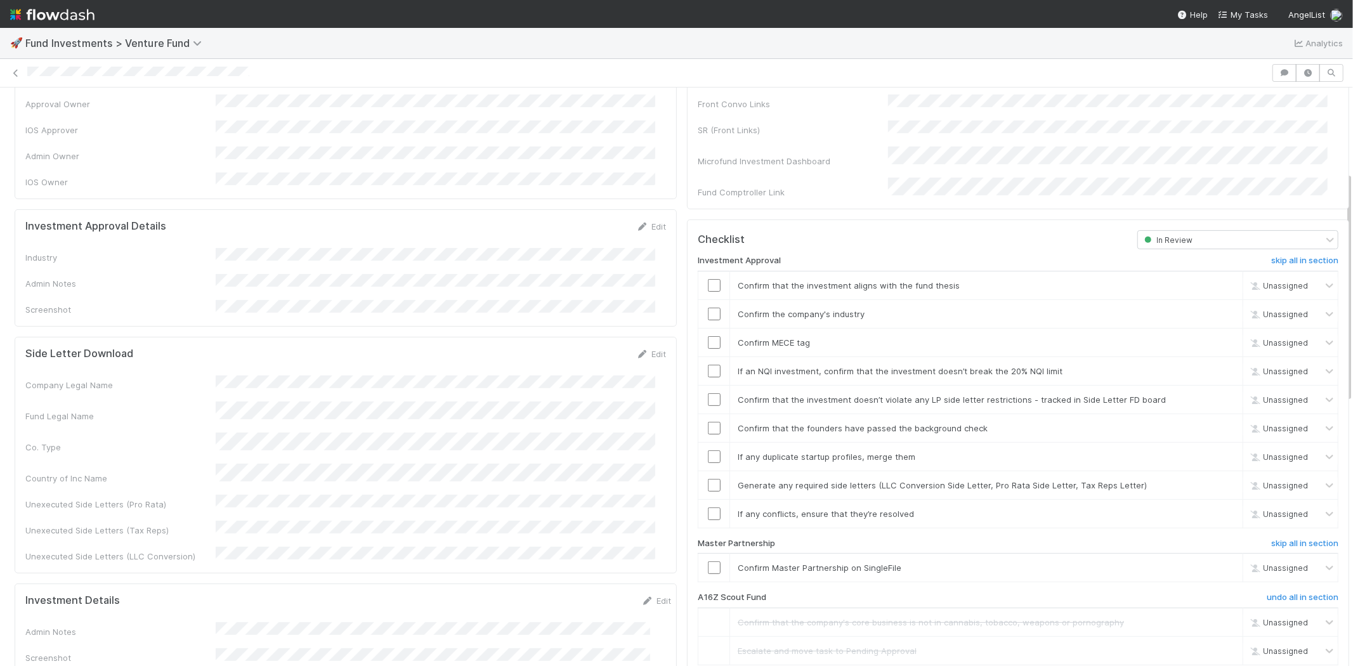
drag, startPoint x: 633, startPoint y: 208, endPoint x: 541, endPoint y: 229, distance: 94.3
click at [636, 223] on icon at bounding box center [642, 227] width 13 height 8
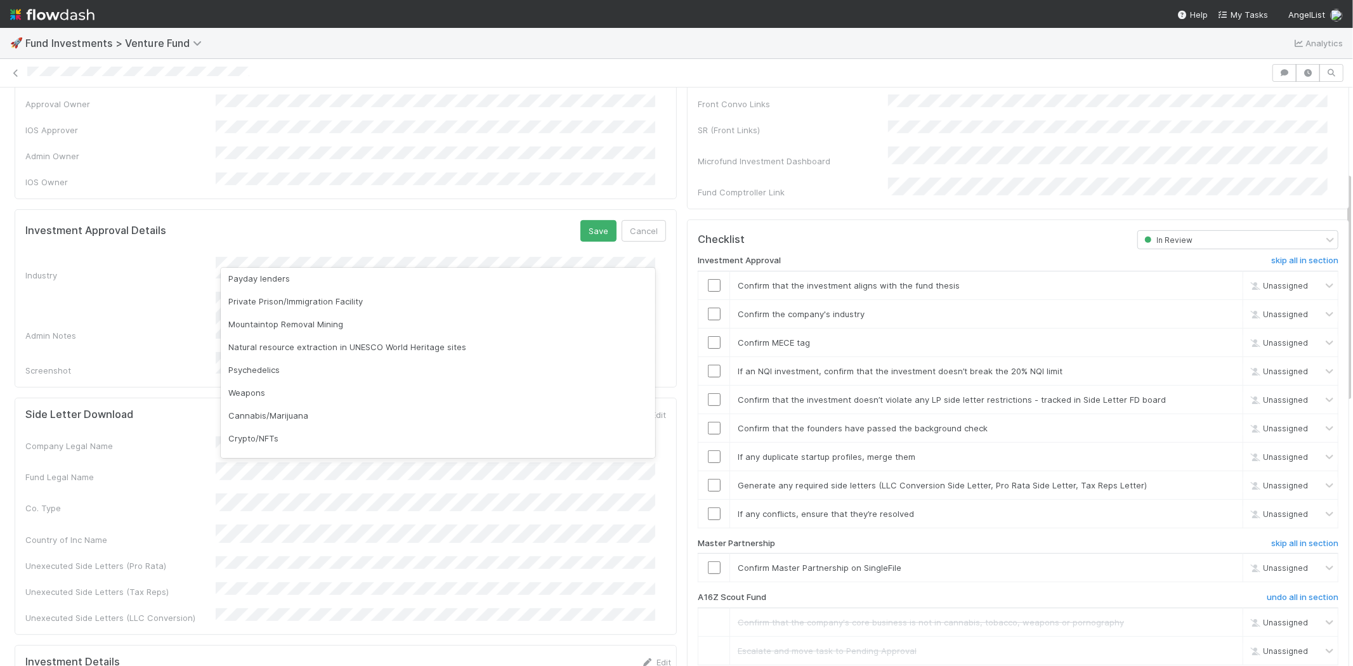
scroll to position [362, 0]
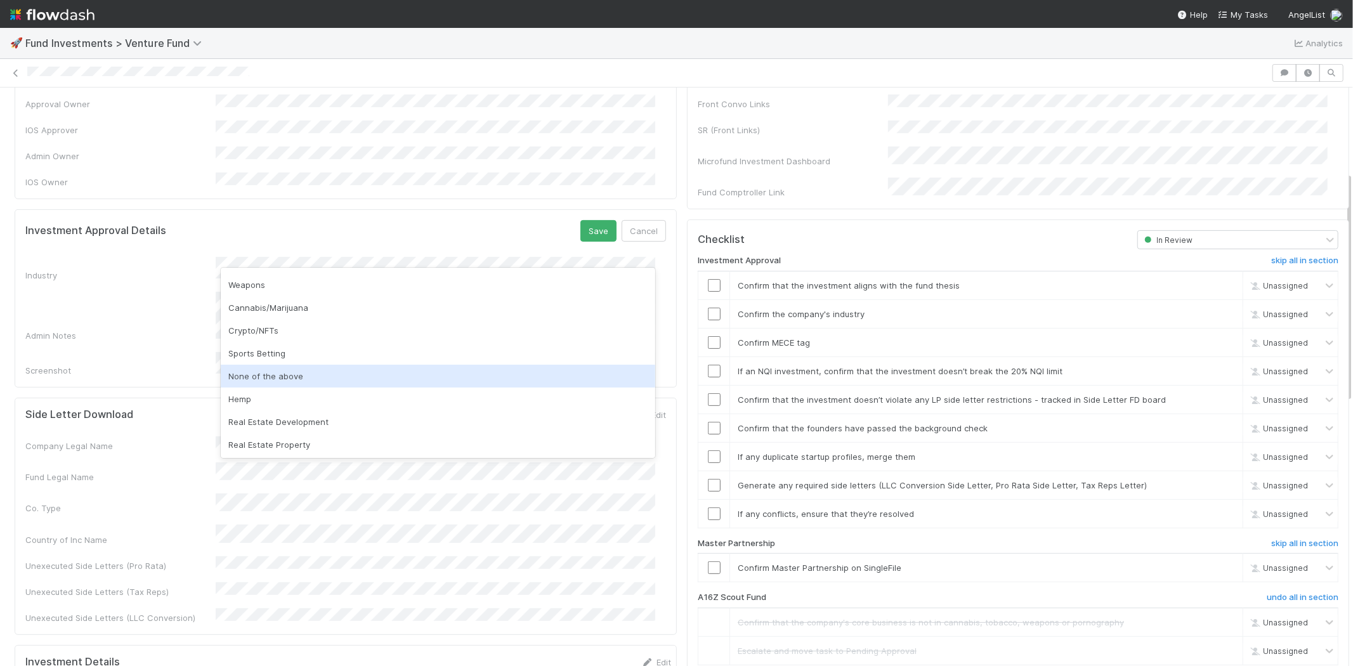
click at [261, 377] on div "None of the above" at bounding box center [438, 376] width 435 height 23
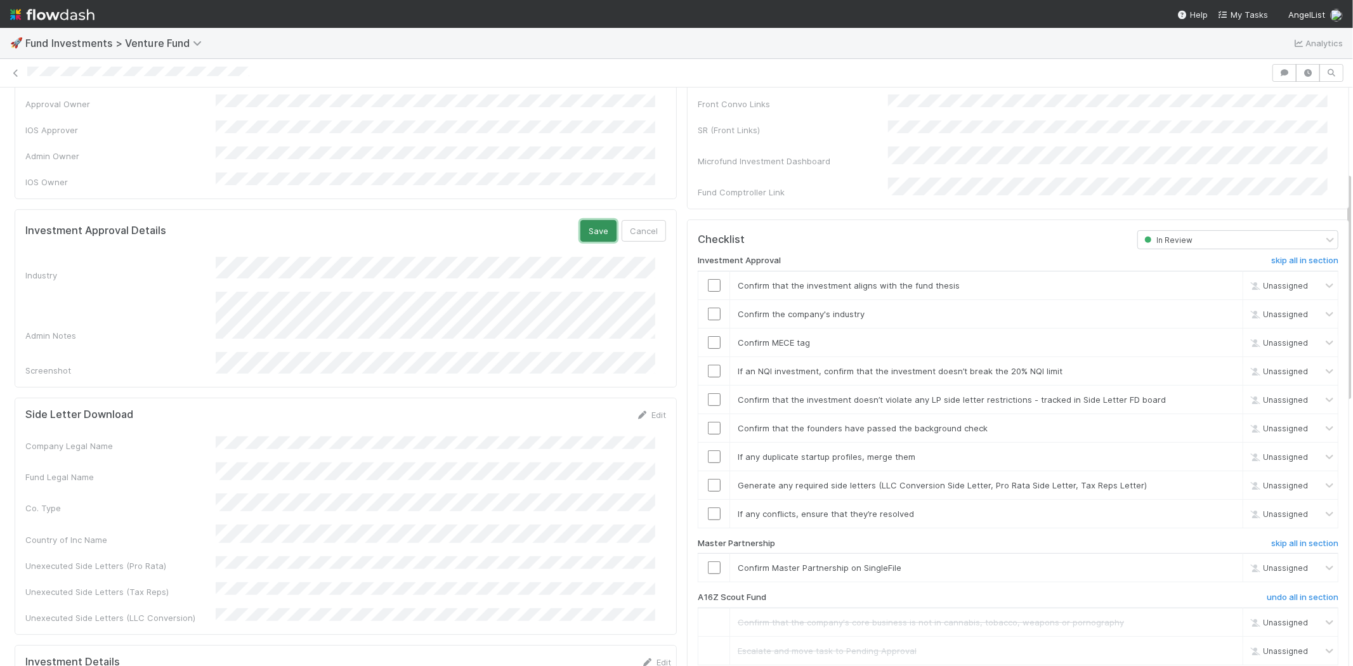
click at [593, 220] on button "Save" at bounding box center [598, 231] width 36 height 22
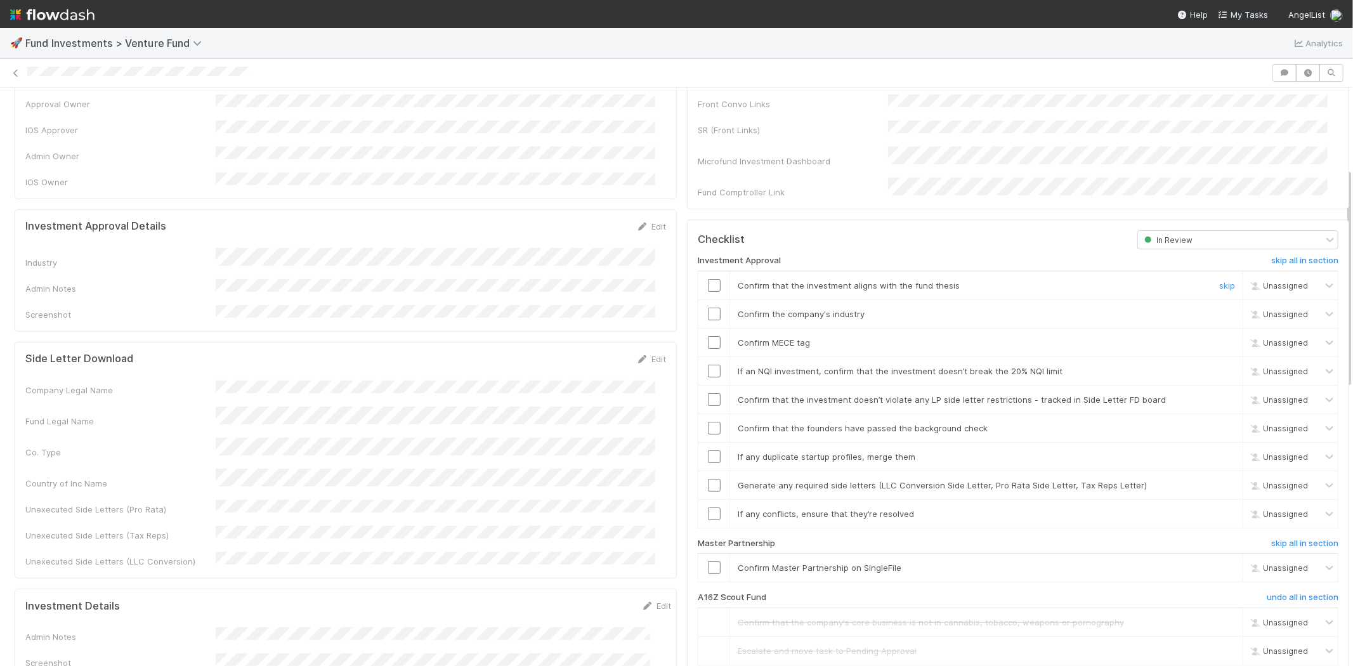
click at [708, 279] on input "checkbox" at bounding box center [714, 285] width 13 height 13
click at [708, 308] on input "checkbox" at bounding box center [714, 314] width 13 height 13
click at [708, 336] on input "checkbox" at bounding box center [714, 342] width 13 height 13
click at [708, 365] on input "checkbox" at bounding box center [714, 371] width 13 height 13
click at [708, 393] on input "checkbox" at bounding box center [714, 399] width 13 height 13
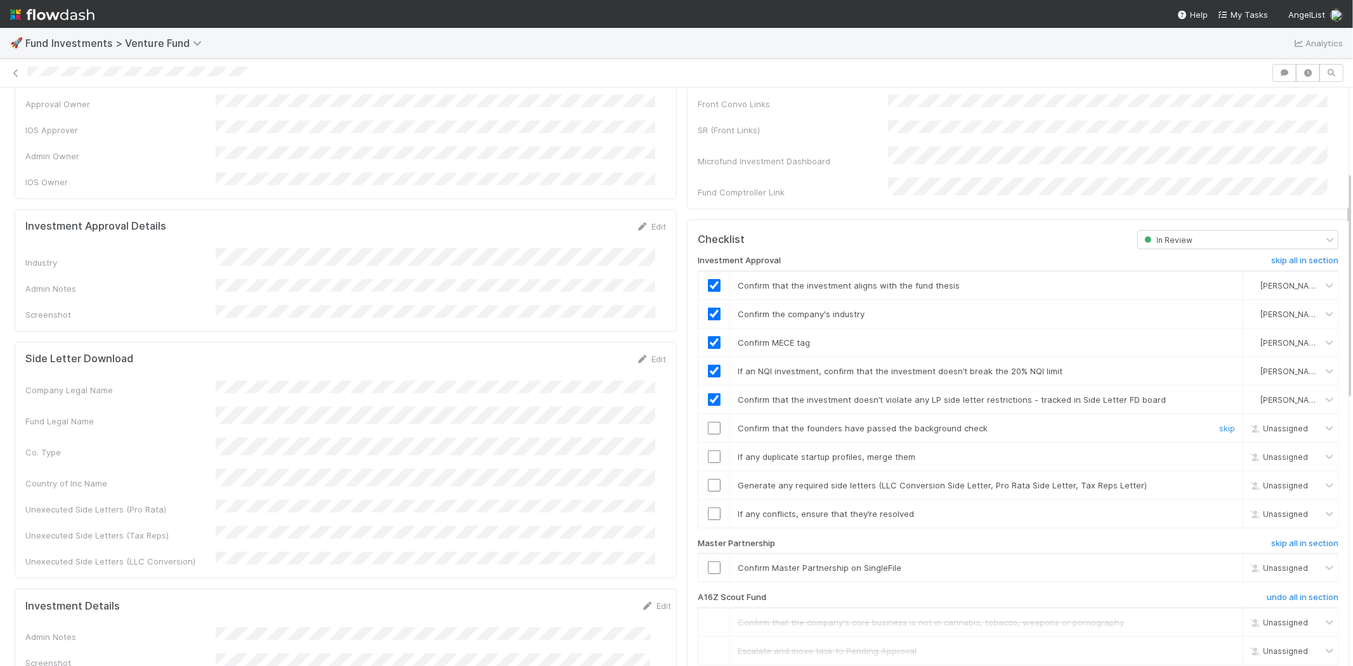
drag, startPoint x: 702, startPoint y: 412, endPoint x: 703, endPoint y: 438, distance: 26.0
click at [708, 422] on input "checkbox" at bounding box center [714, 428] width 13 height 13
click at [708, 450] on input "checkbox" at bounding box center [714, 456] width 13 height 13
click at [708, 479] on input "checkbox" at bounding box center [714, 485] width 13 height 13
click at [708, 507] on input "checkbox" at bounding box center [714, 513] width 13 height 13
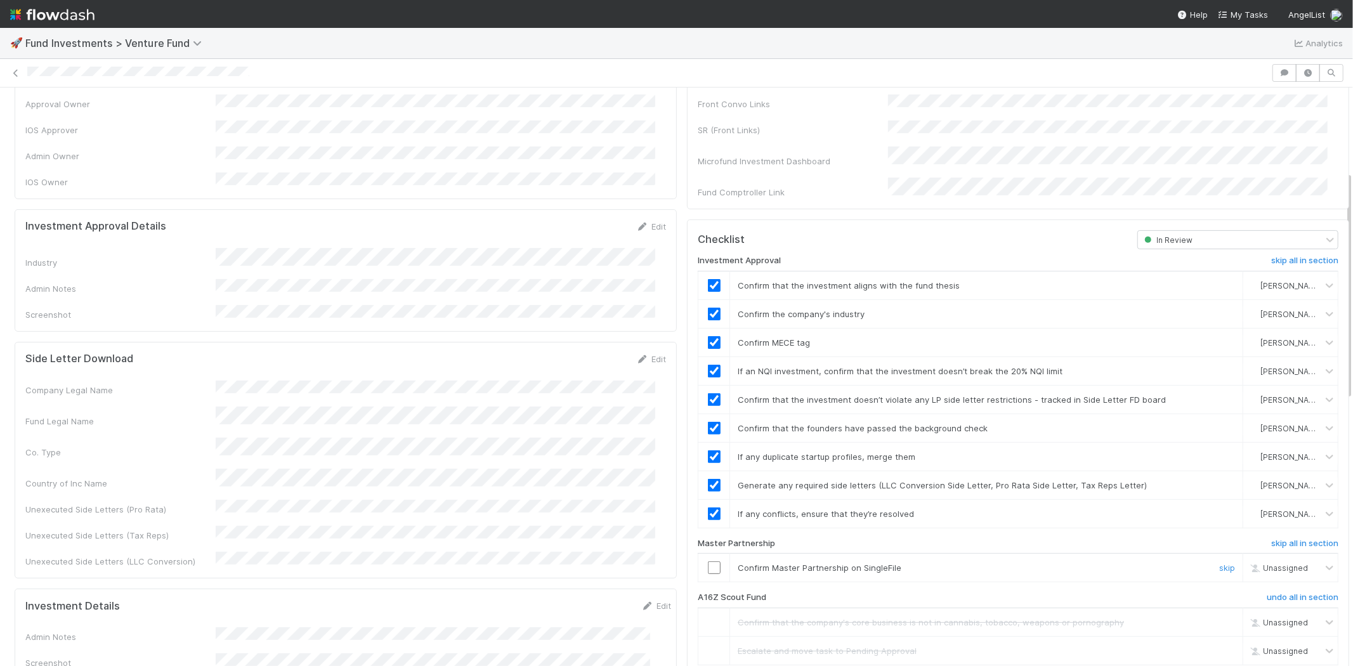
click at [708, 561] on input "checkbox" at bounding box center [714, 567] width 13 height 13
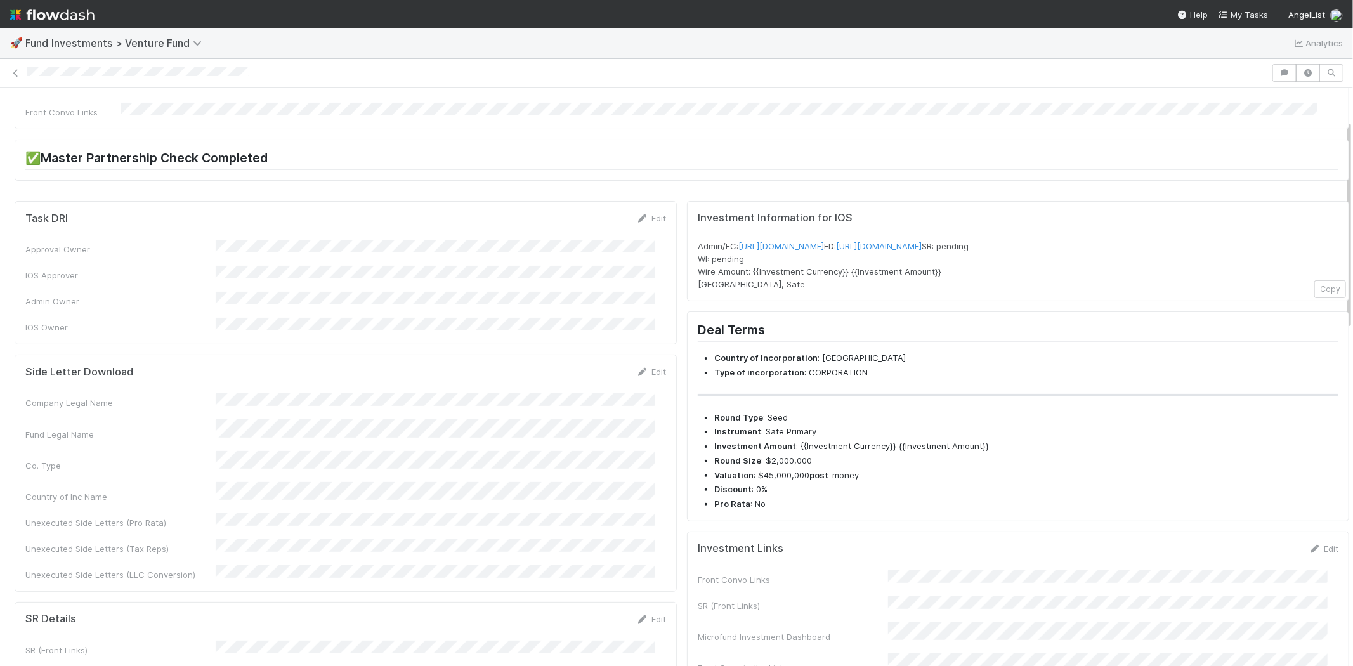
scroll to position [0, 0]
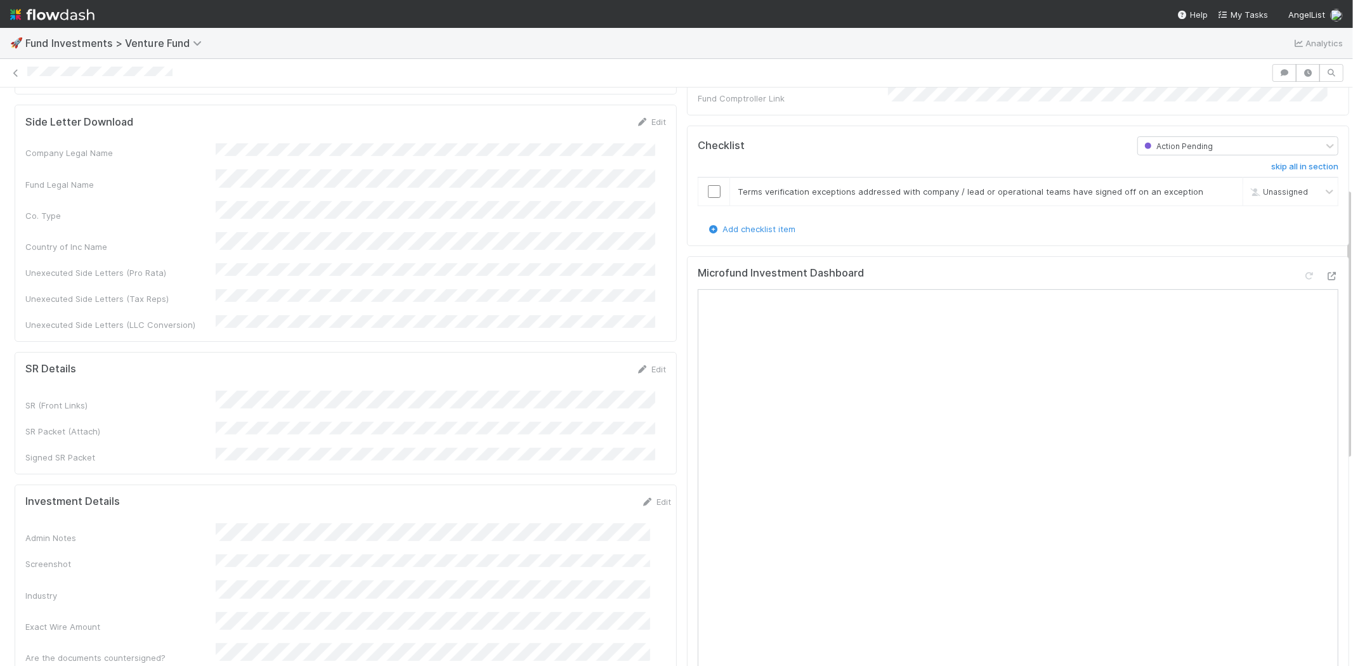
scroll to position [211, 0]
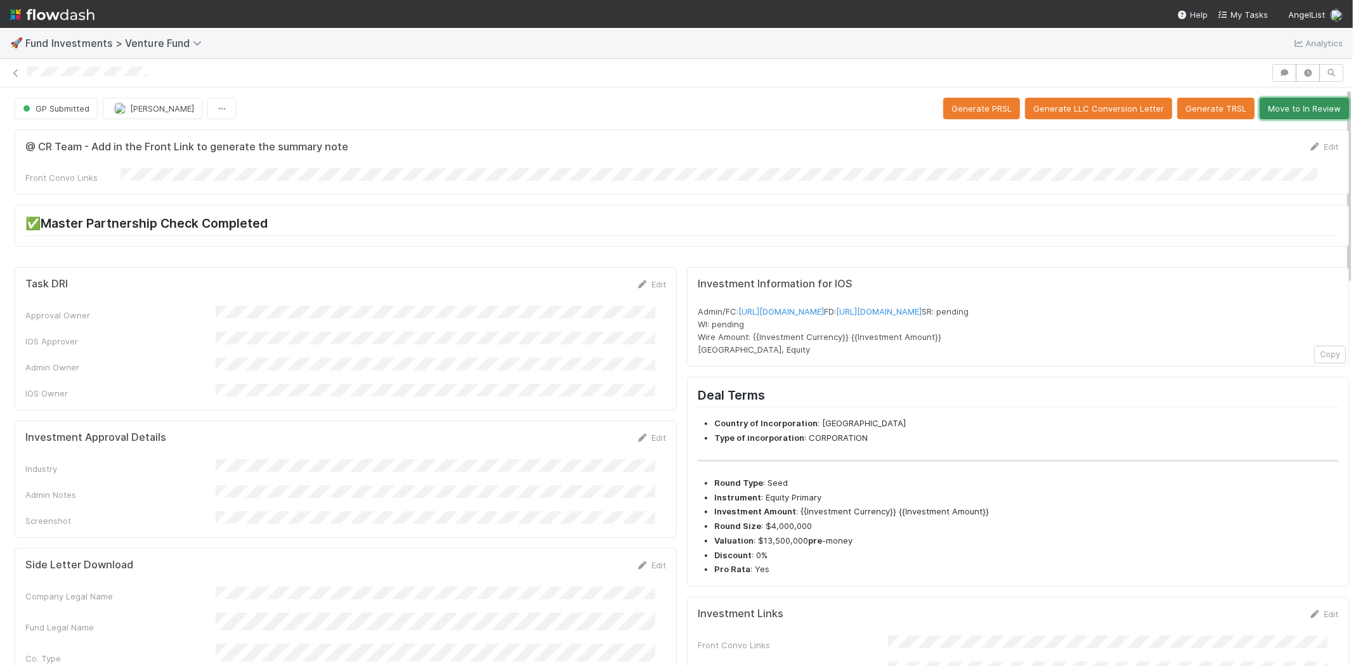
click at [1262, 112] on button "Move to In Review" at bounding box center [1304, 109] width 89 height 22
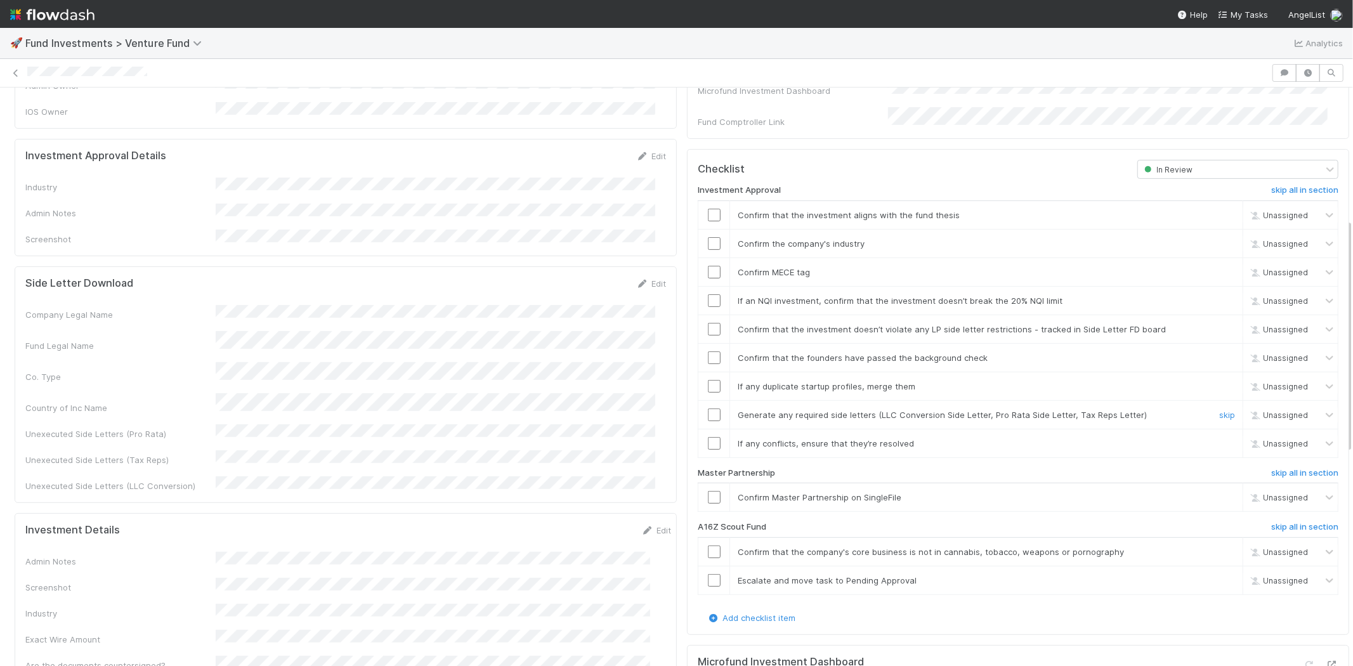
scroll to position [352, 0]
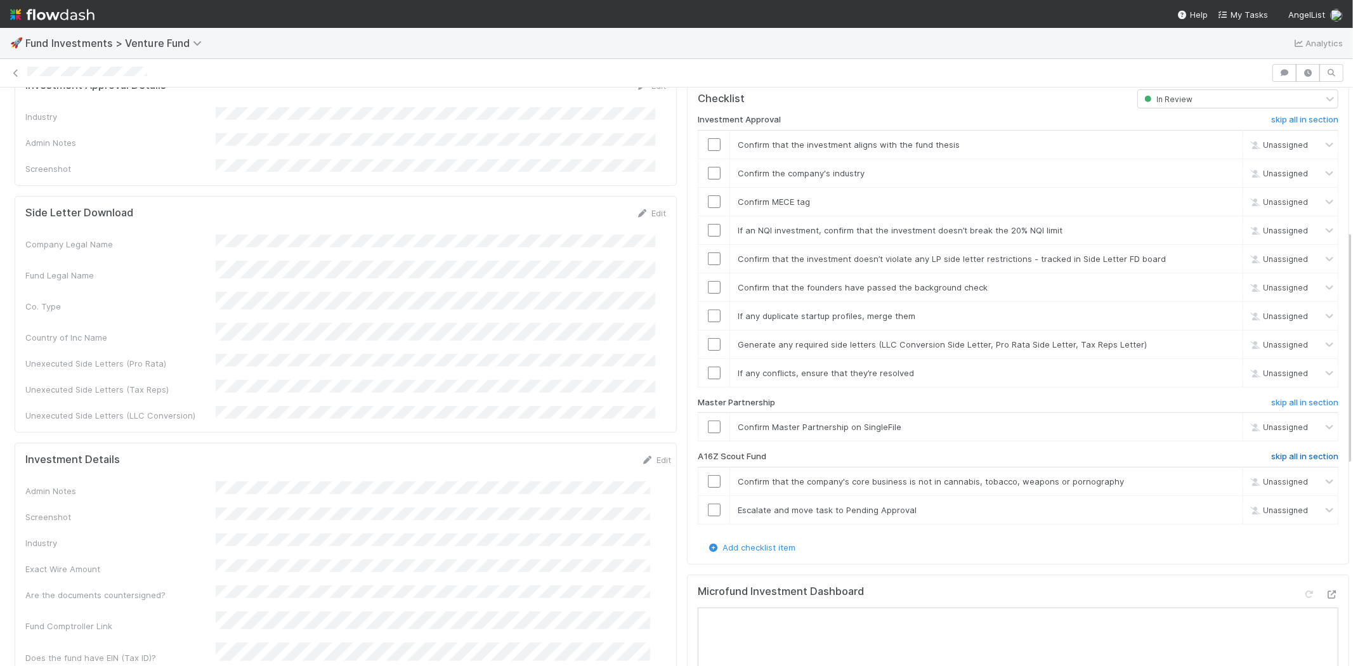
click at [1283, 452] on h6 "skip all in section" at bounding box center [1304, 457] width 67 height 10
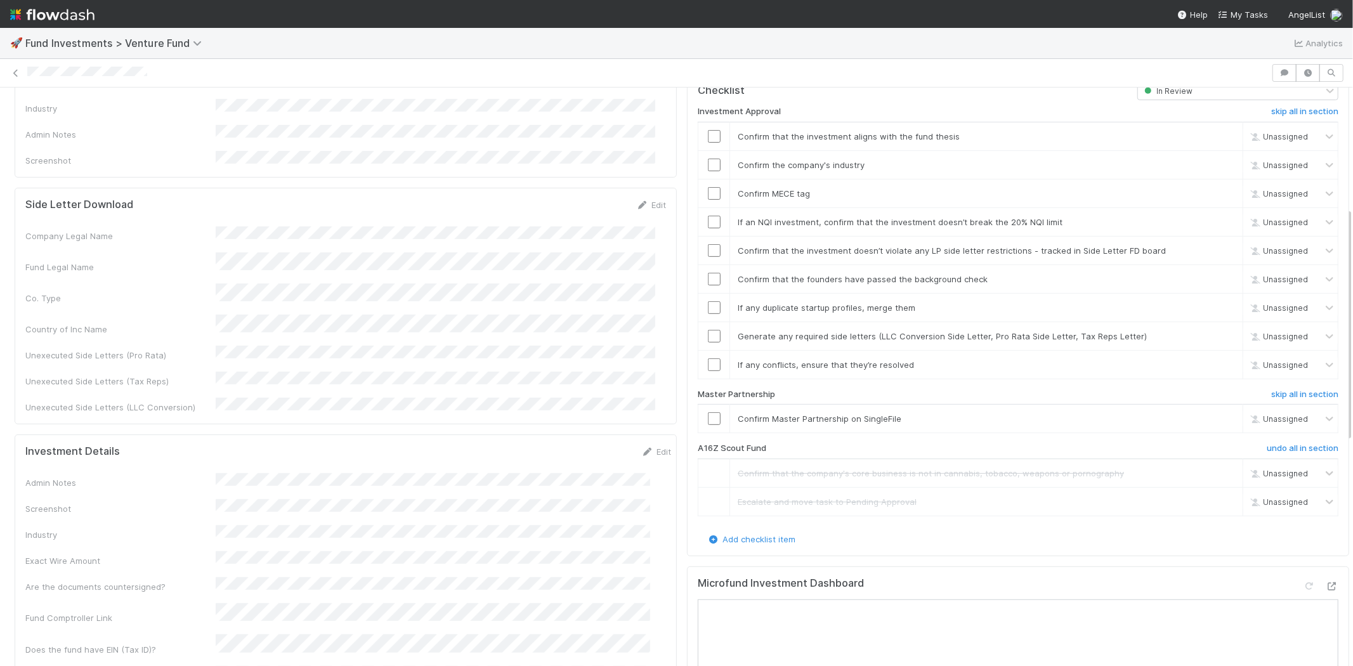
scroll to position [282, 0]
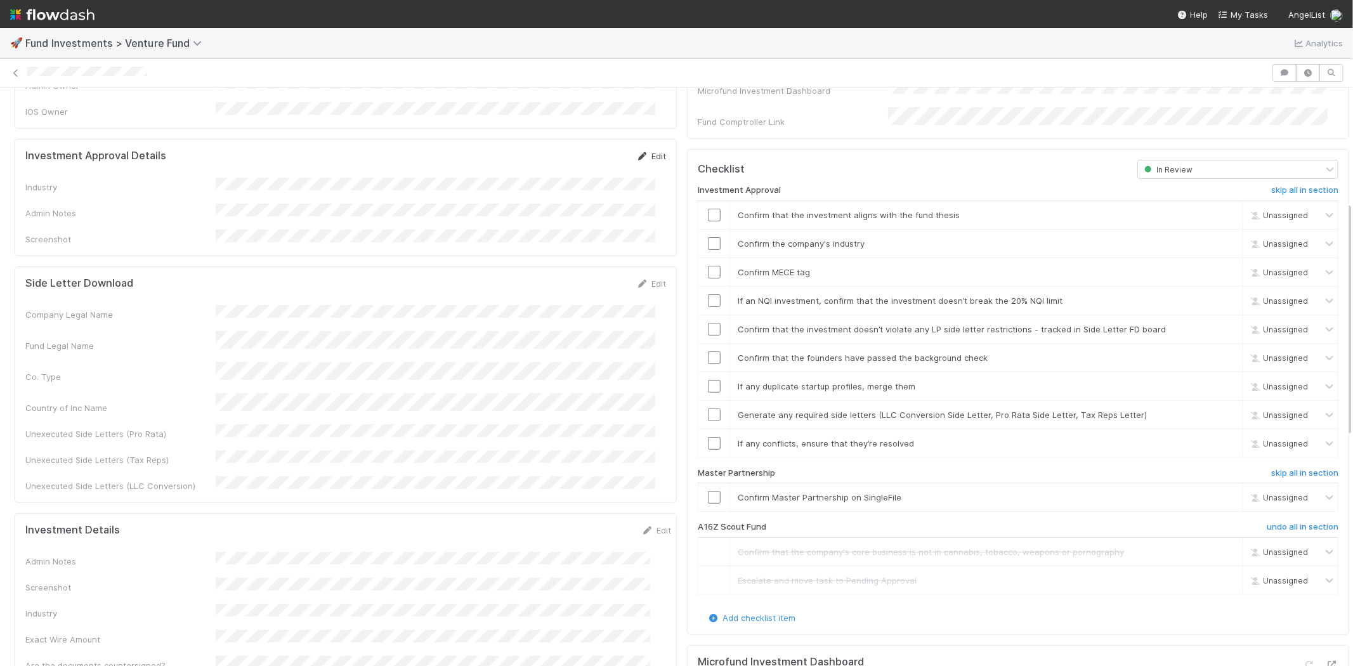
click at [643, 151] on link "Edit" at bounding box center [651, 156] width 30 height 10
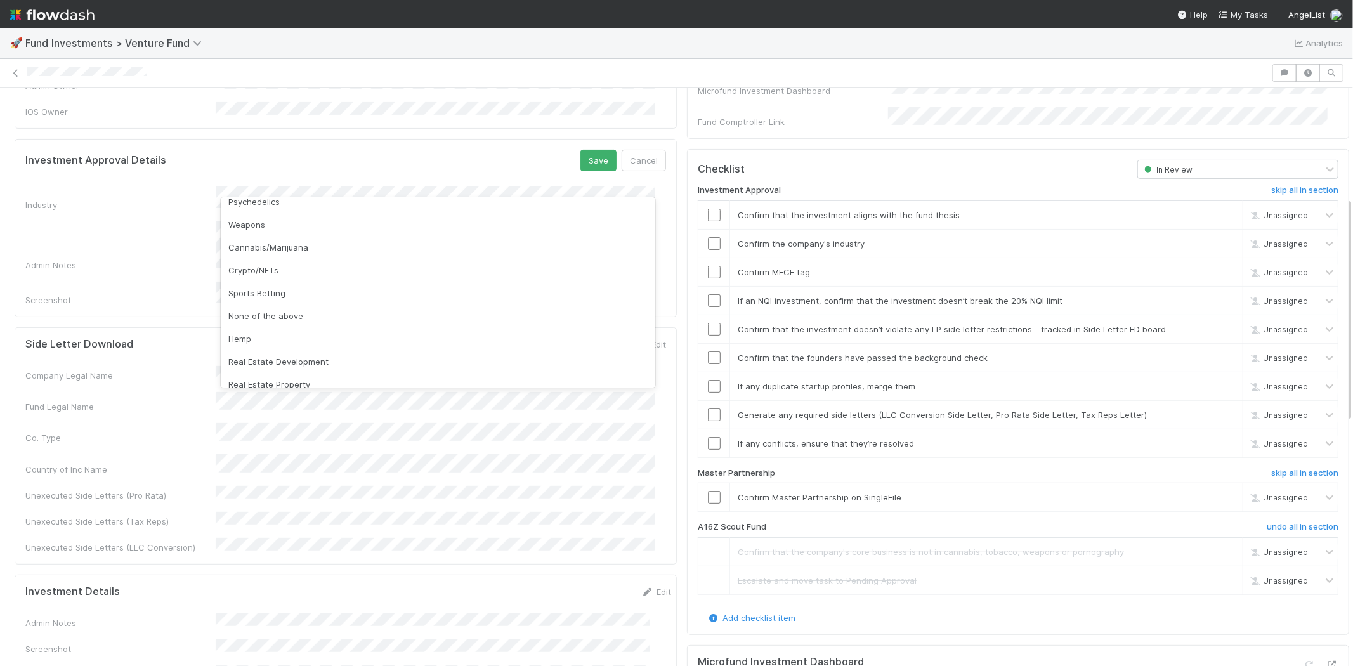
scroll to position [362, 0]
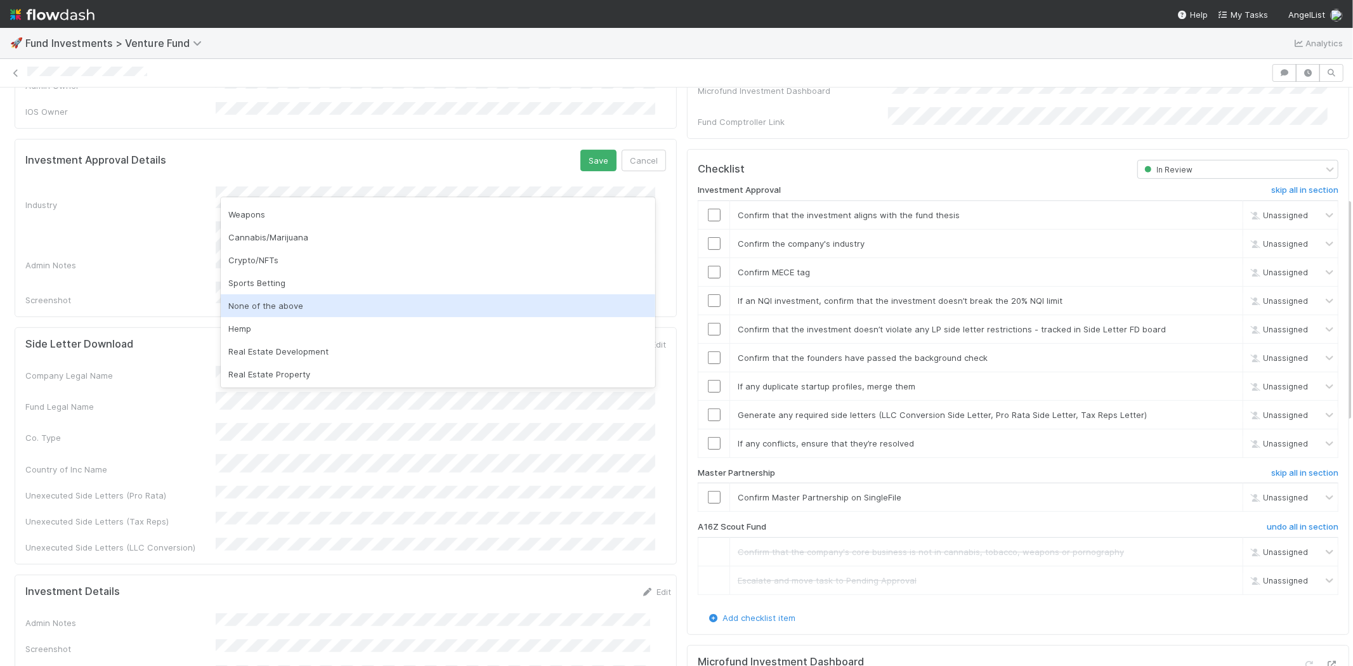
click at [268, 299] on div "None of the above" at bounding box center [438, 305] width 435 height 23
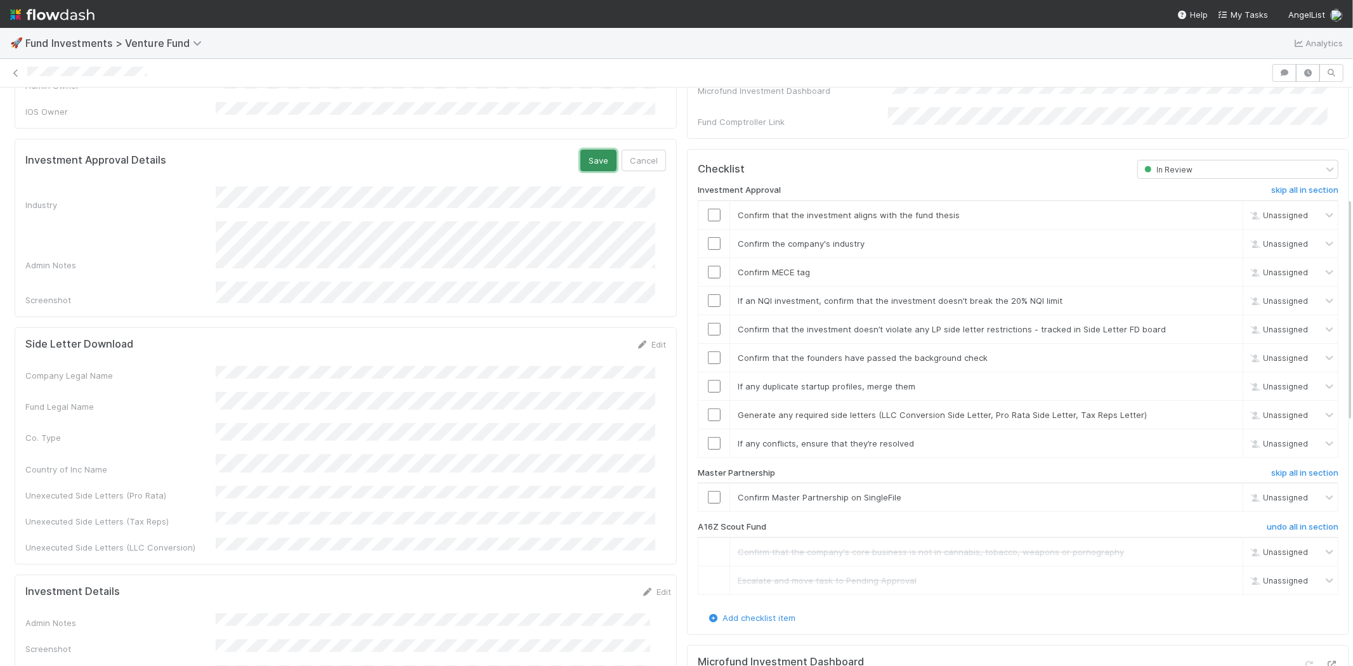
click at [600, 150] on button "Save" at bounding box center [598, 161] width 36 height 22
click at [708, 209] on input "checkbox" at bounding box center [714, 215] width 13 height 13
click at [700, 237] on td at bounding box center [714, 243] width 32 height 29
click at [708, 237] on input "checkbox" at bounding box center [714, 243] width 13 height 13
click at [708, 266] on input "checkbox" at bounding box center [714, 272] width 13 height 13
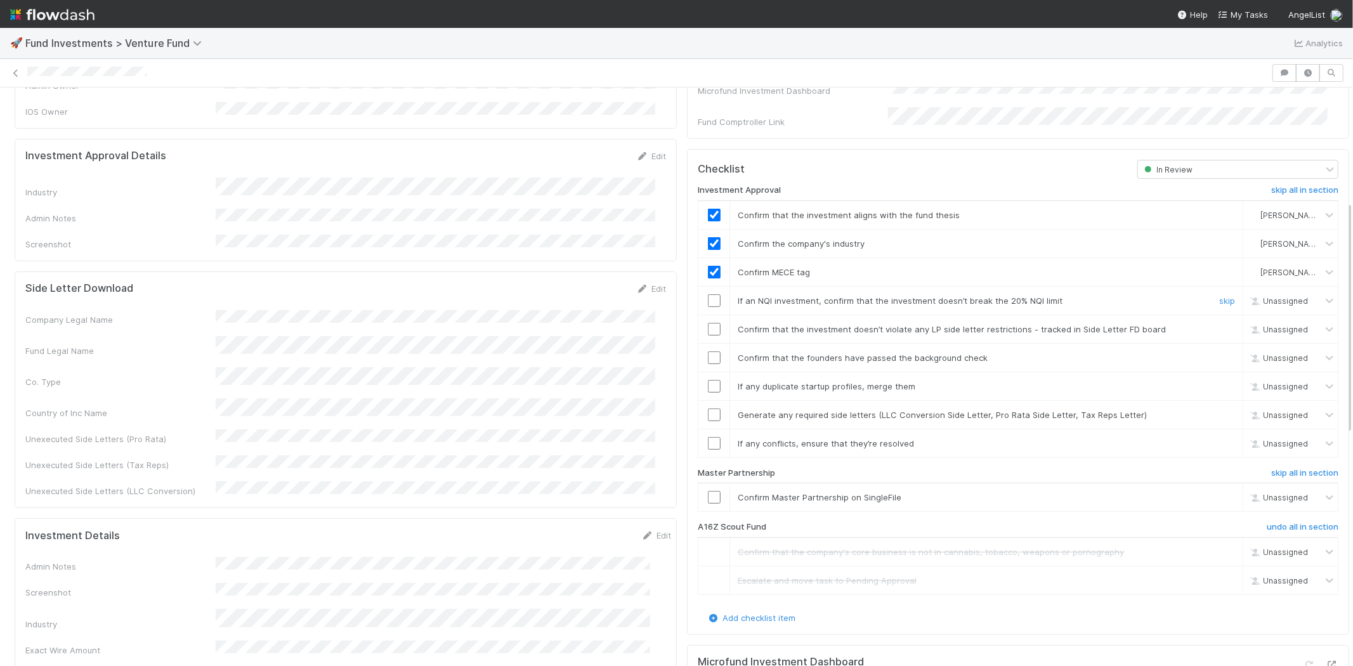
click at [708, 294] on input "checkbox" at bounding box center [714, 300] width 13 height 13
click at [708, 323] on input "checkbox" at bounding box center [714, 329] width 13 height 13
click at [708, 351] on input "checkbox" at bounding box center [714, 357] width 13 height 13
click at [708, 380] on input "checkbox" at bounding box center [714, 386] width 13 height 13
checkbox input "true"
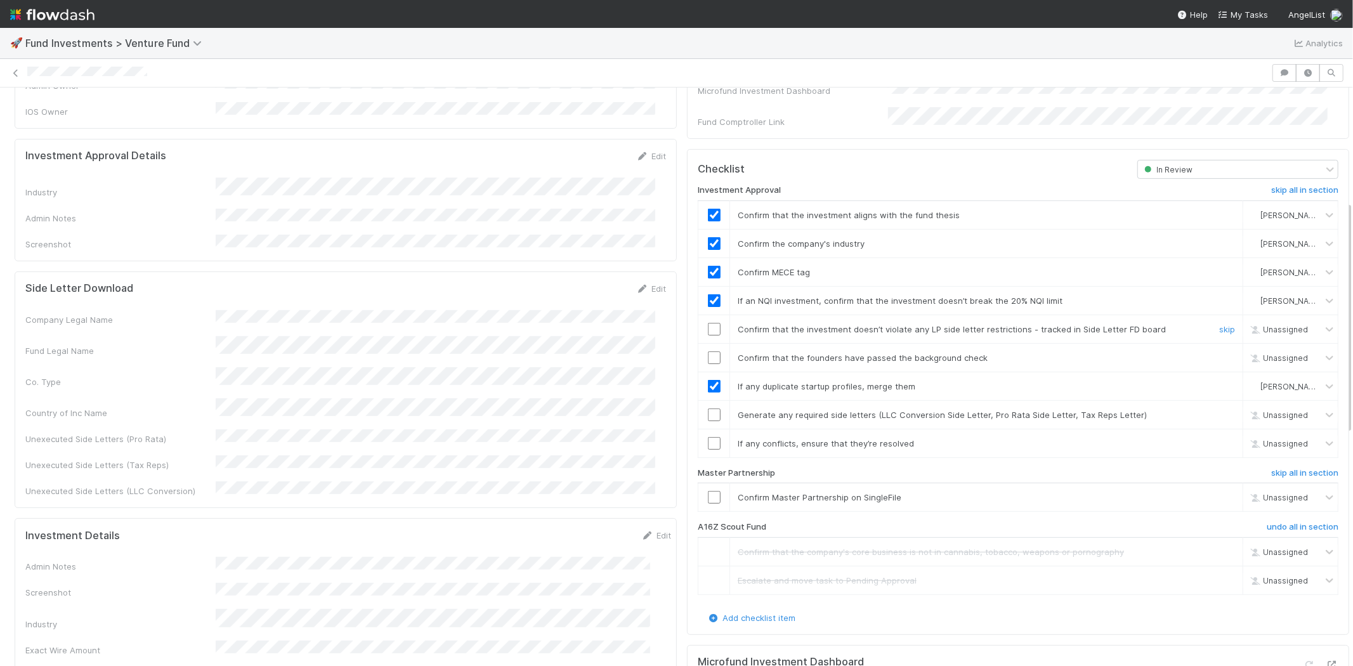
click at [708, 323] on input "checkbox" at bounding box center [714, 329] width 13 height 13
click at [708, 351] on input "checkbox" at bounding box center [714, 357] width 13 height 13
click at [708, 409] on input "checkbox" at bounding box center [714, 415] width 13 height 13
click at [703, 435] on td at bounding box center [714, 443] width 32 height 29
click at [708, 437] on input "checkbox" at bounding box center [714, 443] width 13 height 13
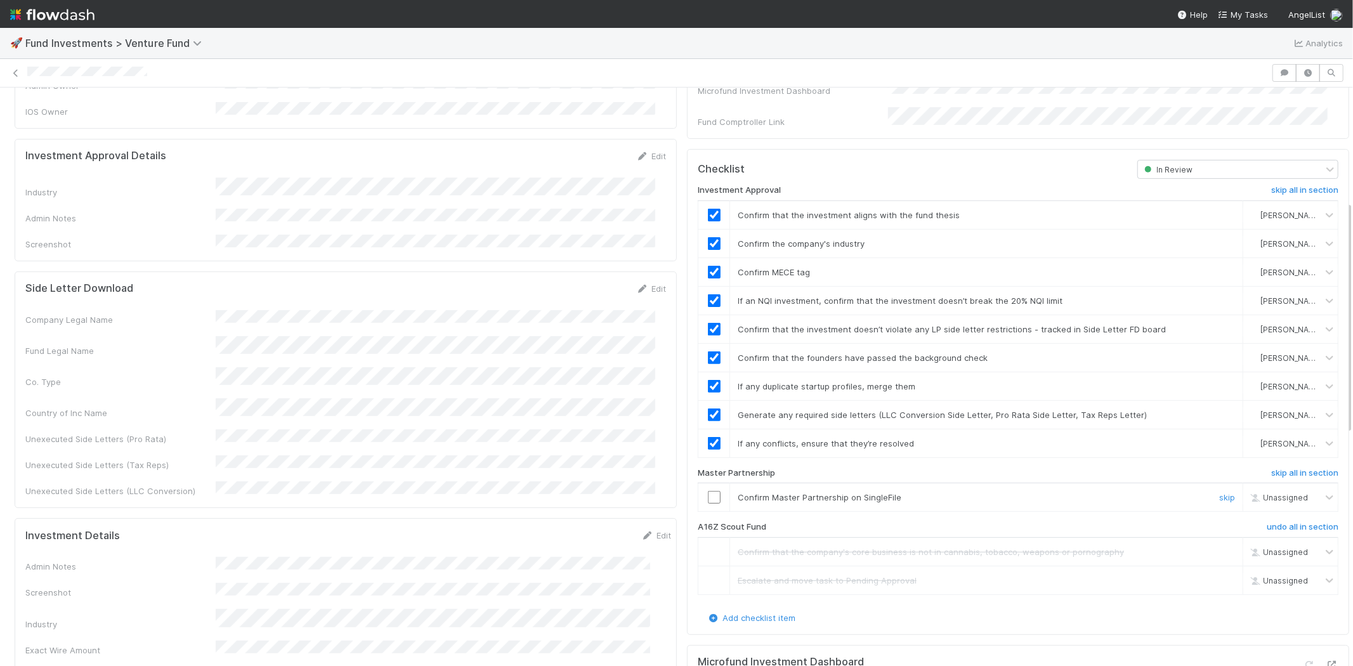
click at [702, 489] on td at bounding box center [714, 497] width 32 height 29
click at [708, 491] on input "checkbox" at bounding box center [714, 497] width 13 height 13
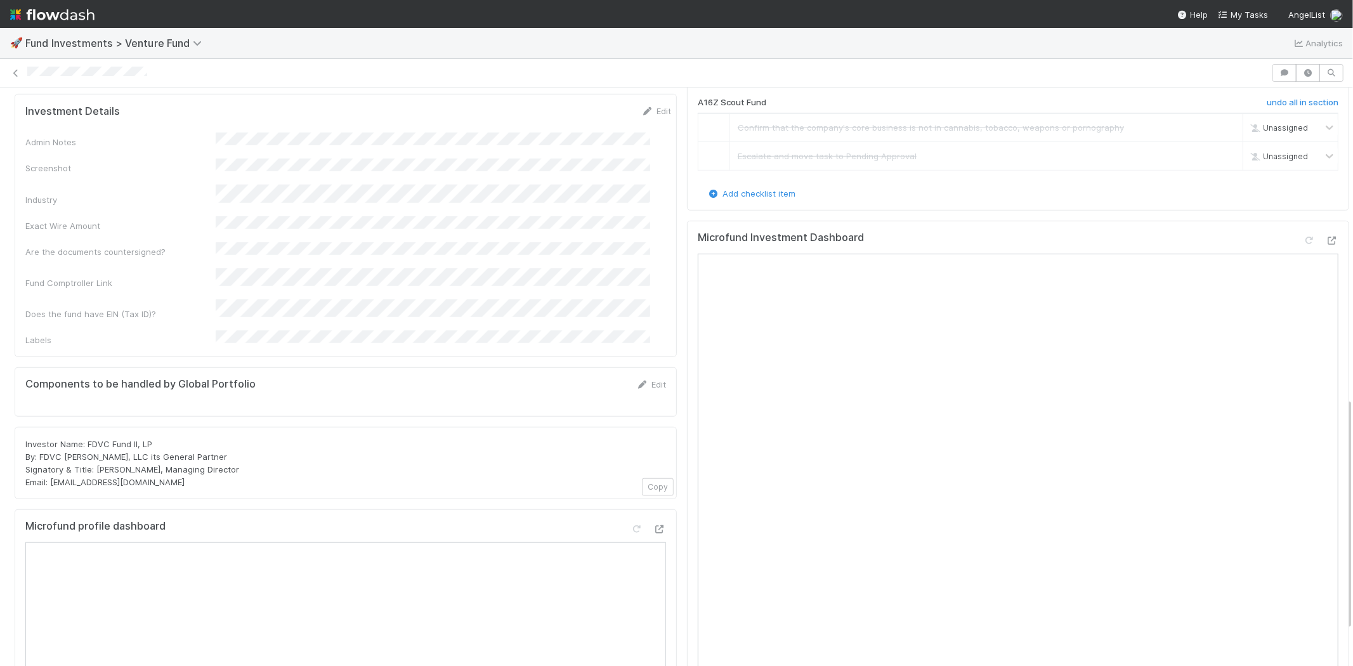
scroll to position [775, 0]
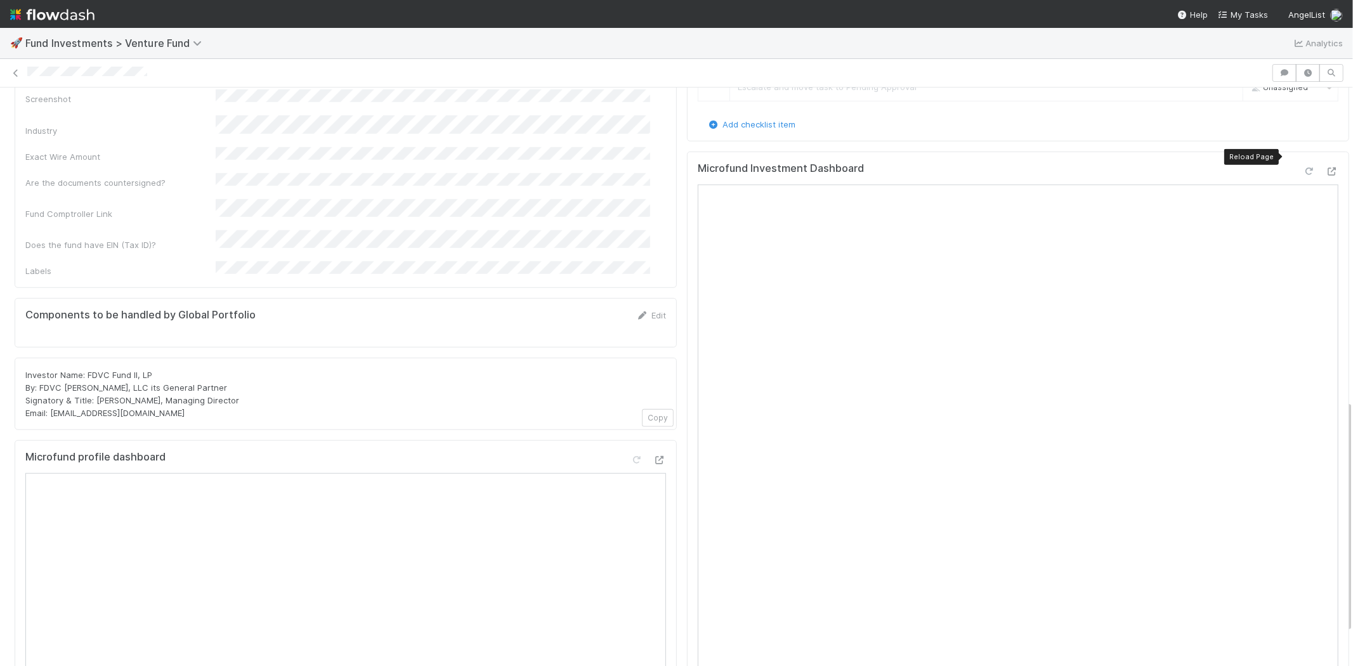
click at [1303, 167] on icon at bounding box center [1309, 171] width 13 height 8
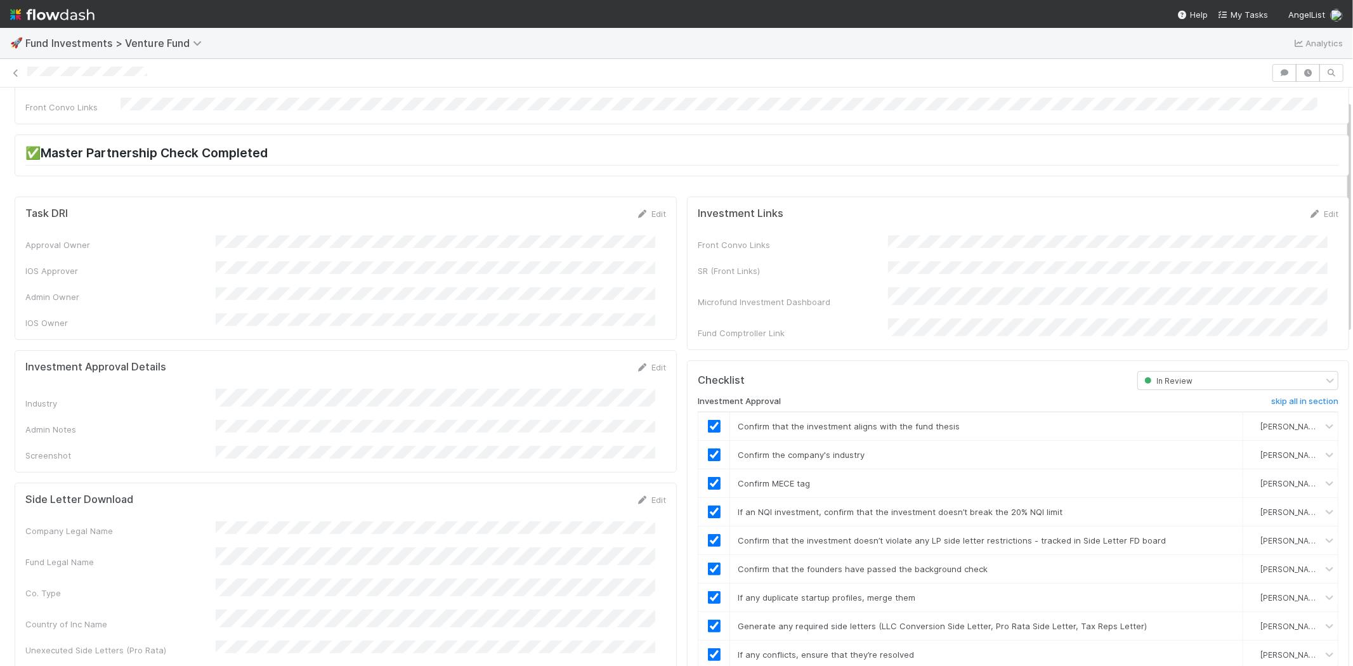
scroll to position [0, 0]
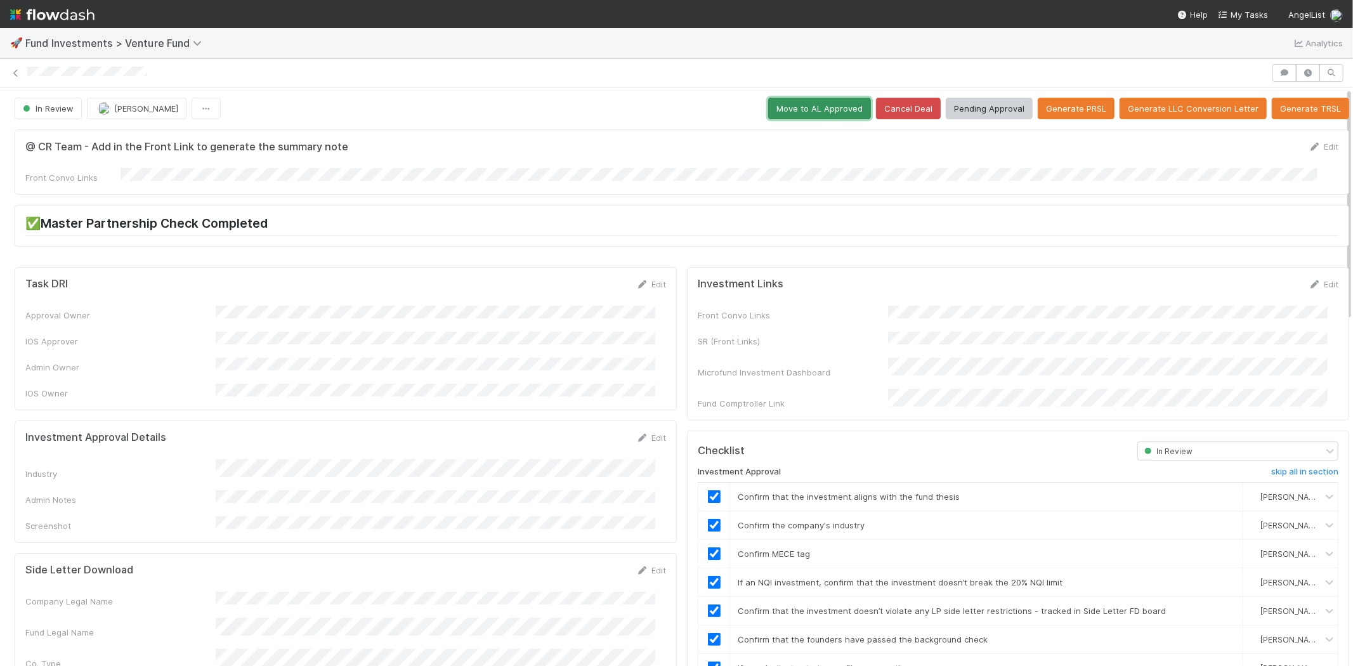
click at [801, 105] on button "Move to AL Approved" at bounding box center [819, 109] width 103 height 22
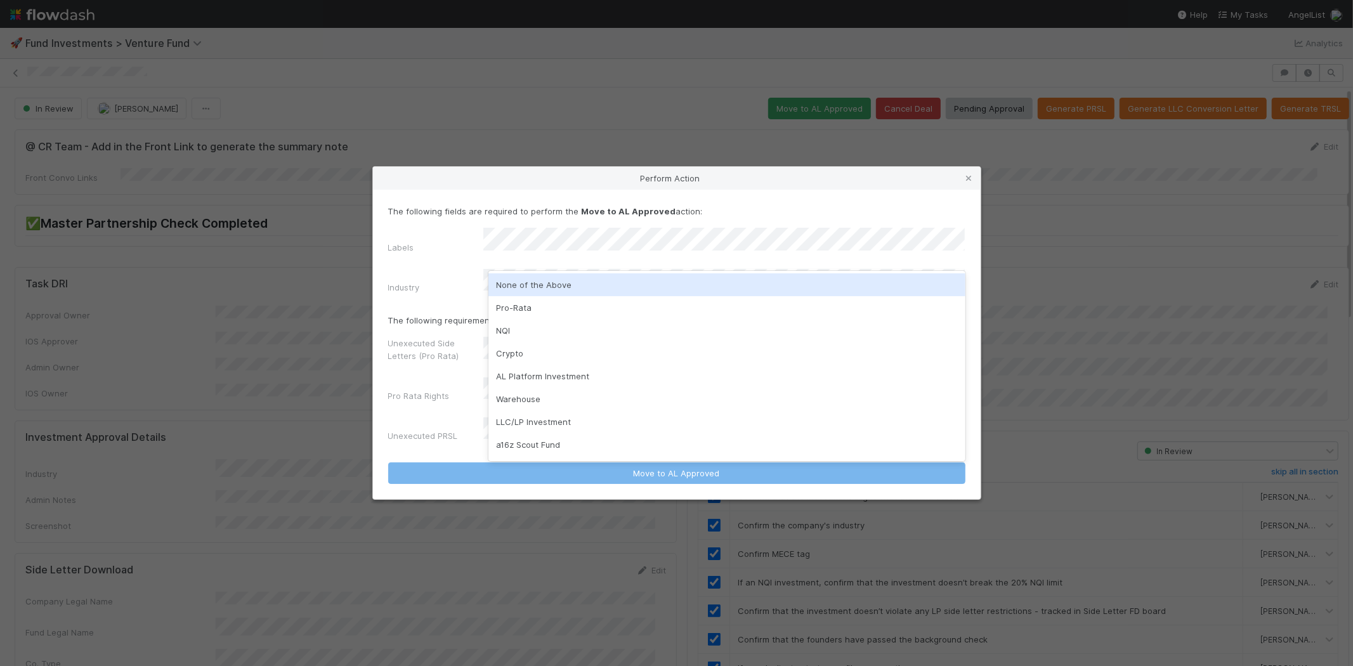
click at [519, 277] on div "None of the Above" at bounding box center [726, 284] width 477 height 23
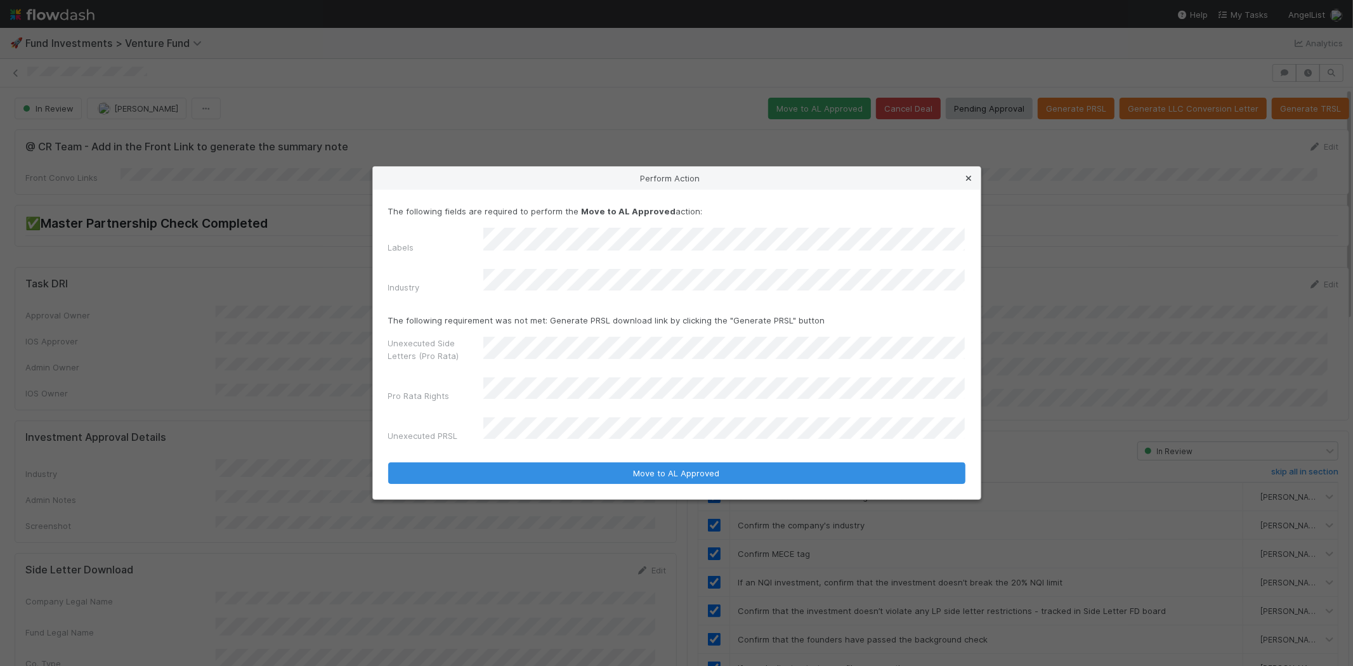
click at [969, 183] on icon at bounding box center [969, 178] width 13 height 8
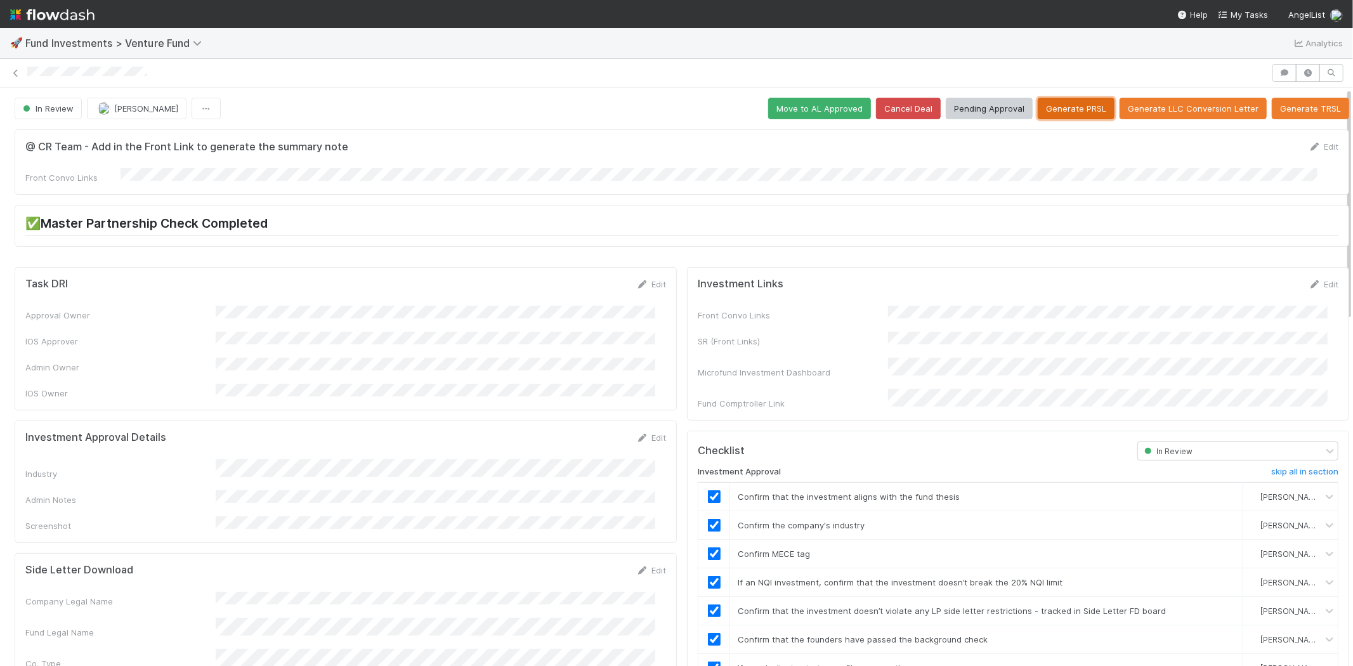
click at [1049, 110] on button "Generate PRSL" at bounding box center [1076, 109] width 77 height 22
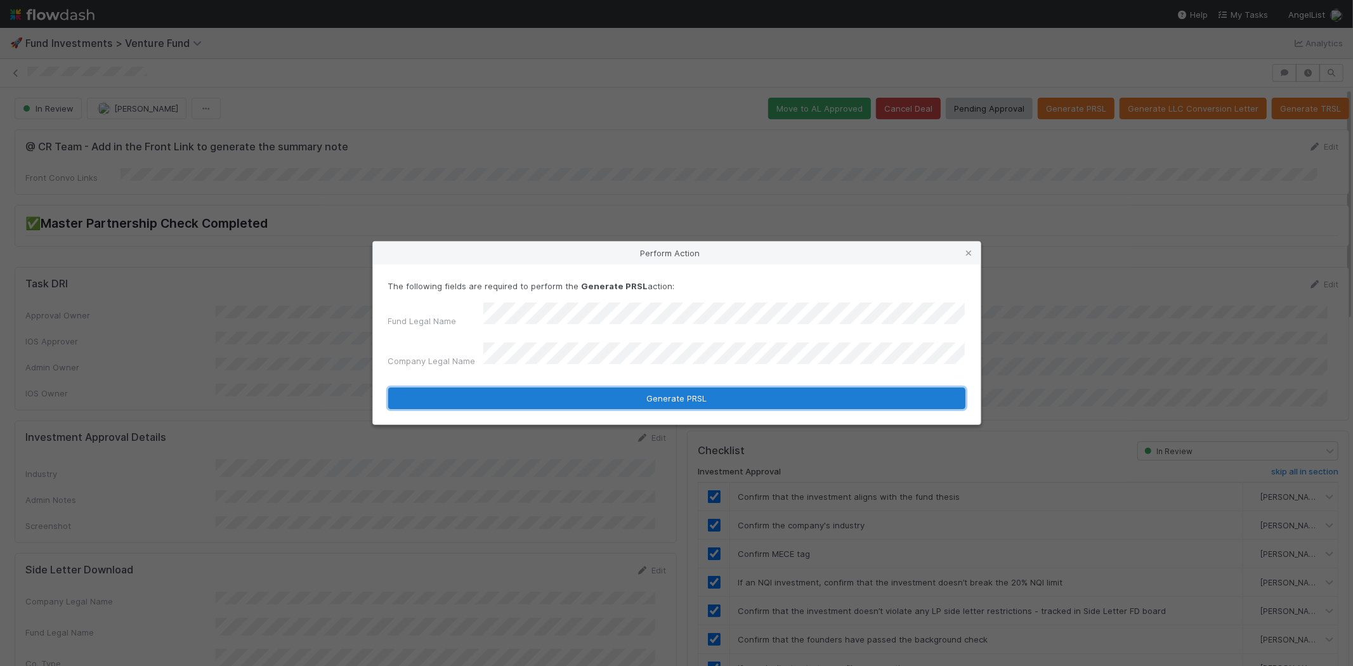
click at [538, 391] on button "Generate PRSL" at bounding box center [676, 399] width 577 height 22
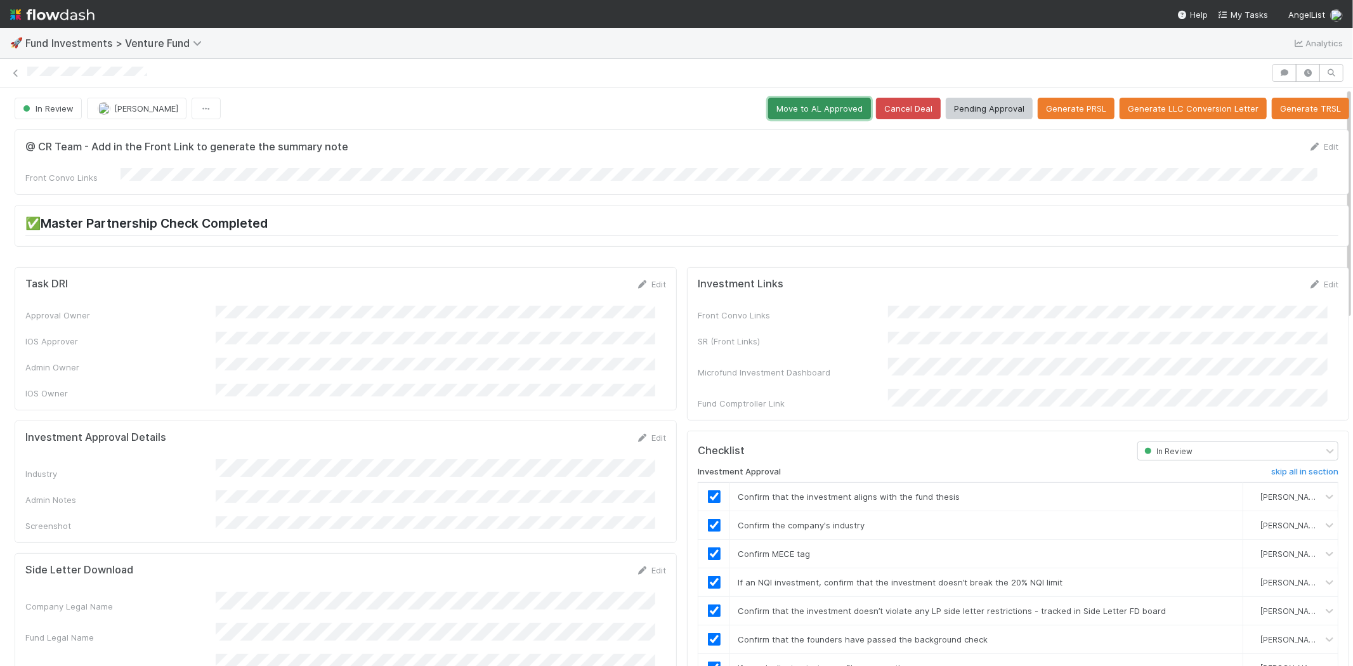
click at [788, 107] on button "Move to AL Approved" at bounding box center [819, 109] width 103 height 22
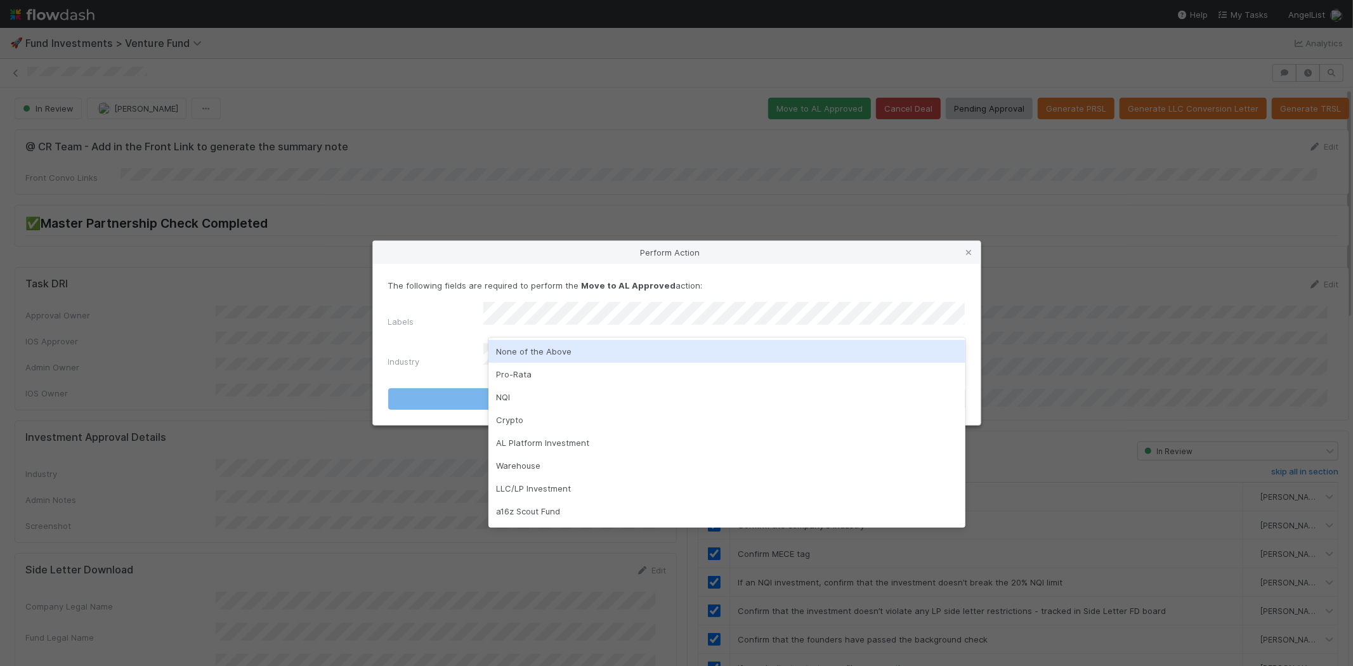
click at [533, 355] on div "None of the Above" at bounding box center [726, 351] width 477 height 23
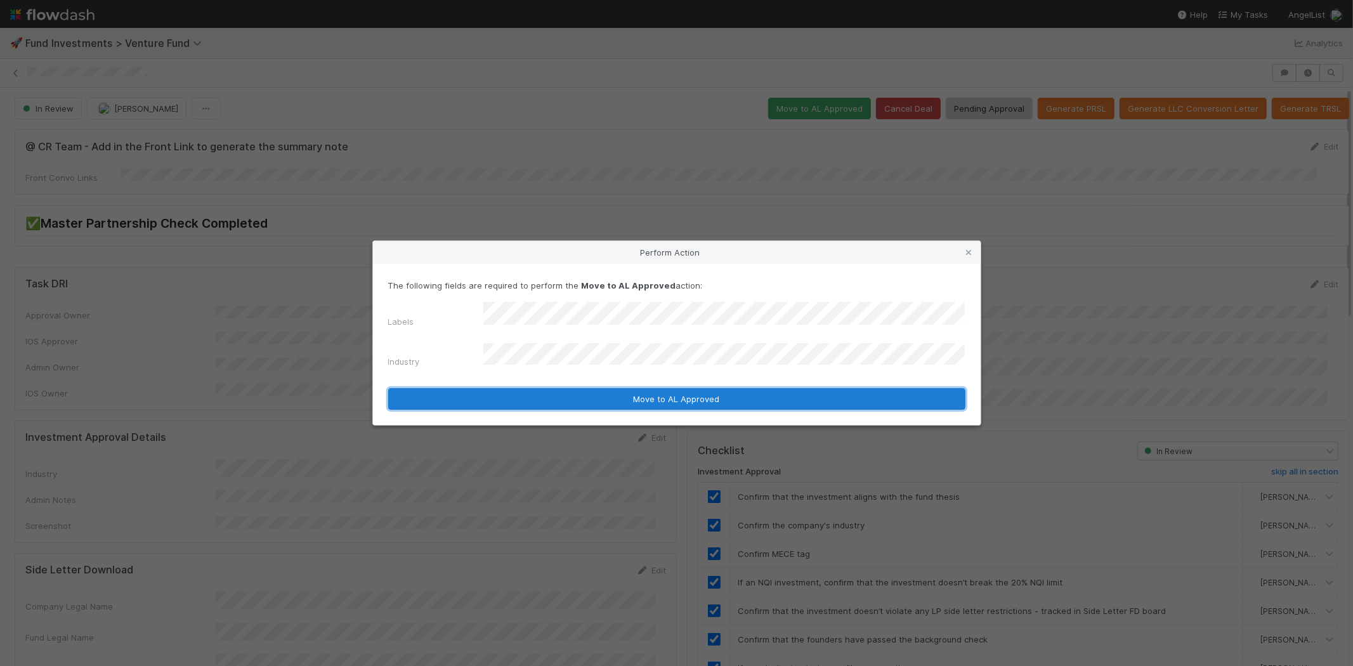
click at [531, 395] on button "Move to AL Approved" at bounding box center [676, 399] width 577 height 22
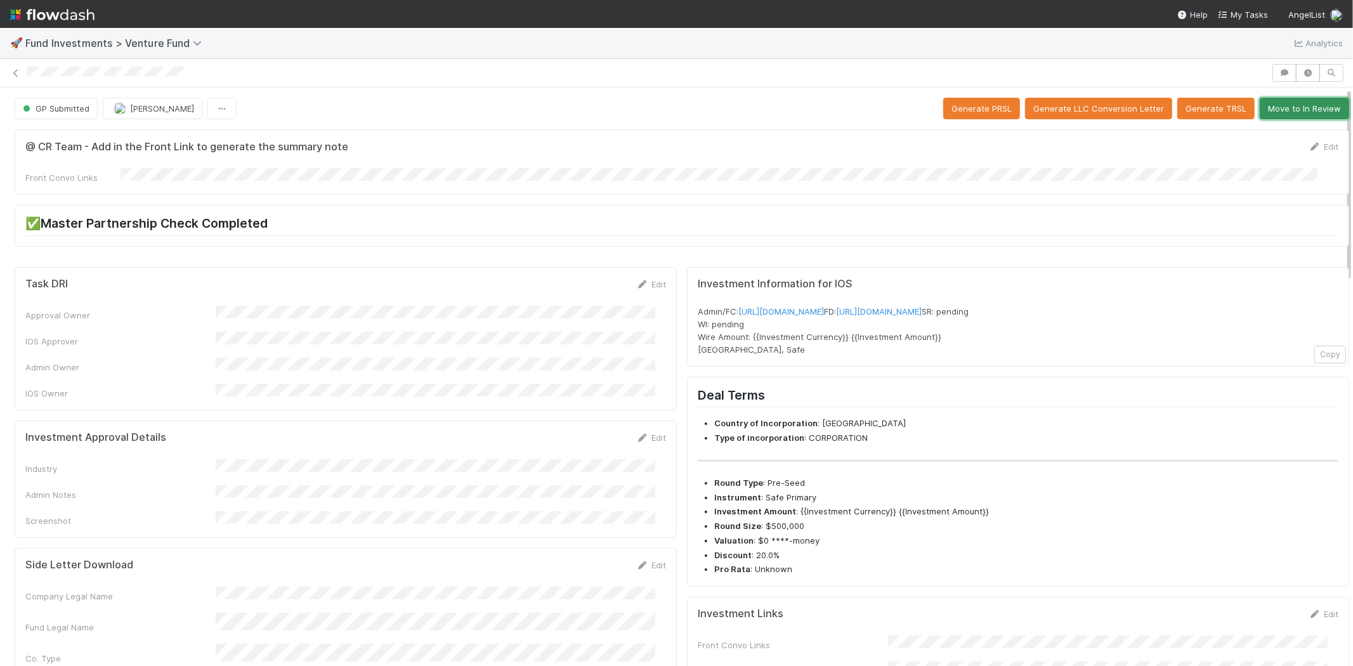
click at [1289, 110] on button "Move to In Review" at bounding box center [1304, 109] width 89 height 22
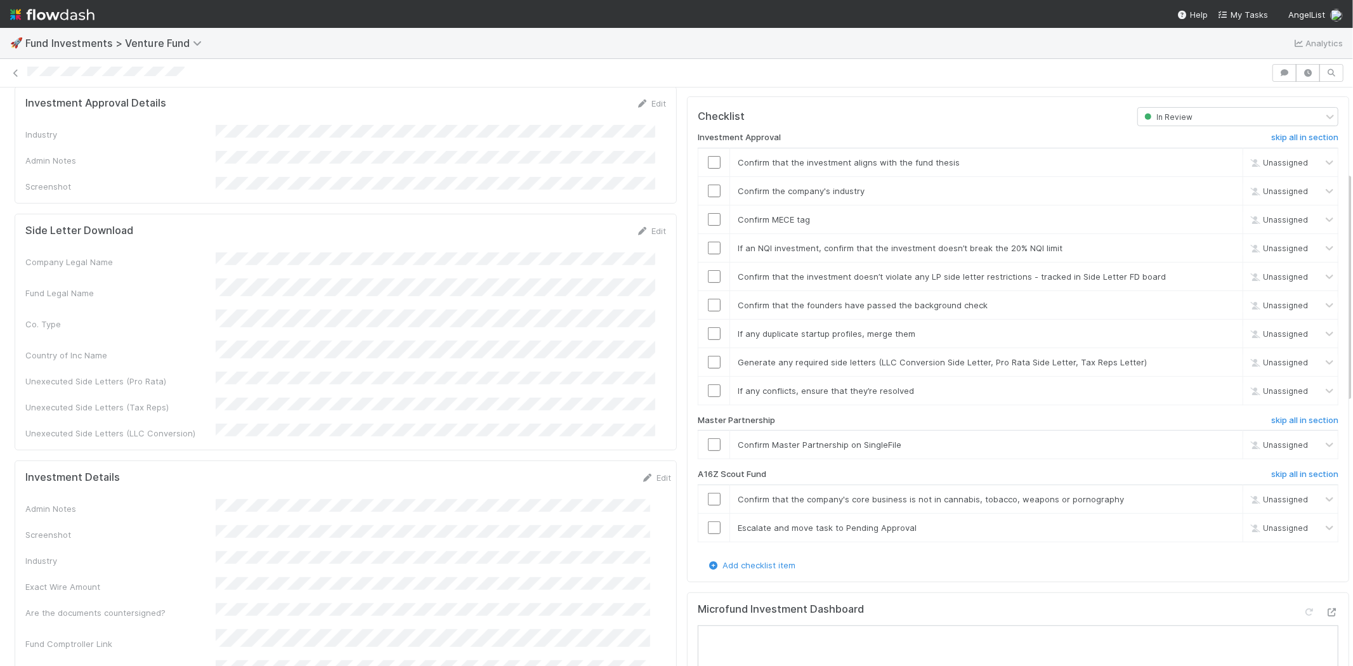
scroll to position [211, 0]
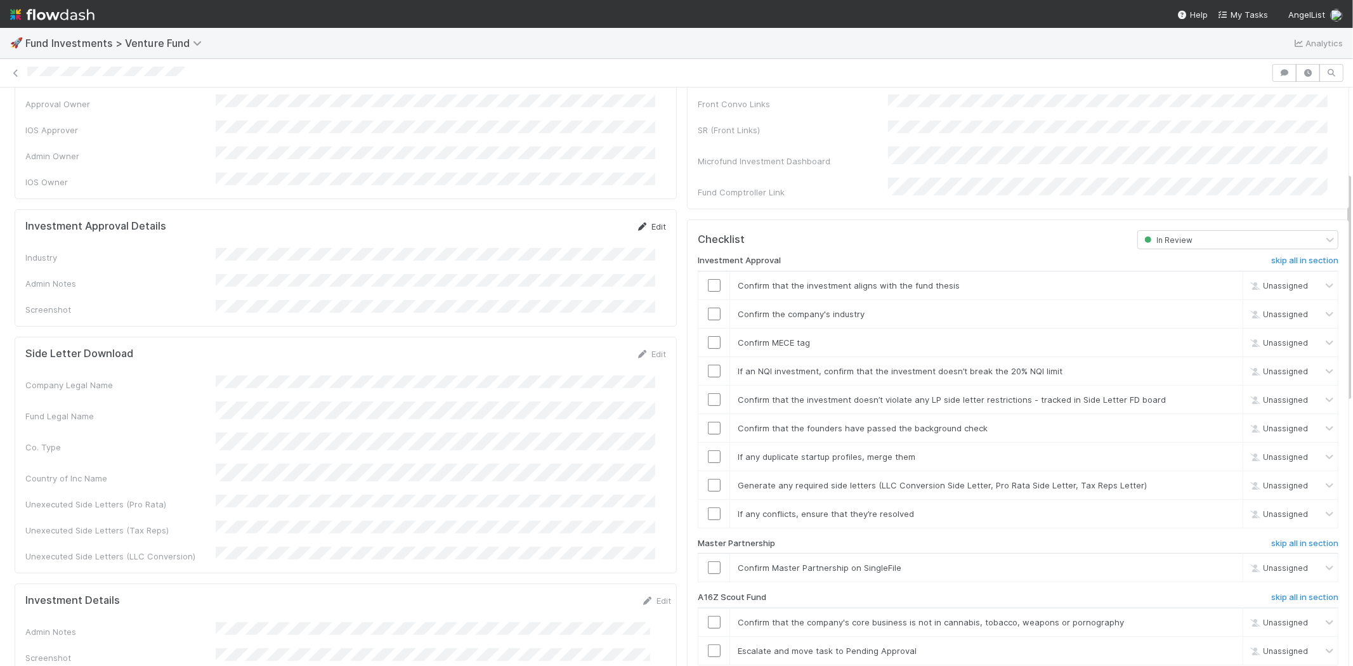
click at [641, 221] on link "Edit" at bounding box center [651, 226] width 30 height 10
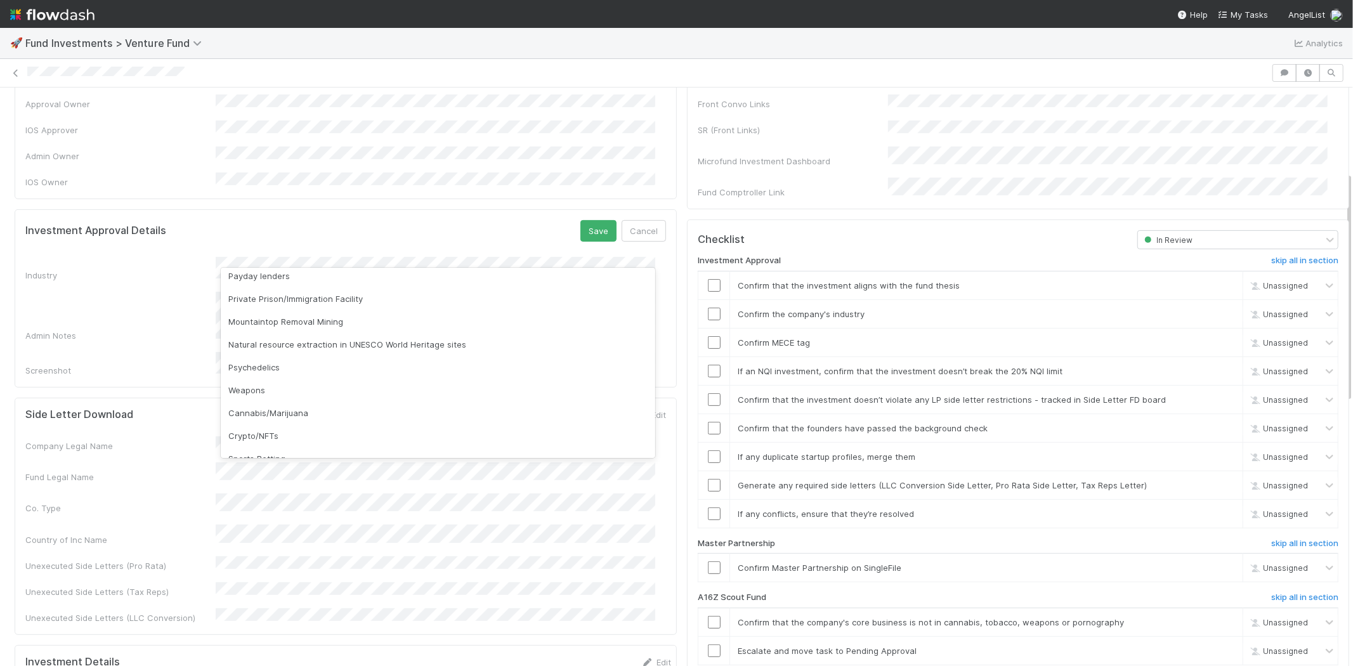
scroll to position [362, 0]
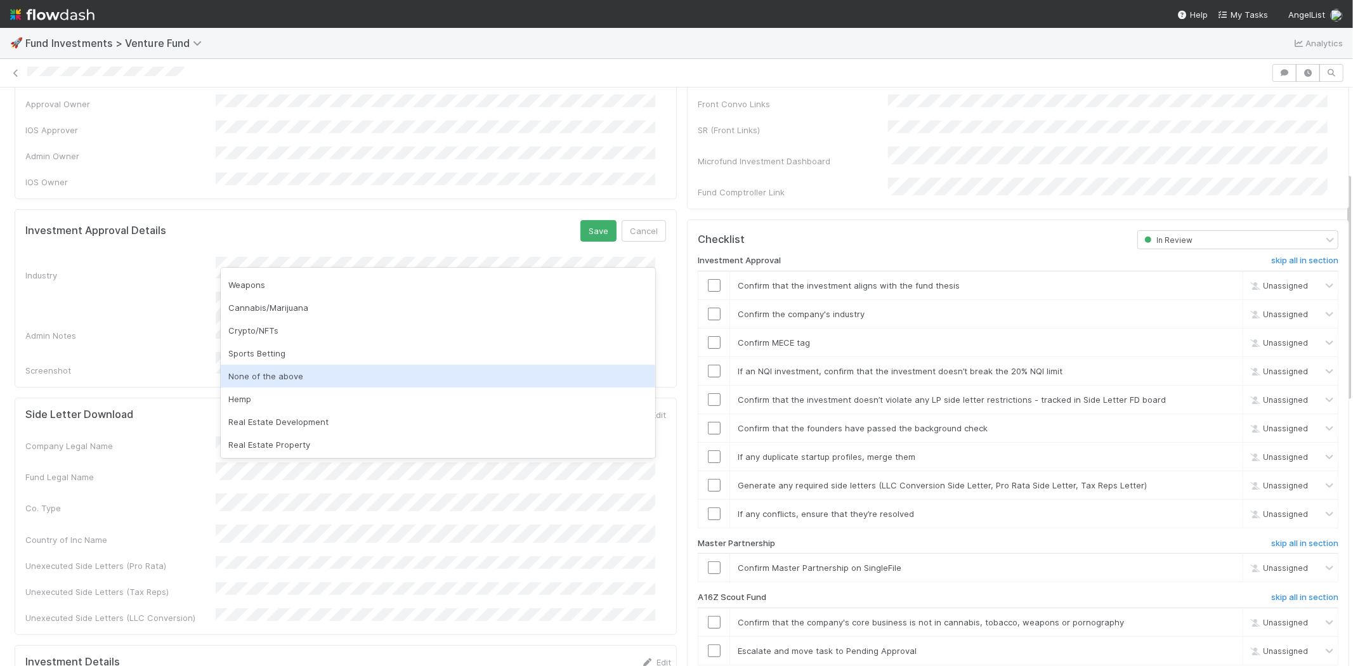
click at [267, 379] on div "None of the above" at bounding box center [438, 376] width 435 height 23
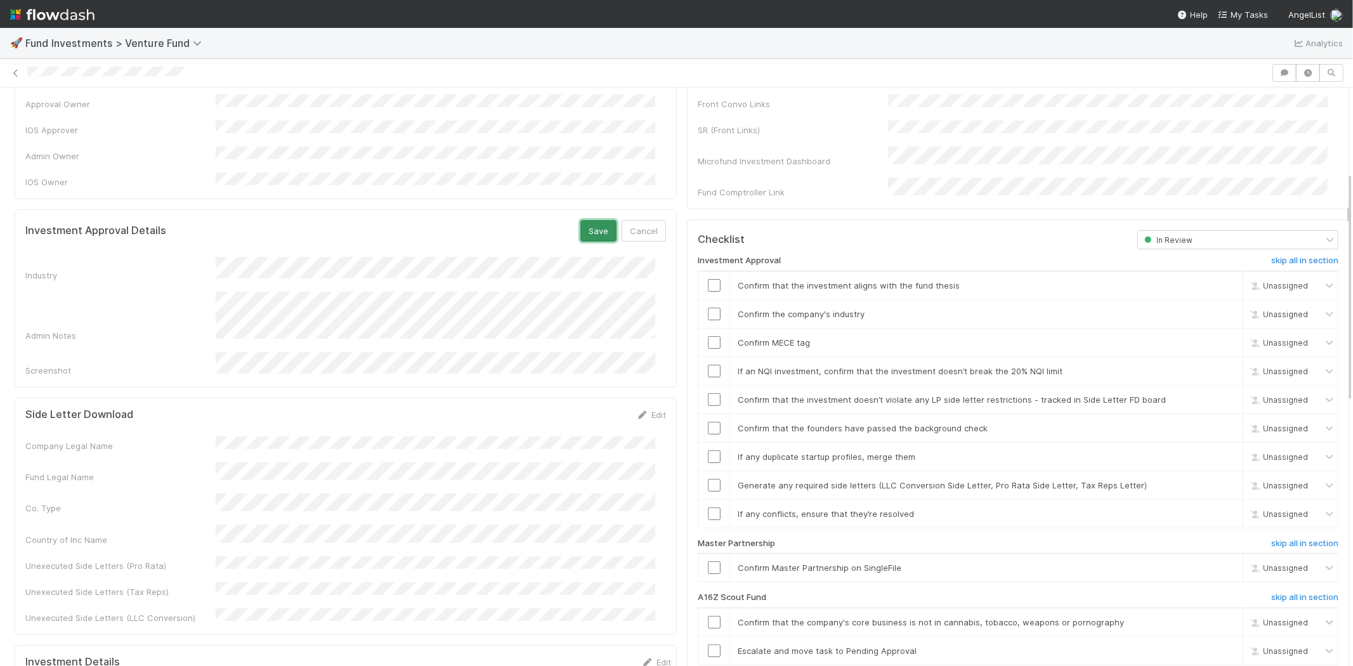
click at [584, 220] on button "Save" at bounding box center [598, 231] width 36 height 22
drag, startPoint x: 705, startPoint y: 265, endPoint x: 705, endPoint y: 296, distance: 31.7
click at [708, 279] on input "checkbox" at bounding box center [714, 285] width 13 height 13
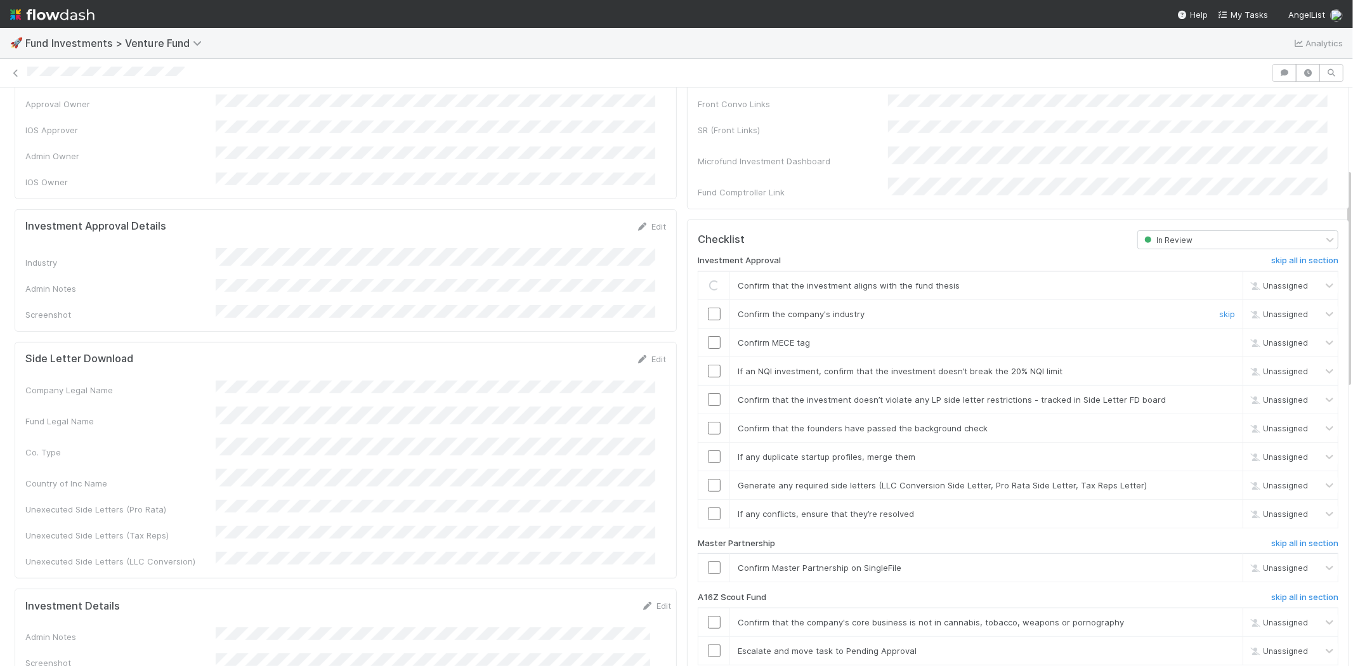
click at [708, 308] on input "checkbox" at bounding box center [714, 314] width 13 height 13
click at [708, 336] on input "checkbox" at bounding box center [714, 342] width 13 height 13
click at [708, 365] on input "checkbox" at bounding box center [714, 371] width 13 height 13
drag, startPoint x: 702, startPoint y: 386, endPoint x: 705, endPoint y: 409, distance: 23.6
click at [708, 393] on input "checkbox" at bounding box center [714, 399] width 13 height 13
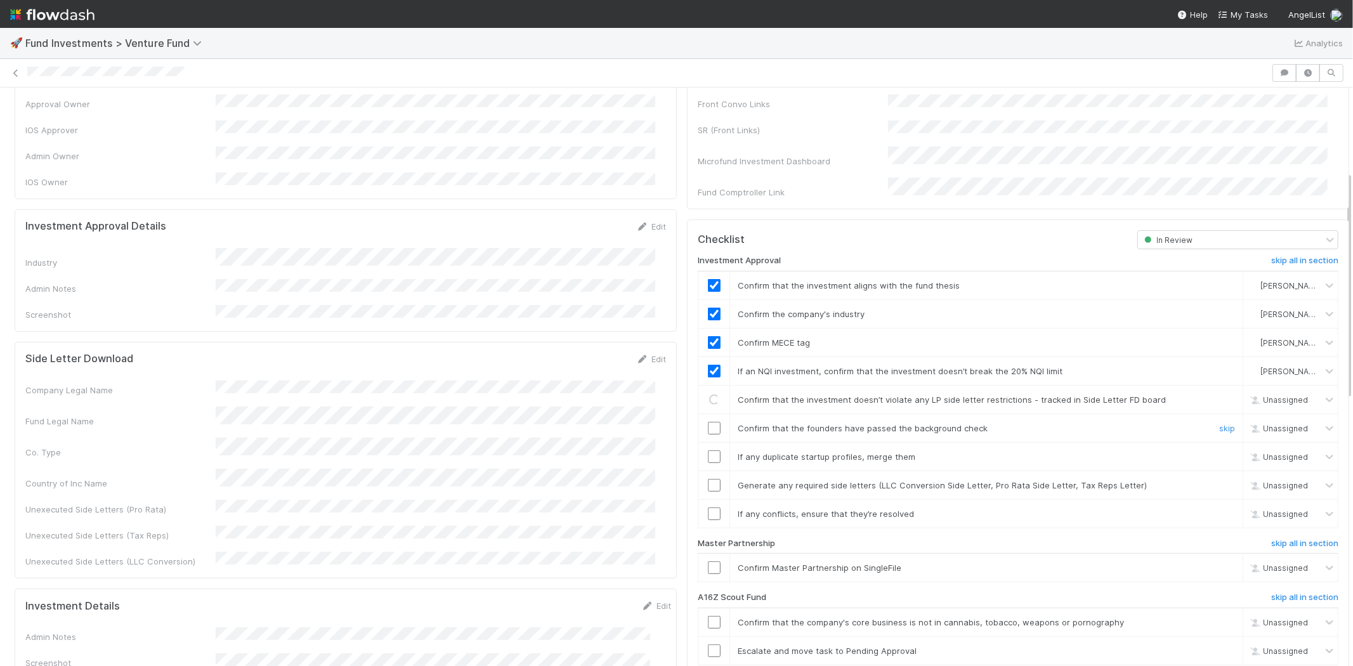
click at [708, 422] on input "checkbox" at bounding box center [714, 428] width 13 height 13
click at [708, 450] on input "checkbox" at bounding box center [714, 456] width 13 height 13
click at [708, 479] on input "checkbox" at bounding box center [714, 485] width 13 height 13
drag, startPoint x: 703, startPoint y: 494, endPoint x: 705, endPoint y: 508, distance: 14.7
click at [708, 507] on input "checkbox" at bounding box center [714, 513] width 13 height 13
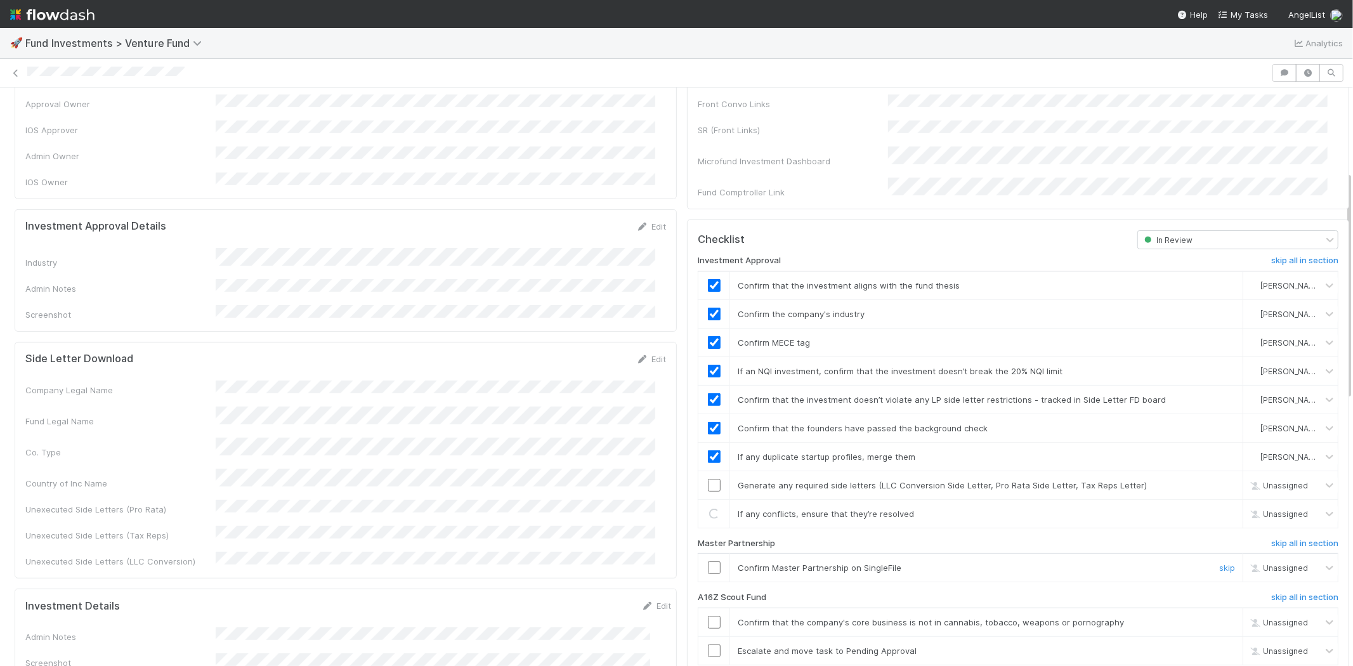
click at [708, 561] on input "checkbox" at bounding box center [714, 567] width 13 height 13
checkbox input "true"
click at [708, 507] on input "checkbox" at bounding box center [714, 513] width 13 height 13
click at [708, 561] on input "checkbox" at bounding box center [714, 567] width 13 height 13
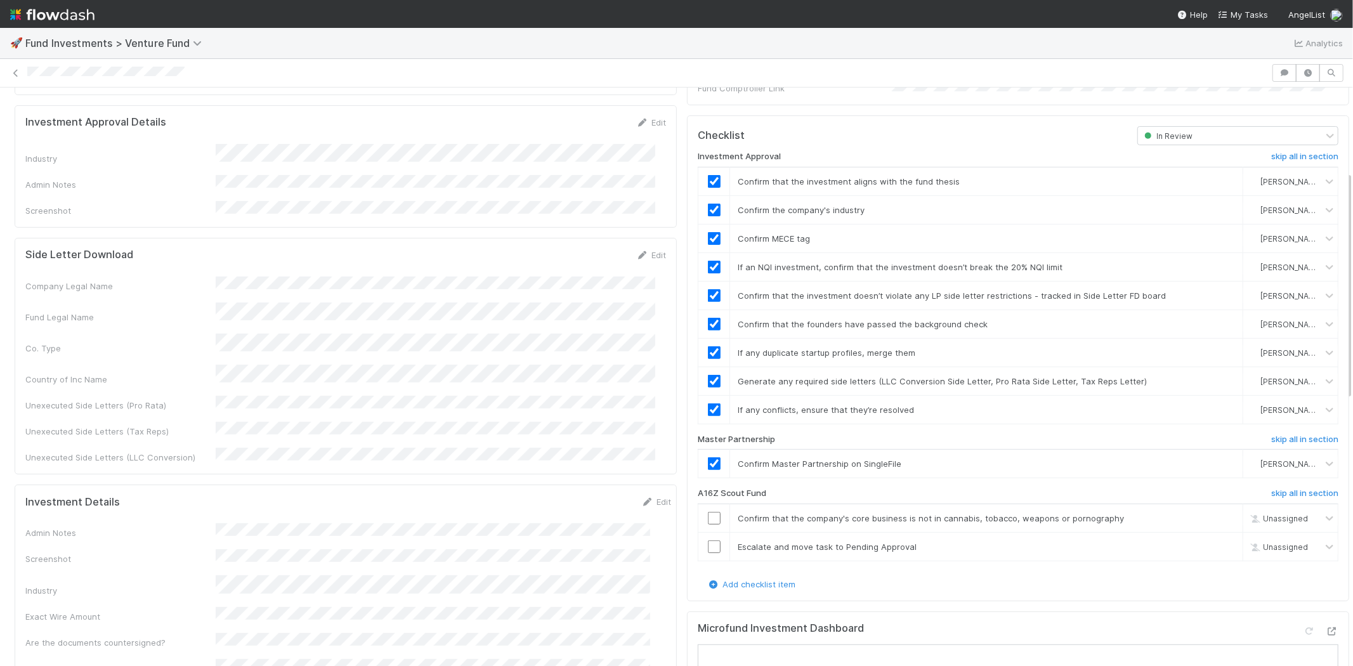
scroll to position [211, 0]
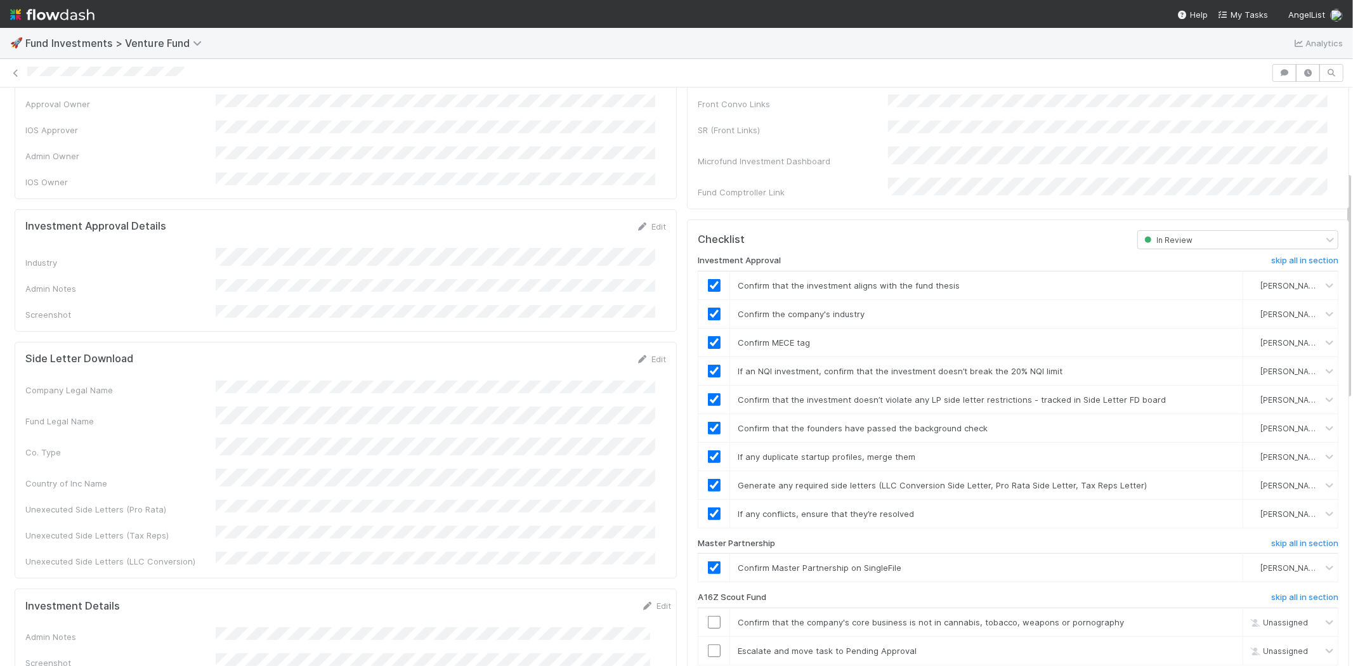
click at [191, 79] on div at bounding box center [676, 73] width 1353 height 18
click at [95, 124] on div "IOS Approver" at bounding box center [120, 130] width 190 height 13
click at [266, 74] on div at bounding box center [647, 73] width 1240 height 13
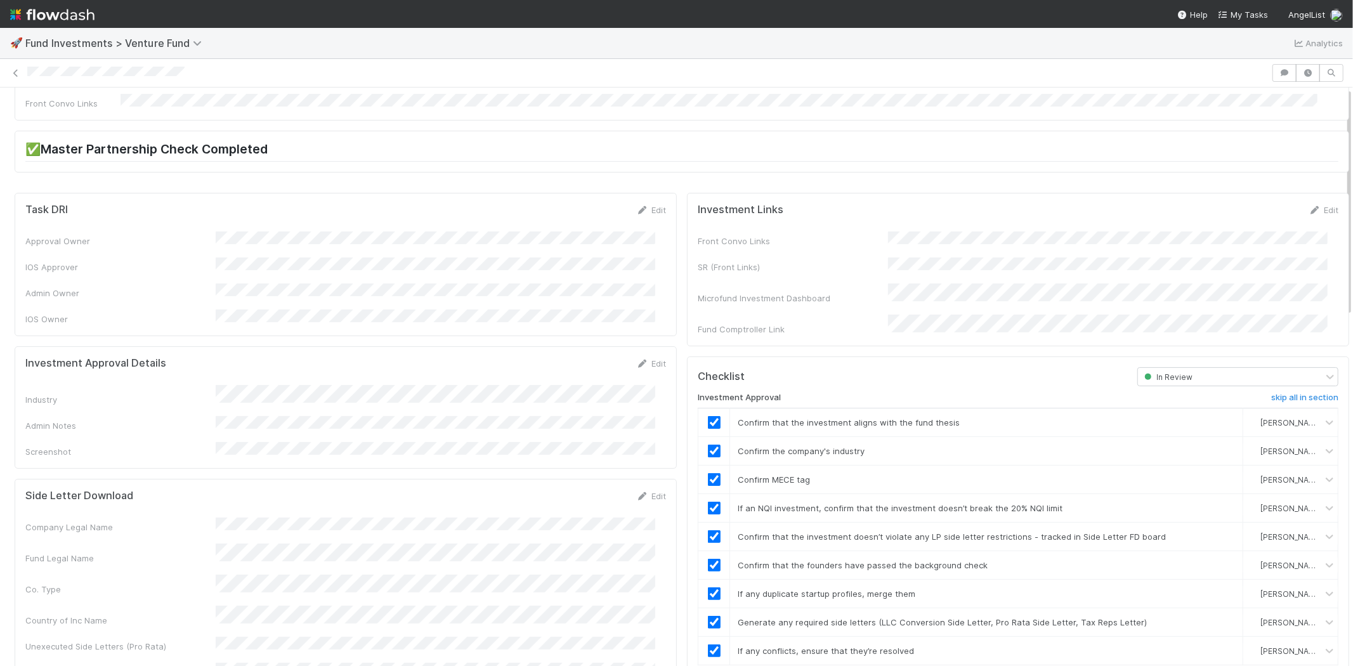
scroll to position [0, 0]
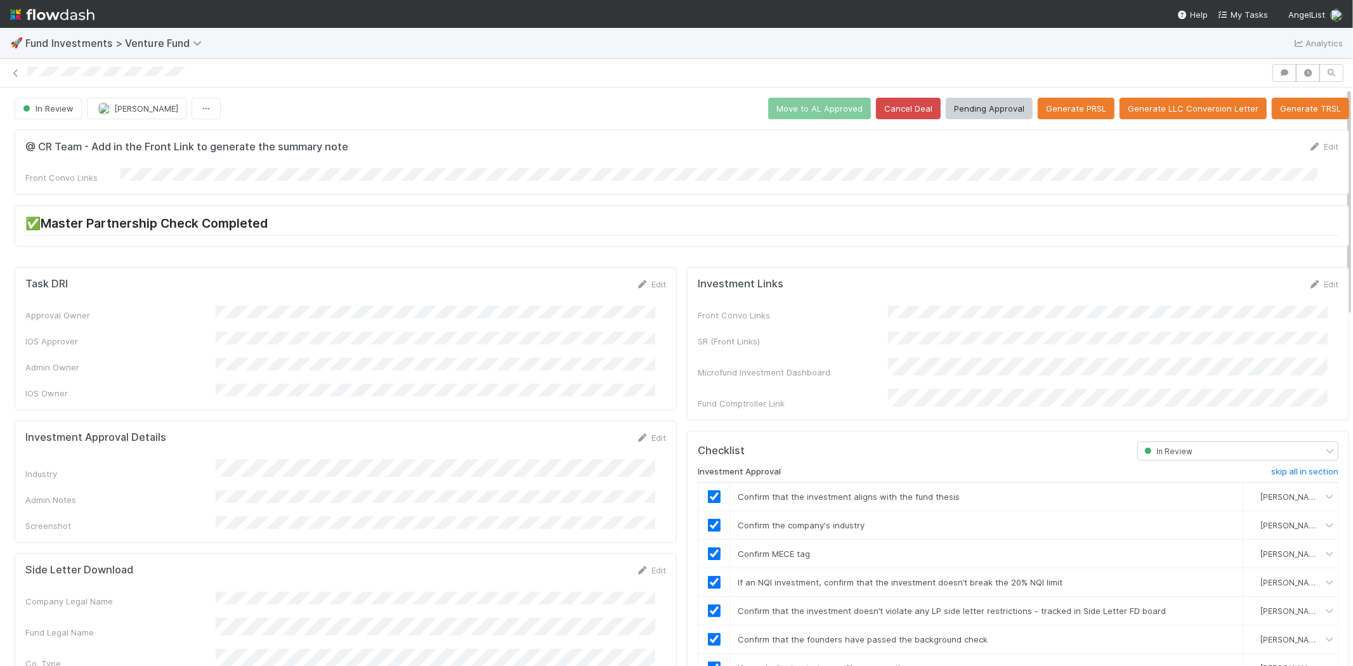
click at [986, 110] on button "Pending Approval" at bounding box center [989, 109] width 87 height 22
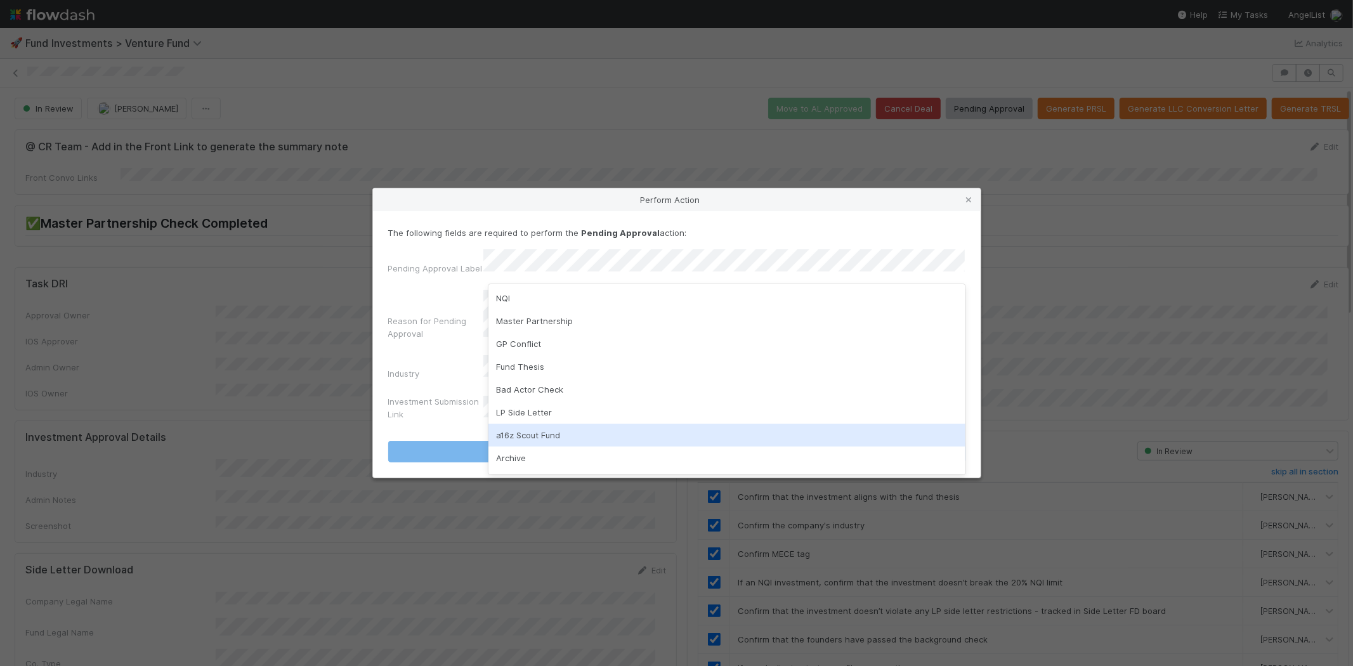
click at [509, 433] on div "a16z Scout Fund" at bounding box center [726, 435] width 477 height 23
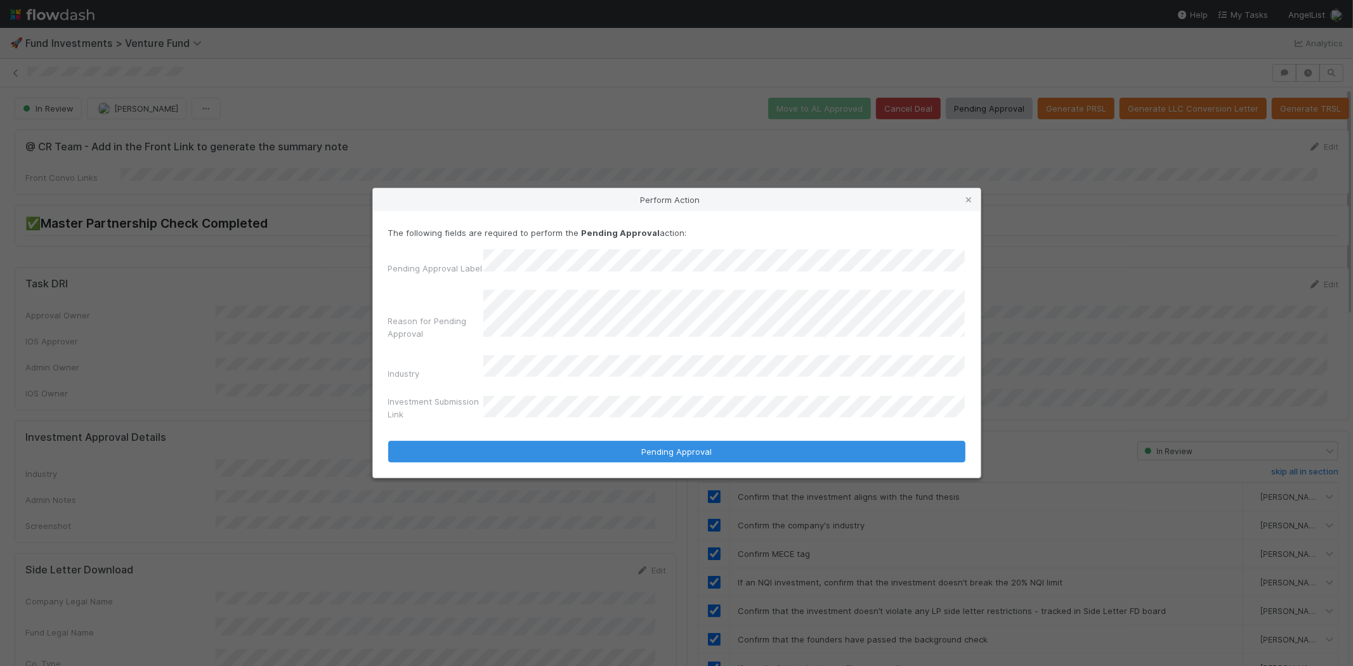
click at [388, 441] on button "Pending Approval" at bounding box center [676, 452] width 577 height 22
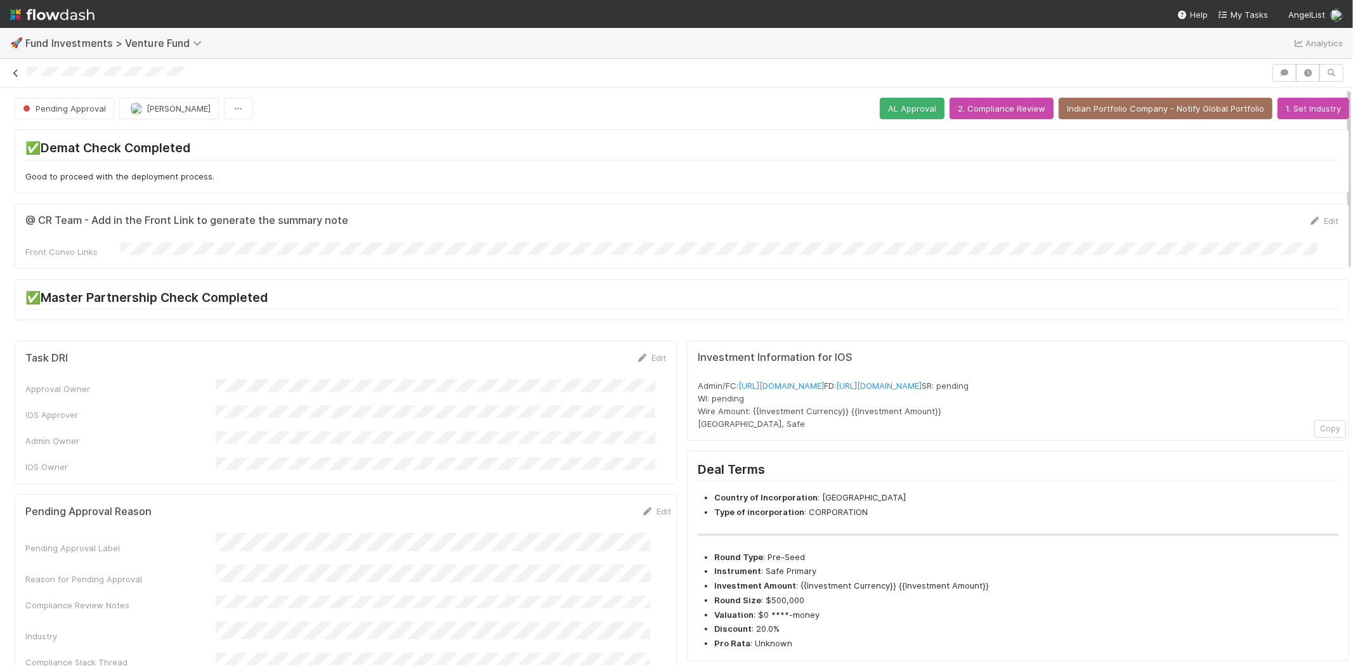
click at [15, 73] on icon at bounding box center [16, 73] width 13 height 8
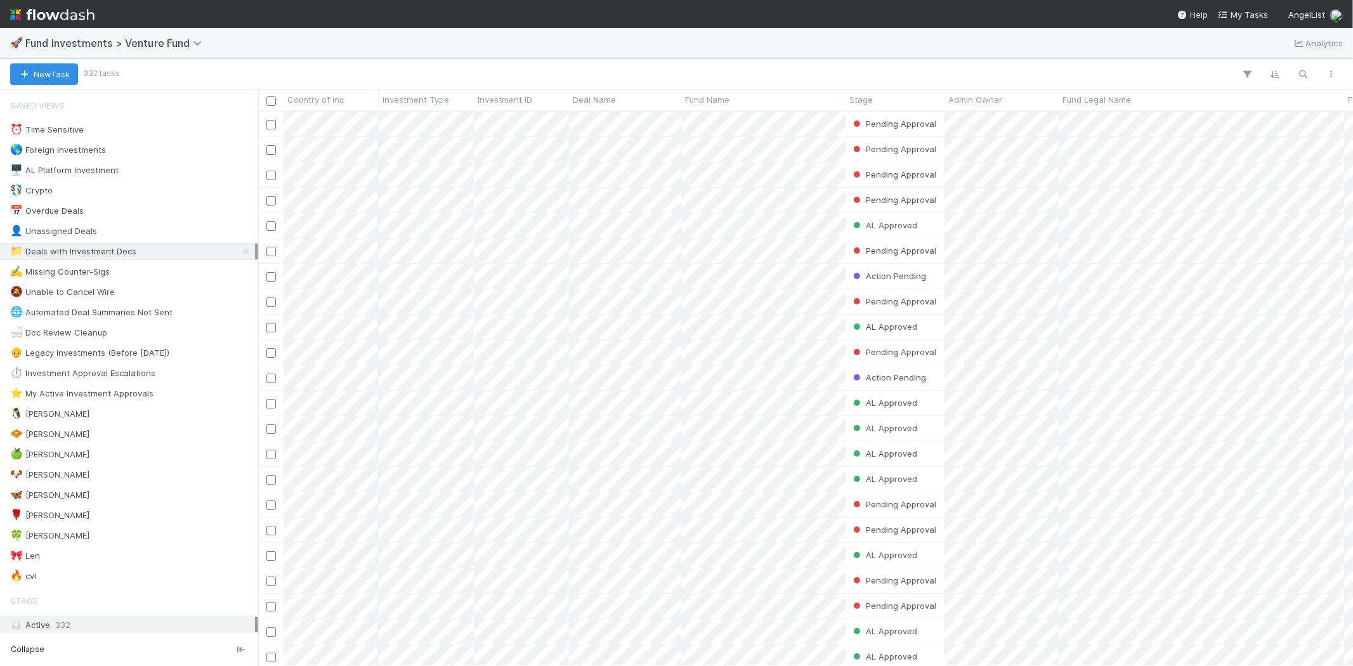
scroll to position [544, 1083]
click at [157, 47] on span "Fund Investments > Venture Fund" at bounding box center [116, 43] width 183 height 13
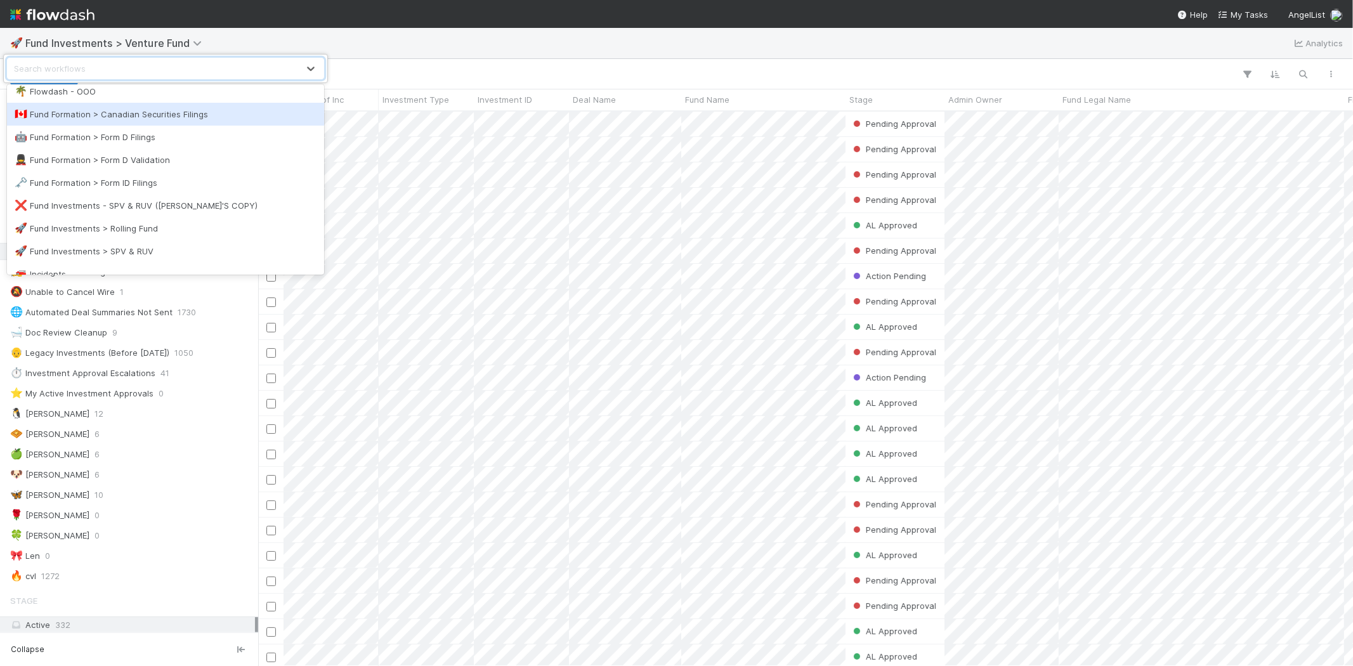
scroll to position [422, 0]
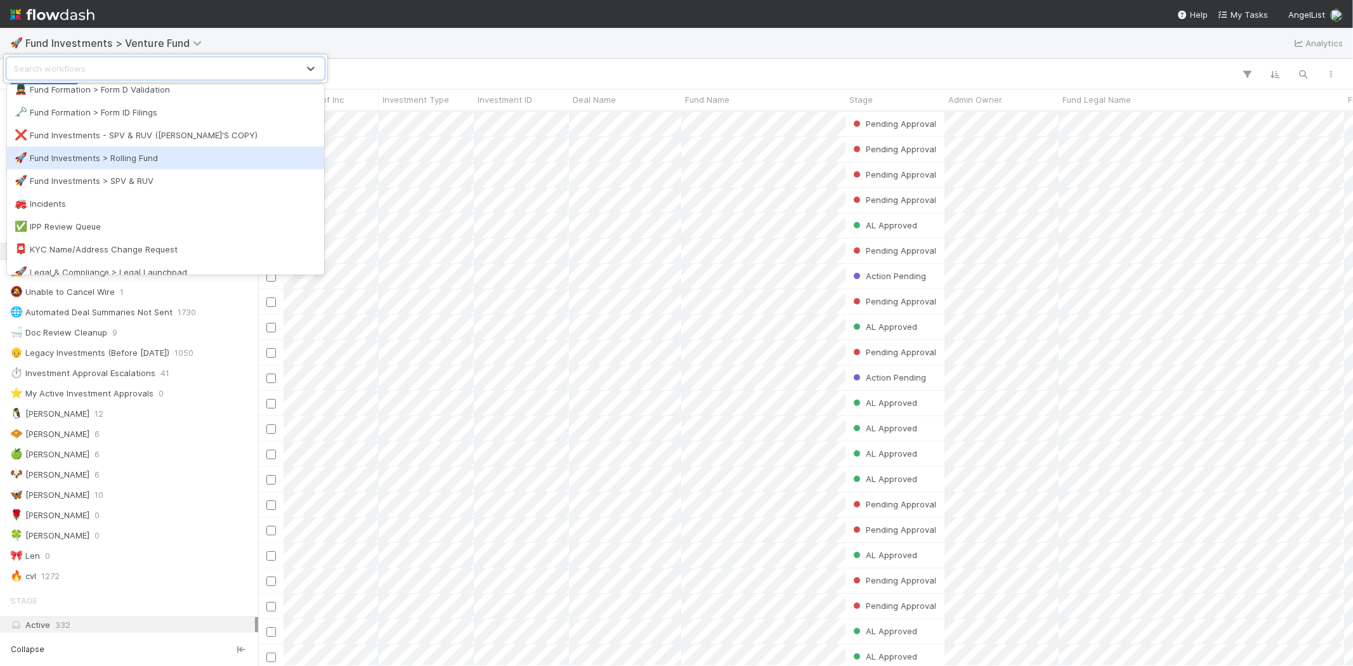
click at [152, 159] on div "🚀 Fund Investments > Rolling Fund" at bounding box center [166, 158] width 302 height 13
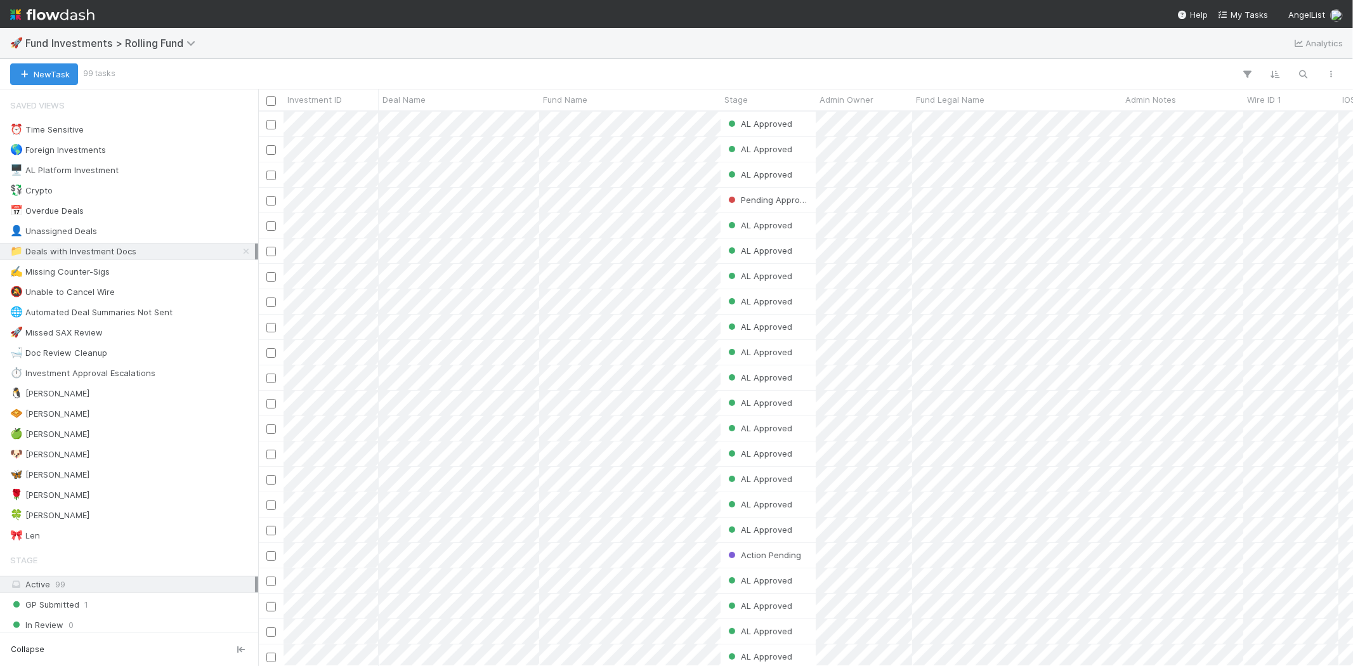
scroll to position [544, 1083]
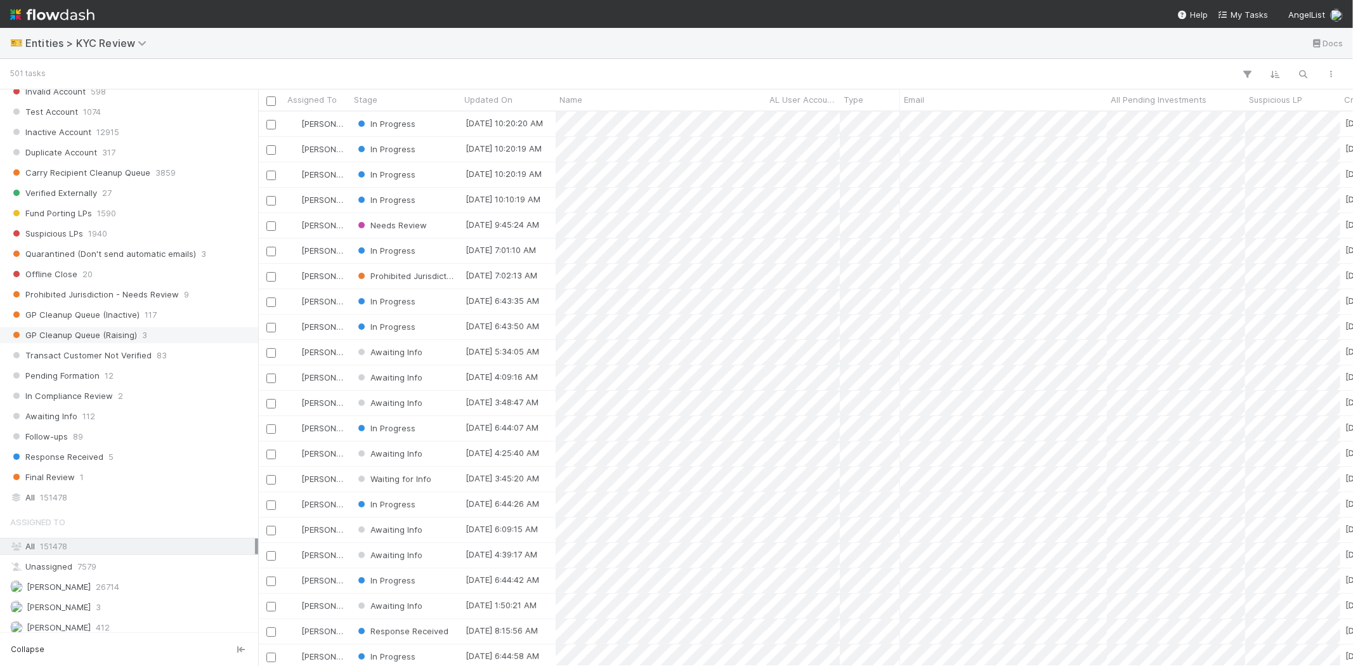
scroll to position [775, 0]
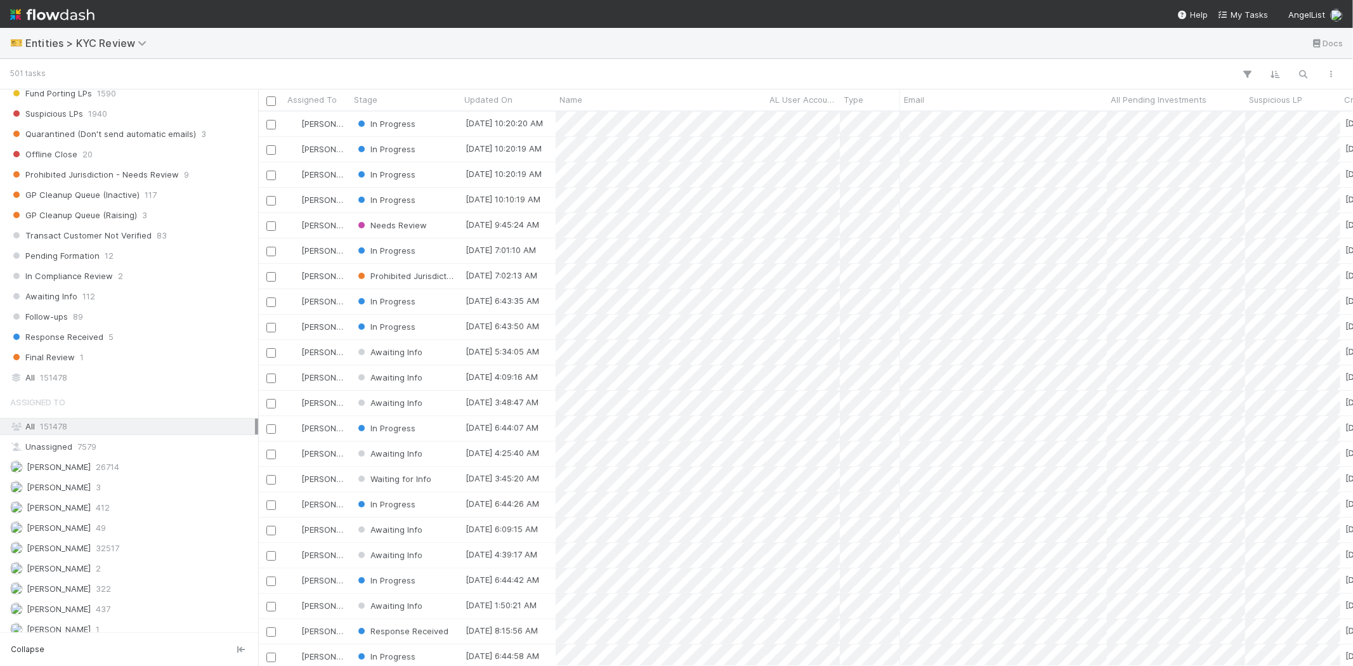
click at [110, 606] on div "Assigned To All 151478 Unassigned 7579 [PERSON_NAME] 26714 [PERSON_NAME] 3 [PER…" at bounding box center [129, 594] width 258 height 411
click at [91, 614] on span "[PERSON_NAME]" at bounding box center [59, 609] width 64 height 10
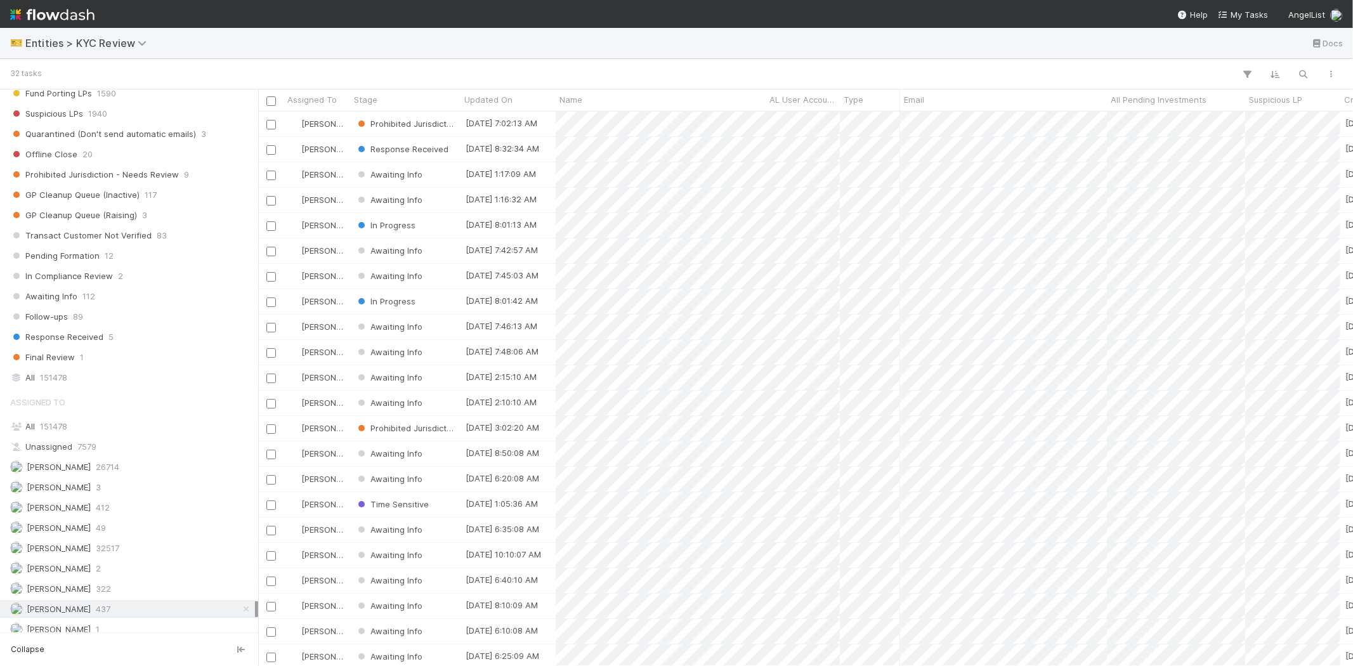
scroll to position [544, 1083]
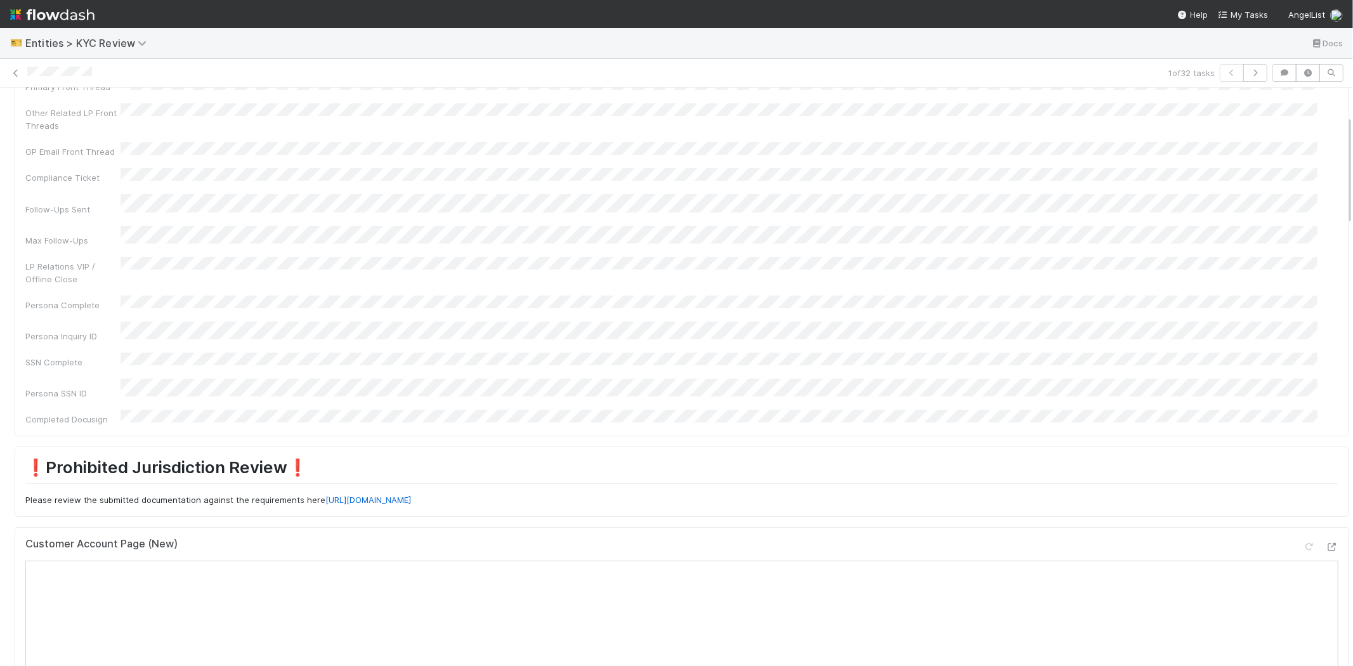
scroll to position [211, 0]
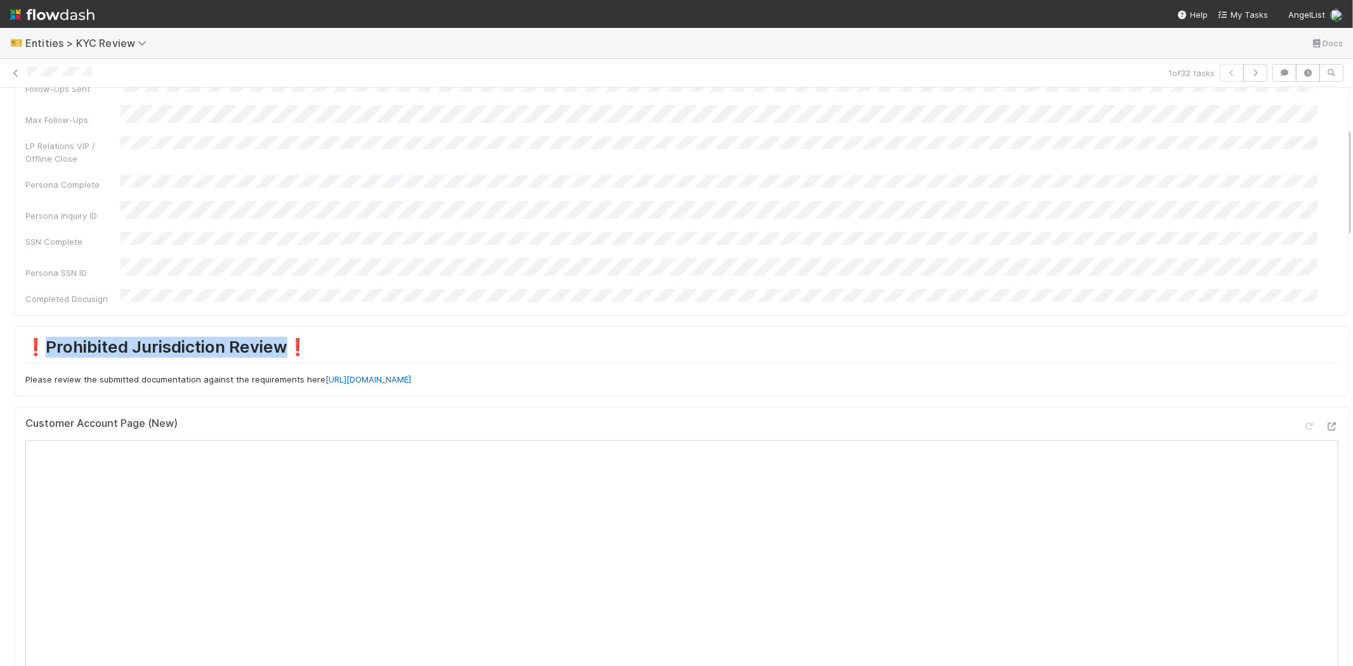
drag, startPoint x: 46, startPoint y: 314, endPoint x: 292, endPoint y: 309, distance: 245.5
click at [292, 337] on h1 "❗Prohibited Jurisdiction Review❗️" at bounding box center [681, 350] width 1313 height 26
copy h1 "Prohibited Jurisdiction Review"
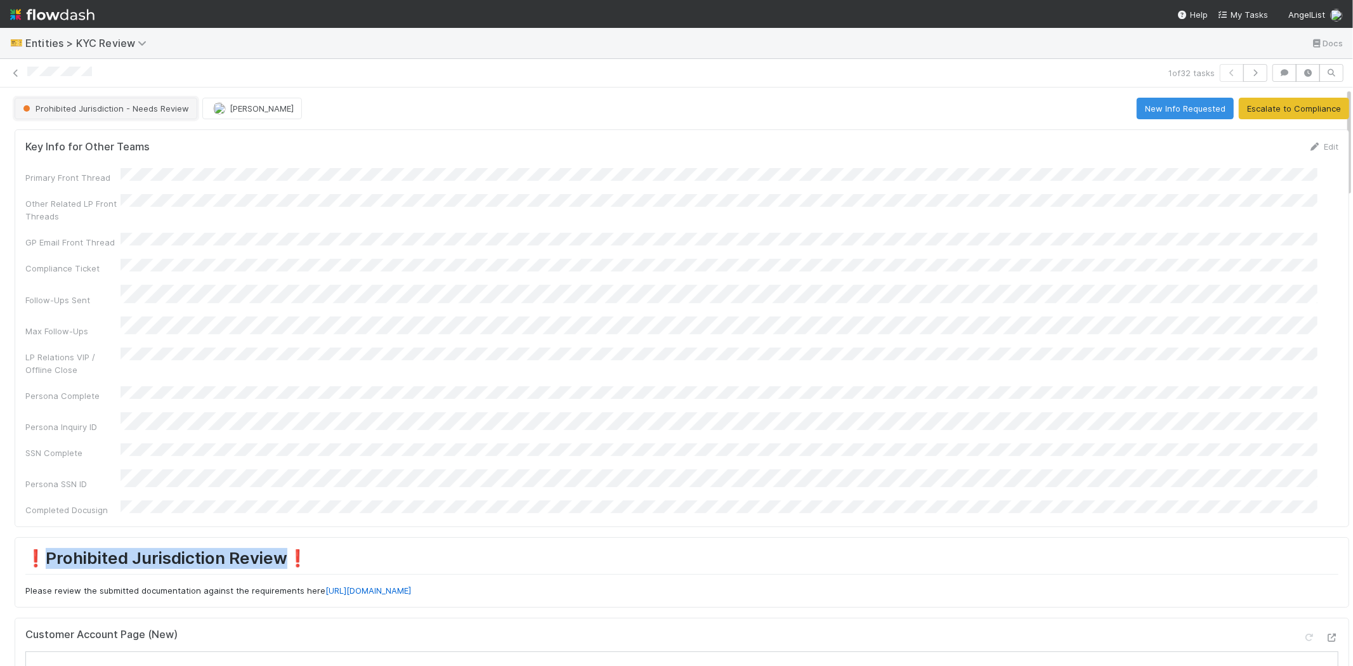
click at [122, 108] on span "Prohibited Jurisdiction - Needs Review" at bounding box center [104, 108] width 169 height 10
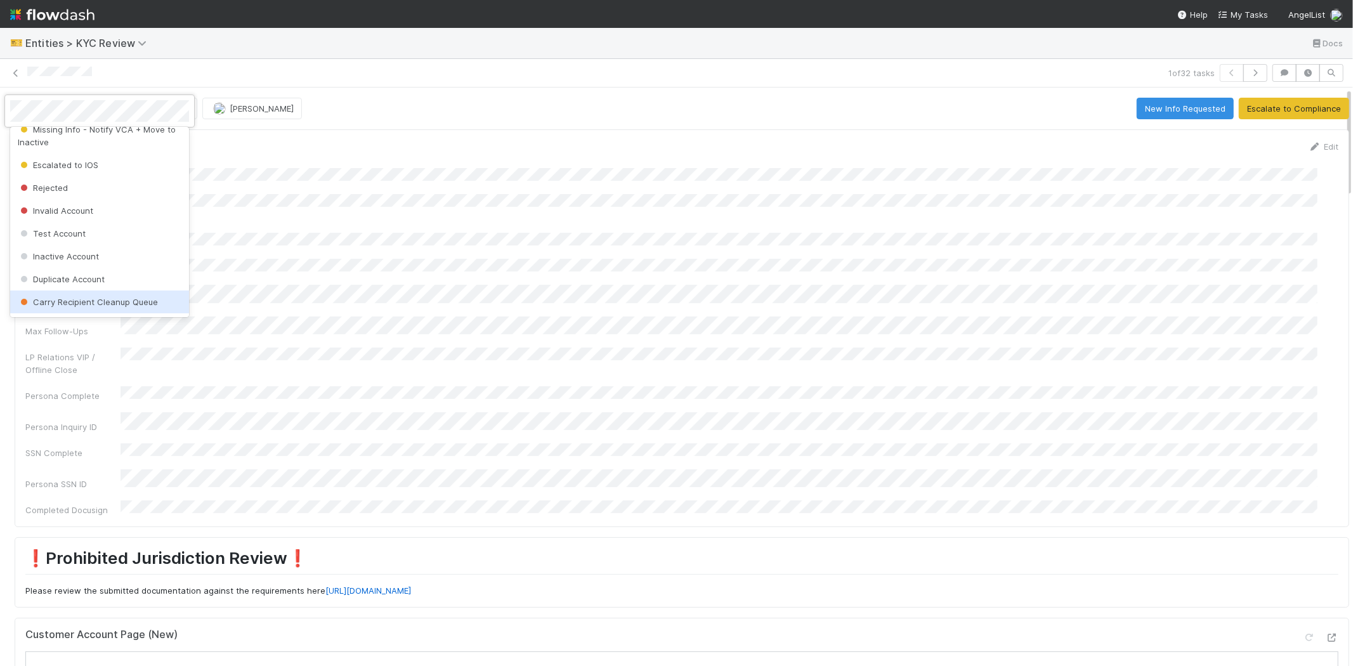
scroll to position [376, 0]
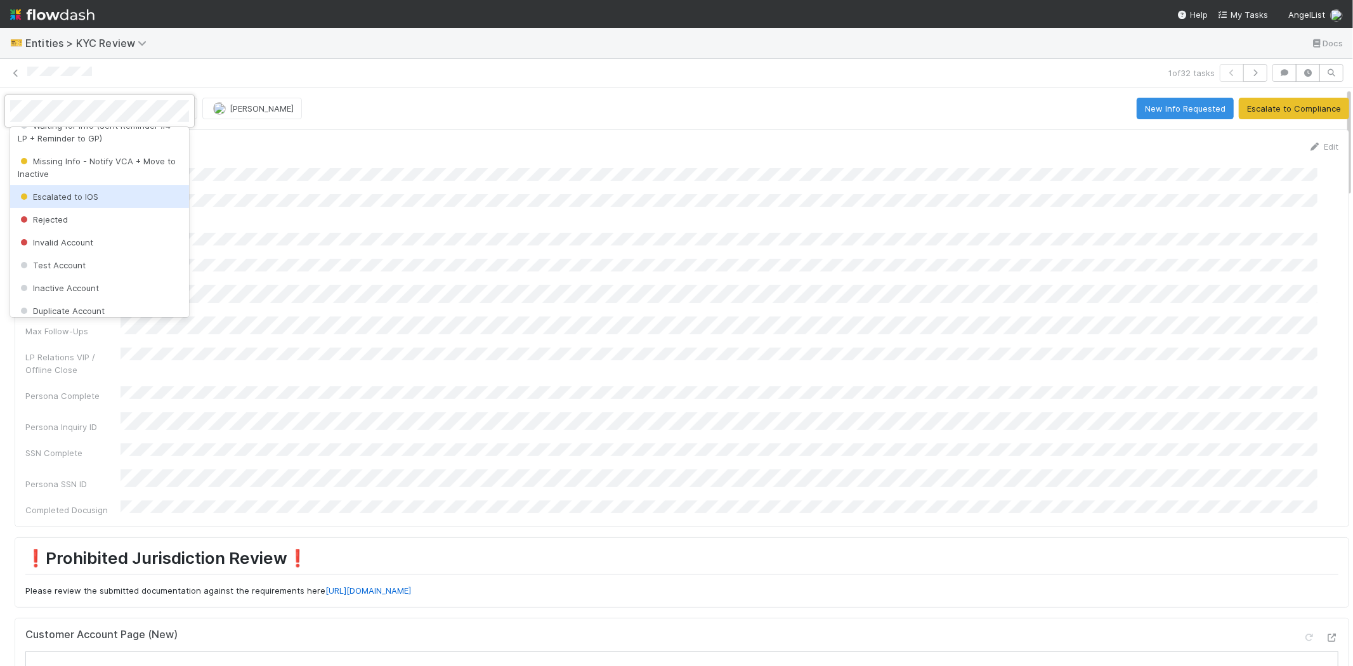
click at [84, 202] on span "Escalated to IOS" at bounding box center [58, 197] width 81 height 10
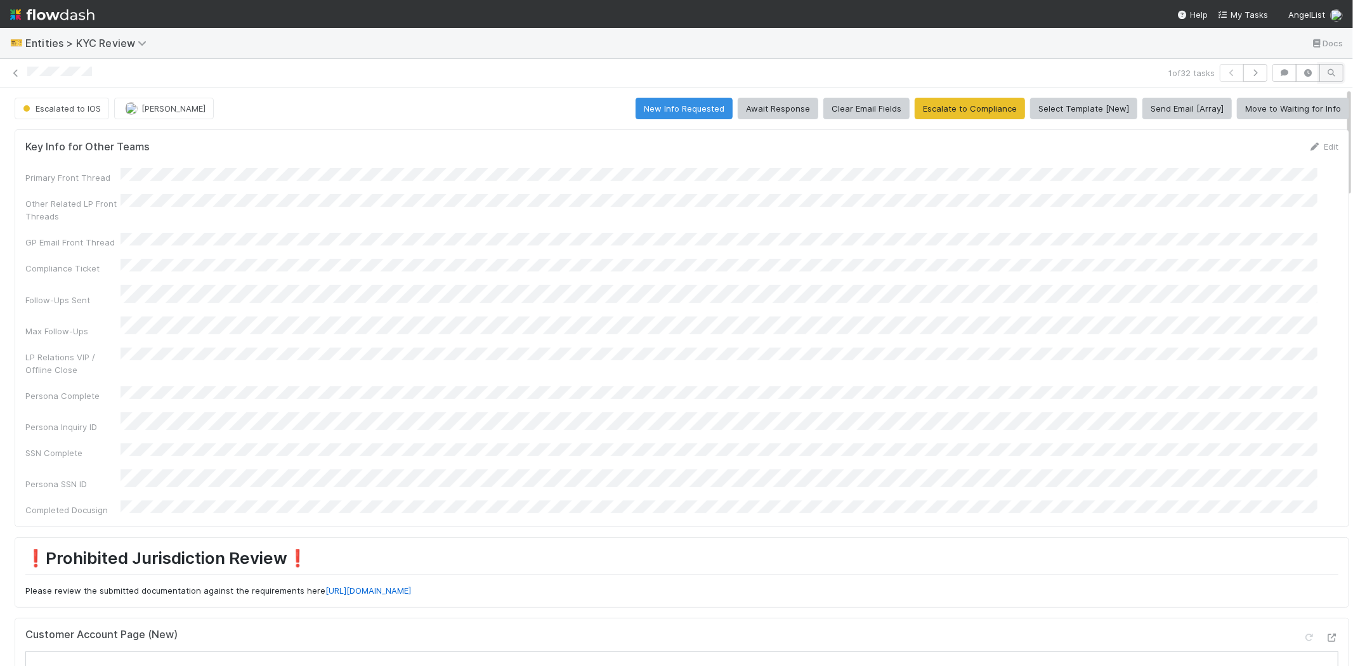
click at [1325, 70] on icon "button" at bounding box center [1331, 73] width 13 height 8
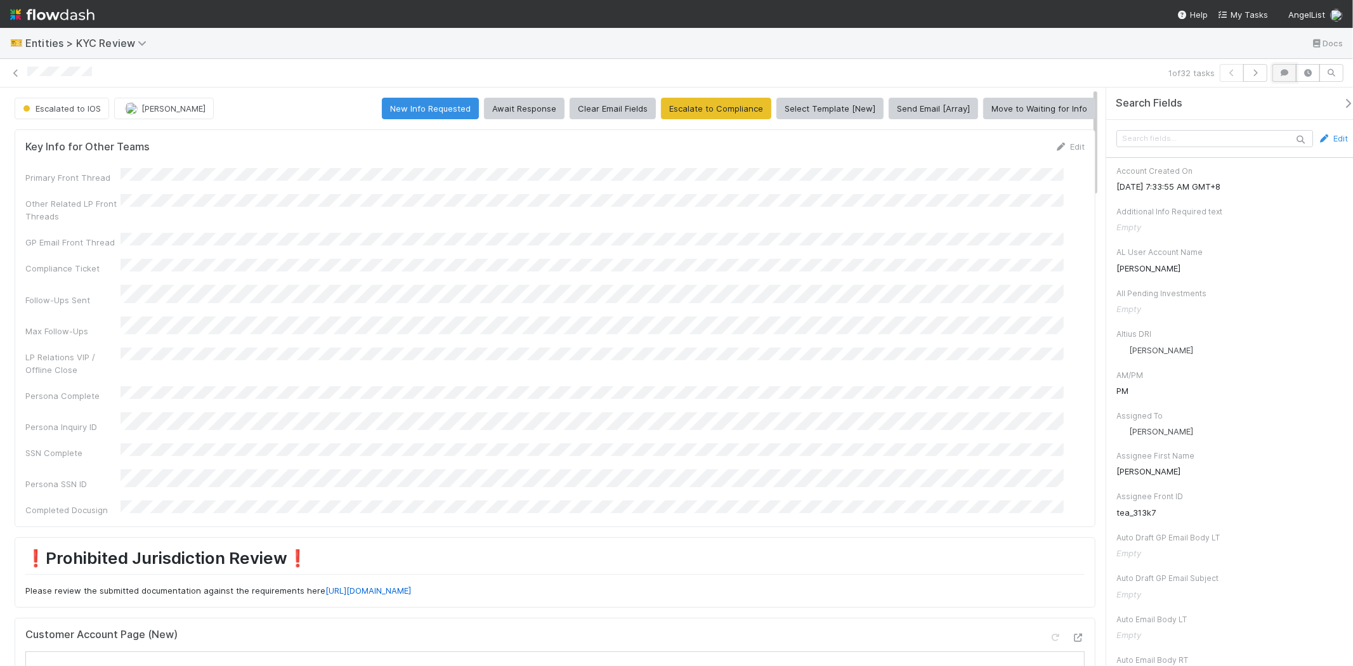
click at [1278, 72] on icon "button" at bounding box center [1284, 73] width 13 height 8
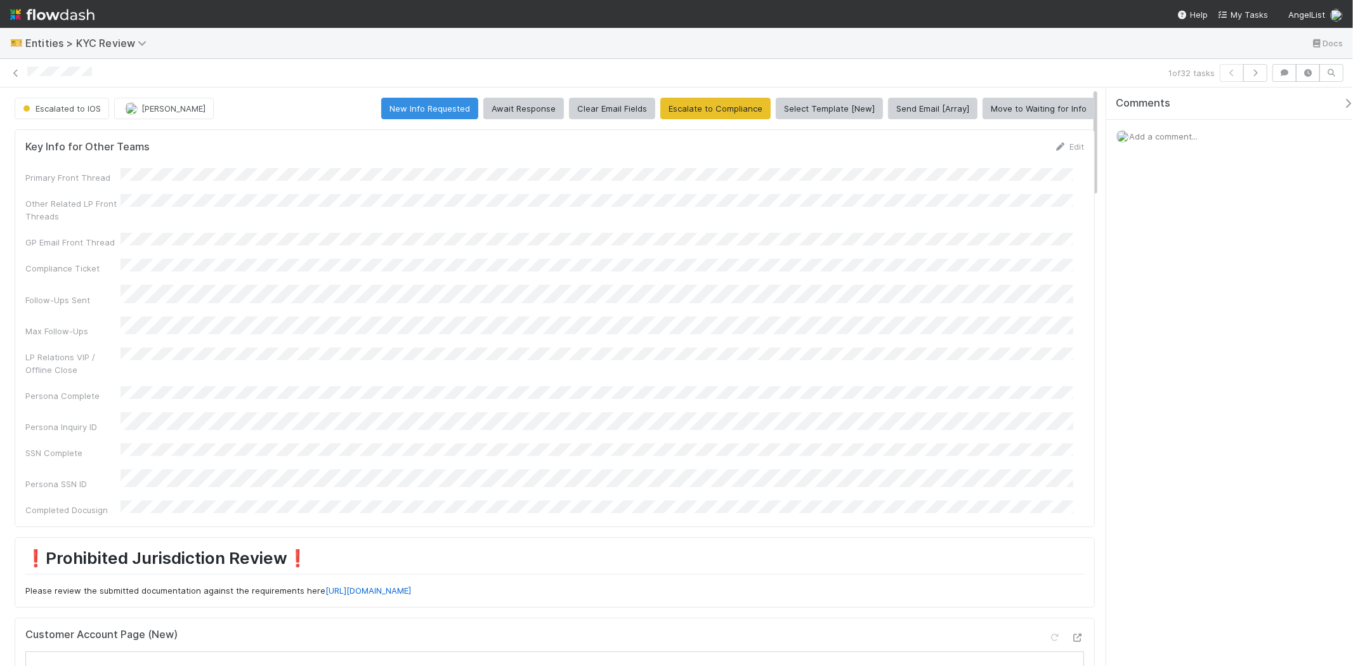
click at [1151, 134] on span "Add a comment..." at bounding box center [1163, 136] width 69 height 10
click at [1078, 179] on div "Escalated to IOS Karen Jane Salcedo New Info Requested Await Response Clear Ema…" at bounding box center [676, 377] width 1353 height 579
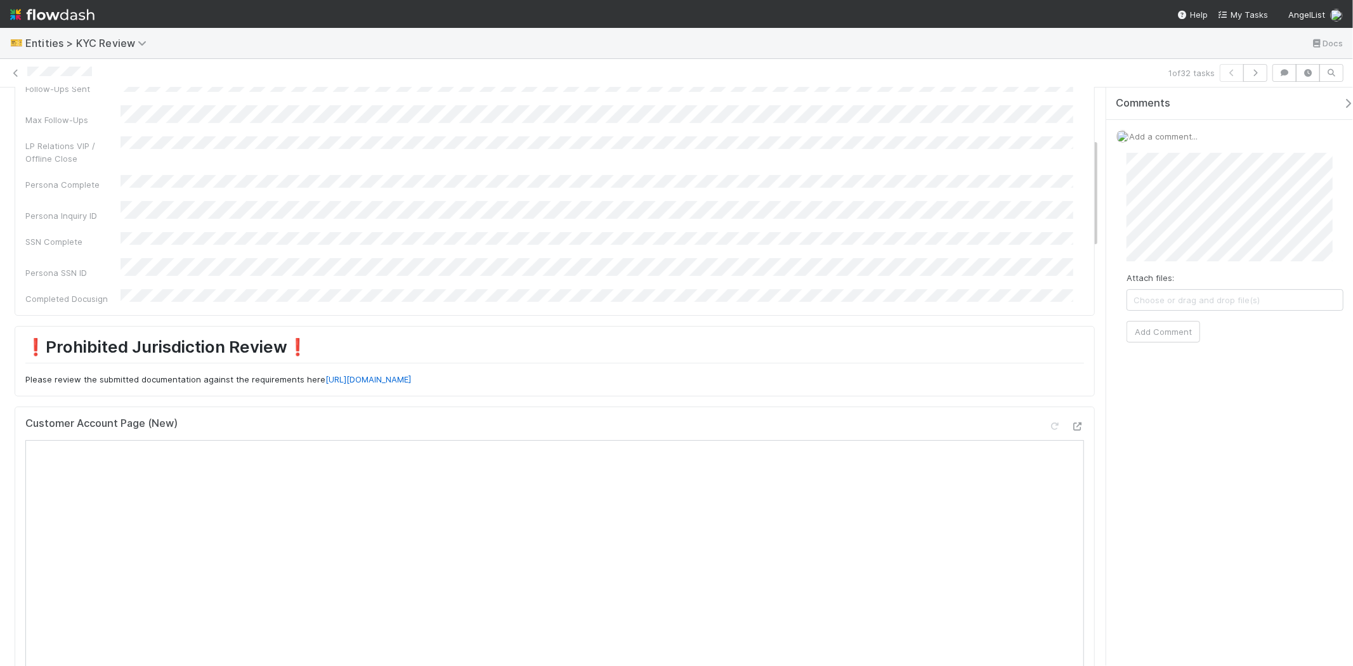
scroll to position [352, 0]
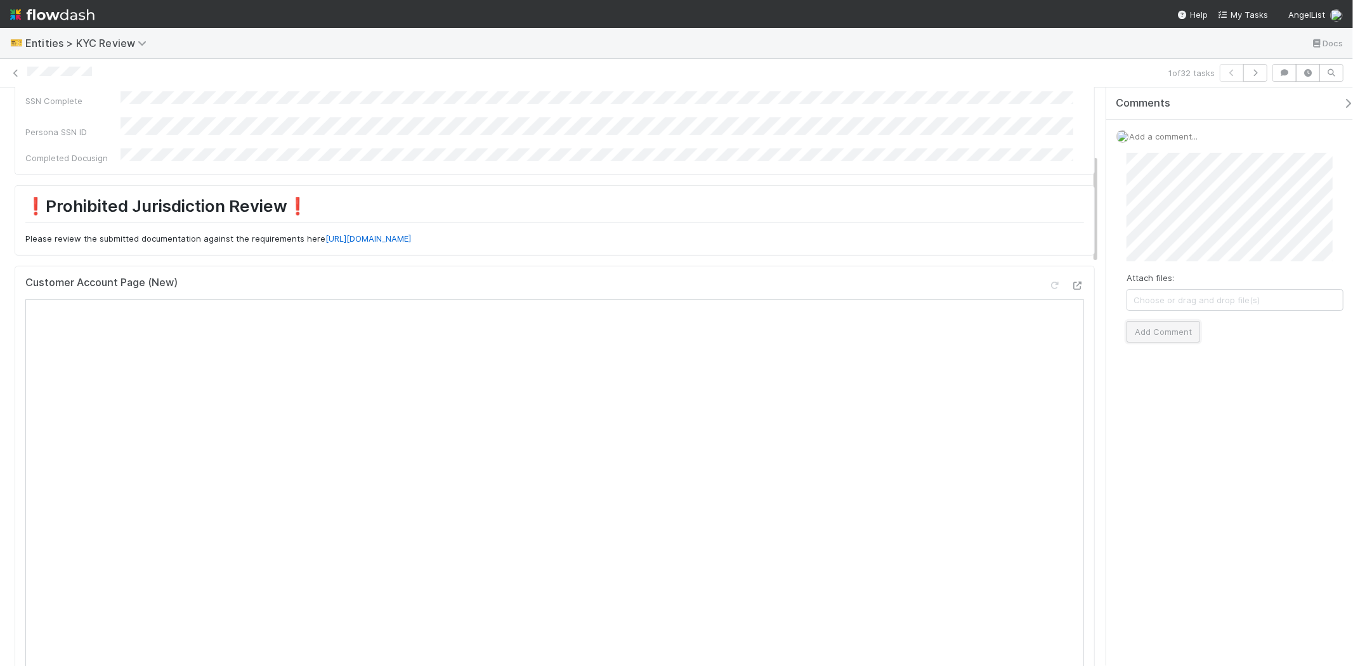
click at [1168, 324] on button "Add Comment" at bounding box center [1164, 332] width 74 height 22
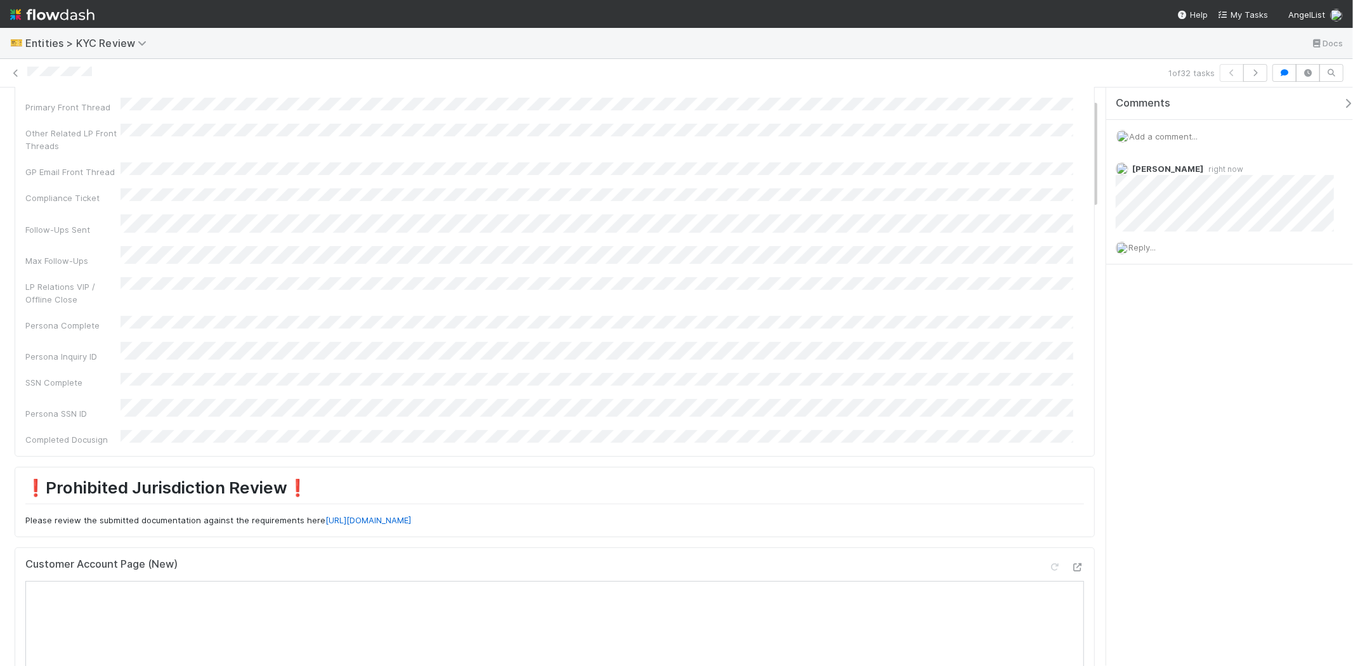
scroll to position [0, 0]
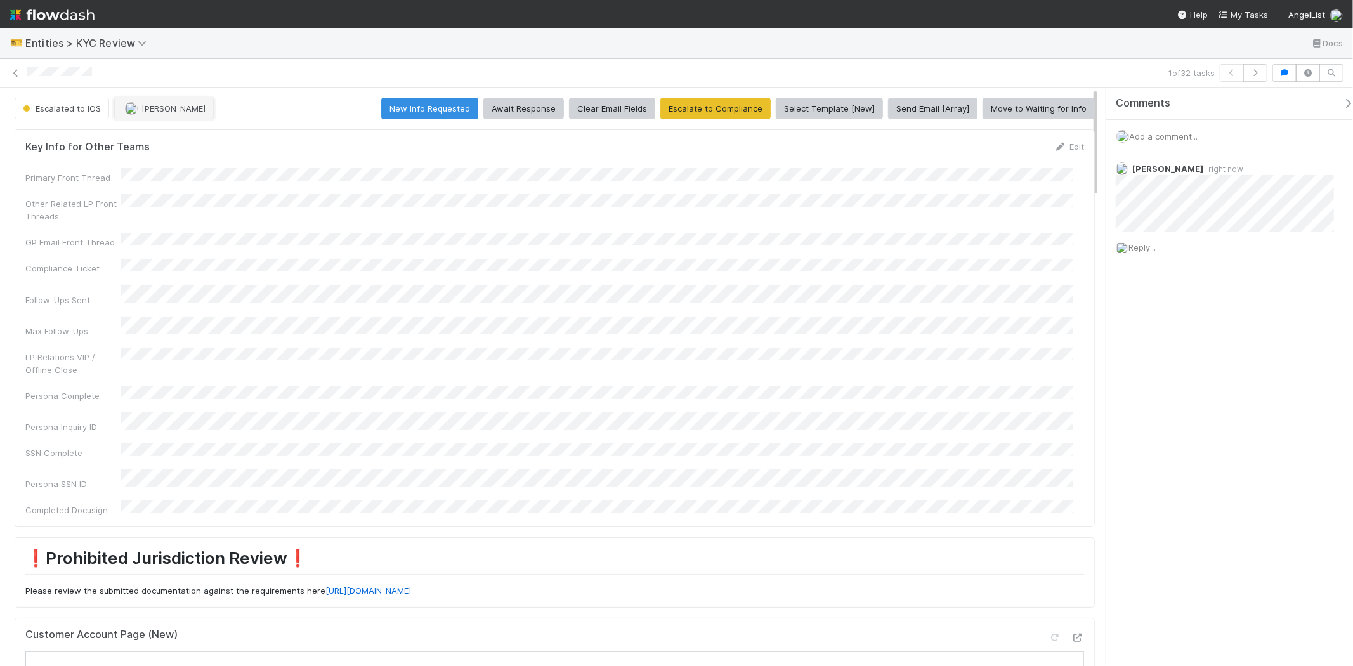
click at [171, 117] on button "[PERSON_NAME]" at bounding box center [164, 109] width 100 height 22
click at [167, 149] on div "Viv Hong" at bounding box center [197, 140] width 179 height 23
click at [1342, 105] on icon "button" at bounding box center [1348, 103] width 13 height 10
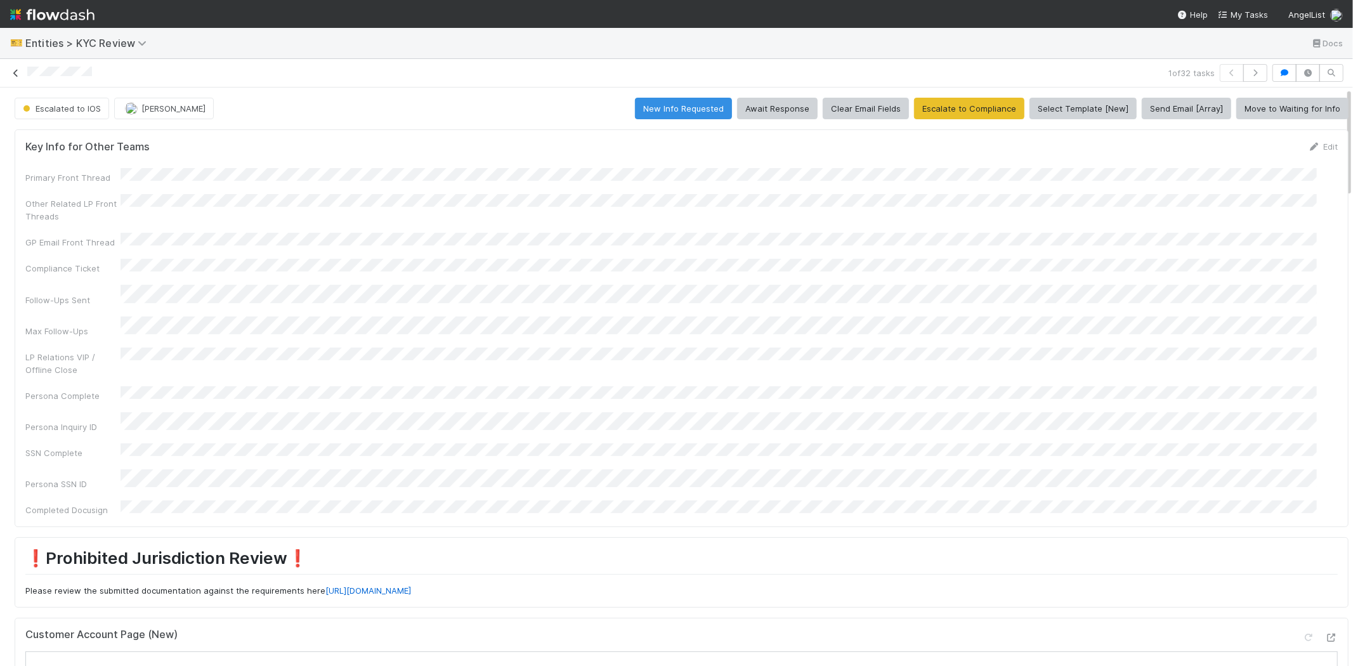
click at [16, 70] on icon at bounding box center [16, 73] width 13 height 8
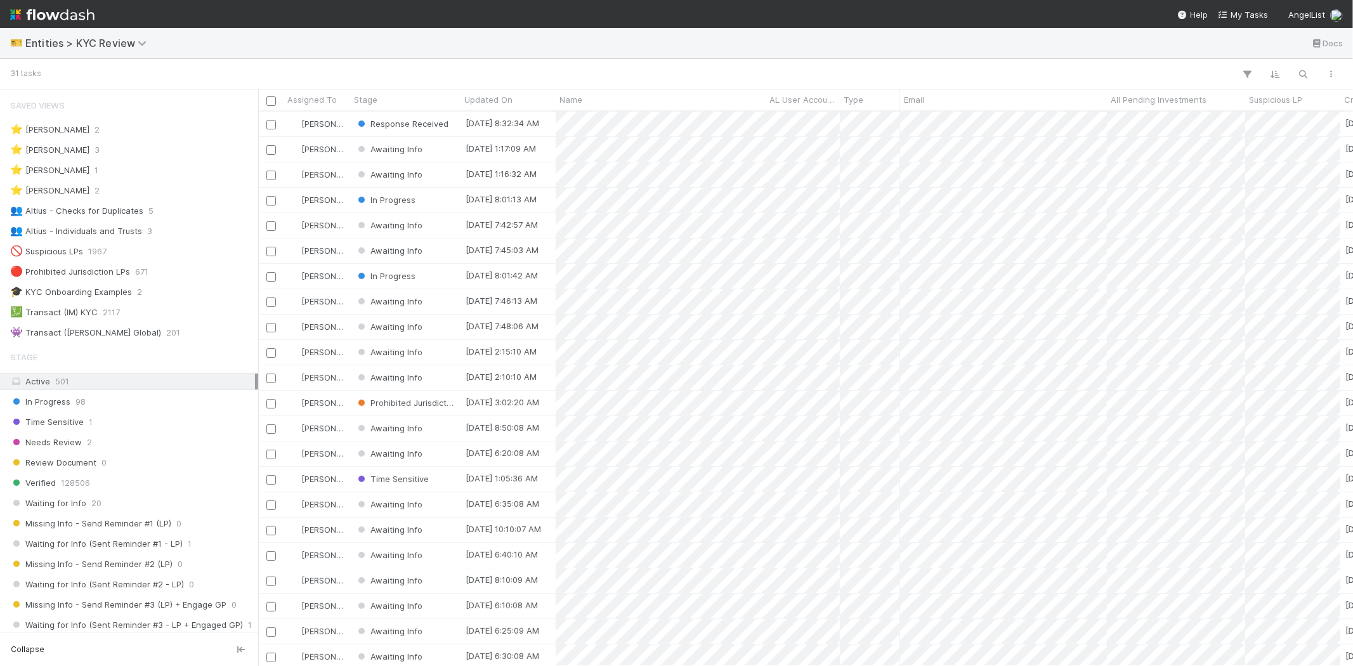
scroll to position [544, 1083]
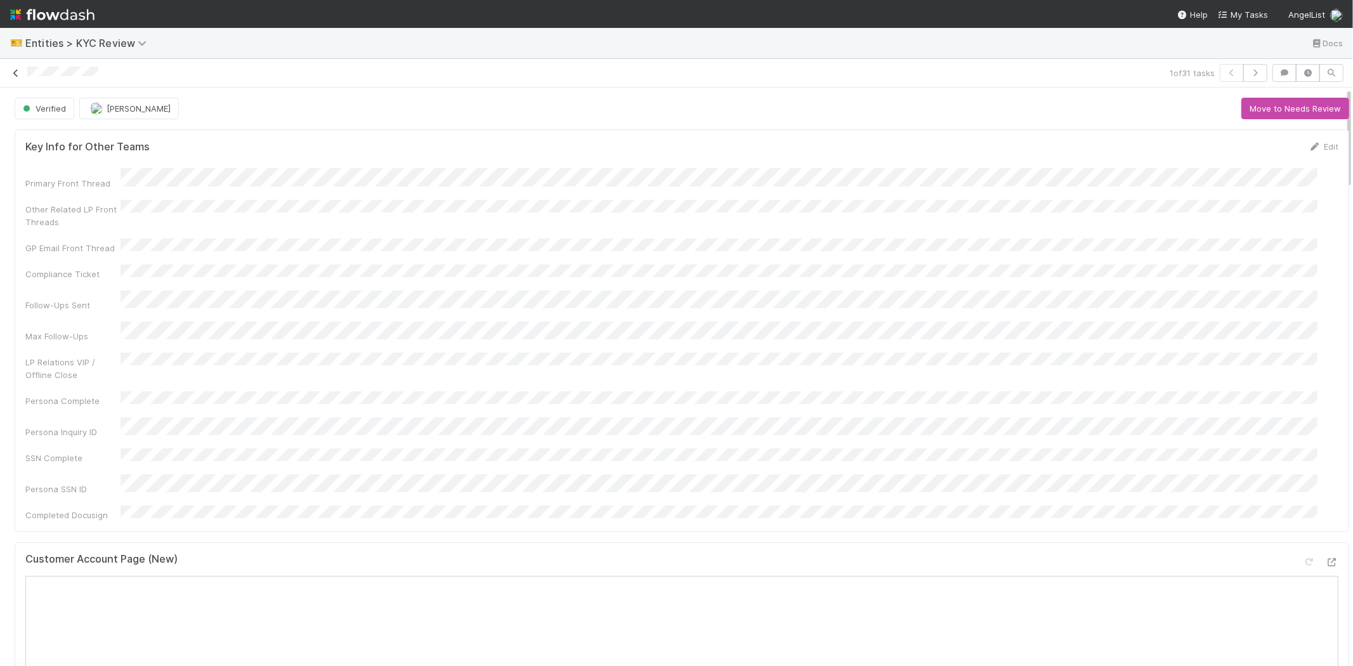
click at [14, 73] on icon at bounding box center [16, 73] width 13 height 8
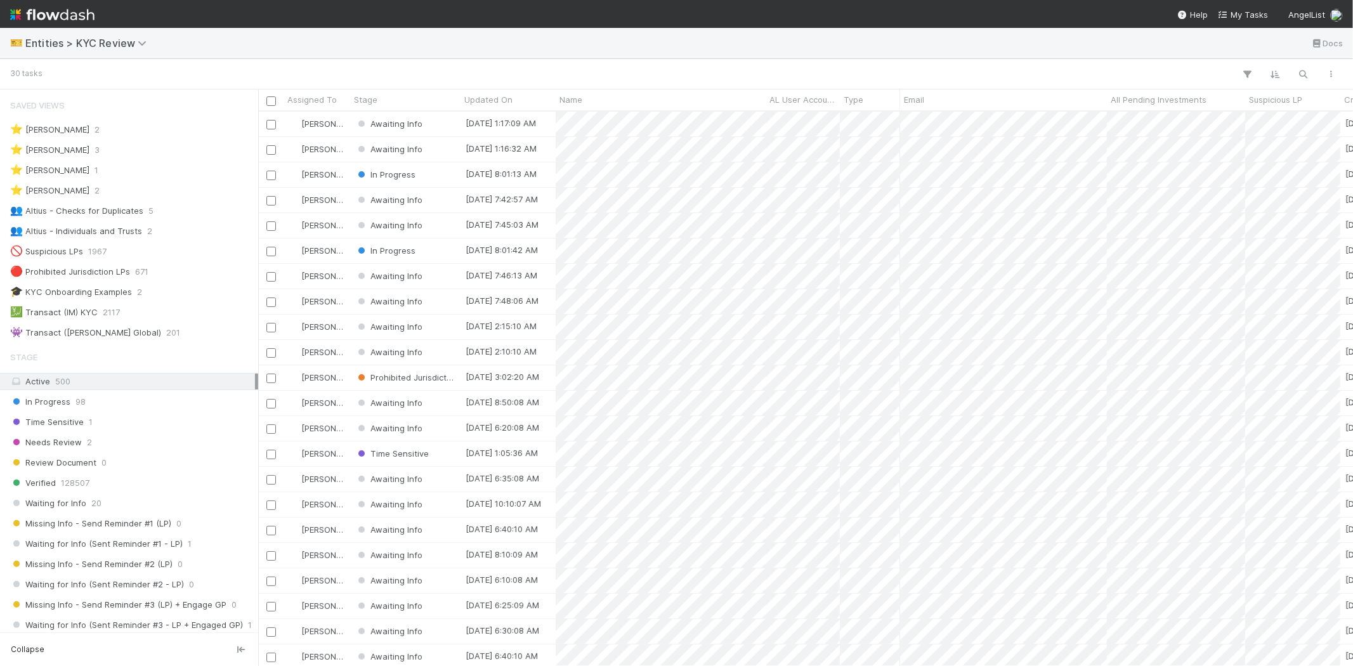
scroll to position [544, 1083]
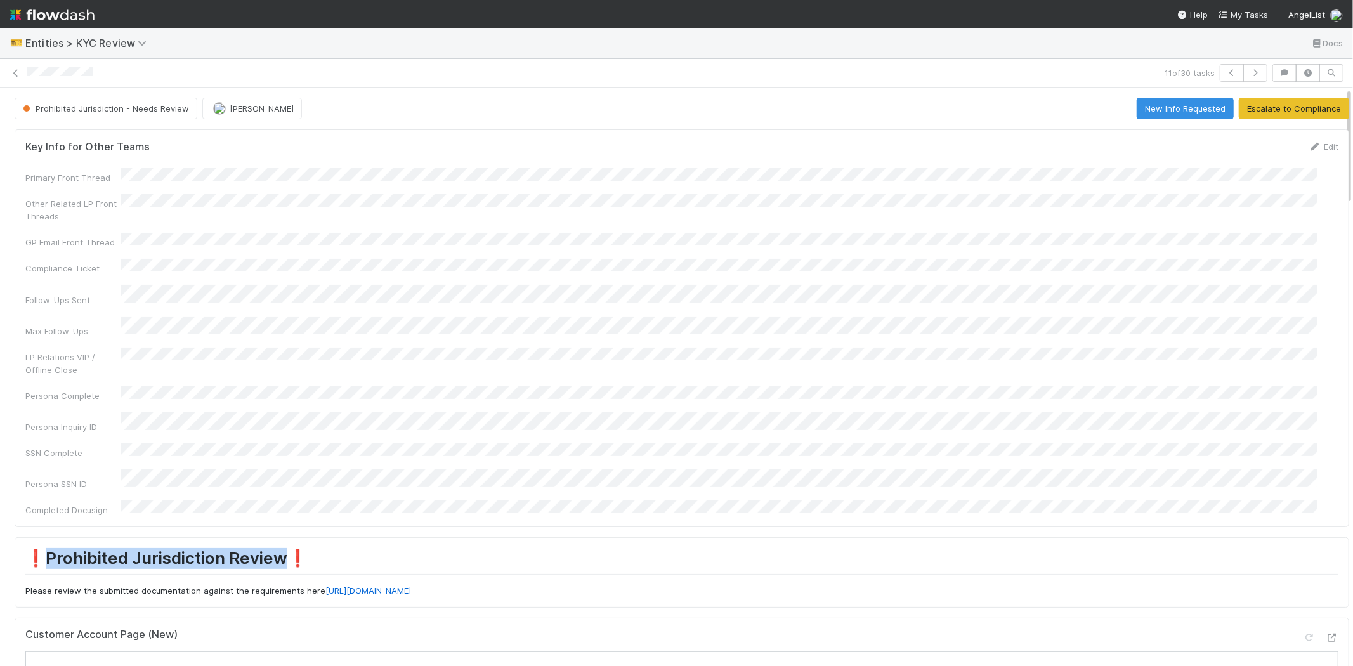
drag, startPoint x: 51, startPoint y: 521, endPoint x: 286, endPoint y: 518, distance: 234.7
click at [286, 548] on h1 "❗Prohibited Jurisdiction Review❗️" at bounding box center [681, 561] width 1313 height 26
click at [1278, 71] on icon "button" at bounding box center [1284, 73] width 13 height 8
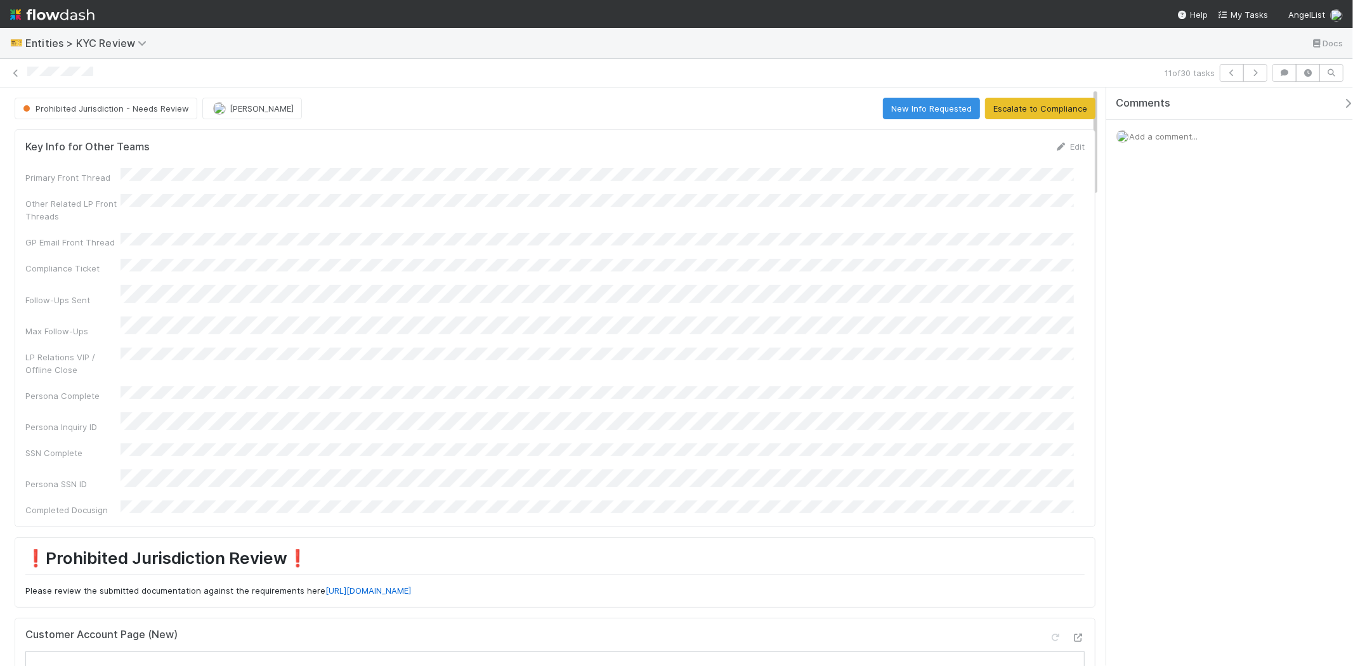
drag, startPoint x: 1177, startPoint y: 167, endPoint x: 1175, endPoint y: 159, distance: 7.7
click at [1176, 165] on div "Comments Add a comment..." at bounding box center [1235, 152] width 258 height 129
click at [1174, 147] on div "Add a comment..." at bounding box center [1235, 136] width 258 height 33
click at [1164, 136] on span "Add a comment..." at bounding box center [1163, 136] width 69 height 10
click at [1116, 188] on div "Attach files: Choose or drag and drop file(s) Add Comment" at bounding box center [1234, 248] width 237 height 210
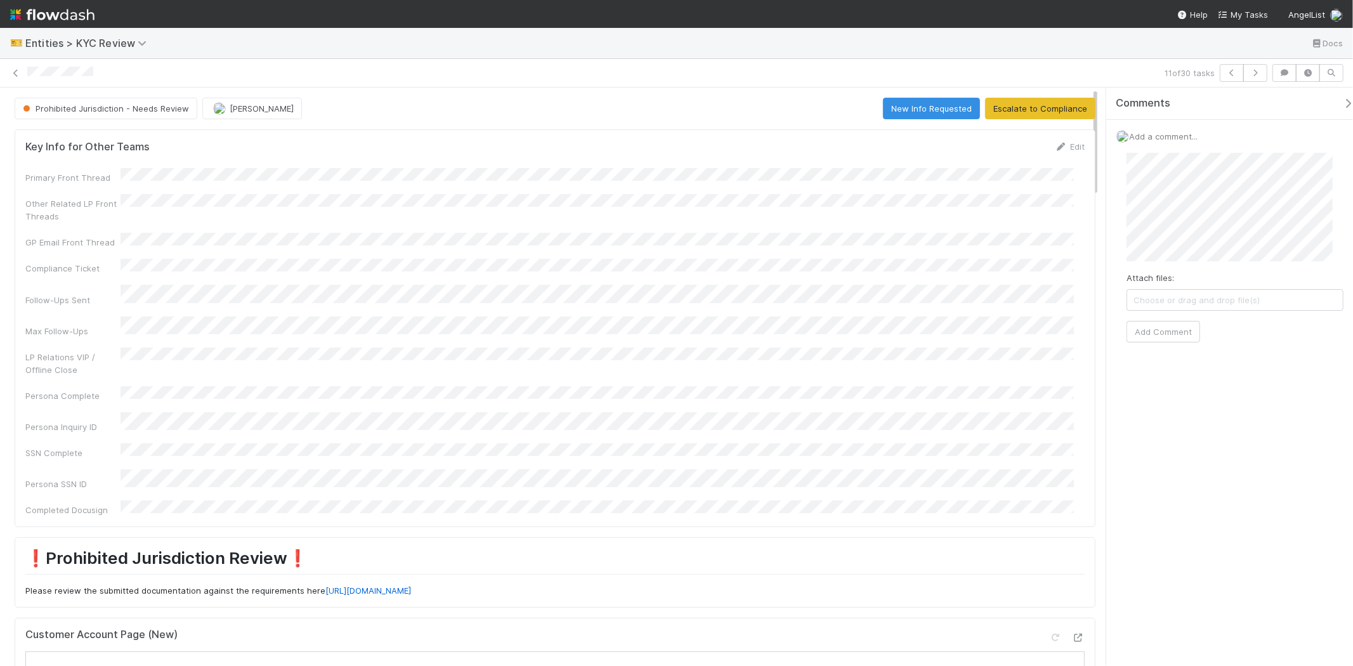
click at [1176, 320] on div "Attach files: Choose or drag and drop file(s) Add Comment" at bounding box center [1235, 248] width 217 height 190
click at [1168, 330] on button "Add Comment" at bounding box center [1164, 332] width 74 height 22
click at [91, 112] on span "Prohibited Jurisdiction - Needs Review" at bounding box center [104, 108] width 169 height 10
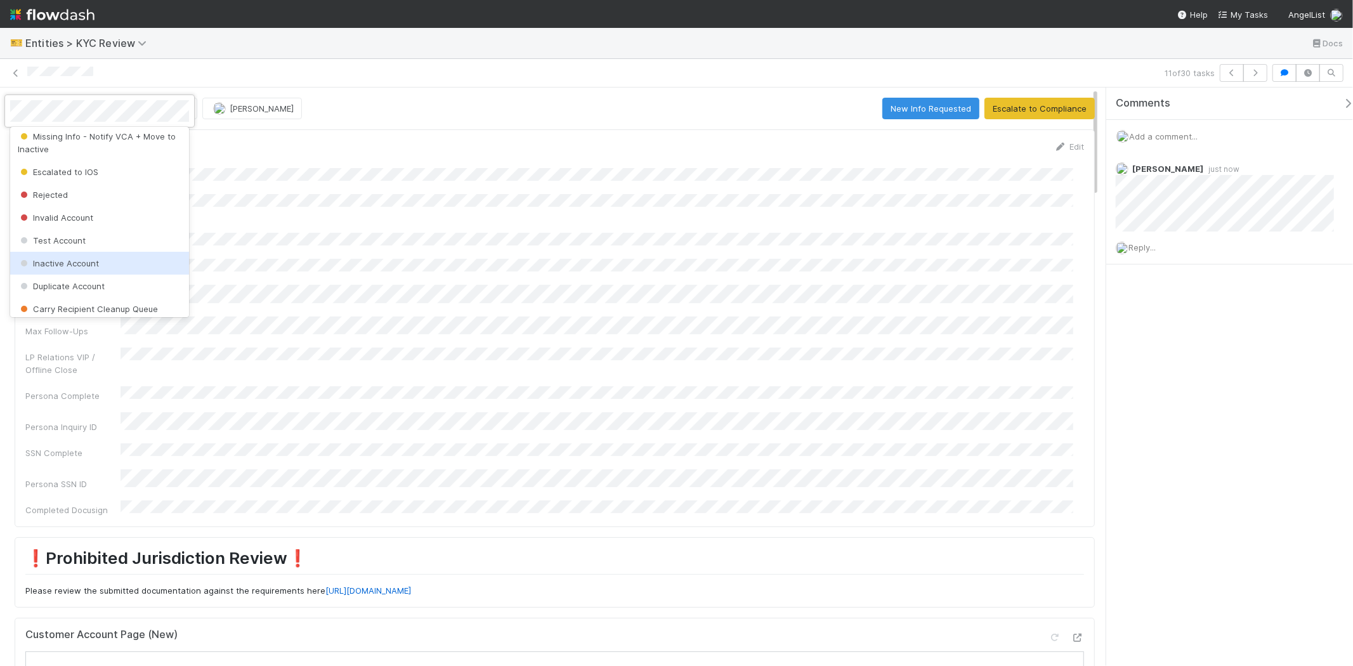
scroll to position [376, 0]
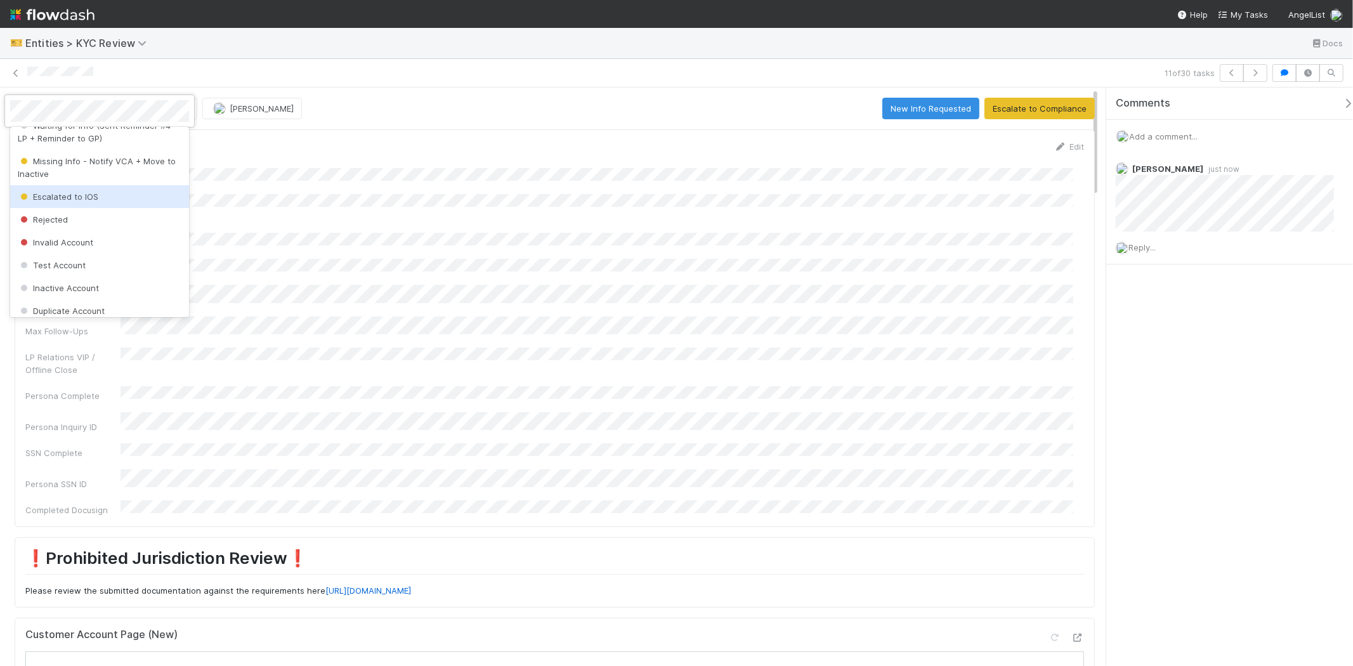
click at [87, 202] on span "Escalated to IOS" at bounding box center [58, 197] width 81 height 10
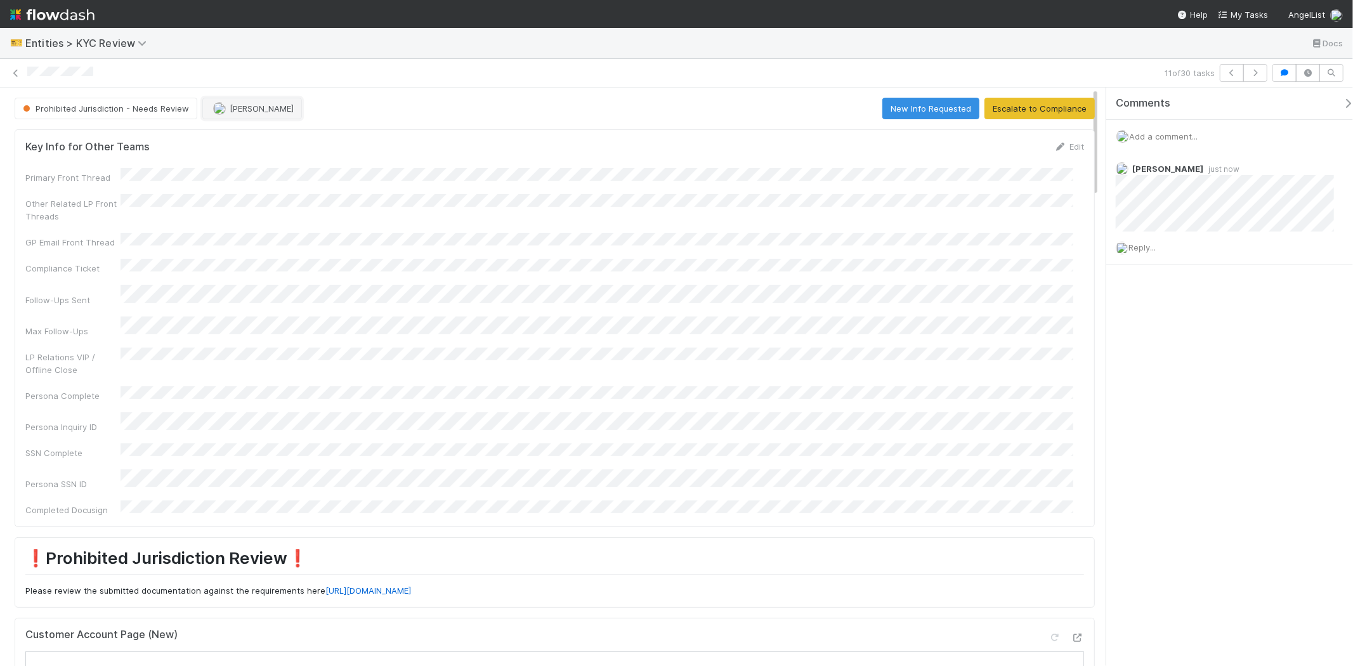
click at [242, 109] on div "Prohibited Jurisdiction - Needs Review Karen Jane Salcedo New Info Requested Es…" at bounding box center [555, 109] width 1080 height 22
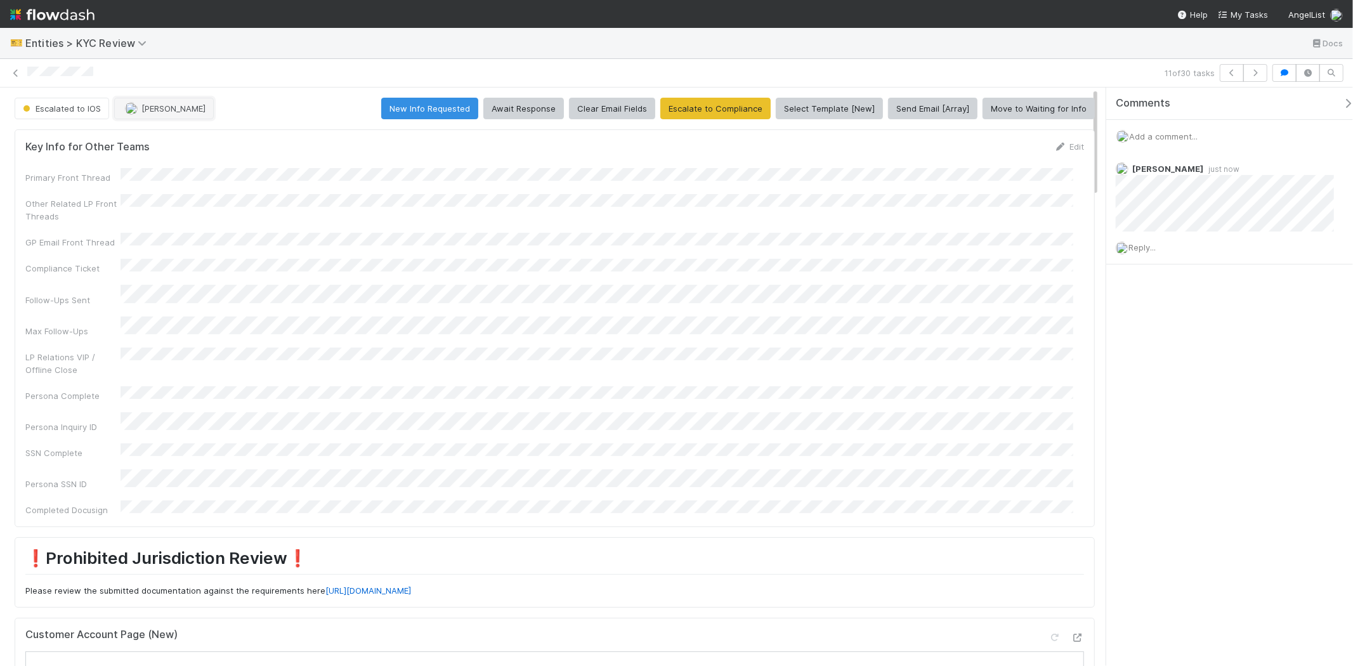
click at [182, 116] on button "[PERSON_NAME]" at bounding box center [164, 109] width 100 height 22
click at [193, 143] on div "Viv Hong" at bounding box center [197, 140] width 179 height 23
click at [15, 72] on icon at bounding box center [16, 73] width 13 height 8
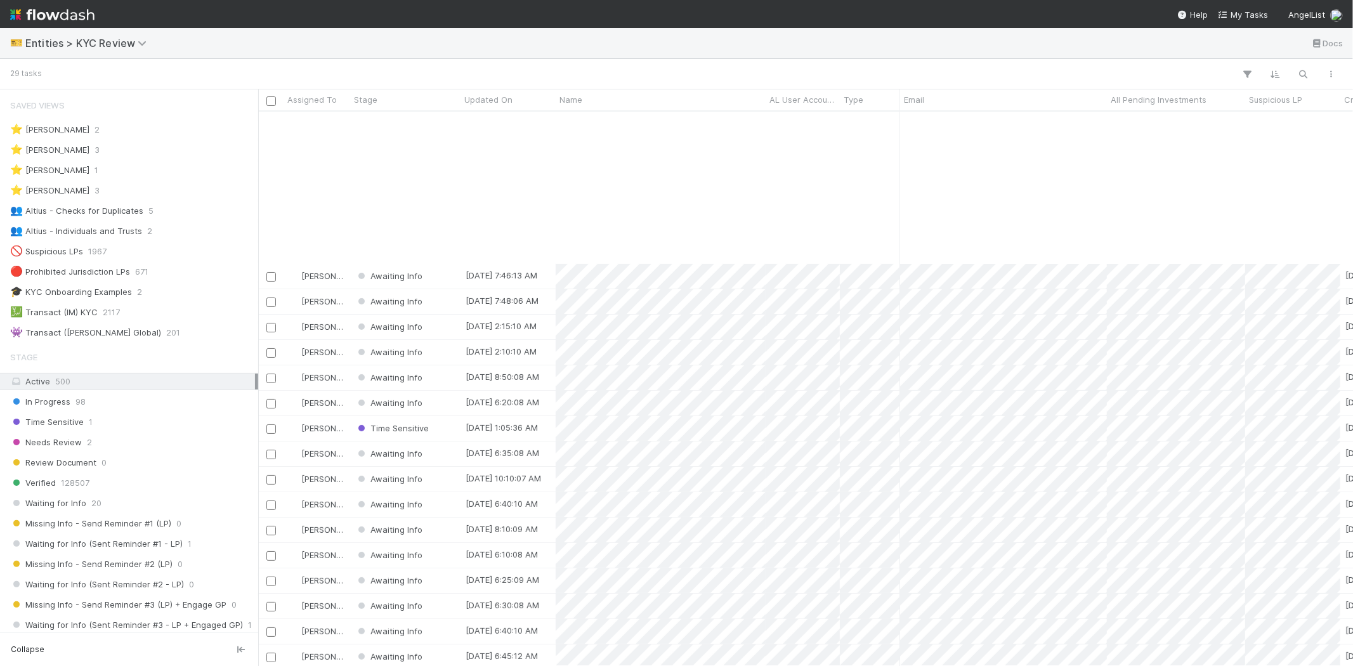
scroll to position [192, 0]
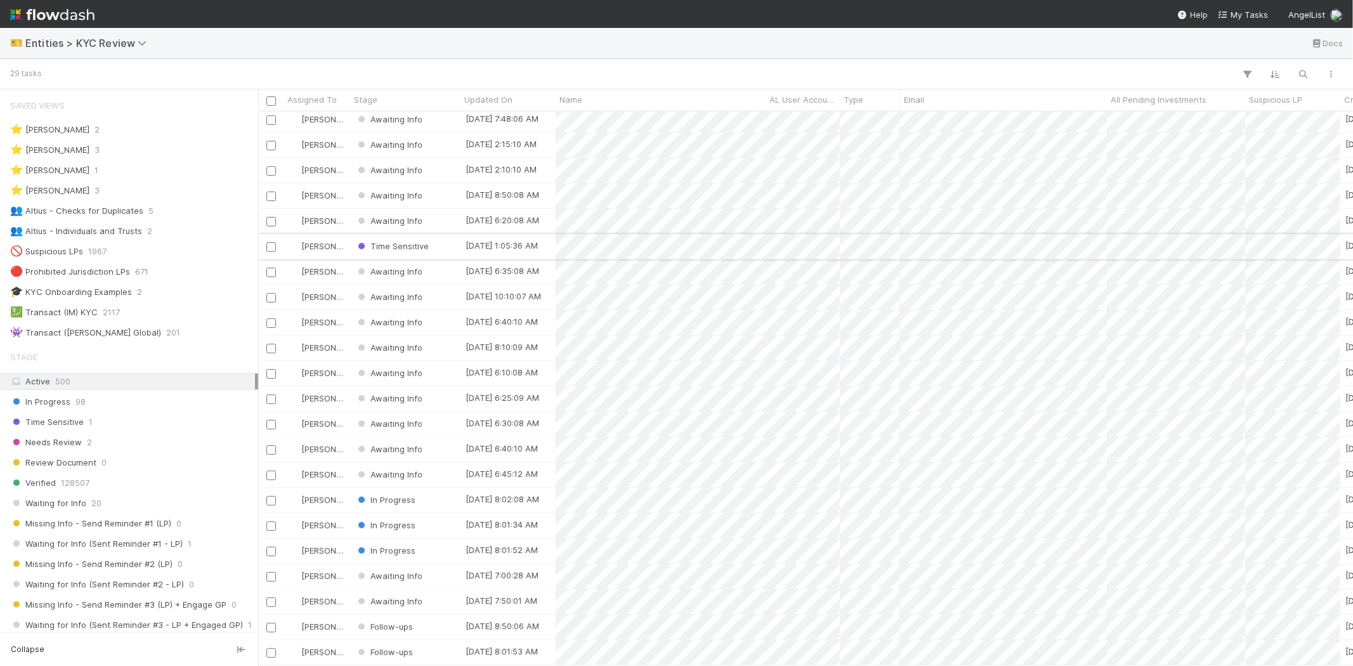
click at [438, 234] on div "Time Sensitive" at bounding box center [405, 246] width 110 height 25
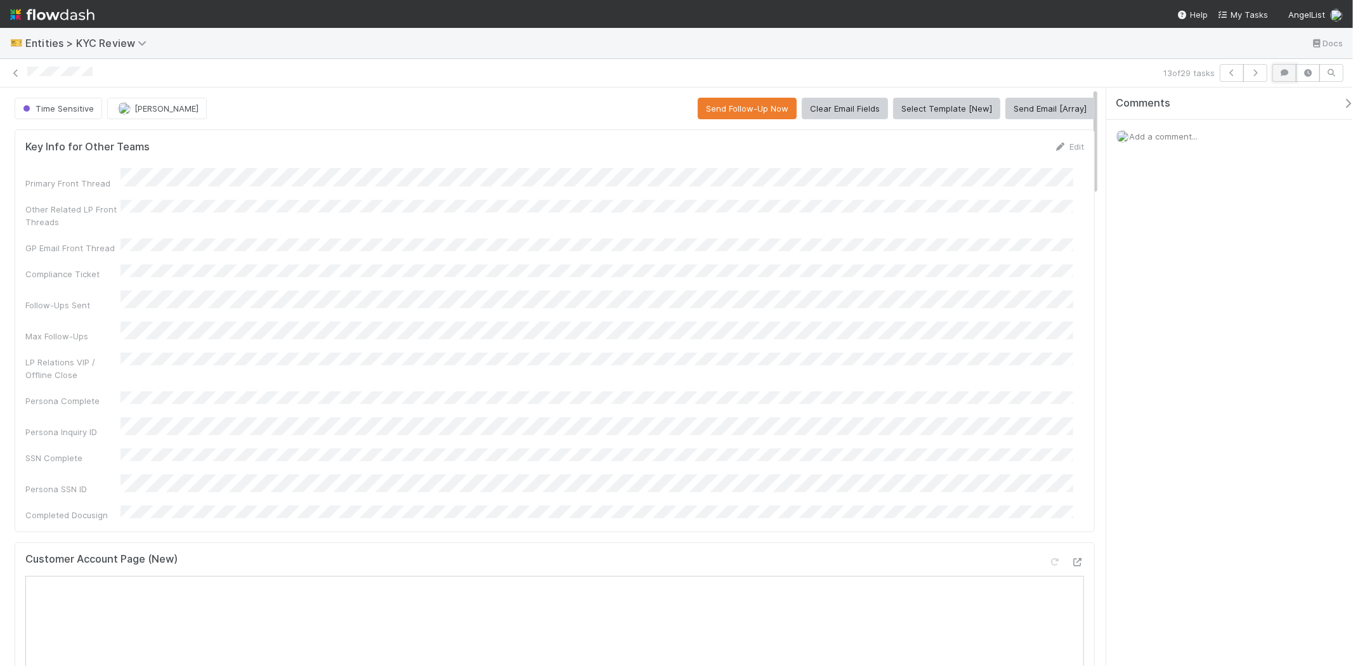
click at [1280, 72] on icon "button" at bounding box center [1284, 73] width 13 height 8
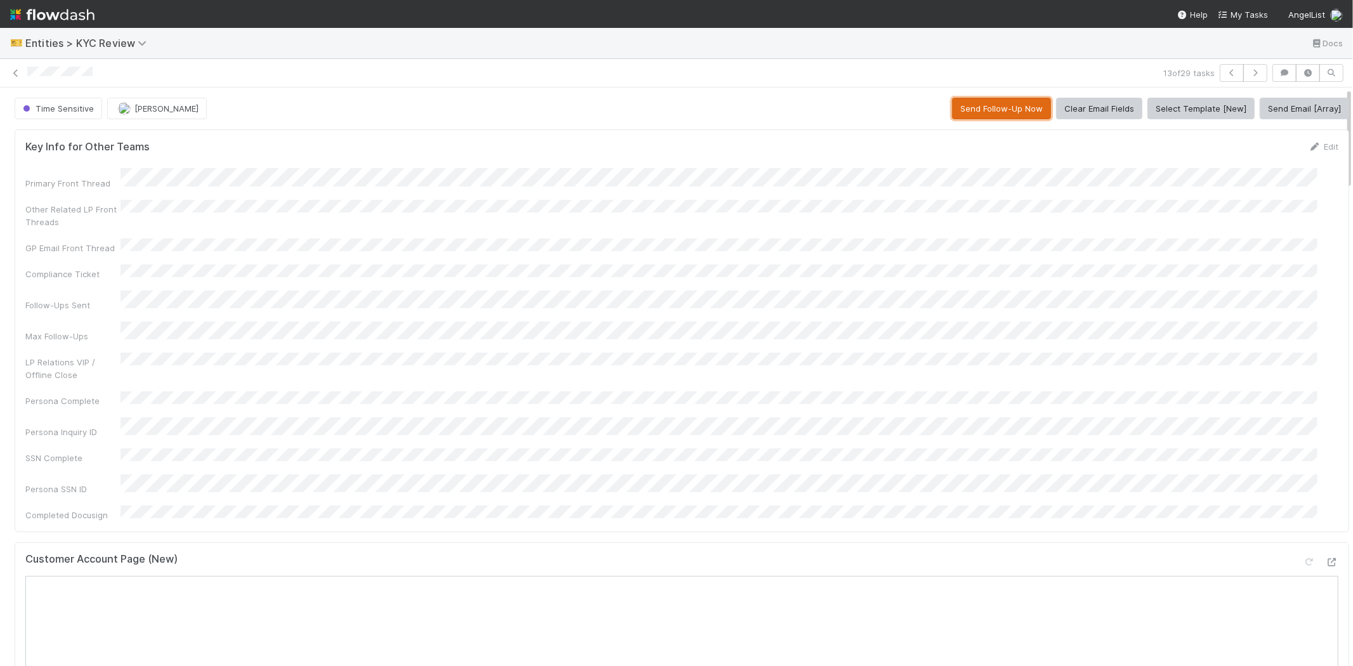
click at [964, 105] on button "Send Follow-Up Now" at bounding box center [1001, 109] width 99 height 22
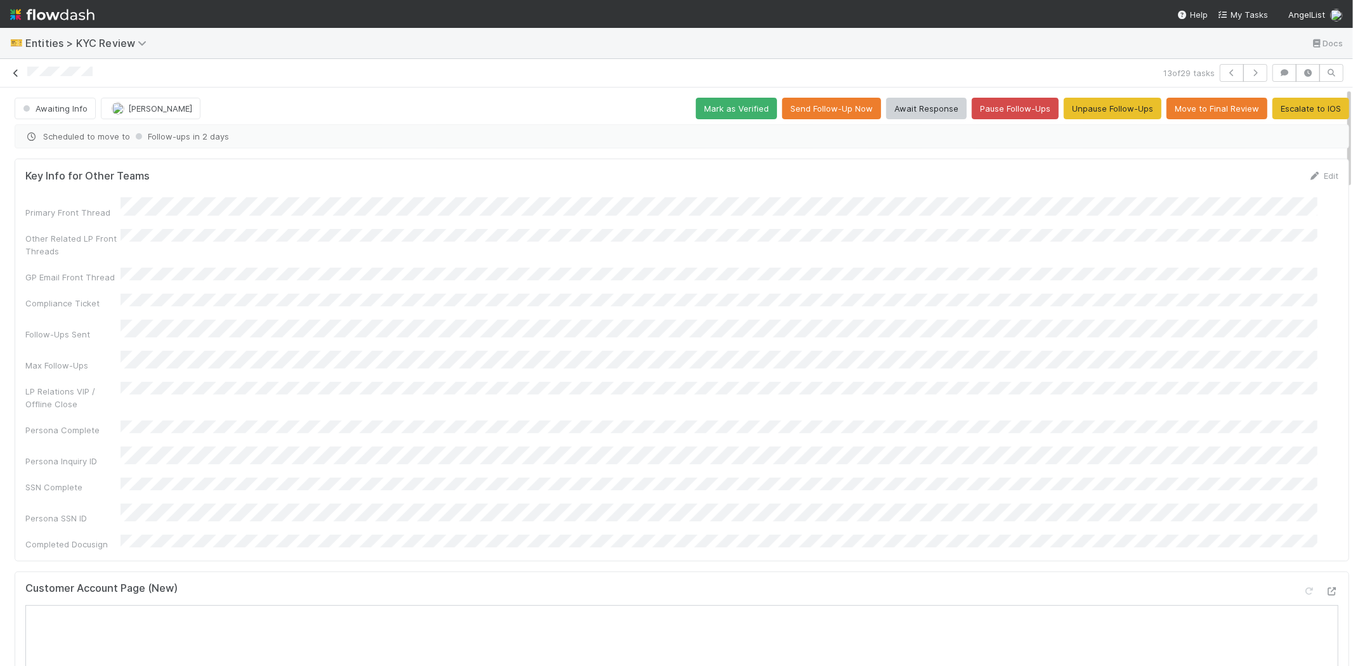
click at [16, 75] on icon at bounding box center [16, 73] width 13 height 8
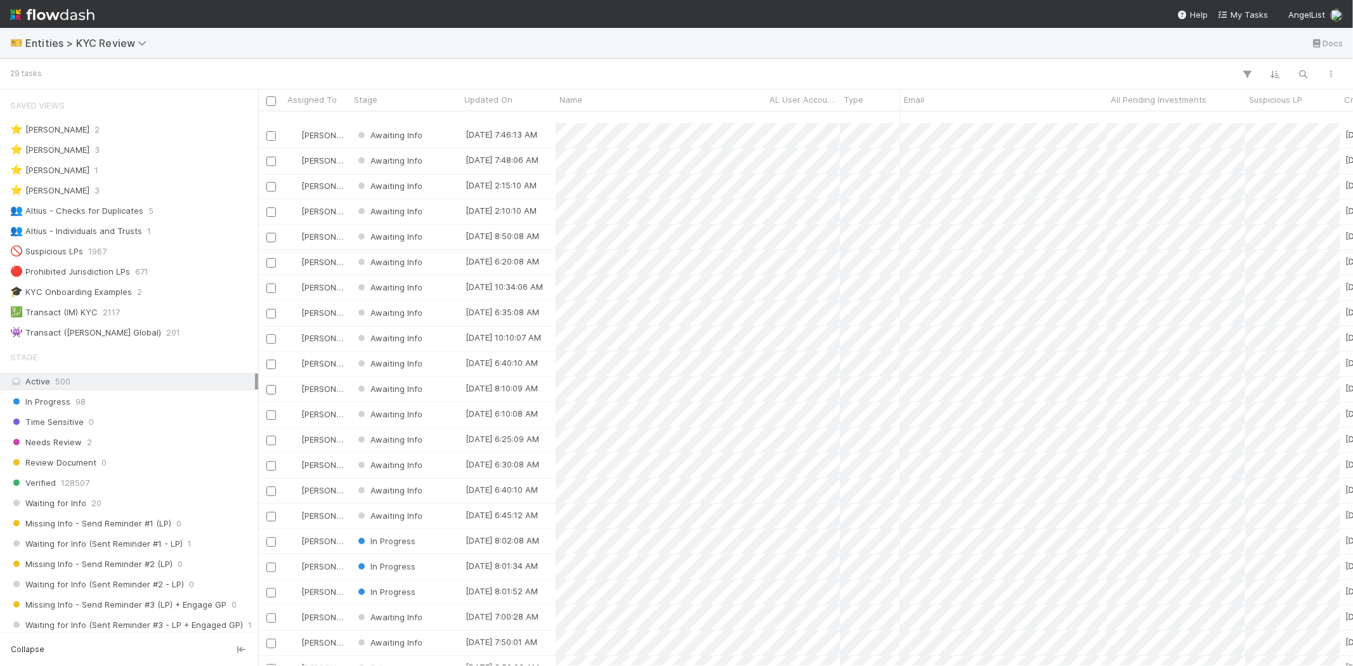
scroll to position [192, 0]
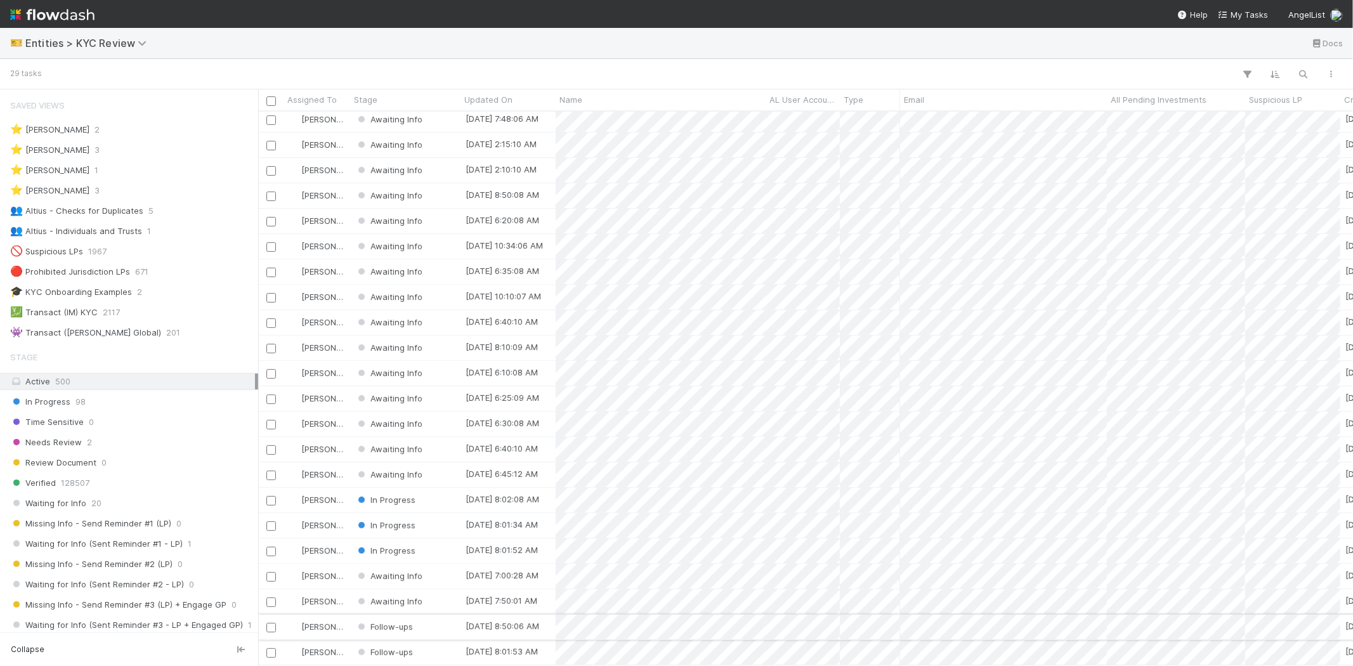
click at [431, 624] on div "Follow-ups" at bounding box center [405, 627] width 110 height 25
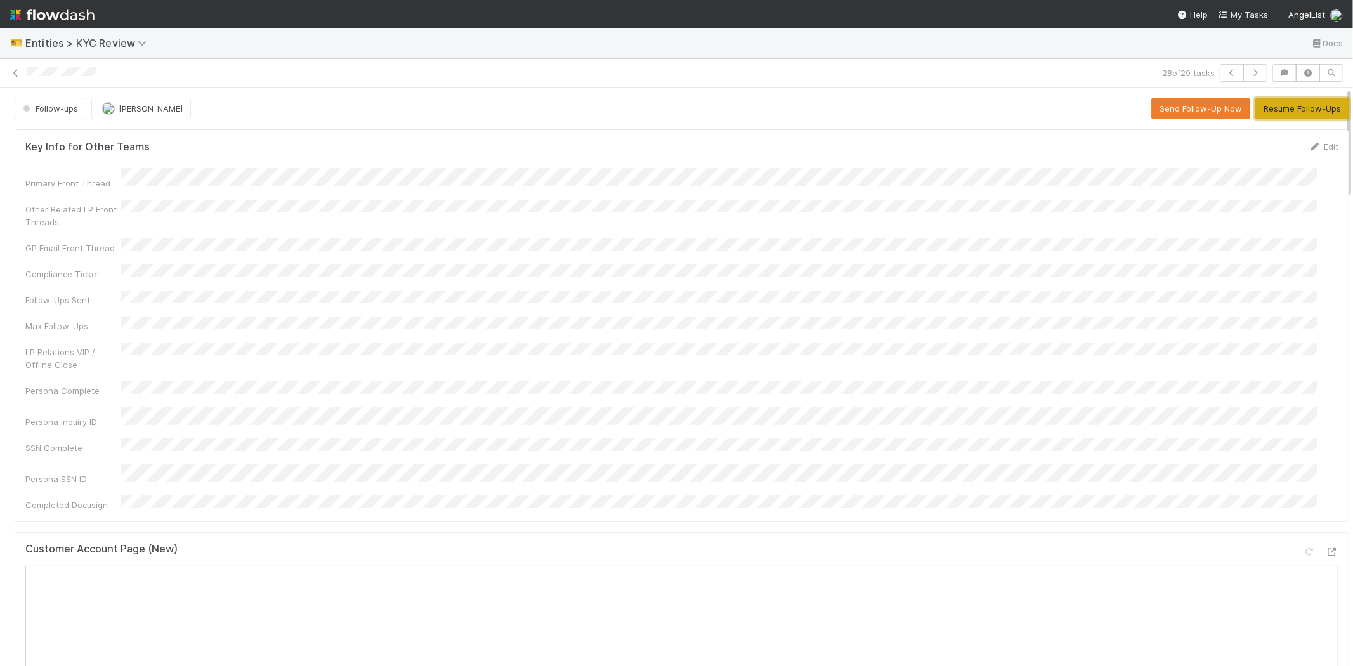
click at [1286, 106] on button "Resume Follow-Ups" at bounding box center [1302, 109] width 94 height 22
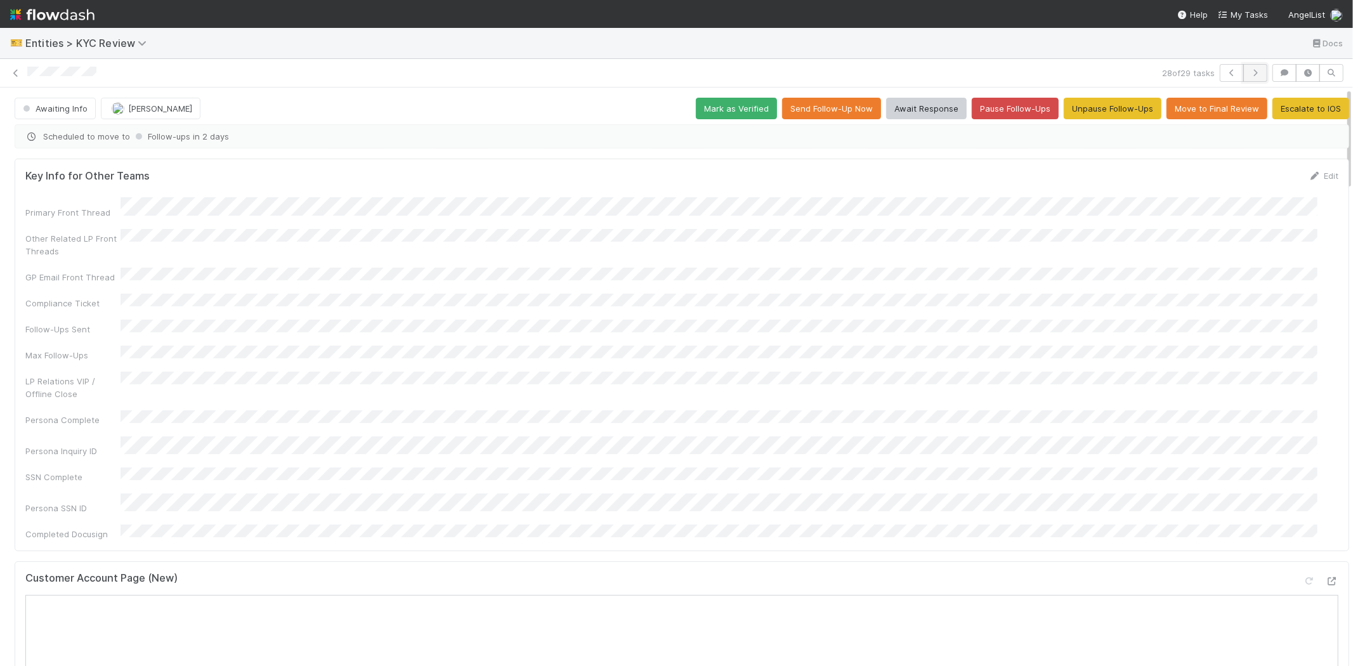
click at [1243, 77] on button "button" at bounding box center [1255, 73] width 24 height 18
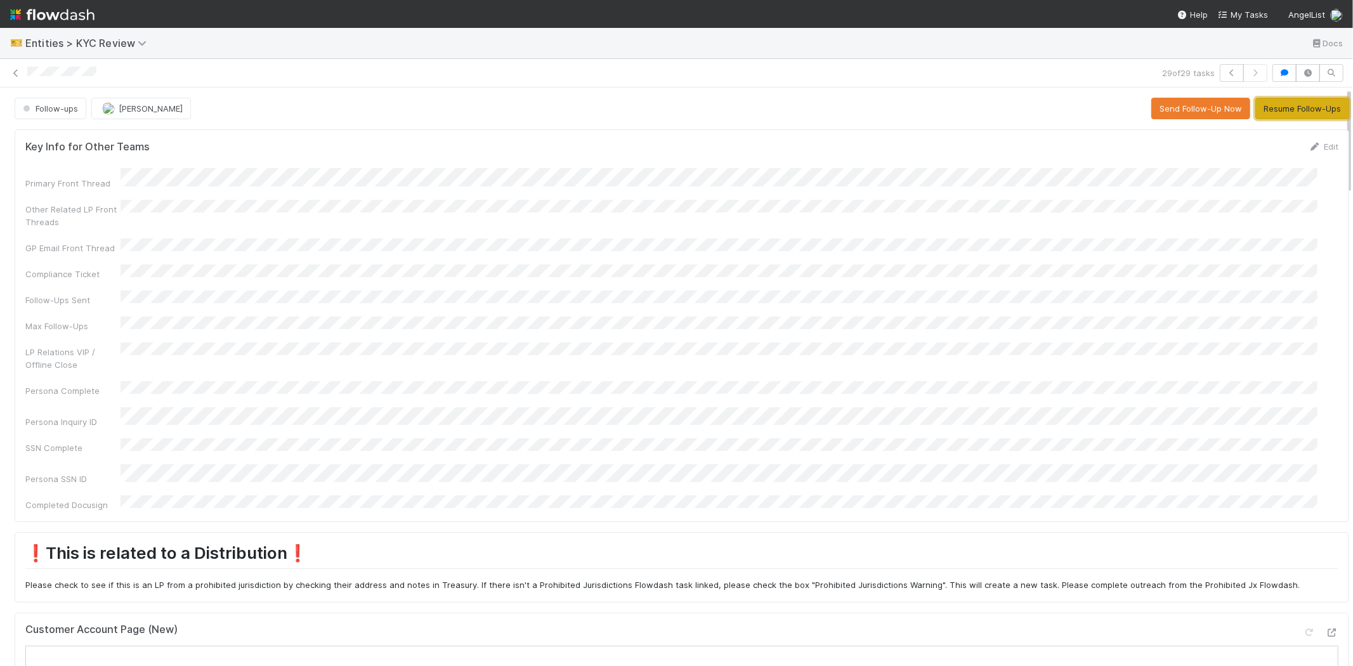
click at [1288, 113] on button "Resume Follow-Ups" at bounding box center [1302, 109] width 94 height 22
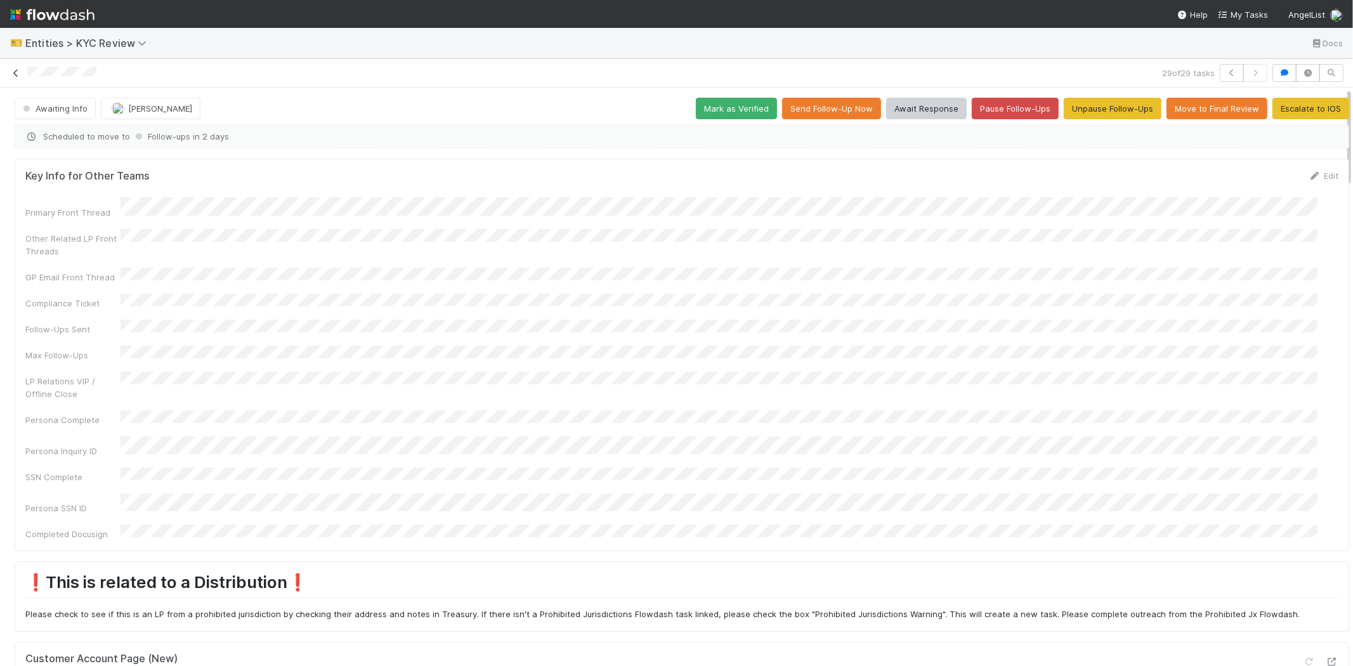
click at [16, 71] on icon at bounding box center [16, 73] width 13 height 8
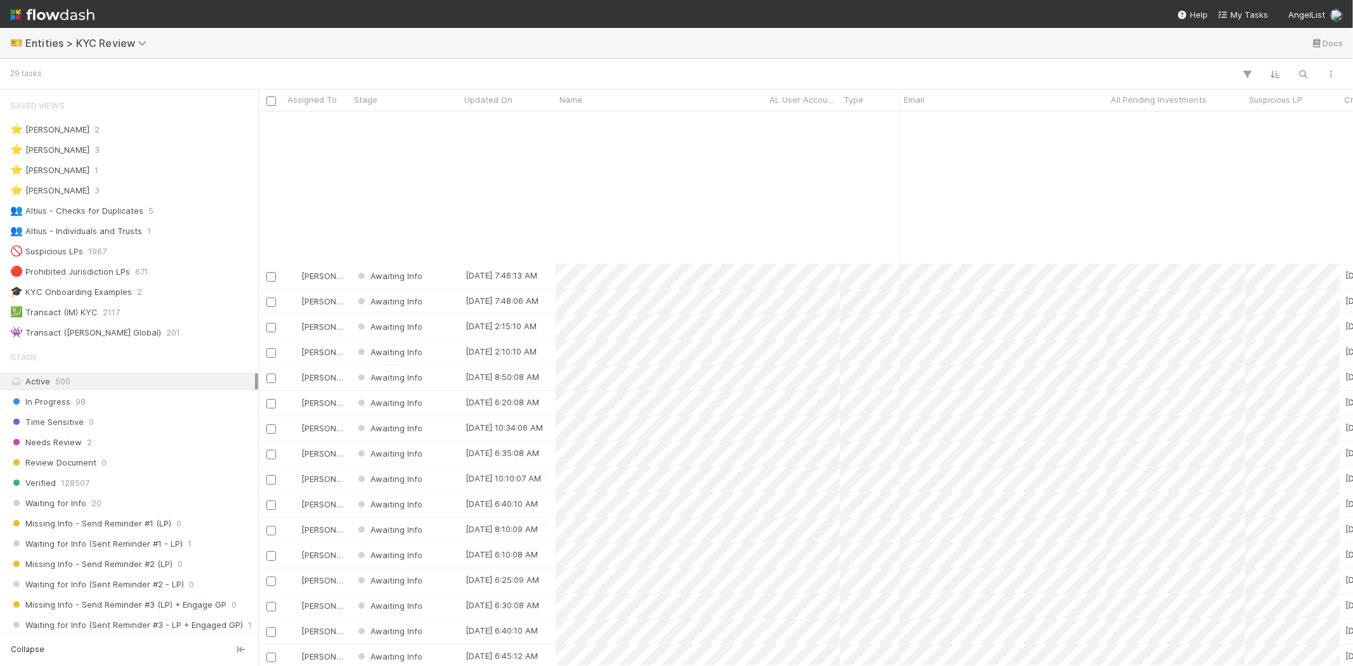
scroll to position [192, 0]
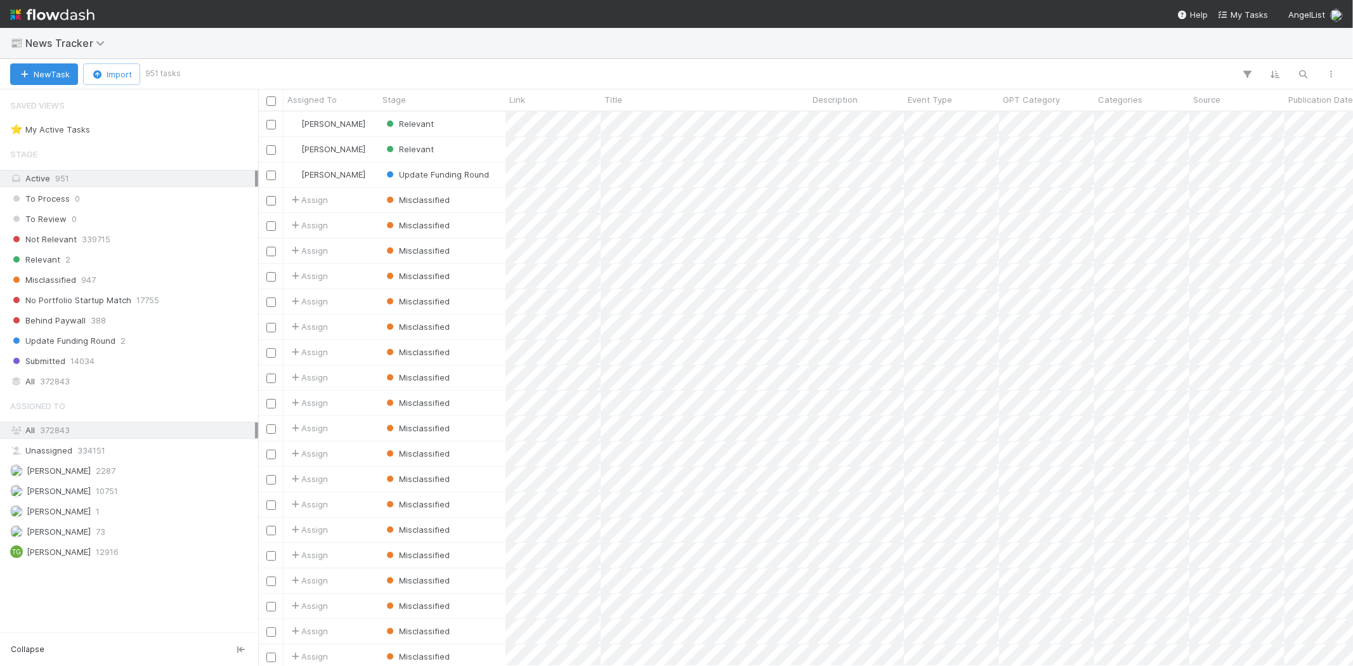
scroll to position [544, 1083]
click at [58, 261] on span "Relevant" at bounding box center [35, 260] width 50 height 16
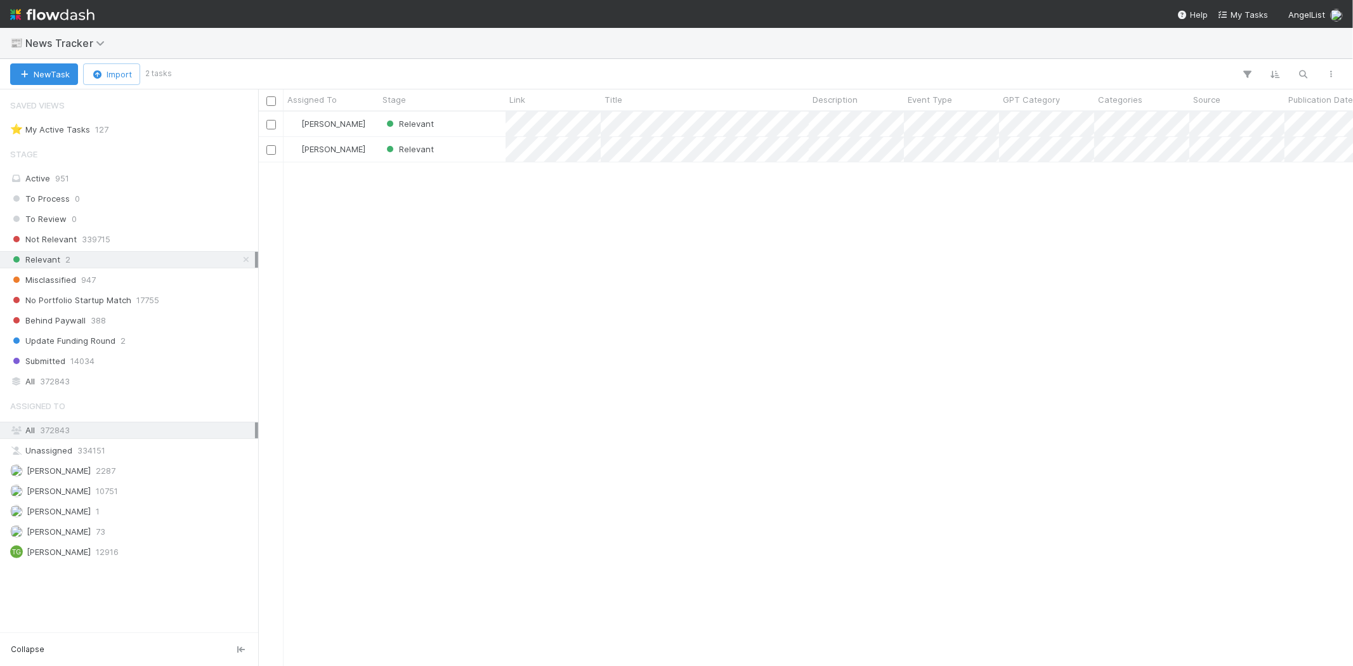
scroll to position [544, 1083]
click at [441, 124] on div "Relevant" at bounding box center [442, 124] width 127 height 25
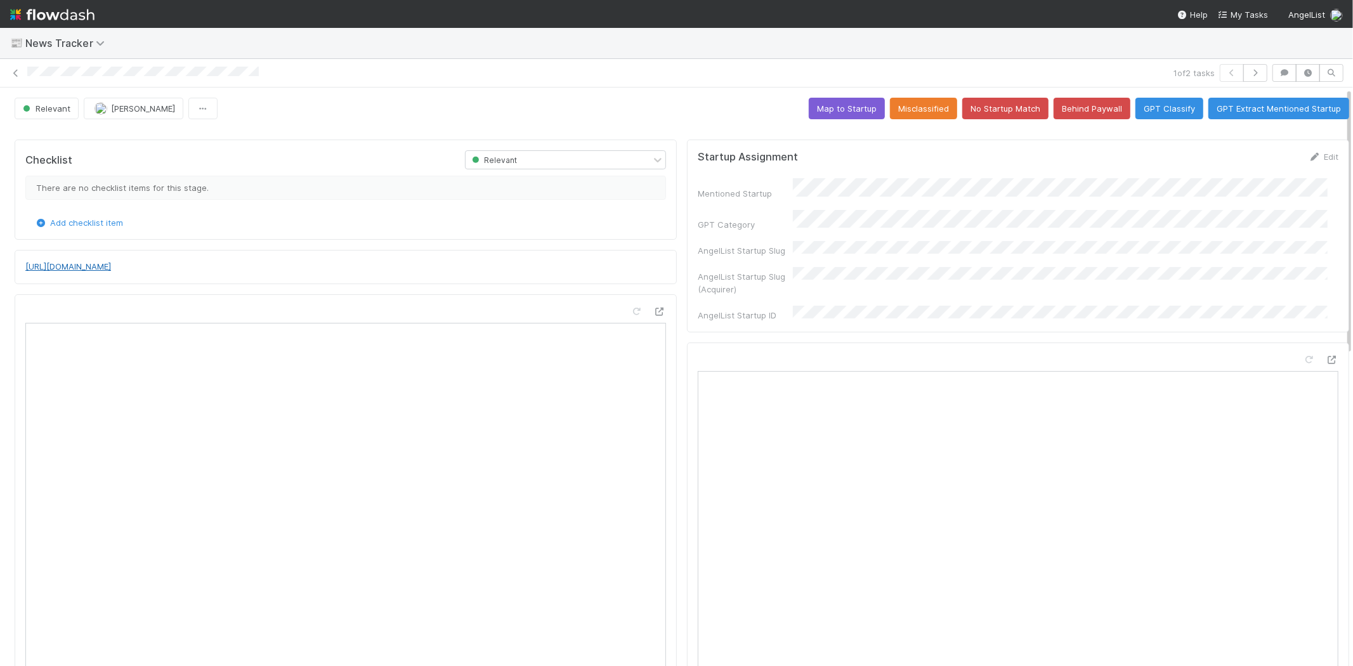
click at [111, 270] on link "https://techcrunch.com/2025/09/02/klarna-revives-ipo-plans-aims-to-raise-1-27b/" at bounding box center [68, 266] width 86 height 10
drag, startPoint x: 1310, startPoint y: 155, endPoint x: 1246, endPoint y: 184, distance: 70.1
click at [1309, 155] on link "Edit" at bounding box center [1324, 157] width 30 height 10
click at [1254, 164] on button "Save" at bounding box center [1271, 161] width 36 height 22
click at [828, 106] on button "Map to Startup" at bounding box center [847, 109] width 76 height 22
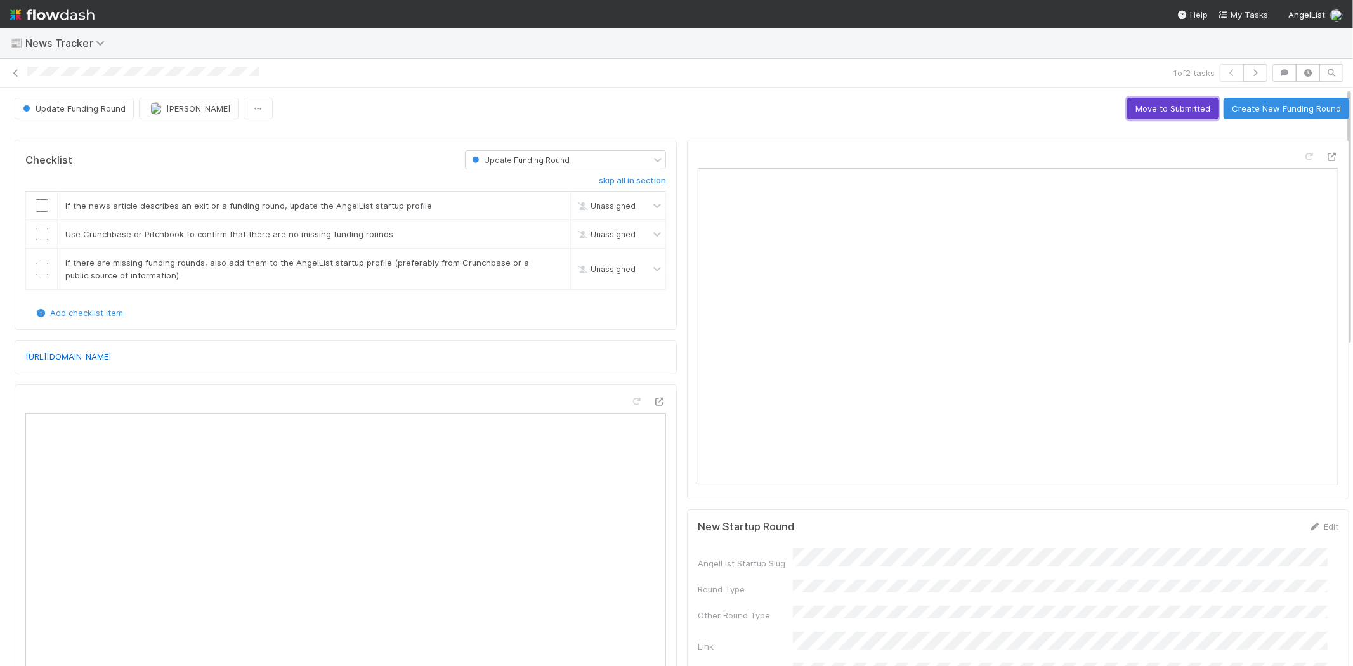
click at [1150, 103] on button "Move to Submitted" at bounding box center [1172, 109] width 91 height 22
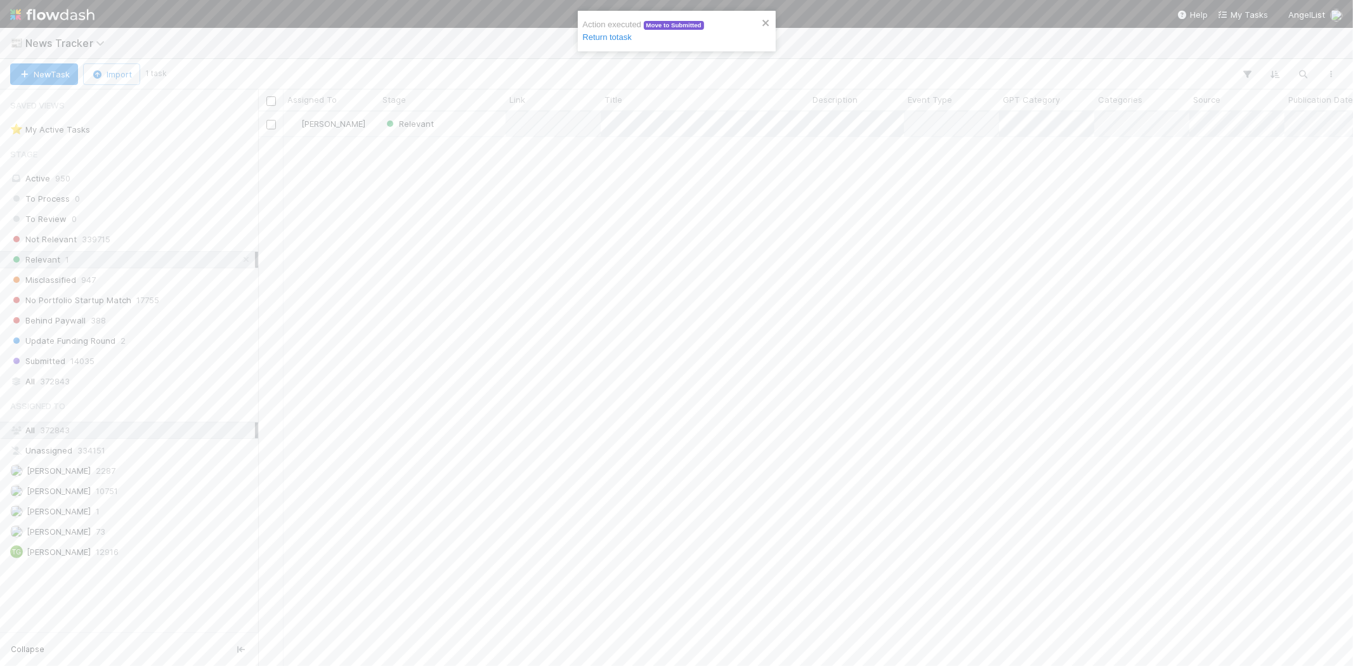
scroll to position [544, 1083]
click at [457, 127] on div "Relevant" at bounding box center [442, 124] width 127 height 25
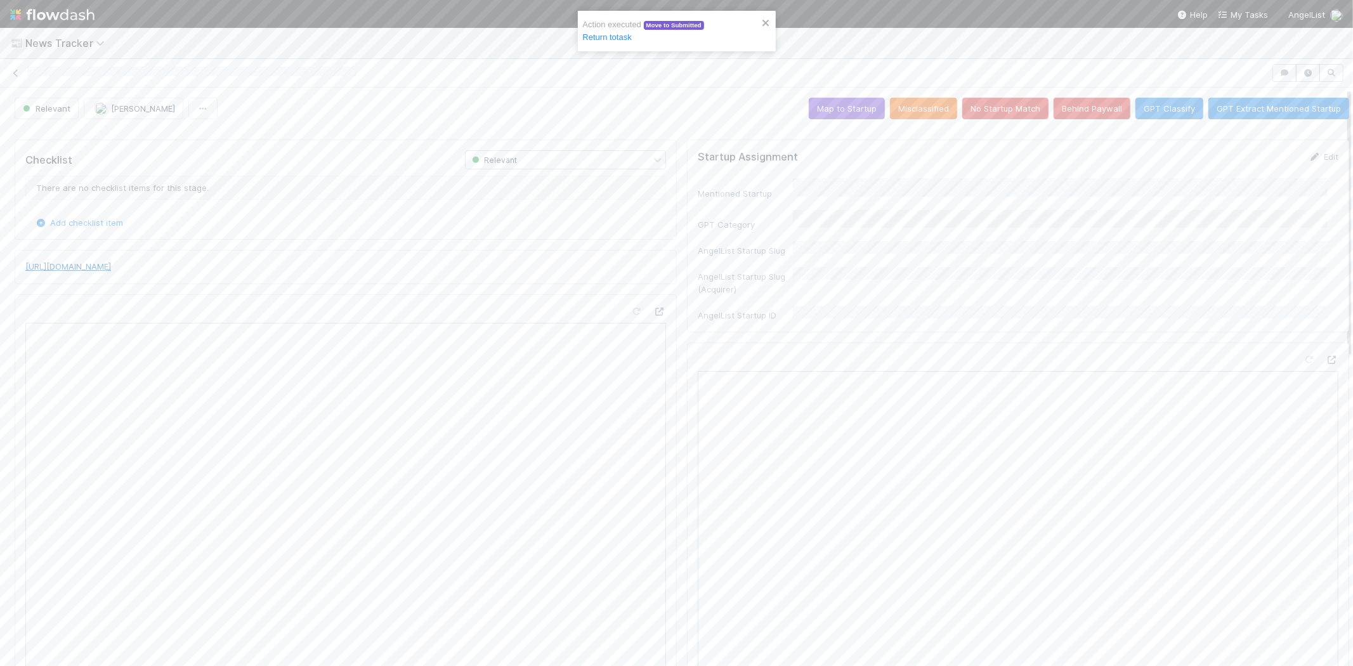
click at [111, 262] on link "https://techcrunch.com/2025/09/01/indias-offgrid-raises-15m-to-make-lithium-opt…" at bounding box center [68, 266] width 86 height 10
click at [984, 110] on button "No Startup Match" at bounding box center [1005, 109] width 86 height 22
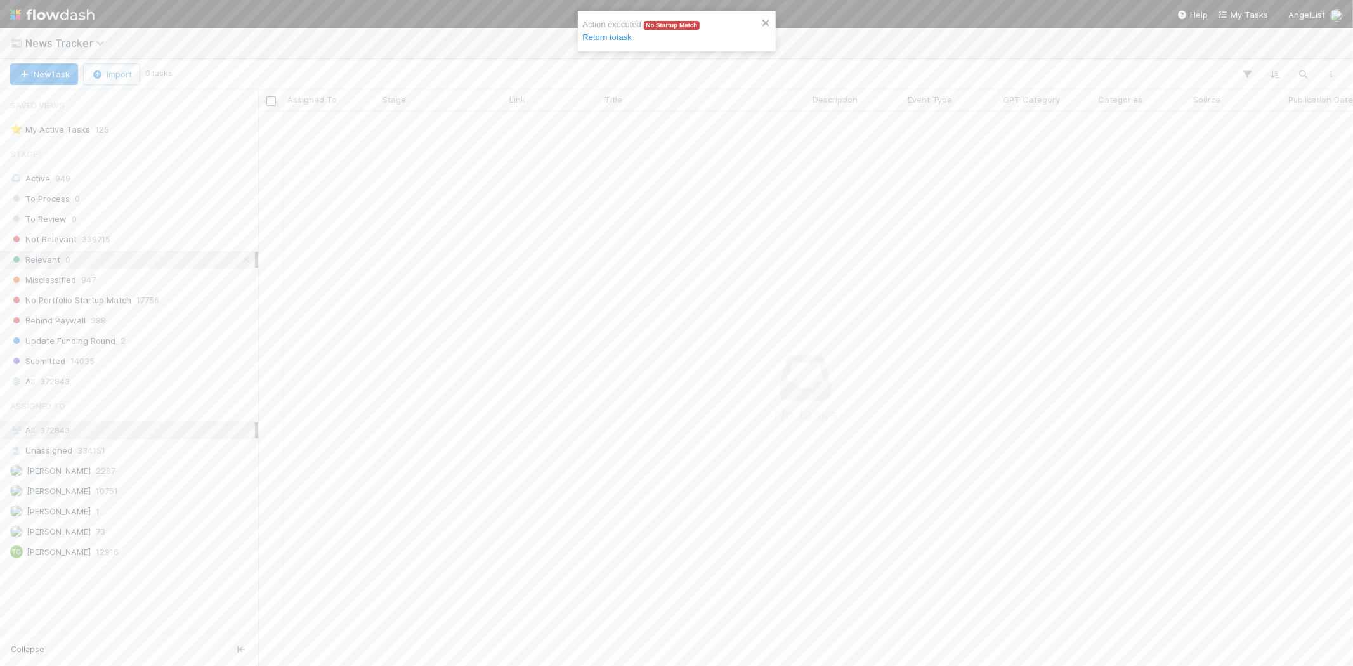
scroll to position [533, 1073]
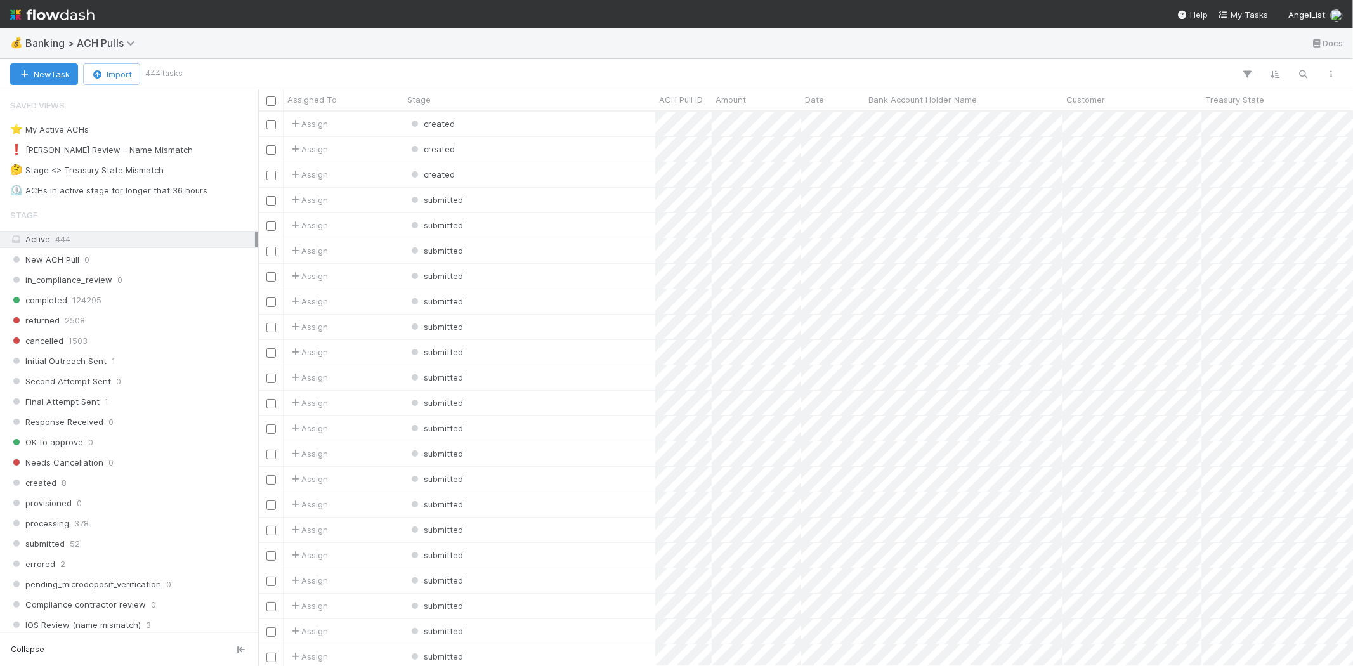
scroll to position [544, 1083]
click at [143, 157] on div "❗ [PERSON_NAME] Review - Name Mismatch" at bounding box center [101, 150] width 183 height 16
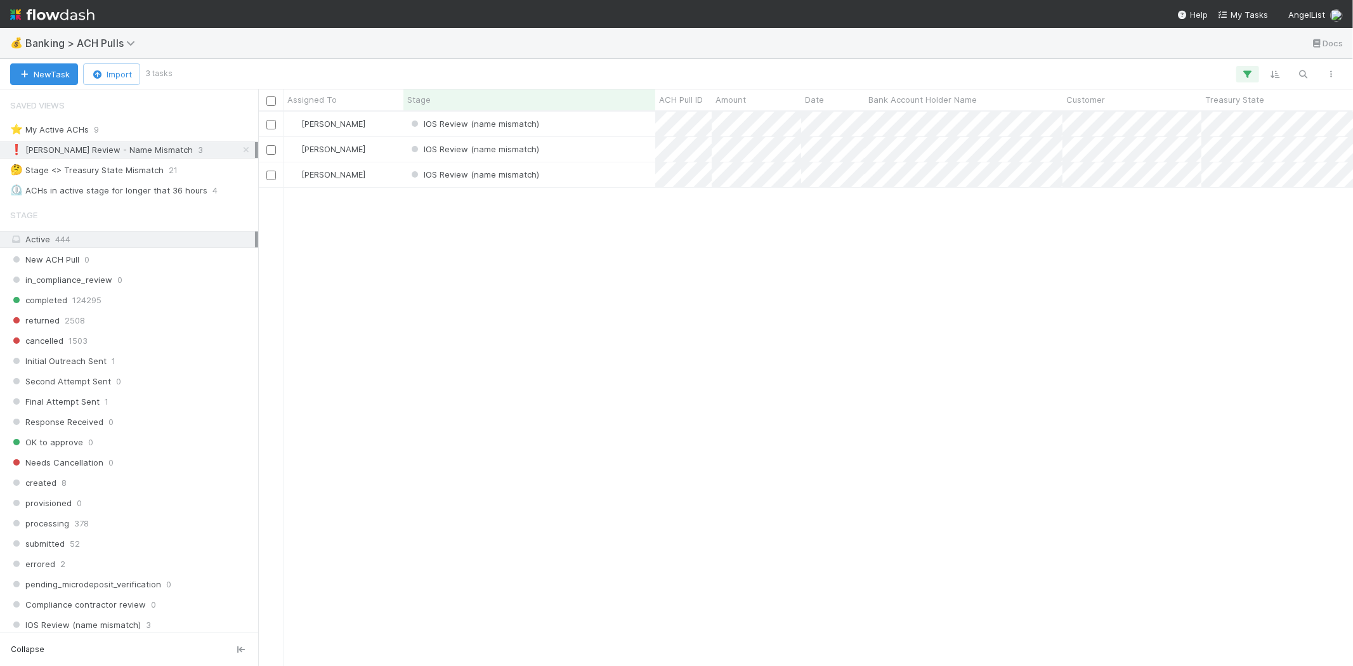
scroll to position [544, 1083]
click at [574, 285] on div "[PERSON_NAME] IOS Review (name mismatch) [DATE] 2:57:38 AM [DATE] 2:57:37 AM 0 …" at bounding box center [805, 389] width 1095 height 554
click at [573, 127] on div "IOS Review (name mismatch)" at bounding box center [529, 124] width 252 height 25
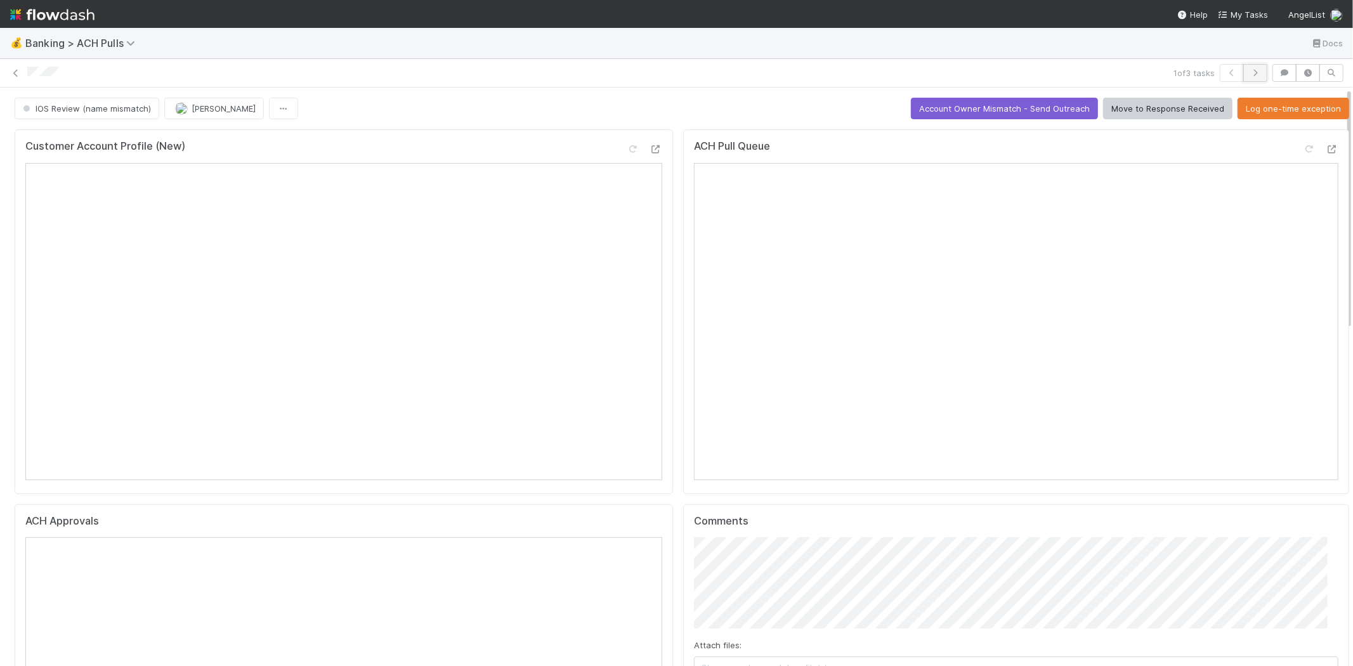
click at [1251, 65] on button "button" at bounding box center [1255, 73] width 24 height 18
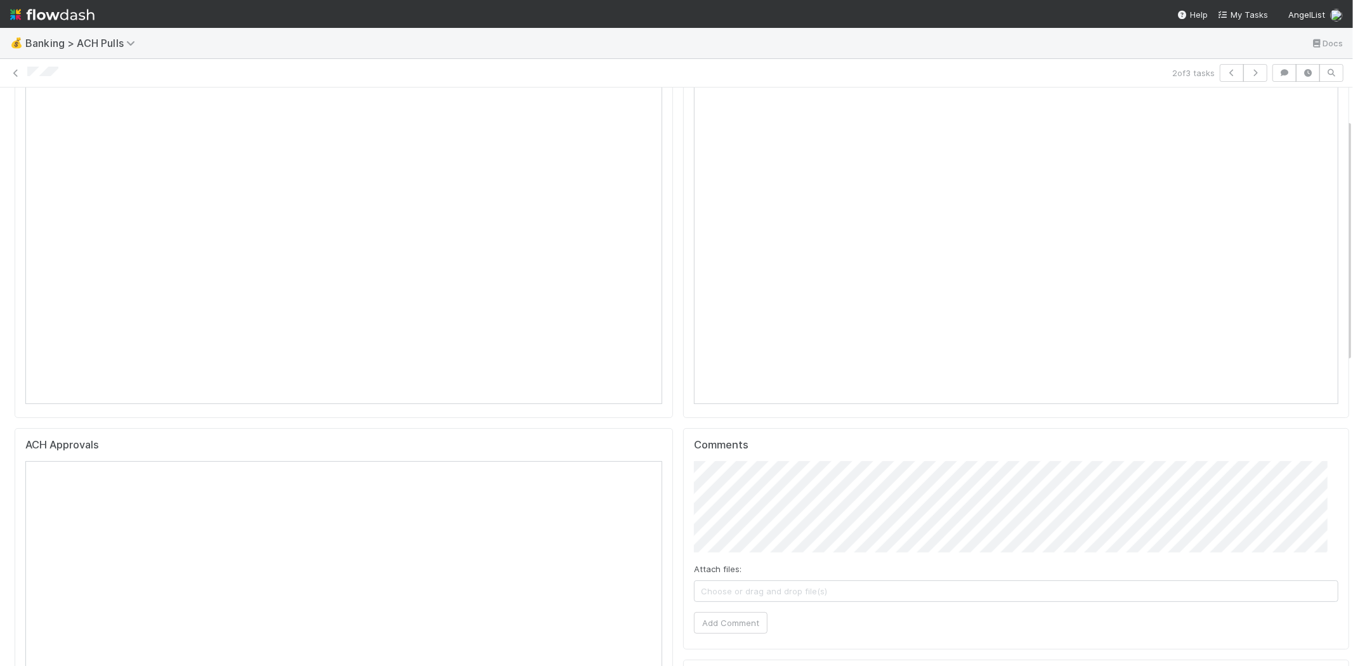
click at [771, 563] on div "Attach files: Choose or drag and drop file(s)" at bounding box center [1016, 582] width 644 height 39
click at [816, 581] on span "Choose or drag and drop file(s)" at bounding box center [1016, 591] width 643 height 20
click at [709, 613] on button "Add Comment" at bounding box center [731, 623] width 74 height 22
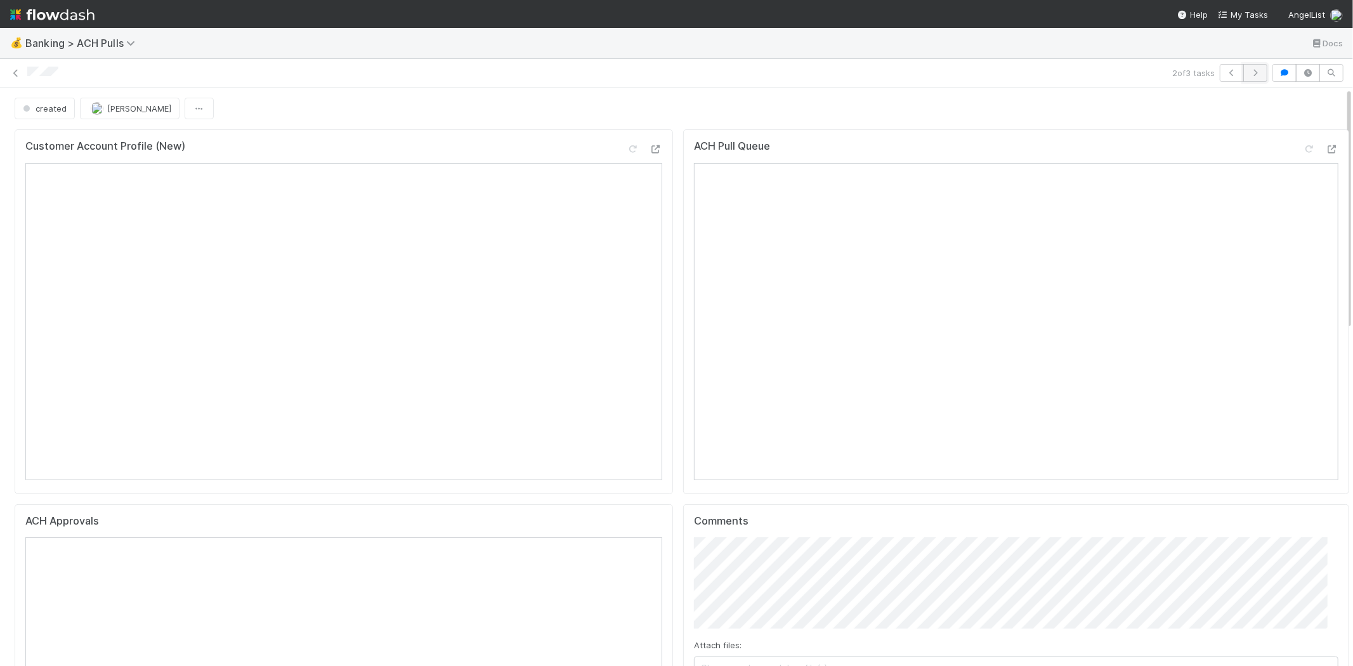
click at [1249, 69] on icon "button" at bounding box center [1255, 73] width 13 height 8
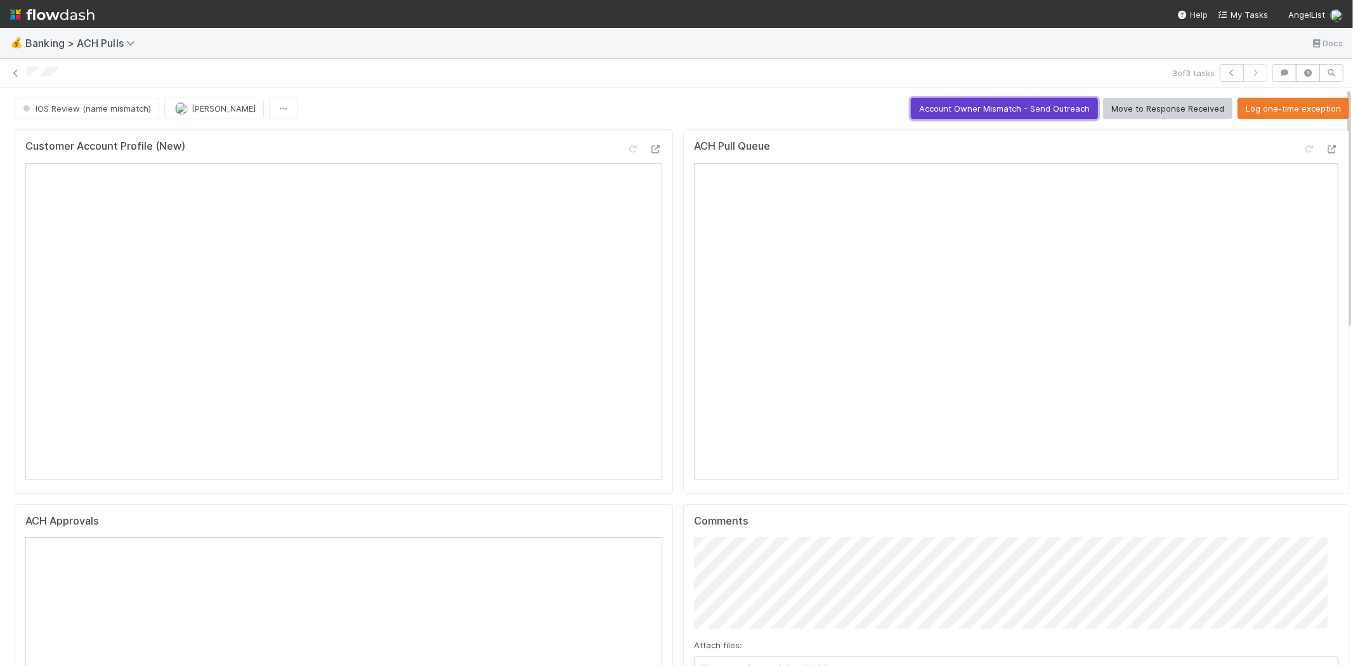
click at [930, 100] on button "Account Owner Mismatch - Send Outreach" at bounding box center [1004, 109] width 187 height 22
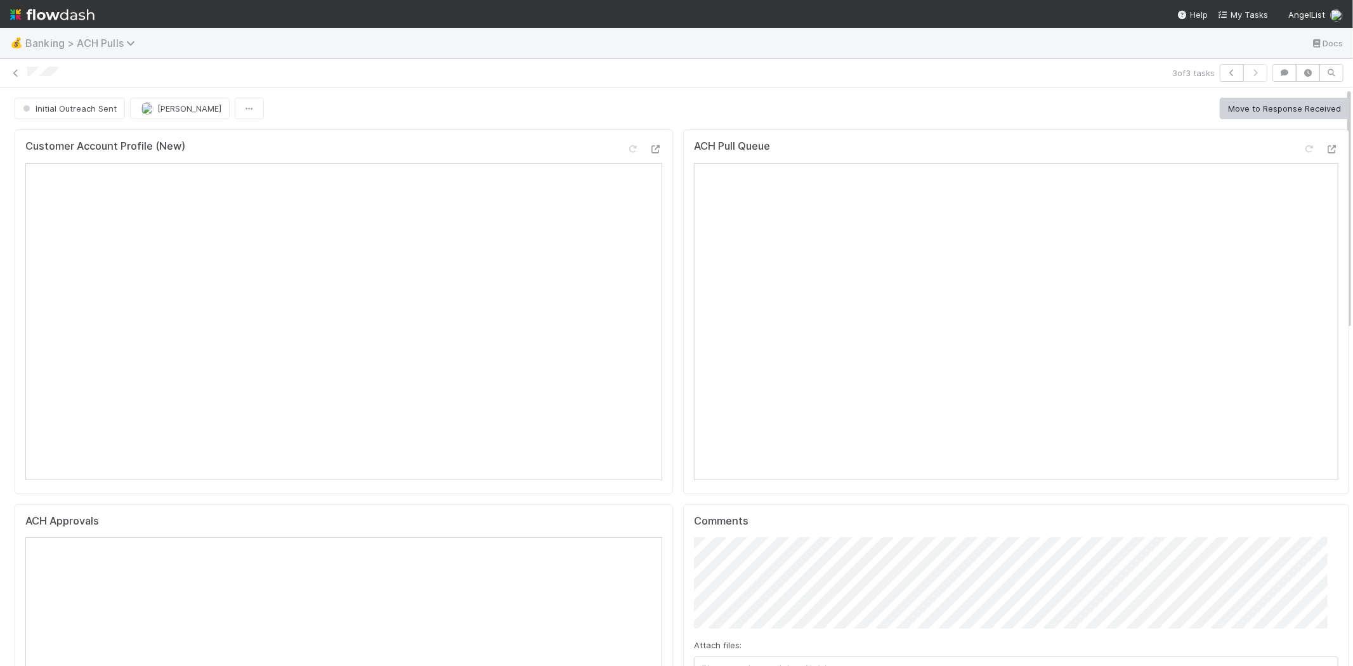
click at [107, 41] on span "Banking > ACH Pulls" at bounding box center [83, 43] width 116 height 13
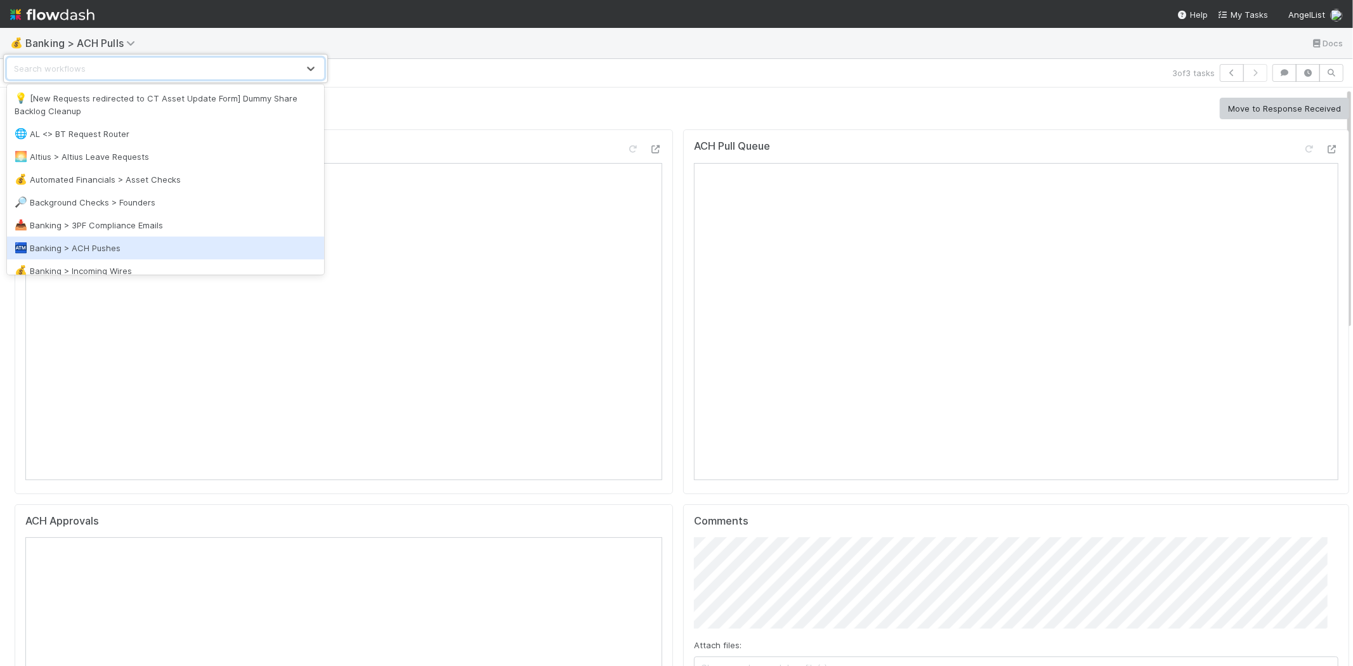
click at [128, 244] on div "🏧 Banking > ACH Pushes" at bounding box center [166, 248] width 302 height 13
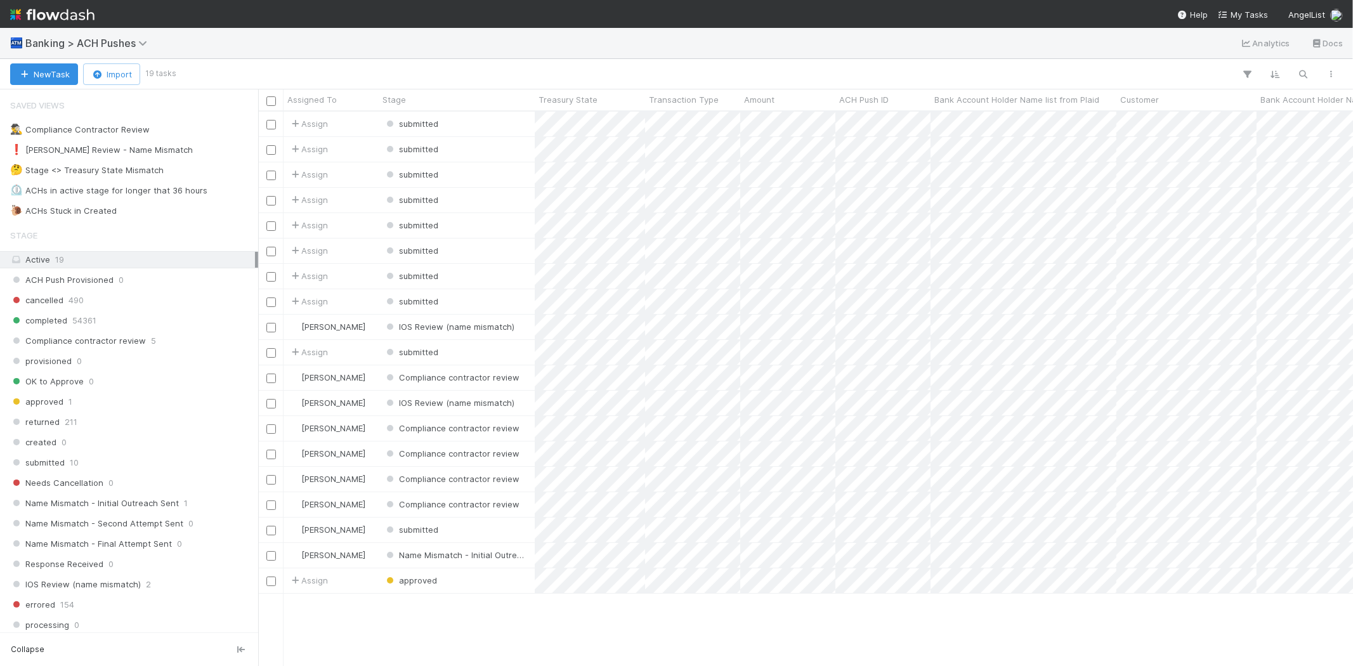
scroll to position [544, 1083]
click at [108, 155] on div "❗ Karen Review - Name Mismatch" at bounding box center [101, 150] width 183 height 16
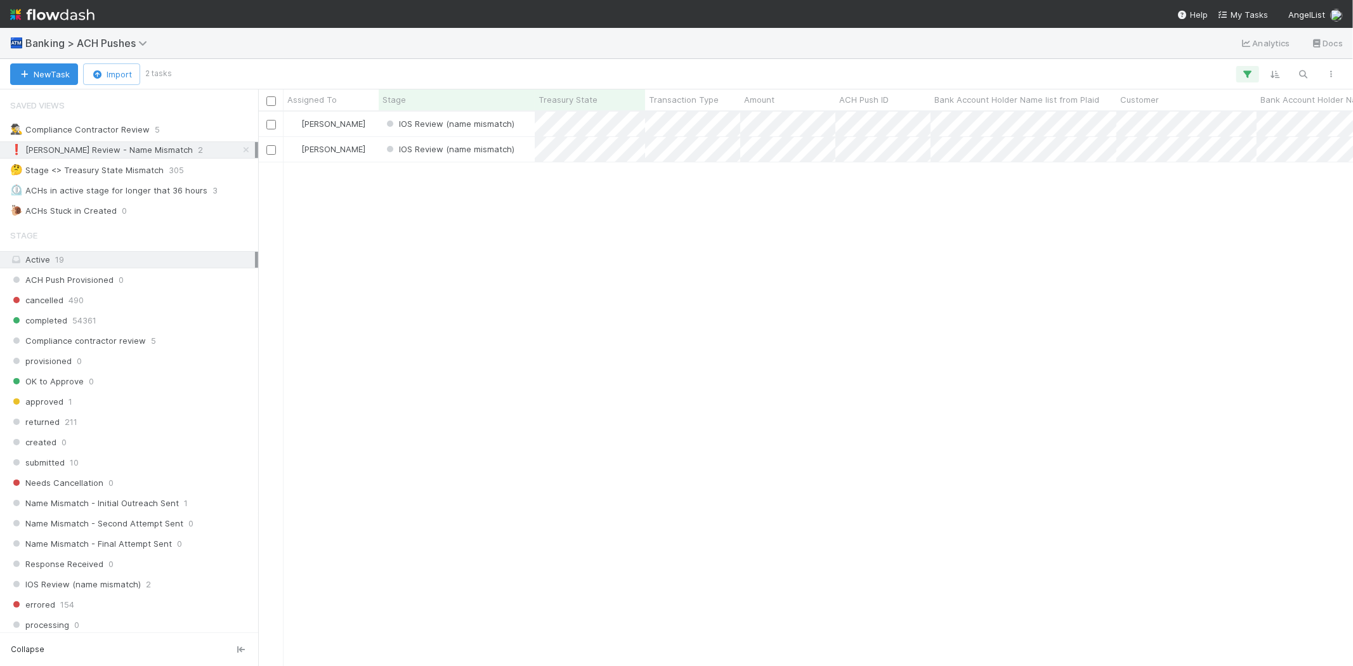
scroll to position [544, 1083]
drag, startPoint x: 625, startPoint y: 251, endPoint x: 730, endPoint y: 163, distance: 136.4
click at [636, 244] on div "Karen Jane Salcedo IOS Review (name mismatch) 9/3/25, 5:45:36 AM 9/3/25, 5:45:3…" at bounding box center [805, 389] width 1095 height 554
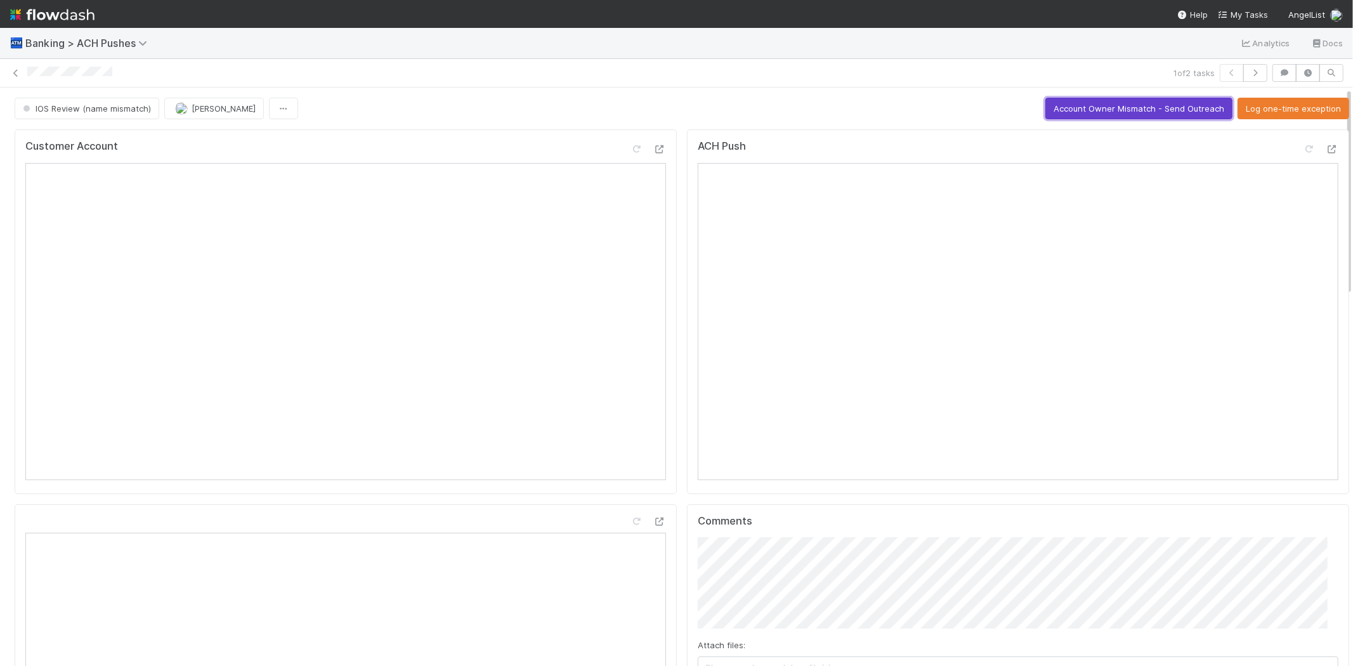
click at [1099, 103] on button "Account Owner Mismatch - Send Outreach" at bounding box center [1138, 109] width 187 height 22
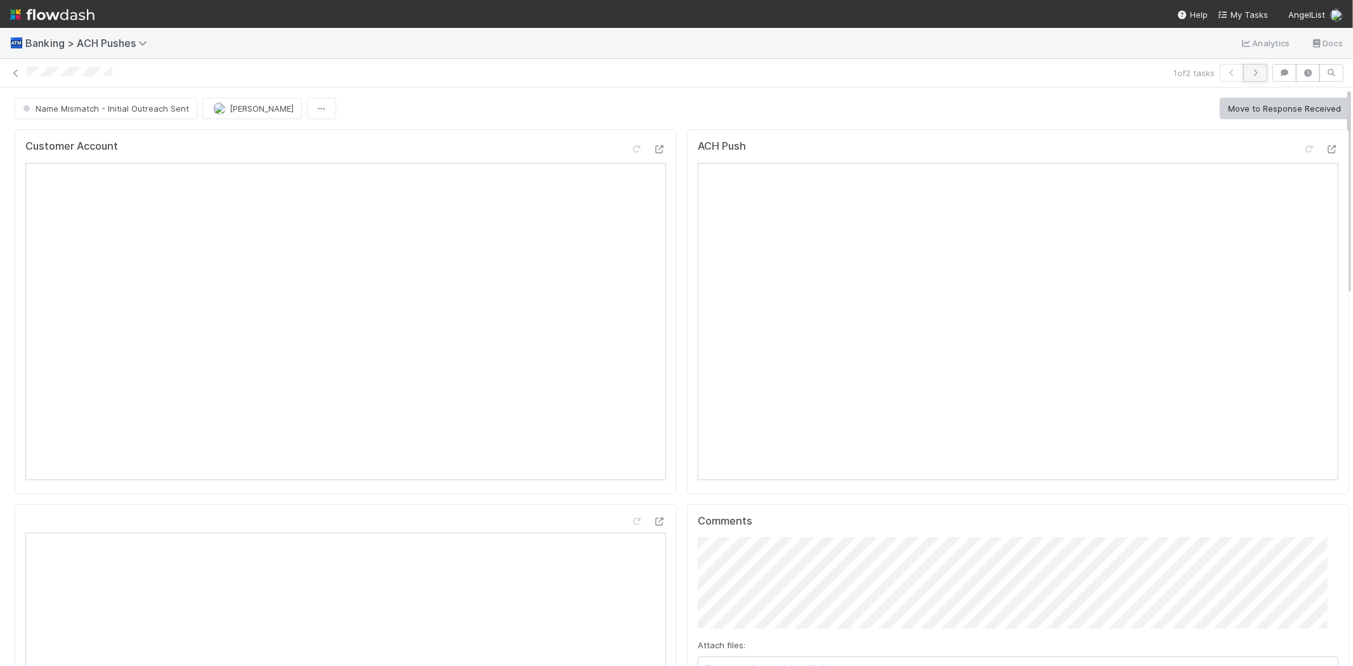
click at [1249, 69] on icon "button" at bounding box center [1255, 73] width 13 height 8
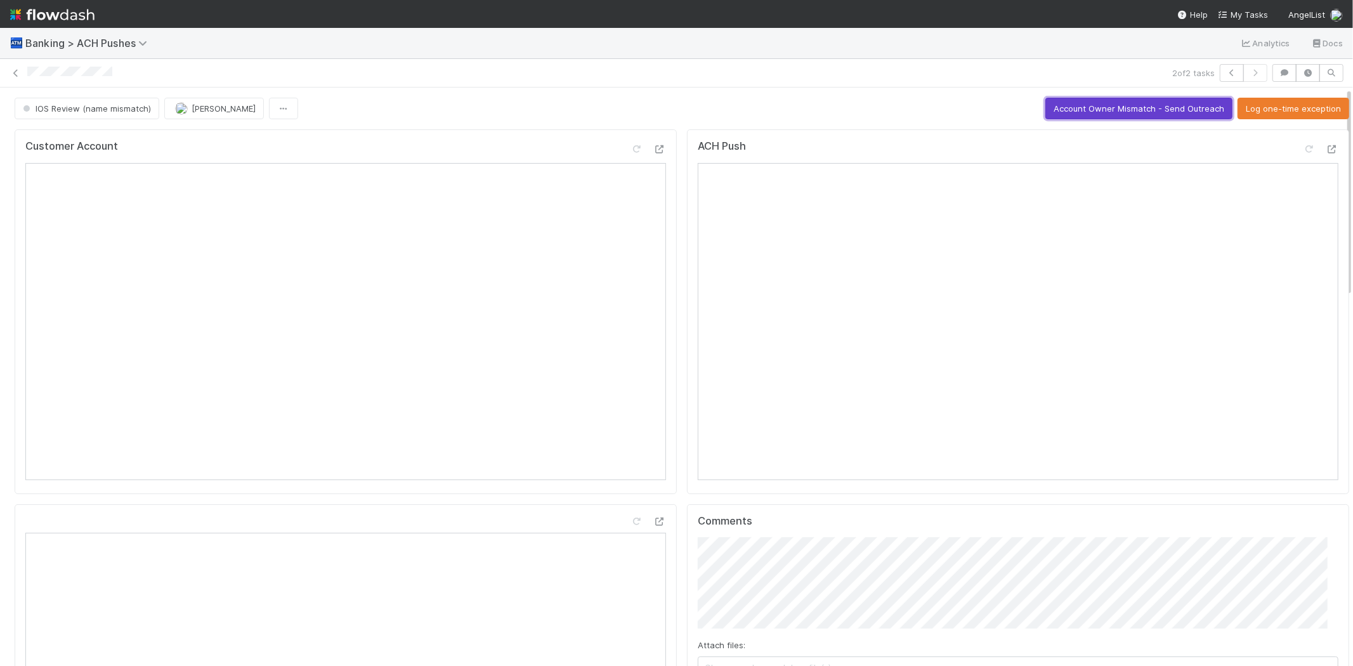
click at [1045, 98] on button "Account Owner Mismatch - Send Outreach" at bounding box center [1138, 109] width 187 height 22
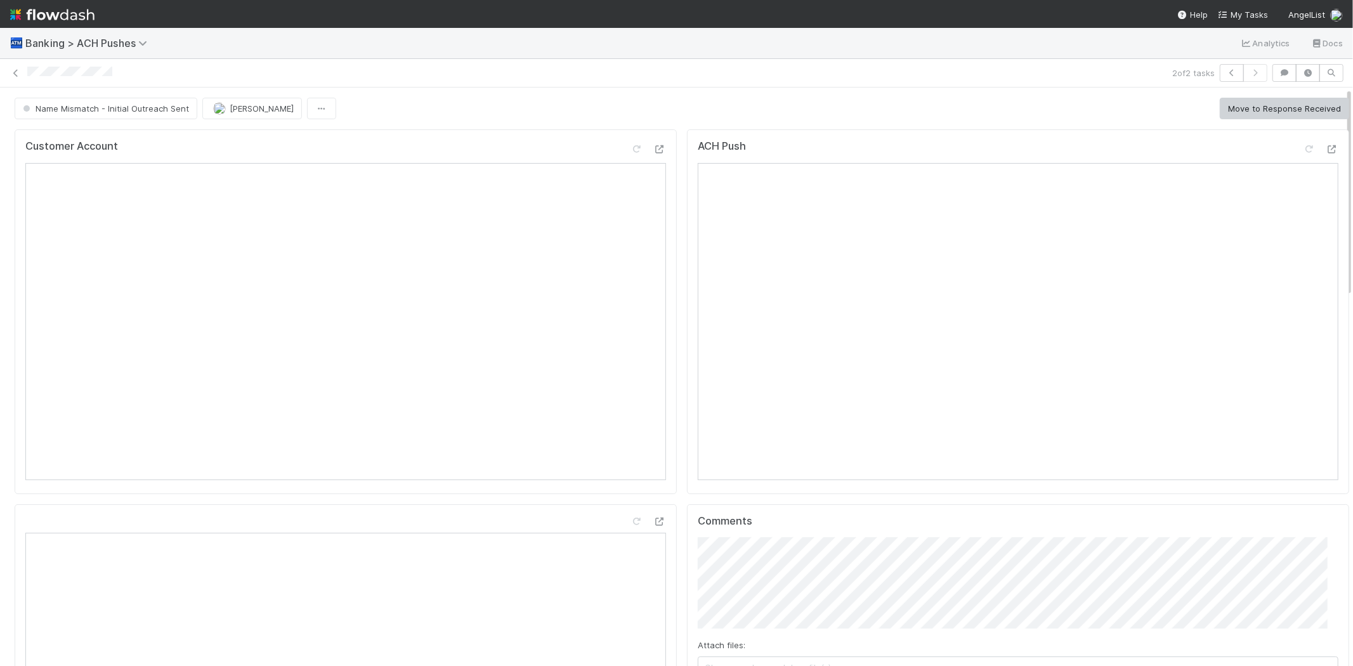
click at [8, 64] on div "2 of 2 tasks" at bounding box center [676, 73] width 1353 height 18
click at [13, 69] on icon at bounding box center [16, 73] width 13 height 8
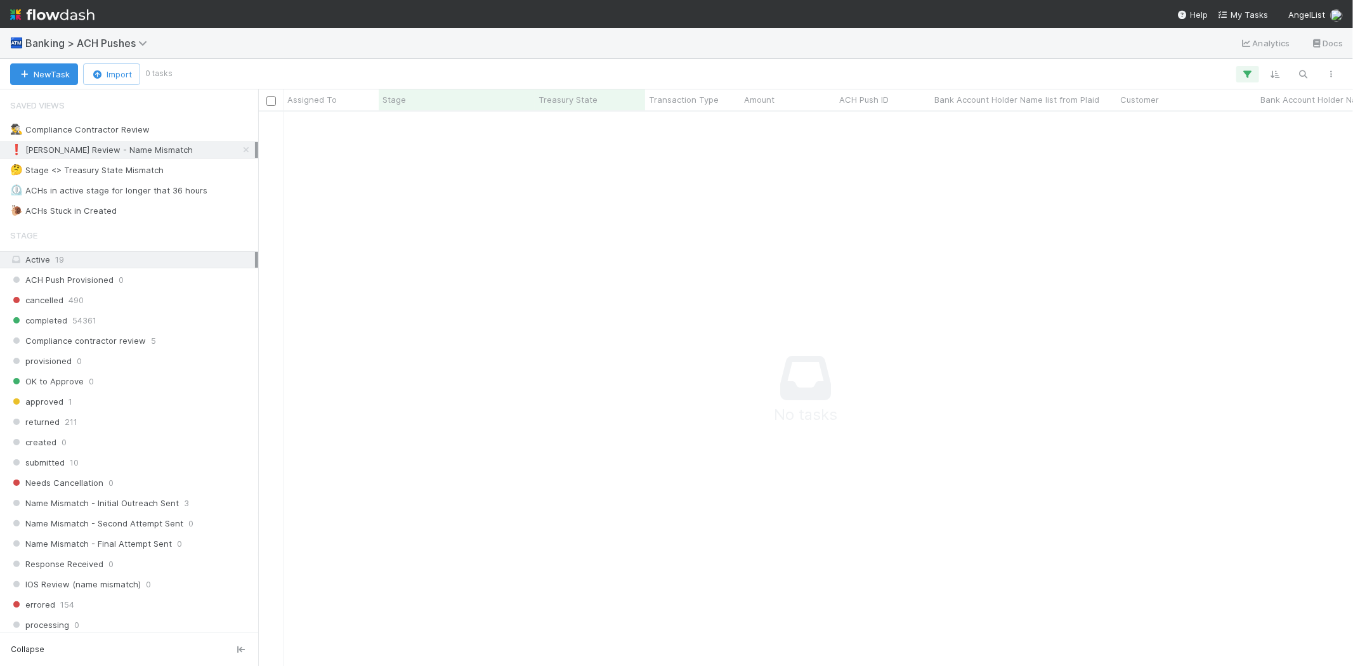
scroll to position [11, 11]
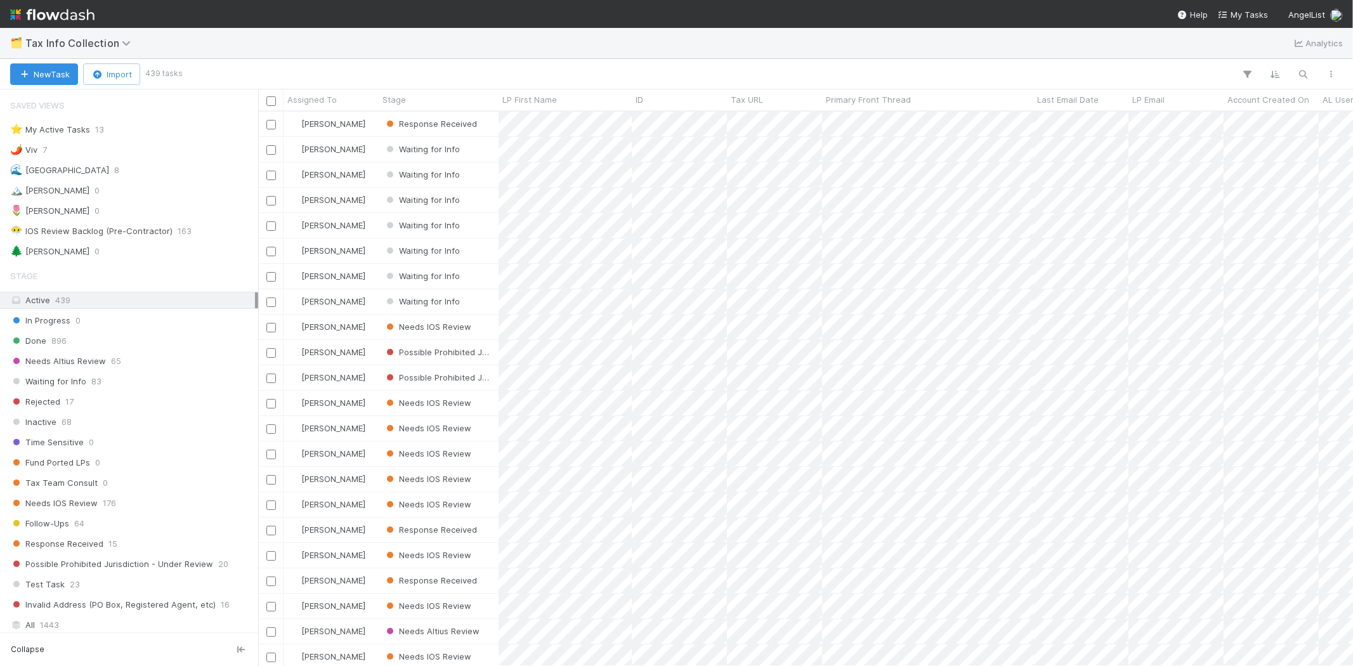
scroll to position [544, 1083]
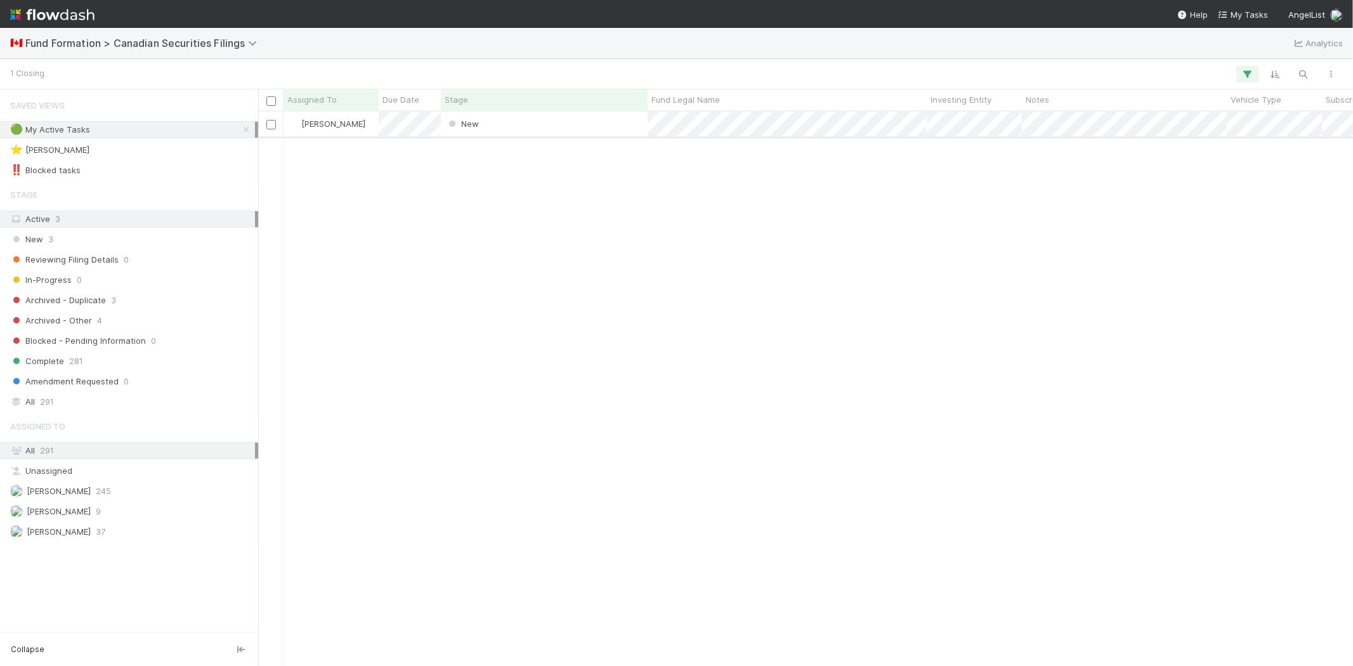
scroll to position [544, 1083]
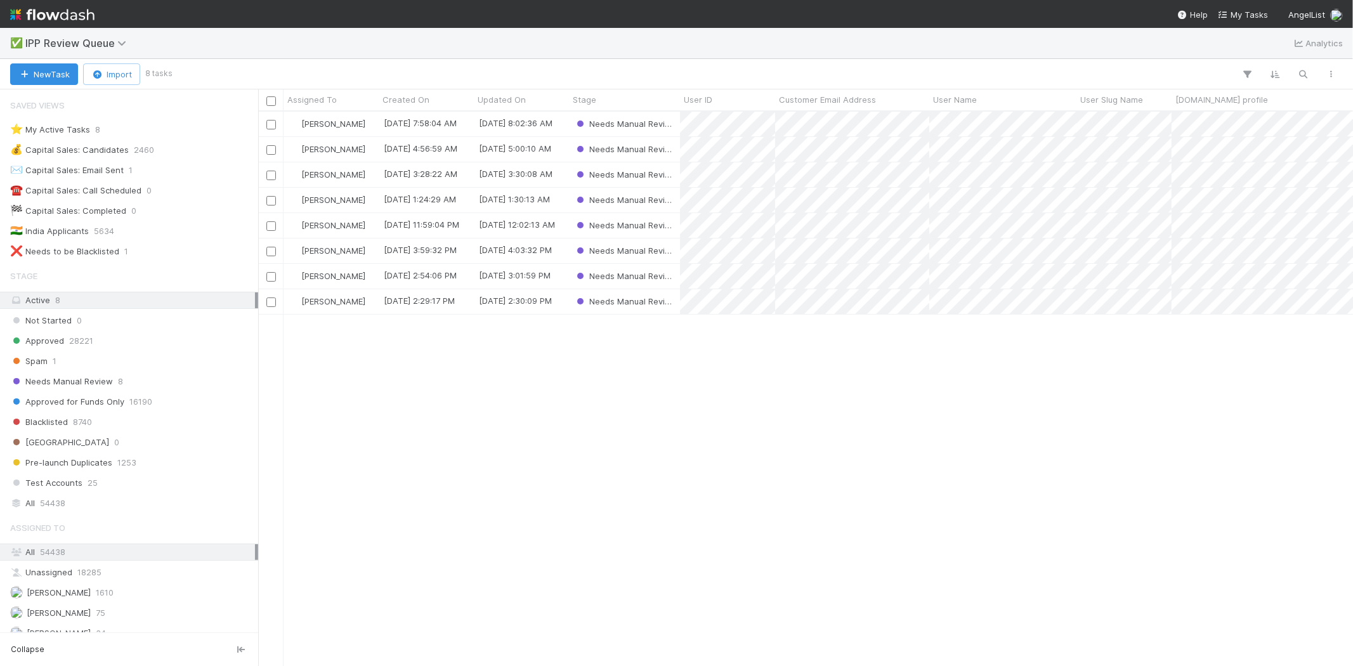
scroll to position [11, 10]
click at [72, 502] on div "All 54438" at bounding box center [132, 503] width 245 height 16
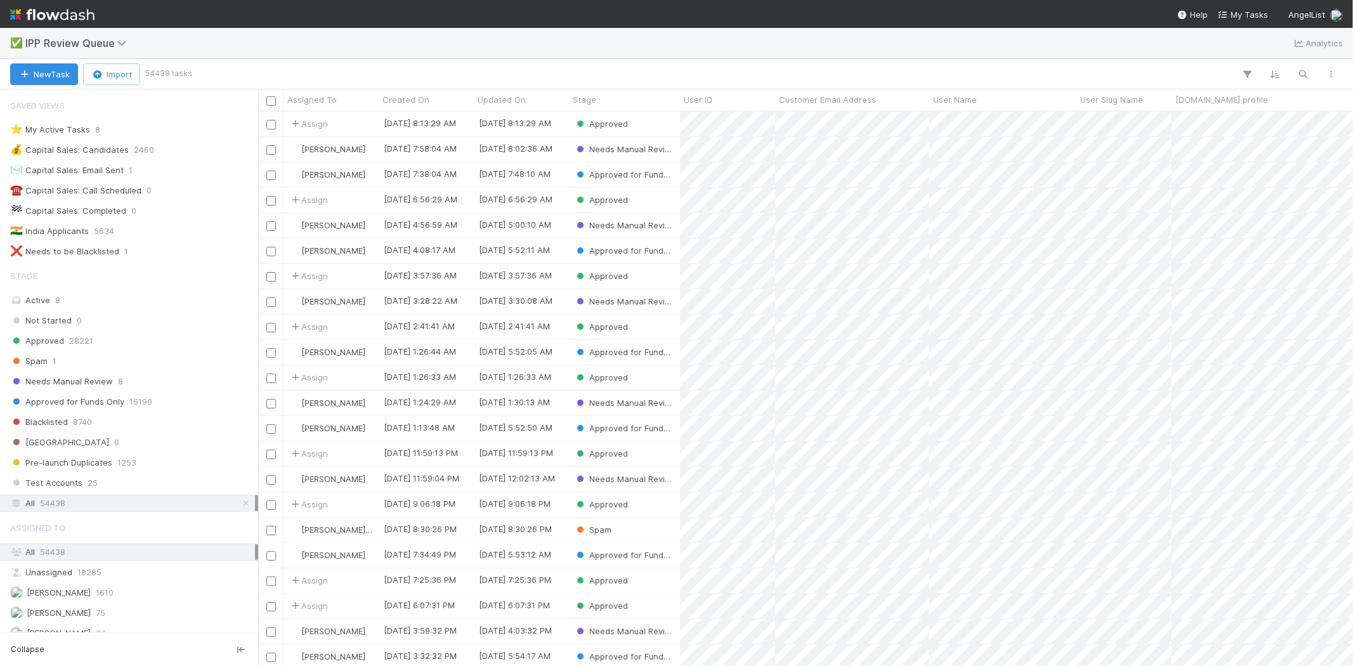
scroll to position [11, 10]
click at [1303, 70] on icon "button" at bounding box center [1303, 74] width 13 height 11
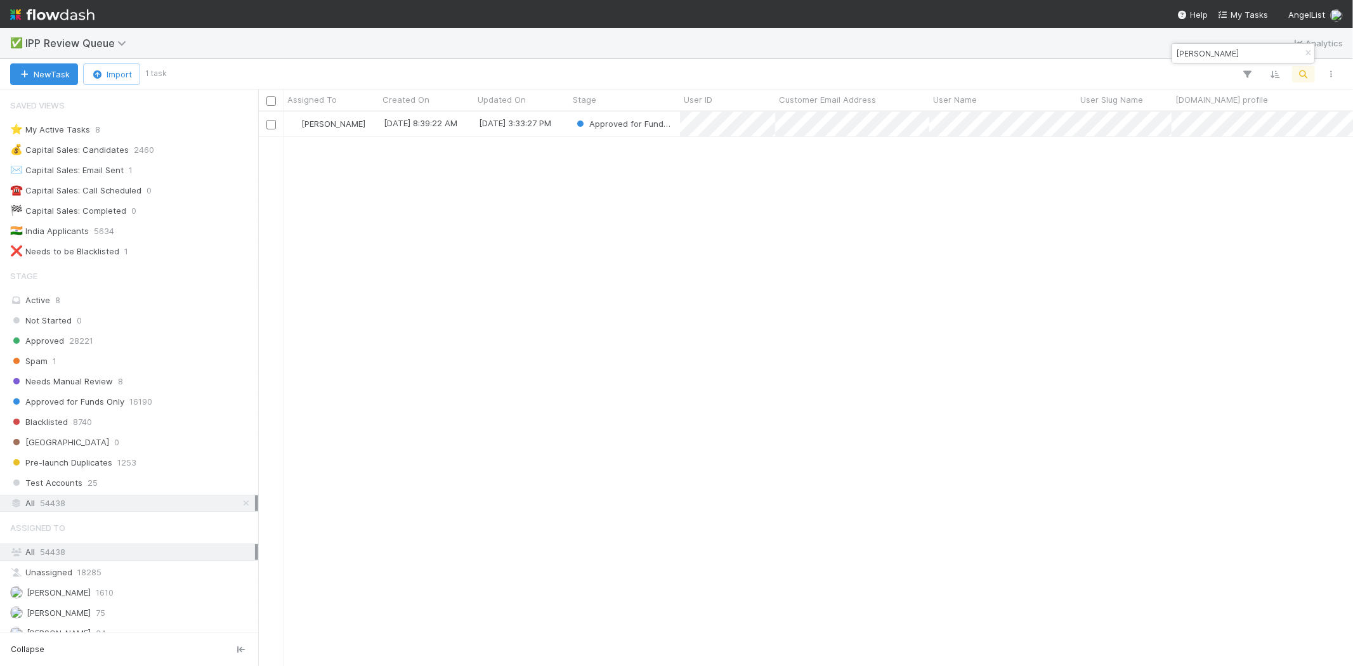
scroll to position [544, 1083]
type input "[PERSON_NAME]"
click at [702, 373] on div "[PERSON_NAME] [DATE] 8:39:22 AM [DATE] 3:33:27 PM Approved for Funds Only" at bounding box center [805, 389] width 1095 height 554
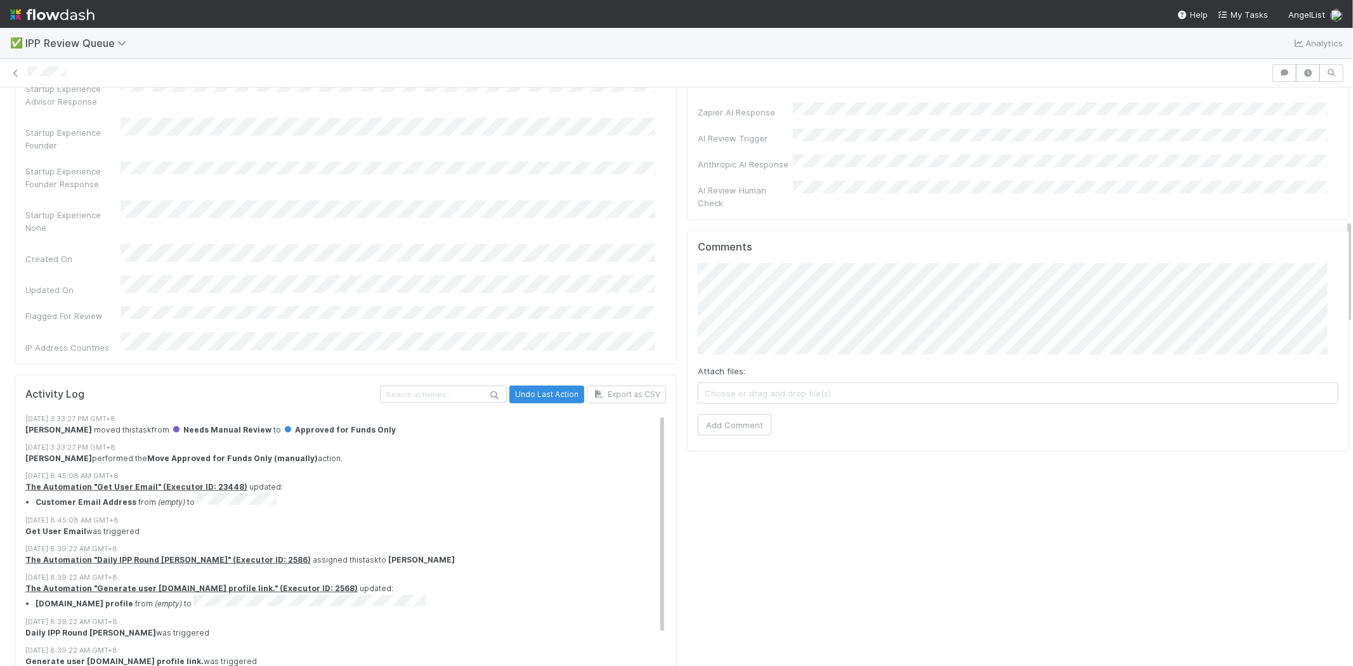
scroll to position [916, 0]
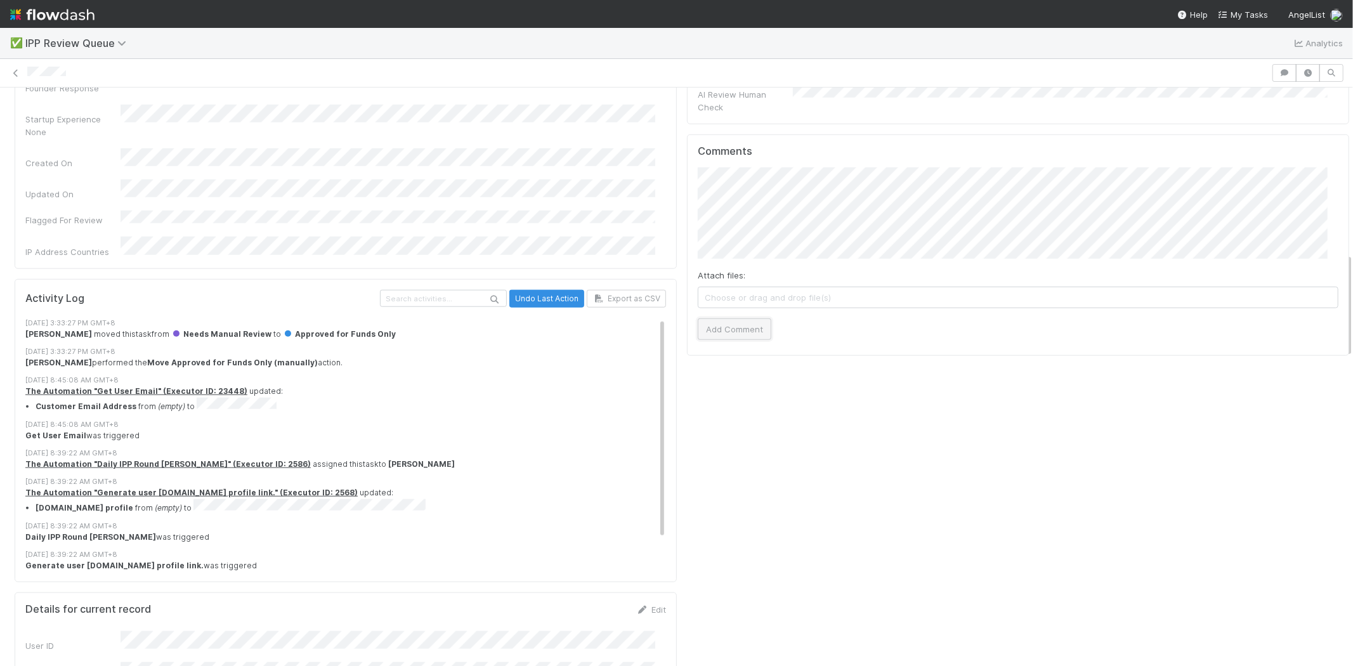
click at [735, 318] on button "Add Comment" at bounding box center [735, 329] width 74 height 22
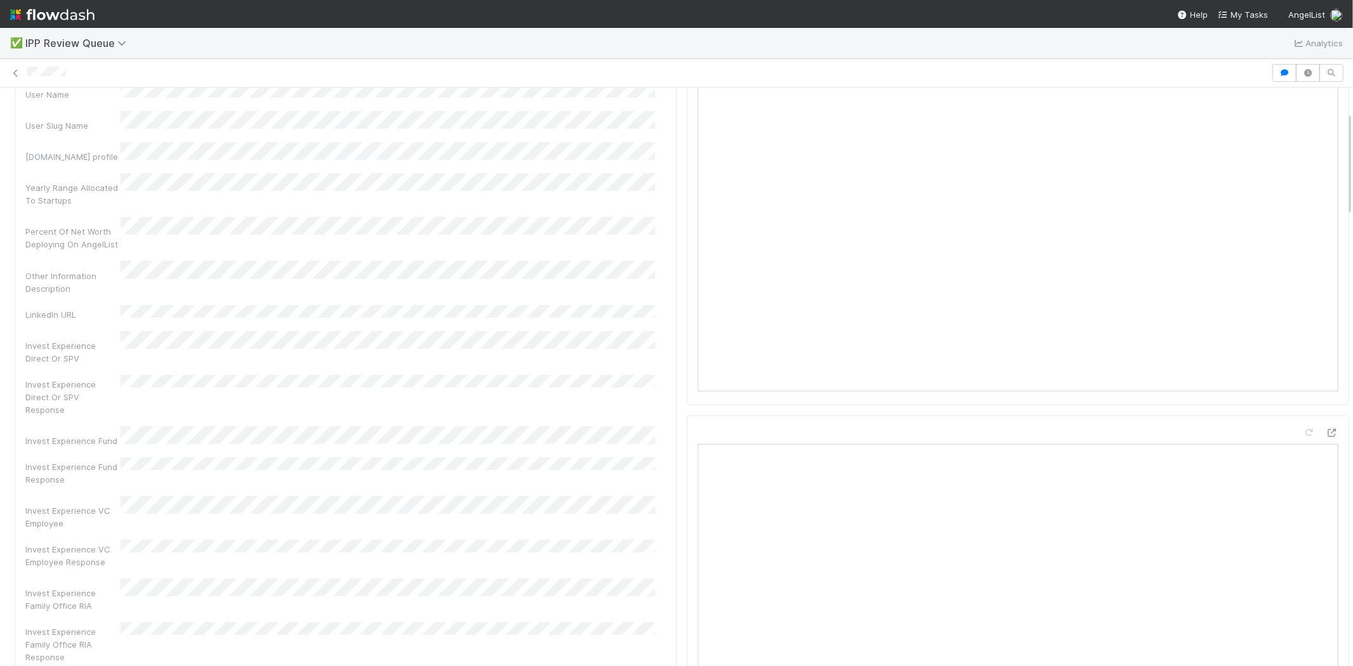
scroll to position [0, 0]
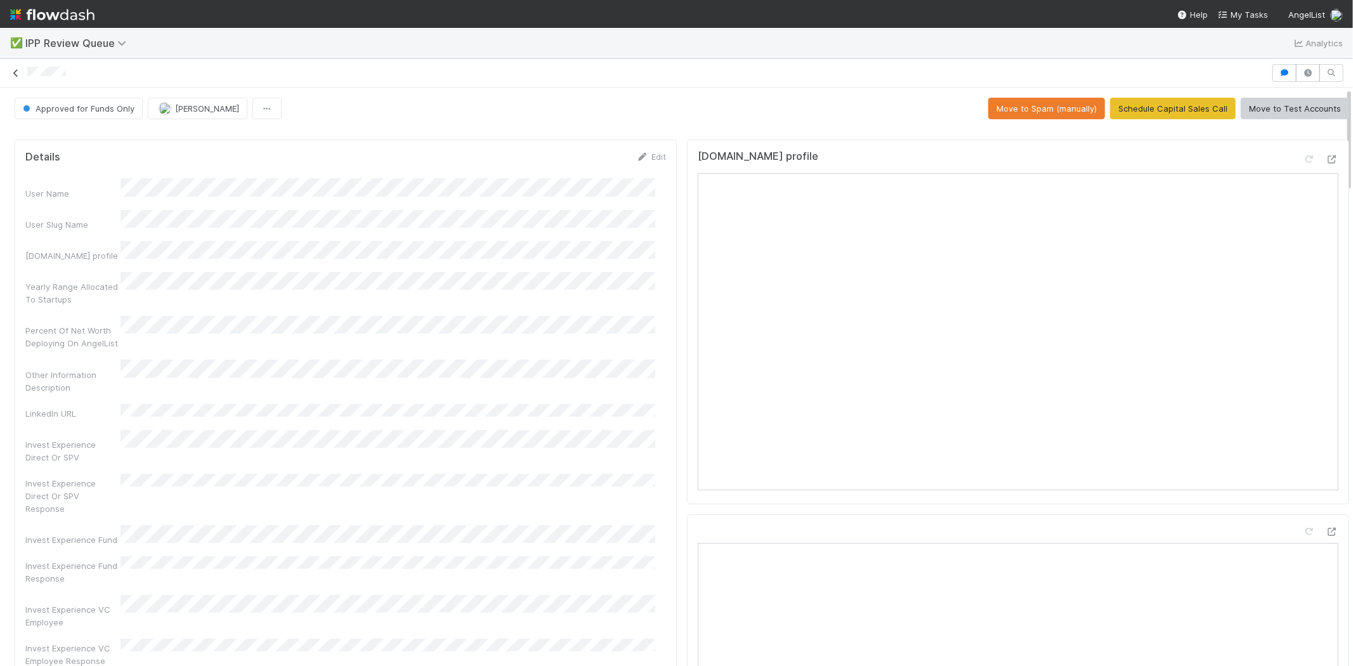
click at [15, 74] on icon at bounding box center [16, 73] width 13 height 8
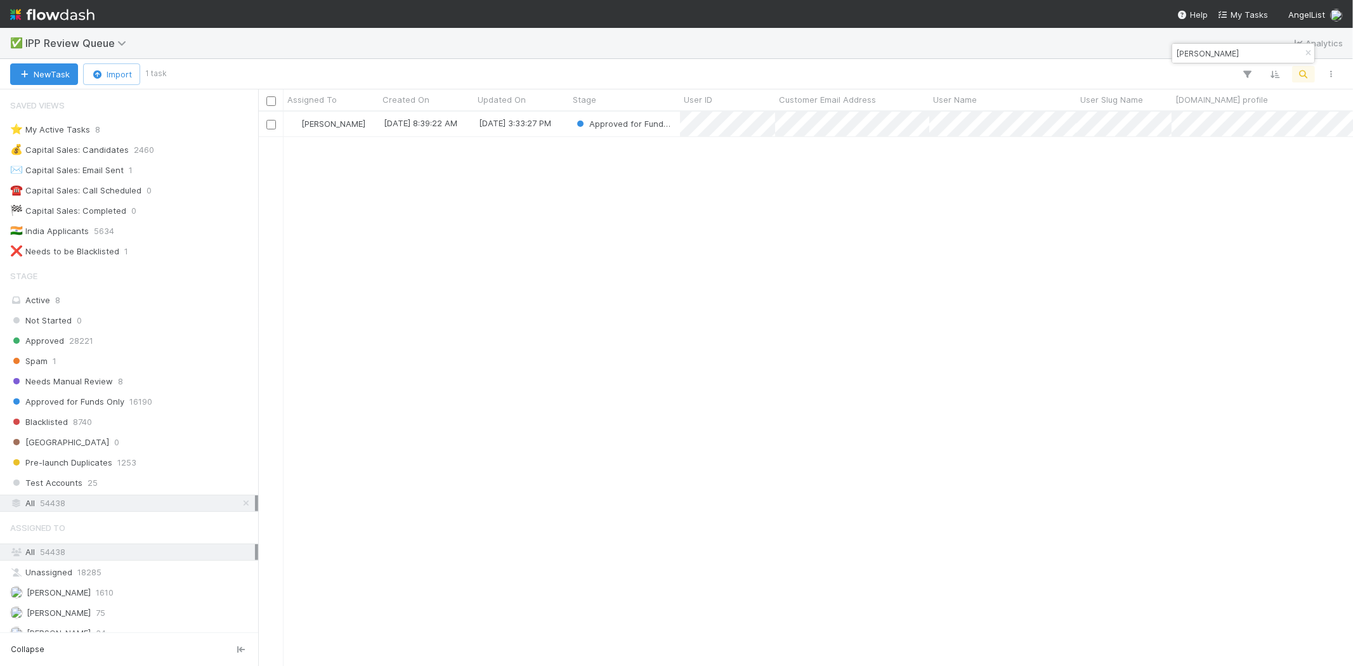
scroll to position [11, 10]
click at [1208, 57] on input "Vladimir Kalutski" at bounding box center [1237, 53] width 127 height 15
click at [1209, 57] on input "Vladimir Kalutski" at bounding box center [1237, 53] width 127 height 15
paste input "Parviz Deyhim"
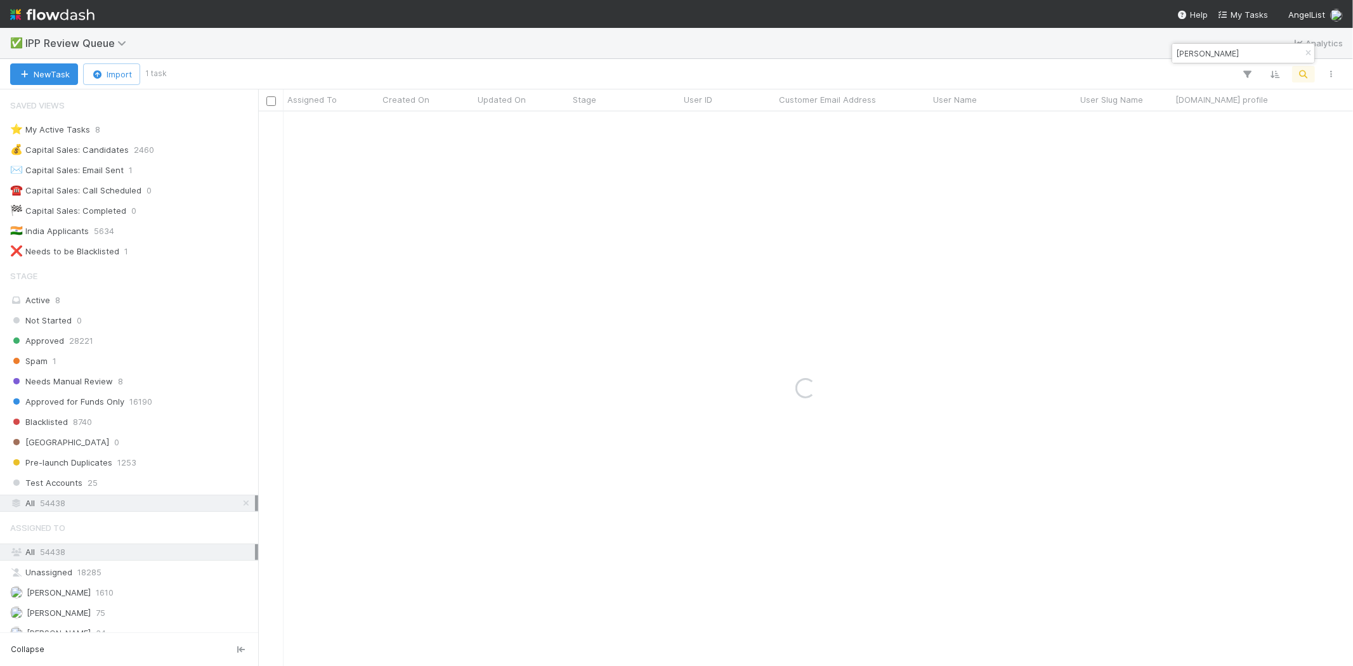
type input "Parviz Deyhim"
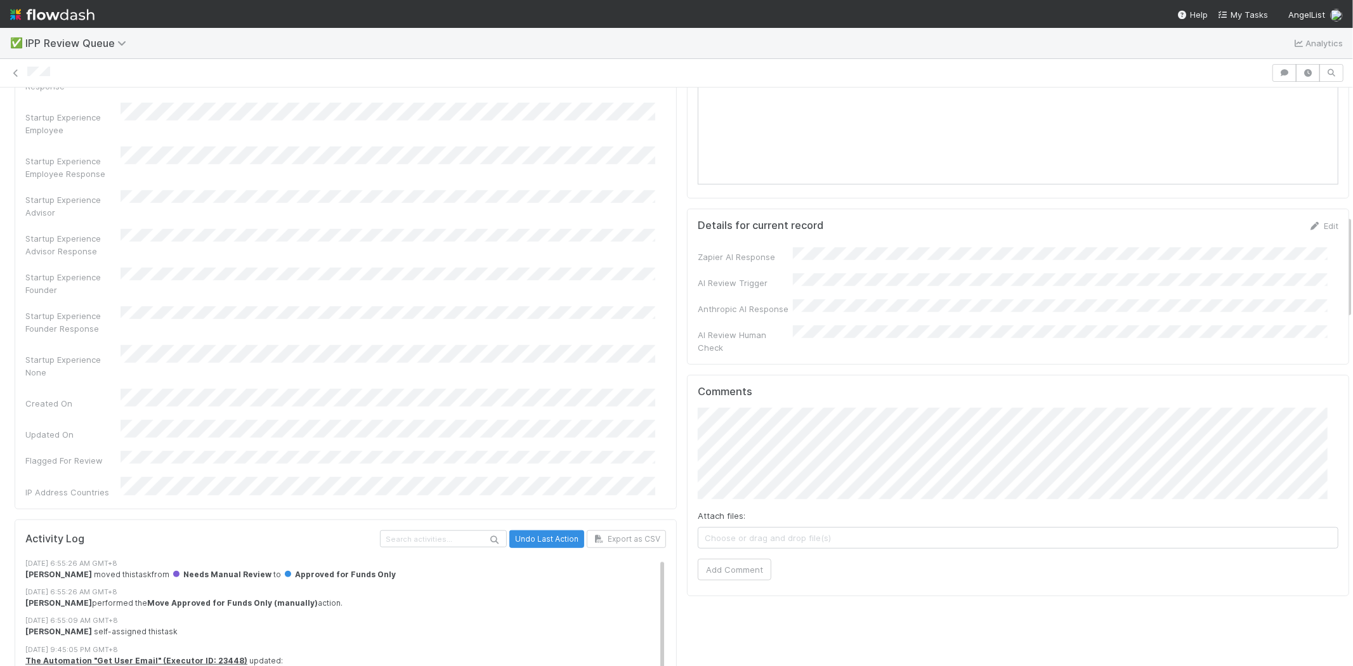
scroll to position [705, 0]
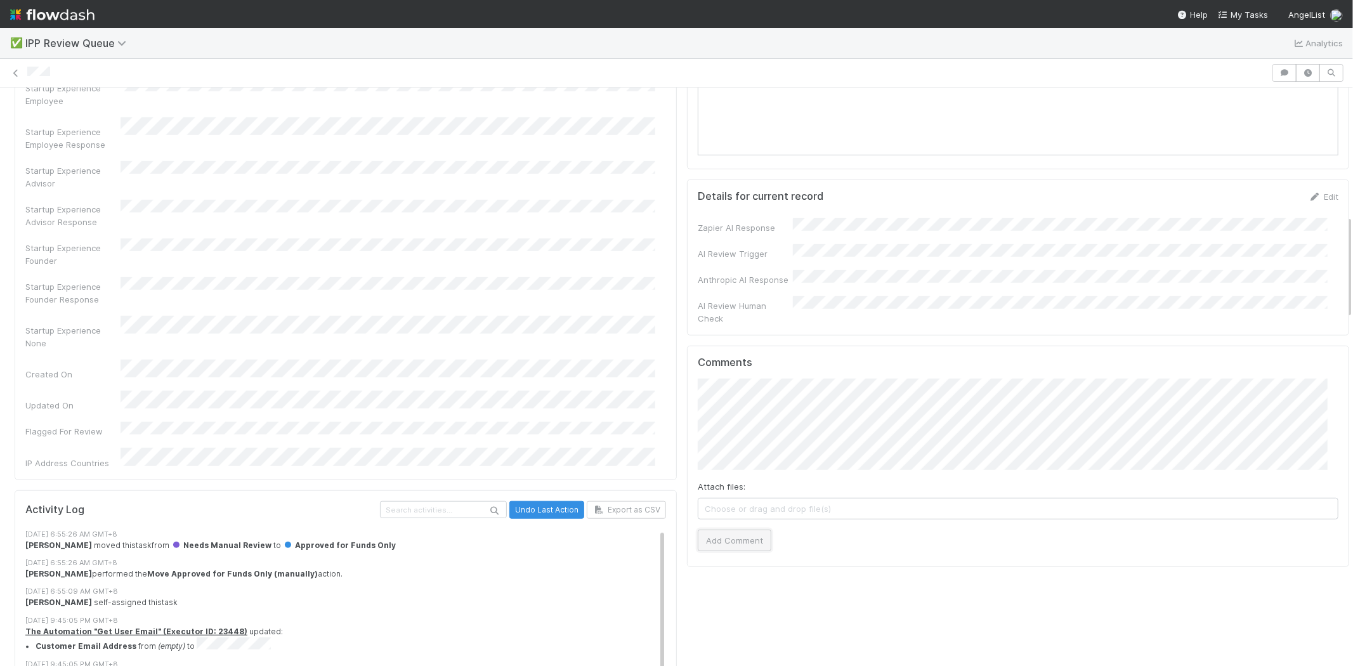
click at [725, 530] on button "Add Comment" at bounding box center [735, 541] width 74 height 22
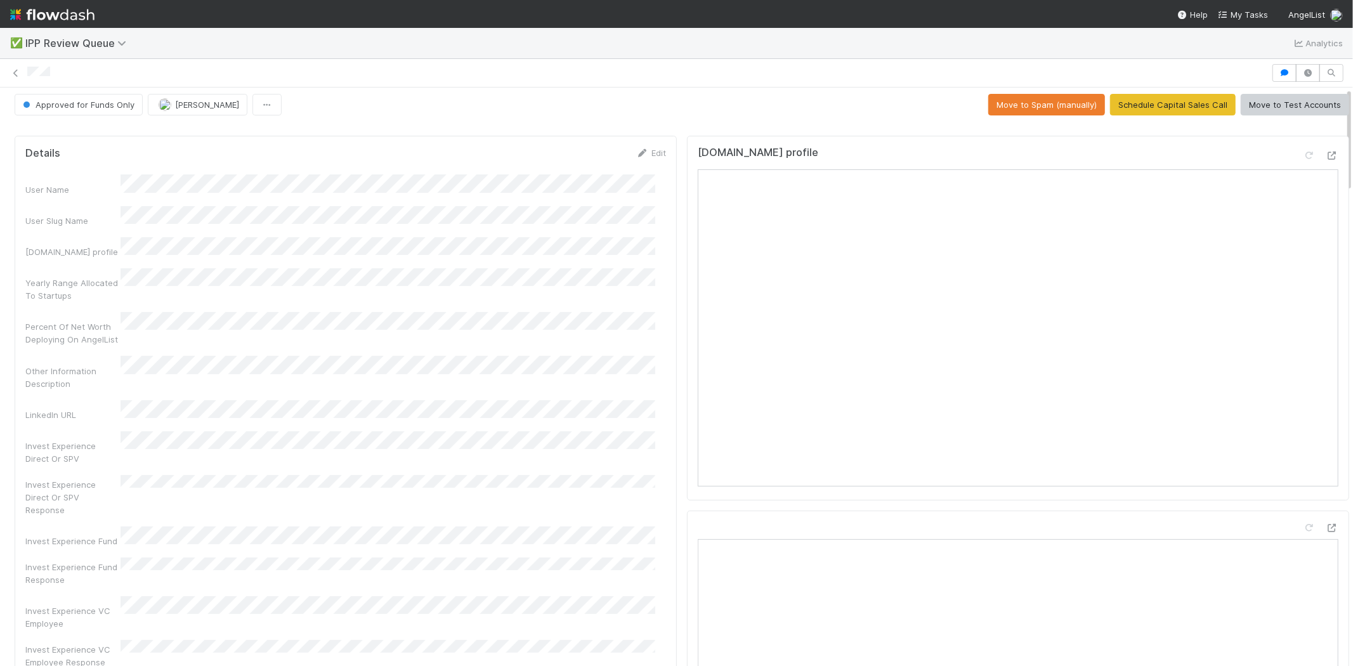
scroll to position [0, 0]
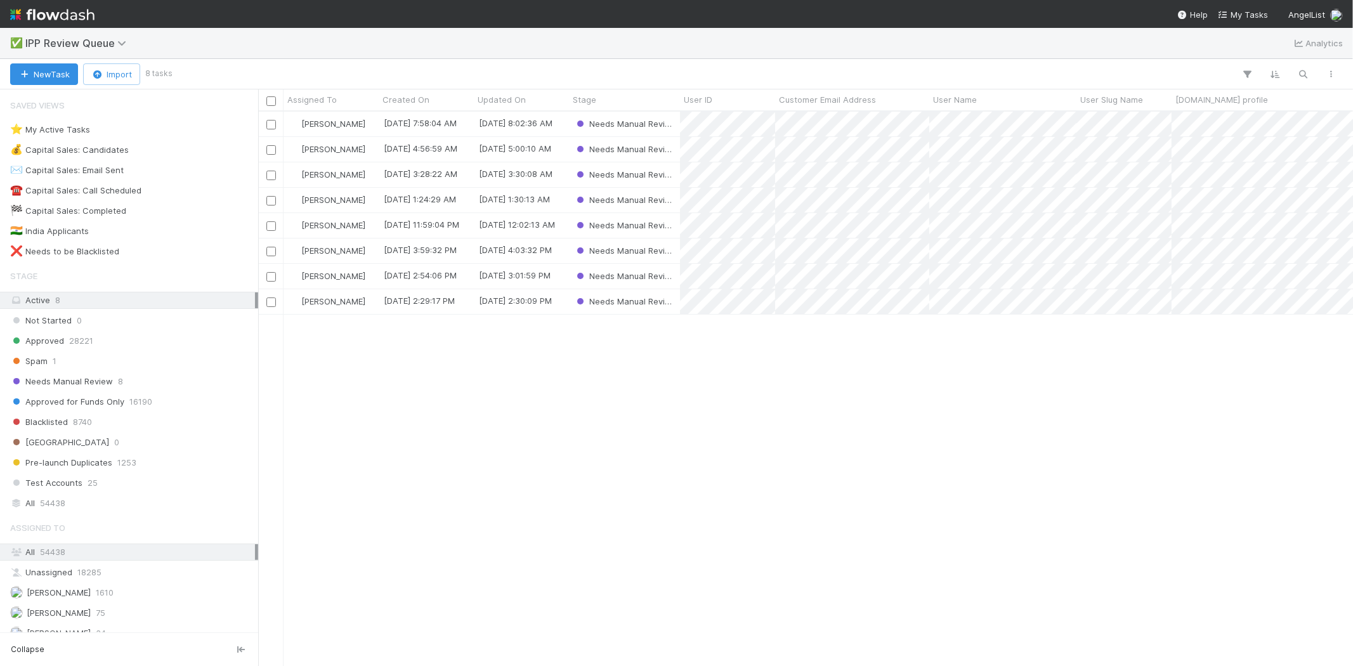
scroll to position [544, 1083]
click at [546, 379] on div "[PERSON_NAME] [DATE] 7:58:04 AM [DATE] 8:02:36 AM Needs Manual Review [PERSON_N…" at bounding box center [805, 389] width 1095 height 554
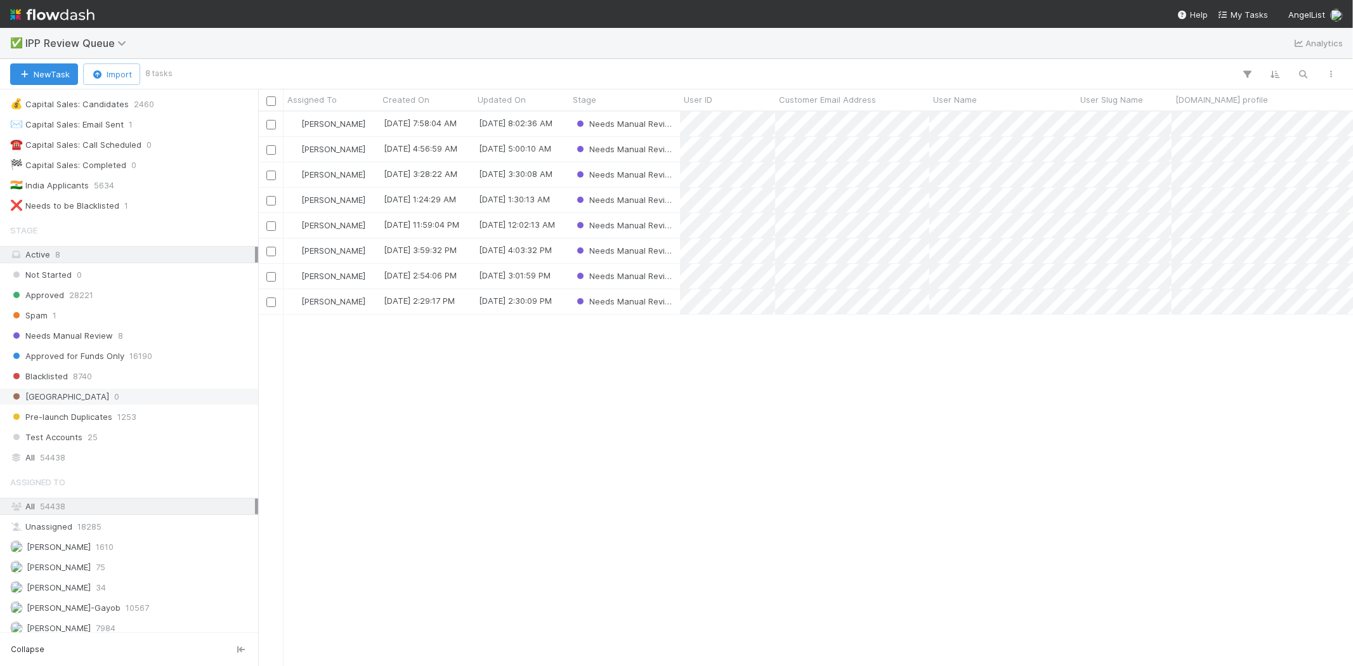
scroll to position [98, 0]
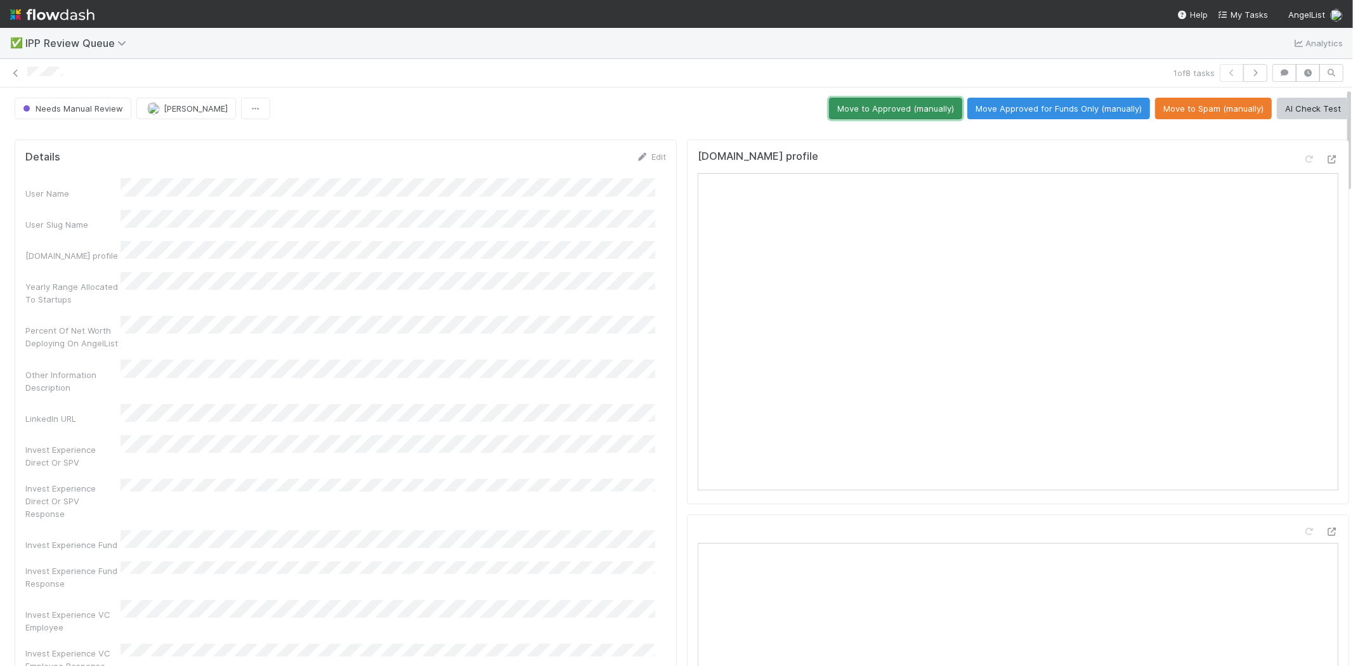
click at [904, 105] on button "Move to Approved (manually)" at bounding box center [895, 109] width 133 height 22
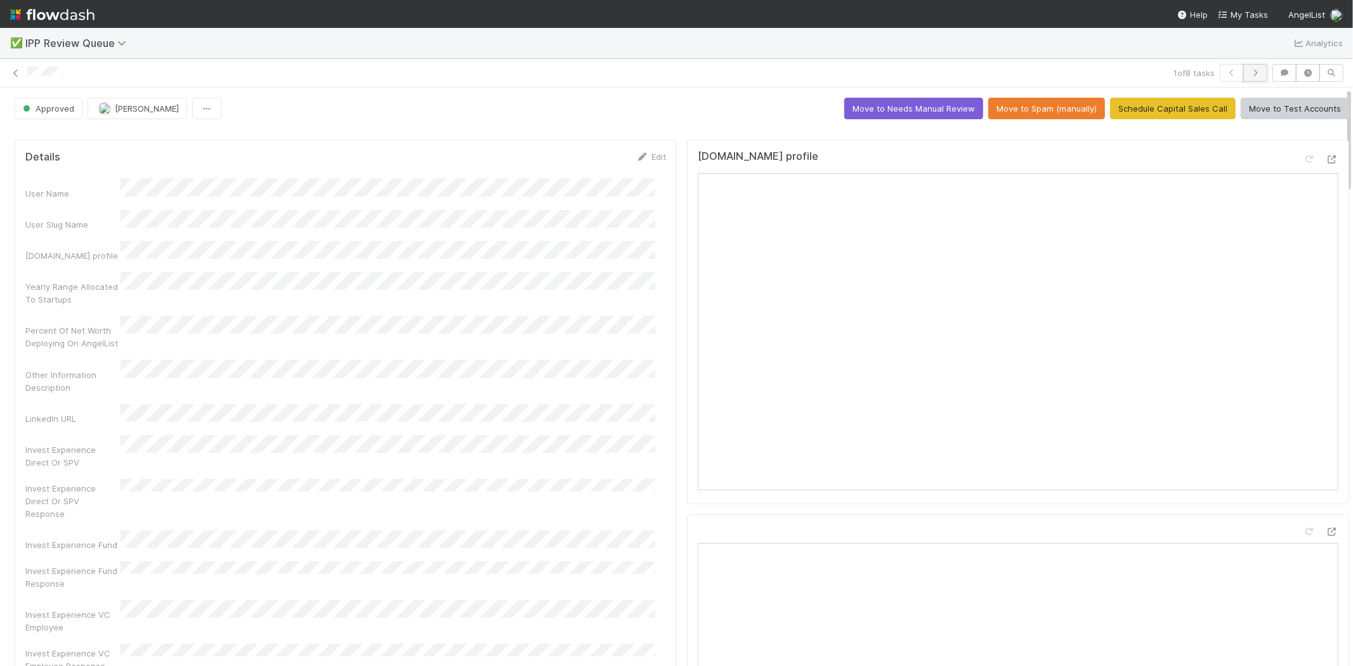
click at [1249, 70] on icon "button" at bounding box center [1255, 73] width 13 height 8
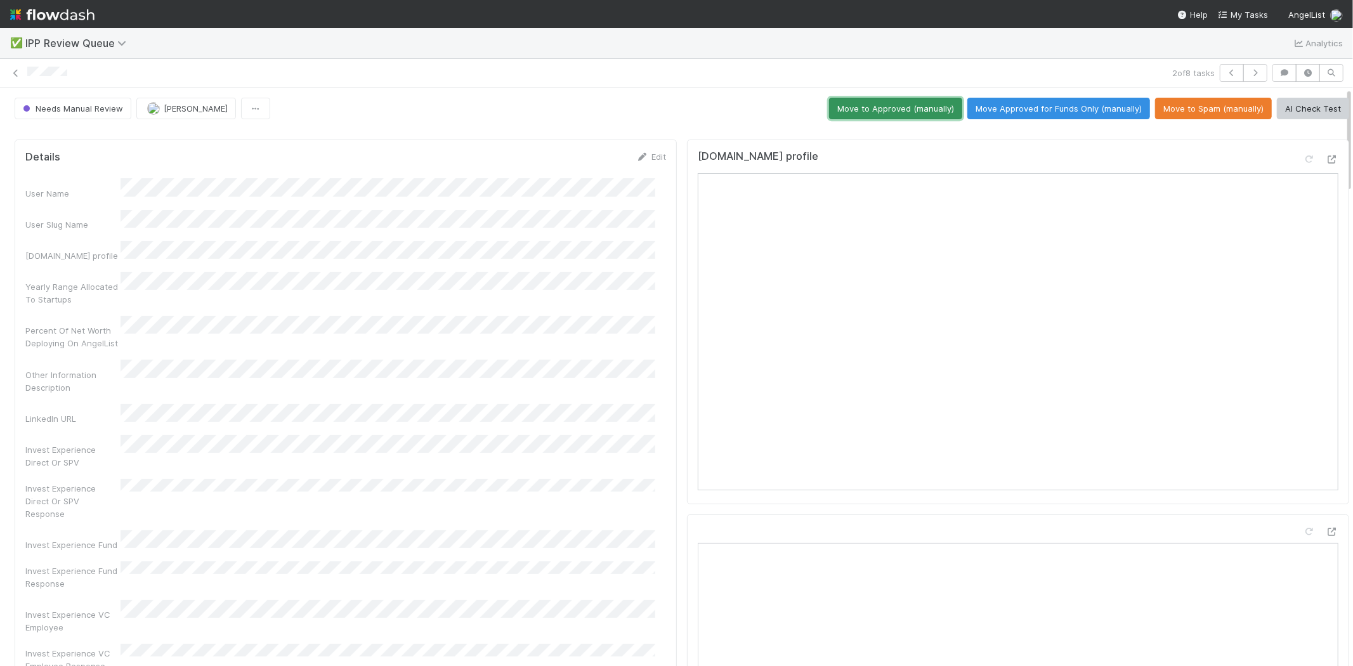
click at [866, 106] on button "Move to Approved (manually)" at bounding box center [895, 109] width 133 height 22
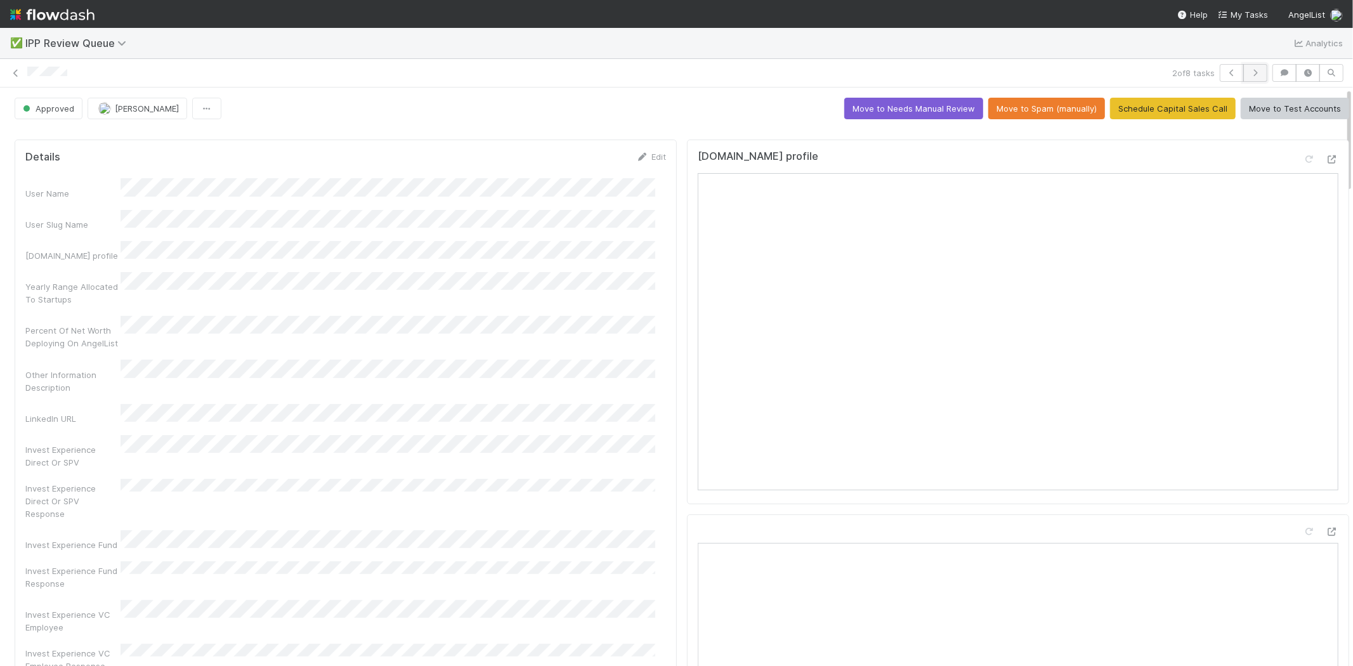
click at [1256, 74] on button "button" at bounding box center [1255, 73] width 24 height 18
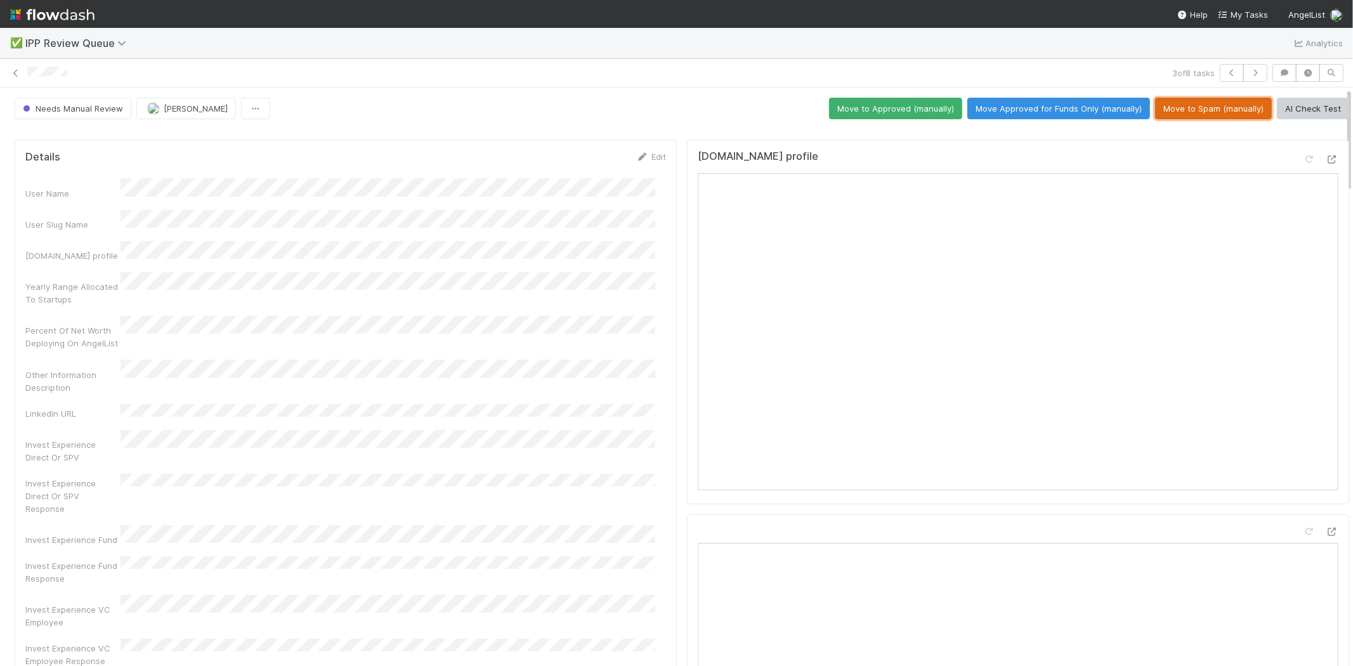
click at [1203, 112] on button "Move to Spam (manually)" at bounding box center [1213, 109] width 117 height 22
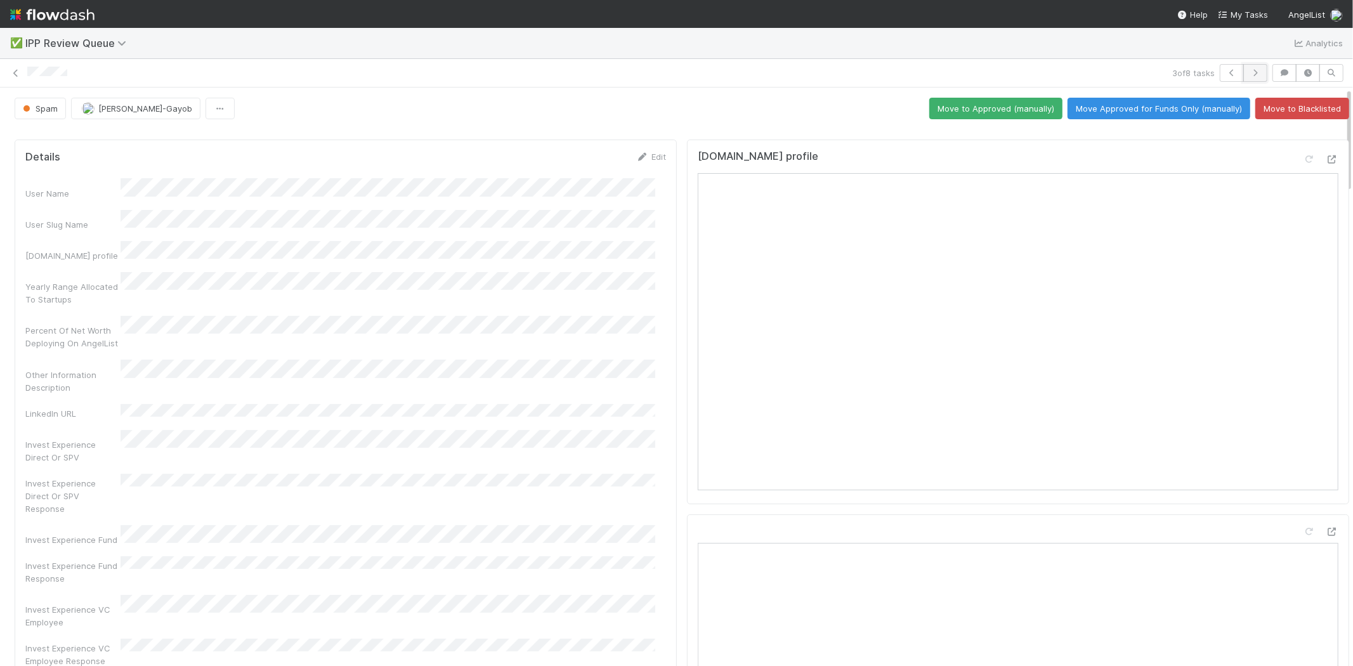
click at [1250, 74] on icon "button" at bounding box center [1255, 73] width 13 height 8
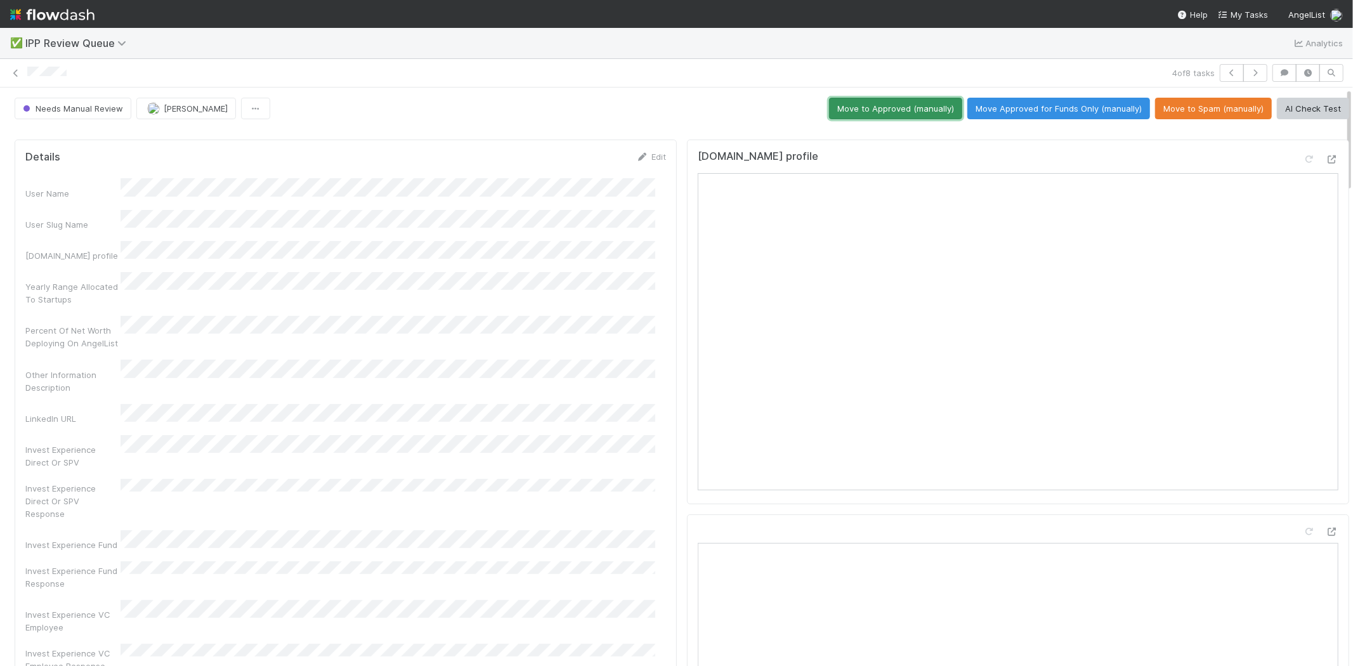
click at [851, 100] on button "Move to Approved (manually)" at bounding box center [895, 109] width 133 height 22
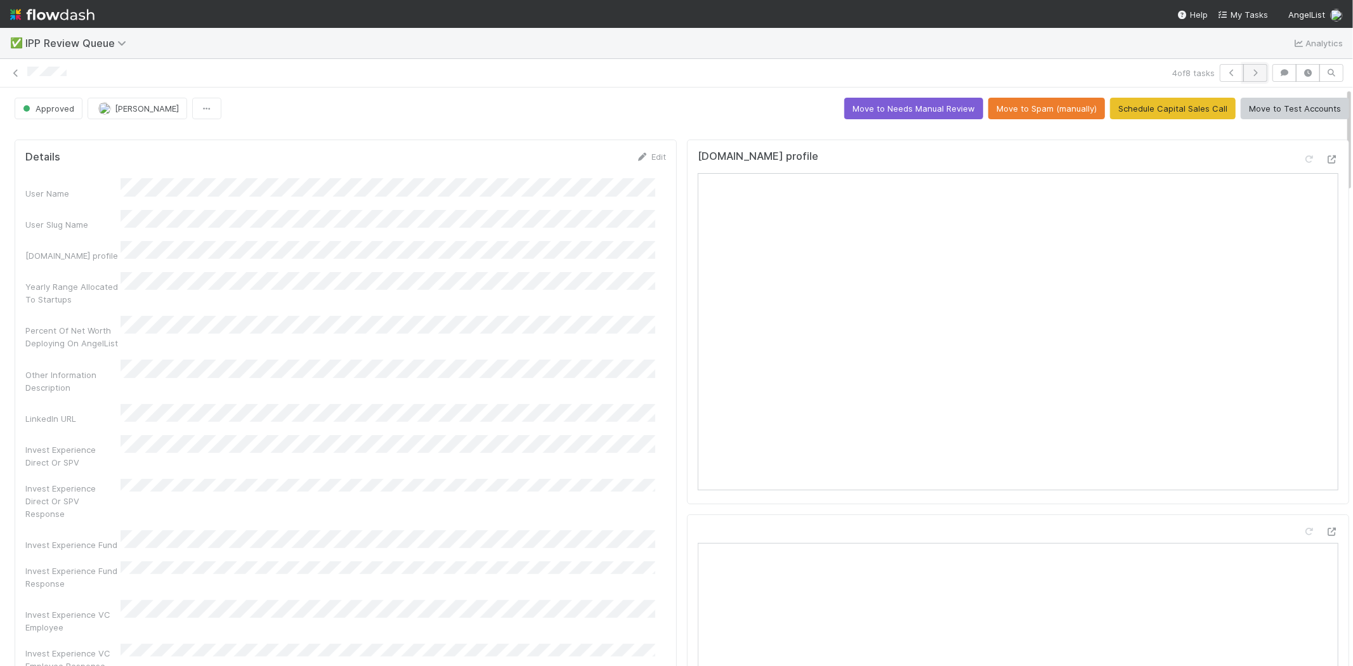
click at [1249, 75] on icon "button" at bounding box center [1255, 73] width 13 height 8
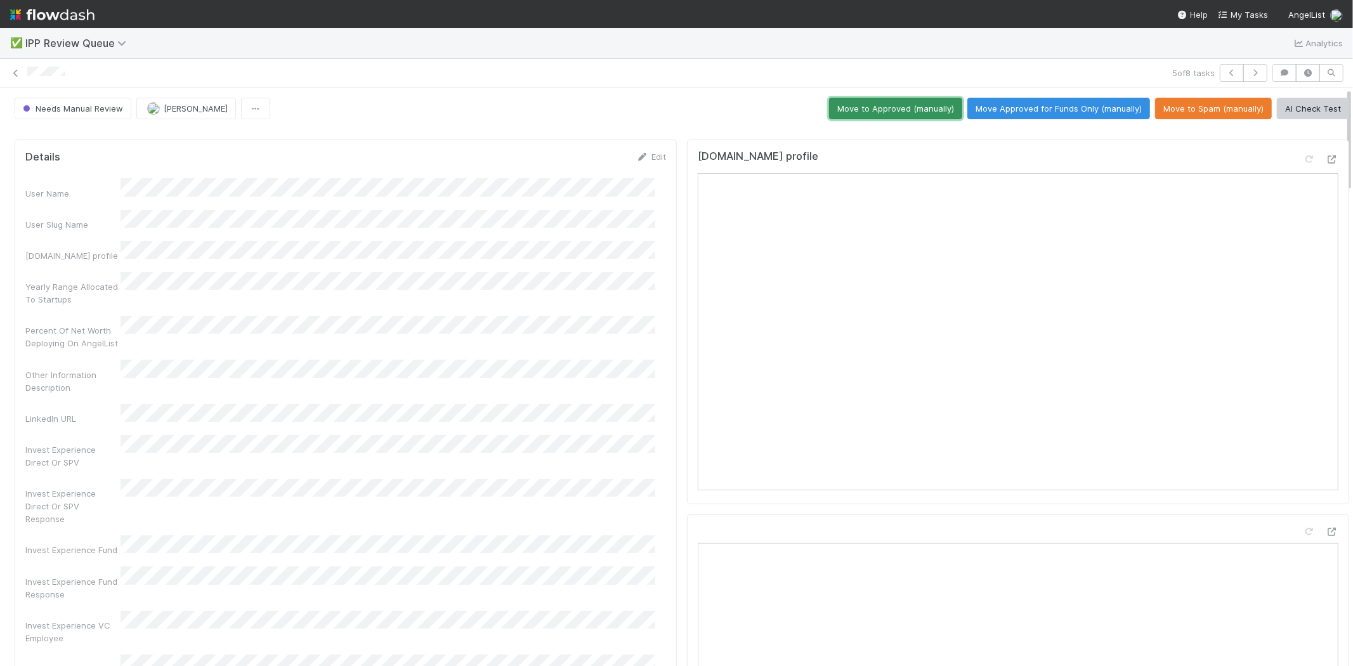
click at [884, 108] on button "Move to Approved (manually)" at bounding box center [895, 109] width 133 height 22
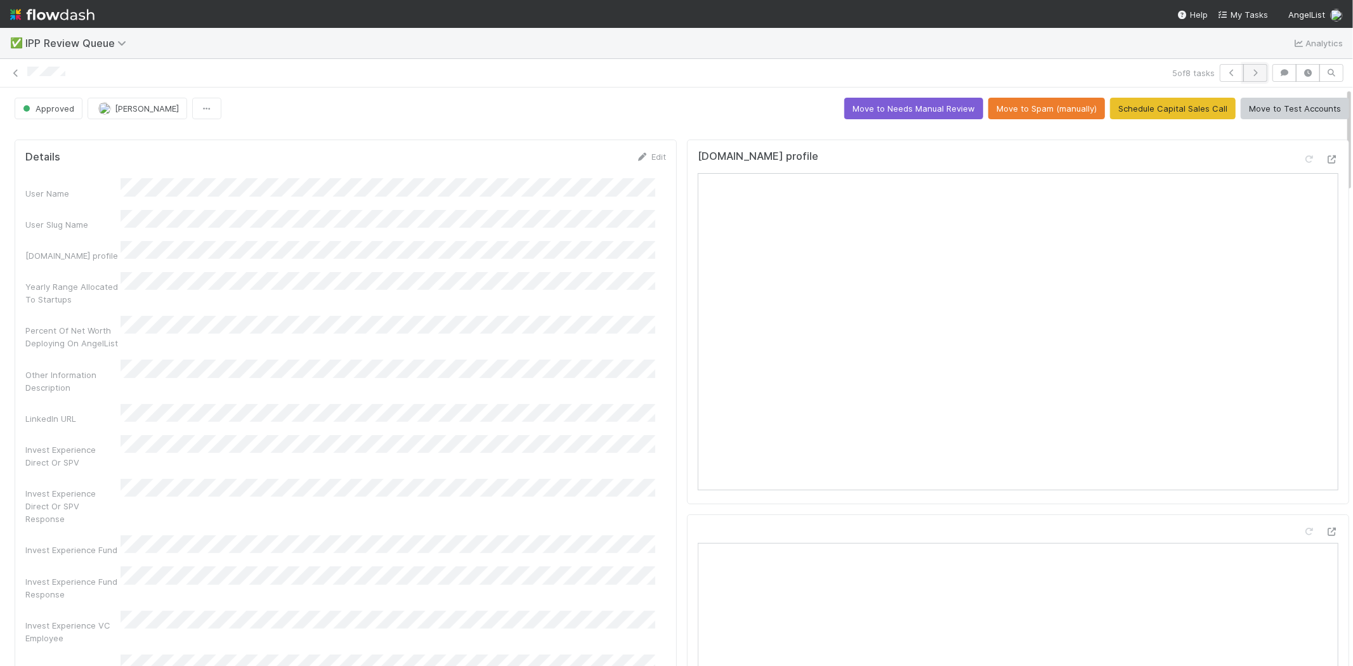
click at [1250, 72] on icon "button" at bounding box center [1255, 73] width 13 height 8
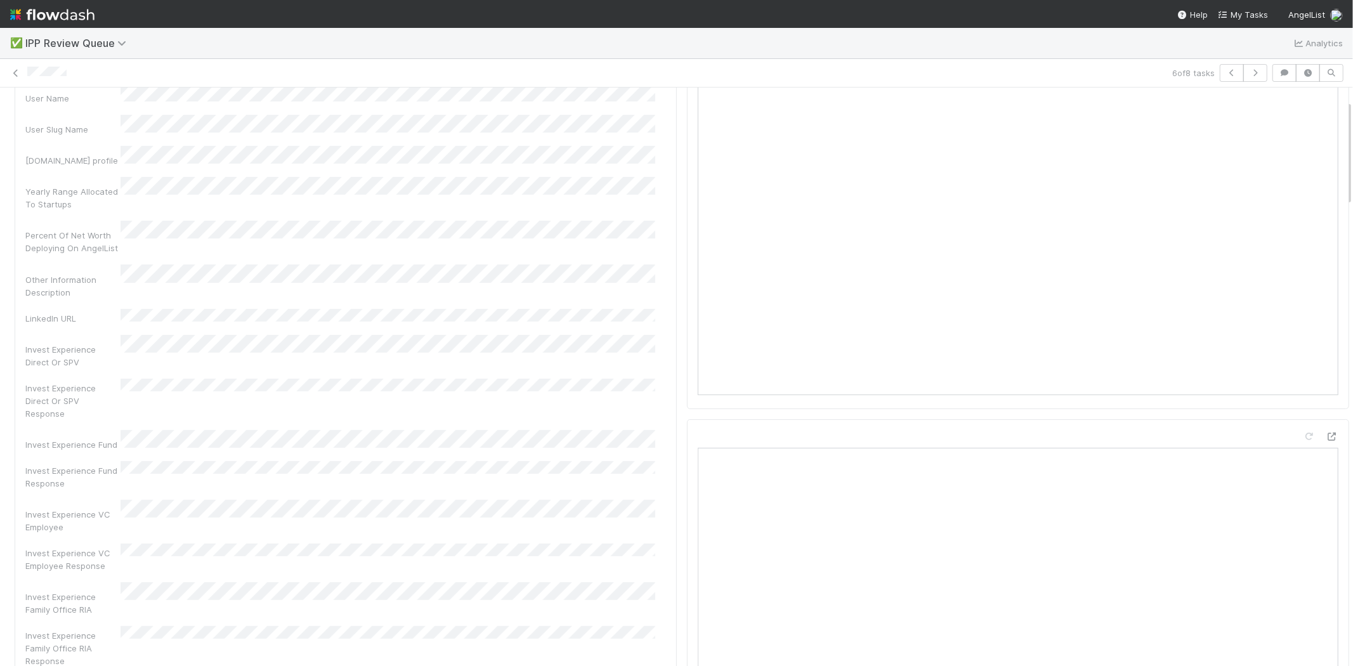
scroll to position [70, 0]
drag, startPoint x: 51, startPoint y: 280, endPoint x: 82, endPoint y: 286, distance: 31.7
click at [82, 298] on div "Other Information Description" at bounding box center [72, 310] width 95 height 25
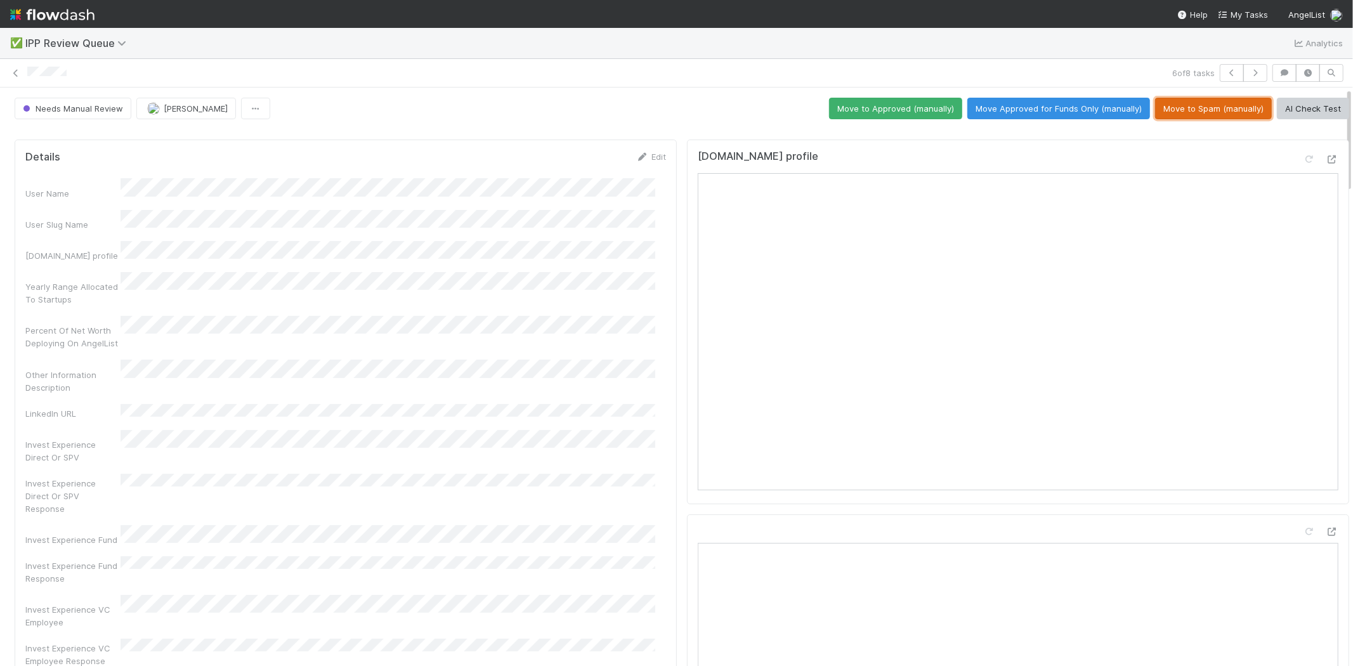
click at [1198, 109] on button "Move to Spam (manually)" at bounding box center [1213, 109] width 117 height 22
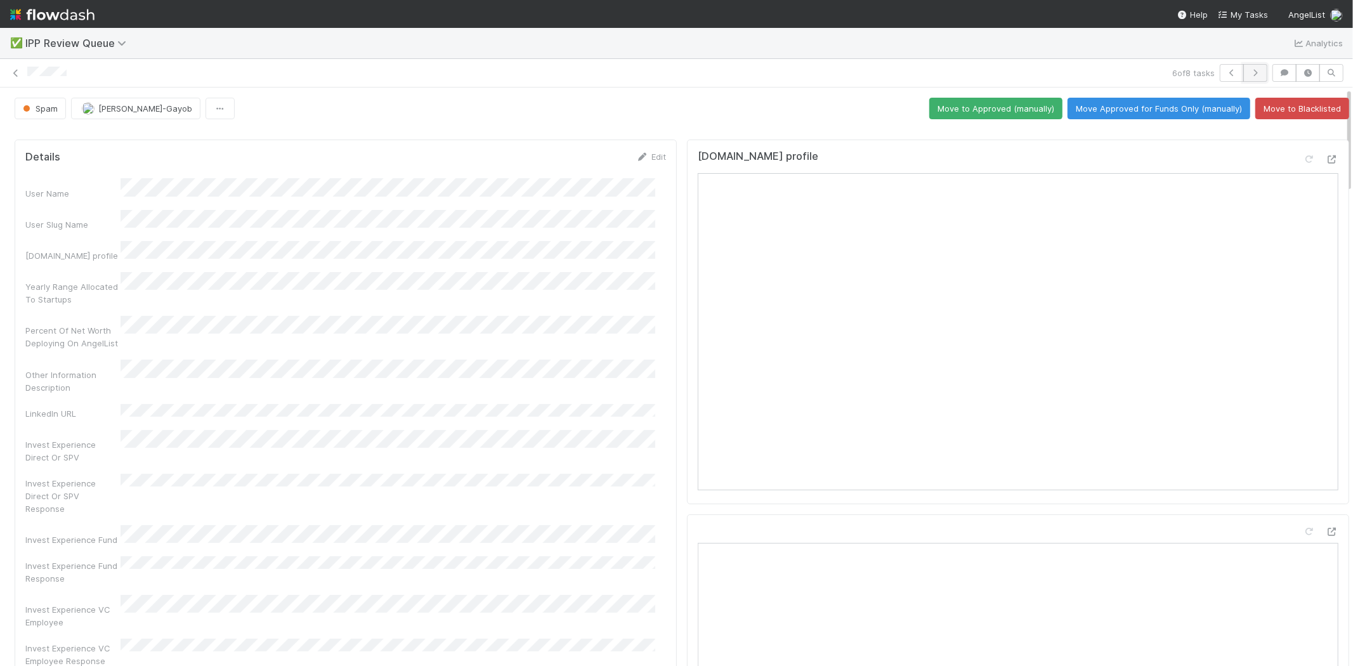
click at [1250, 77] on button "button" at bounding box center [1255, 73] width 24 height 18
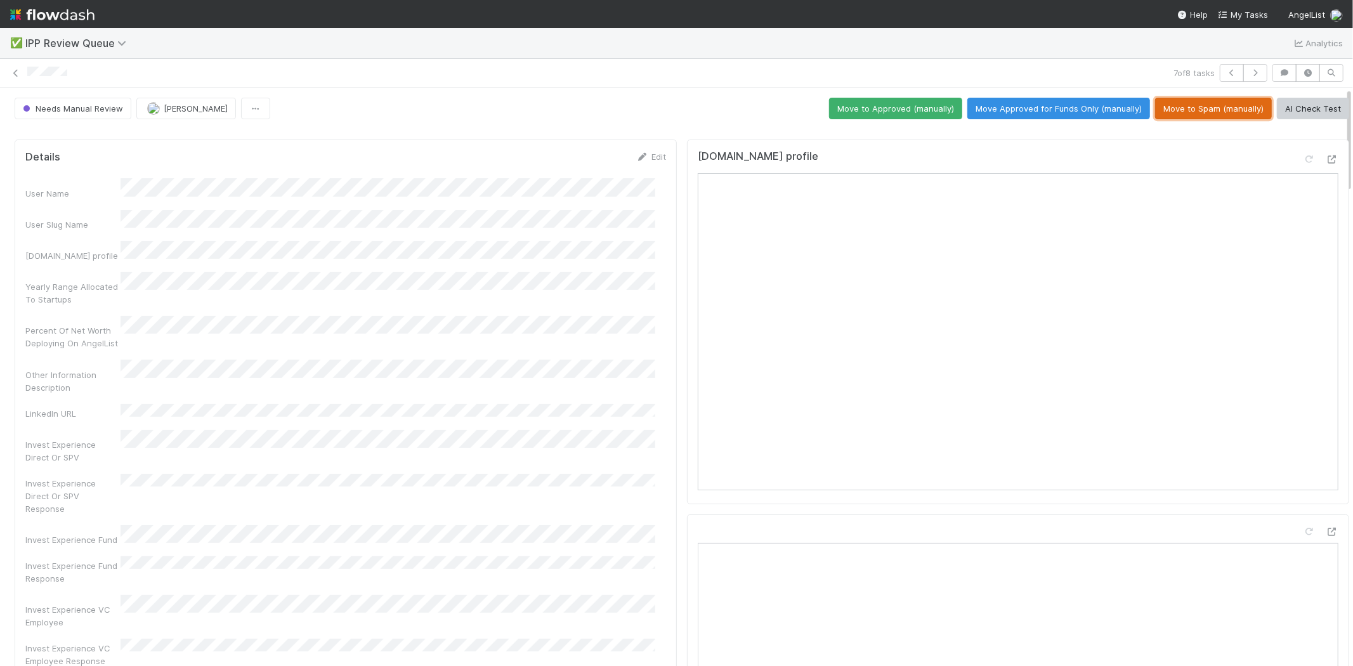
click at [1196, 115] on button "Move to Spam (manually)" at bounding box center [1213, 109] width 117 height 22
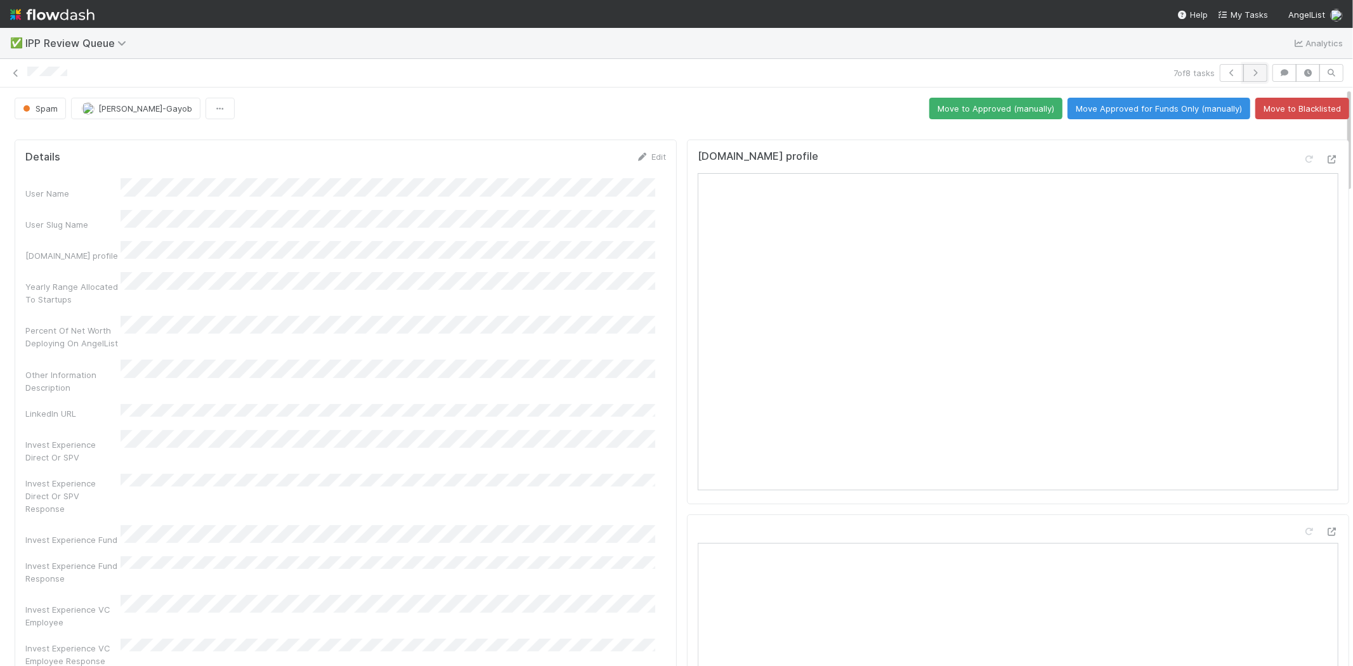
click at [1249, 69] on icon "button" at bounding box center [1255, 73] width 13 height 8
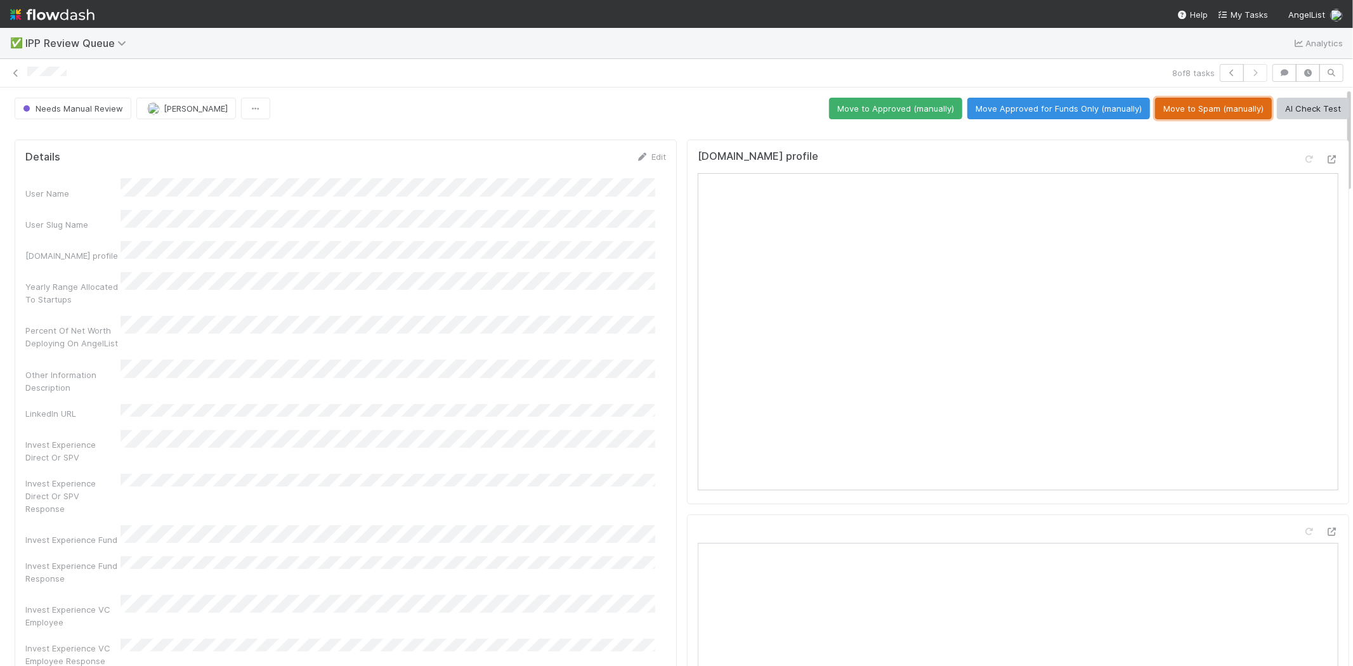
click at [1190, 103] on button "Move to Spam (manually)" at bounding box center [1213, 109] width 117 height 22
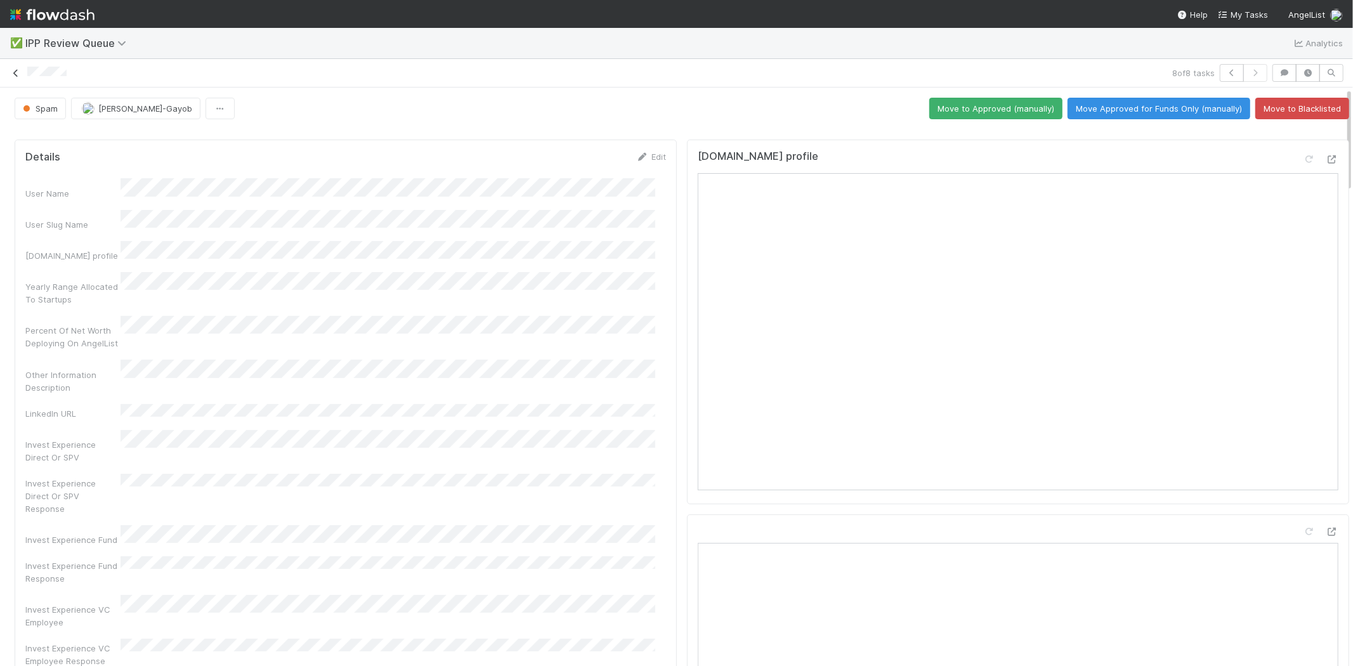
click at [15, 73] on icon at bounding box center [16, 73] width 13 height 8
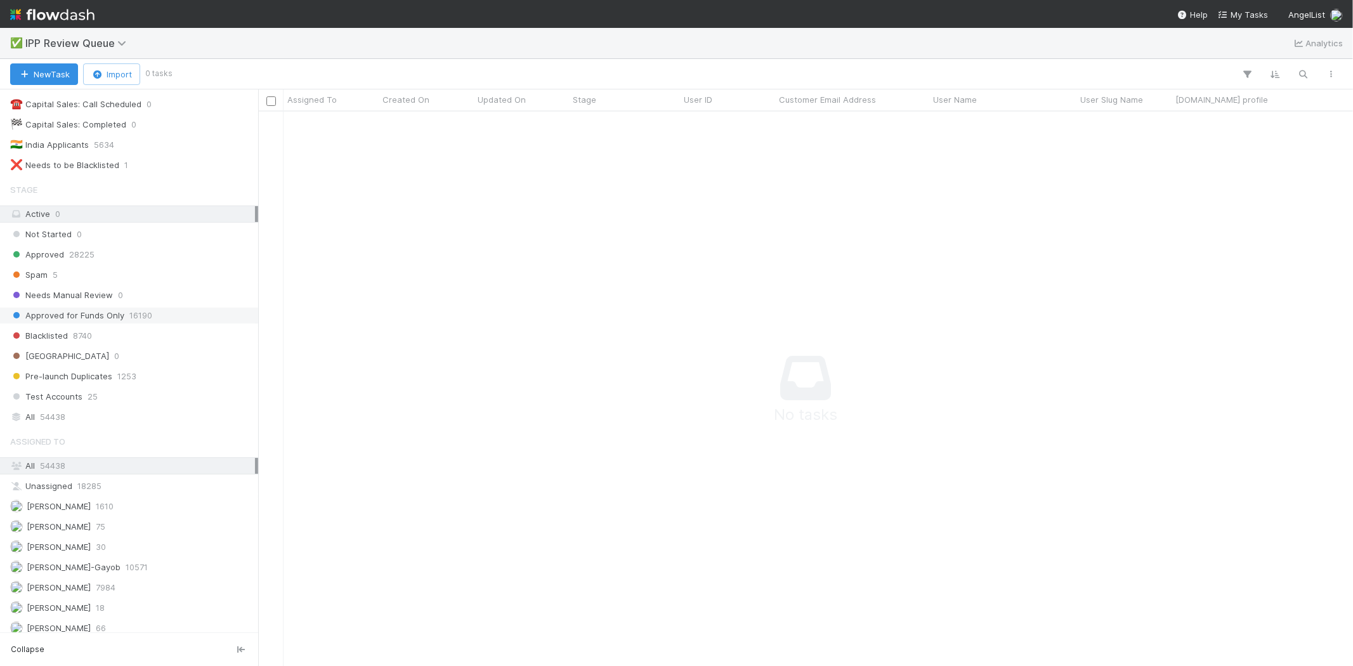
scroll to position [98, 0]
click at [70, 266] on div "Spam 5" at bounding box center [132, 267] width 245 height 16
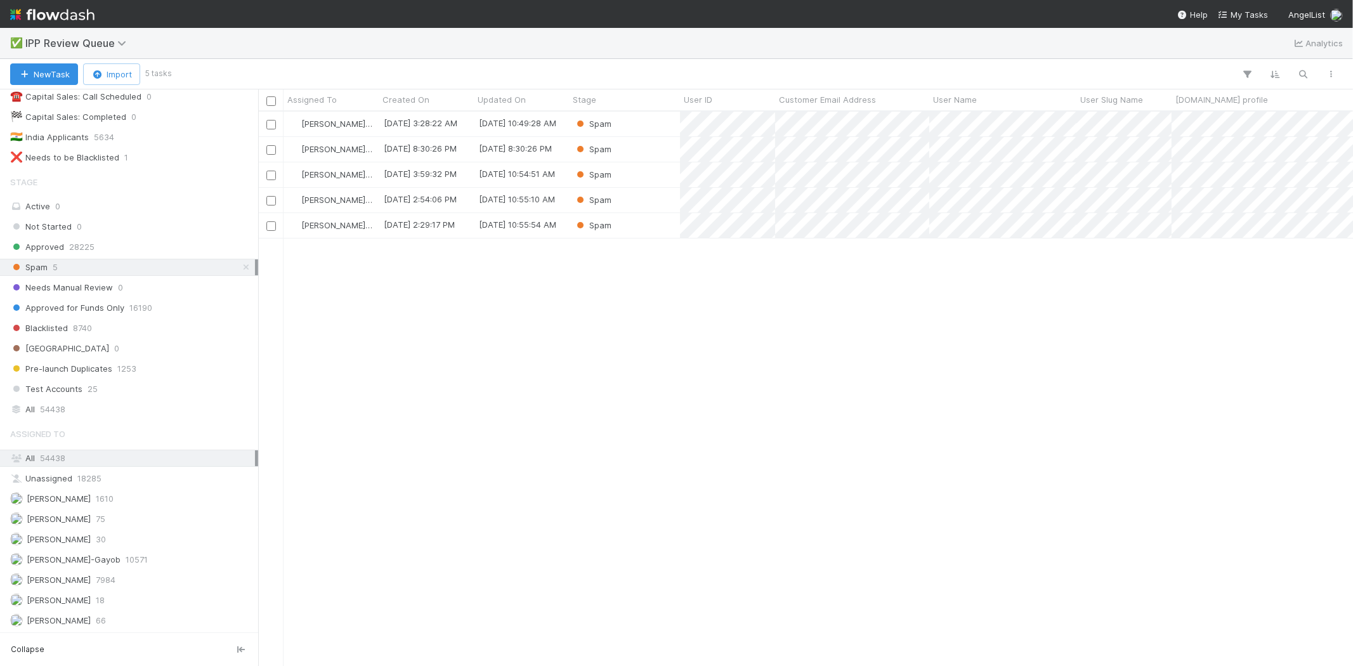
scroll to position [544, 1083]
click at [540, 403] on div "[PERSON_NAME]-Gayob [DATE] 3:28:22 AM [DATE] 10:49:28 AM Spam [PERSON_NAME]-Gay…" at bounding box center [805, 389] width 1095 height 554
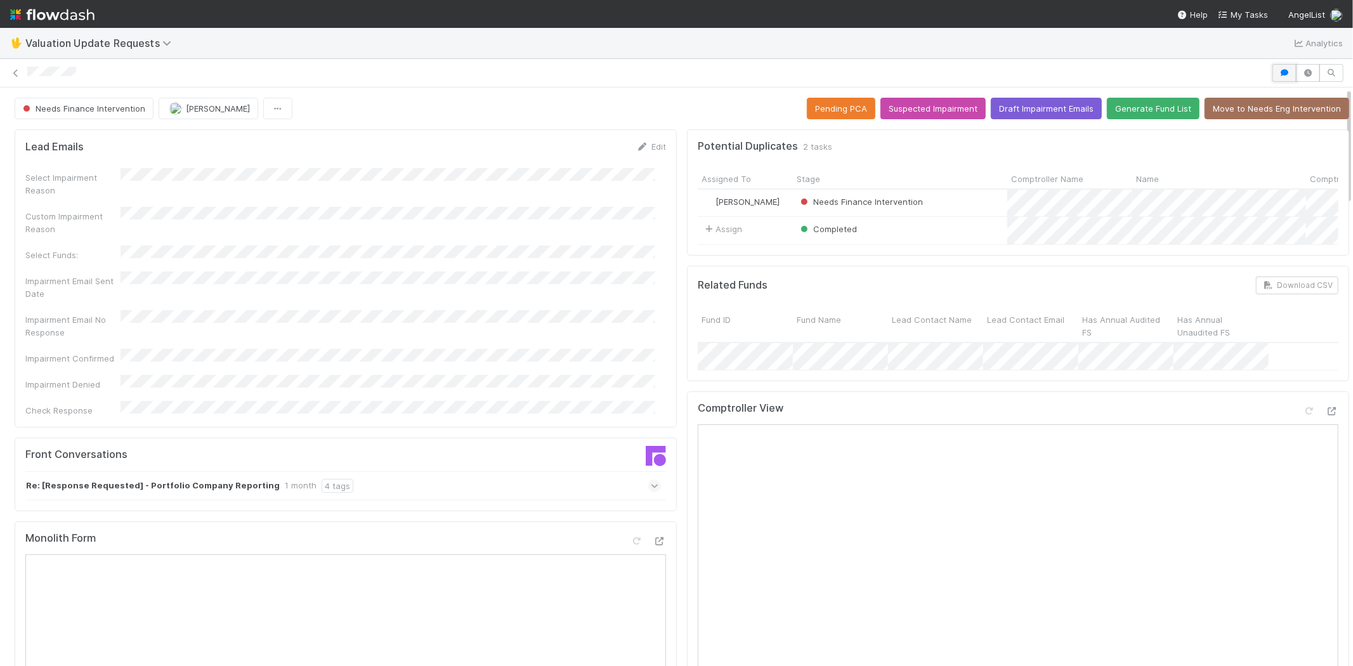
click at [1272, 71] on button "button" at bounding box center [1284, 73] width 24 height 18
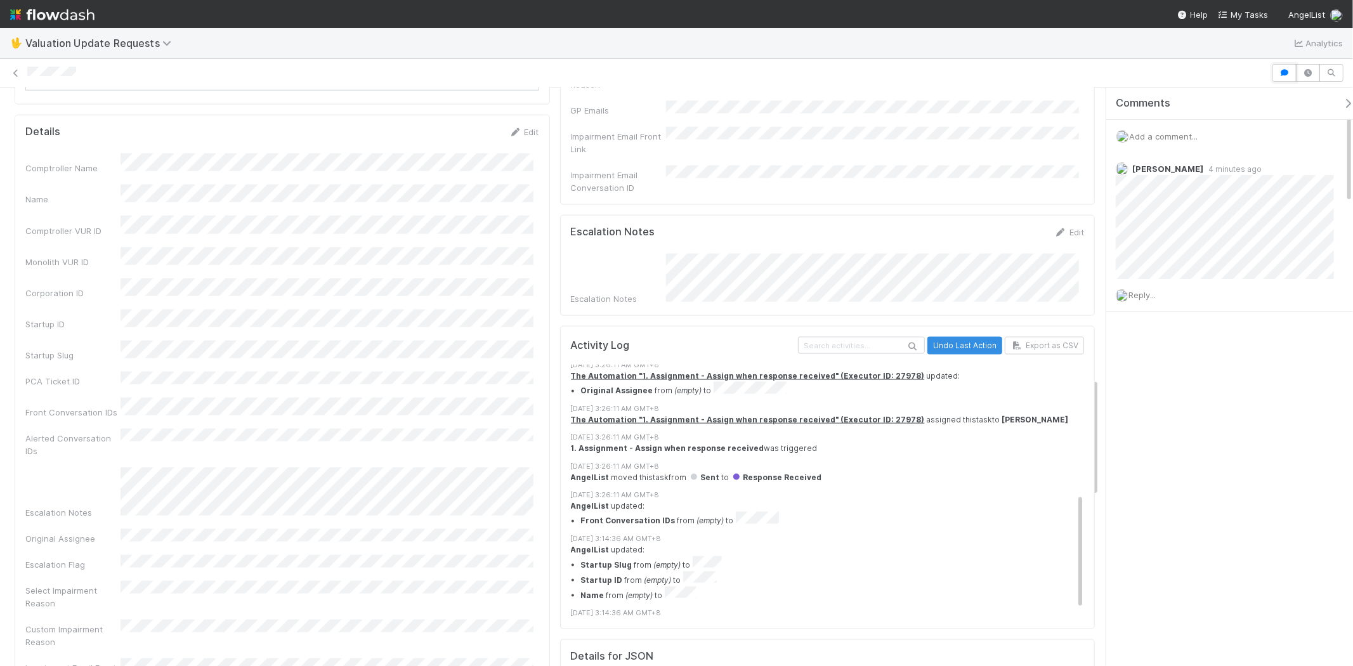
scroll to position [282, 0]
